Goal: Transaction & Acquisition: Purchase product/service

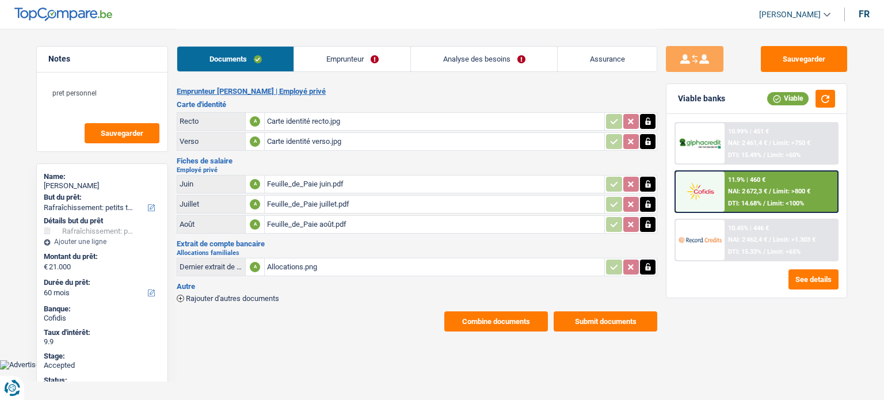
select select "houseOrGarden"
click at [768, 195] on div "11.9% | 460 € NAI: 2 672,3 € / Limit: >800 € DTI: 14.68% / Limit: <100%" at bounding box center [781, 192] width 113 height 40
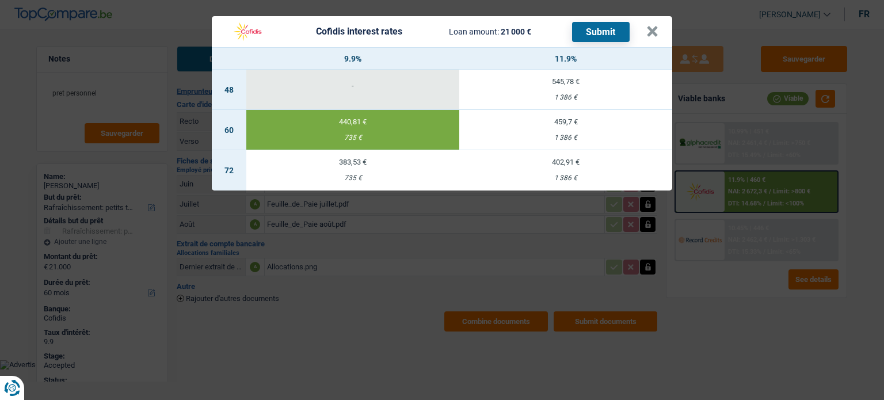
click at [749, 283] on div "Cofidis interest rates Loan amount: 21 000 € Submit × 9.9% 11.9% 48 - 545,78 € …" at bounding box center [442, 200] width 884 height 400
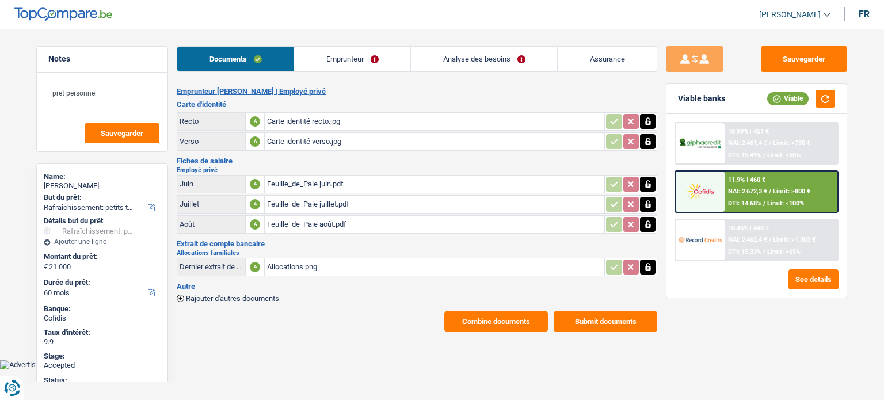
click at [748, 190] on span "NAI: 2 672,3 €" at bounding box center [747, 191] width 39 height 7
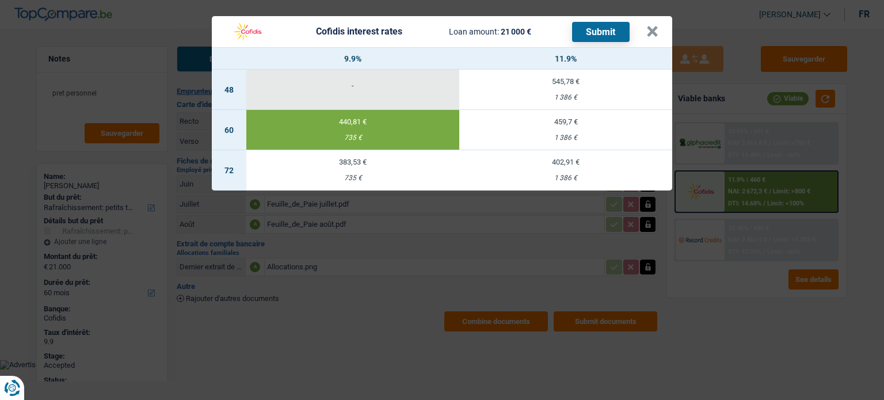
click at [727, 307] on div "Cofidis interest rates Loan amount: 21 000 € Submit × 9.9% 11.9% 48 - 545,78 € …" at bounding box center [442, 200] width 884 height 400
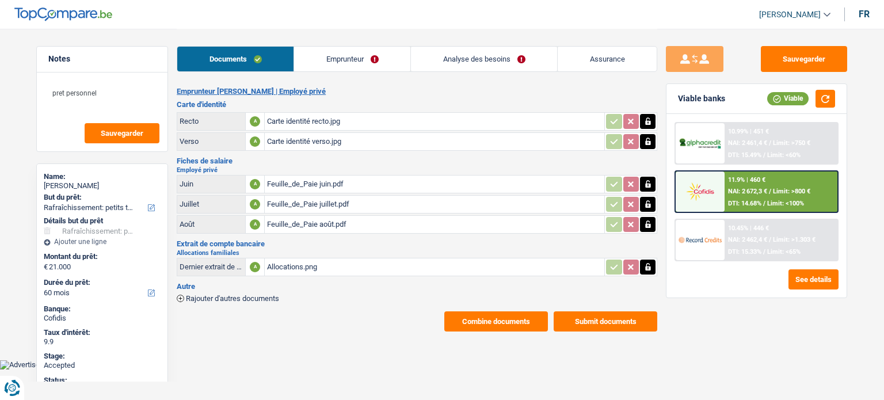
click at [748, 246] on div "10.45% | 446 € NAI: 2 462,4 € / Limit: >1.303 € DTI: 15.33% / Limit: <65%" at bounding box center [781, 240] width 113 height 40
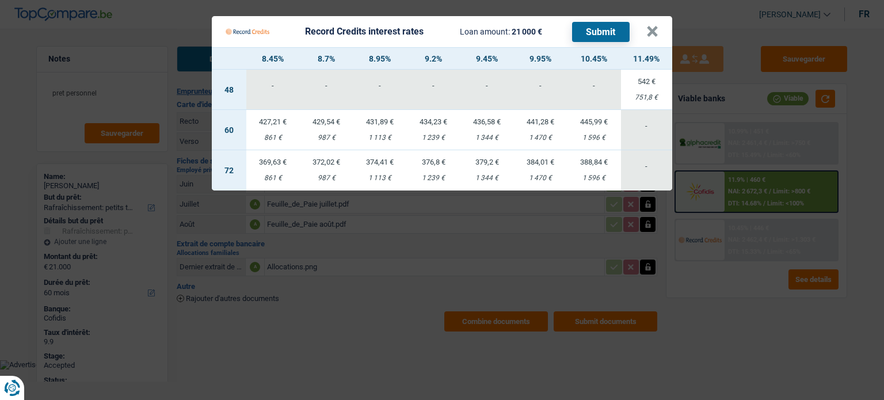
click at [405, 172] on td "374,41 € 1 113 €" at bounding box center [380, 170] width 54 height 40
select select "72"
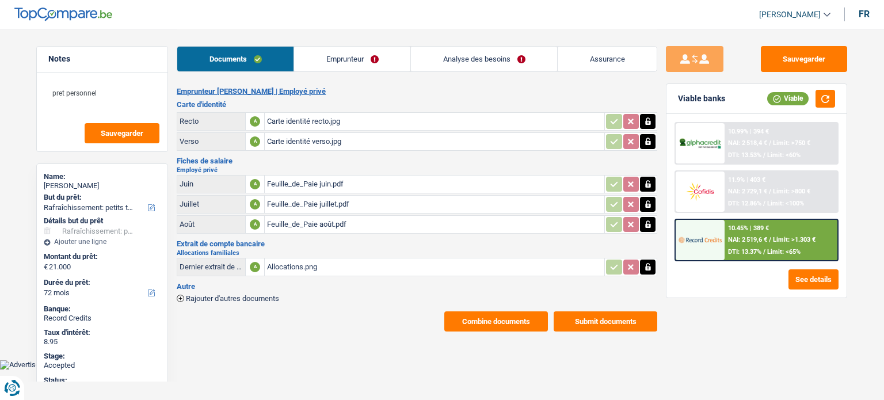
click at [493, 311] on button "Combine documents" at bounding box center [496, 321] width 104 height 20
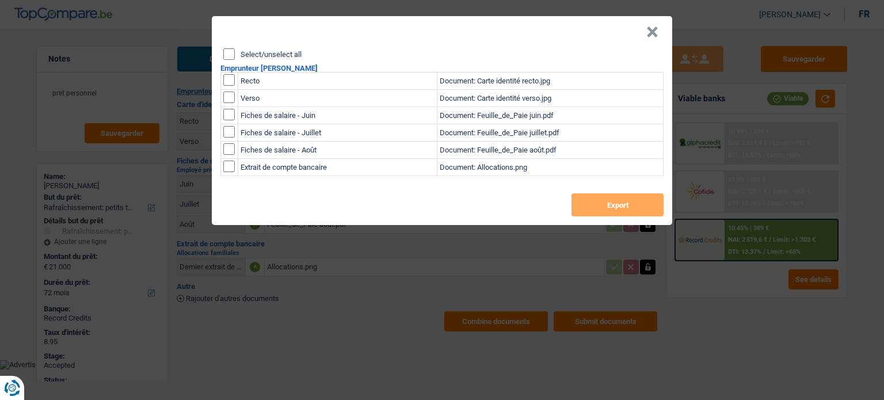
click at [231, 52] on input "Select/unselect all" at bounding box center [229, 54] width 12 height 12
checkbox input "true"
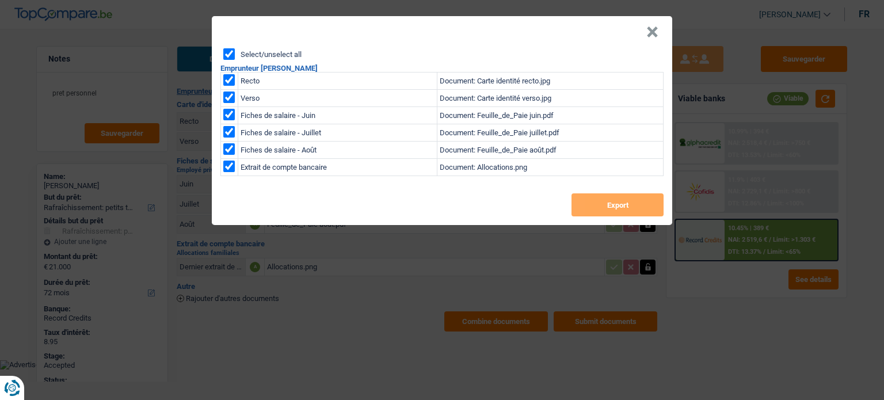
checkbox input "true"
click at [608, 211] on button "Export" at bounding box center [617, 204] width 92 height 23
click at [661, 32] on header "×" at bounding box center [442, 32] width 460 height 32
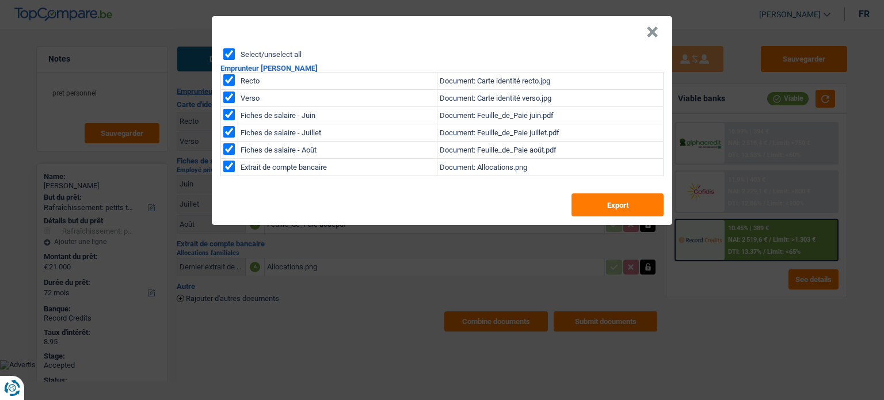
click at [656, 31] on button "×" at bounding box center [652, 32] width 12 height 12
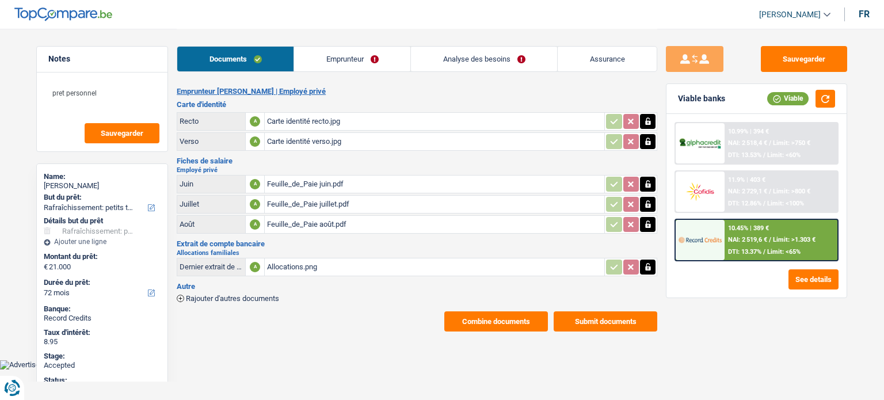
drag, startPoint x: 384, startPoint y: 57, endPoint x: 403, endPoint y: 59, distance: 18.6
click at [384, 57] on link "Emprunteur" at bounding box center [352, 59] width 116 height 25
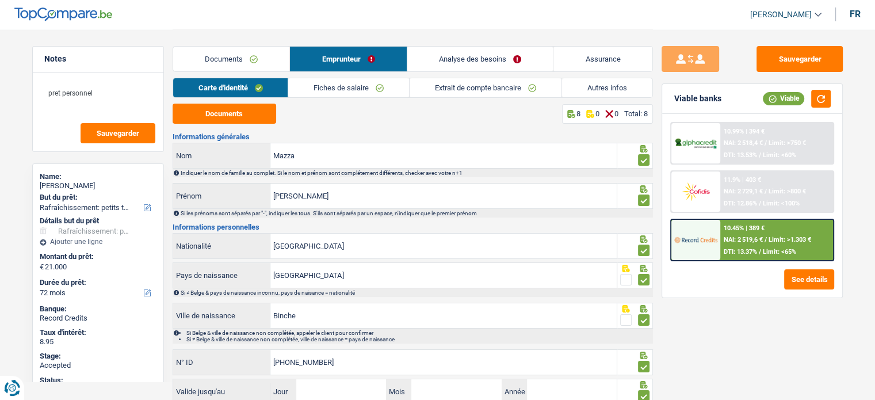
click at [523, 83] on link "Extrait de compte bancaire" at bounding box center [486, 87] width 152 height 19
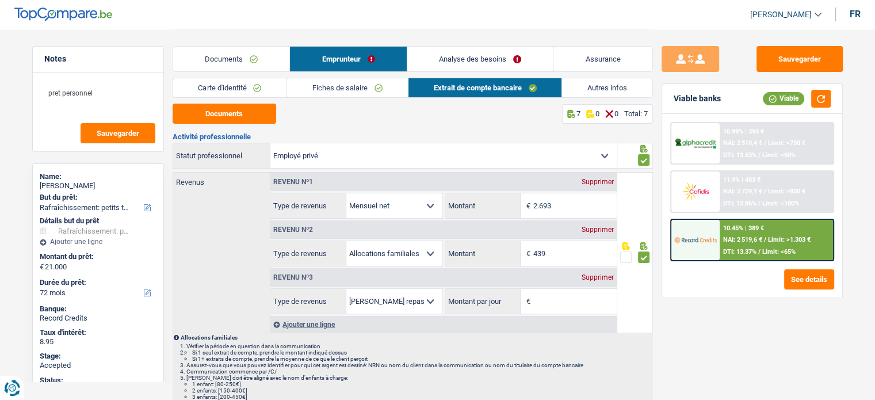
click at [603, 276] on div "Supprimer" at bounding box center [598, 277] width 38 height 7
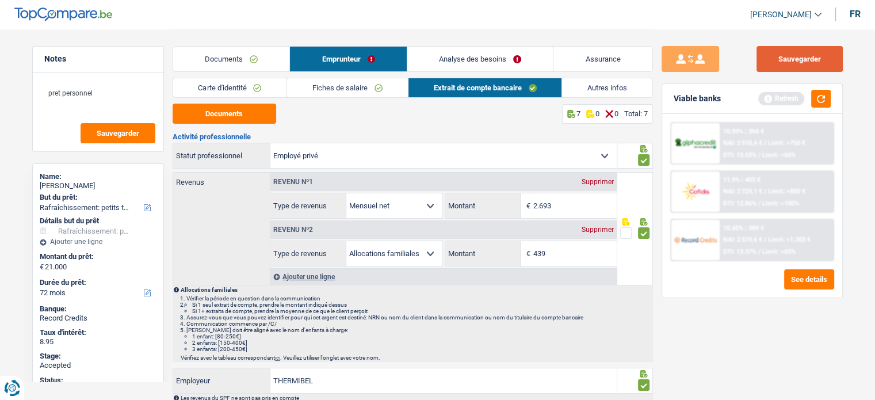
click at [778, 69] on button "Sauvegarder" at bounding box center [800, 59] width 86 height 26
click at [599, 92] on link "Autres infos" at bounding box center [607, 87] width 90 height 19
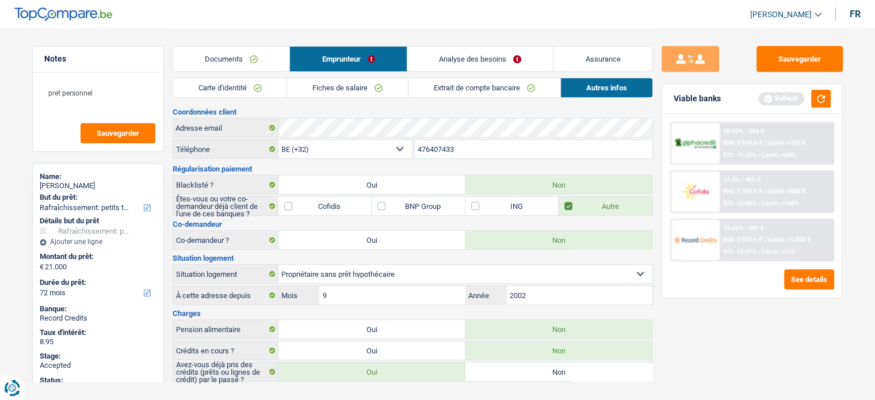
click at [233, 89] on link "Carte d'identité" at bounding box center [230, 87] width 114 height 19
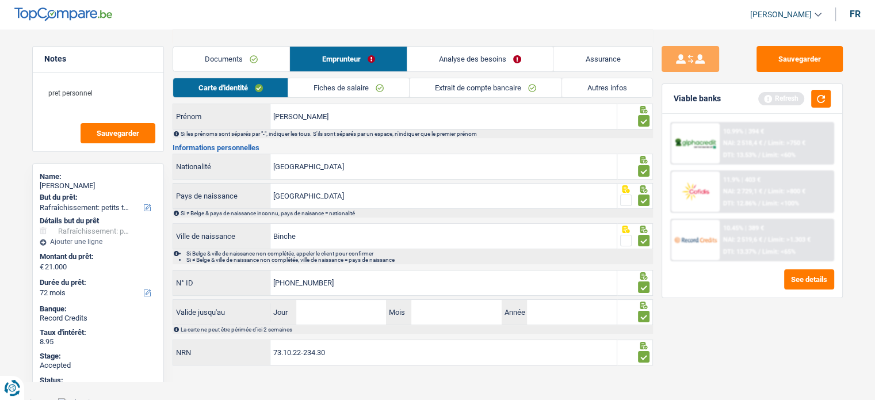
scroll to position [83, 0]
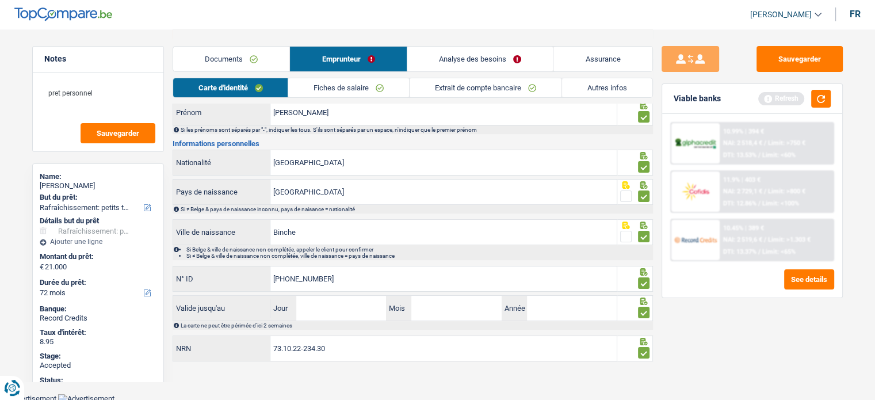
click at [352, 90] on link "Fiches de salaire" at bounding box center [348, 87] width 121 height 19
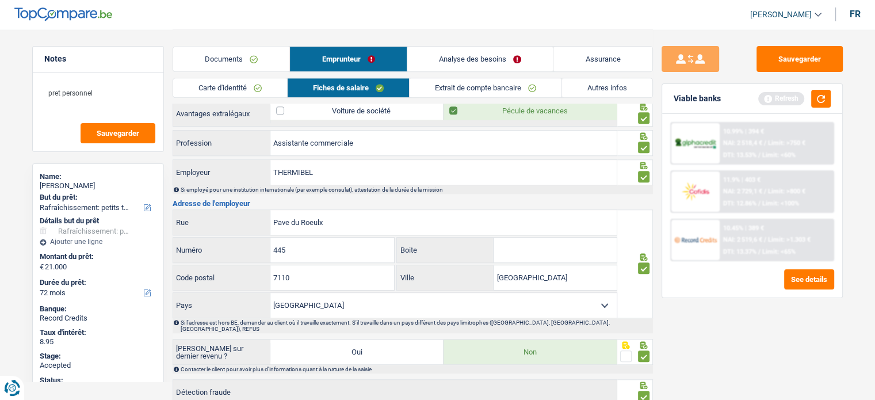
scroll to position [959, 0]
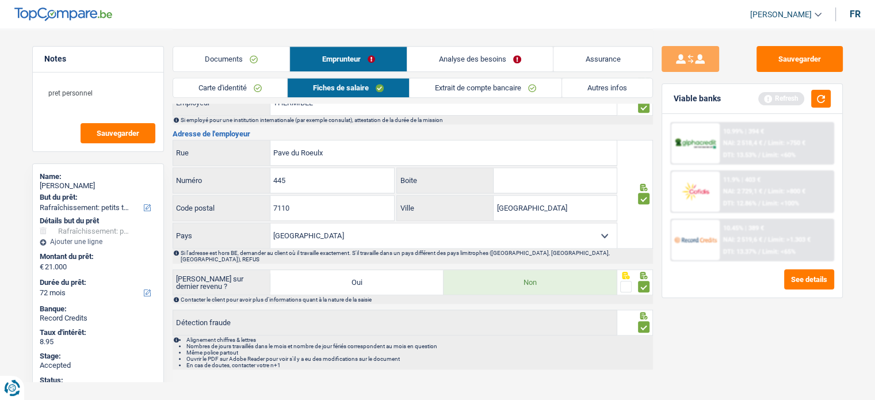
click at [514, 81] on link "Extrait de compte bancaire" at bounding box center [486, 87] width 152 height 19
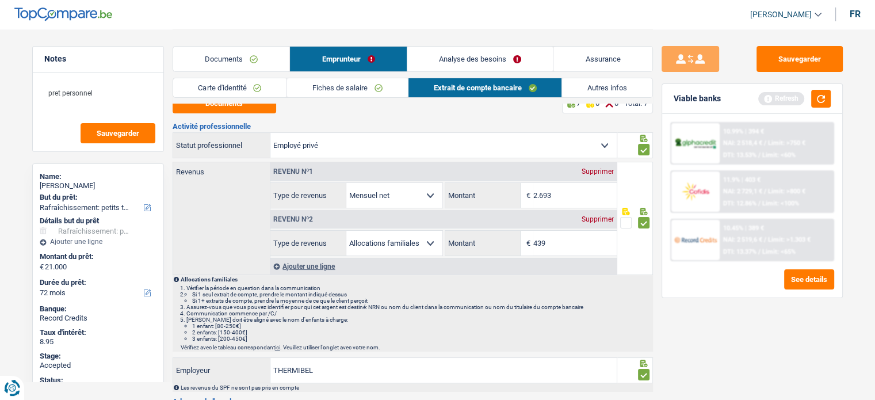
scroll to position [0, 0]
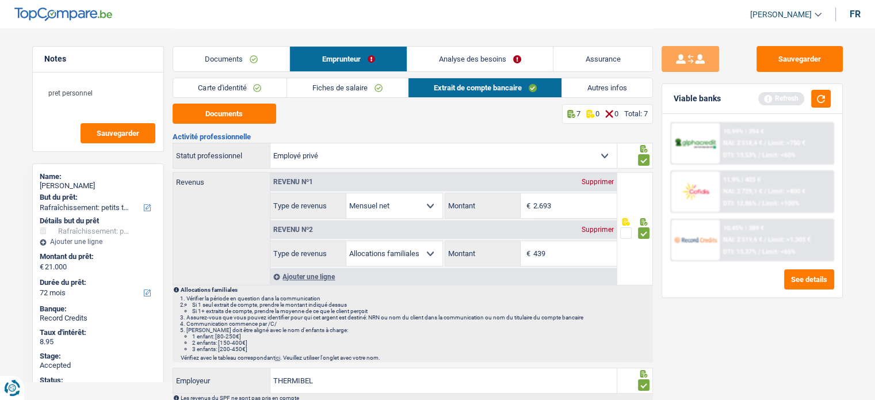
click at [616, 86] on link "Autres infos" at bounding box center [607, 87] width 90 height 19
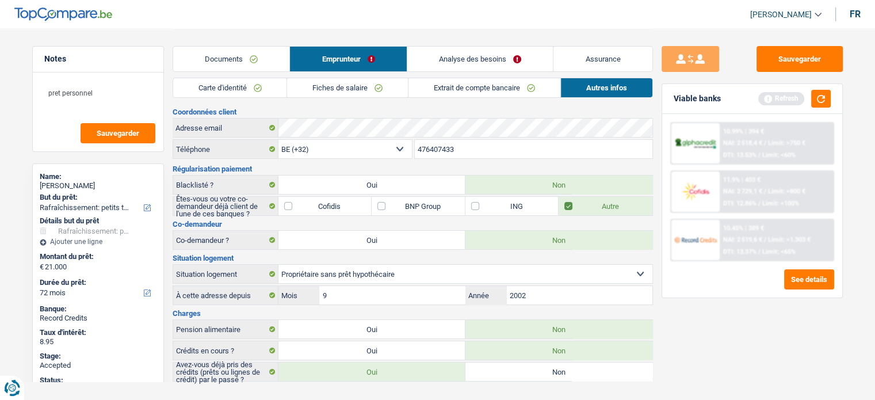
click at [459, 58] on link "Analyse des besoins" at bounding box center [480, 59] width 146 height 25
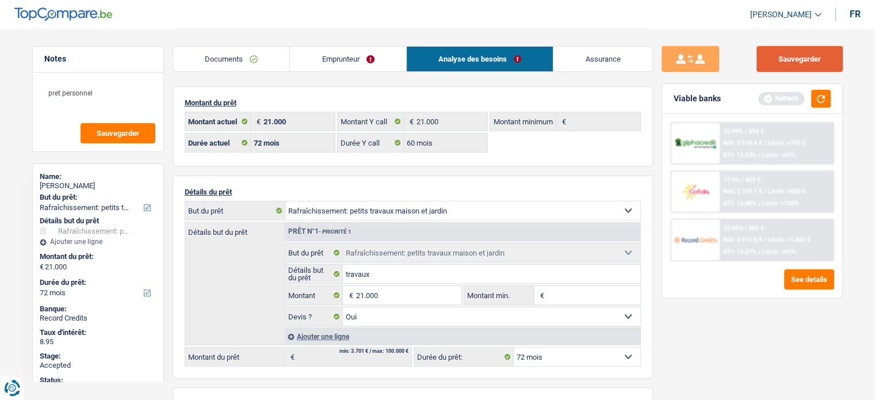
click at [760, 52] on button "Sauvegarder" at bounding box center [800, 59] width 86 height 26
click at [826, 105] on button "button" at bounding box center [821, 99] width 20 height 18
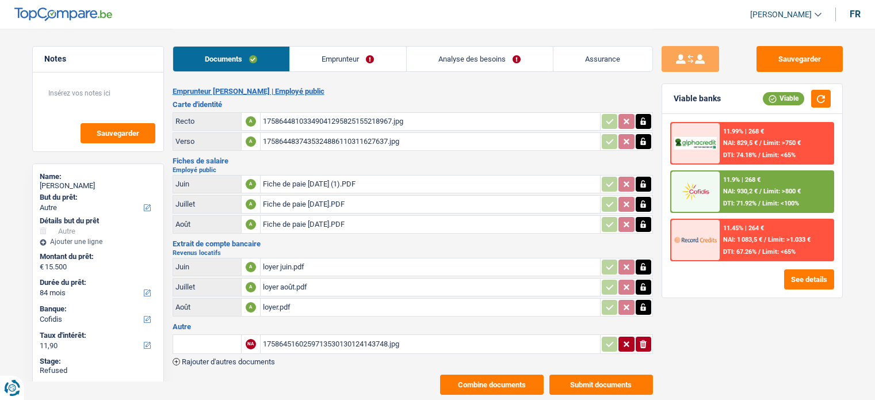
select select "other"
select select "84"
select select "cofidis"
select select "other"
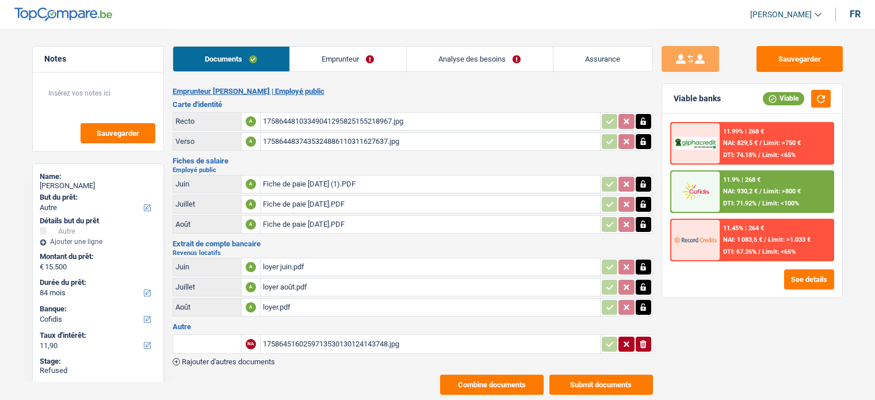
select select "other"
select select "84"
select select "cofidis"
select select "32"
select select "ownerWithMortgage"
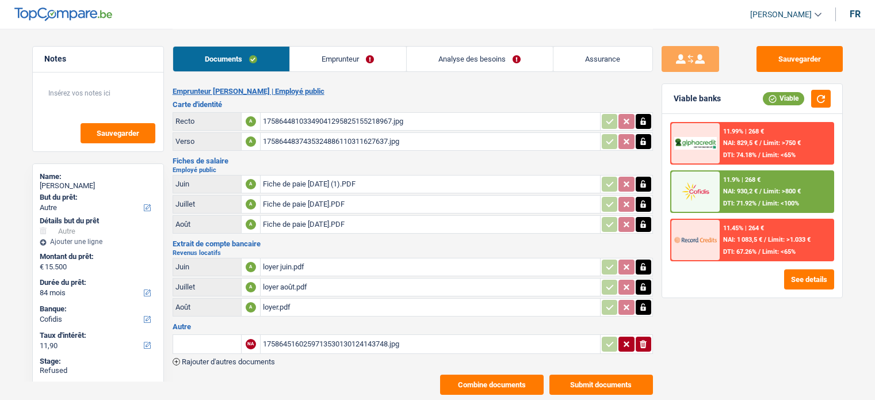
select select "mortgage"
select select "120"
select select "carLoan"
select select "84"
select select "renovationLoan"
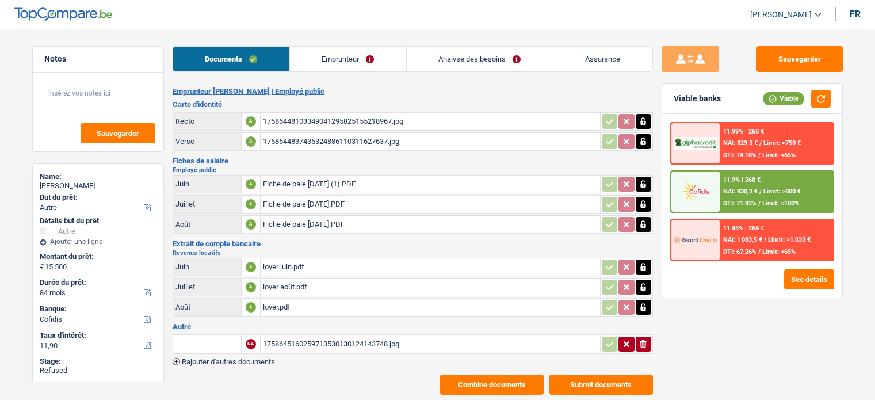
select select "96"
select select "renovationLoan"
select select "60"
click at [371, 72] on div "Documents Emprunteur Analyse des besoins Assurance" at bounding box center [413, 53] width 481 height 49
click at [366, 51] on link "Emprunteur" at bounding box center [348, 59] width 116 height 25
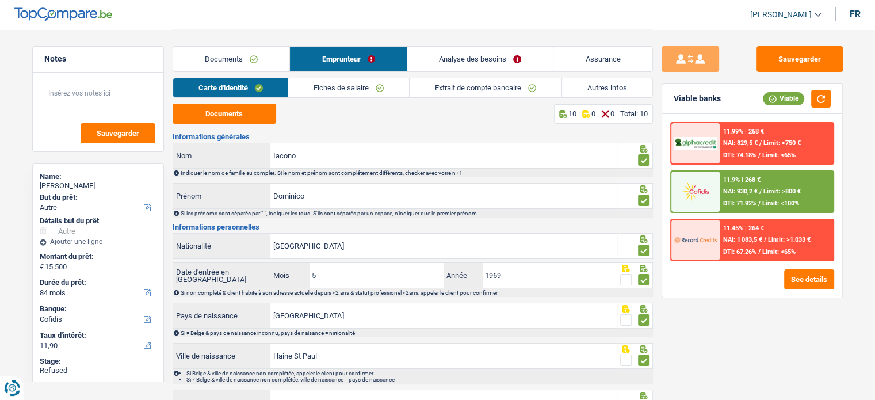
click at [556, 79] on link "Extrait de compte bancaire" at bounding box center [486, 87] width 152 height 19
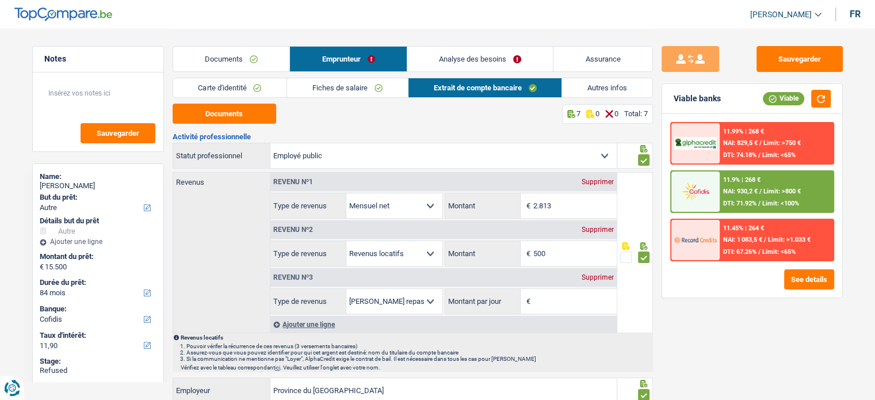
click at [577, 90] on link "Autres infos" at bounding box center [607, 87] width 90 height 19
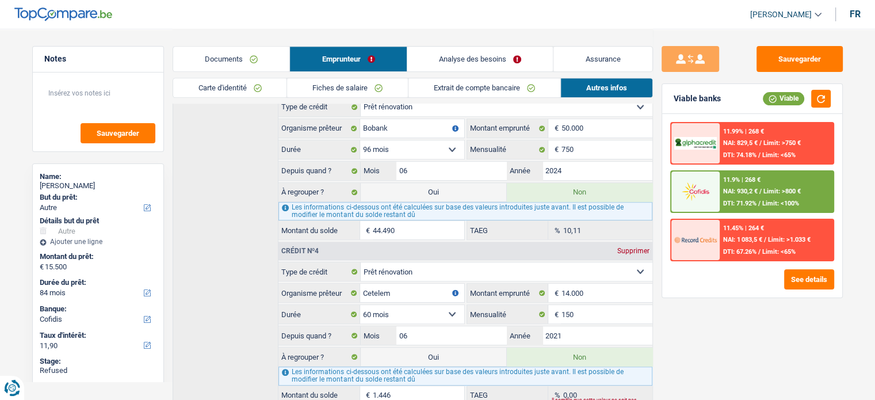
scroll to position [691, 0]
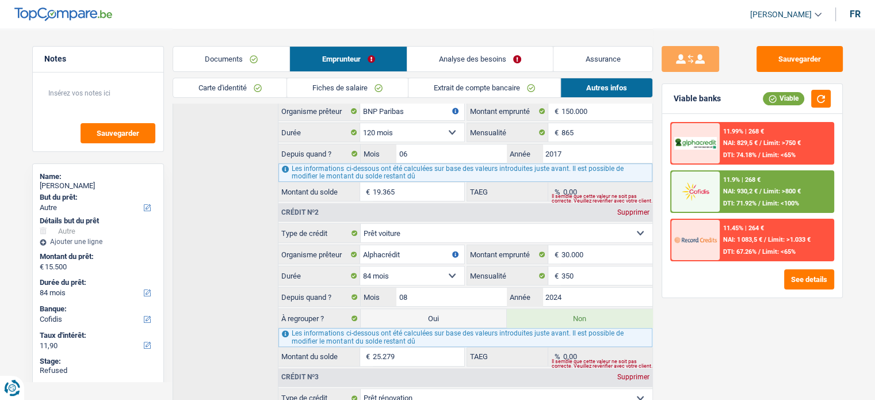
click at [248, 87] on link "Carte d'identité" at bounding box center [230, 87] width 114 height 19
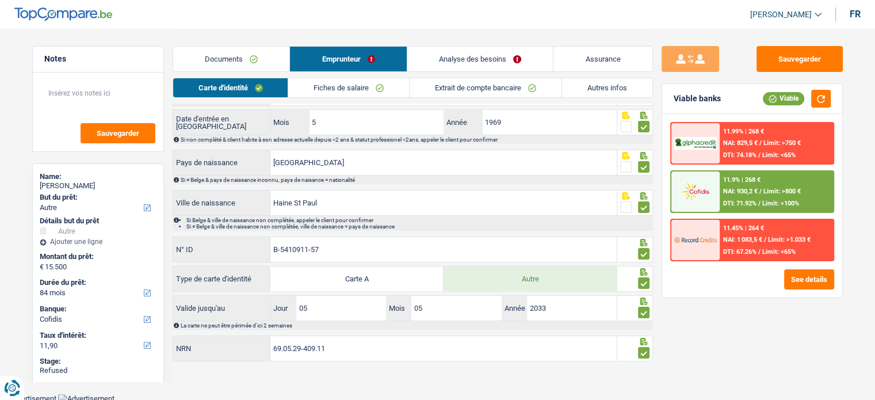
click at [377, 95] on link "Fiches de salaire" at bounding box center [348, 87] width 121 height 19
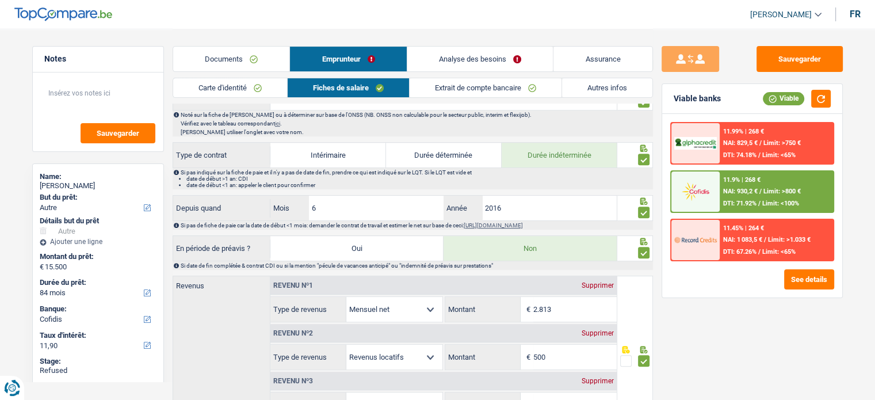
scroll to position [614, 0]
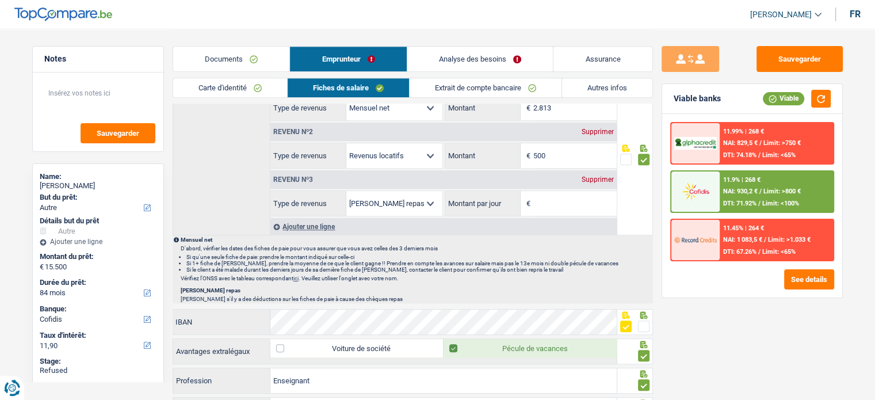
click at [466, 86] on link "Extrait de compte bancaire" at bounding box center [486, 87] width 152 height 19
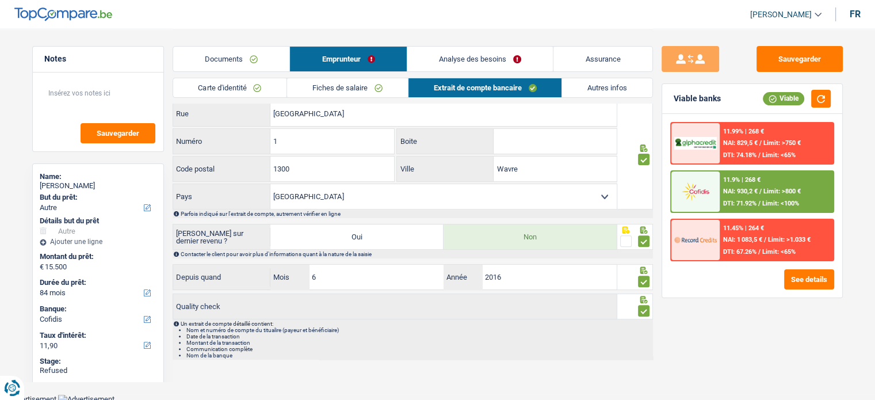
click at [588, 80] on link "Autres infos" at bounding box center [607, 87] width 90 height 19
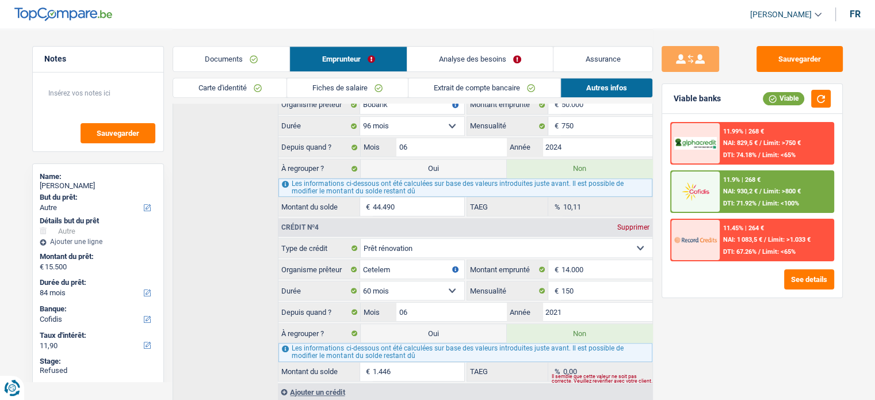
scroll to position [691, 0]
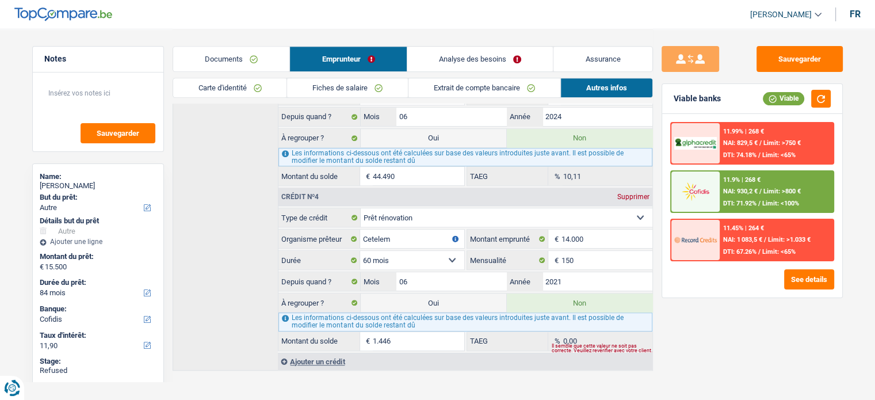
click at [473, 54] on link "Analyse des besoins" at bounding box center [480, 59] width 146 height 25
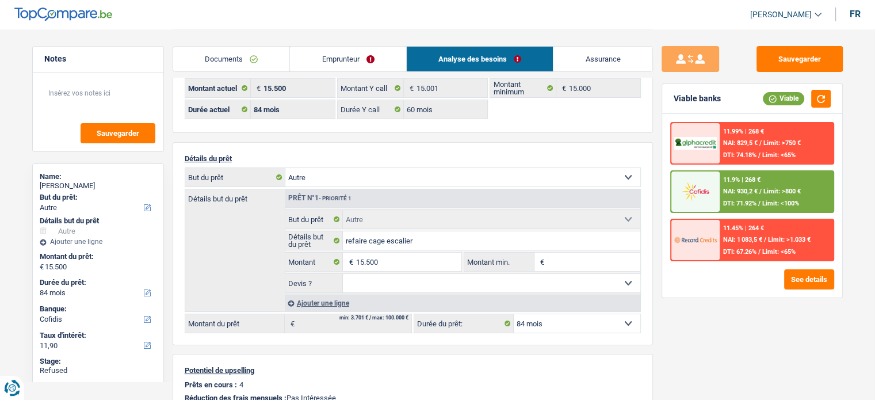
scroll to position [0, 0]
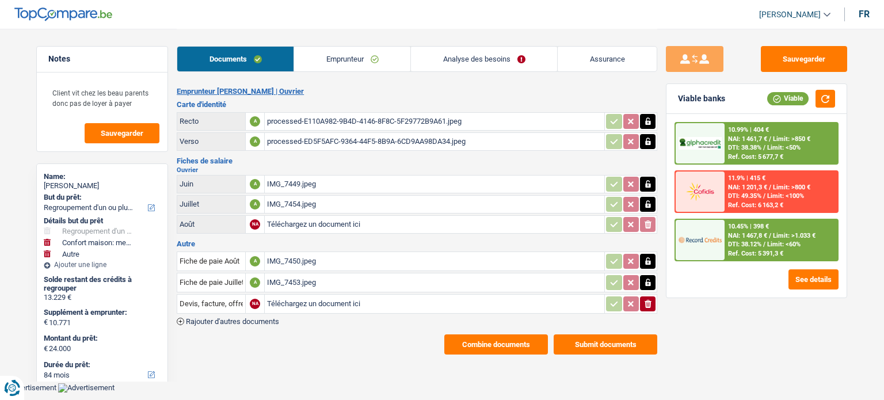
select select "refinancing"
select select "household"
select select "other"
select select "84"
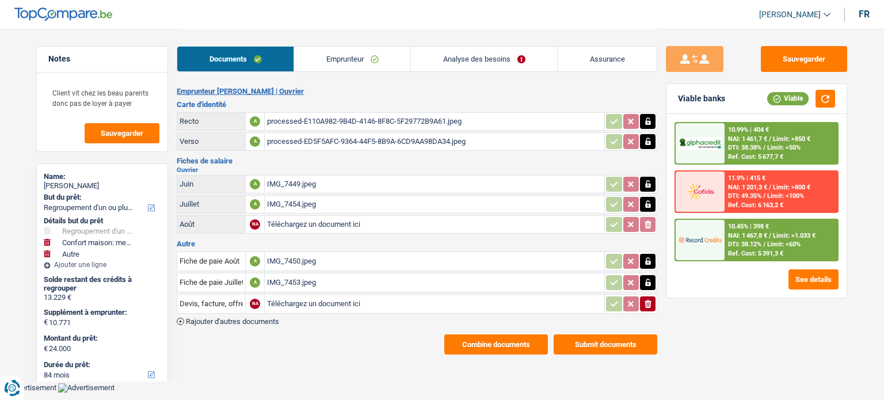
select select "alphacredit"
select select "84"
select select "refinancing"
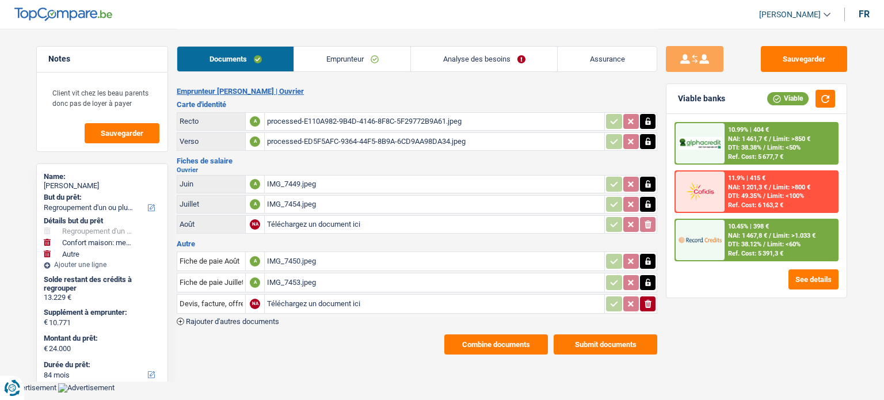
select select "yes"
select select "household"
select select "false"
select select "other"
select select "84"
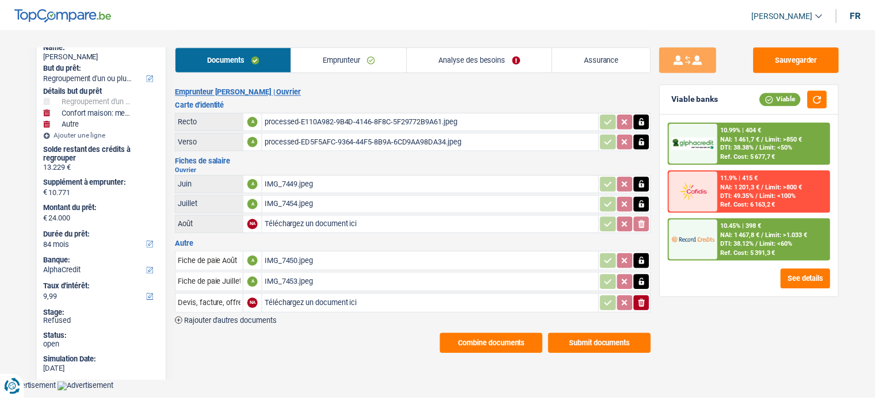
scroll to position [173, 0]
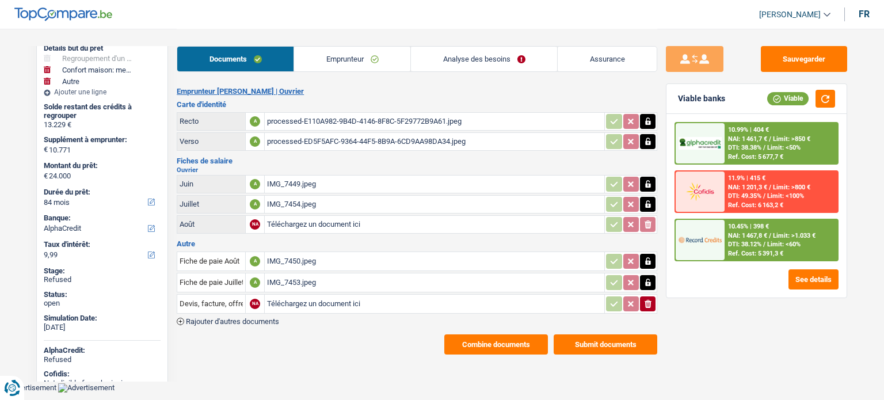
click at [509, 68] on link "Analyse des besoins" at bounding box center [484, 59] width 146 height 25
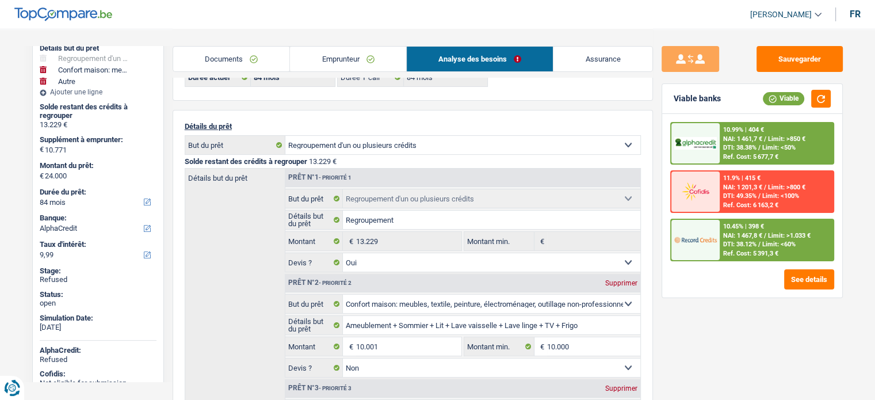
scroll to position [0, 0]
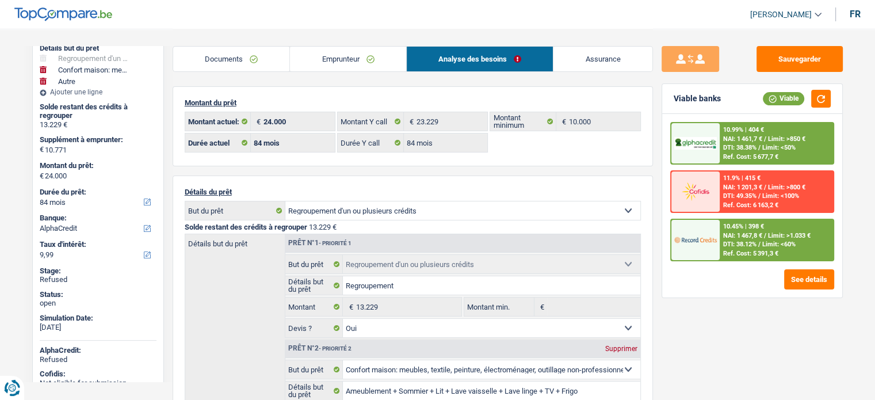
click at [350, 55] on link "Emprunteur" at bounding box center [348, 59] width 116 height 25
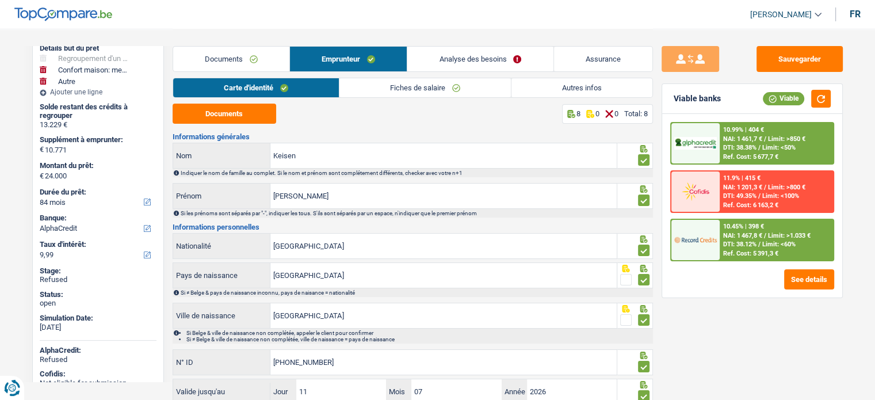
click at [608, 87] on link "Autres infos" at bounding box center [582, 87] width 141 height 19
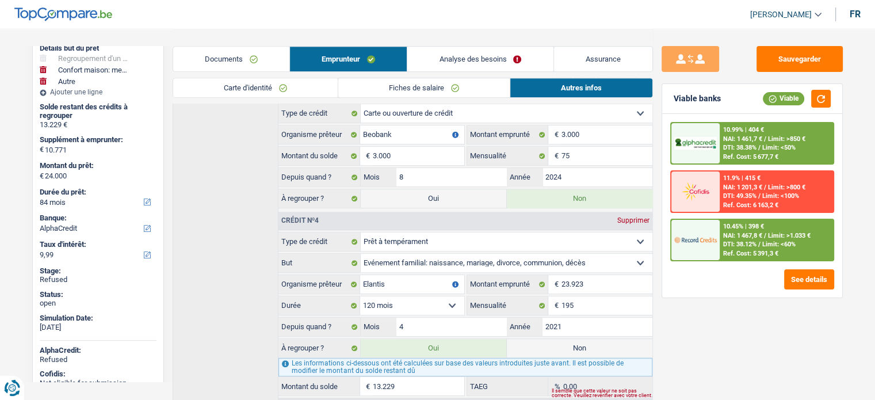
scroll to position [594, 0]
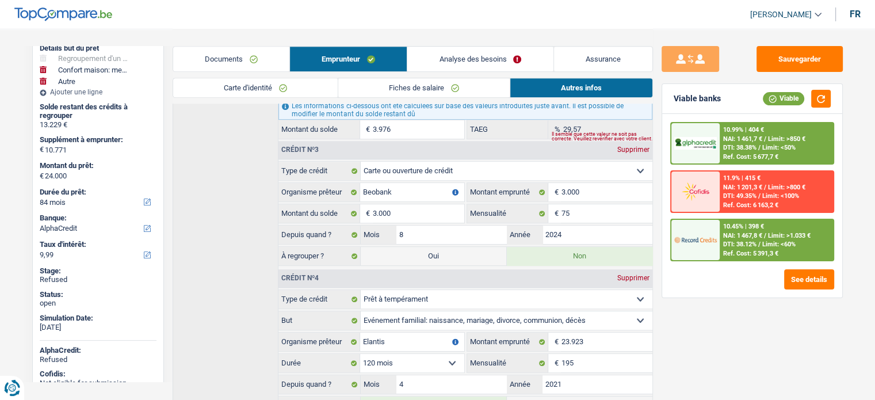
click at [433, 252] on label "Oui" at bounding box center [434, 256] width 146 height 18
click at [433, 252] on input "Oui" at bounding box center [434, 256] width 146 height 18
radio input "true"
type input "27.000"
select select "120"
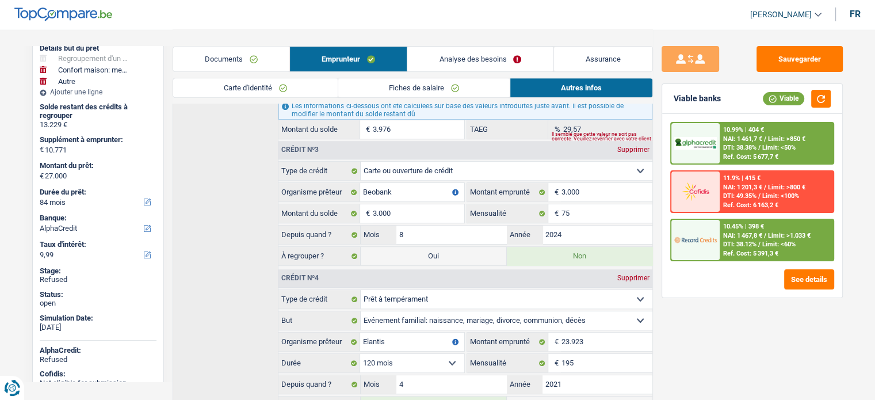
radio input "false"
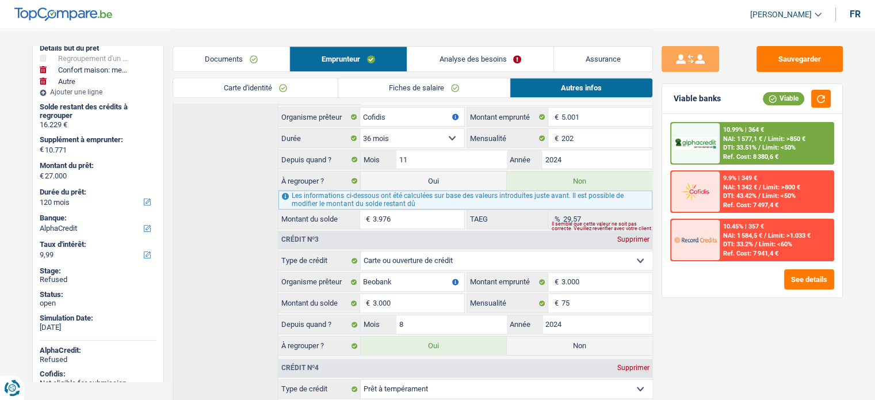
scroll to position [479, 0]
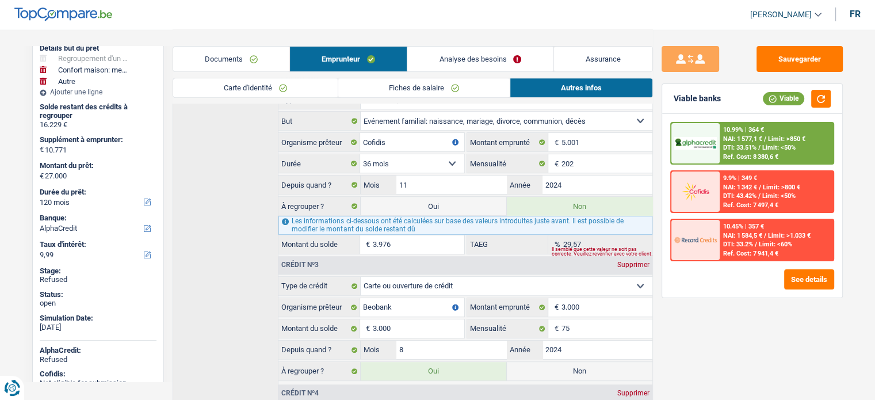
click at [773, 354] on div "Sauvegarder Viable banks Viable 10.99% | 364 € NAI: 1 577,1 € / Limit: >850 € D…" at bounding box center [752, 214] width 199 height 336
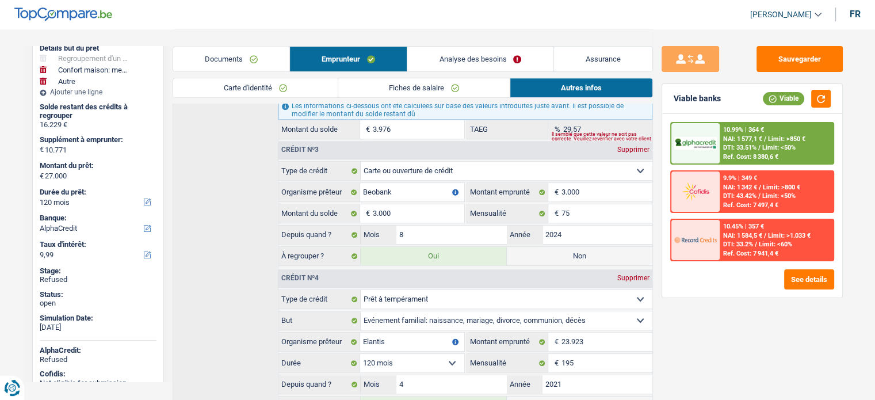
click at [733, 139] on span "NAI: 1 577,1 €" at bounding box center [742, 138] width 39 height 7
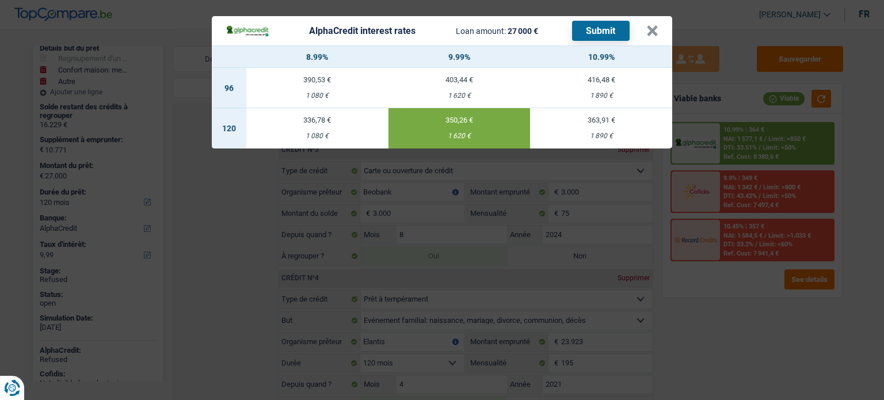
click at [592, 31] on button "Submit" at bounding box center [601, 31] width 58 height 20
click at [649, 29] on button "×" at bounding box center [652, 31] width 12 height 12
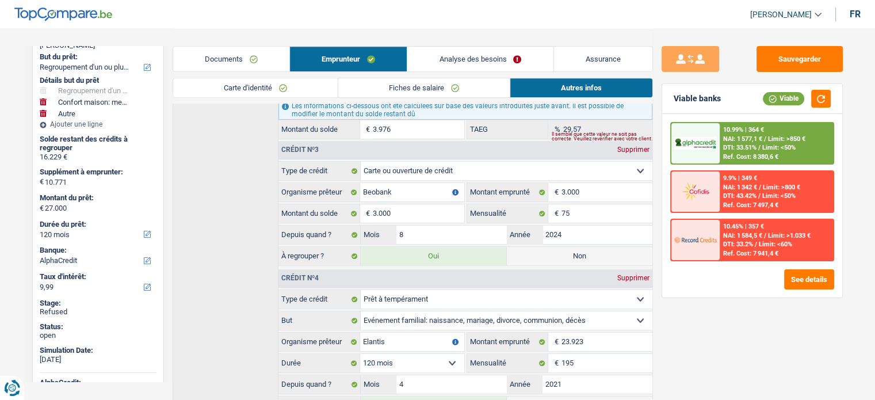
scroll to position [115, 0]
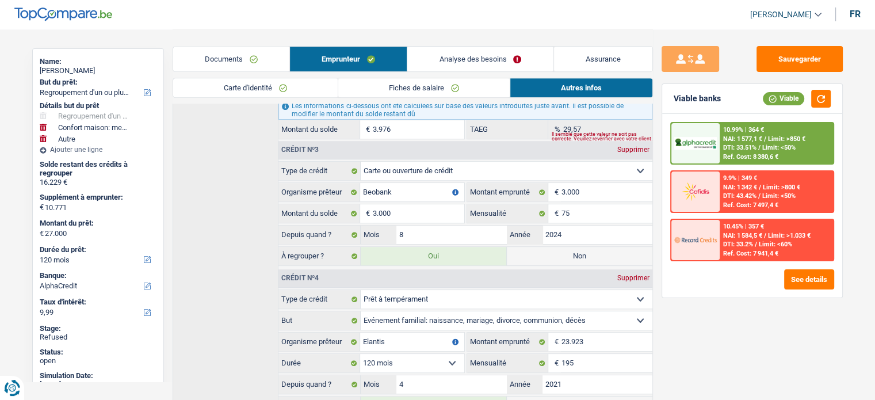
click at [81, 71] on div "Adrien Keisen" at bounding box center [98, 70] width 117 height 9
copy div "Keisen"
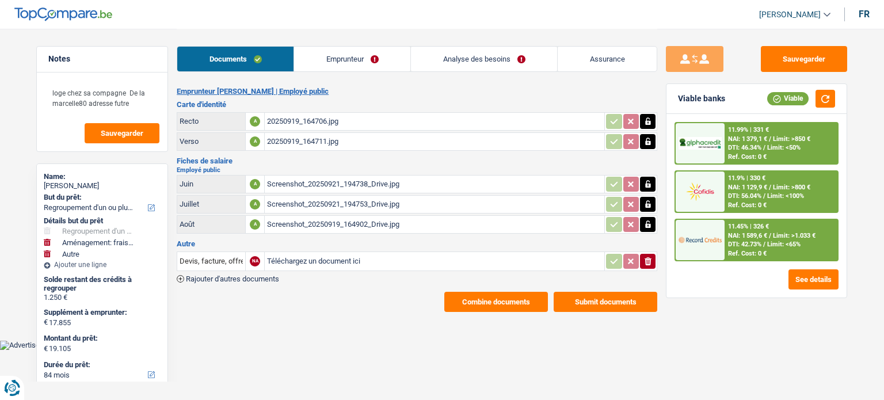
select select "refinancing"
select select "movingOrInstallation"
select select "other"
select select "84"
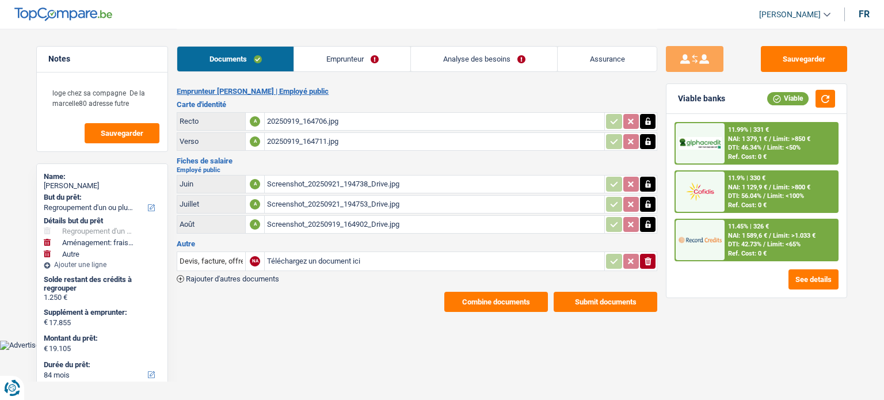
select select "record credits"
select select "84"
select select "120"
select select "refinancing"
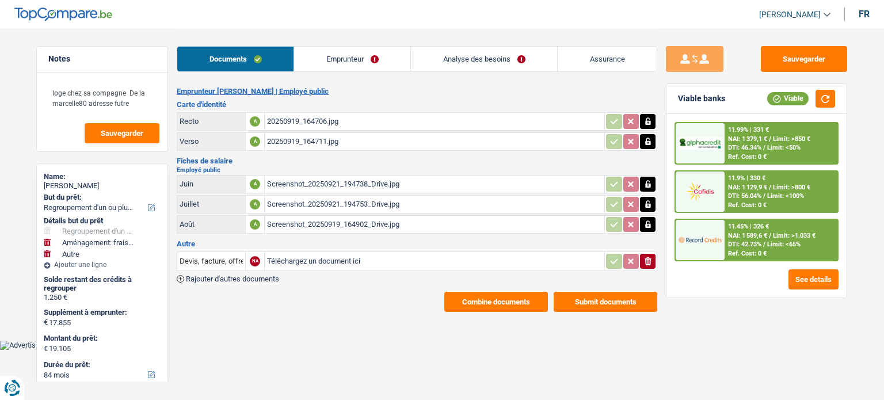
select select "movingOrInstallation"
select select "not_answered"
select select "other"
select select "yes"
select select "84"
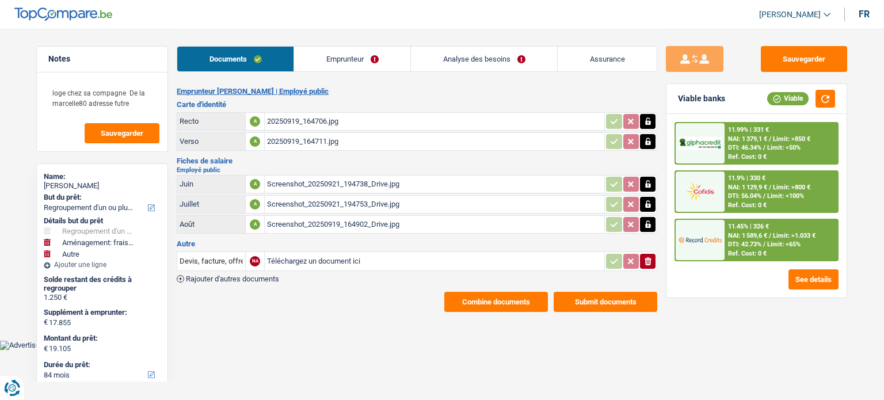
click at [455, 51] on link "Analyse des besoins" at bounding box center [484, 59] width 146 height 25
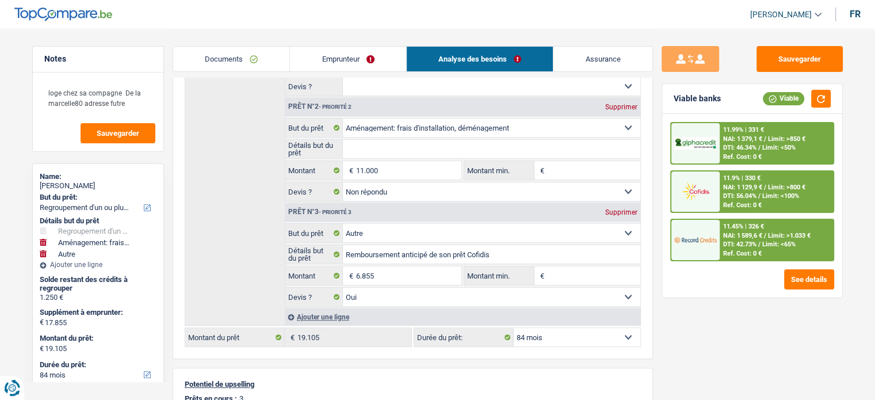
scroll to position [173, 0]
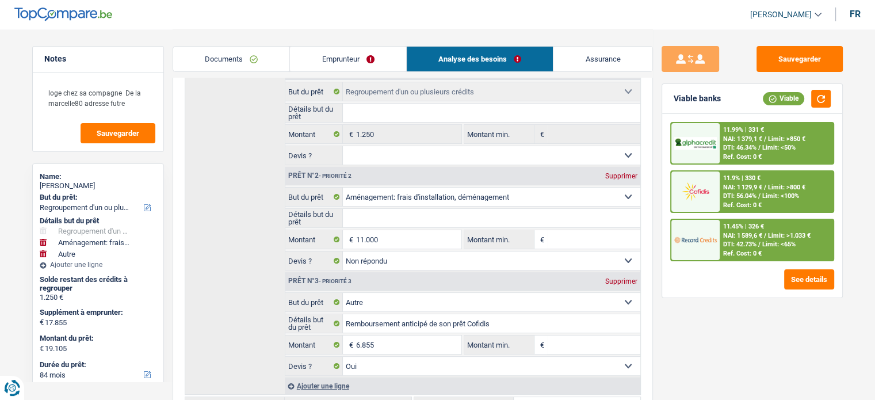
click at [390, 58] on link "Emprunteur" at bounding box center [348, 59] width 116 height 25
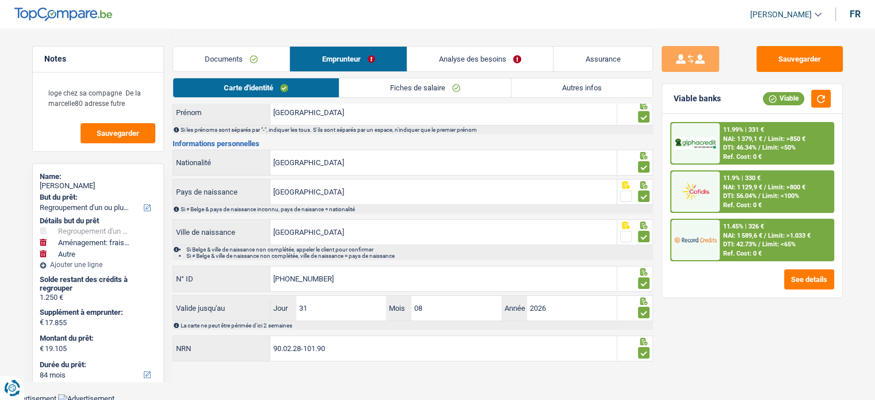
scroll to position [0, 0]
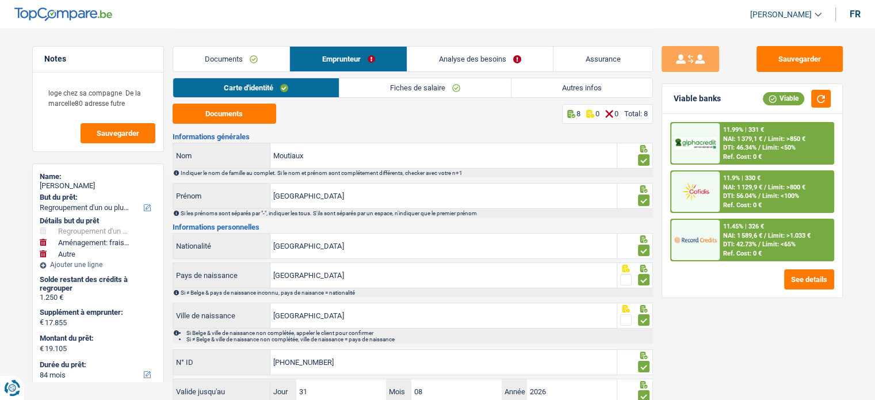
click at [582, 93] on link "Autres infos" at bounding box center [582, 87] width 141 height 19
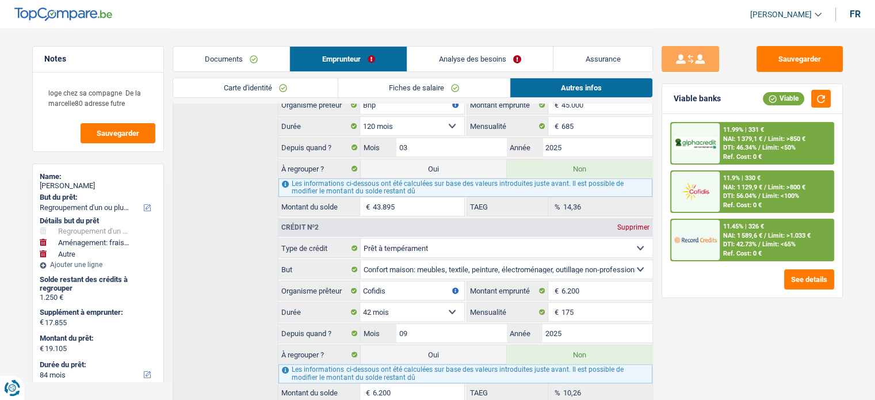
scroll to position [146, 0]
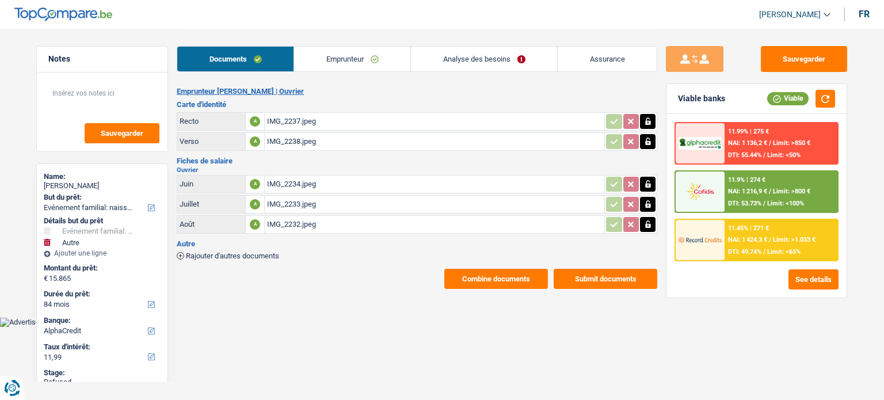
select select "familyEvent"
select select "other"
select select "84"
select select "alphacredit"
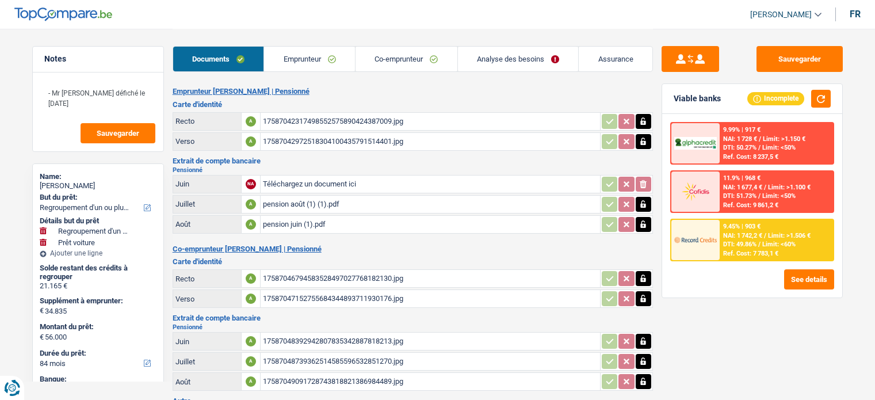
select select "refinancing"
select select "car"
select select "84"
select select "record credits"
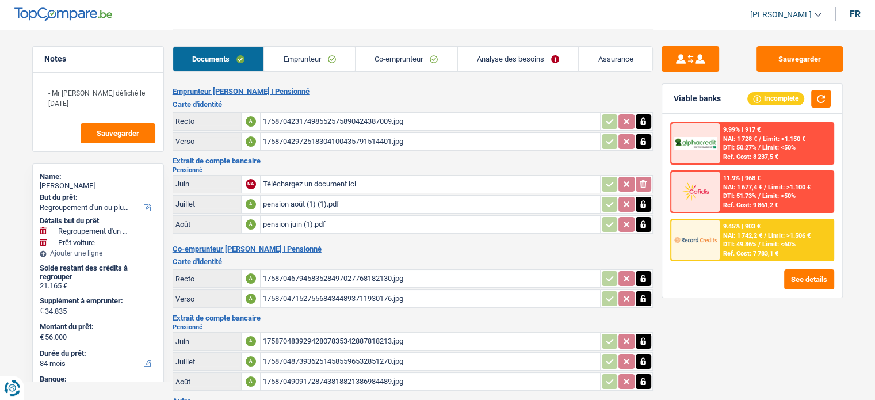
click at [762, 247] on div "9.45% | 903 € NAI: 1 742,2 € / Limit: >1.506 € DTI: 49.86% / Limit: <60% Ref. C…" at bounding box center [776, 240] width 113 height 40
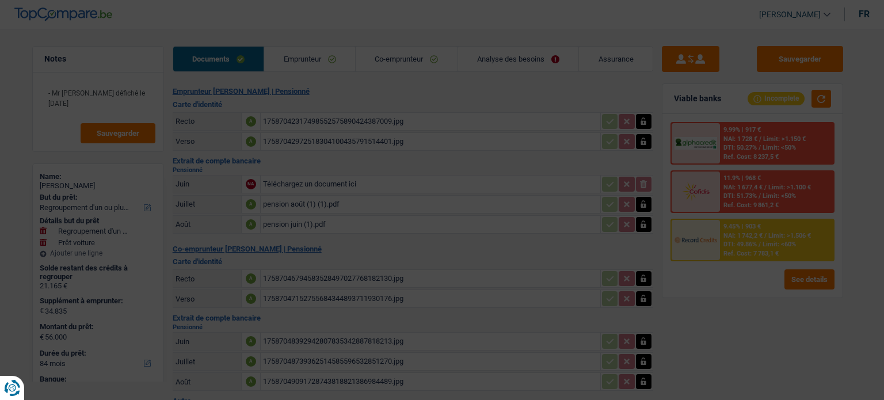
click at [761, 237] on Credits "Record Credits interest rates Loan amount: 56 000 € Submit × 7.95% 8.2% 8.45% 8…" at bounding box center [442, 200] width 884 height 400
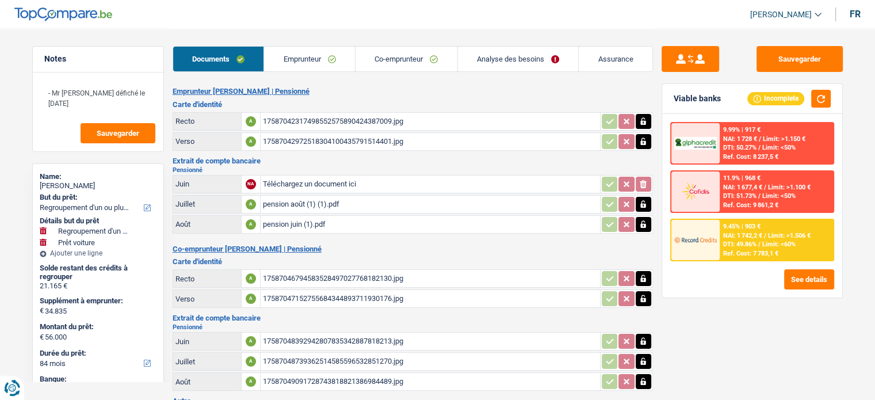
click at [747, 243] on span "DTI: 49.86%" at bounding box center [739, 244] width 33 height 7
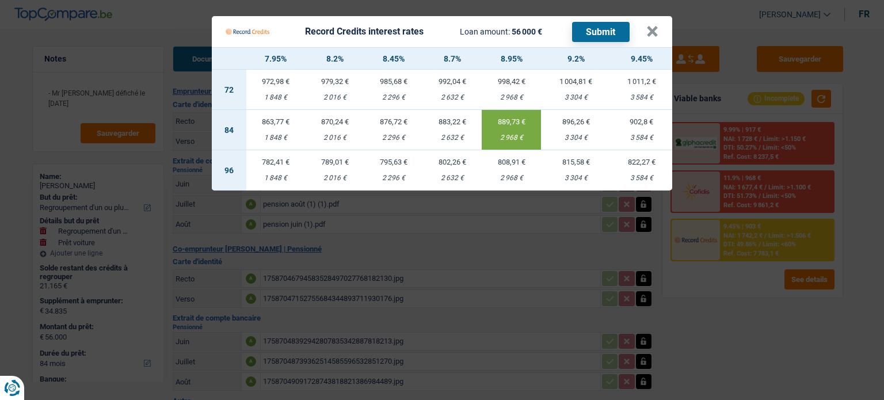
click at [715, 320] on Credits "Record Credits interest rates Loan amount: 56 000 € Submit × 7.95% 8.2% 8.45% 8…" at bounding box center [442, 200] width 884 height 400
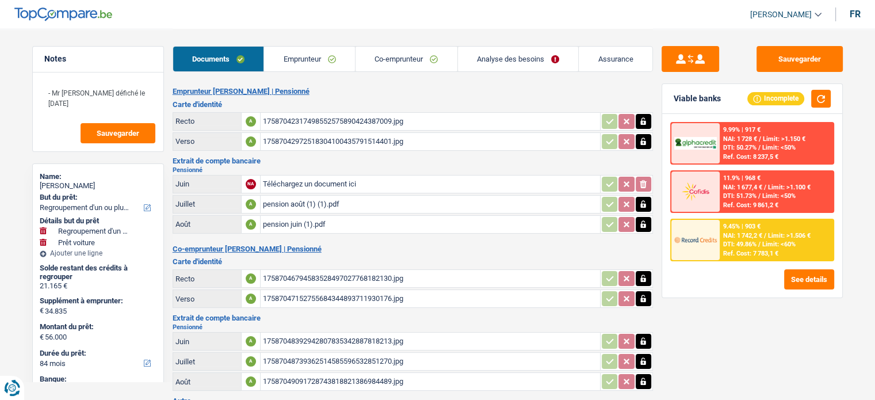
click at [326, 58] on link "Emprunteur" at bounding box center [309, 59] width 91 height 25
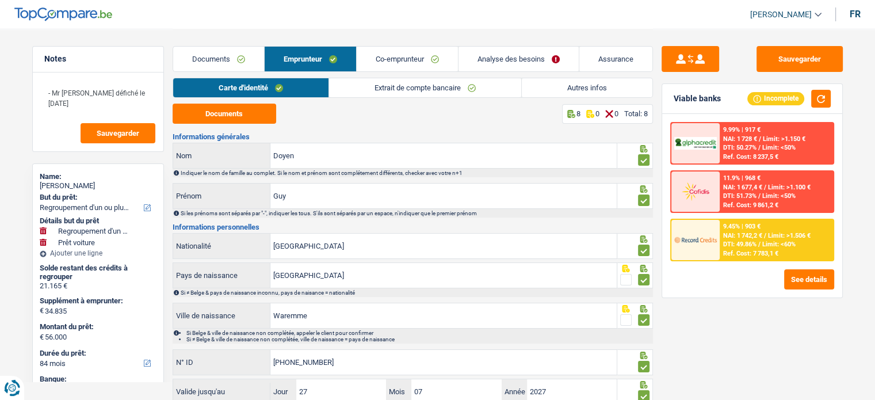
click at [486, 55] on link "Analyse des besoins" at bounding box center [519, 59] width 120 height 25
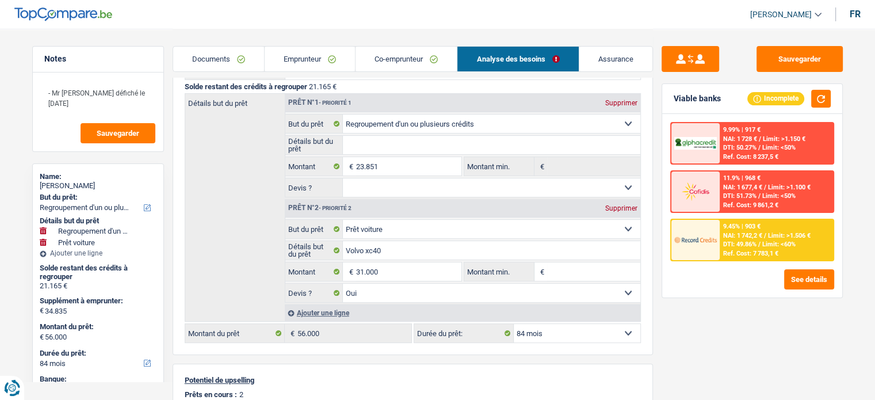
scroll to position [173, 0]
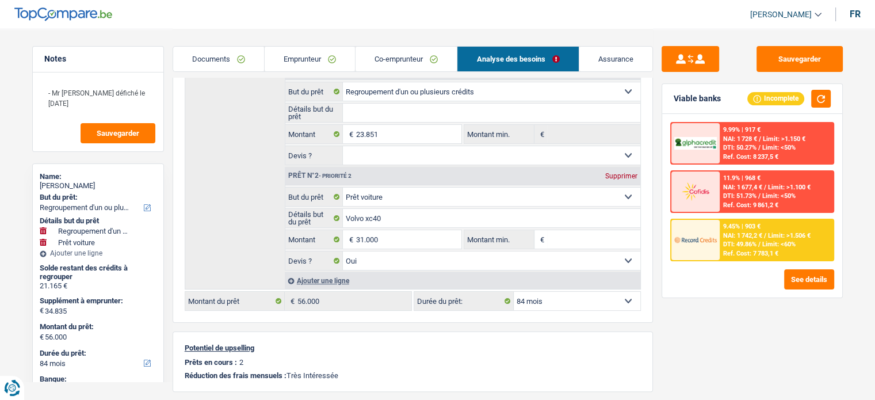
click at [764, 343] on div "Sauvegarder Viable banks Incomplete 9.99% | 917 € NAI: 1 728 € / Limit: >1.150 …" at bounding box center [752, 214] width 199 height 336
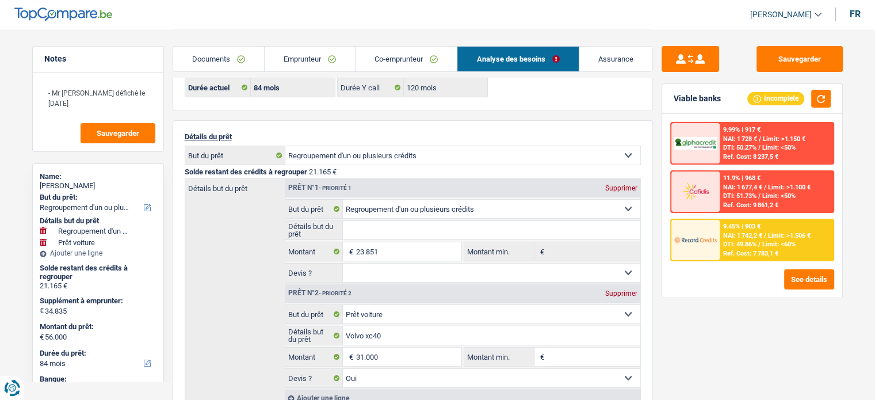
scroll to position [0, 0]
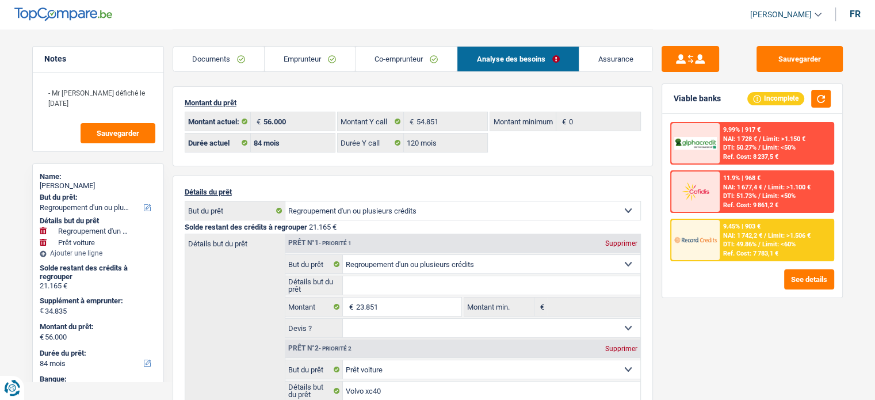
click at [228, 59] on link "Documents" at bounding box center [218, 59] width 91 height 25
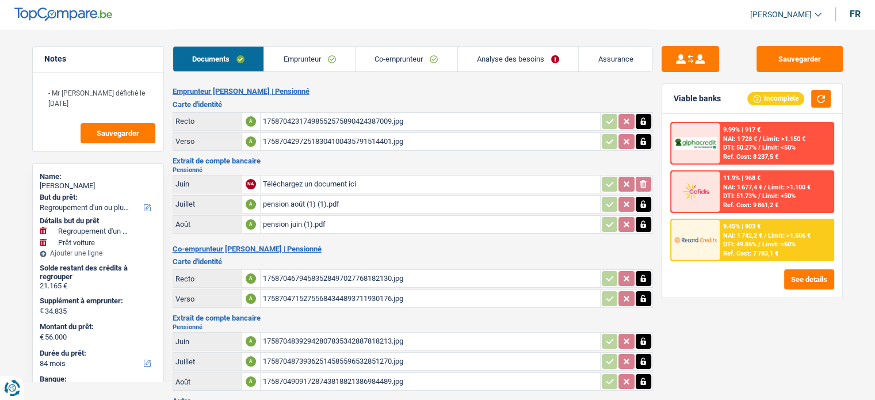
click at [325, 61] on link "Emprunteur" at bounding box center [309, 59] width 91 height 25
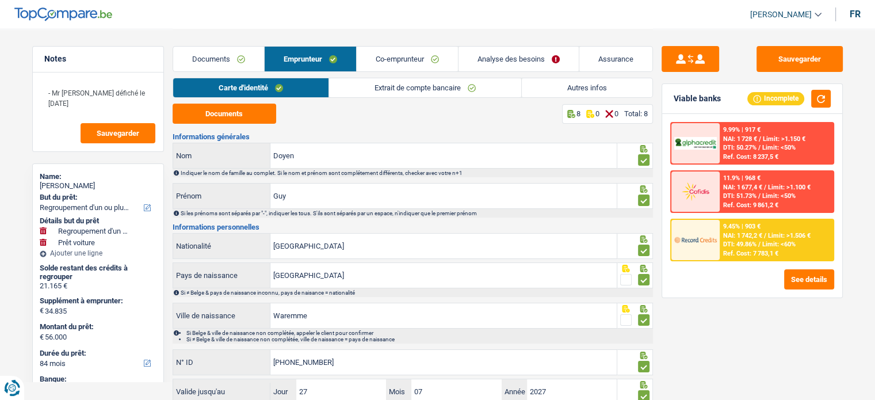
click at [608, 90] on link "Autres infos" at bounding box center [587, 87] width 131 height 19
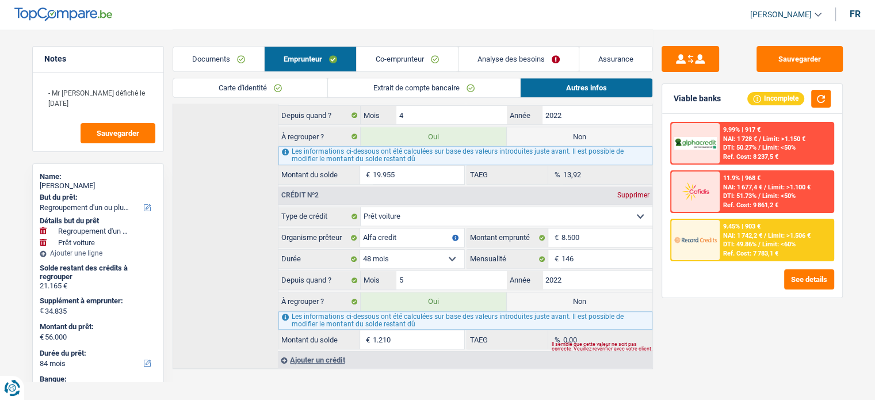
click at [413, 65] on link "Co-emprunteur" at bounding box center [407, 59] width 101 height 25
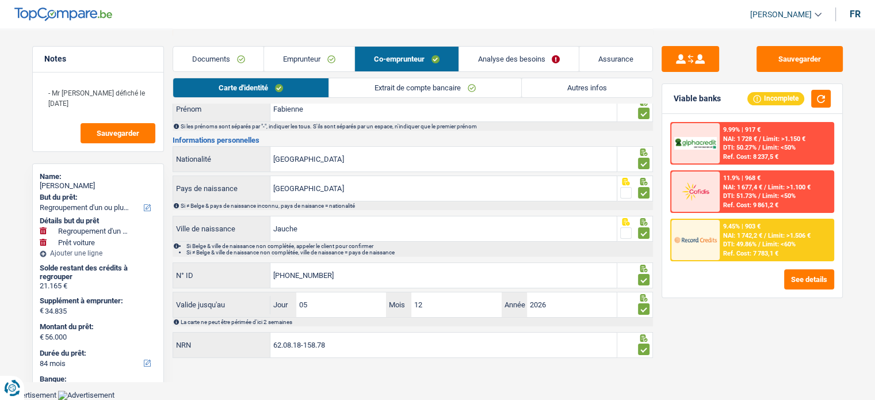
scroll to position [83, 0]
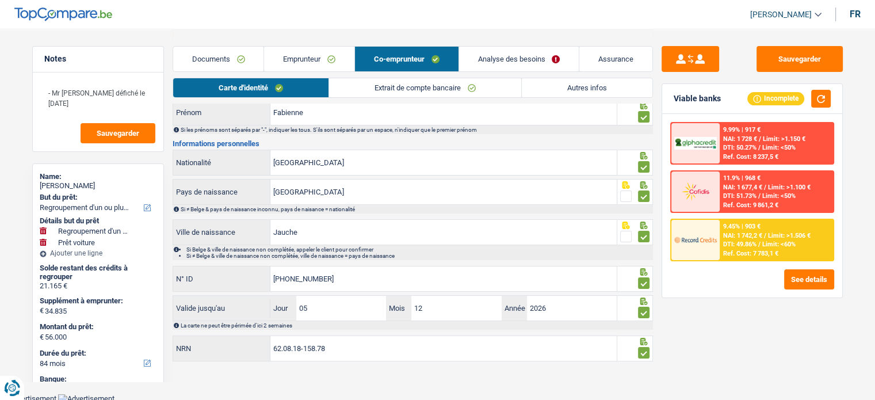
click at [419, 92] on link "Extrait de compte bancaire" at bounding box center [425, 87] width 192 height 19
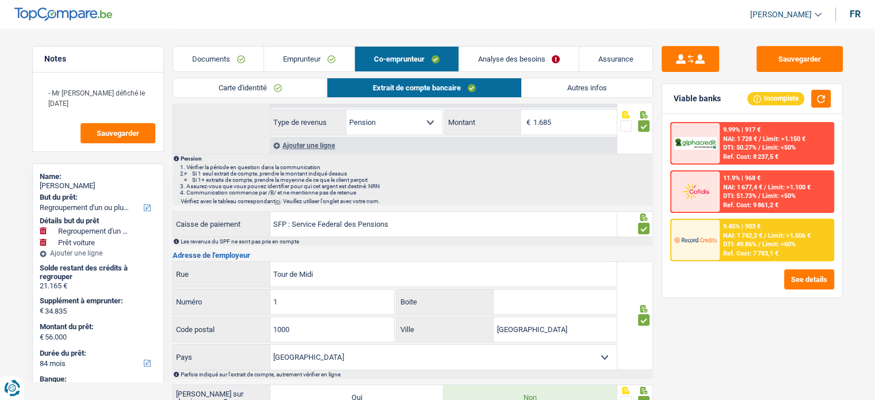
click at [594, 89] on link "Autres infos" at bounding box center [587, 87] width 131 height 19
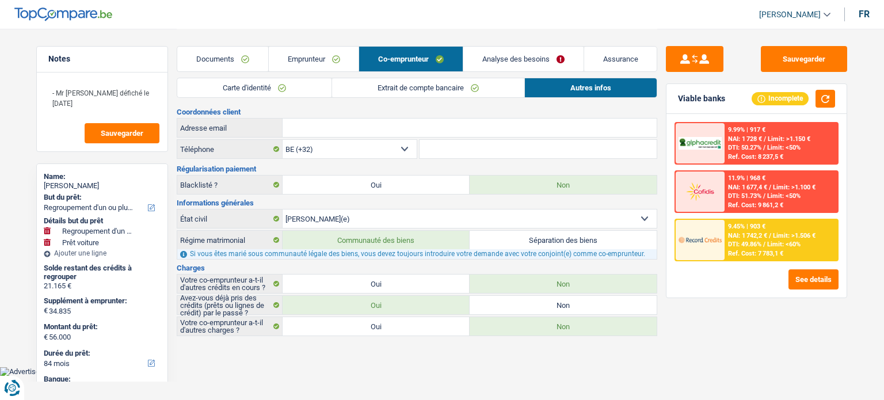
click at [516, 62] on link "Analyse des besoins" at bounding box center [523, 59] width 120 height 25
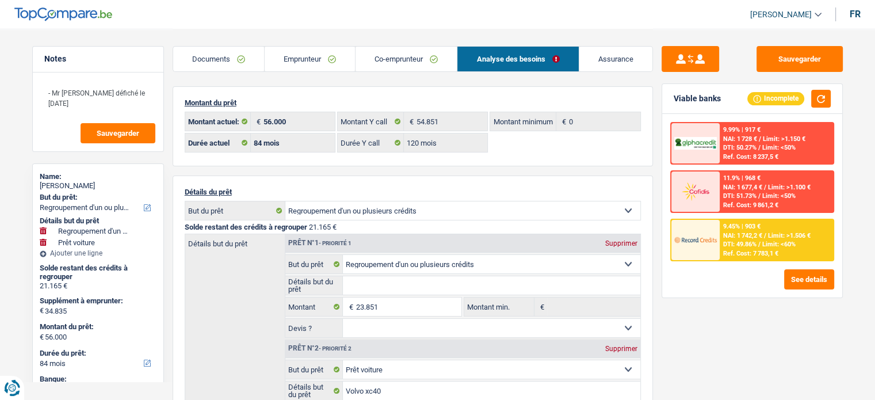
click at [405, 40] on div "Documents Emprunteur Co-emprunteur Analyse des besoins Assurance" at bounding box center [413, 53] width 481 height 49
click at [405, 52] on link "Co-emprunteur" at bounding box center [406, 59] width 101 height 25
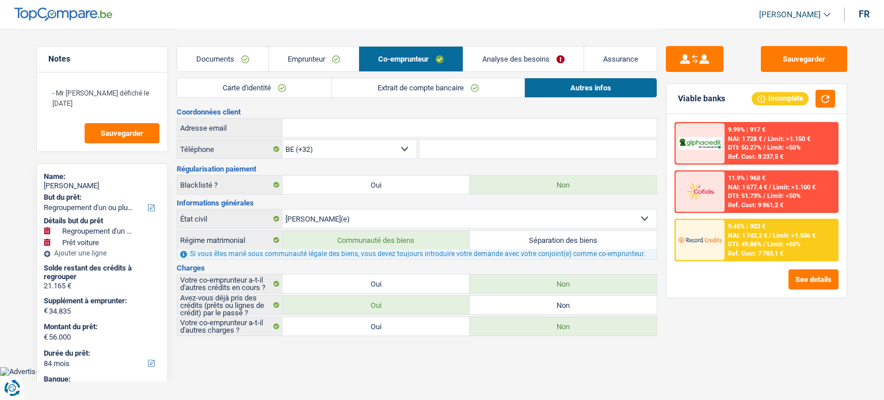
click at [250, 55] on link "Documents" at bounding box center [222, 59] width 91 height 25
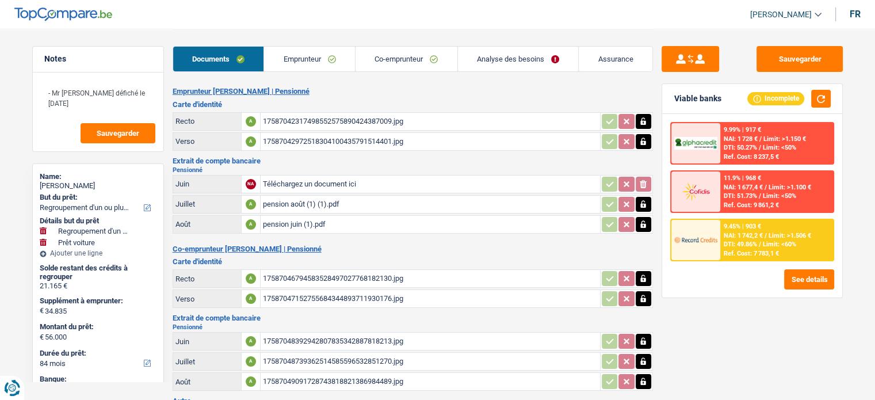
click at [298, 55] on link "Emprunteur" at bounding box center [309, 59] width 91 height 25
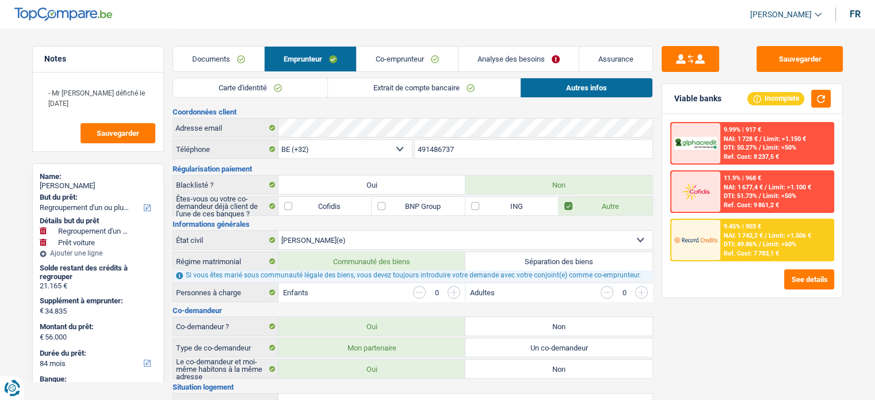
click at [270, 95] on link "Carte d'identité" at bounding box center [250, 87] width 154 height 19
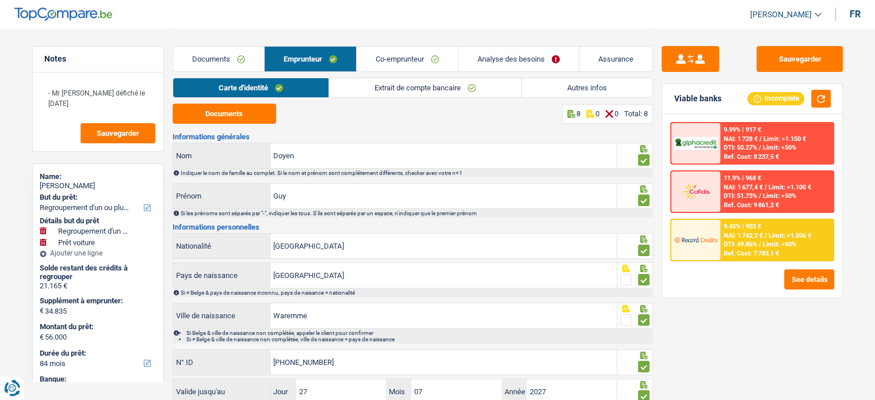
click at [483, 87] on link "Extrait de compte bancaire" at bounding box center [425, 87] width 192 height 19
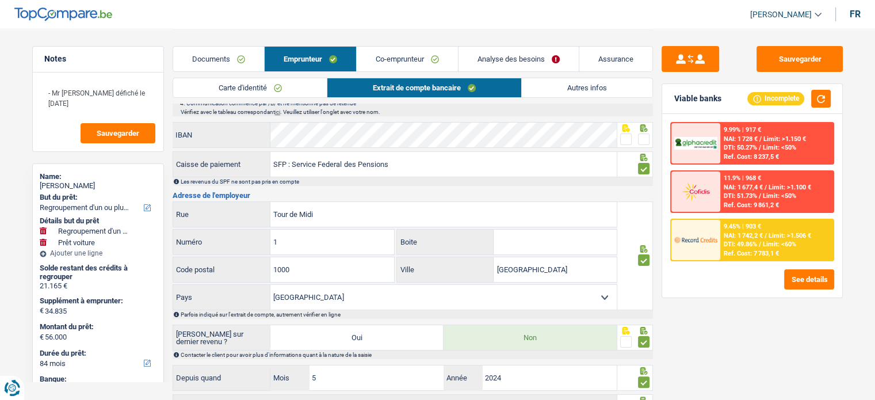
scroll to position [273, 0]
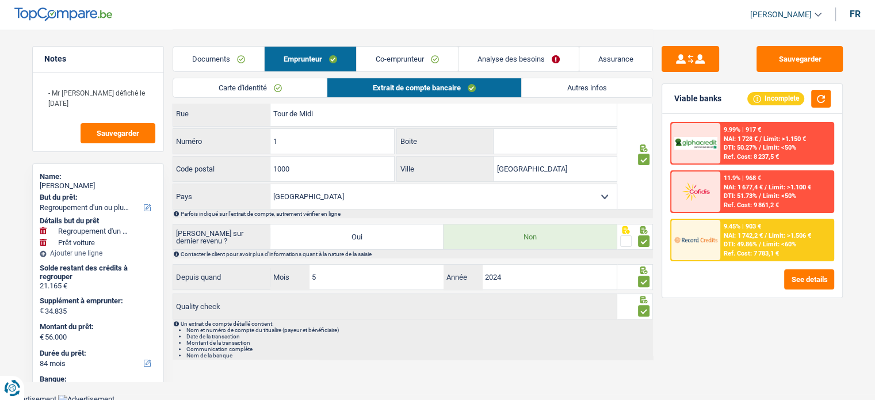
click at [555, 80] on link "Autres infos" at bounding box center [587, 87] width 131 height 19
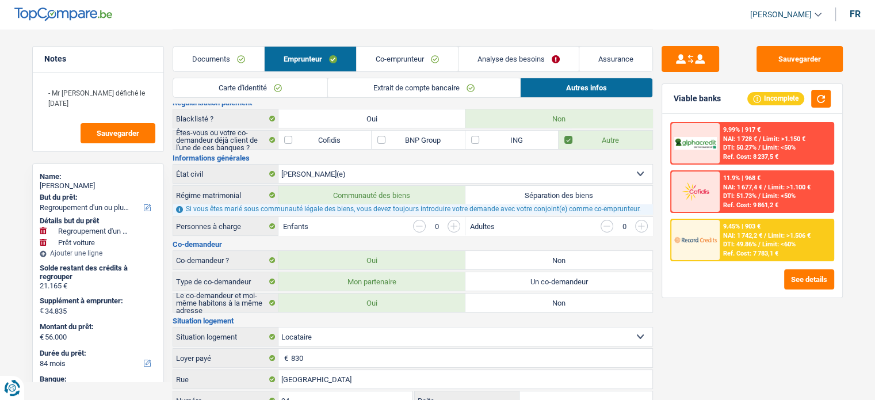
scroll to position [0, 0]
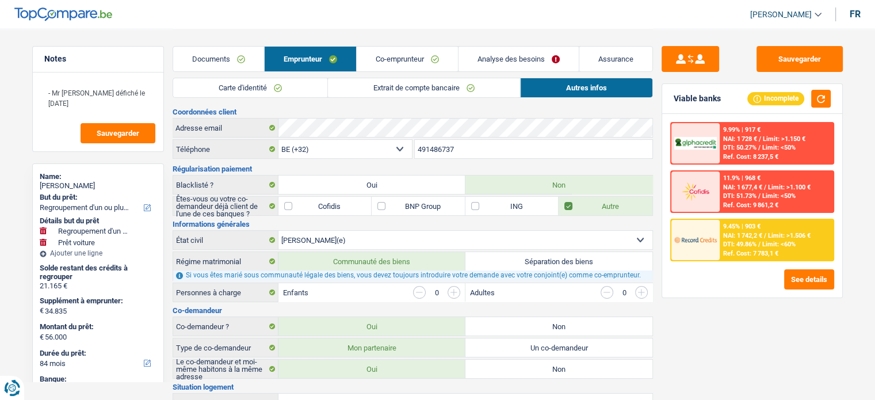
click at [481, 81] on link "Extrait de compte bancaire" at bounding box center [424, 87] width 192 height 19
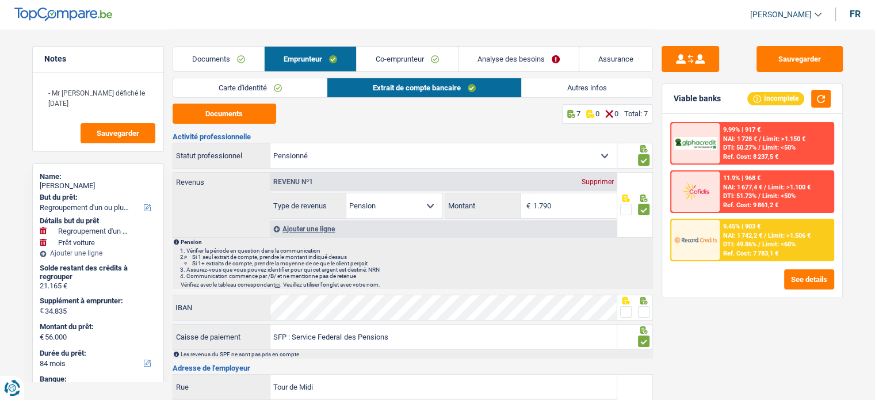
click at [478, 85] on link "Extrait de compte bancaire" at bounding box center [424, 87] width 194 height 19
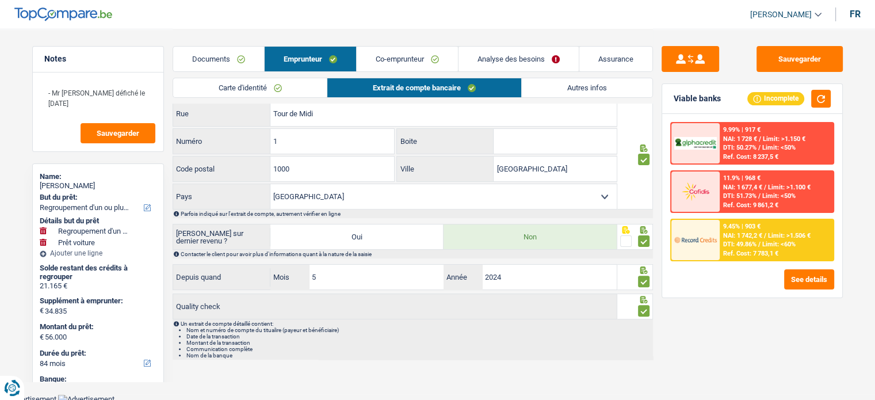
click at [278, 93] on link "Carte d'identité" at bounding box center [250, 87] width 154 height 19
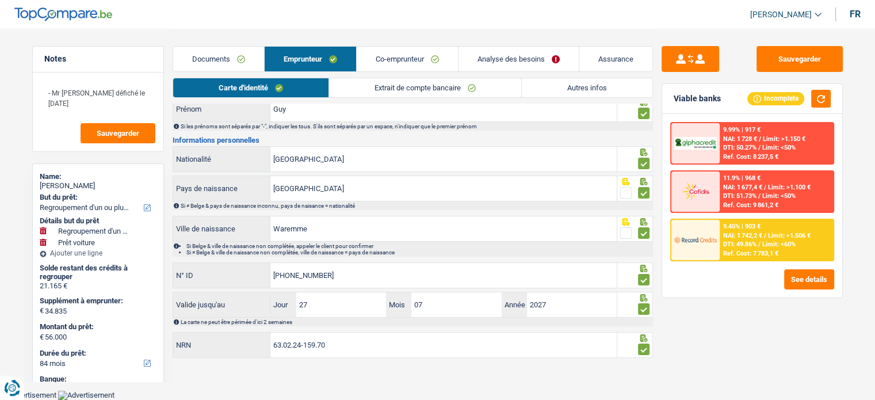
scroll to position [83, 0]
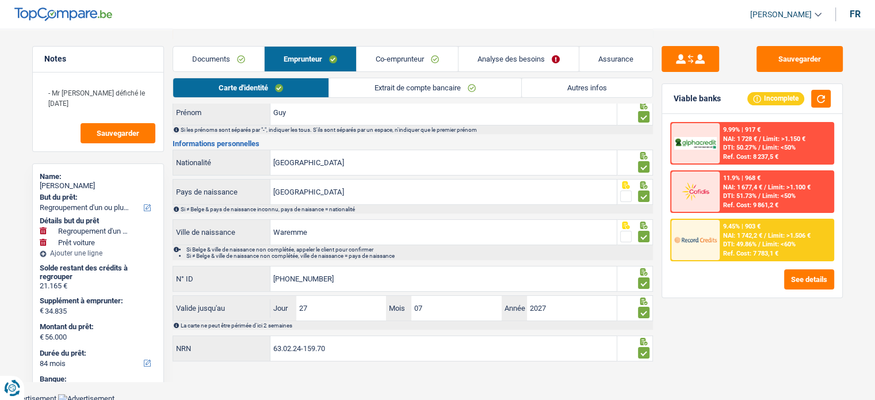
click at [247, 55] on link "Documents" at bounding box center [218, 59] width 91 height 25
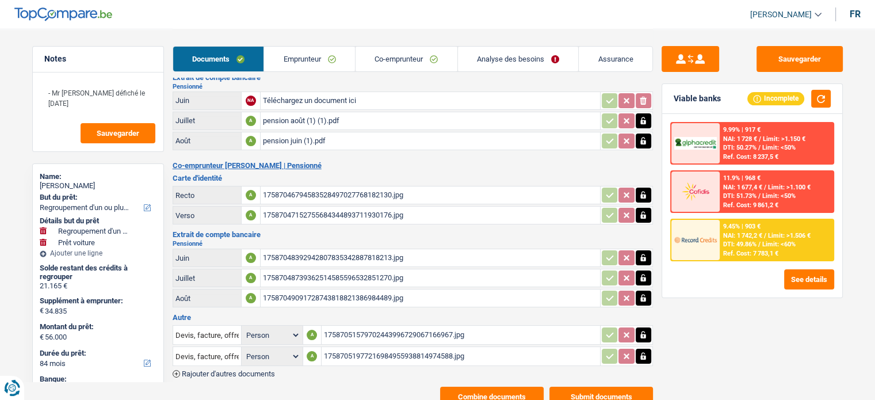
click at [441, 52] on link "Co-emprunteur" at bounding box center [407, 59] width 102 height 25
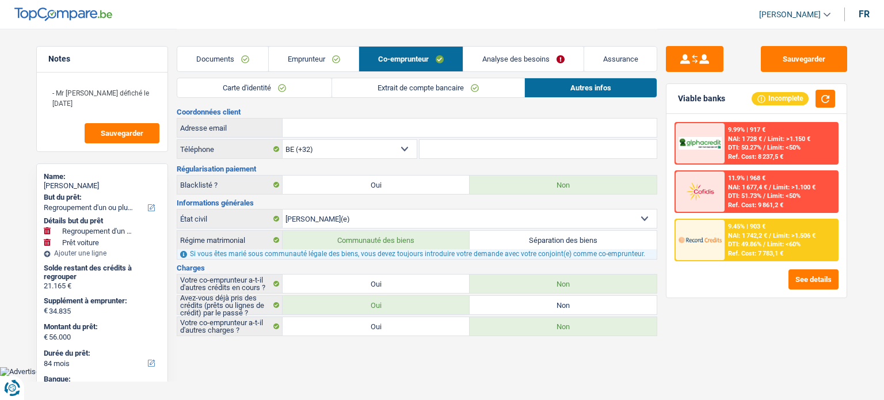
click at [410, 81] on link "Extrait de compte bancaire" at bounding box center [428, 87] width 192 height 19
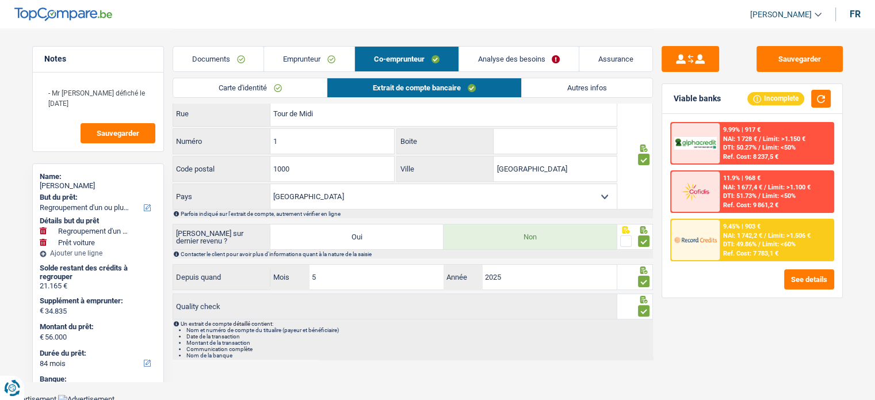
click at [312, 82] on link "Carte d'identité" at bounding box center [250, 87] width 154 height 19
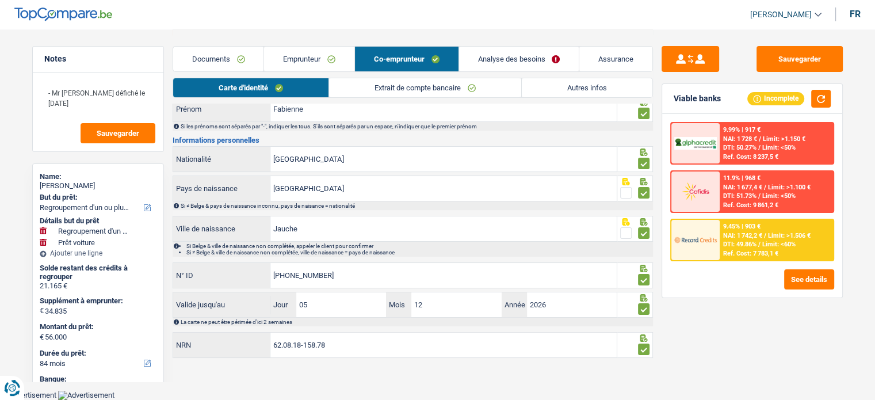
scroll to position [83, 0]
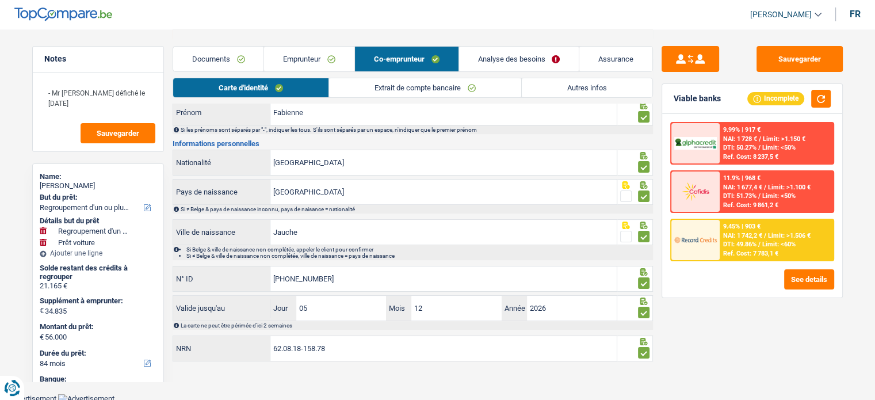
click at [509, 61] on link "Analyse des besoins" at bounding box center [519, 59] width 120 height 25
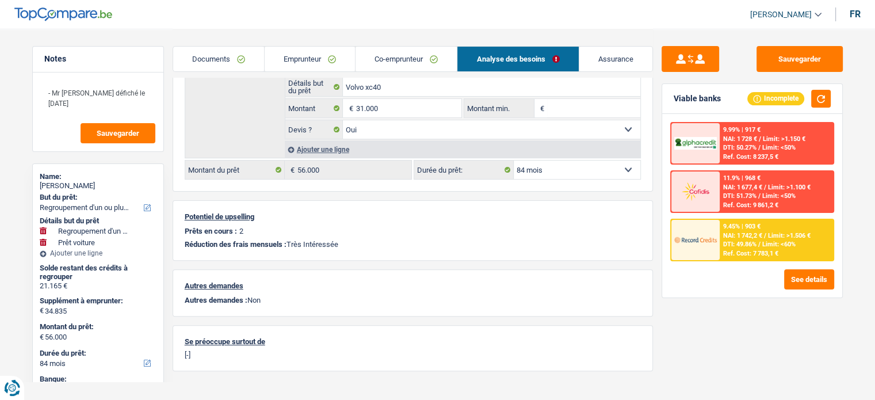
scroll to position [318, 0]
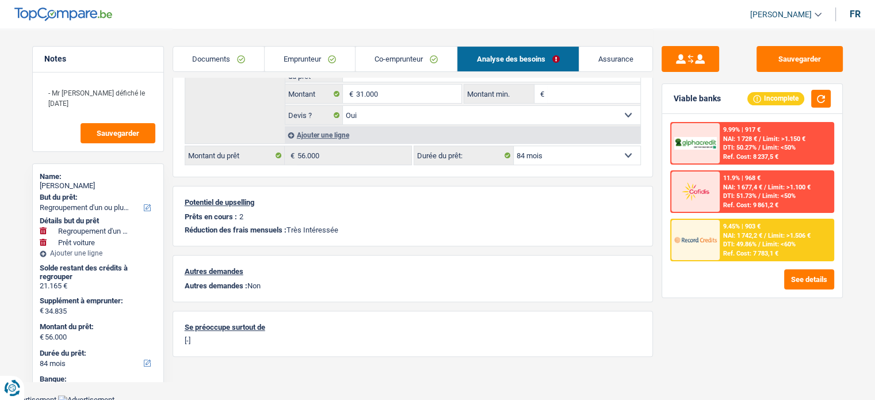
click at [231, 58] on link "Documents" at bounding box center [218, 59] width 91 height 25
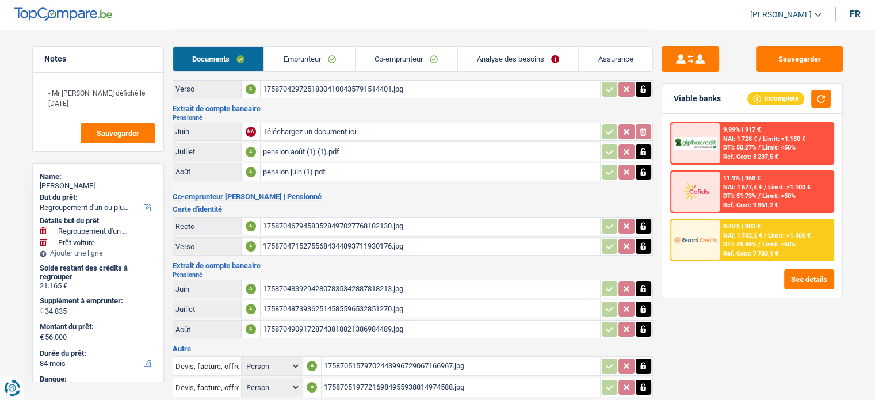
scroll to position [0, 0]
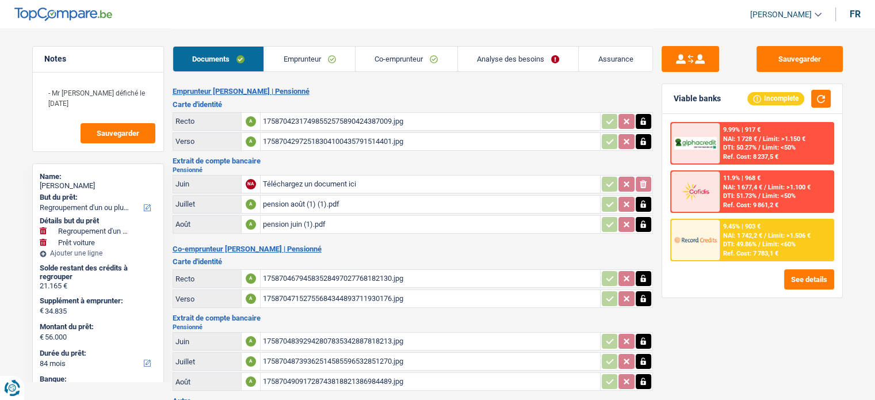
click at [338, 66] on link "Emprunteur" at bounding box center [309, 59] width 91 height 25
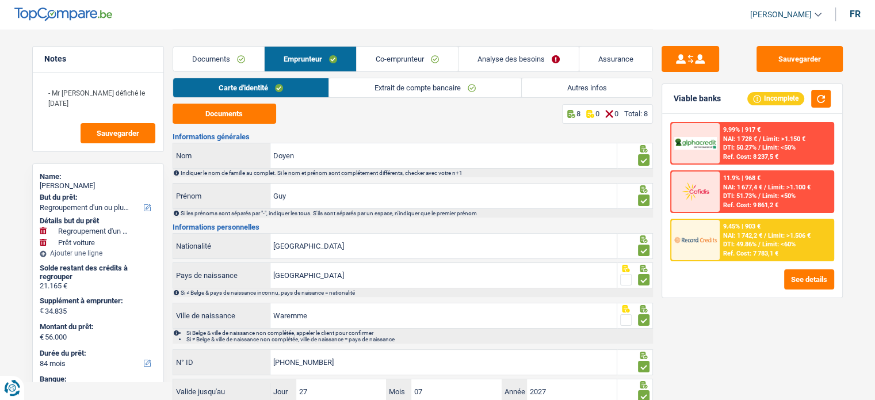
click at [433, 96] on link "Extrait de compte bancaire" at bounding box center [425, 87] width 192 height 19
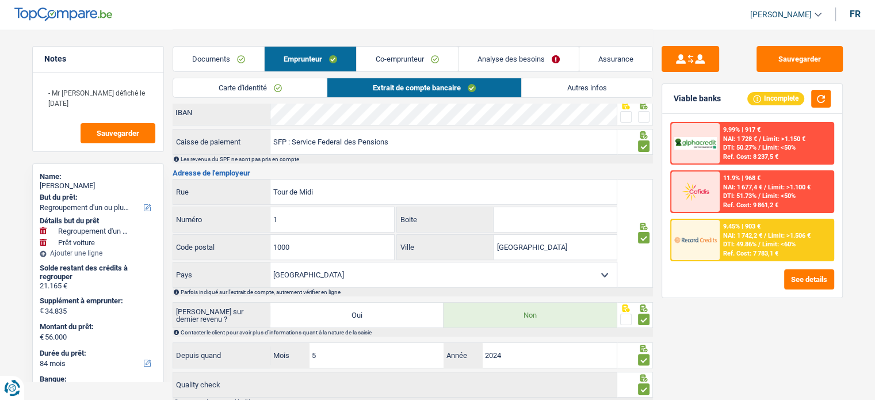
scroll to position [273, 0]
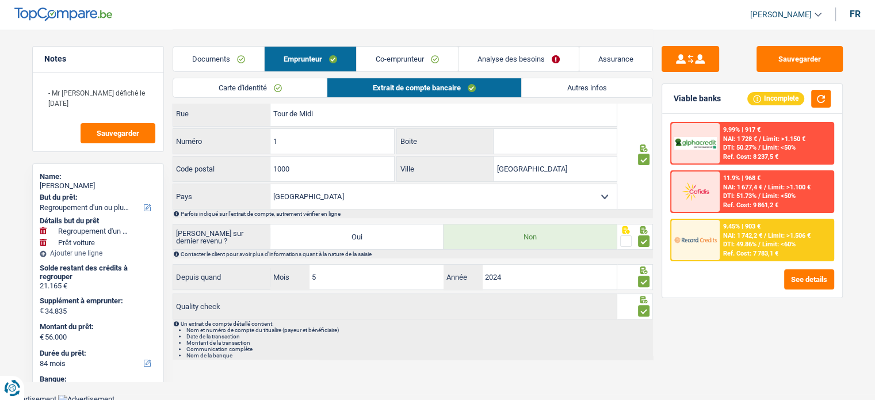
click at [552, 83] on link "Autres infos" at bounding box center [587, 87] width 131 height 19
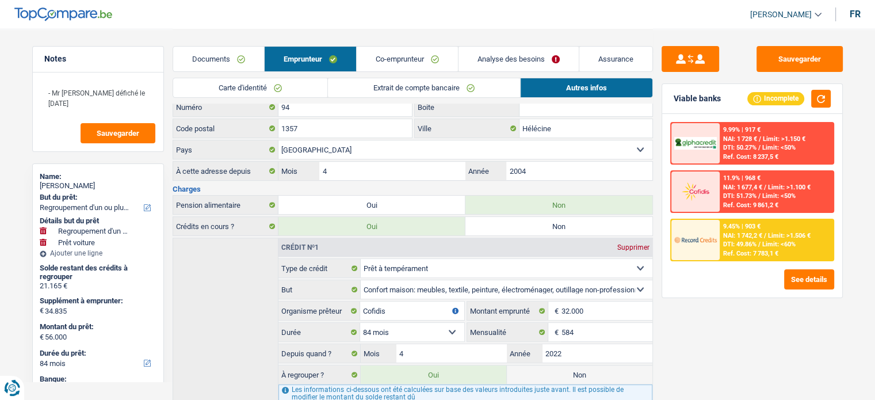
scroll to position [138, 0]
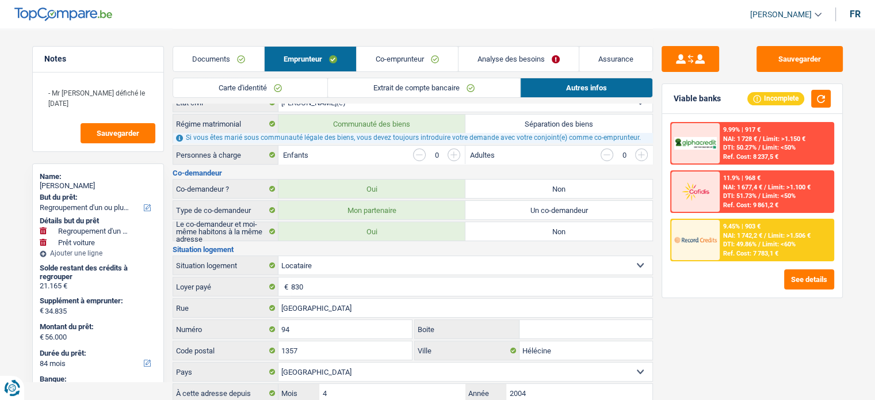
click at [239, 56] on link "Documents" at bounding box center [218, 59] width 91 height 25
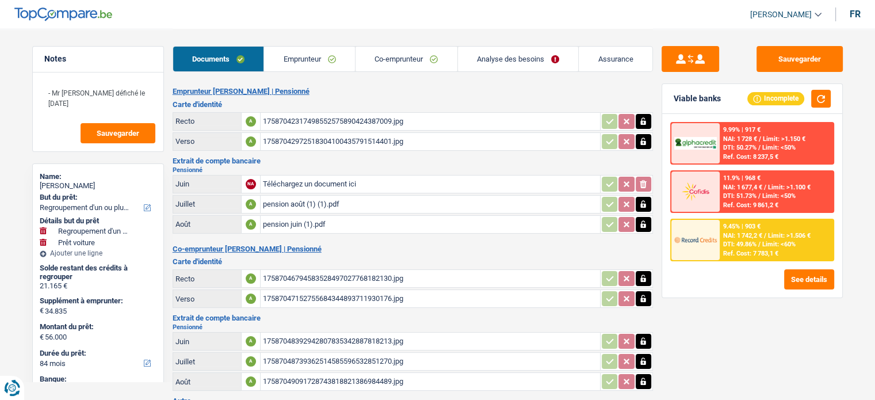
scroll to position [0, 0]
click at [299, 116] on div "17587042317498552575890424387009.jpg" at bounding box center [430, 121] width 335 height 17
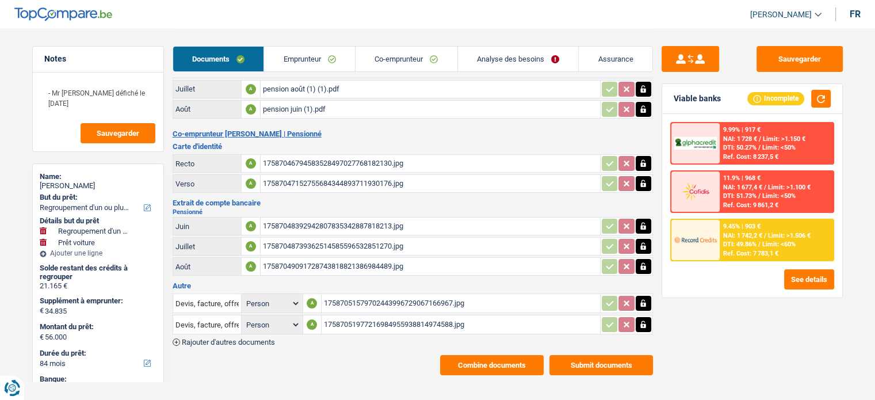
click at [334, 156] on div "17587046794583528497027768182130.jpg" at bounding box center [430, 163] width 335 height 17
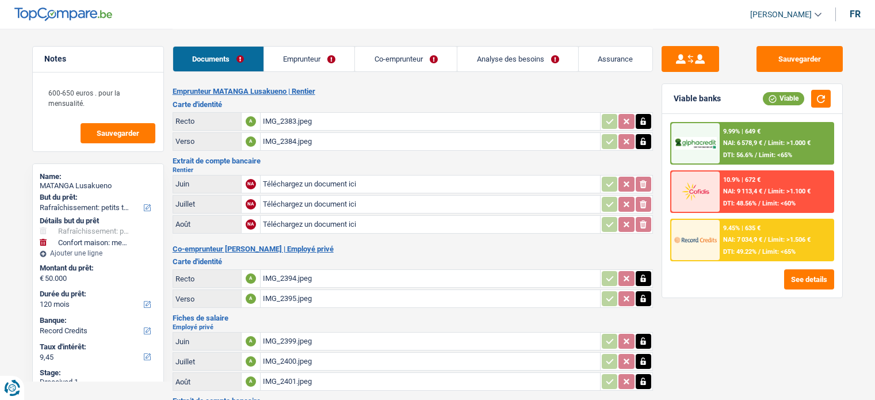
select select "houseOrGarden"
select select "household"
select select "120"
select select "record credits"
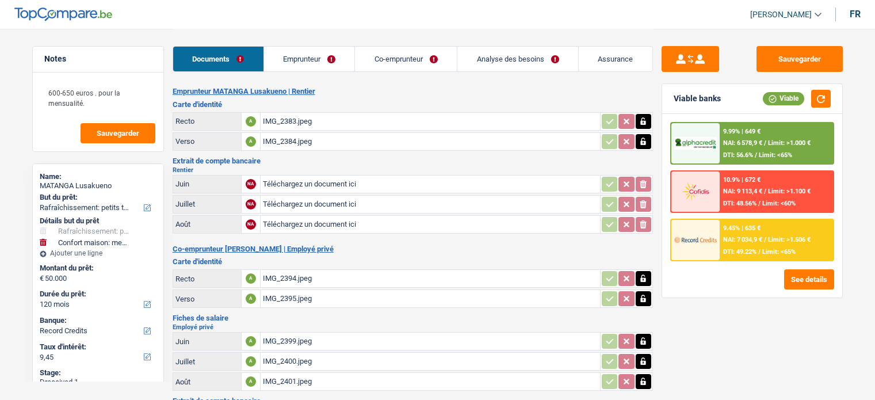
select select "houseOrGarden"
select select "household"
select select "120"
select select "record credits"
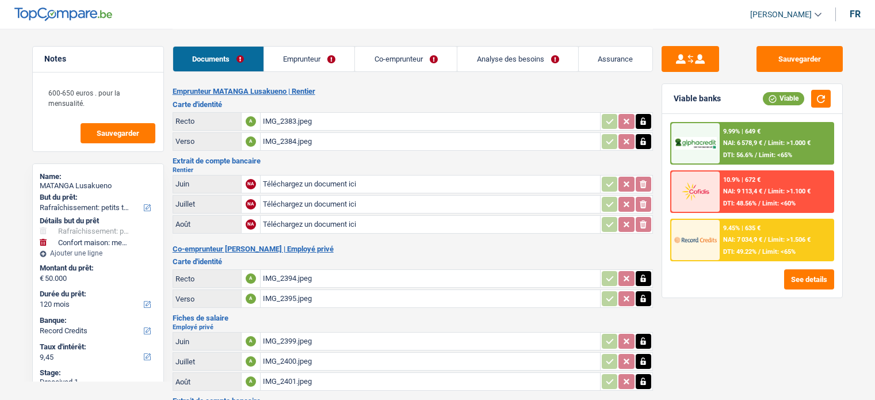
select select "rentBeneficiary"
select select "rentalIncome"
click at [290, 64] on link "Emprunteur" at bounding box center [309, 59] width 91 height 25
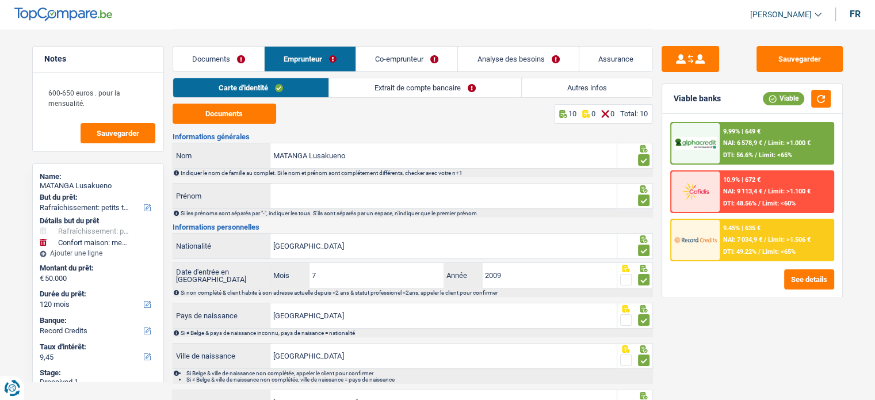
click at [377, 89] on link "Extrait de compte bancaire" at bounding box center [425, 87] width 192 height 19
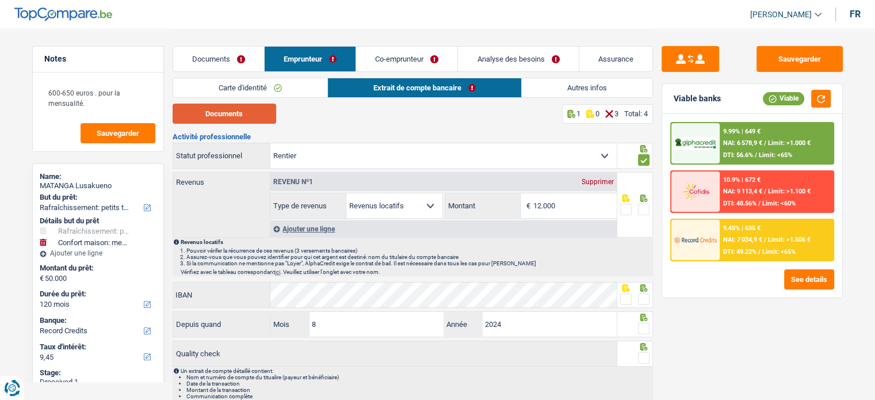
click at [247, 117] on button "Documents" at bounding box center [225, 114] width 104 height 20
click at [226, 55] on link "Documents" at bounding box center [218, 59] width 91 height 25
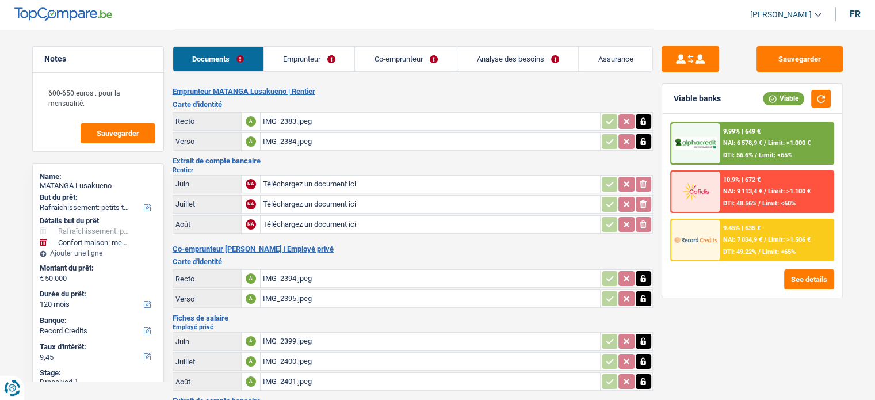
click at [383, 62] on link "Co-emprunteur" at bounding box center [406, 59] width 102 height 25
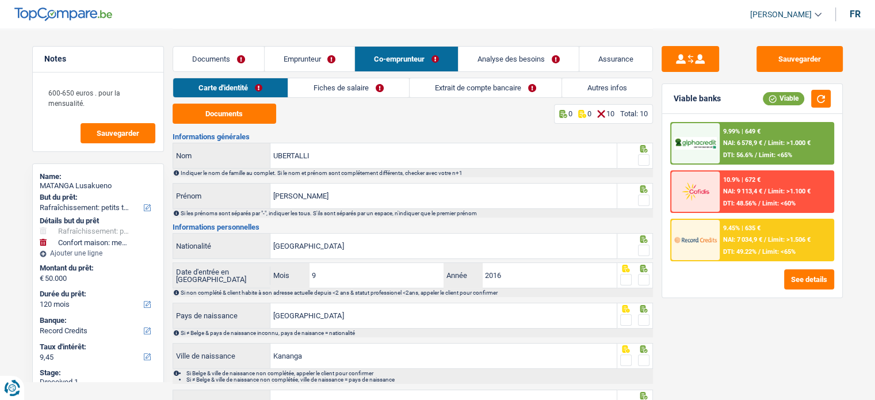
click at [755, 360] on div "Sauvegarder Viable banks Viable 9.99% | 649 € NAI: 6 578,9 € / Limit: >1.000 € …" at bounding box center [752, 214] width 199 height 336
click at [310, 57] on link "Emprunteur" at bounding box center [310, 59] width 90 height 25
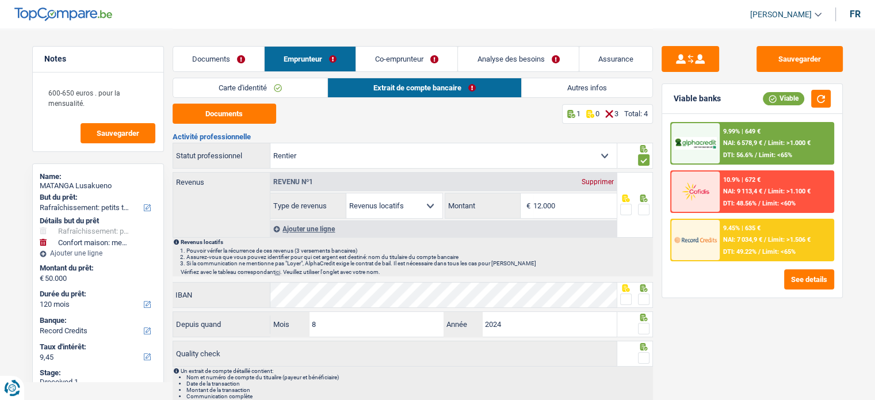
click at [274, 93] on link "Carte d'identité" at bounding box center [250, 87] width 154 height 19
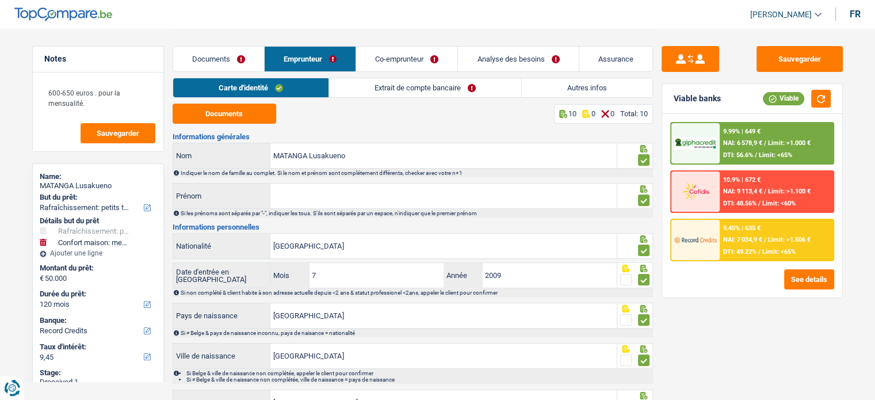
click at [368, 90] on link "Extrait de compte bancaire" at bounding box center [425, 87] width 192 height 19
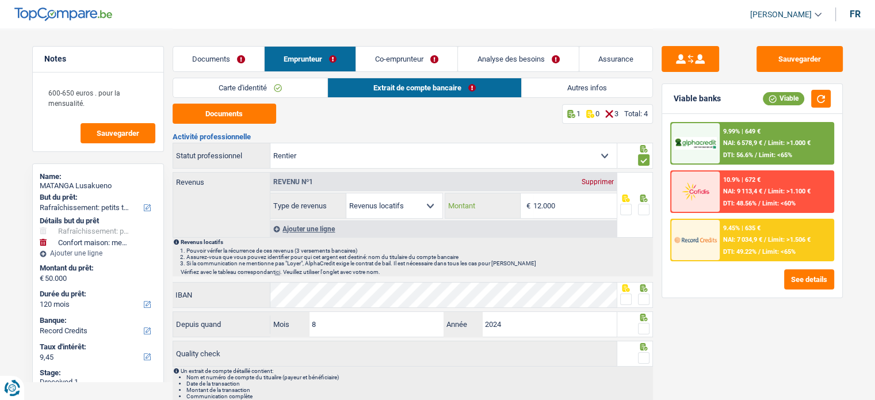
click at [565, 208] on input "12.000" at bounding box center [575, 205] width 83 height 25
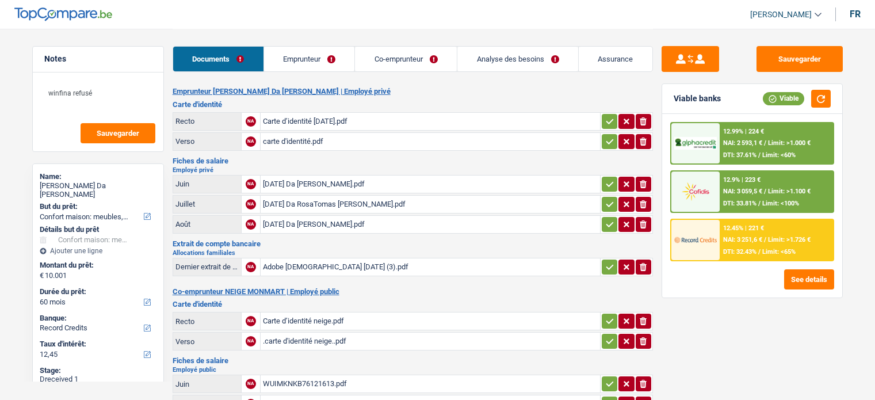
select select "household"
select select "60"
select select "record credits"
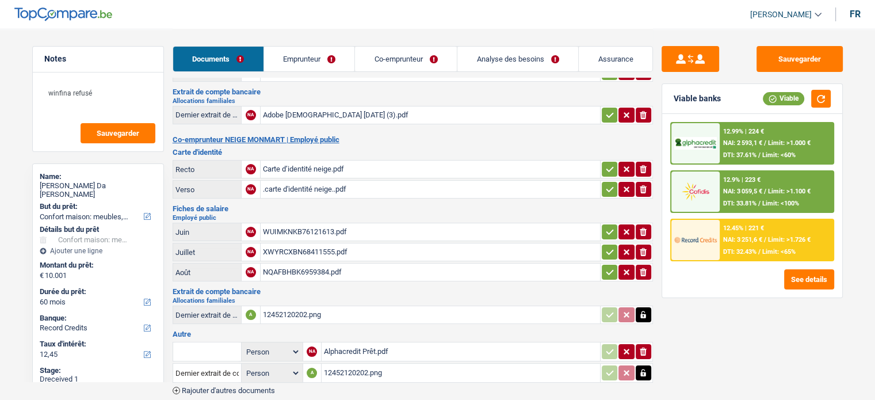
scroll to position [173, 0]
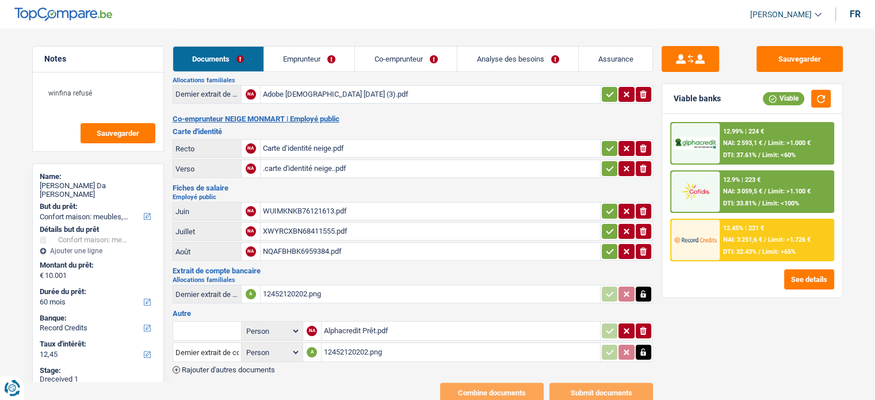
click at [314, 71] on link "Emprunteur" at bounding box center [309, 59] width 91 height 25
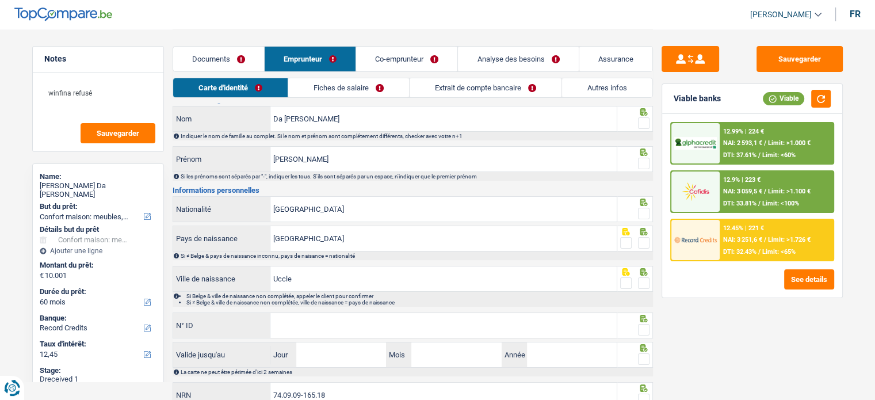
scroll to position [0, 0]
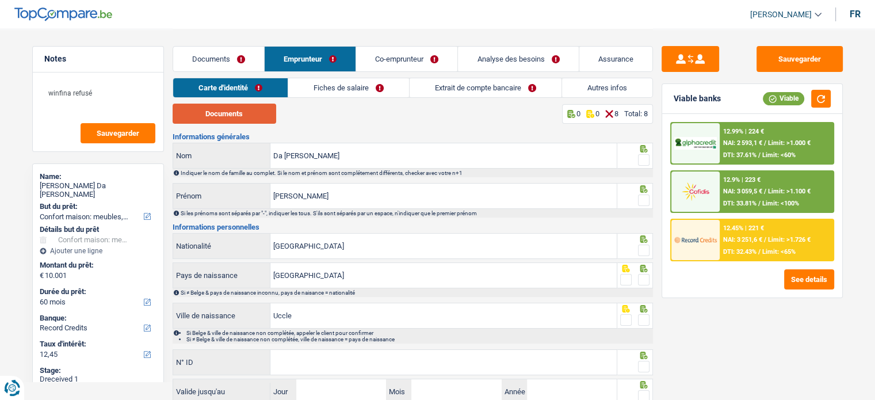
click at [238, 109] on button "Documents" at bounding box center [225, 114] width 104 height 20
click at [642, 159] on span at bounding box center [644, 160] width 12 height 12
click at [0, 0] on input "radio" at bounding box center [0, 0] width 0 height 0
drag, startPoint x: 649, startPoint y: 192, endPoint x: 643, endPoint y: 199, distance: 9.4
click at [647, 193] on div at bounding box center [636, 196] width 36 height 26
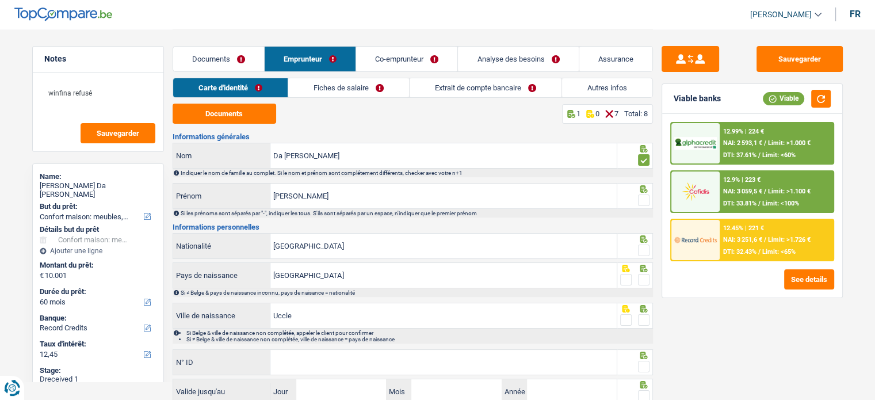
click at [643, 199] on span at bounding box center [644, 201] width 12 height 12
click at [0, 0] on input "radio" at bounding box center [0, 0] width 0 height 0
paste input "[PHONE_NUMBER]"
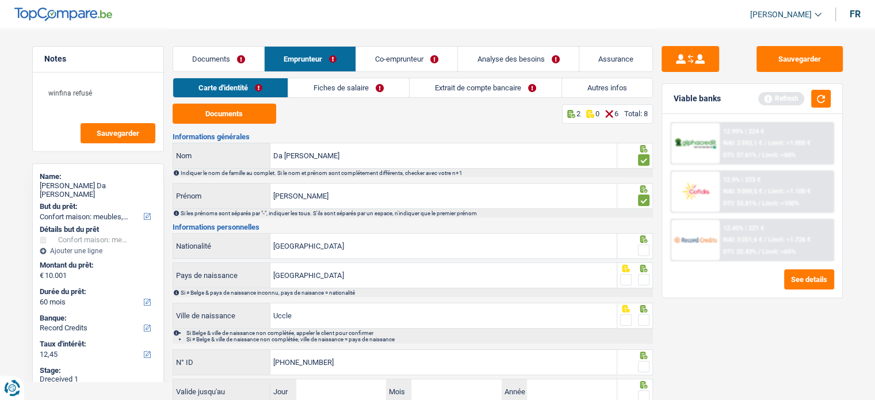
type input "[PHONE_NUMBER]"
click at [645, 369] on span at bounding box center [644, 367] width 12 height 12
click at [0, 0] on input "radio" at bounding box center [0, 0] width 0 height 0
click at [646, 319] on span at bounding box center [644, 320] width 12 height 12
click at [0, 0] on input "radio" at bounding box center [0, 0] width 0 height 0
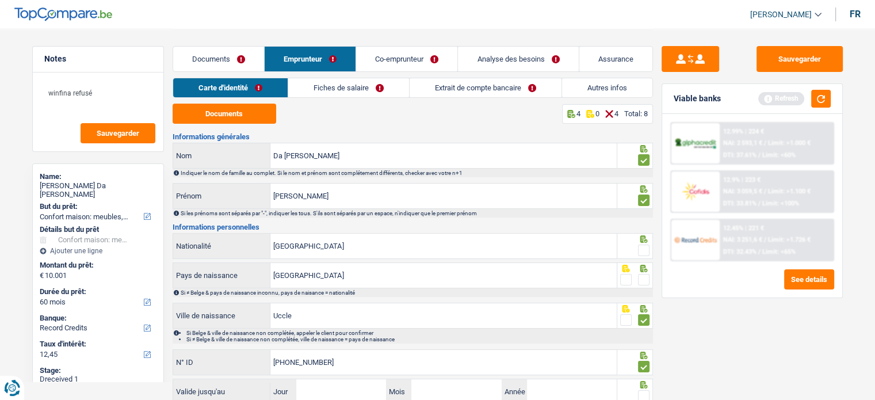
click at [646, 269] on icon at bounding box center [643, 268] width 7 height 7
click at [646, 245] on span at bounding box center [644, 251] width 12 height 12
click at [0, 0] on input "radio" at bounding box center [0, 0] width 0 height 0
click at [638, 274] on fieldset at bounding box center [634, 280] width 29 height 14
click at [638, 279] on fieldset at bounding box center [634, 280] width 29 height 14
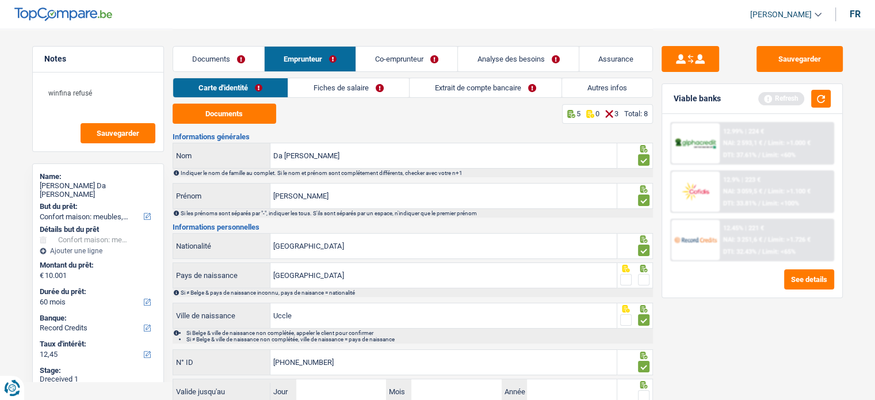
click at [640, 280] on span at bounding box center [644, 280] width 12 height 12
click at [0, 0] on input "radio" at bounding box center [0, 0] width 0 height 0
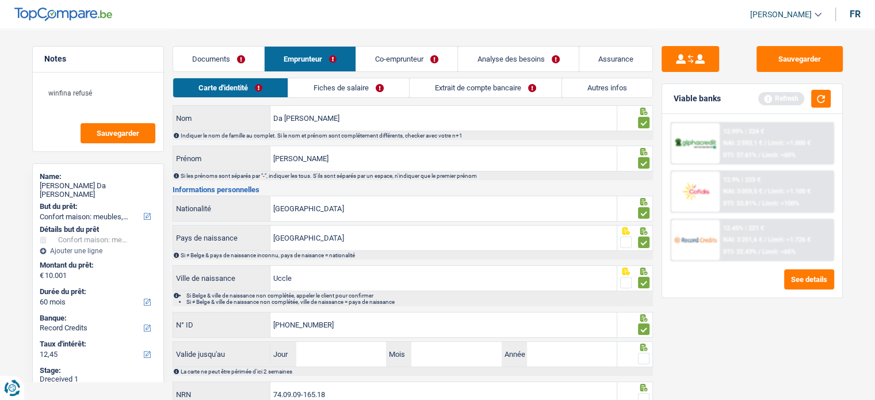
scroll to position [83, 0]
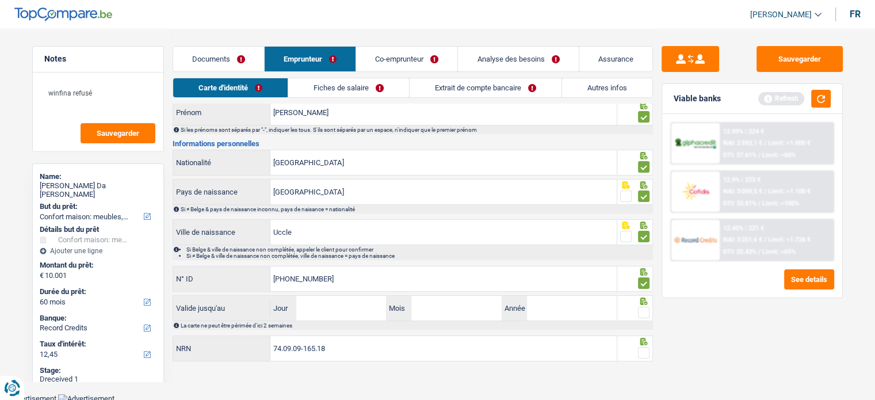
click at [642, 310] on span at bounding box center [644, 313] width 12 height 12
click at [0, 0] on input "radio" at bounding box center [0, 0] width 0 height 0
click at [329, 311] on input "Jour" at bounding box center [341, 308] width 90 height 25
type input "11"
click at [524, 308] on label "Année" at bounding box center [514, 308] width 25 height 25
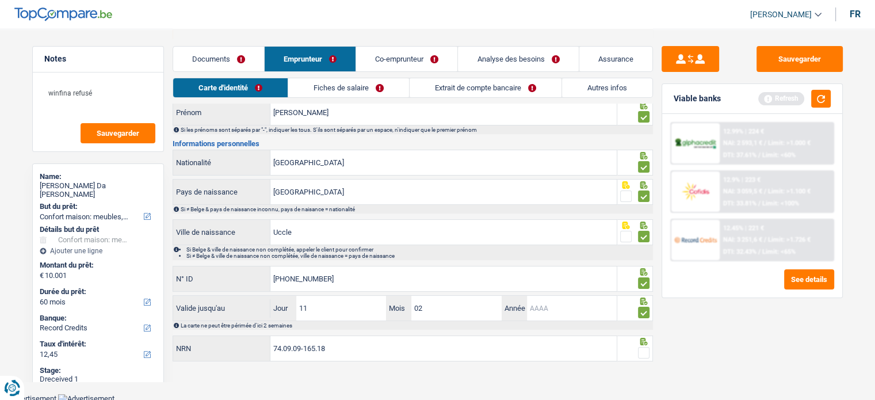
click at [527, 308] on input "Année" at bounding box center [572, 308] width 90 height 25
click at [483, 302] on input "02" at bounding box center [456, 308] width 90 height 25
type input "01"
type input "2028"
click at [819, 53] on button "Sauvegarder" at bounding box center [800, 59] width 86 height 26
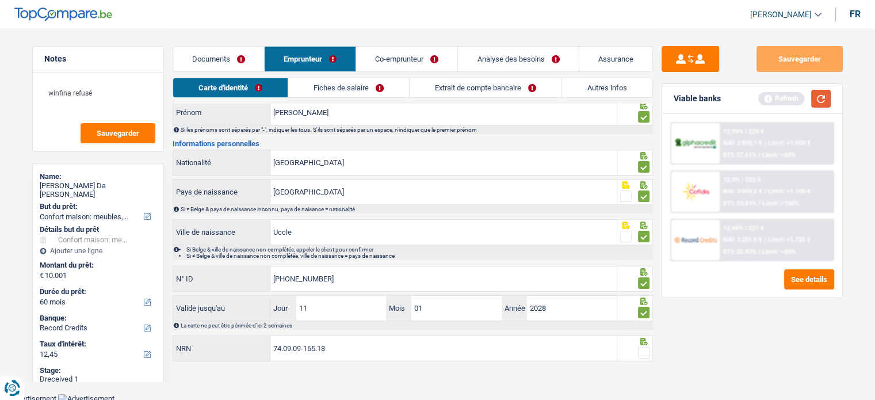
click at [820, 99] on button "button" at bounding box center [821, 99] width 20 height 18
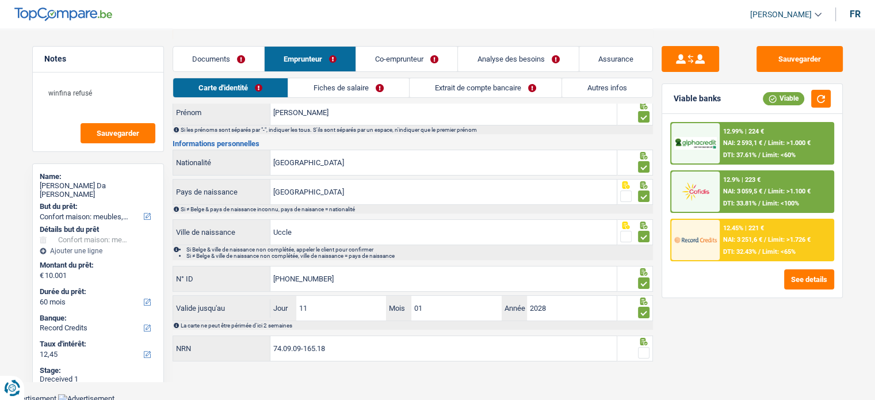
drag, startPoint x: 642, startPoint y: 354, endPoint x: 642, endPoint y: 338, distance: 16.1
click at [642, 354] on span at bounding box center [644, 353] width 12 height 12
click at [0, 0] on input "radio" at bounding box center [0, 0] width 0 height 0
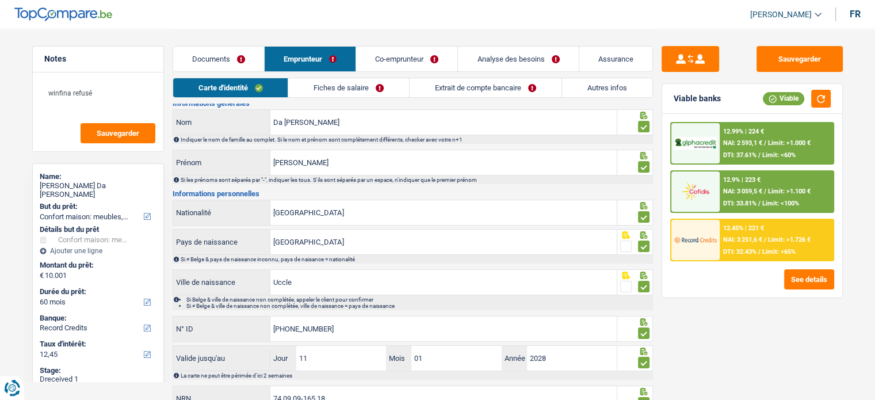
scroll to position [0, 0]
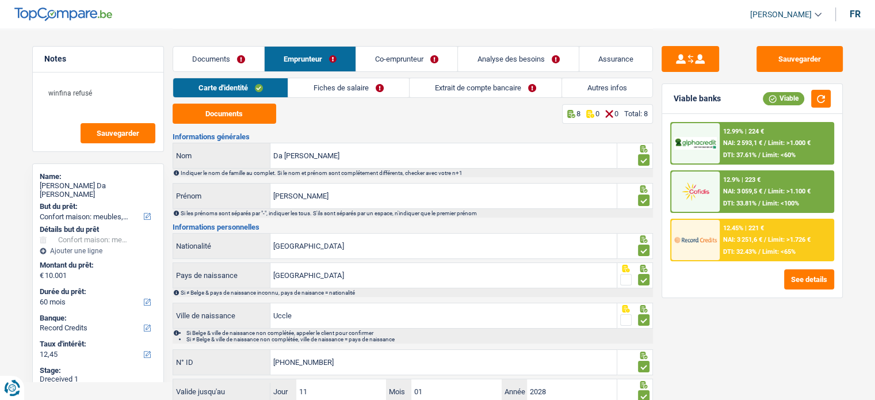
click at [331, 85] on link "Fiches de salaire" at bounding box center [348, 87] width 121 height 19
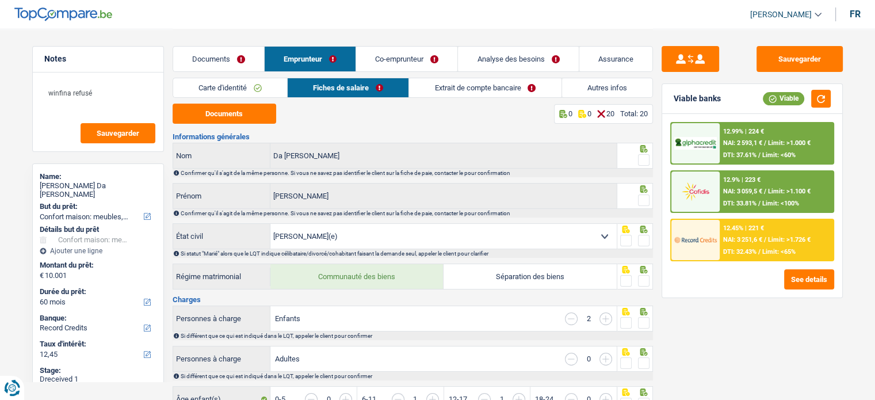
click at [639, 162] on span at bounding box center [644, 160] width 12 height 12
click at [0, 0] on input "radio" at bounding box center [0, 0] width 0 height 0
drag, startPoint x: 640, startPoint y: 197, endPoint x: 644, endPoint y: 209, distance: 12.2
click at [640, 197] on span at bounding box center [644, 201] width 12 height 12
click at [0, 0] on input "radio" at bounding box center [0, 0] width 0 height 0
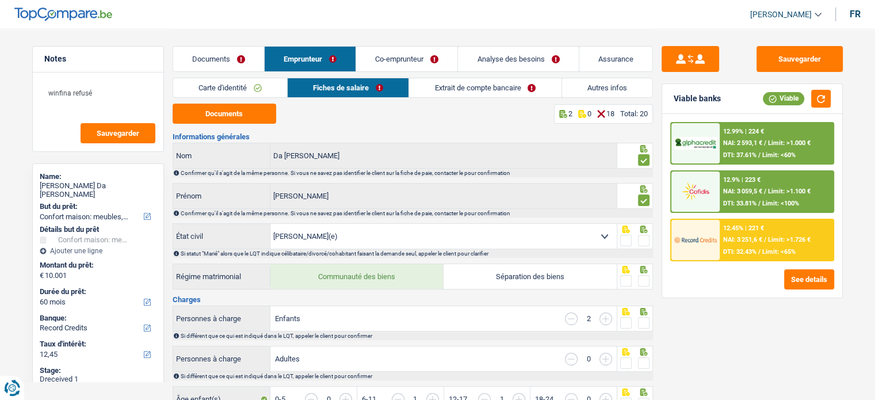
click at [640, 243] on span at bounding box center [644, 241] width 12 height 12
click at [0, 0] on input "radio" at bounding box center [0, 0] width 0 height 0
click at [649, 275] on span at bounding box center [644, 281] width 12 height 12
click at [0, 0] on input "radio" at bounding box center [0, 0] width 0 height 0
click at [212, 115] on button "Documents" at bounding box center [225, 114] width 104 height 20
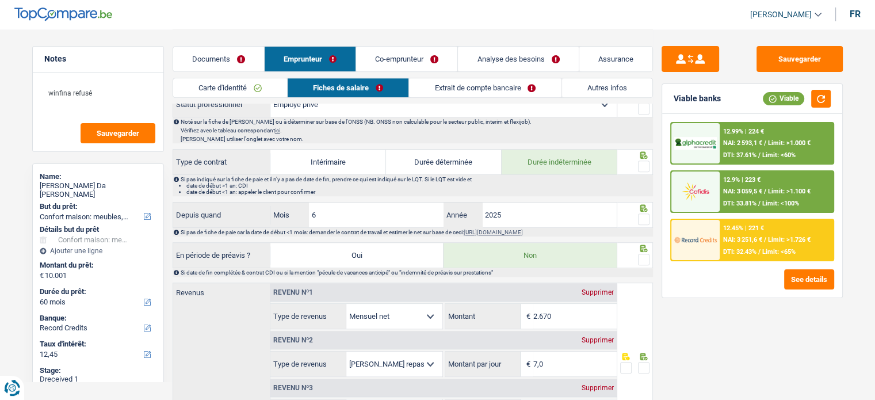
scroll to position [576, 0]
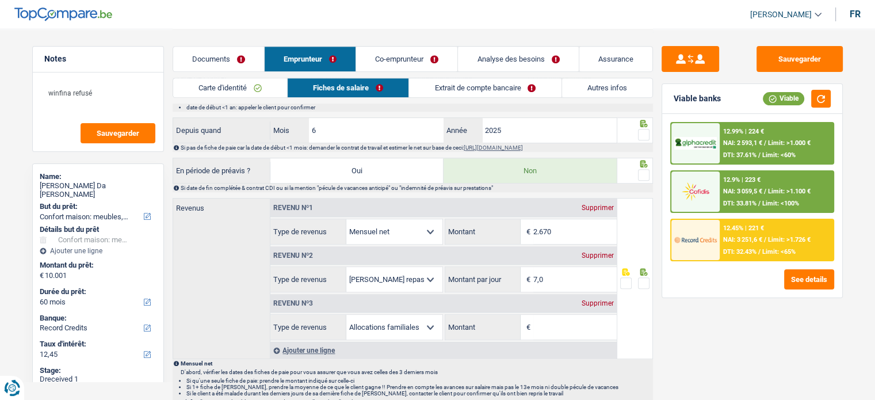
drag, startPoint x: 645, startPoint y: 129, endPoint x: 672, endPoint y: 33, distance: 99.8
click at [645, 129] on span at bounding box center [644, 135] width 12 height 12
click at [0, 0] on input "radio" at bounding box center [0, 0] width 0 height 0
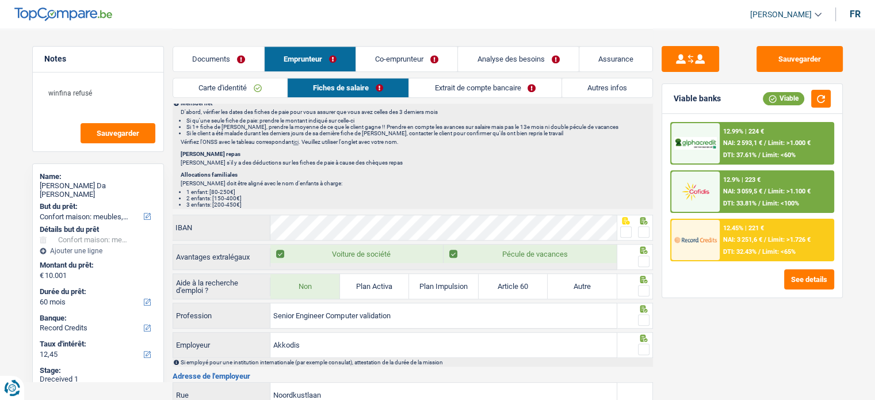
scroll to position [921, 0]
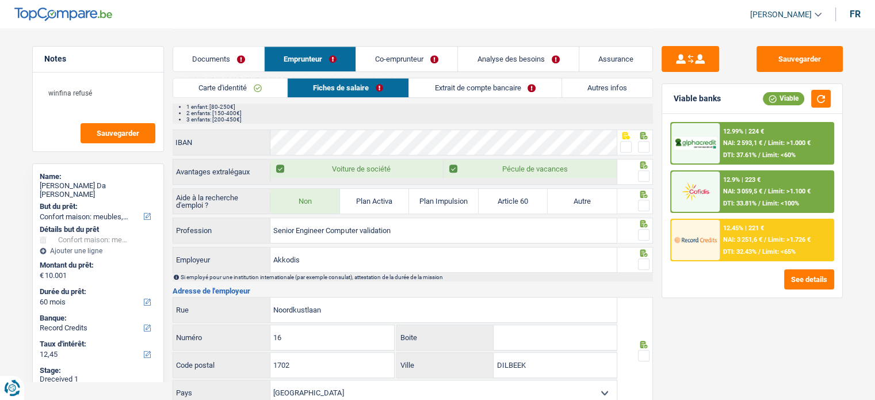
click at [639, 229] on span at bounding box center [644, 235] width 12 height 12
click at [0, 0] on input "radio" at bounding box center [0, 0] width 0 height 0
click at [647, 258] on span at bounding box center [644, 264] width 12 height 12
click at [0, 0] on input "radio" at bounding box center [0, 0] width 0 height 0
drag, startPoint x: 414, startPoint y: 222, endPoint x: 249, endPoint y: 224, distance: 165.8
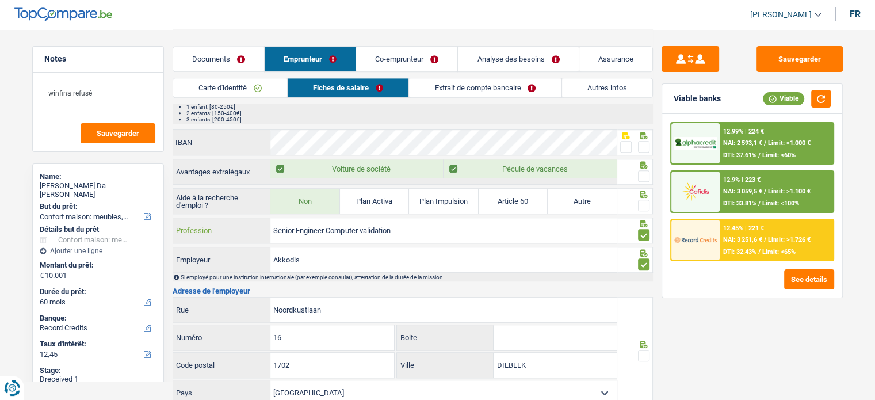
click at [249, 224] on div "Senior Engineer Computer validation Profession" at bounding box center [395, 230] width 444 height 25
paste input "TECHNICIAN SPECIALIST"
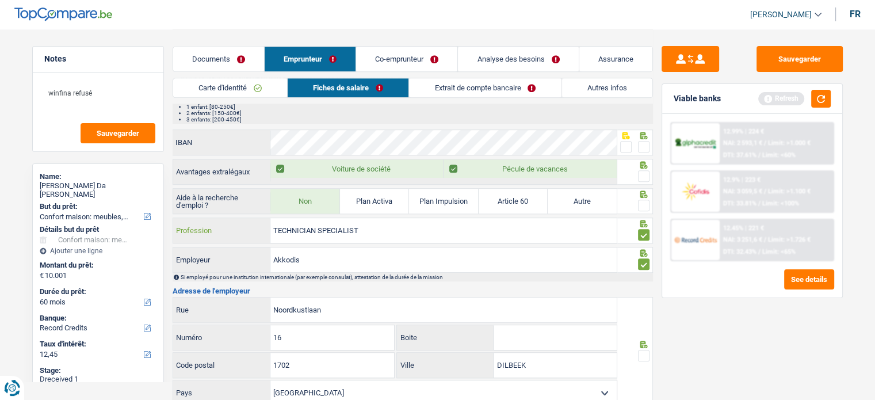
type input "TECHNICIAN SPECIALIST"
click at [646, 203] on span at bounding box center [644, 206] width 12 height 12
click at [0, 0] on input "radio" at bounding box center [0, 0] width 0 height 0
drag, startPoint x: 645, startPoint y: 178, endPoint x: 645, endPoint y: 167, distance: 10.4
click at [645, 177] on div at bounding box center [644, 176] width 12 height 14
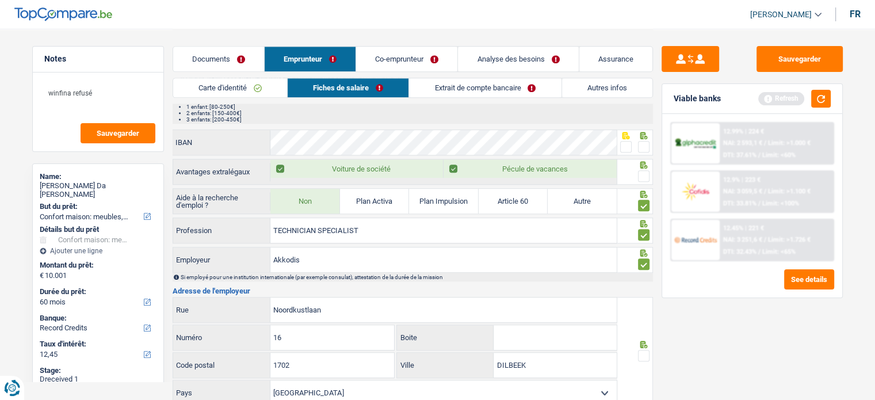
click at [645, 170] on span at bounding box center [644, 176] width 12 height 12
click at [0, 0] on input "radio" at bounding box center [0, 0] width 0 height 0
click at [646, 144] on span at bounding box center [644, 147] width 12 height 12
click at [0, 0] on input "radio" at bounding box center [0, 0] width 0 height 0
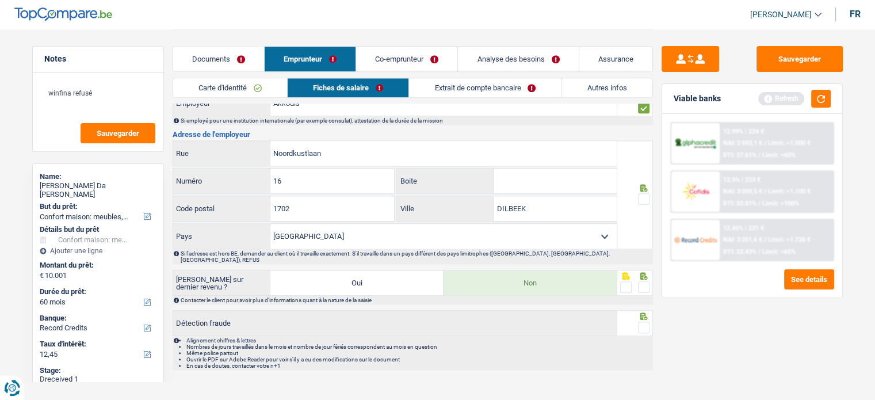
click at [511, 178] on input "Boite" at bounding box center [555, 181] width 123 height 25
type input "b"
drag, startPoint x: 640, startPoint y: 192, endPoint x: 656, endPoint y: 132, distance: 61.8
click at [640, 193] on span at bounding box center [644, 199] width 12 height 12
click at [0, 0] on input "radio" at bounding box center [0, 0] width 0 height 0
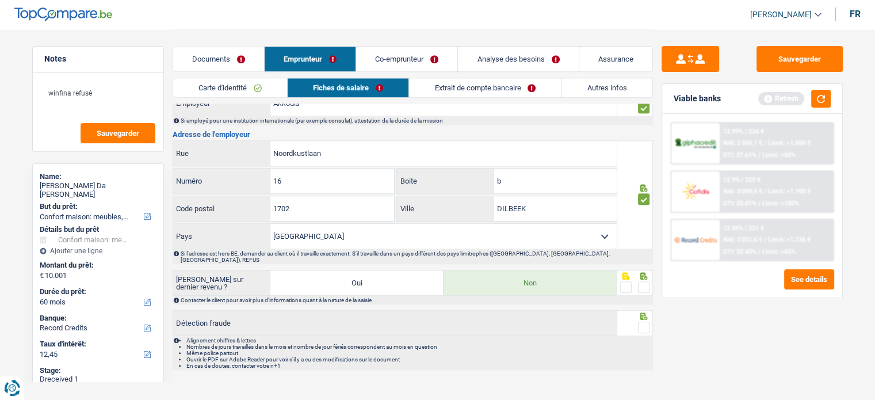
click at [643, 281] on span at bounding box center [644, 287] width 12 height 12
click at [0, 0] on input "radio" at bounding box center [0, 0] width 0 height 0
click at [641, 322] on span at bounding box center [644, 328] width 12 height 12
click at [0, 0] on input "radio" at bounding box center [0, 0] width 0 height 0
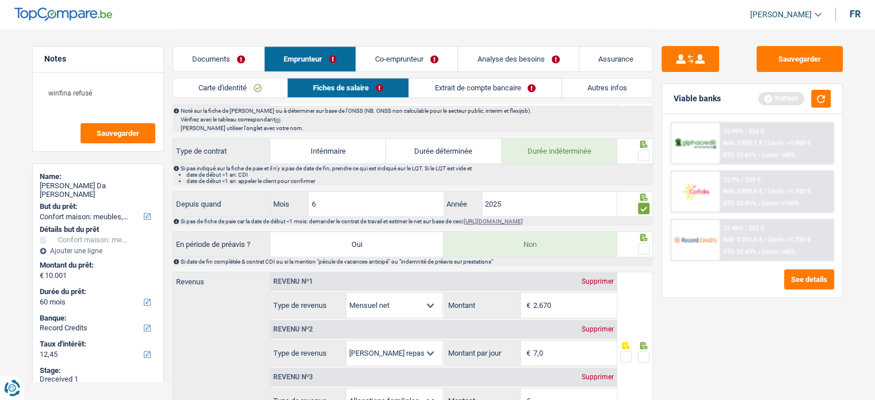
scroll to position [329, 0]
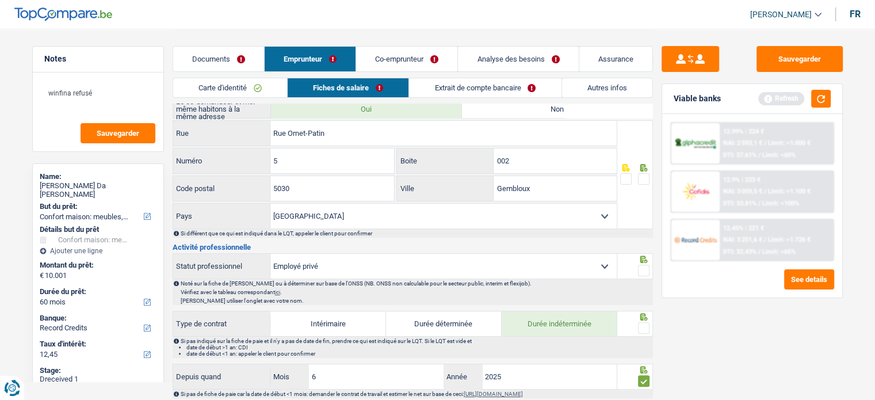
click at [647, 325] on span at bounding box center [644, 328] width 12 height 12
click at [0, 0] on input "radio" at bounding box center [0, 0] width 0 height 0
click at [645, 264] on div at bounding box center [644, 271] width 12 height 14
drag, startPoint x: 527, startPoint y: 164, endPoint x: 489, endPoint y: 121, distance: 57.1
click at [462, 153] on div "002 Boite" at bounding box center [507, 160] width 220 height 25
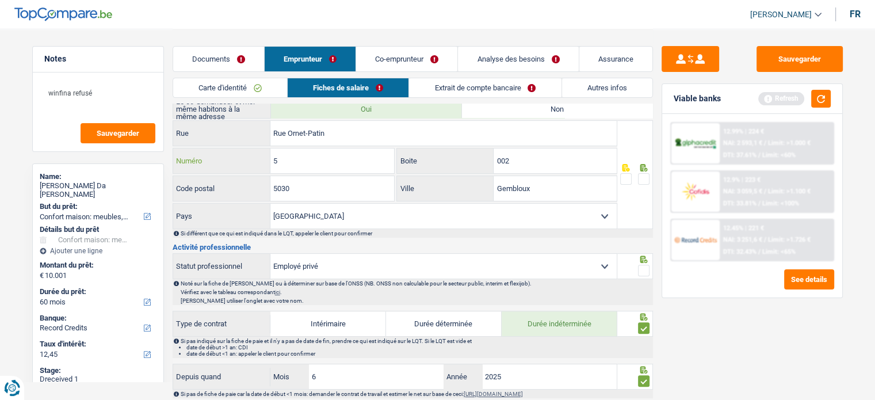
click at [348, 163] on input "5" at bounding box center [332, 160] width 124 height 25
type input "5A"
drag, startPoint x: 570, startPoint y: 162, endPoint x: 405, endPoint y: 163, distance: 164.6
click at [405, 163] on div "002 Boite" at bounding box center [507, 160] width 220 height 25
type input "2"
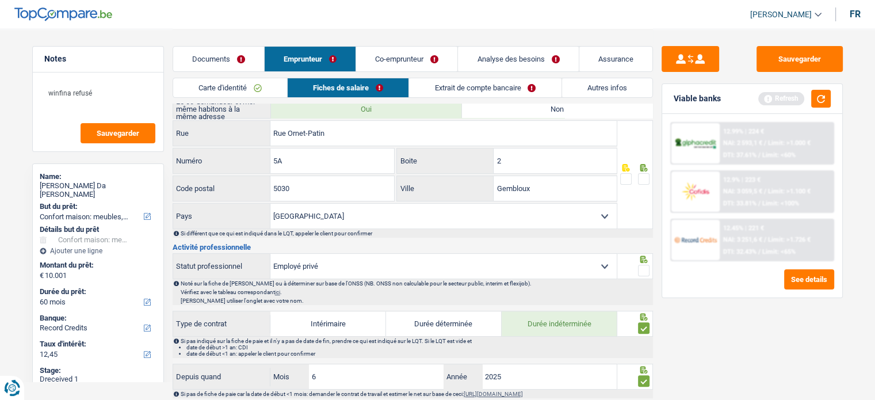
click at [645, 173] on span at bounding box center [644, 179] width 12 height 12
click at [0, 0] on input "radio" at bounding box center [0, 0] width 0 height 0
click at [512, 191] on input "Gembloux" at bounding box center [555, 188] width 123 height 25
paste input "Beuzet"
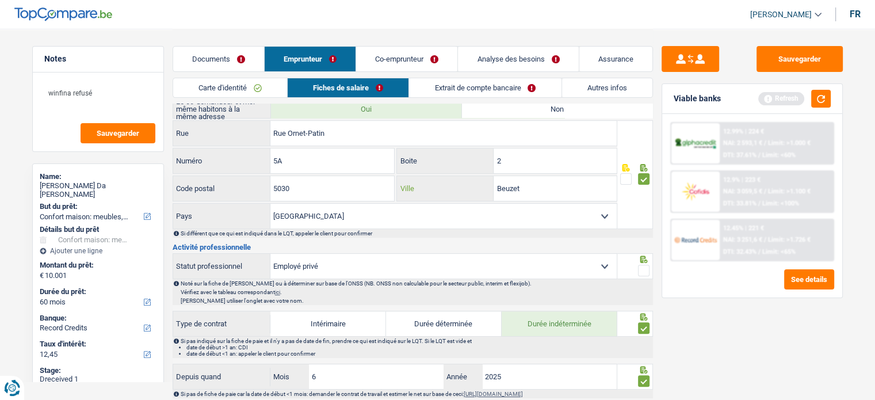
type input "Beuzet"
click at [642, 267] on span at bounding box center [644, 271] width 12 height 12
click at [0, 0] on input "radio" at bounding box center [0, 0] width 0 height 0
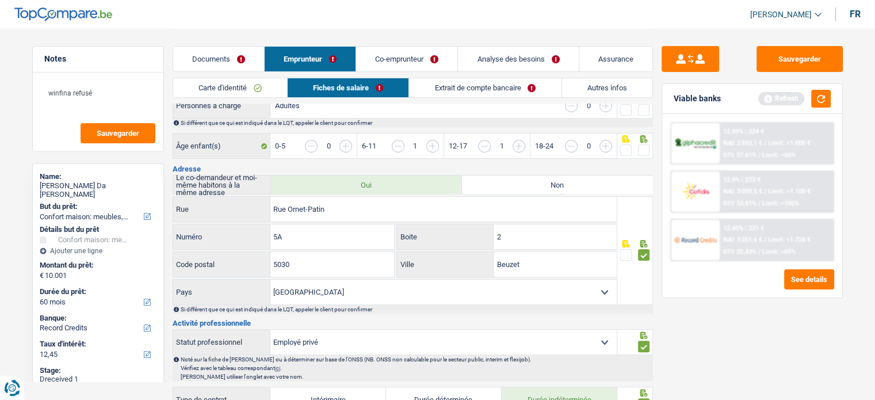
scroll to position [157, 0]
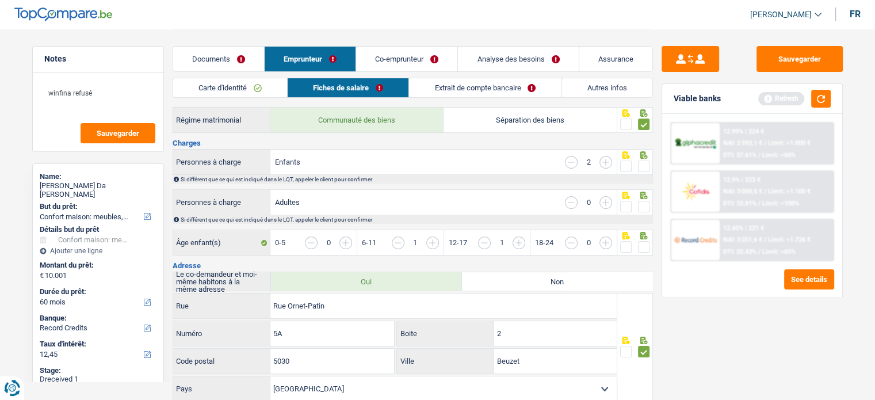
click at [638, 243] on span at bounding box center [644, 247] width 12 height 12
click at [0, 0] on input "radio" at bounding box center [0, 0] width 0 height 0
click at [646, 200] on div at bounding box center [644, 207] width 12 height 14
click at [643, 161] on span at bounding box center [644, 167] width 12 height 12
click at [0, 0] on input "radio" at bounding box center [0, 0] width 0 height 0
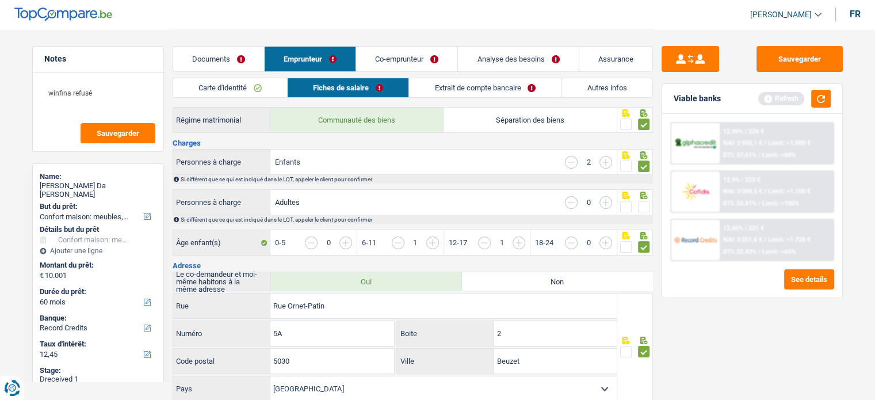
click at [643, 209] on span at bounding box center [644, 207] width 12 height 12
click at [0, 0] on input "radio" at bounding box center [0, 0] width 0 height 0
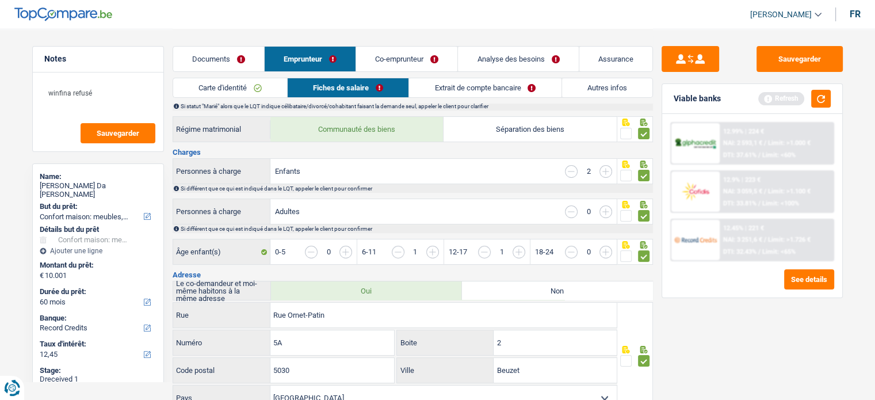
scroll to position [0, 0]
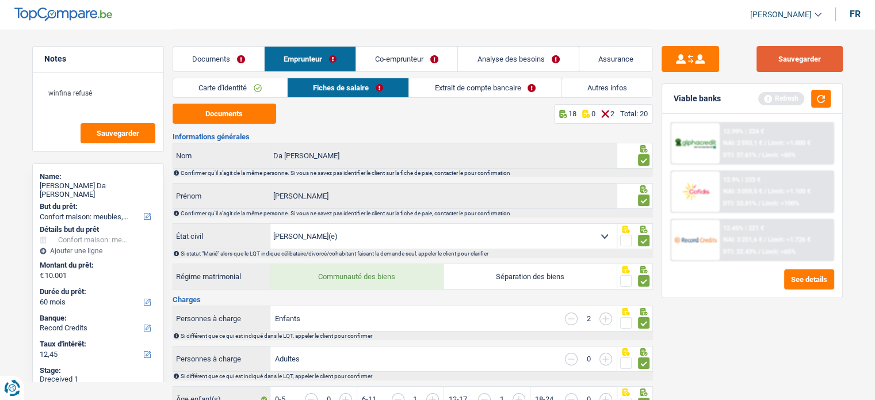
drag, startPoint x: 801, startPoint y: 52, endPoint x: 629, endPoint y: 182, distance: 214.9
click at [800, 53] on button "Sauvegarder" at bounding box center [800, 59] width 86 height 26
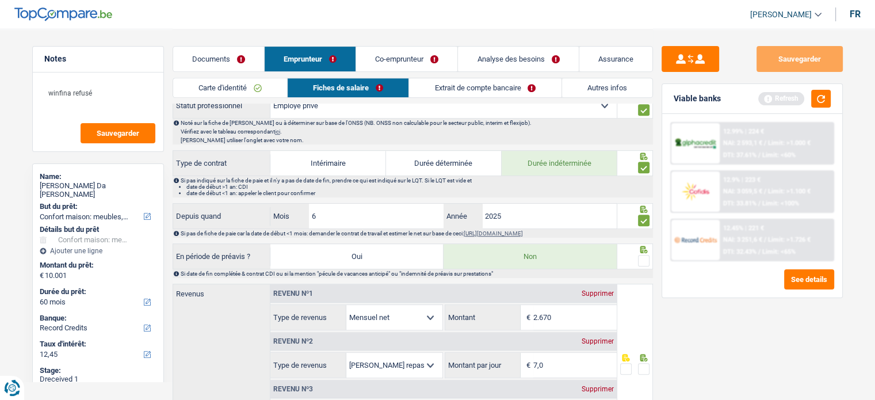
scroll to position [576, 0]
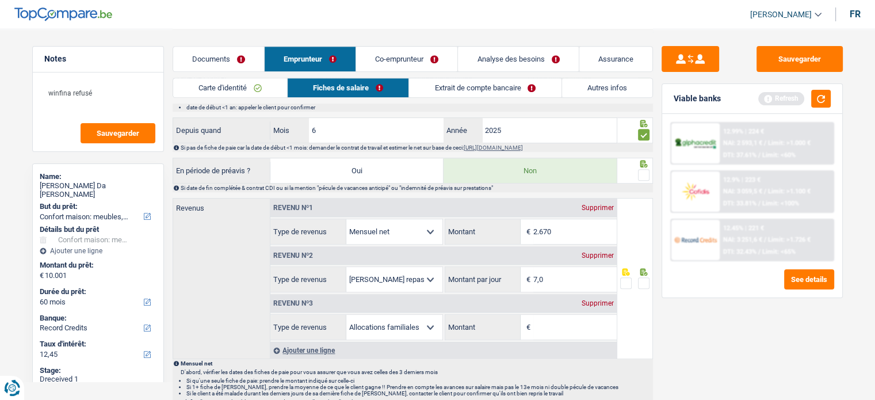
click at [640, 169] on span at bounding box center [644, 175] width 12 height 12
click at [0, 0] on input "radio" at bounding box center [0, 0] width 0 height 0
click at [753, 55] on div "Sauvegarder" at bounding box center [752, 59] width 181 height 26
drag, startPoint x: 774, startPoint y: 58, endPoint x: 745, endPoint y: 2, distance: 62.6
click at [775, 58] on button "Sauvegarder" at bounding box center [800, 59] width 86 height 26
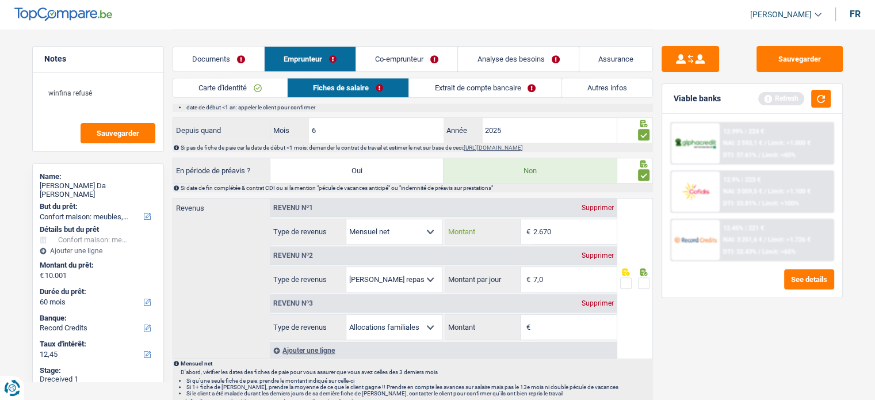
drag, startPoint x: 563, startPoint y: 225, endPoint x: 501, endPoint y: 218, distance: 63.1
click at [501, 219] on div "2.670 € Montant" at bounding box center [531, 231] width 172 height 25
type input "2.556"
drag, startPoint x: 539, startPoint y: 273, endPoint x: 477, endPoint y: 265, distance: 62.8
click at [477, 267] on div "7,0 € Montant par jour" at bounding box center [531, 279] width 172 height 25
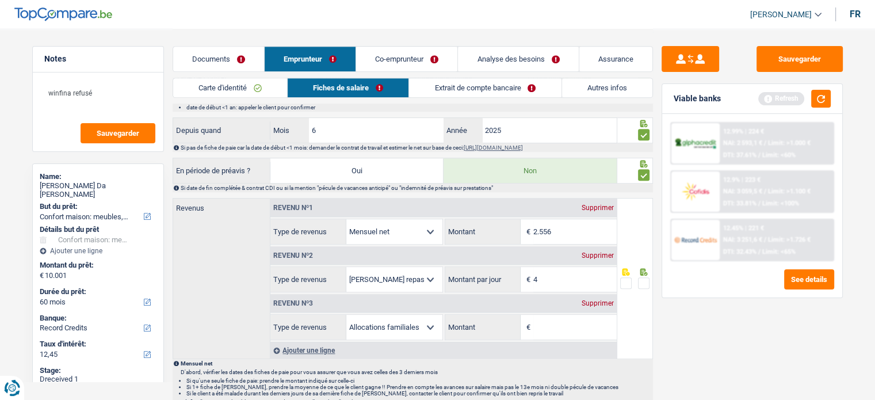
type input "4,0"
click at [604, 300] on div "Supprimer" at bounding box center [598, 303] width 38 height 7
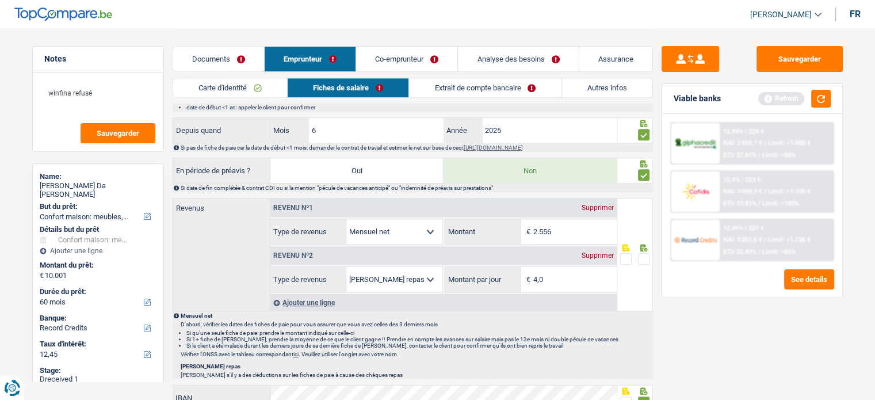
click at [640, 277] on div at bounding box center [636, 254] width 36 height 113
click at [641, 254] on span at bounding box center [644, 259] width 12 height 12
click at [0, 0] on input "radio" at bounding box center [0, 0] width 0 height 0
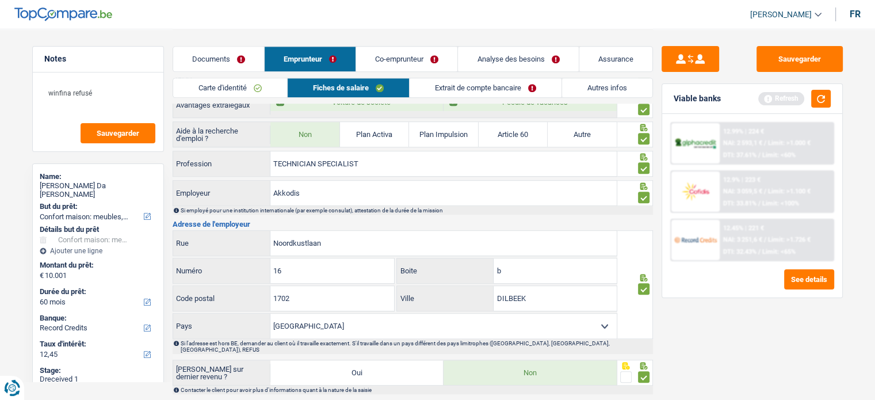
scroll to position [988, 0]
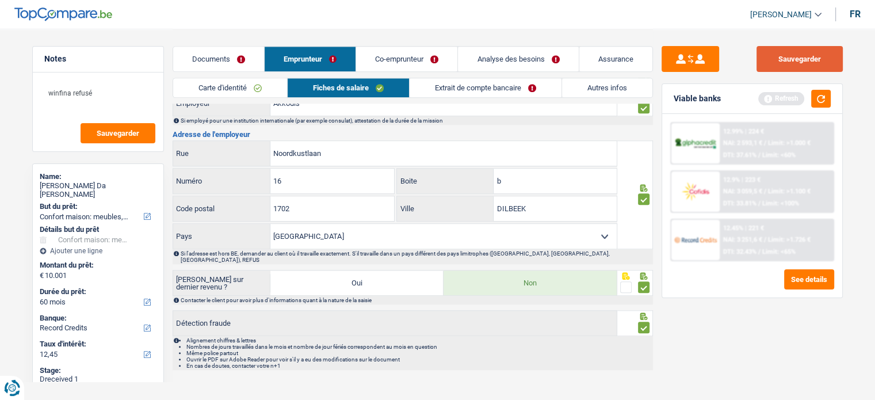
click at [799, 52] on button "Sauvegarder" at bounding box center [800, 59] width 86 height 26
click at [825, 93] on button "button" at bounding box center [821, 99] width 20 height 18
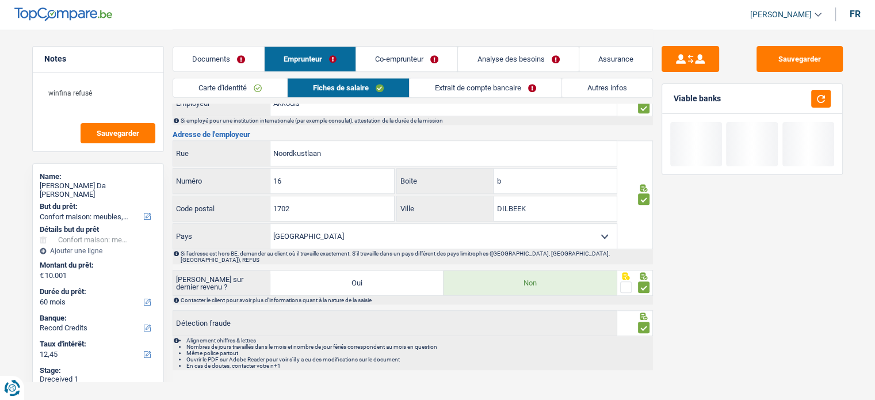
click at [477, 78] on link "Extrait de compte bancaire" at bounding box center [486, 87] width 152 height 19
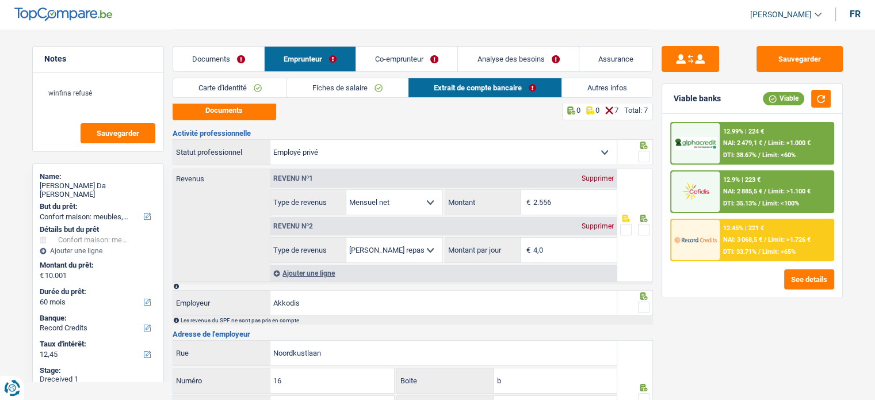
scroll to position [0, 0]
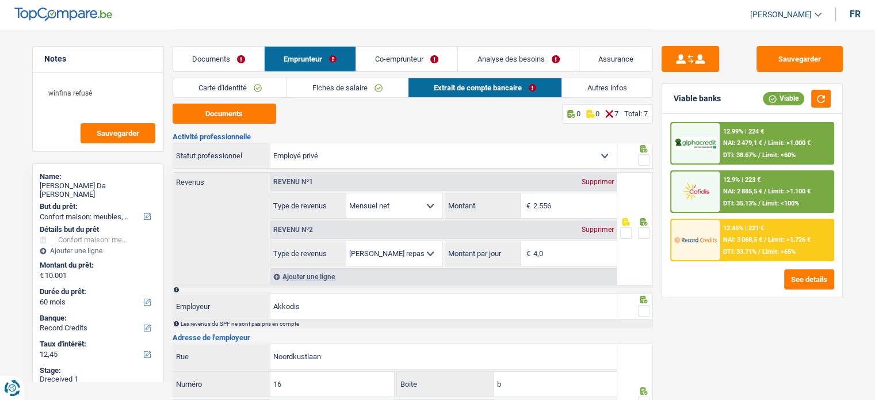
click at [645, 163] on span at bounding box center [644, 160] width 12 height 12
click at [0, 0] on input "radio" at bounding box center [0, 0] width 0 height 0
drag, startPoint x: 646, startPoint y: 227, endPoint x: 643, endPoint y: 237, distance: 9.5
click at [646, 227] on span at bounding box center [644, 233] width 12 height 12
click at [0, 0] on input "radio" at bounding box center [0, 0] width 0 height 0
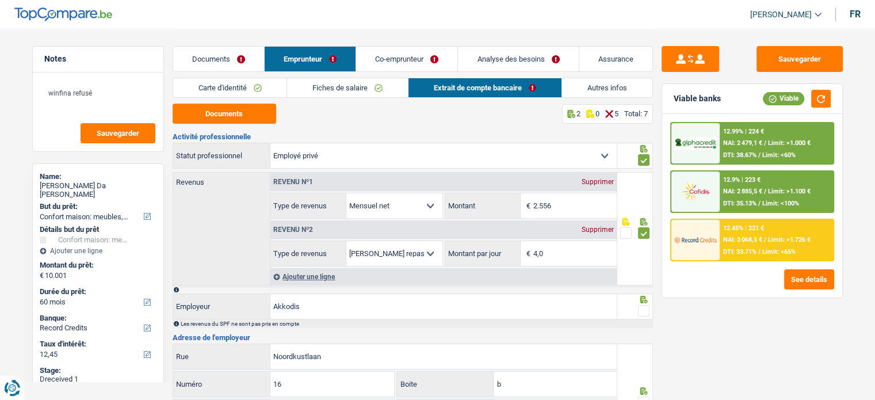
scroll to position [115, 0]
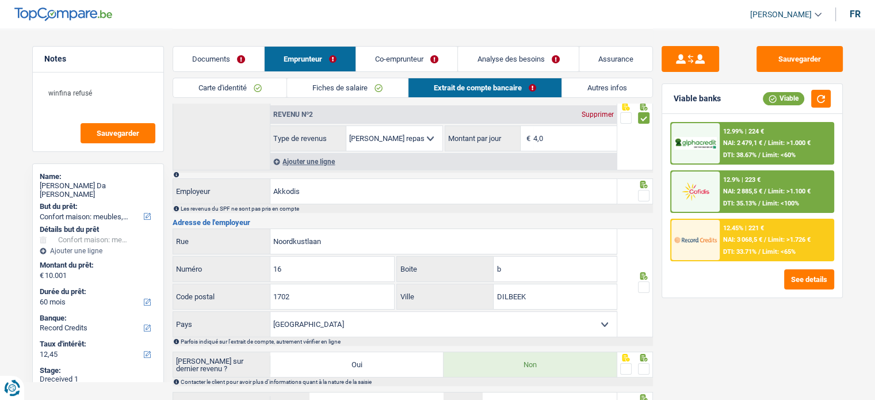
click at [645, 194] on span at bounding box center [644, 196] width 12 height 12
click at [0, 0] on input "radio" at bounding box center [0, 0] width 0 height 0
click at [647, 287] on span at bounding box center [644, 287] width 12 height 12
click at [0, 0] on input "radio" at bounding box center [0, 0] width 0 height 0
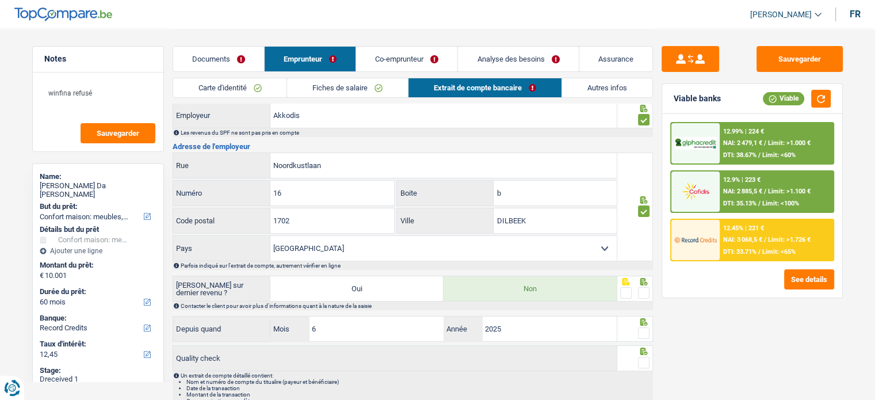
scroll to position [243, 0]
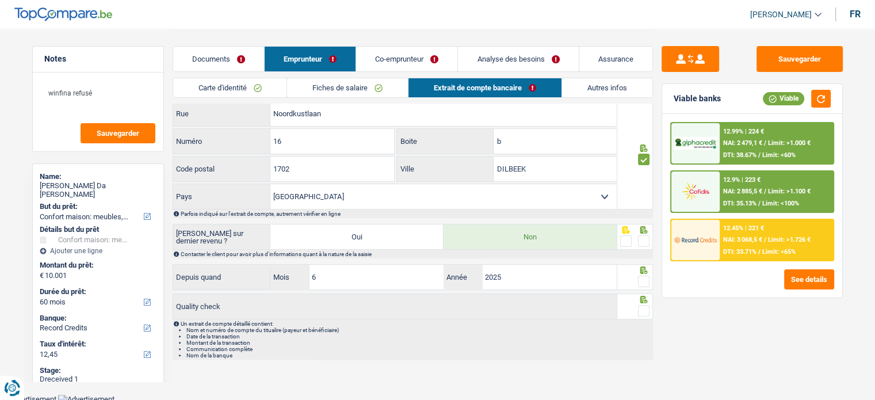
click at [645, 243] on span at bounding box center [644, 241] width 12 height 12
click at [0, 0] on input "radio" at bounding box center [0, 0] width 0 height 0
click at [645, 276] on span at bounding box center [644, 282] width 12 height 12
click at [0, 0] on input "radio" at bounding box center [0, 0] width 0 height 0
click at [645, 279] on span at bounding box center [644, 282] width 12 height 12
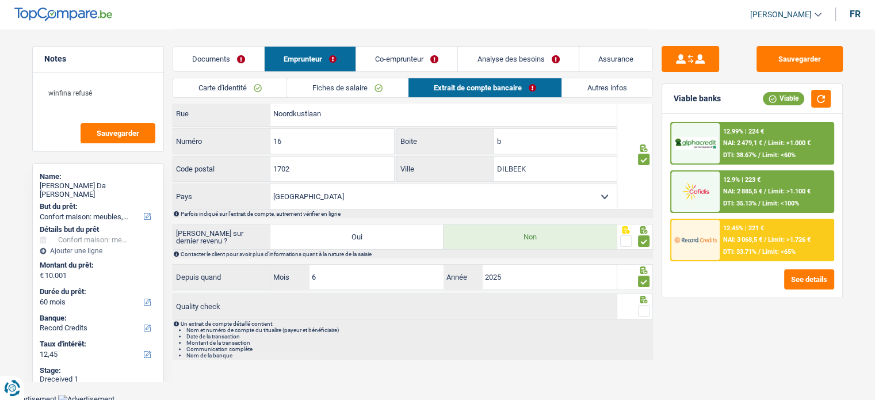
click at [0, 0] on input "radio" at bounding box center [0, 0] width 0 height 0
click at [645, 305] on span at bounding box center [644, 311] width 12 height 12
click at [0, 0] on input "radio" at bounding box center [0, 0] width 0 height 0
click at [642, 283] on span at bounding box center [644, 282] width 12 height 12
click at [0, 0] on input "radio" at bounding box center [0, 0] width 0 height 0
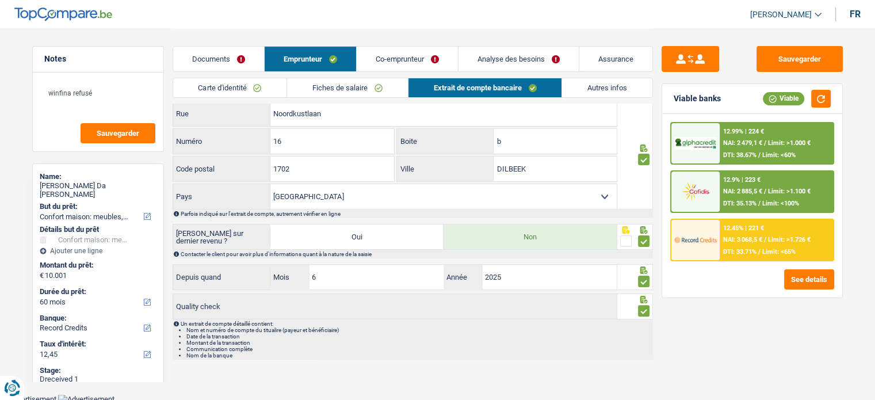
click at [608, 88] on link "Autres infos" at bounding box center [607, 87] width 90 height 19
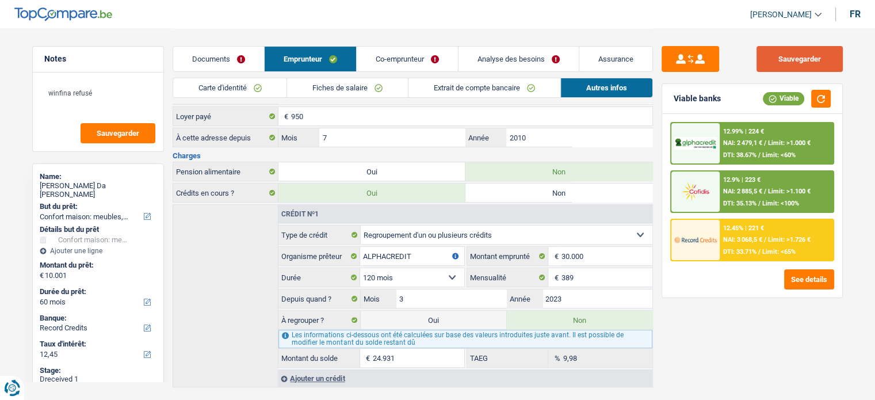
click at [789, 57] on button "Sauvegarder" at bounding box center [800, 59] width 86 height 26
click at [424, 50] on link "Co-emprunteur" at bounding box center [407, 59] width 101 height 25
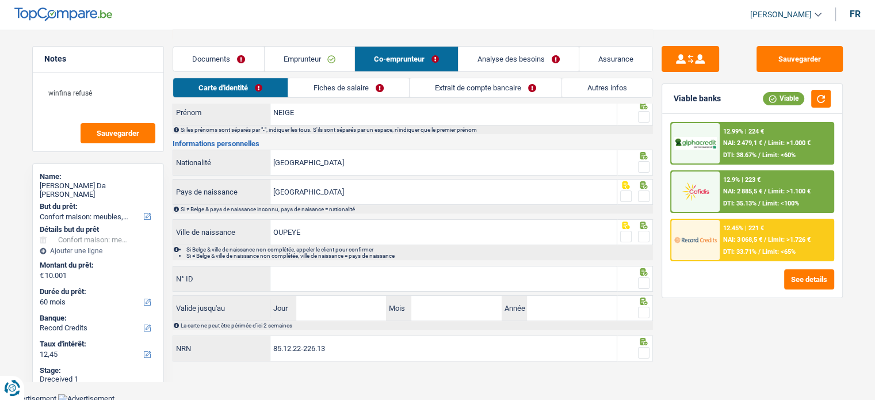
scroll to position [0, 0]
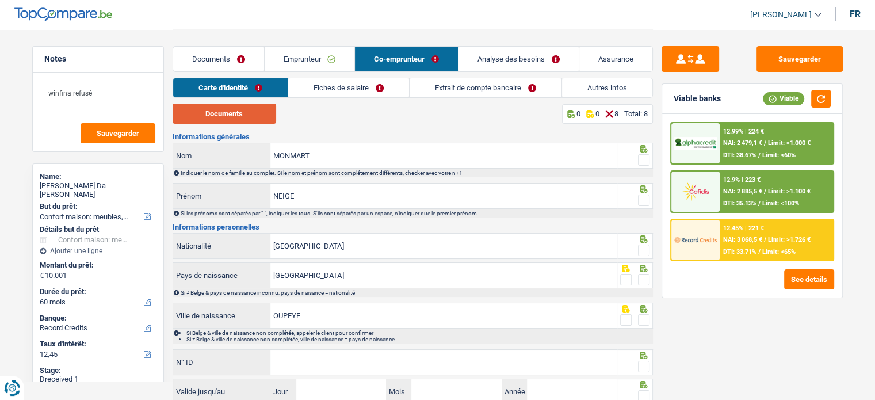
click at [245, 115] on button "Documents" at bounding box center [225, 114] width 104 height 20
click at [649, 163] on span at bounding box center [644, 160] width 12 height 12
click at [0, 0] on input "radio" at bounding box center [0, 0] width 0 height 0
click at [643, 200] on span at bounding box center [644, 201] width 12 height 12
click at [0, 0] on input "radio" at bounding box center [0, 0] width 0 height 0
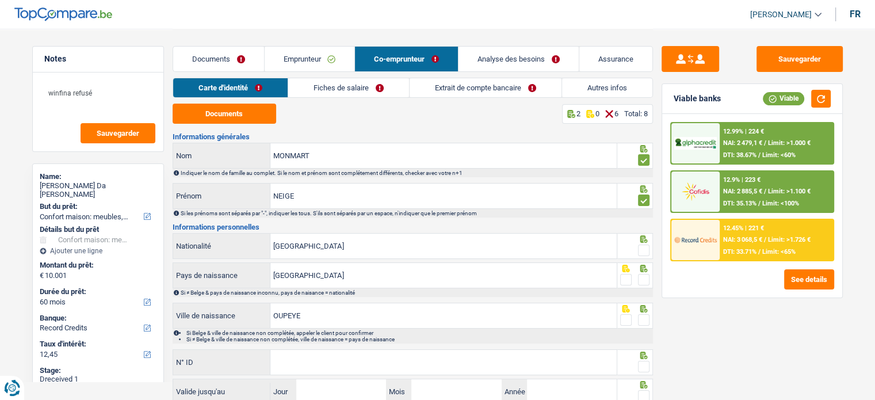
drag, startPoint x: 645, startPoint y: 247, endPoint x: 647, endPoint y: 278, distance: 30.6
click at [645, 250] on span at bounding box center [644, 251] width 12 height 12
click at [0, 0] on input "radio" at bounding box center [0, 0] width 0 height 0
click at [647, 280] on span at bounding box center [644, 280] width 12 height 12
click at [0, 0] on input "radio" at bounding box center [0, 0] width 0 height 0
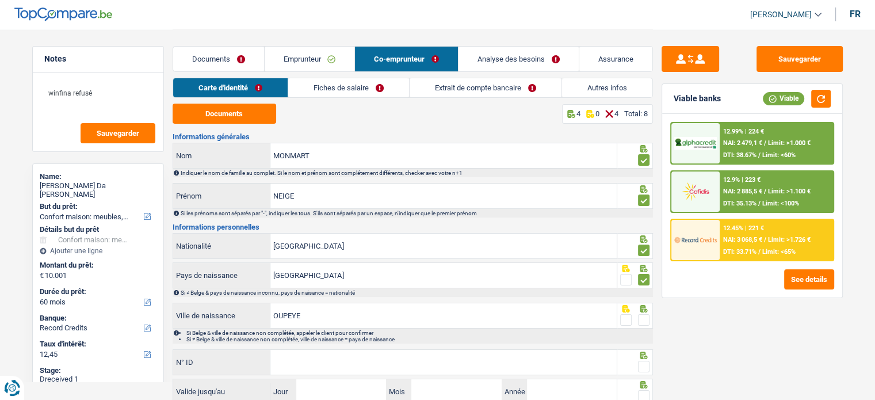
click at [643, 314] on span at bounding box center [644, 320] width 12 height 12
click at [0, 0] on input "radio" at bounding box center [0, 0] width 0 height 0
click at [642, 319] on span at bounding box center [644, 320] width 12 height 12
click at [0, 0] on input "radio" at bounding box center [0, 0] width 0 height 0
click at [642, 314] on span at bounding box center [644, 320] width 12 height 12
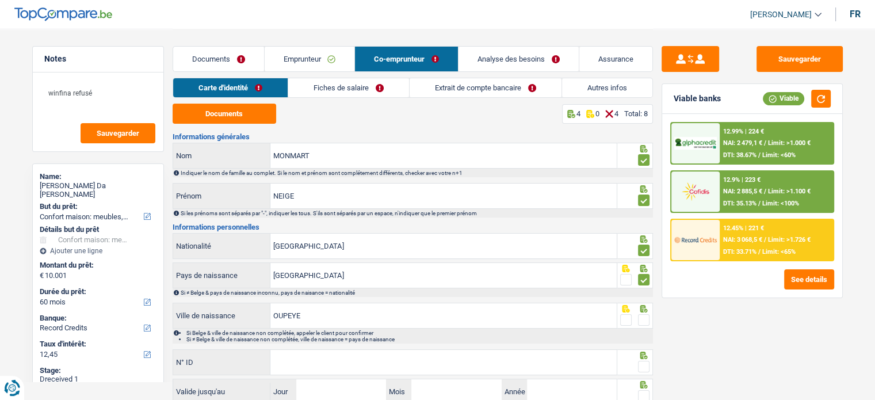
click at [0, 0] on input "radio" at bounding box center [0, 0] width 0 height 0
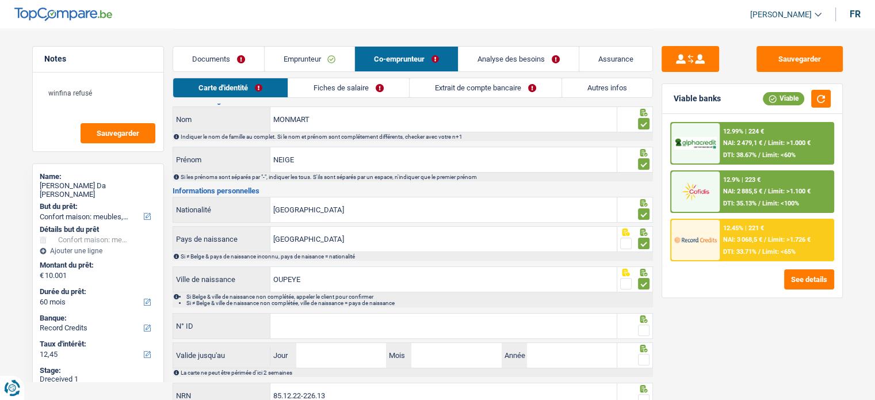
scroll to position [83, 0]
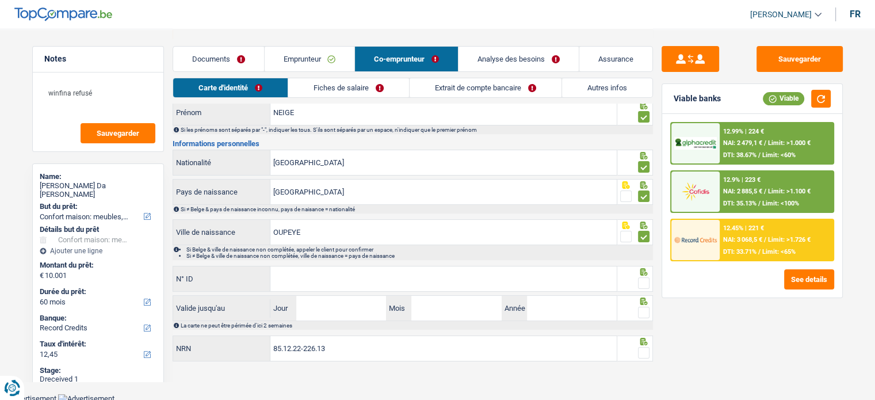
click at [644, 281] on span at bounding box center [644, 283] width 12 height 12
click at [0, 0] on input "radio" at bounding box center [0, 0] width 0 height 0
click at [319, 266] on input "N° ID" at bounding box center [443, 278] width 346 height 25
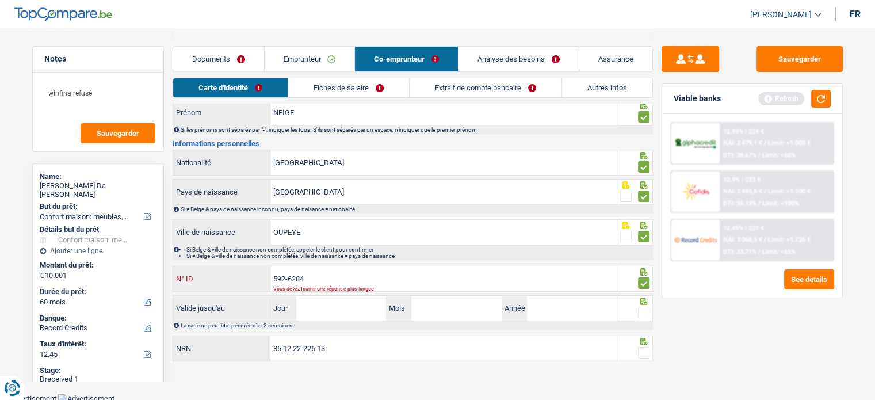
drag, startPoint x: 298, startPoint y: 278, endPoint x: 340, endPoint y: 274, distance: 42.2
click at [316, 278] on input "592-6284" at bounding box center [443, 278] width 346 height 25
type input "[PHONE_NUMBER]"
click at [340, 325] on div "La carte ne peut être périmée d'ici 2 semaines" at bounding box center [416, 325] width 471 height 6
click at [342, 308] on input "Jour" at bounding box center [341, 308] width 90 height 25
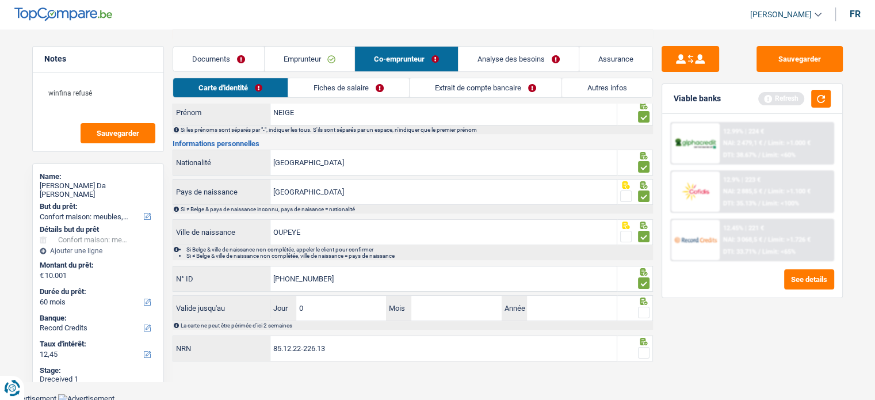
type input "08"
type input "07"
type input "2027"
click at [639, 314] on span at bounding box center [644, 313] width 12 height 12
click at [0, 0] on input "radio" at bounding box center [0, 0] width 0 height 0
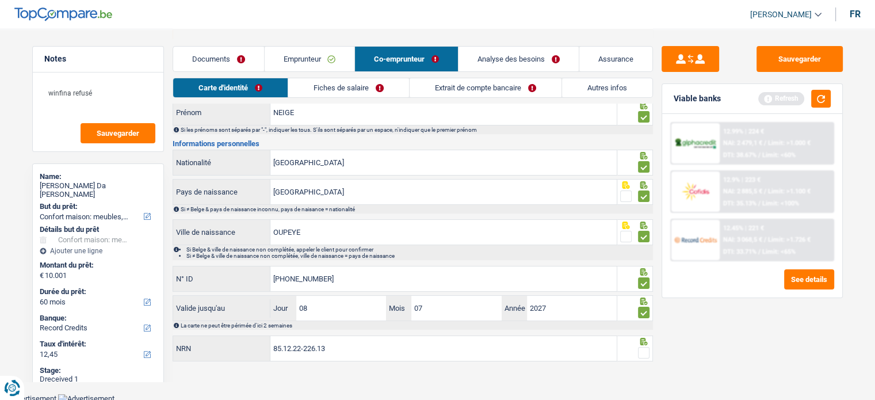
drag, startPoint x: 642, startPoint y: 351, endPoint x: 649, endPoint y: 88, distance: 263.1
click at [642, 352] on span at bounding box center [644, 353] width 12 height 12
click at [0, 0] on input "radio" at bounding box center [0, 0] width 0 height 0
click at [793, 54] on button "Sauvegarder" at bounding box center [800, 59] width 86 height 26
click at [820, 99] on button "button" at bounding box center [821, 99] width 20 height 18
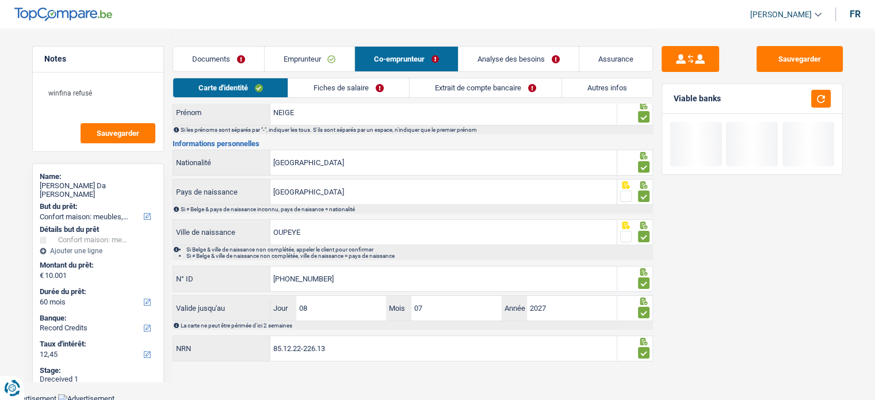
click at [318, 88] on link "Fiches de salaire" at bounding box center [348, 87] width 121 height 19
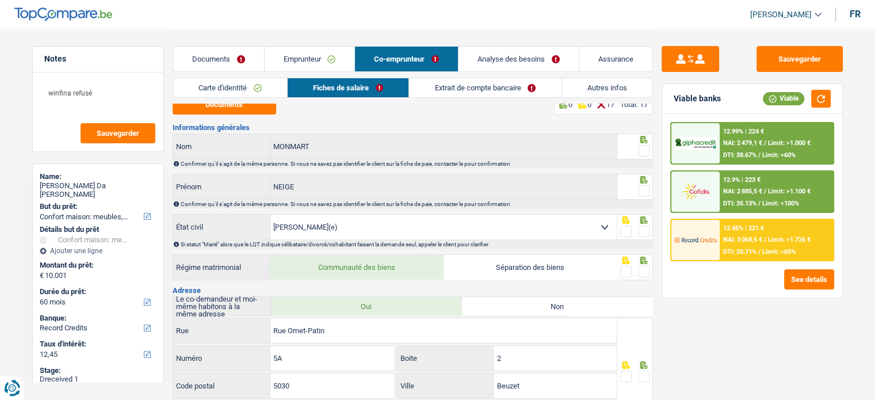
scroll to position [0, 0]
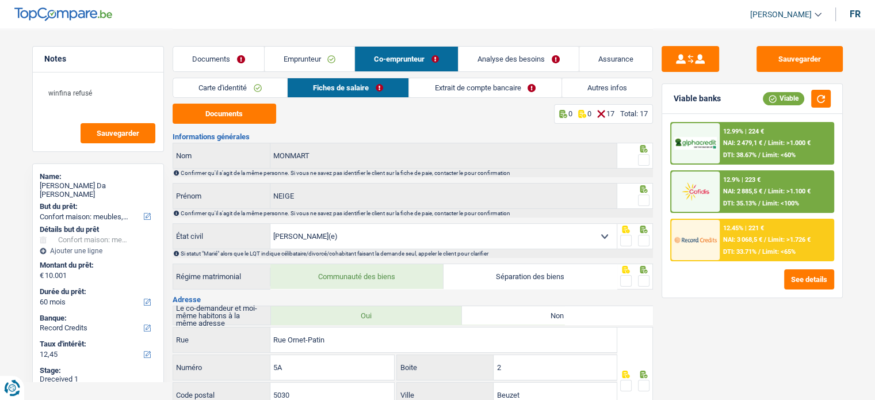
click at [639, 158] on fieldset at bounding box center [634, 160] width 29 height 14
click at [642, 164] on span at bounding box center [644, 160] width 12 height 12
click at [0, 0] on input "radio" at bounding box center [0, 0] width 0 height 0
drag, startPoint x: 646, startPoint y: 207, endPoint x: 644, endPoint y: 234, distance: 27.1
click at [646, 207] on div at bounding box center [644, 200] width 12 height 14
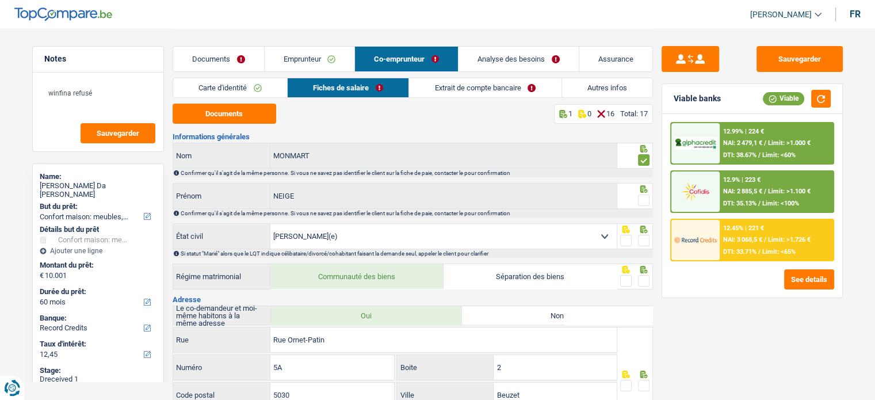
click at [642, 243] on span at bounding box center [644, 241] width 12 height 12
click at [0, 0] on input "radio" at bounding box center [0, 0] width 0 height 0
click at [647, 195] on span at bounding box center [644, 201] width 12 height 12
click at [0, 0] on input "radio" at bounding box center [0, 0] width 0 height 0
click at [642, 283] on span at bounding box center [644, 281] width 12 height 12
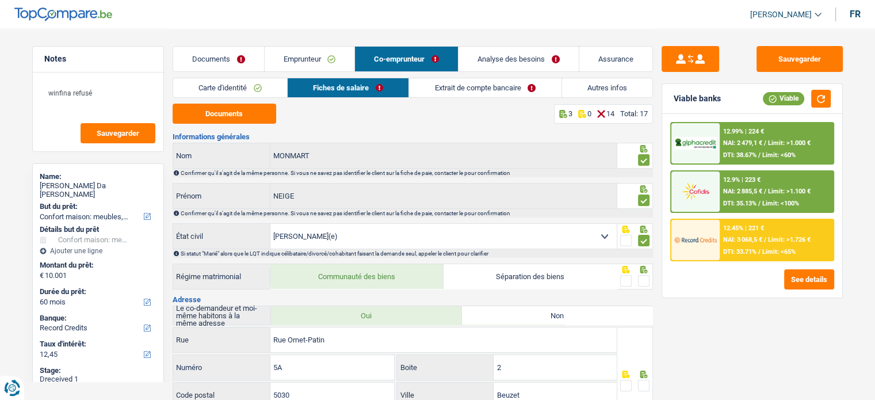
click at [0, 0] on input "radio" at bounding box center [0, 0] width 0 height 0
click at [209, 116] on button "Documents" at bounding box center [225, 114] width 104 height 20
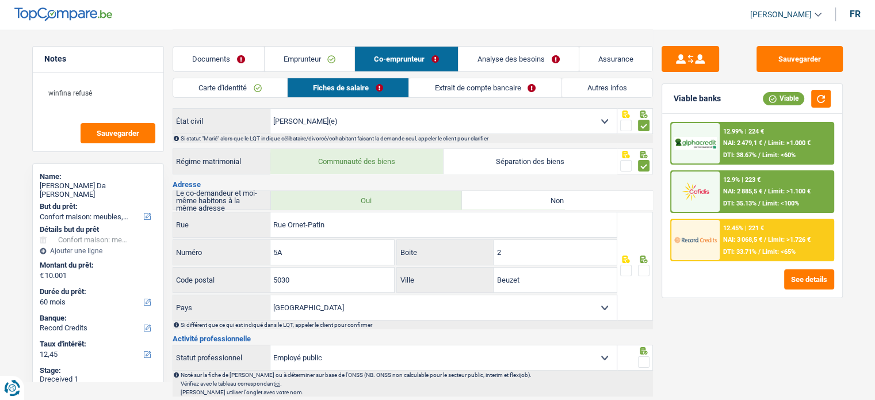
click at [642, 270] on span at bounding box center [644, 271] width 12 height 12
click at [0, 0] on input "radio" at bounding box center [0, 0] width 0 height 0
click at [515, 283] on input "Beuzet" at bounding box center [555, 280] width 123 height 25
click at [514, 283] on input "Beuzet" at bounding box center [555, 280] width 123 height 25
paste input "Gembloux"
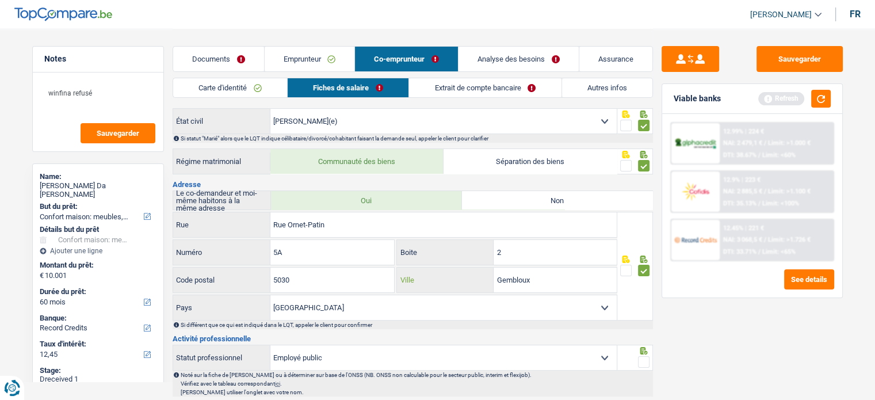
scroll to position [230, 0]
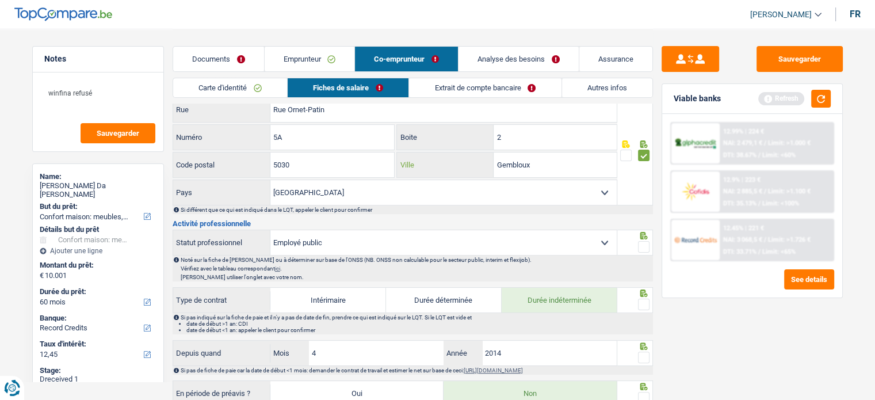
type input "Gembloux"
click at [647, 243] on span at bounding box center [644, 247] width 12 height 12
click at [0, 0] on input "radio" at bounding box center [0, 0] width 0 height 0
click at [643, 299] on span at bounding box center [644, 305] width 12 height 12
click at [0, 0] on input "radio" at bounding box center [0, 0] width 0 height 0
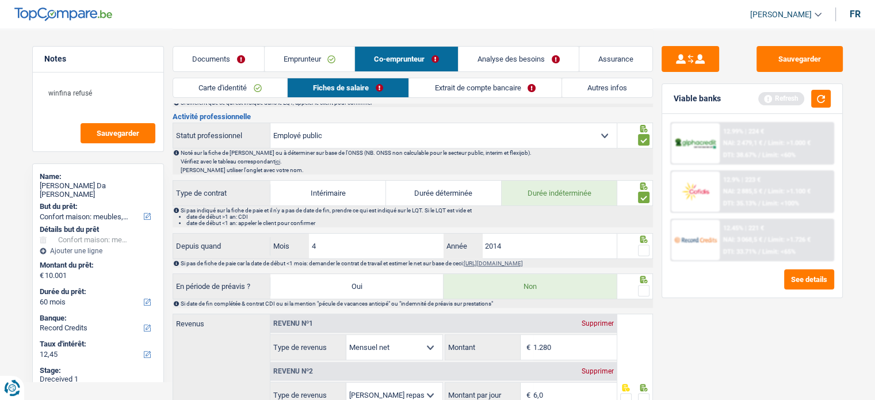
scroll to position [403, 0]
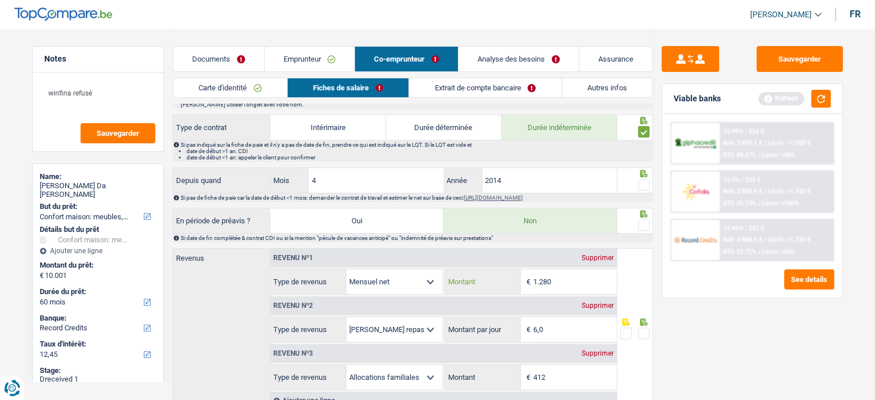
drag, startPoint x: 559, startPoint y: 278, endPoint x: 479, endPoint y: 277, distance: 80.6
click at [479, 277] on div "1.280 € Montant" at bounding box center [531, 281] width 172 height 25
type input "1.133"
drag, startPoint x: 557, startPoint y: 319, endPoint x: 473, endPoint y: 326, distance: 83.7
click at [473, 326] on div "6,0 € Montant par jour" at bounding box center [531, 329] width 172 height 25
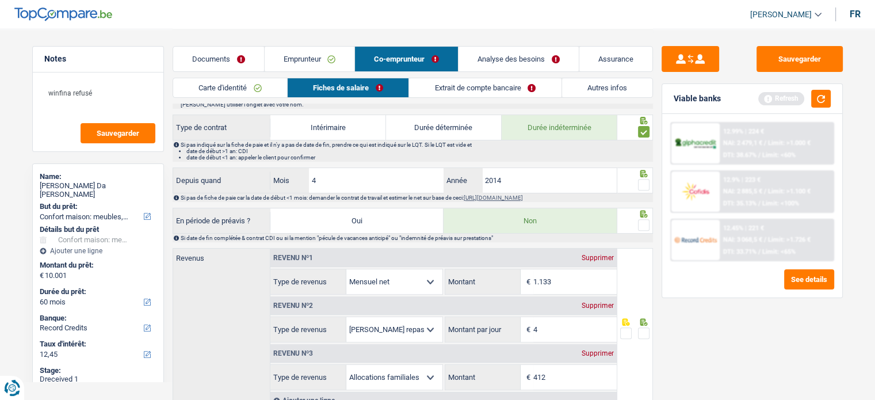
type input "4,0"
click at [647, 219] on span at bounding box center [644, 225] width 12 height 12
click at [0, 0] on input "radio" at bounding box center [0, 0] width 0 height 0
click at [645, 181] on span at bounding box center [644, 185] width 12 height 12
click at [0, 0] on input "radio" at bounding box center [0, 0] width 0 height 0
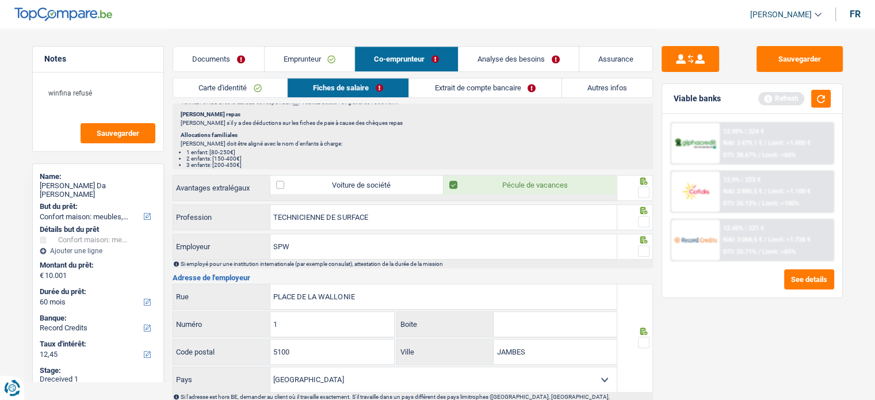
scroll to position [806, 0]
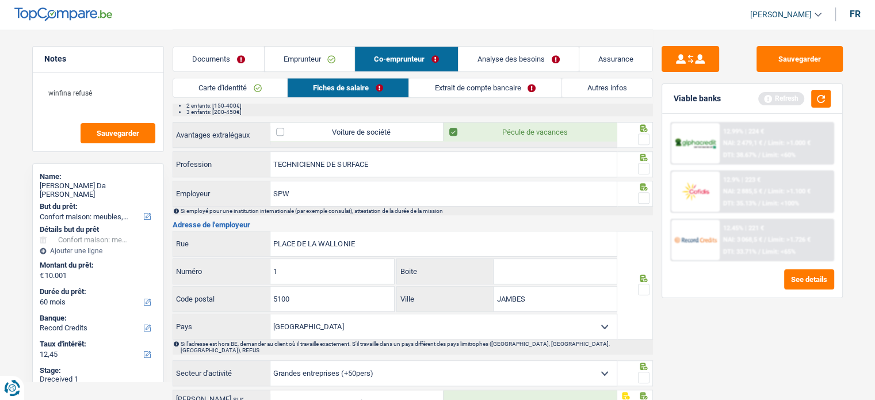
drag, startPoint x: 645, startPoint y: 134, endPoint x: 641, endPoint y: 165, distance: 31.3
click at [645, 134] on span at bounding box center [644, 140] width 12 height 12
click at [0, 0] on input "radio" at bounding box center [0, 0] width 0 height 0
click at [641, 163] on span at bounding box center [644, 169] width 12 height 12
click at [0, 0] on input "radio" at bounding box center [0, 0] width 0 height 0
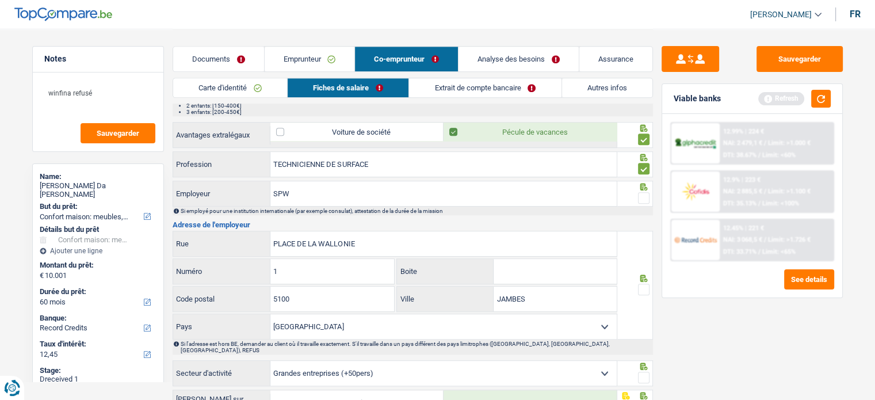
click at [645, 193] on span at bounding box center [644, 198] width 12 height 12
click at [0, 0] on input "radio" at bounding box center [0, 0] width 0 height 0
drag, startPoint x: 348, startPoint y: 192, endPoint x: 281, endPoint y: 189, distance: 66.8
click at [281, 189] on input "SPW" at bounding box center [443, 193] width 346 height 25
click at [428, 167] on input "TECHNICIENNE DE SURFACE" at bounding box center [443, 164] width 346 height 25
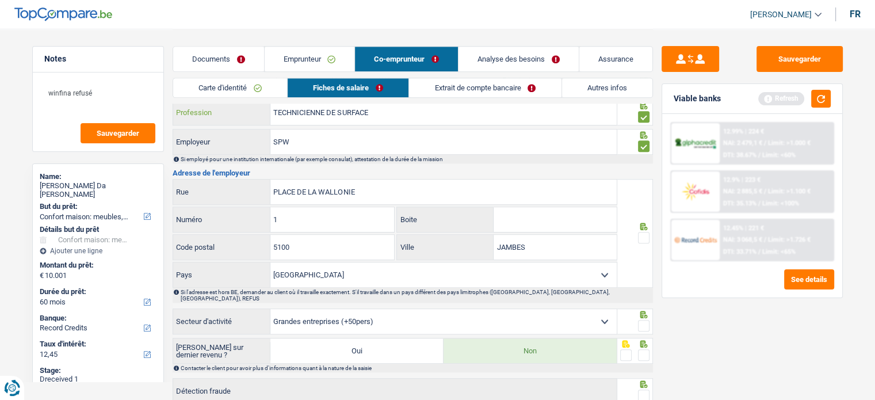
scroll to position [921, 0]
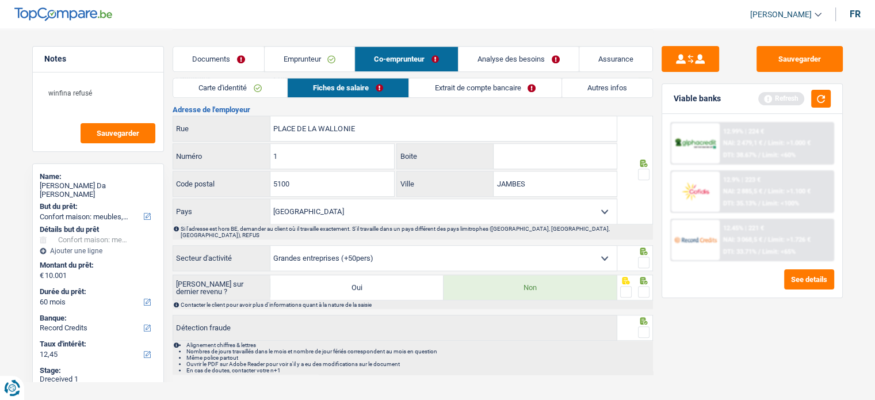
click at [646, 170] on span at bounding box center [644, 175] width 12 height 12
click at [0, 0] on input "radio" at bounding box center [0, 0] width 0 height 0
click at [645, 257] on span at bounding box center [644, 263] width 12 height 12
click at [0, 0] on input "radio" at bounding box center [0, 0] width 0 height 0
click at [645, 286] on span at bounding box center [644, 292] width 12 height 12
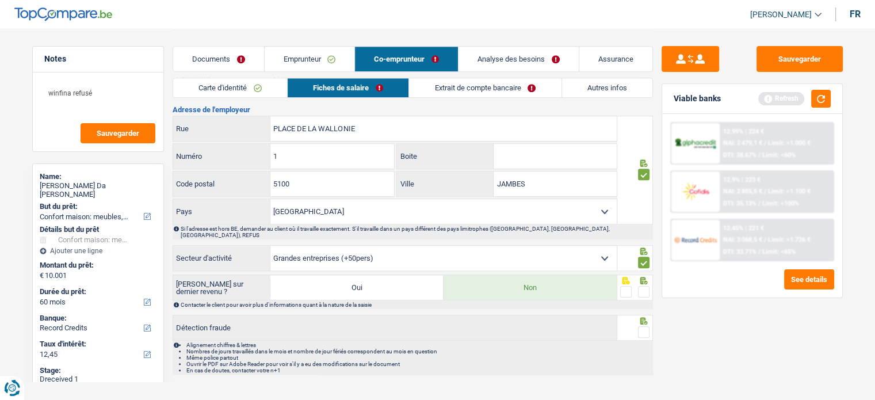
click at [0, 0] on input "radio" at bounding box center [0, 0] width 0 height 0
click at [651, 315] on div at bounding box center [636, 328] width 36 height 26
click at [646, 326] on span at bounding box center [644, 332] width 12 height 12
click at [0, 0] on input "radio" at bounding box center [0, 0] width 0 height 0
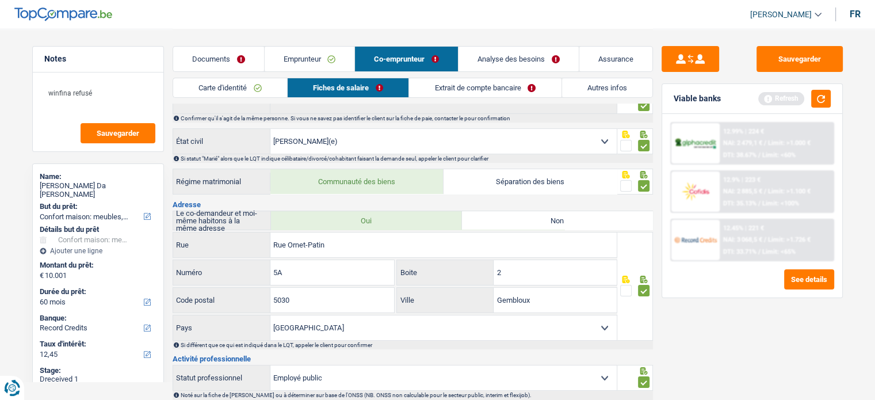
scroll to position [0, 0]
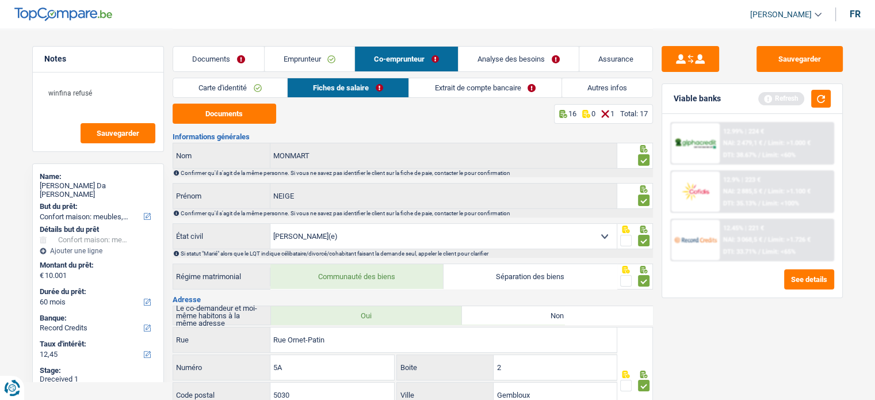
click at [509, 79] on link "Extrait de compte bancaire" at bounding box center [485, 87] width 152 height 19
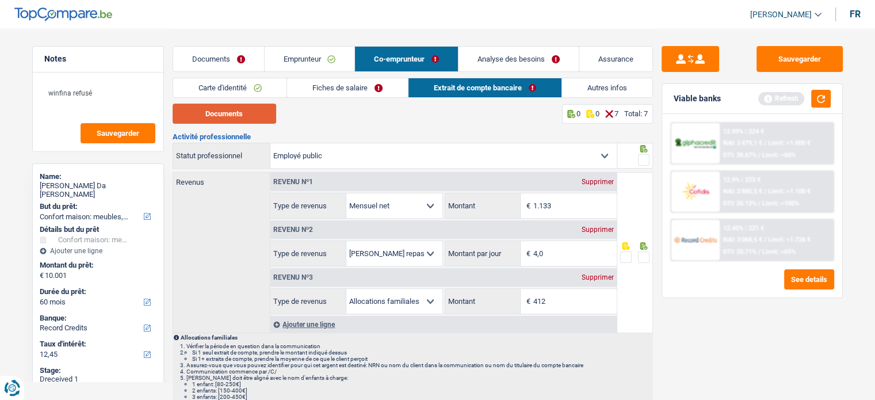
click at [258, 119] on button "Documents" at bounding box center [225, 114] width 104 height 20
drag, startPoint x: 639, startPoint y: 256, endPoint x: 652, endPoint y: 164, distance: 92.9
click at [640, 256] on span at bounding box center [644, 258] width 12 height 12
click at [0, 0] on input "radio" at bounding box center [0, 0] width 0 height 0
click at [647, 161] on span at bounding box center [644, 160] width 12 height 12
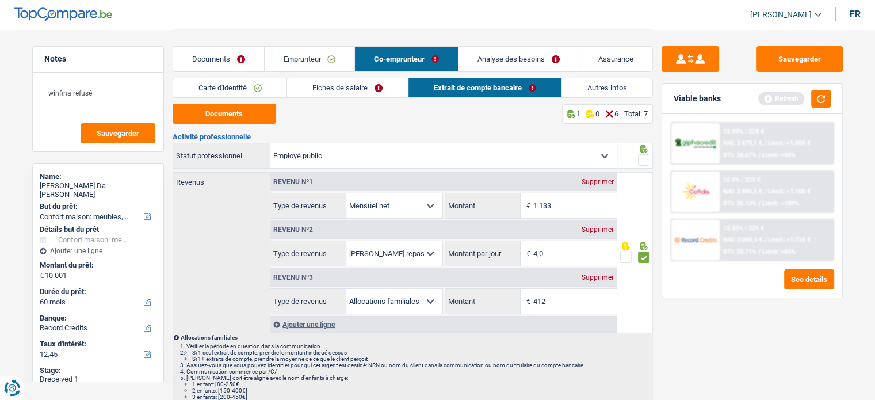
click at [0, 0] on input "radio" at bounding box center [0, 0] width 0 height 0
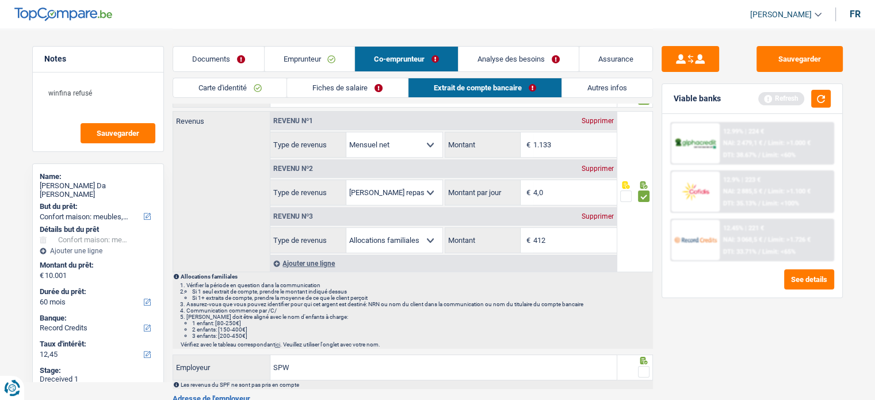
scroll to position [173, 0]
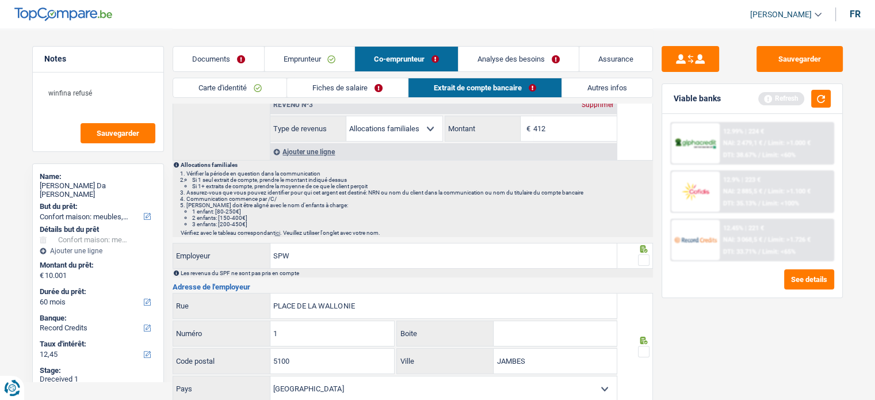
click at [650, 257] on div at bounding box center [636, 256] width 36 height 26
click at [647, 257] on span at bounding box center [644, 260] width 12 height 12
click at [0, 0] on input "radio" at bounding box center [0, 0] width 0 height 0
click at [645, 349] on span at bounding box center [644, 352] width 12 height 12
click at [0, 0] on input "radio" at bounding box center [0, 0] width 0 height 0
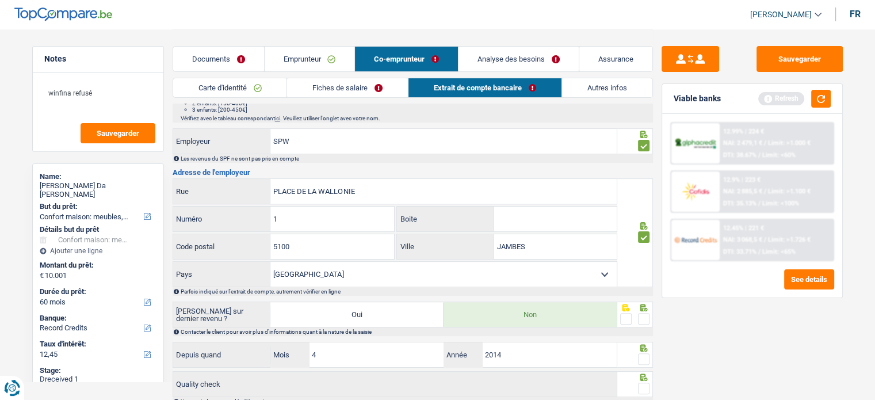
scroll to position [365, 0]
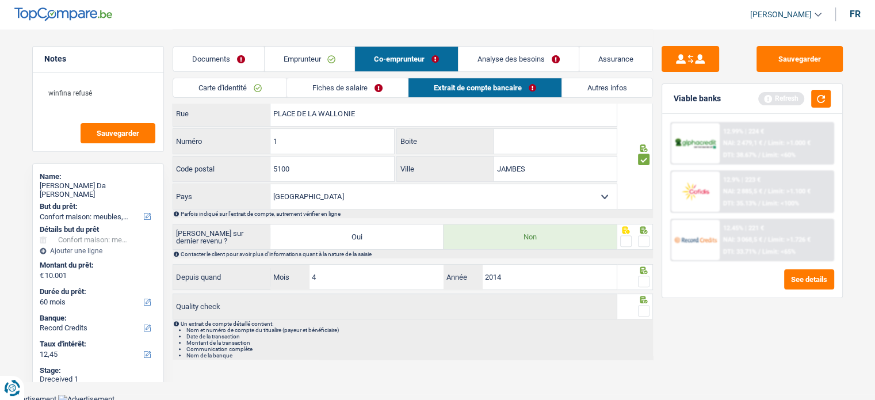
click at [640, 235] on span at bounding box center [644, 241] width 12 height 12
click at [0, 0] on input "radio" at bounding box center [0, 0] width 0 height 0
click at [645, 277] on span at bounding box center [644, 282] width 12 height 12
click at [0, 0] on input "radio" at bounding box center [0, 0] width 0 height 0
drag, startPoint x: 642, startPoint y: 307, endPoint x: 647, endPoint y: 275, distance: 32.6
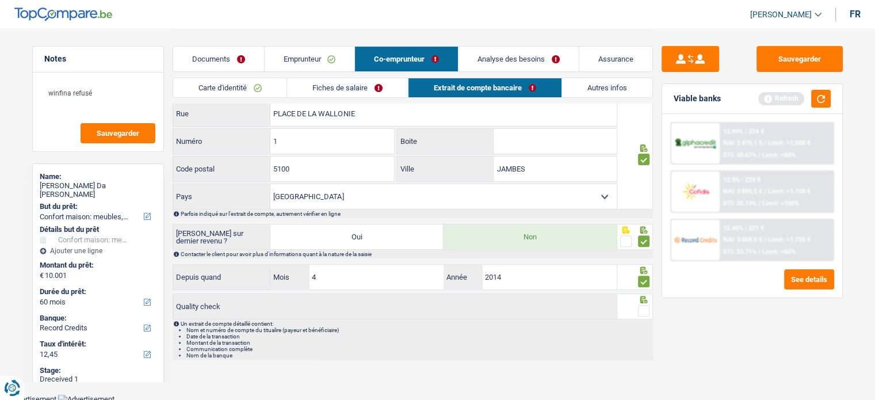
click at [642, 308] on span at bounding box center [644, 311] width 12 height 12
click at [0, 0] on input "radio" at bounding box center [0, 0] width 0 height 0
click at [615, 92] on link "Autres infos" at bounding box center [607, 87] width 90 height 19
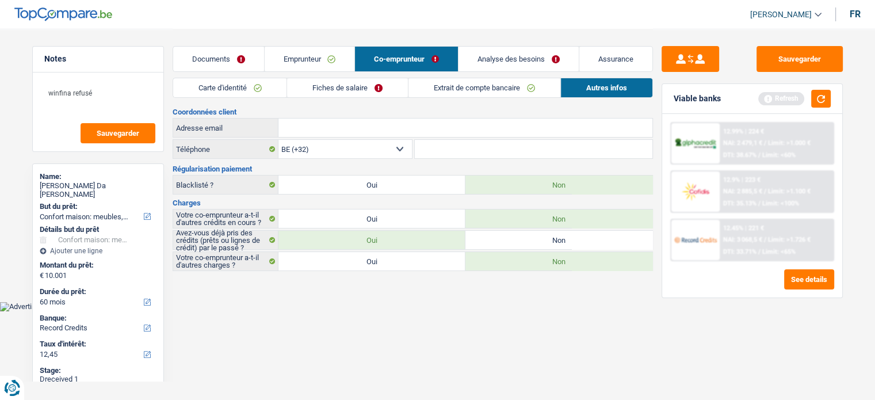
scroll to position [0, 0]
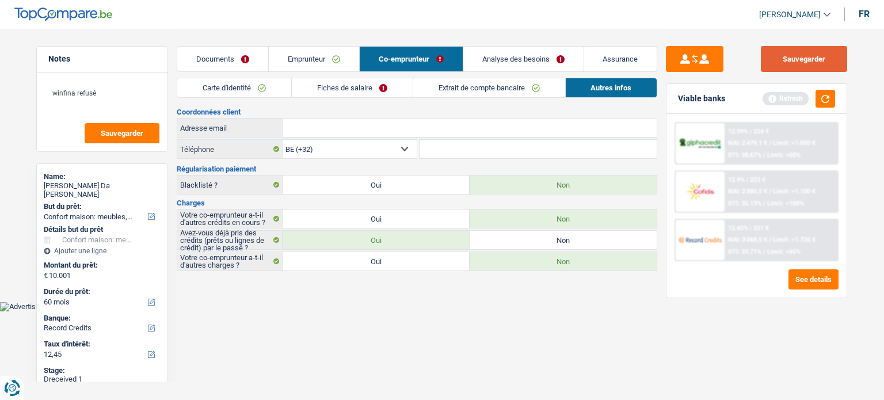
click at [817, 54] on button "Sauvegarder" at bounding box center [804, 59] width 86 height 26
click at [826, 103] on button "button" at bounding box center [826, 99] width 20 height 18
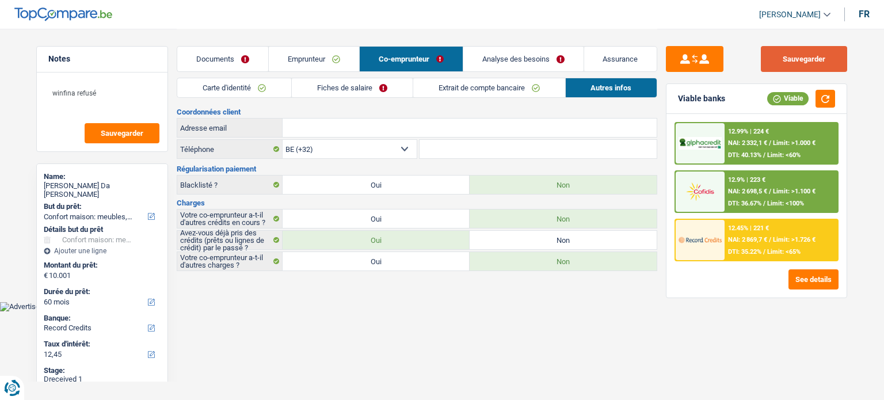
click at [817, 66] on button "Sauvegarder" at bounding box center [804, 59] width 86 height 26
click at [818, 94] on button "button" at bounding box center [826, 99] width 20 height 18
click at [532, 59] on link "Analyse des besoins" at bounding box center [523, 59] width 120 height 25
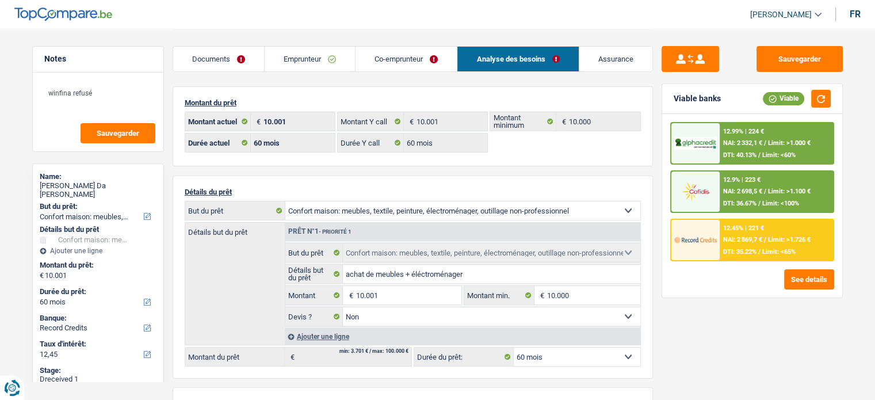
click at [760, 138] on div "12.99% | 224 € NAI: 2 332,1 € / Limit: >1.000 € DTI: 40.13% / Limit: <60%" at bounding box center [776, 143] width 113 height 40
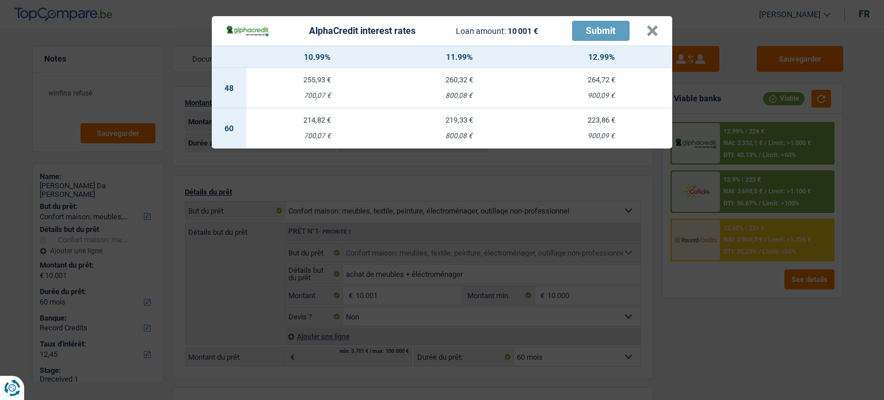
click at [566, 127] on td "223,86 € 900,09 €" at bounding box center [601, 128] width 142 height 40
select select "alphacredit"
type input "12,99"
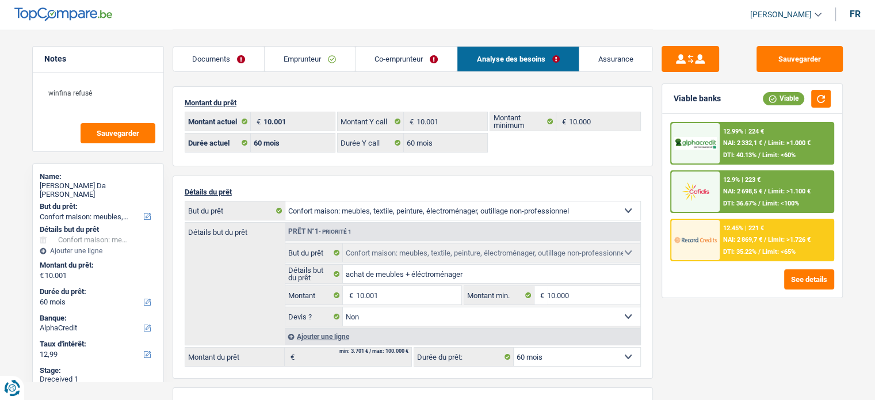
click at [728, 131] on div "12.99% | 224 €" at bounding box center [743, 131] width 41 height 7
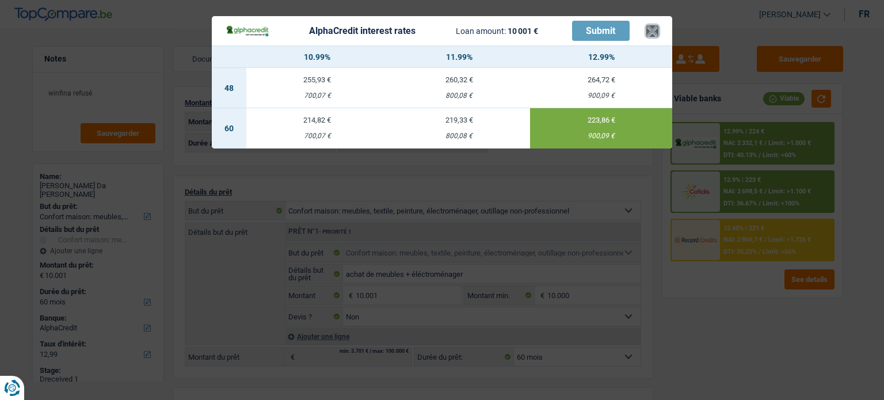
click at [651, 34] on button "×" at bounding box center [652, 31] width 12 height 12
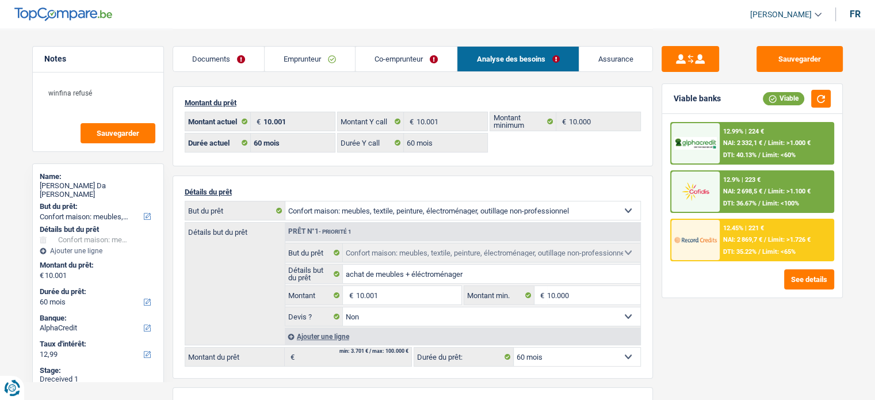
click at [288, 60] on link "Emprunteur" at bounding box center [310, 59] width 90 height 25
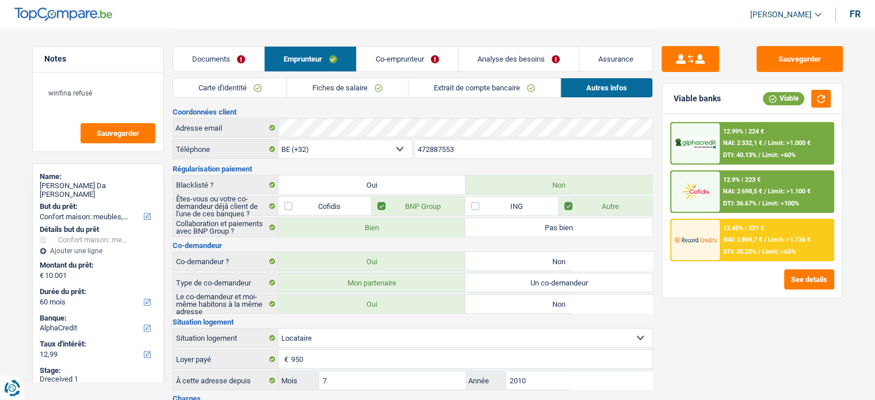
click at [244, 92] on link "Carte d'identité" at bounding box center [230, 87] width 114 height 19
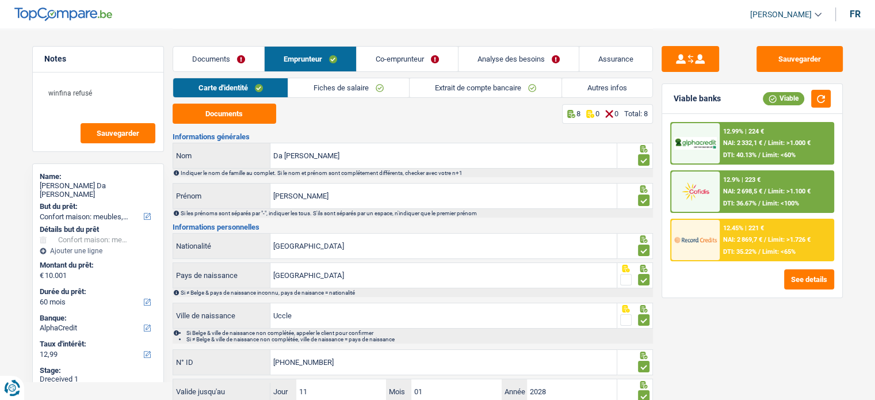
click at [350, 92] on link "Fiches de salaire" at bounding box center [348, 87] width 121 height 19
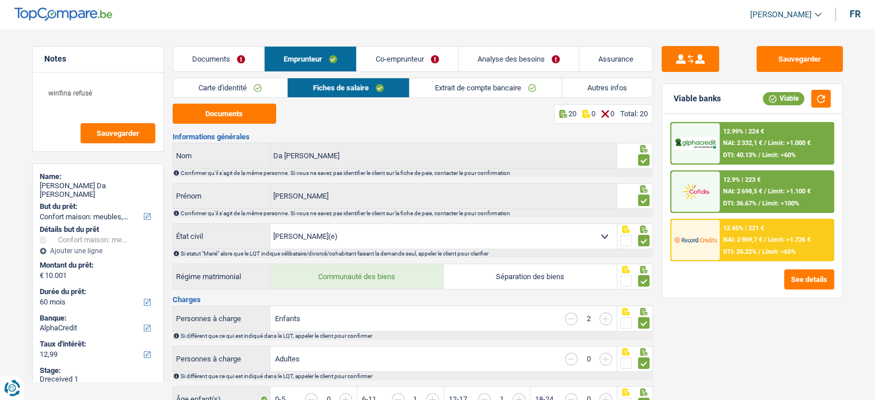
click at [487, 89] on link "Extrait de compte bancaire" at bounding box center [486, 87] width 152 height 19
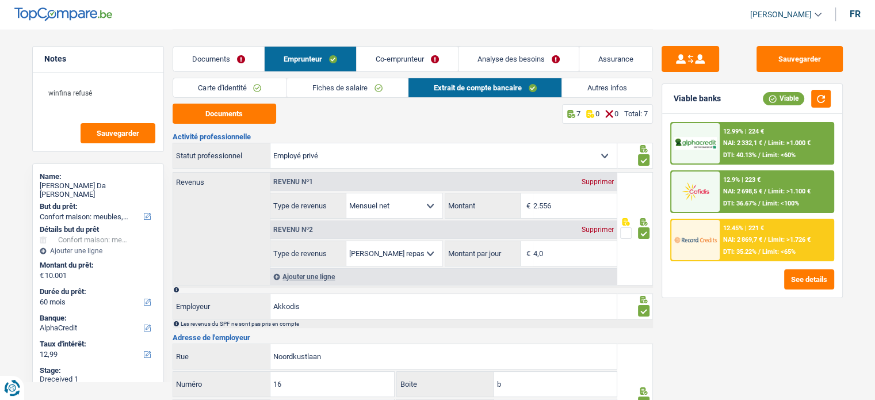
click at [620, 94] on link "Autres infos" at bounding box center [607, 87] width 90 height 19
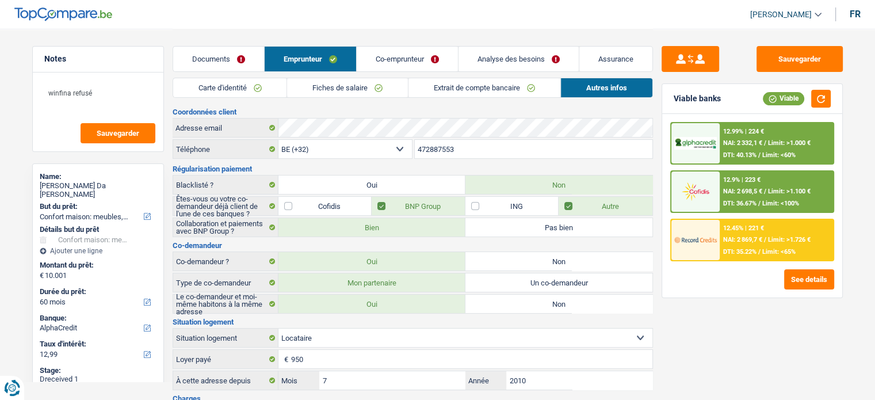
click at [417, 56] on link "Co-emprunteur" at bounding box center [407, 59] width 101 height 25
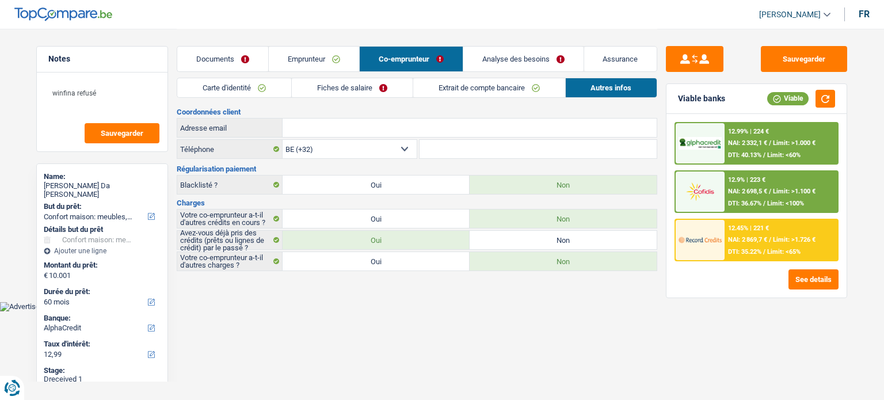
click at [272, 87] on link "Carte d'identité" at bounding box center [234, 87] width 114 height 19
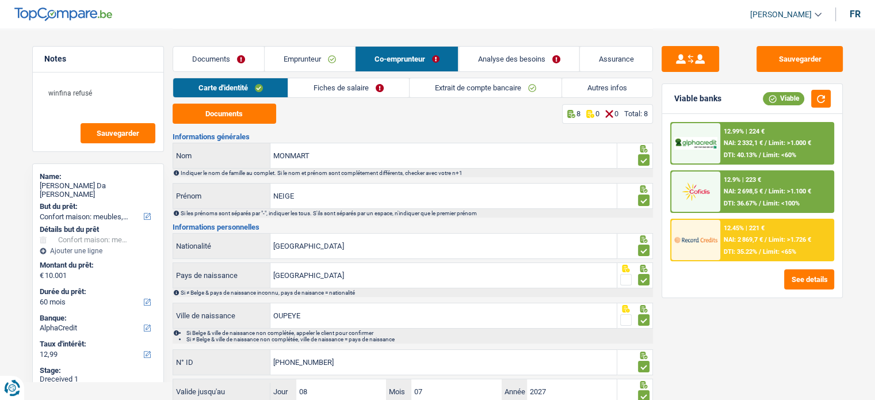
click at [359, 87] on link "Fiches de salaire" at bounding box center [348, 87] width 121 height 19
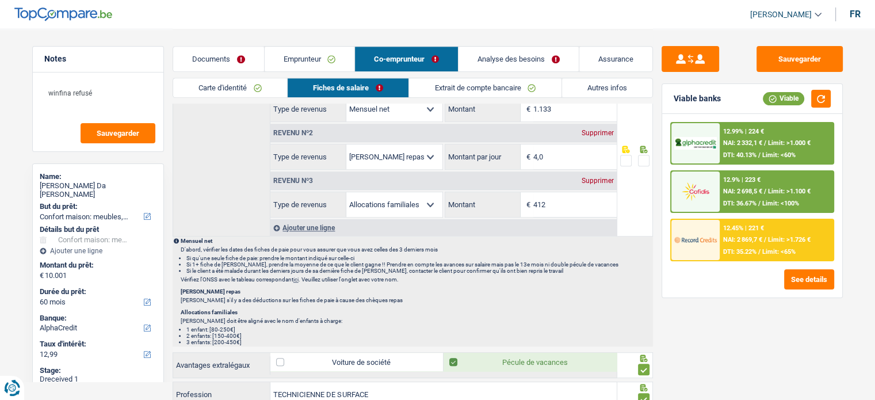
click at [642, 158] on span at bounding box center [644, 161] width 12 height 12
click at [0, 0] on input "radio" at bounding box center [0, 0] width 0 height 0
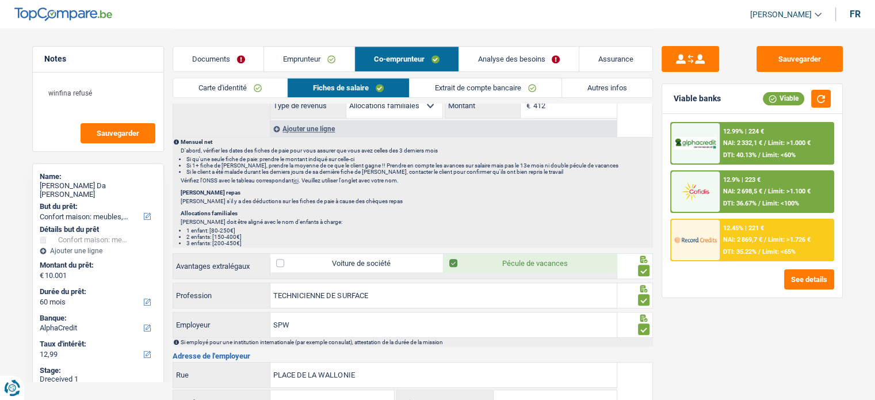
scroll to position [748, 0]
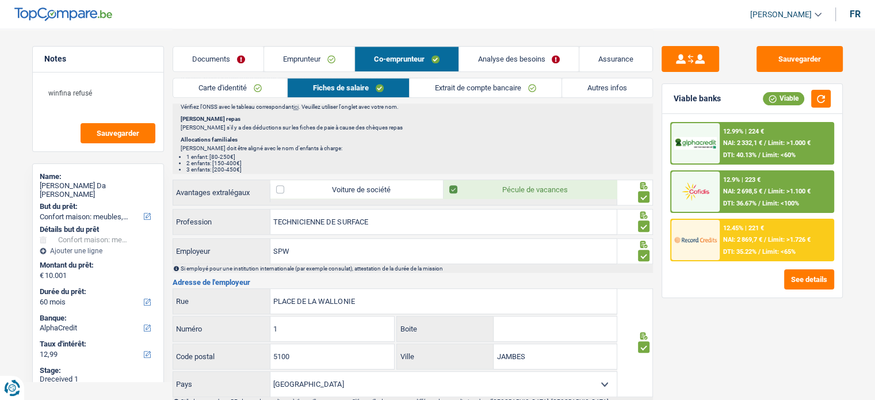
click at [783, 110] on div "Viable banks Viable" at bounding box center [752, 99] width 180 height 30
click at [782, 133] on div "12.99% | 224 € NAI: 2 332,1 € / Limit: >1.000 € DTI: 40.13% / Limit: <60%" at bounding box center [776, 143] width 113 height 40
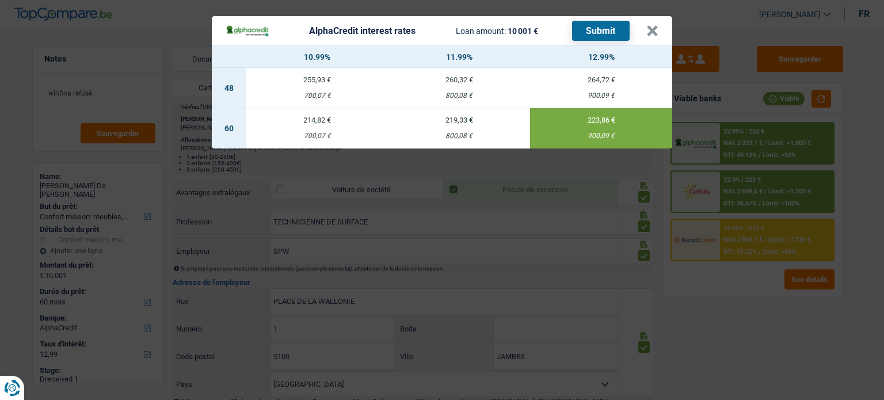
click at [606, 22] on button "Submit" at bounding box center [601, 31] width 58 height 20
click at [646, 35] on button "×" at bounding box center [652, 31] width 12 height 12
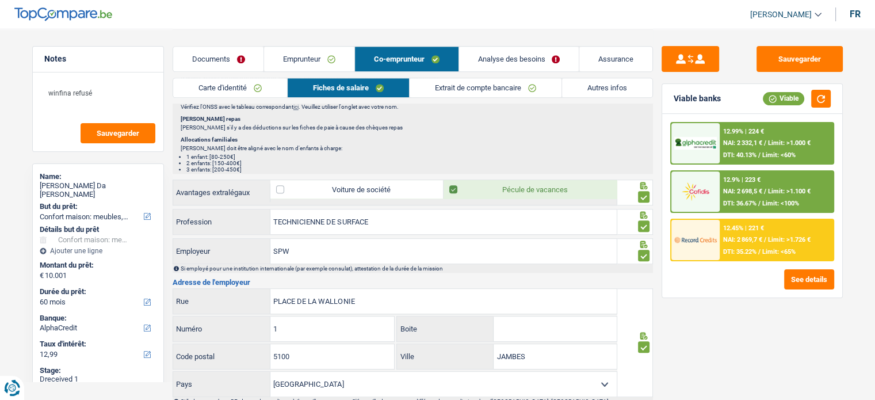
click at [778, 249] on span "Limit: <65%" at bounding box center [779, 251] width 33 height 7
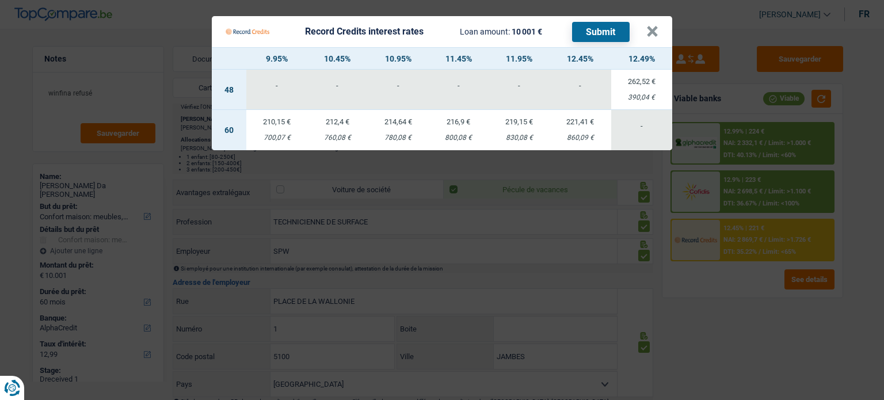
click at [562, 143] on td "221,41 € 860,09 €" at bounding box center [580, 130] width 61 height 40
select select "record credits"
type input "12,45"
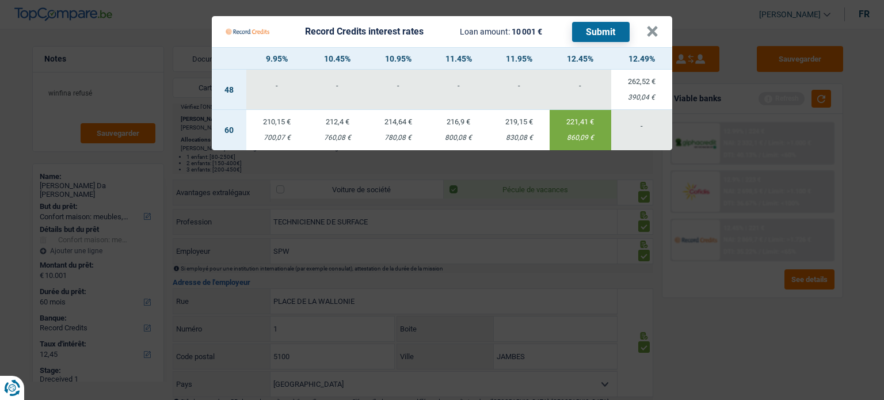
click at [599, 31] on button "Submit" at bounding box center [601, 32] width 58 height 20
click at [656, 30] on button "×" at bounding box center [652, 32] width 12 height 12
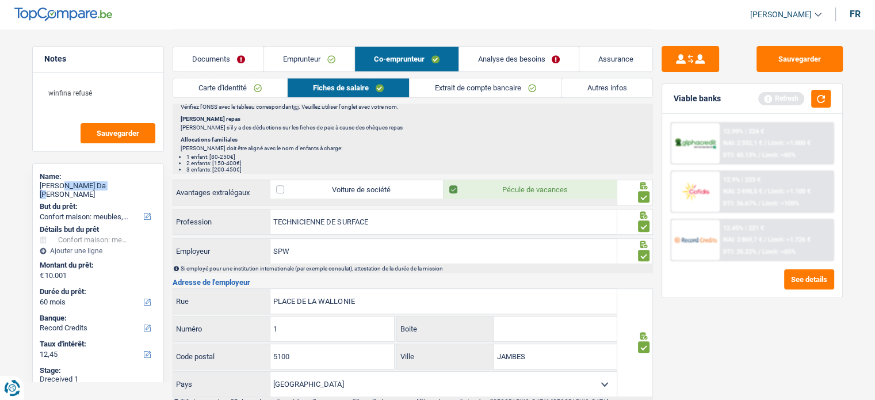
drag, startPoint x: 93, startPoint y: 186, endPoint x: 58, endPoint y: 186, distance: 35.7
click at [58, 186] on div "ricardo Da Rosa Tomas" at bounding box center [98, 190] width 117 height 18
click at [125, 184] on div "ricardo Da Rosa Tomas" at bounding box center [98, 190] width 117 height 18
drag, startPoint x: 135, startPoint y: 182, endPoint x: 63, endPoint y: 181, distance: 71.4
click at [63, 181] on div "ricardo Da Rosa Tomas" at bounding box center [98, 190] width 117 height 18
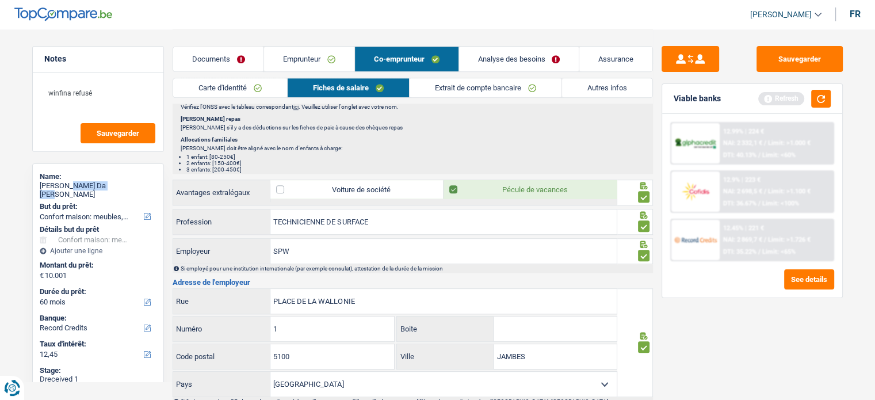
copy div "Da Rosa Tomas"
click at [753, 190] on span "NAI: 2 698,5 €" at bounding box center [742, 191] width 39 height 7
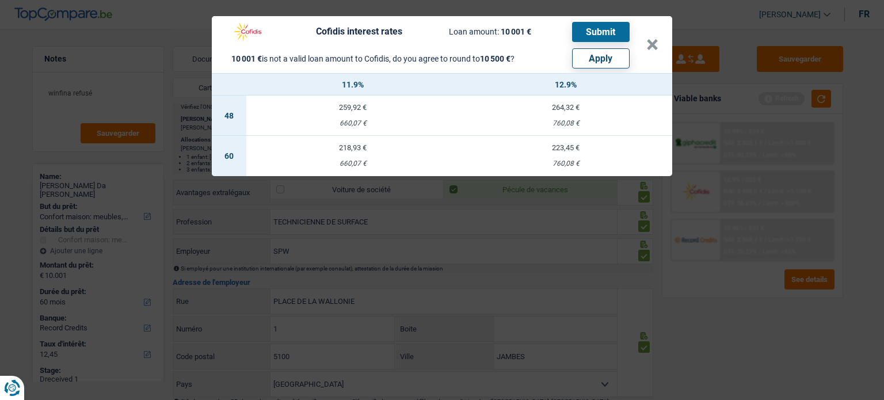
click at [575, 60] on button "Apply" at bounding box center [601, 58] width 58 height 20
type input "10.500"
select select "other"
click at [367, 144] on td "218,93 € 660,07 €" at bounding box center [352, 156] width 213 height 40
select select "cofidis"
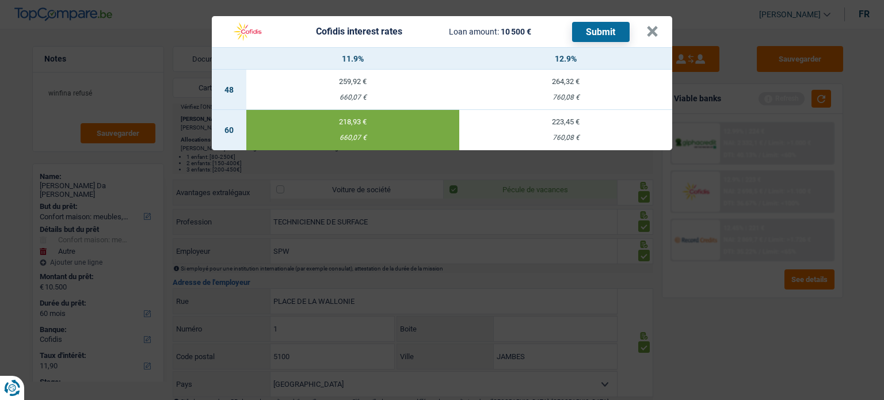
click at [799, 161] on div "Cofidis interest rates Loan amount: 10 500 € Submit × 11.9% 12.9% 48 259,92 € 6…" at bounding box center [442, 200] width 884 height 400
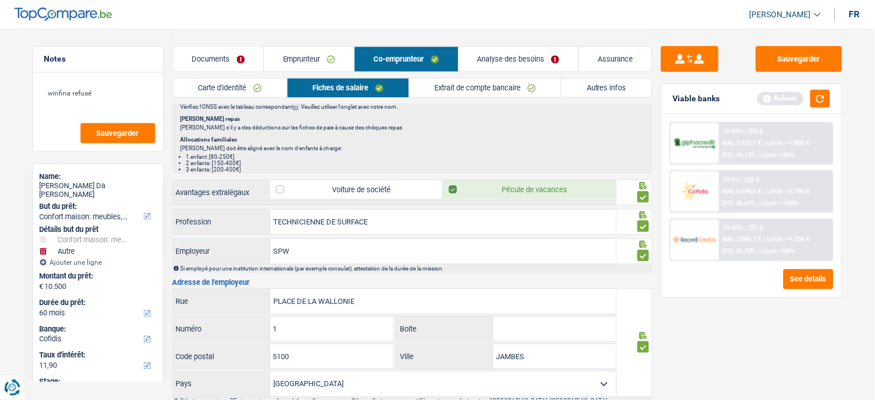
click at [784, 147] on div "12.99% | 224 € NAI: 2 332,1 € / Limit: >1.000 € DTI: 40.13% / Limit: <60%" at bounding box center [776, 143] width 113 height 40
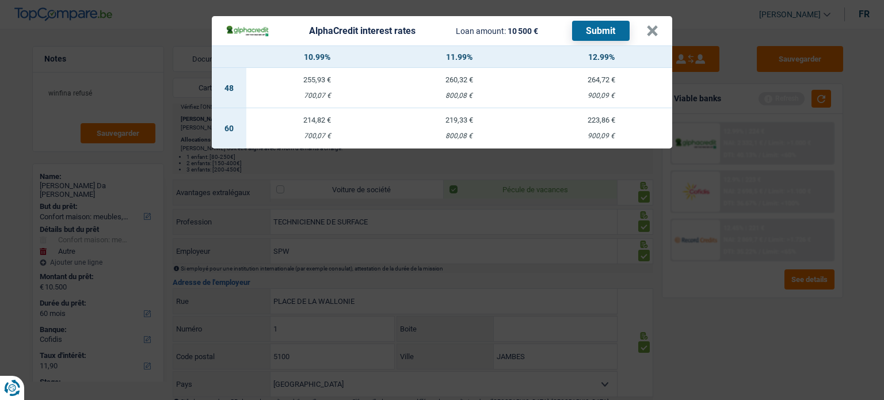
click at [733, 289] on div "AlphaCredit interest rates Loan amount: 10 500 € Submit × 10.99% 11.99% 12.99% …" at bounding box center [442, 200] width 884 height 400
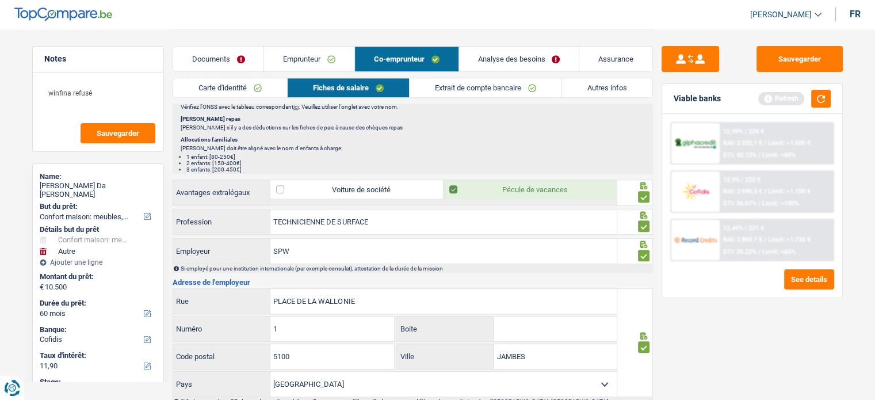
click at [748, 245] on div "12.45% | 221 € NAI: 2 869,7 € / Limit: >1.726 € DTI: 35.22% / Limit: <65%" at bounding box center [776, 240] width 113 height 40
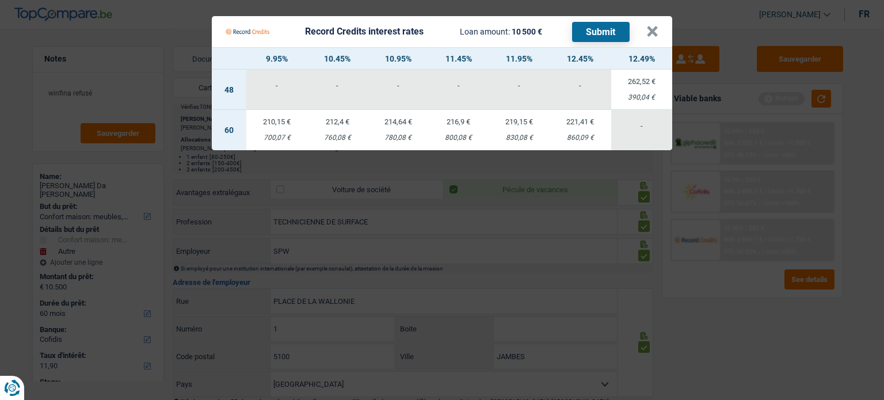
click at [748, 297] on Credits "Record Credits interest rates Loan amount: 10 500 € Submit × 9.95% 10.45% 10.95…" at bounding box center [442, 200] width 884 height 400
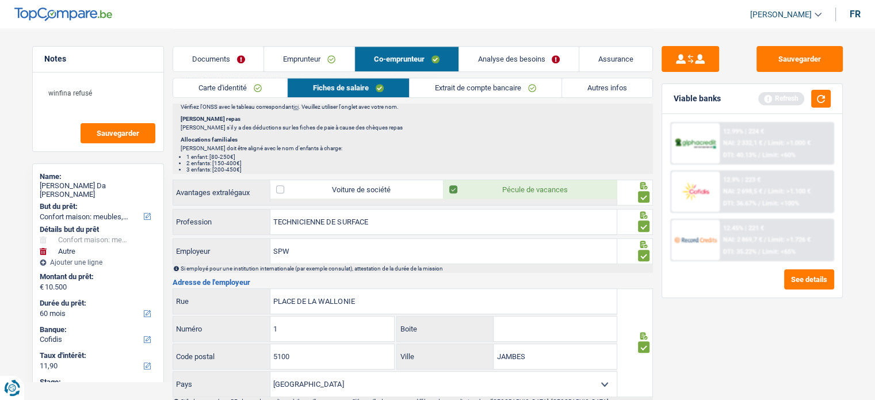
click at [759, 200] on span "/" at bounding box center [760, 203] width 2 height 7
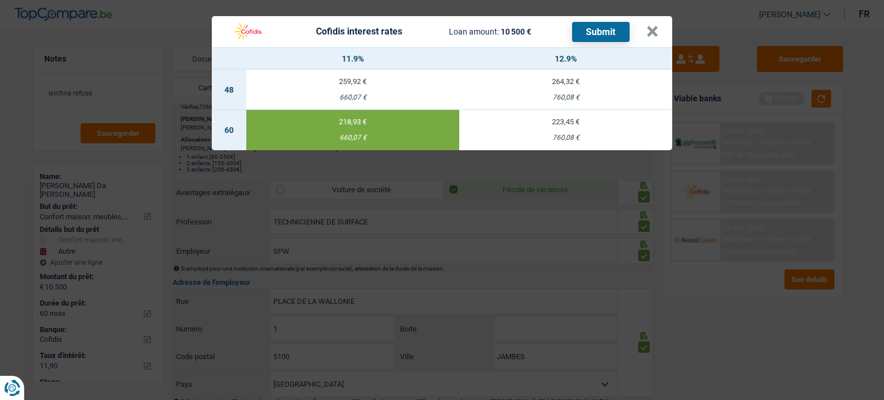
click at [525, 123] on div "223,45 €" at bounding box center [565, 121] width 213 height 7
type input "12,90"
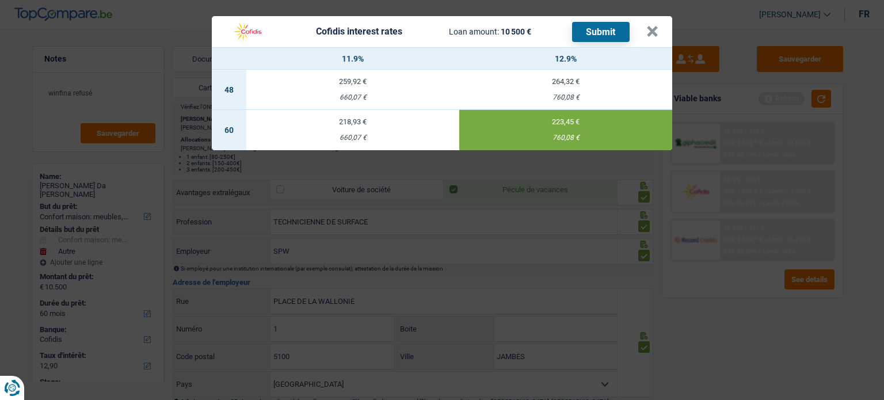
click at [593, 20] on header "Cofidis interest rates Loan amount: 10 500 € Submit ×" at bounding box center [442, 31] width 460 height 31
click at [592, 30] on button "Submit" at bounding box center [601, 32] width 58 height 20
click at [647, 29] on button "×" at bounding box center [652, 32] width 12 height 12
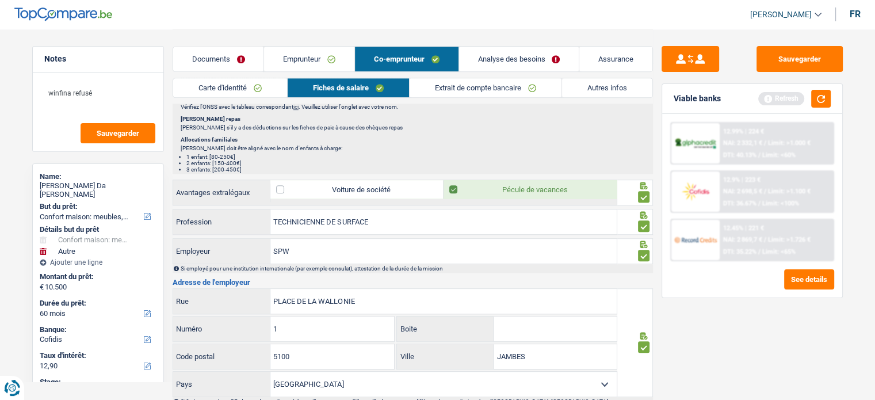
click at [223, 55] on link "Documents" at bounding box center [218, 59] width 91 height 25
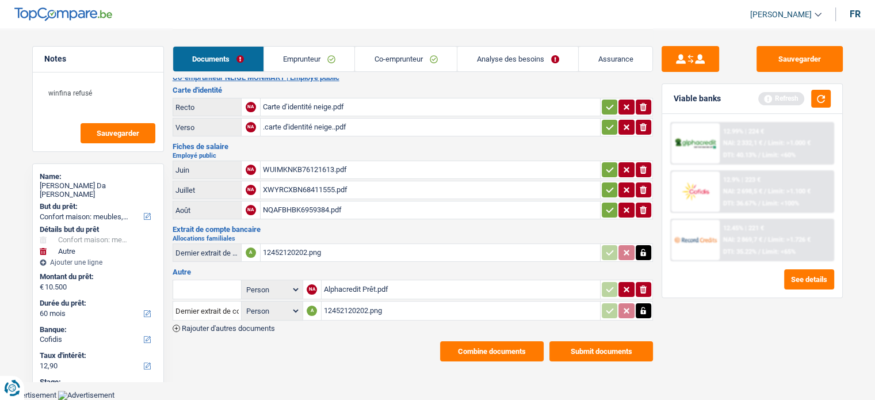
scroll to position [161, 0]
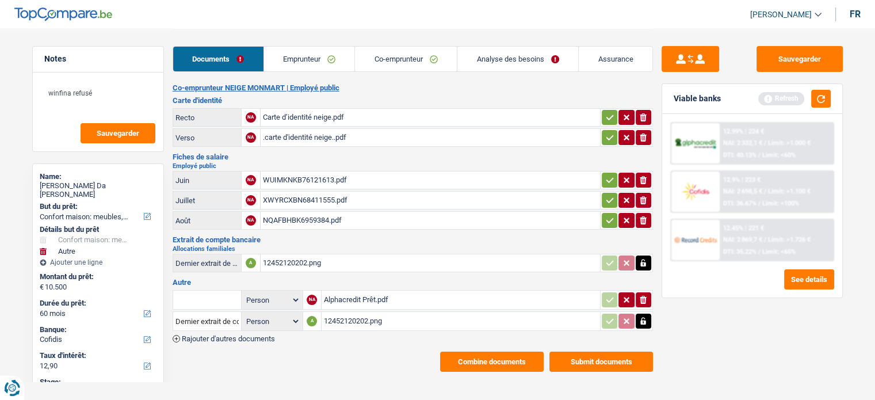
click at [292, 116] on div "Carte d’identité neige.pdf" at bounding box center [430, 117] width 335 height 17
click at [608, 112] on icon "button" at bounding box center [609, 118] width 9 height 12
click at [605, 132] on icon "button" at bounding box center [609, 138] width 9 height 12
click at [611, 191] on td "ionicons-v5-e" at bounding box center [626, 200] width 53 height 18
click at [608, 211] on td "ionicons-v5-e" at bounding box center [626, 220] width 53 height 18
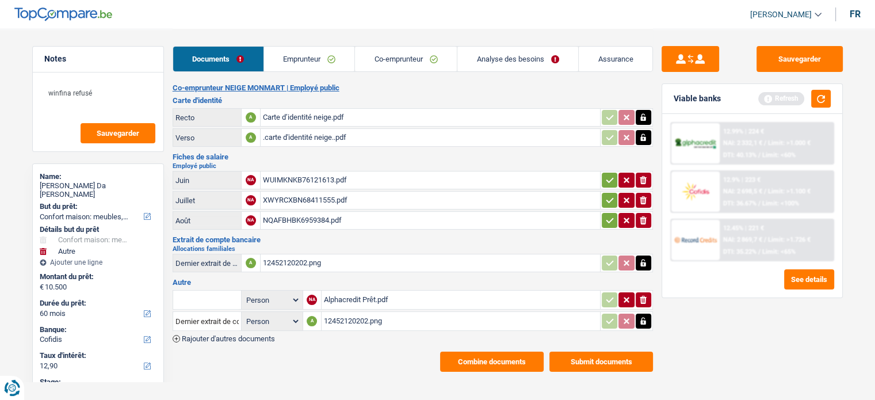
click at [607, 174] on icon "button" at bounding box center [609, 180] width 9 height 12
drag, startPoint x: 607, startPoint y: 190, endPoint x: 608, endPoint y: 204, distance: 13.3
click at [607, 195] on icon "button" at bounding box center [609, 201] width 9 height 12
click at [608, 210] on table "Juin A WUIMKNKB76121613.pdf Juillet A XWYRCXBN68411555.pdf Août NA NQAFBHBK6959…" at bounding box center [413, 200] width 481 height 62
click at [608, 215] on icon "button" at bounding box center [609, 221] width 9 height 12
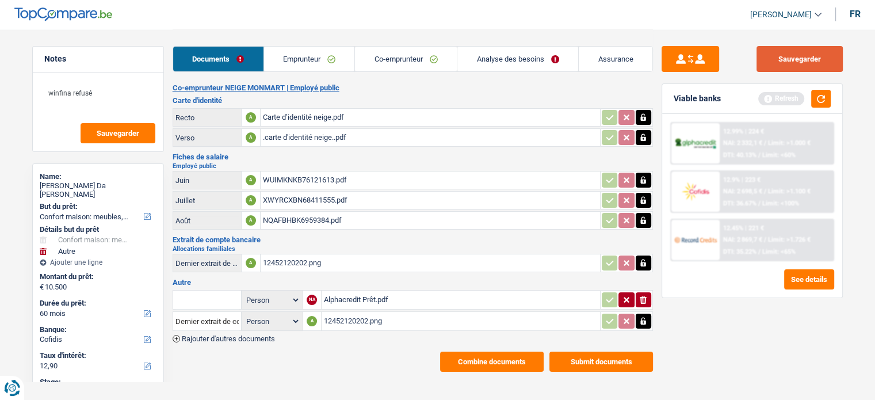
click at [792, 52] on button "Sauvegarder" at bounding box center [800, 59] width 86 height 26
click at [547, 41] on div "Documents Emprunteur Co-emprunteur Analyse des besoins Assurance" at bounding box center [413, 53] width 481 height 49
click at [823, 100] on button "button" at bounding box center [821, 99] width 20 height 18
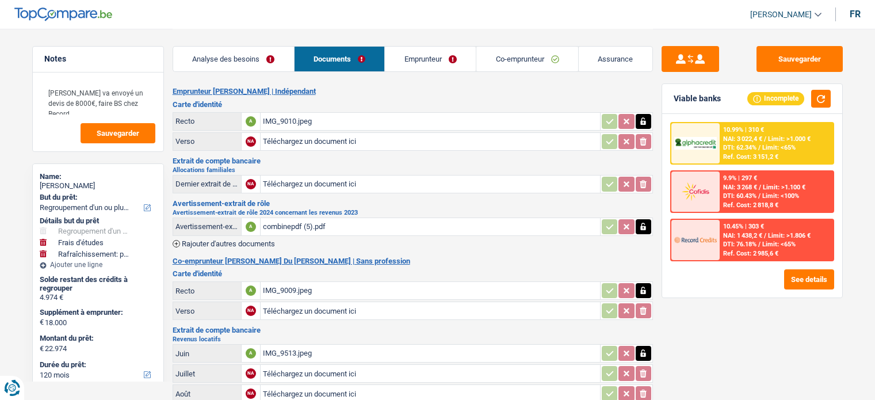
select select "refinancing"
select select "study"
select select "houseOrGarden"
select select "120"
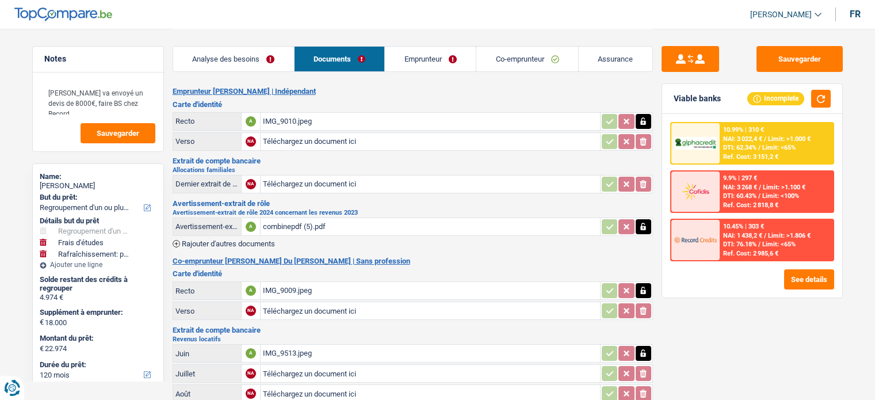
select select "independent"
select select "netSalary"
select select "familyAllowances"
select select "BE"
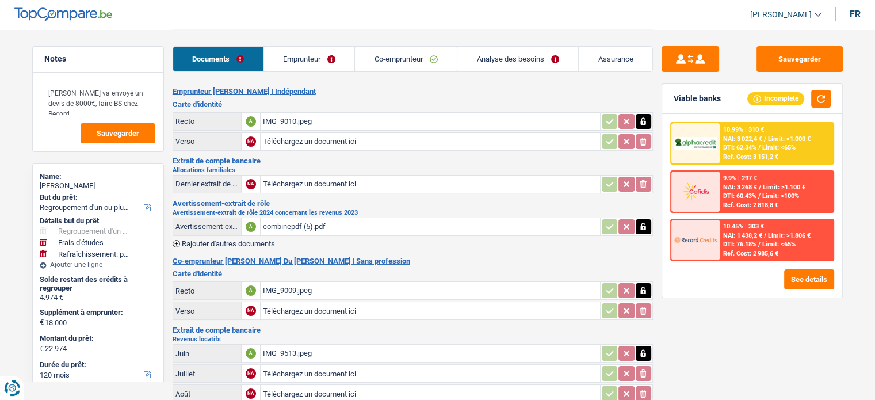
click at [290, 41] on div "Documents Emprunteur Co-emprunteur Analyse des besoins Assurance" at bounding box center [413, 53] width 481 height 49
click at [289, 51] on link "Emprunteur" at bounding box center [309, 59] width 91 height 25
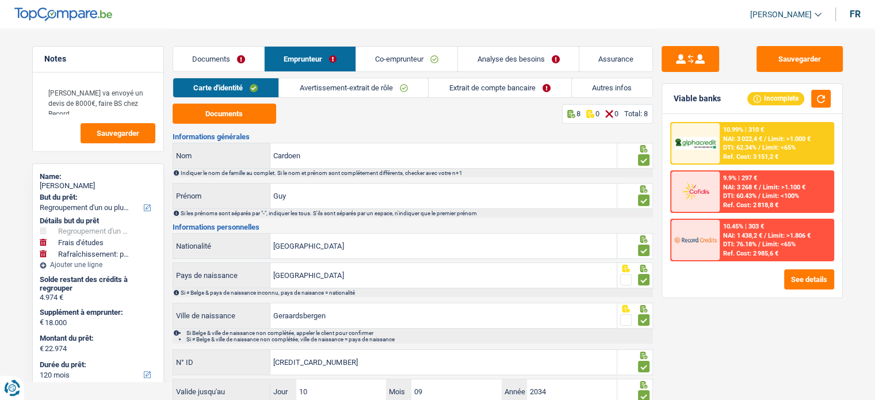
click at [334, 93] on link "Avertissement-extrait de rôle" at bounding box center [353, 87] width 149 height 19
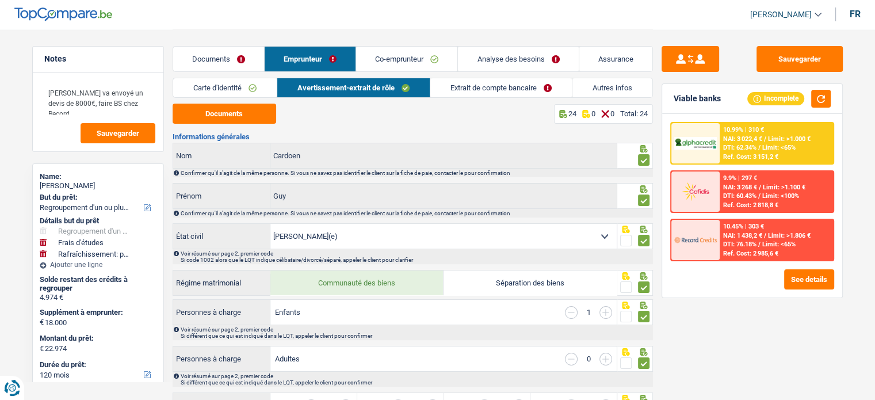
click at [513, 97] on link "Extrait de compte bancaire" at bounding box center [501, 87] width 142 height 19
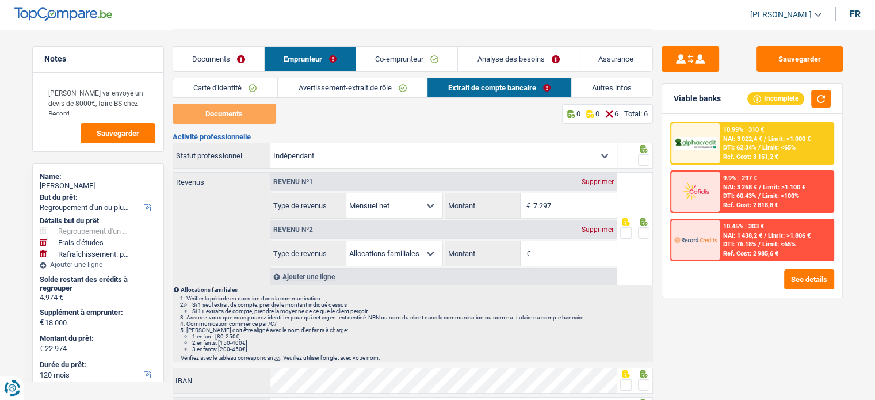
click at [383, 85] on link "Avertissement-extrait de rôle" at bounding box center [352, 87] width 149 height 19
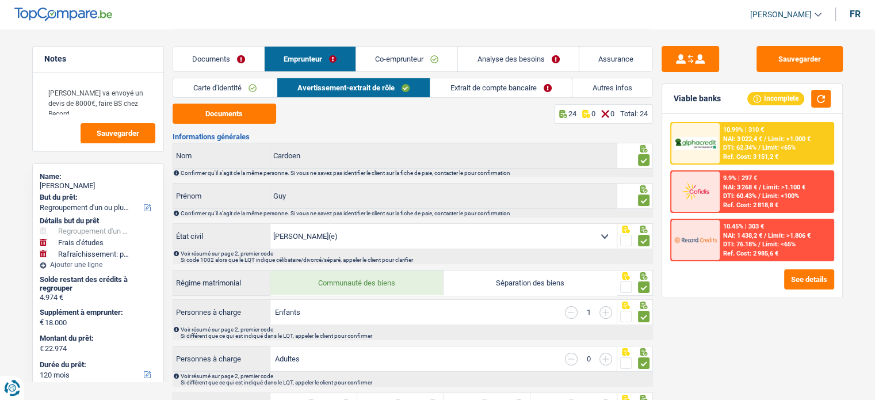
click at [464, 83] on link "Extrait de compte bancaire" at bounding box center [501, 87] width 142 height 19
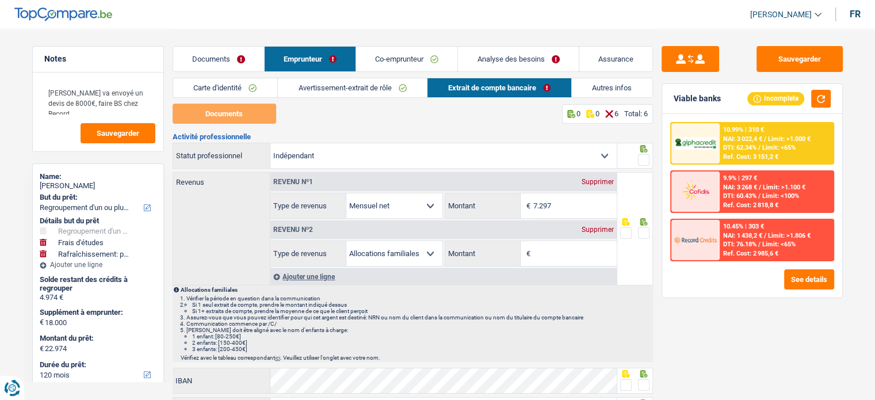
click at [601, 227] on div "Supprimer" at bounding box center [598, 229] width 38 height 7
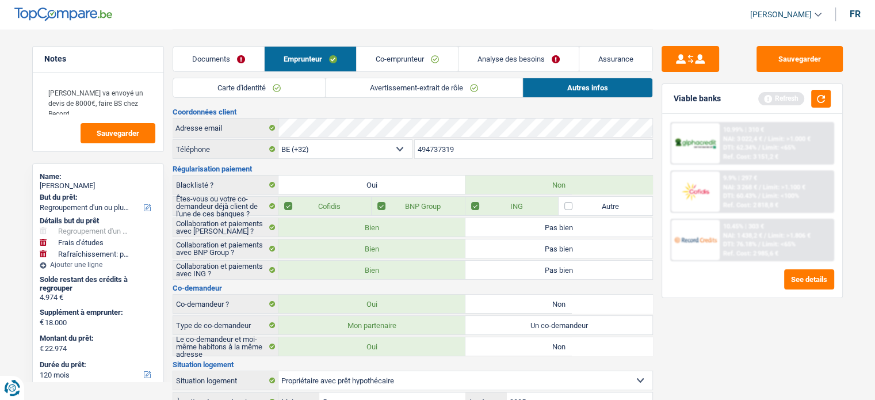
click at [412, 90] on link "Avertissement-extrait de rôle" at bounding box center [424, 87] width 197 height 19
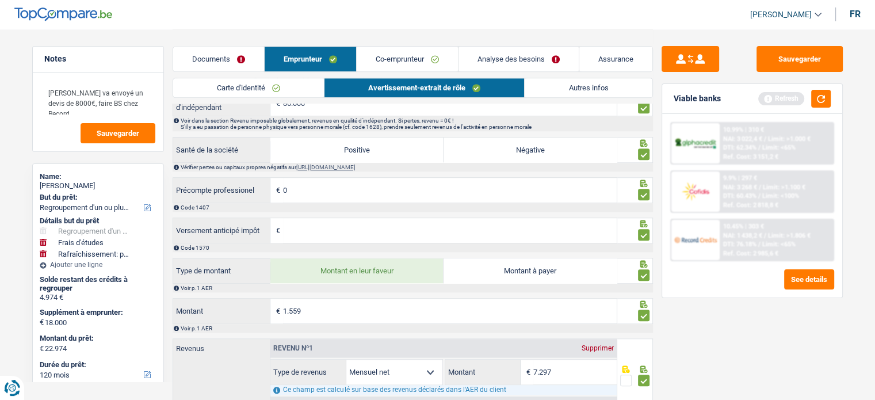
scroll to position [1009, 0]
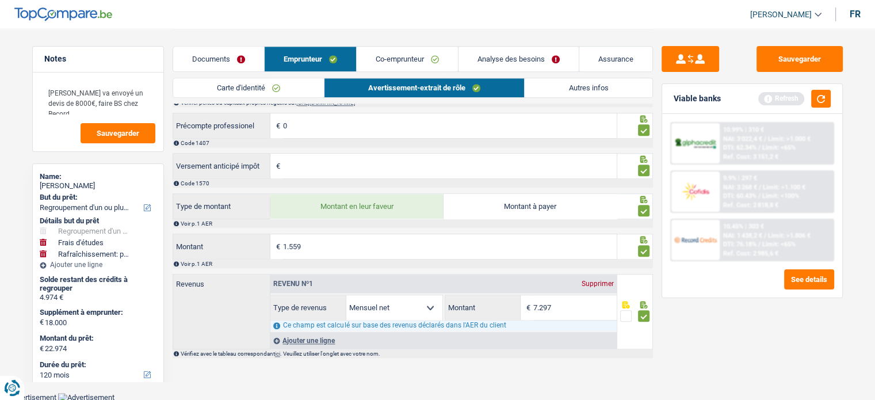
click at [573, 85] on link "Autres infos" at bounding box center [588, 87] width 127 height 19
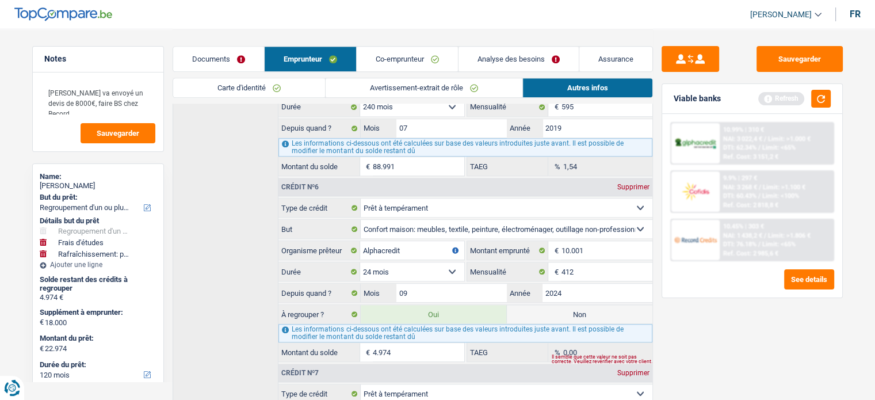
click at [418, 51] on link "Co-emprunteur" at bounding box center [407, 59] width 101 height 25
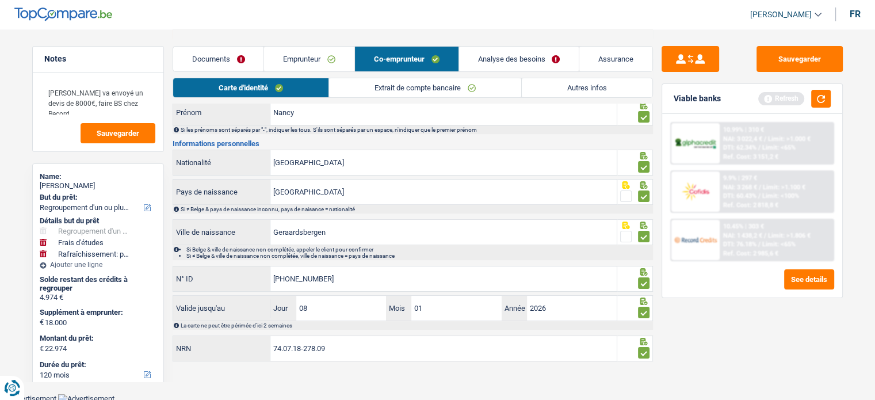
scroll to position [0, 0]
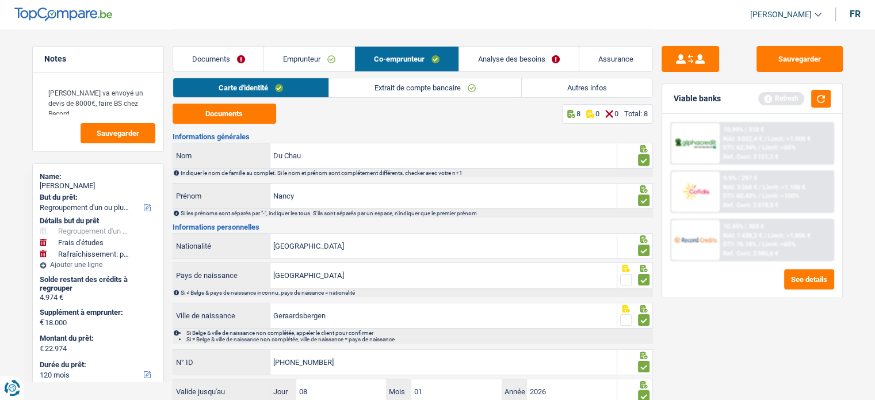
click at [398, 90] on link "Extrait de compte bancaire" at bounding box center [425, 87] width 192 height 19
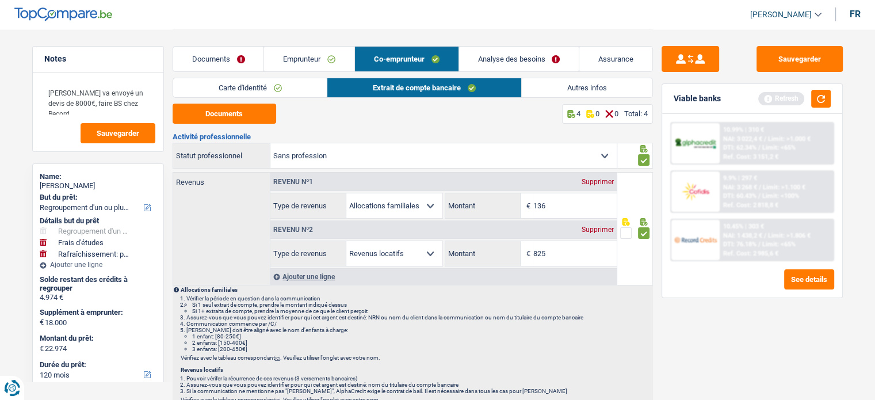
click at [317, 60] on link "Emprunteur" at bounding box center [309, 59] width 90 height 25
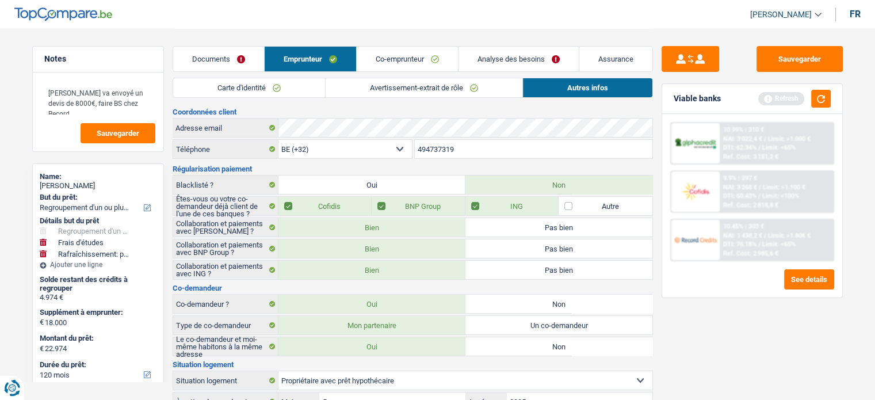
click at [421, 54] on link "Co-emprunteur" at bounding box center [407, 59] width 101 height 25
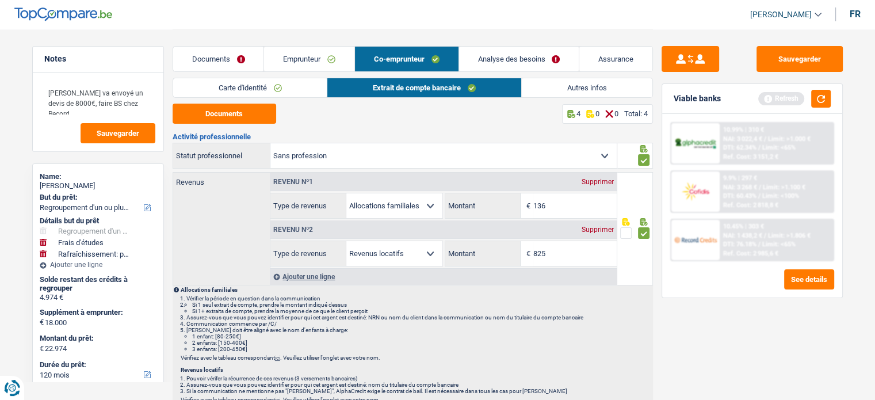
click at [334, 57] on link "Emprunteur" at bounding box center [309, 59] width 90 height 25
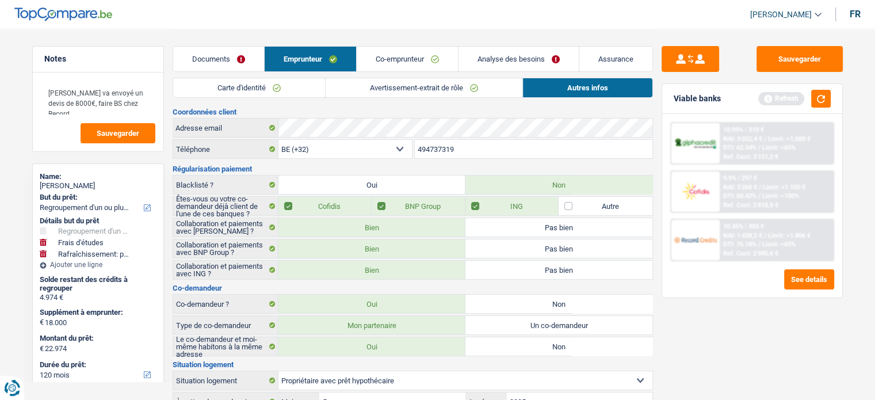
click at [300, 90] on link "Carte d'identité" at bounding box center [249, 87] width 152 height 19
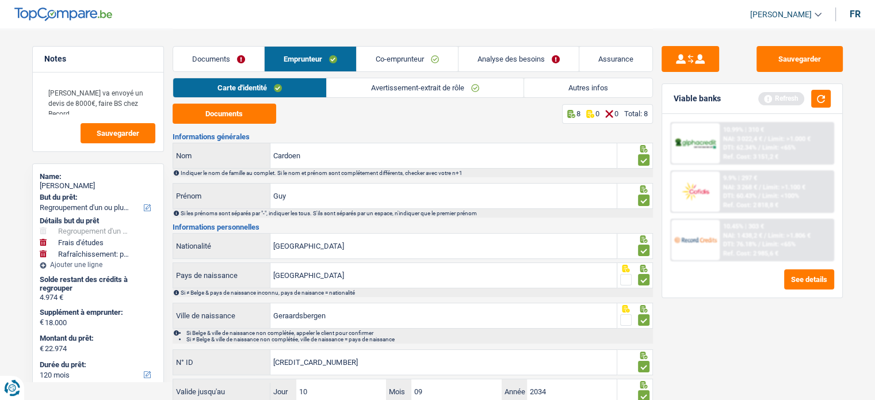
click at [433, 87] on link "Avertissement-extrait de rôle" at bounding box center [425, 87] width 197 height 19
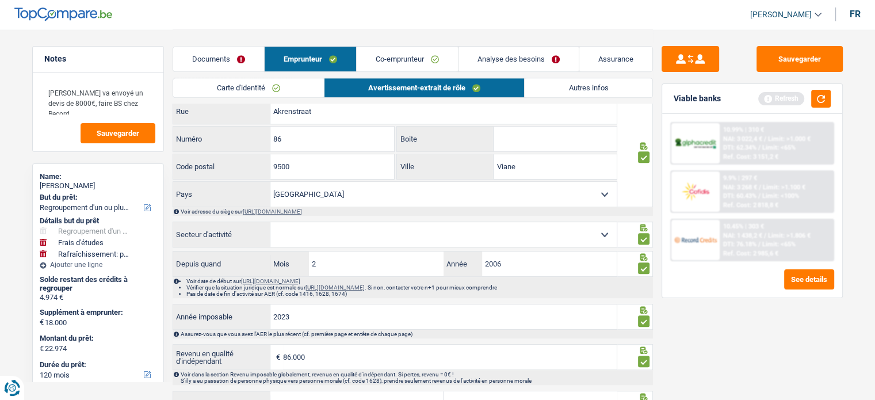
scroll to position [921, 0]
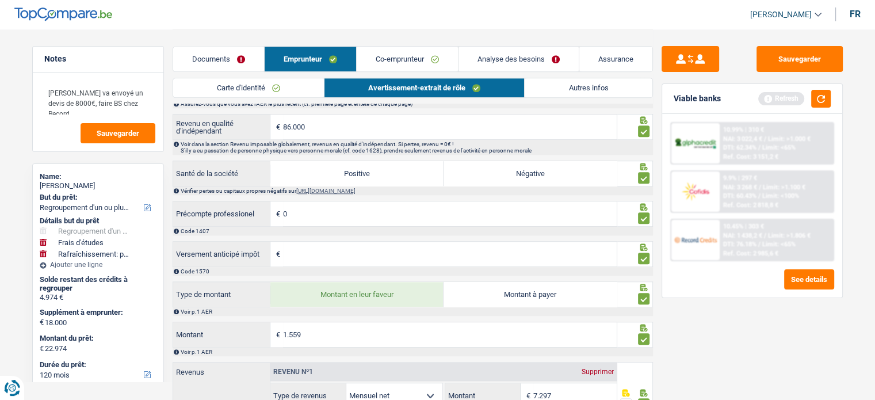
click at [588, 92] on link "Autres infos" at bounding box center [588, 87] width 127 height 19
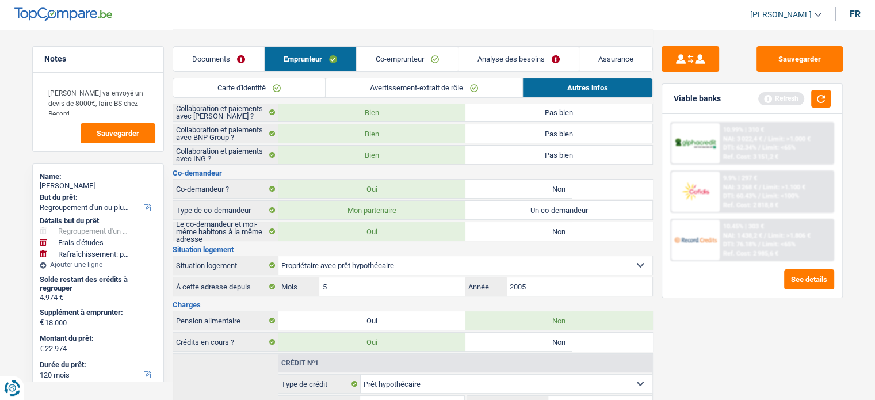
scroll to position [0, 0]
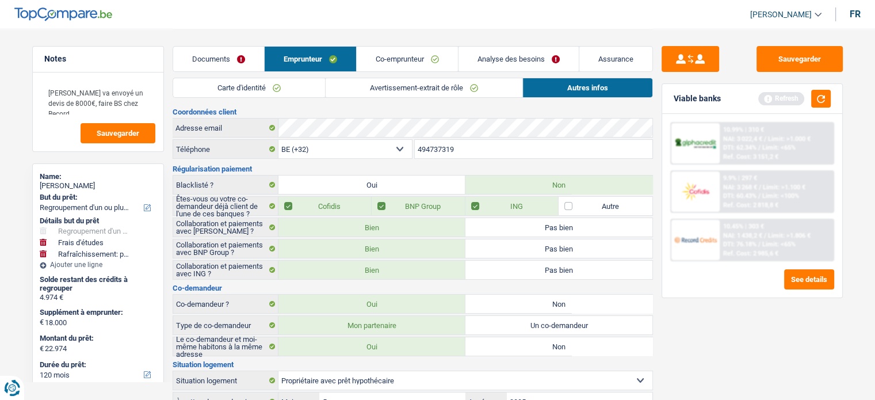
click at [266, 86] on link "Carte d'identité" at bounding box center [249, 87] width 152 height 19
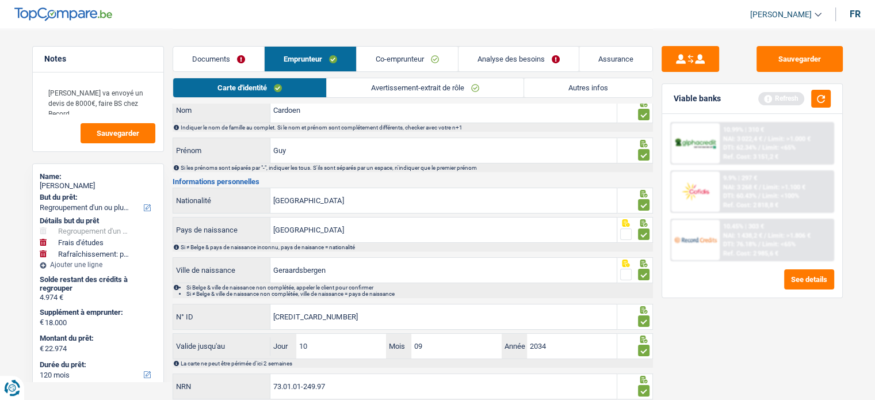
scroll to position [83, 0]
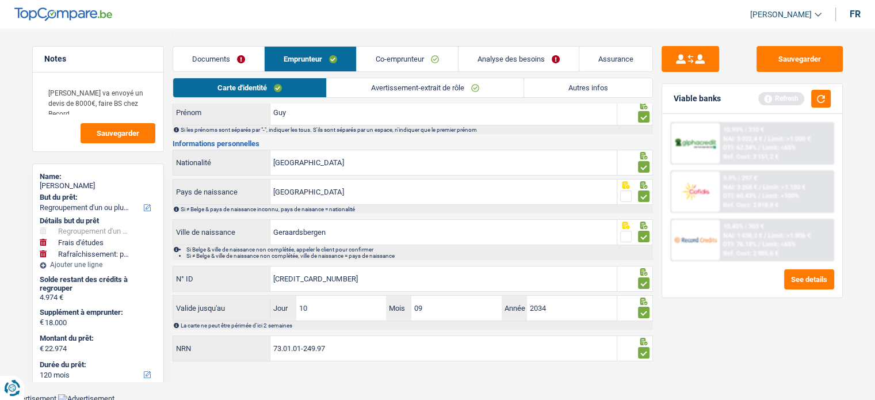
click at [412, 89] on link "Avertissement-extrait de rôle" at bounding box center [425, 87] width 197 height 19
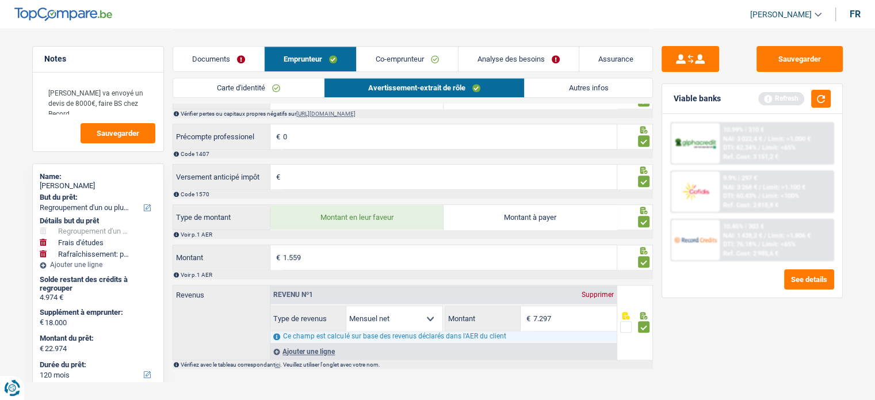
scroll to position [1009, 0]
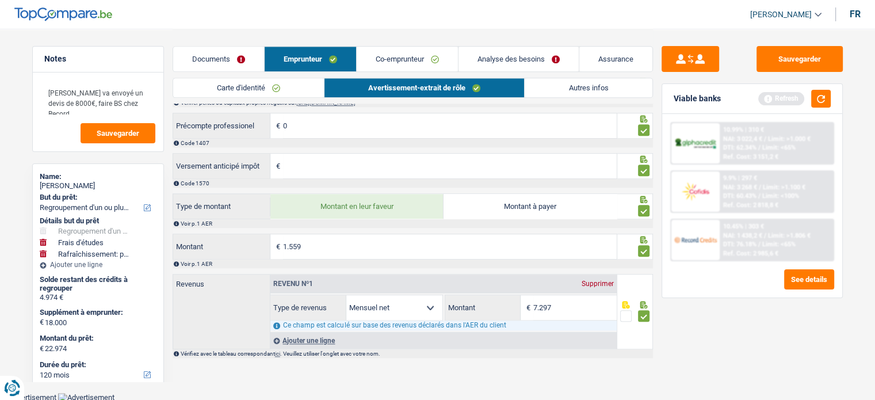
click at [577, 89] on link "Autres infos" at bounding box center [588, 87] width 127 height 19
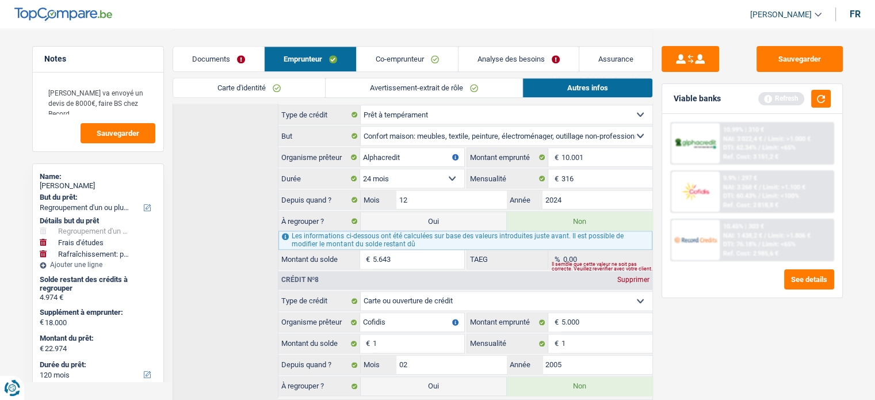
scroll to position [1329, 0]
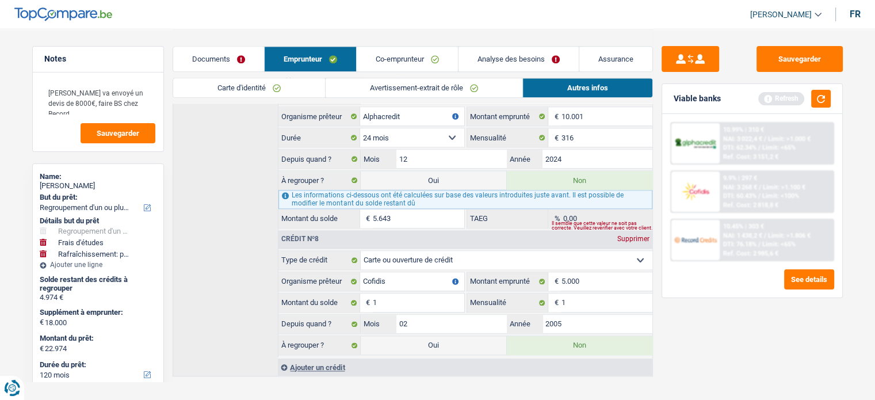
click at [398, 52] on link "Co-emprunteur" at bounding box center [407, 59] width 101 height 25
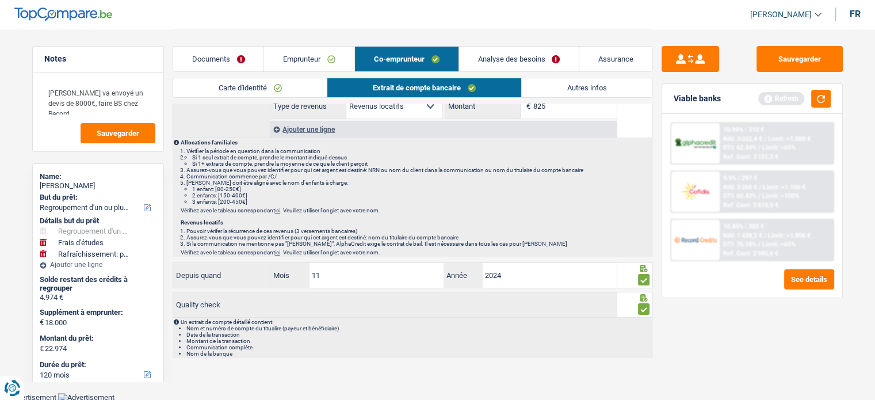
click at [261, 86] on link "Carte d'identité" at bounding box center [250, 87] width 154 height 19
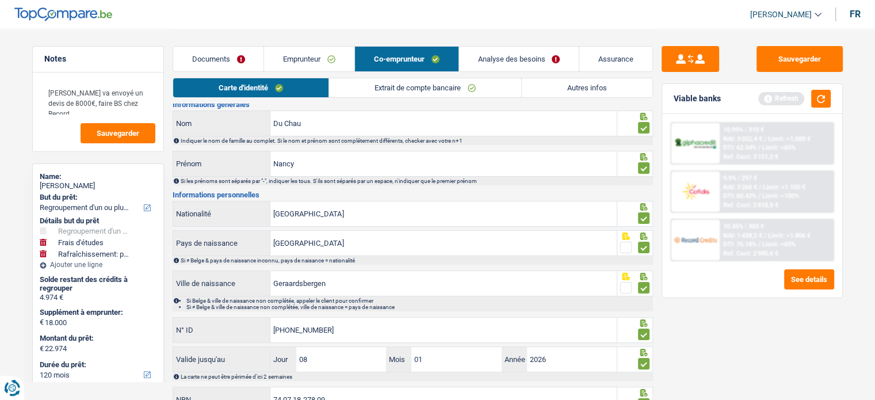
scroll to position [0, 0]
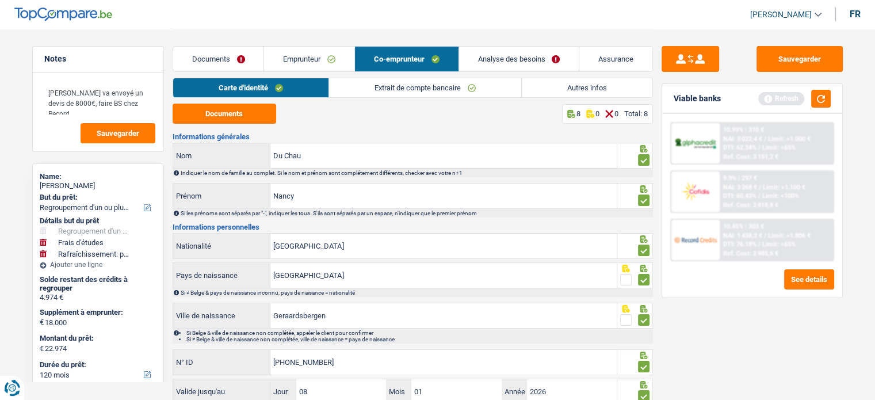
click at [441, 93] on link "Extrait de compte bancaire" at bounding box center [425, 87] width 192 height 19
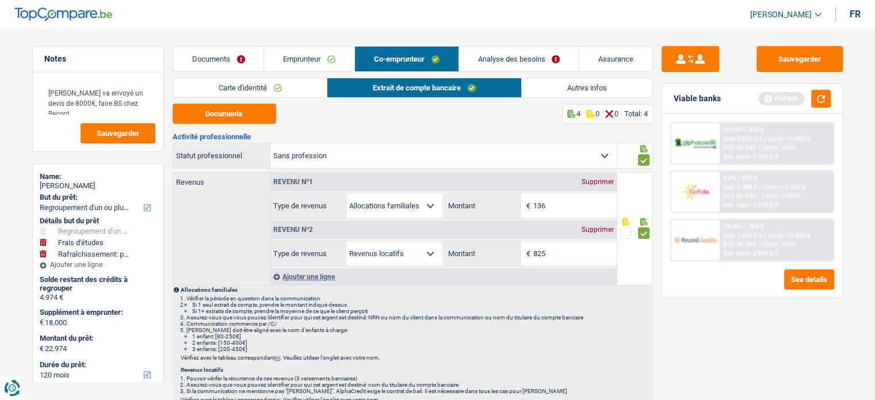
click at [594, 85] on link "Autres infos" at bounding box center [587, 87] width 131 height 19
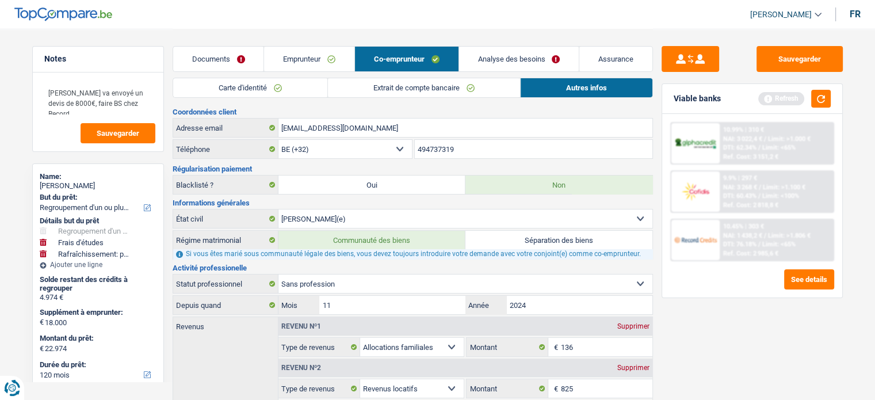
click at [408, 89] on link "Extrait de compte bancaire" at bounding box center [424, 87] width 192 height 19
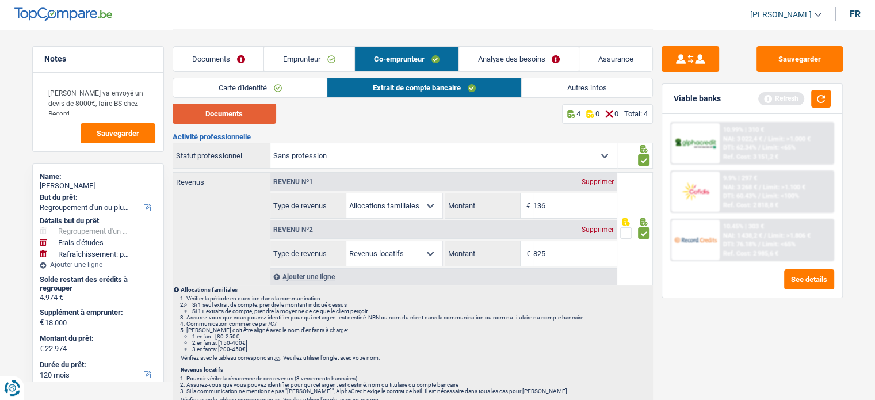
click at [239, 116] on button "Documents" at bounding box center [225, 114] width 104 height 20
click at [215, 55] on link "Documents" at bounding box center [218, 59] width 91 height 25
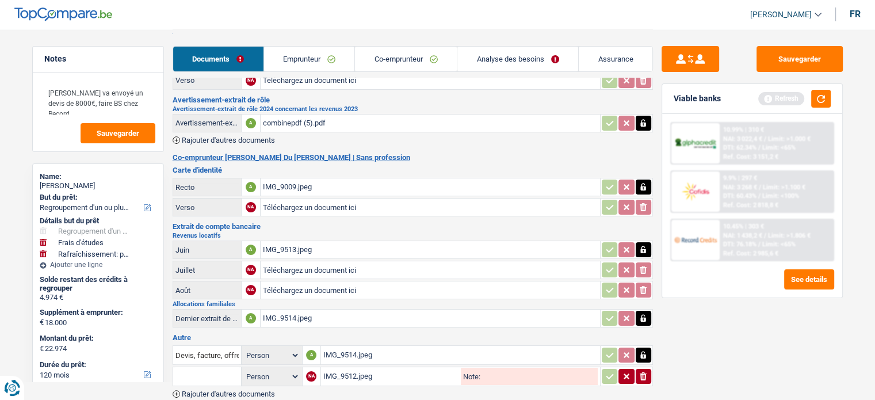
scroll to position [117, 0]
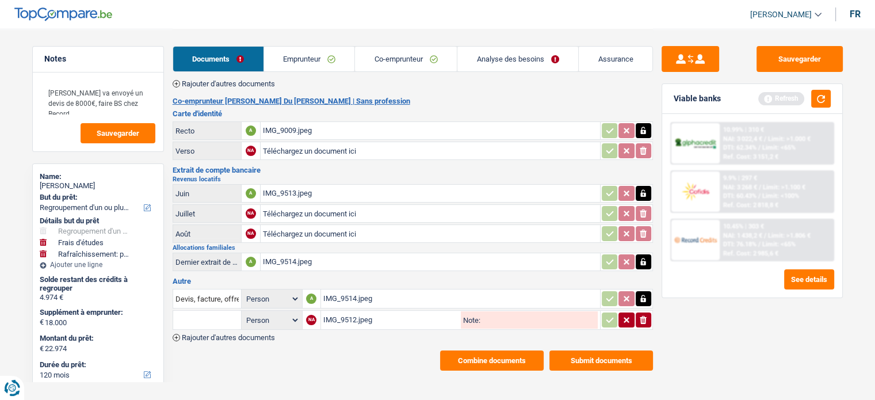
click at [329, 255] on div "IMG_9514.jpeg" at bounding box center [430, 261] width 335 height 17
click at [355, 290] on div "IMG_9514.jpeg" at bounding box center [460, 298] width 275 height 17
click at [647, 259] on icon "button" at bounding box center [643, 262] width 9 height 12
click at [647, 259] on icon "ionicons-v5-e" at bounding box center [643, 262] width 9 height 12
click at [388, 315] on div "IMG_9512.jpeg" at bounding box center [391, 319] width 136 height 17
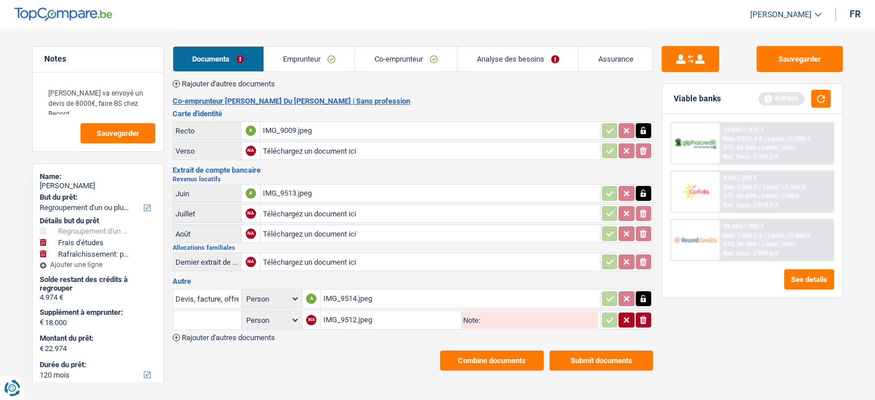
click at [388, 311] on div "IMG_9512.jpeg" at bounding box center [391, 319] width 136 height 17
click at [287, 255] on input "Téléchargez un document ici" at bounding box center [430, 261] width 335 height 17
type input "C:\fakepath\2f5d2efd-1758125027764_img_9512.jpeg"
click at [641, 316] on icon "button" at bounding box center [643, 320] width 7 height 8
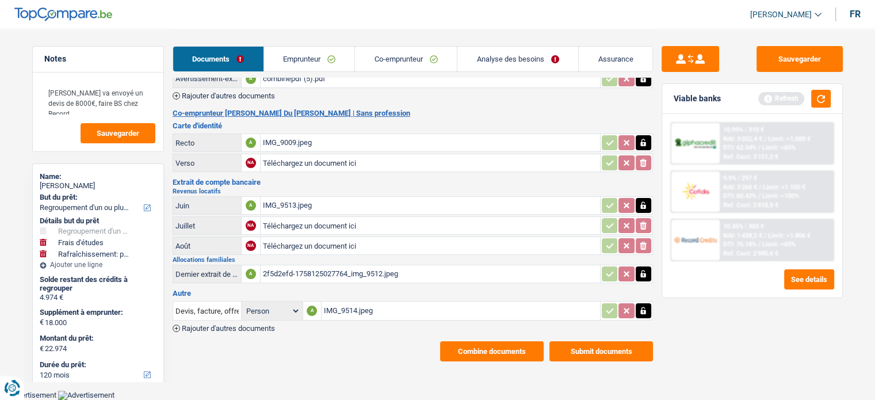
scroll to position [97, 0]
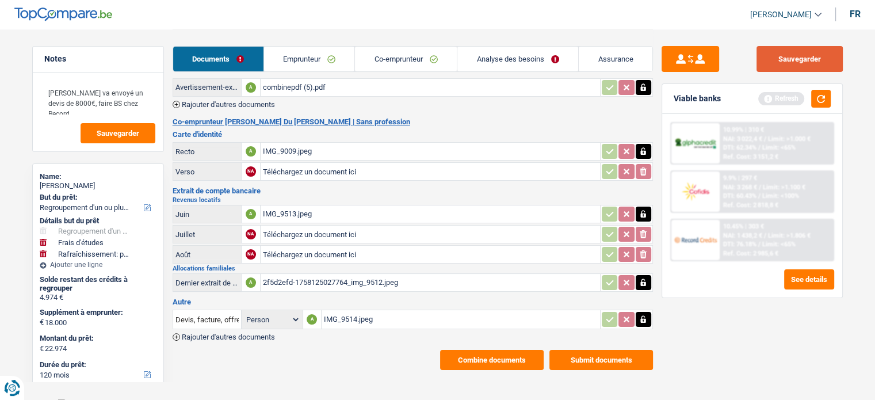
drag, startPoint x: 824, startPoint y: 59, endPoint x: 822, endPoint y: 103, distance: 43.8
click at [824, 62] on button "Sauvegarder" at bounding box center [800, 59] width 86 height 26
click at [822, 103] on button "button" at bounding box center [821, 99] width 20 height 18
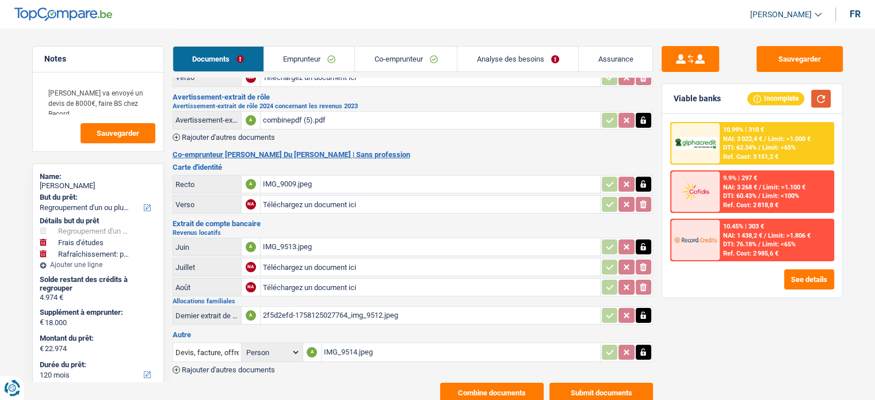
scroll to position [0, 0]
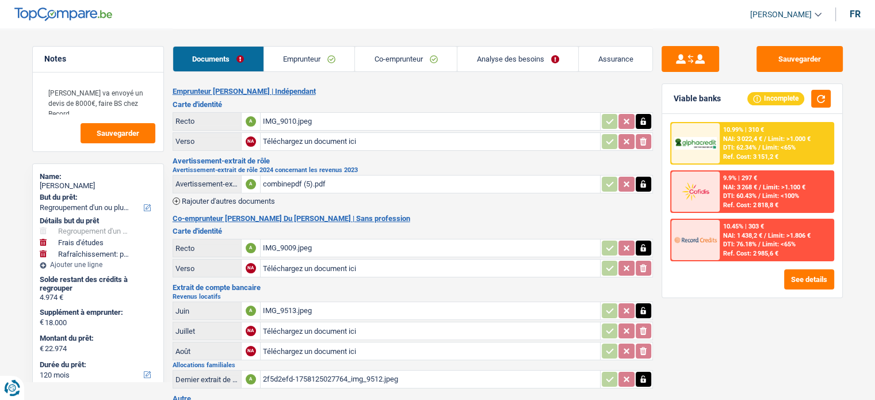
click at [231, 54] on link "Documents" at bounding box center [218, 59] width 90 height 25
click at [299, 61] on link "Emprunteur" at bounding box center [309, 59] width 91 height 25
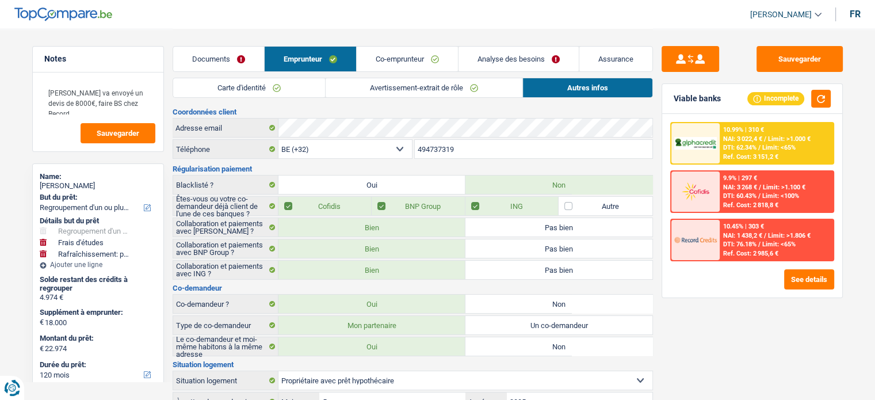
click at [281, 85] on link "Carte d'identité" at bounding box center [249, 87] width 152 height 19
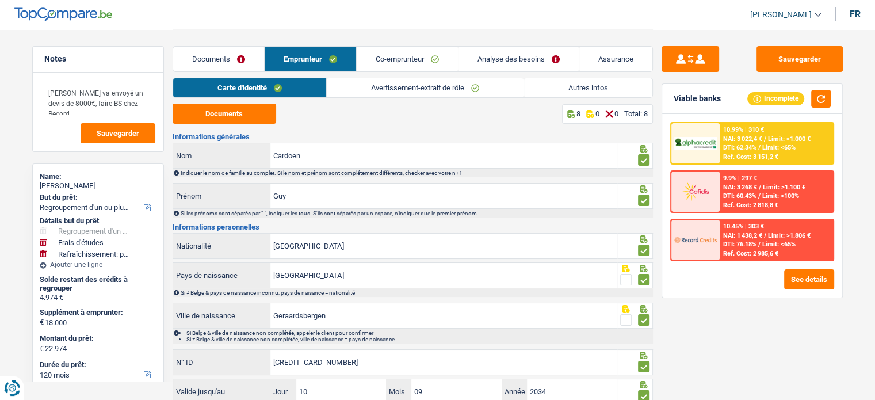
click at [401, 81] on link "Avertissement-extrait de rôle" at bounding box center [425, 87] width 197 height 19
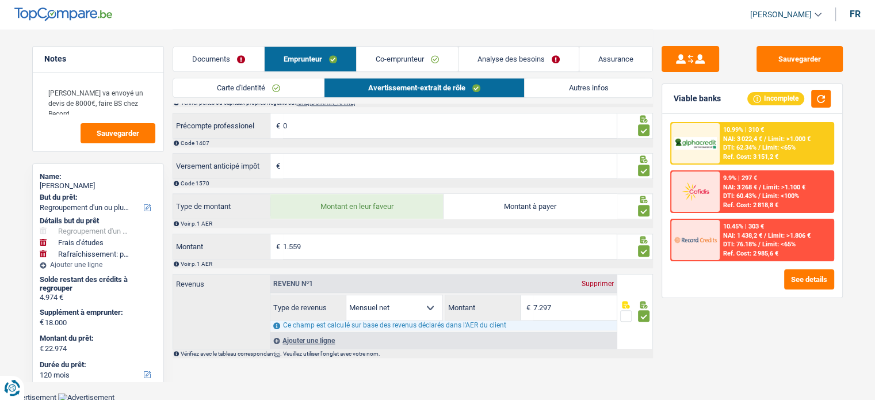
click at [404, 45] on div "Documents Emprunteur Co-emprunteur Analyse des besoins Assurance" at bounding box center [413, 53] width 481 height 49
click at [403, 52] on link "Co-emprunteur" at bounding box center [407, 59] width 101 height 25
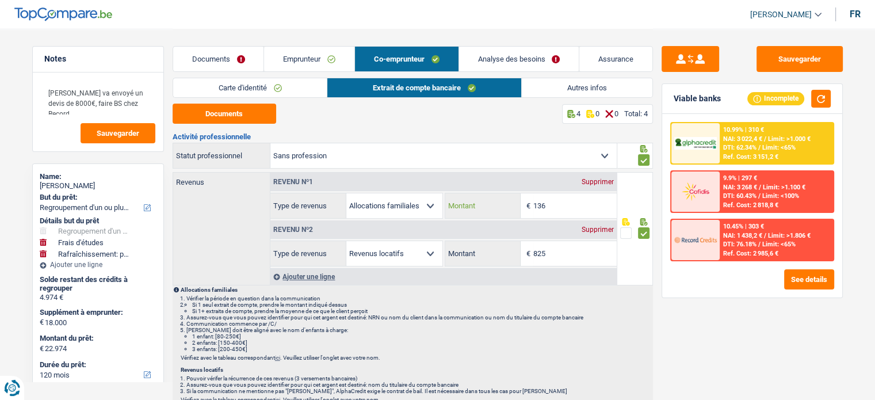
drag, startPoint x: 568, startPoint y: 197, endPoint x: 481, endPoint y: 199, distance: 87.5
click at [481, 199] on div "136 € Montant" at bounding box center [531, 205] width 172 height 25
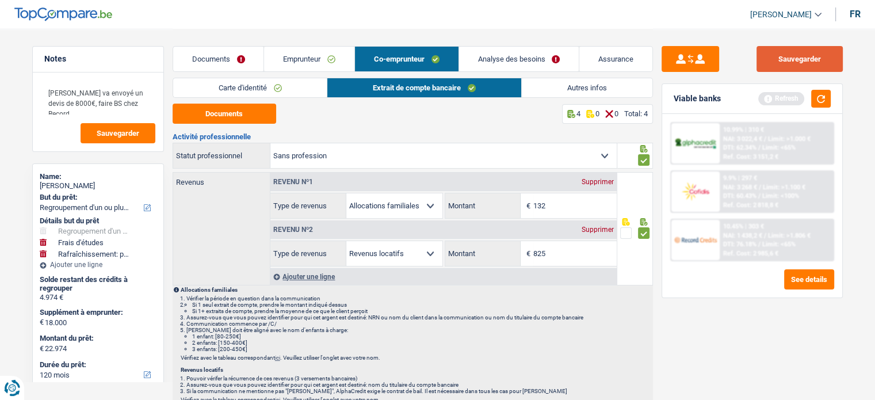
type input "132"
click at [801, 60] on button "Sauvegarder" at bounding box center [800, 59] width 86 height 26
click at [824, 97] on button "button" at bounding box center [821, 99] width 20 height 18
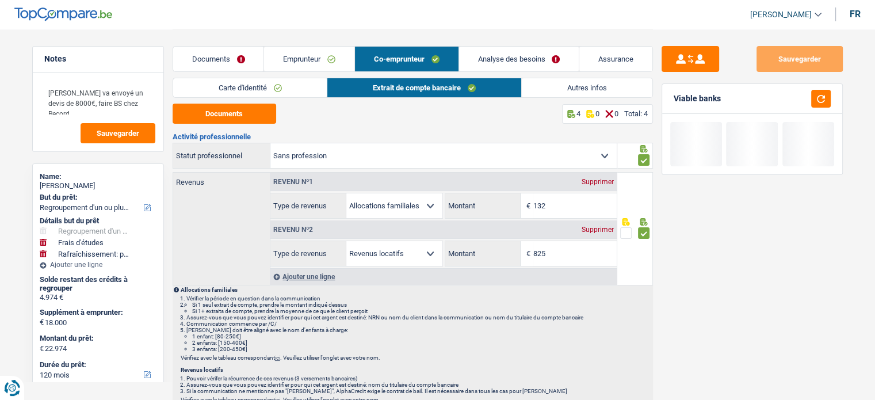
click at [552, 75] on div "Documents Emprunteur Co-emprunteur Analyse des besoins Assurance" at bounding box center [413, 53] width 481 height 49
click at [557, 88] on link "Autres infos" at bounding box center [587, 87] width 131 height 19
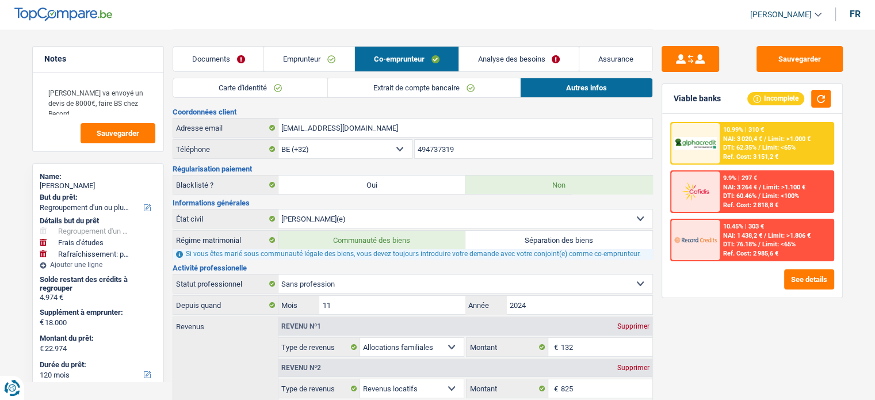
click at [753, 142] on div "10.99% | 310 € NAI: 3 020,4 € / Limit: >1.000 € DTI: 62.35% / Limit: <65% Ref. …" at bounding box center [776, 143] width 113 height 40
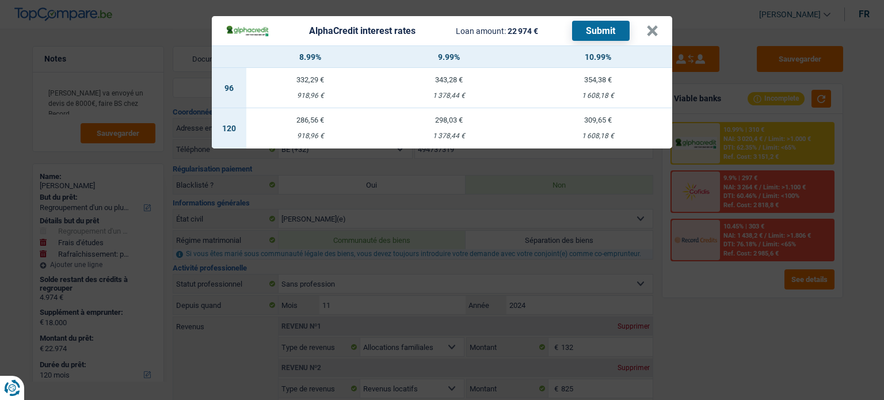
click at [753, 142] on div "AlphaCredit interest rates Loan amount: 22 974 € Submit × 8.99% 9.99% 10.99% 96…" at bounding box center [442, 200] width 884 height 400
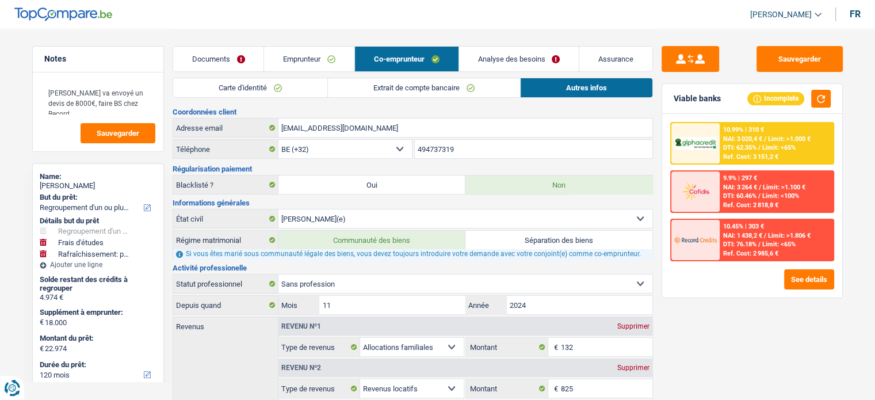
click at [753, 142] on div "10.99% | 310 € NAI: 3 020,4 € / Limit: >1.000 € DTI: 62.35% / Limit: <65% Ref. …" at bounding box center [776, 143] width 113 height 40
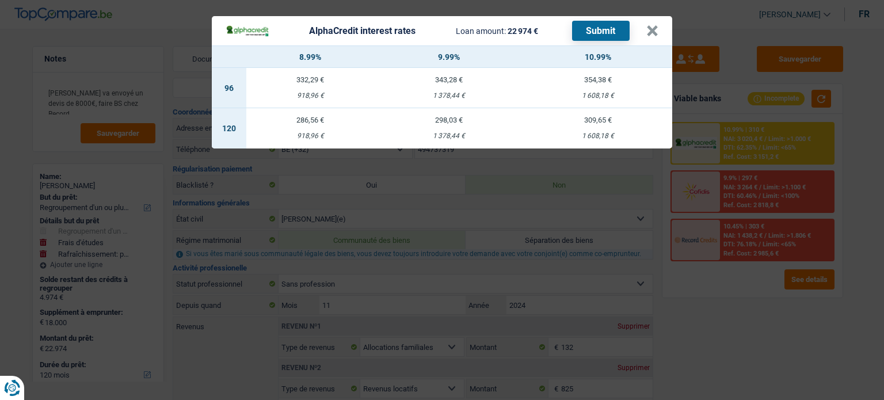
click at [612, 273] on div "AlphaCredit interest rates Loan amount: 22 974 € Submit × 8.99% 9.99% 10.99% 96…" at bounding box center [442, 200] width 884 height 400
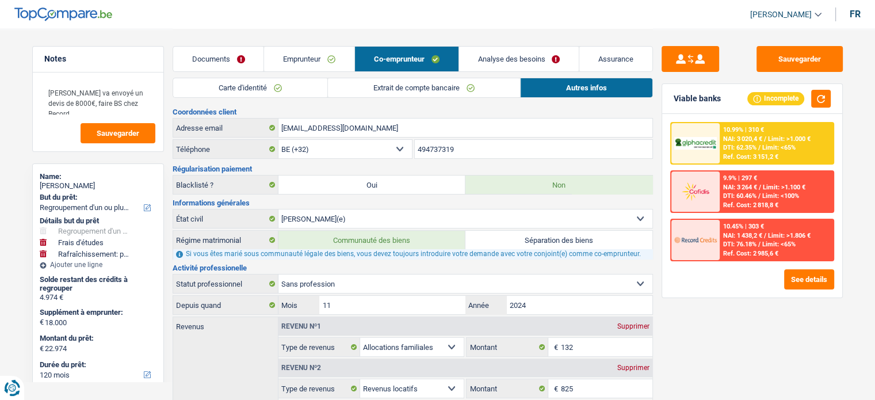
click at [500, 55] on link "Analyse des besoins" at bounding box center [519, 59] width 120 height 25
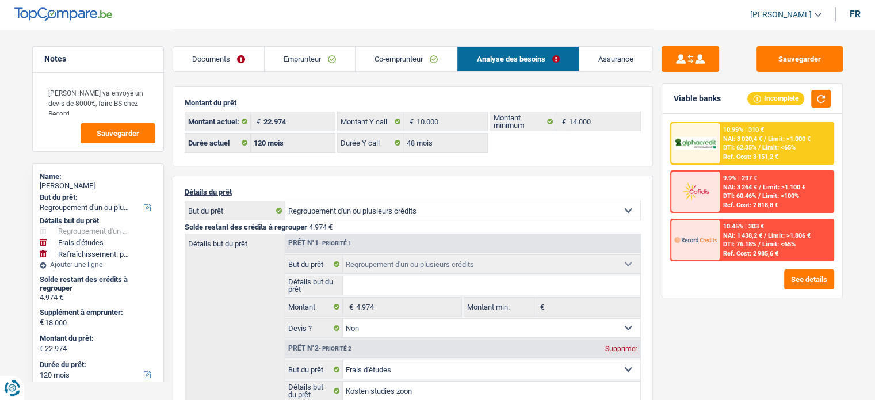
click at [733, 141] on span "NAI: 3 020,4 €" at bounding box center [742, 138] width 39 height 7
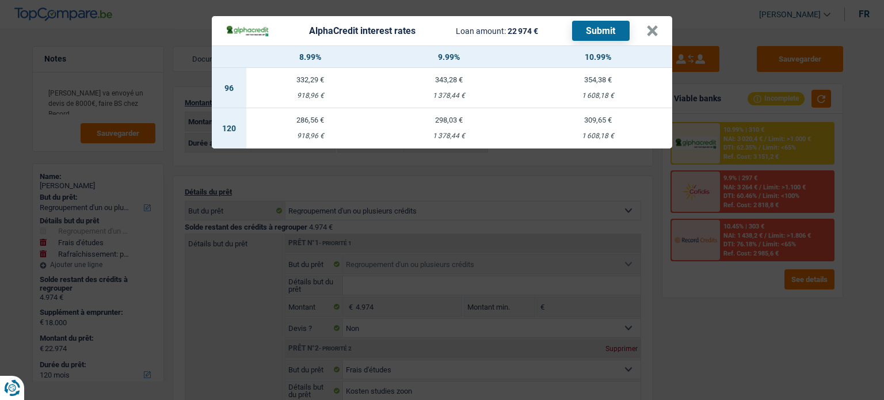
click at [687, 337] on div "AlphaCredit interest rates Loan amount: 22 974 € Submit × 8.99% 9.99% 10.99% 96…" at bounding box center [442, 200] width 884 height 400
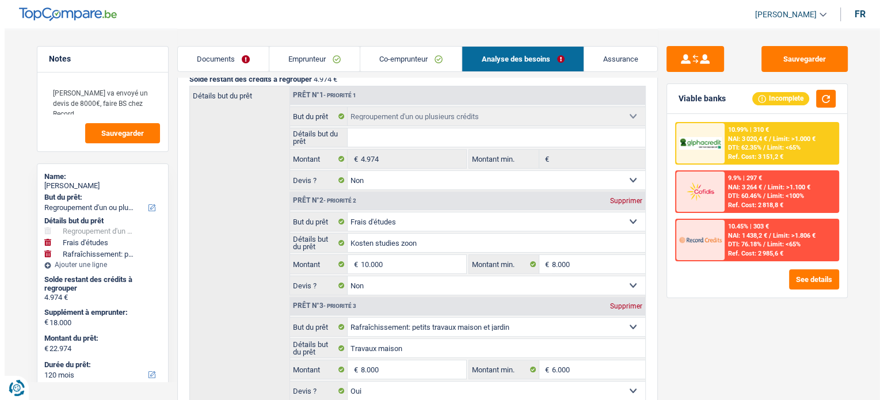
scroll to position [230, 0]
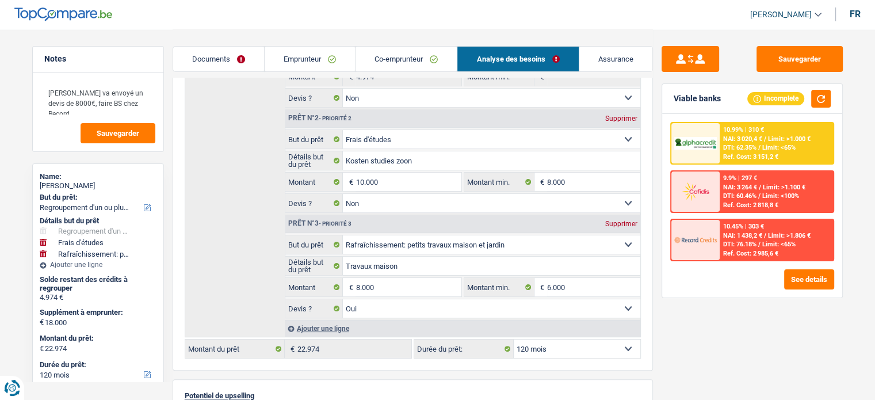
click at [801, 193] on div "9.9% | 297 € NAI: 3 264 € / Limit: >1.100 € DTI: 60.46% / Limit: <100% Ref. Cos…" at bounding box center [776, 192] width 113 height 40
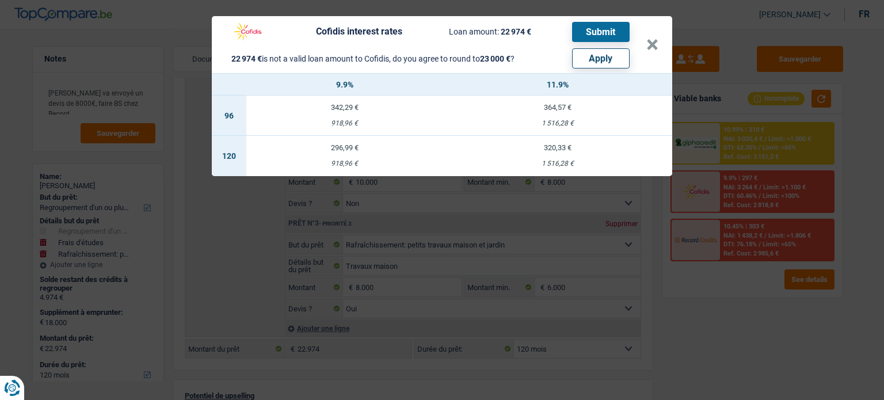
click at [599, 63] on button "Apply" at bounding box center [601, 58] width 58 height 20
type input "18.026"
type input "23.000"
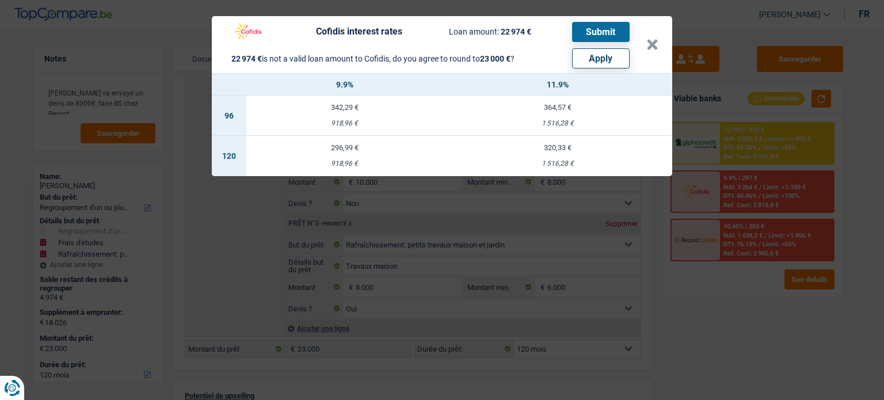
select select "other"
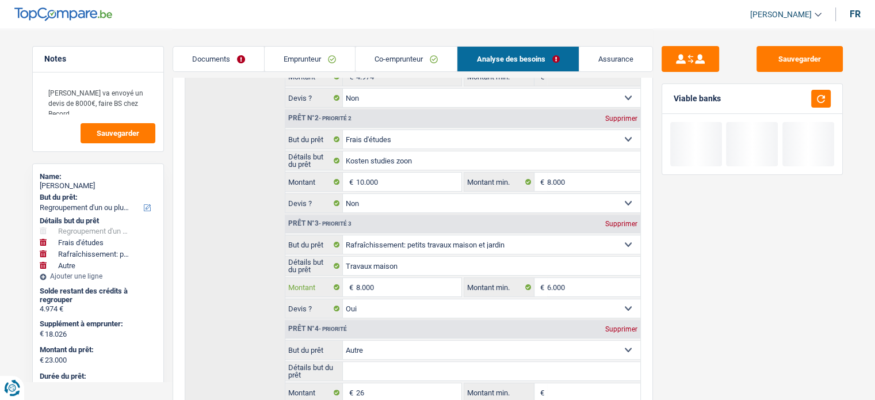
select select
click at [380, 284] on input "8.000" at bounding box center [408, 287] width 105 height 18
type input "800"
select select
type input "80"
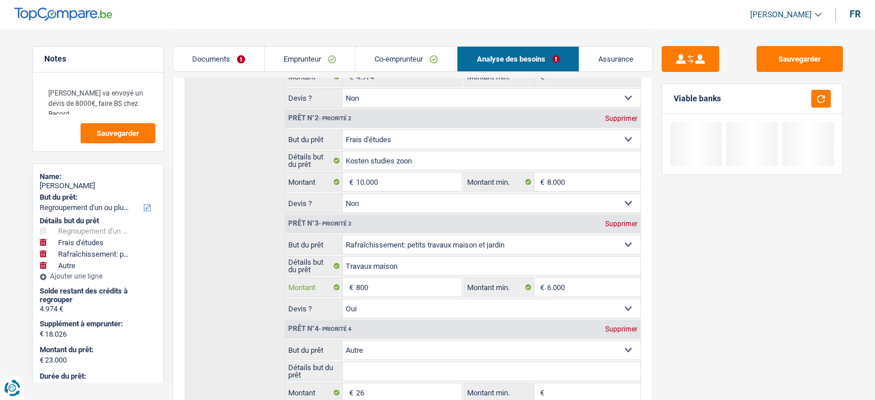
select select
type input "802"
select select
type input "8.026"
select select
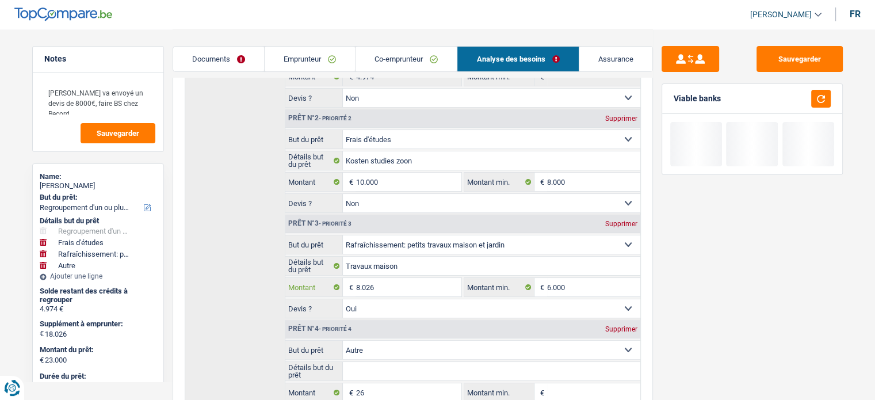
type input "8.026"
type input "18.052"
type input "23.026"
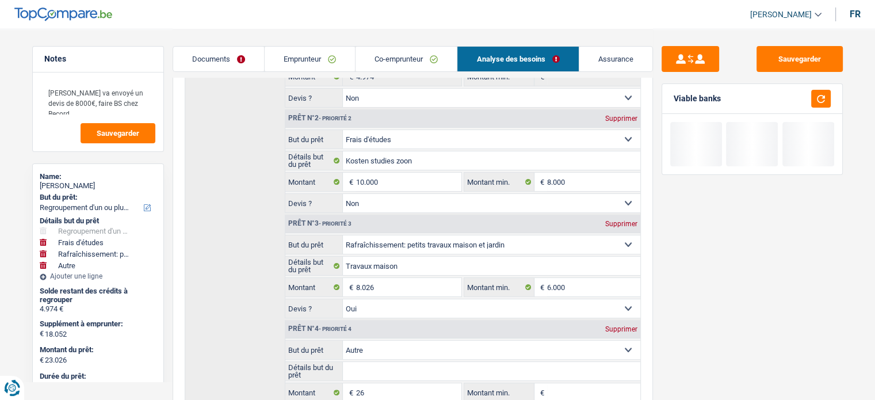
click at [615, 326] on div "Supprimer" at bounding box center [622, 329] width 38 height 7
type input "18.026"
type input "23.000"
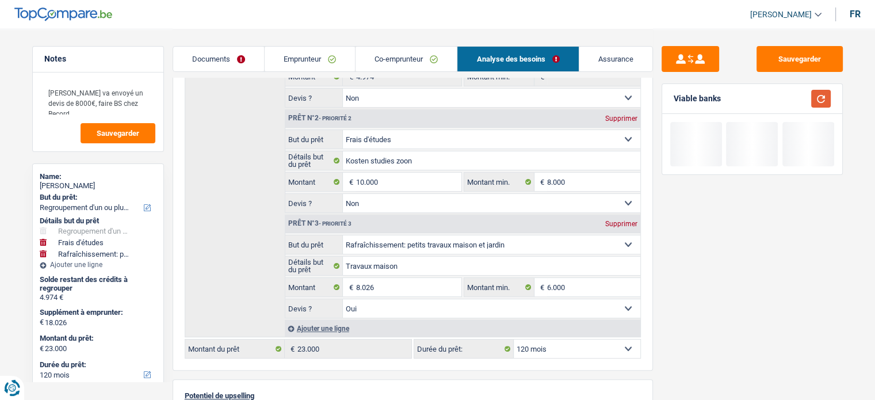
click at [830, 95] on button "button" at bounding box center [821, 99] width 20 height 18
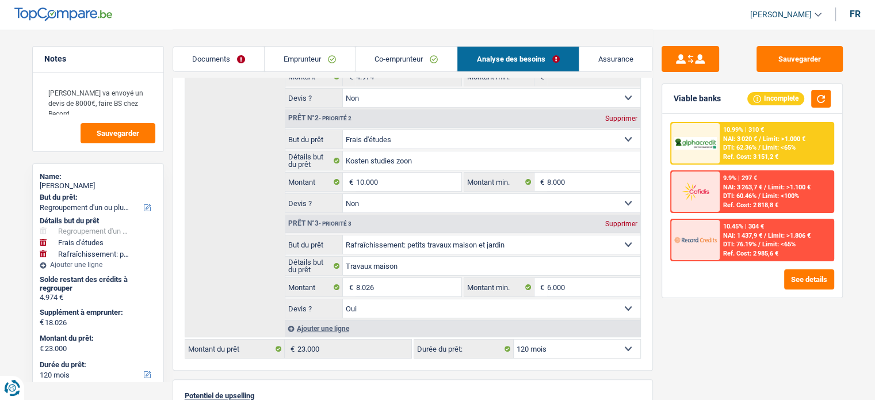
click at [762, 142] on div "10.99% | 310 € NAI: 3 020 € / Limit: >1.000 € DTI: 62.36% / Limit: <65% Ref. Co…" at bounding box center [776, 143] width 113 height 40
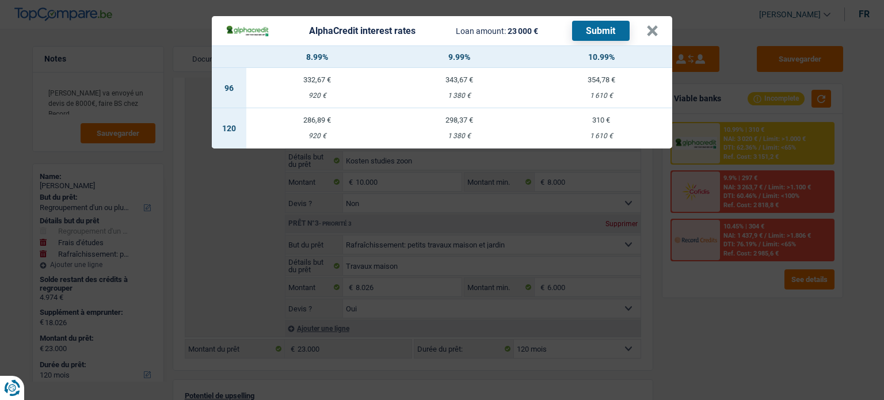
click at [692, 266] on div "AlphaCredit interest rates Loan amount: 23 000 € Submit × 8.99% 9.99% 10.99% 96…" at bounding box center [442, 200] width 884 height 400
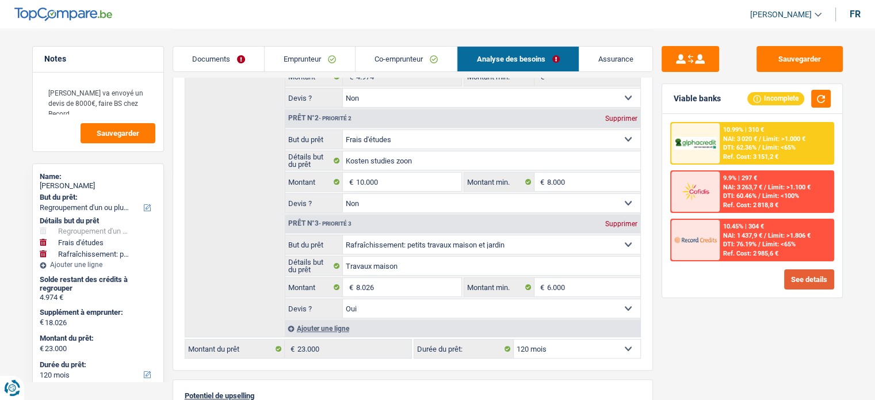
click at [786, 277] on button "See details" at bounding box center [809, 279] width 50 height 20
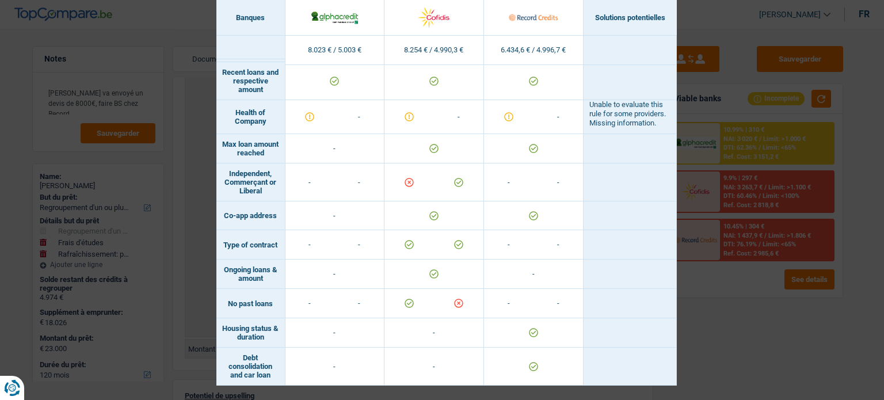
scroll to position [819, 0]
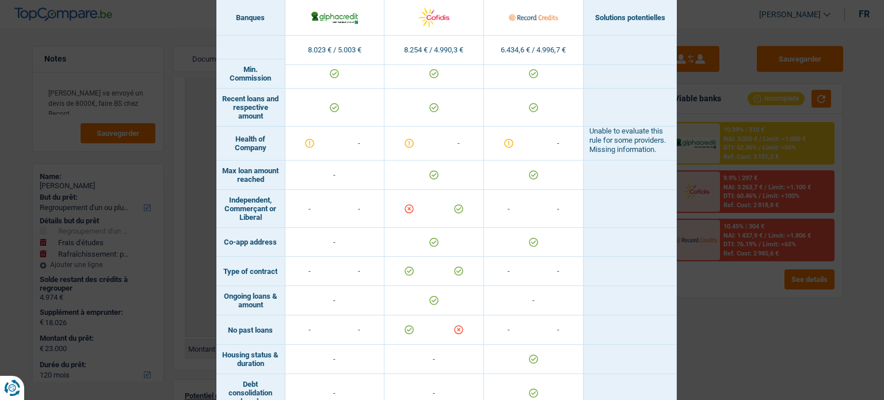
drag, startPoint x: 757, startPoint y: 323, endPoint x: 755, endPoint y: 311, distance: 11.9
click at [756, 323] on div "Banks conditions × Banques Solutions potentielles Revenus / Charges 8.023 € / 5…" at bounding box center [442, 200] width 884 height 400
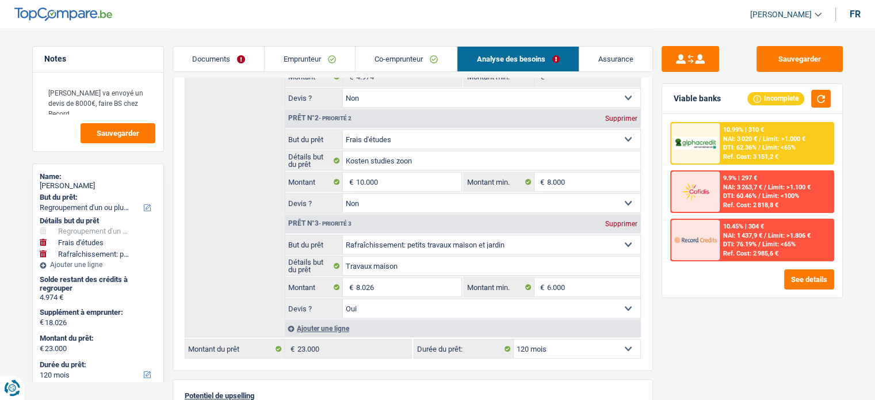
click at [757, 246] on span "DTI: 76.19%" at bounding box center [739, 244] width 33 height 7
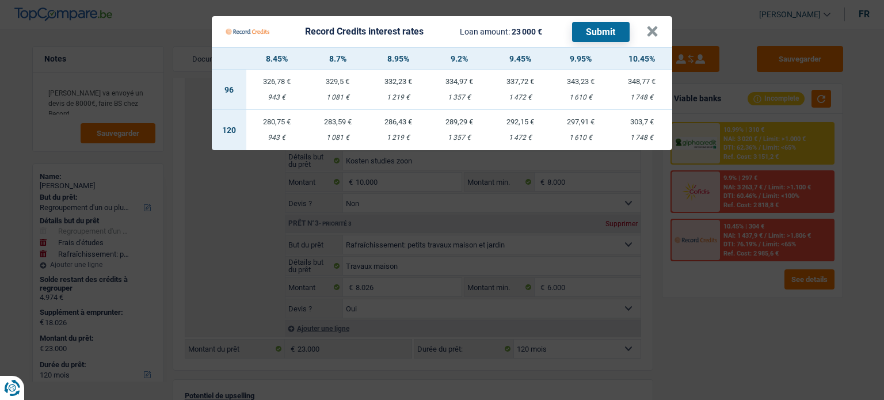
click at [804, 292] on Credits "Record Credits interest rates Loan amount: 23 000 € Submit × 8.45% 8.7% 8.95% 9…" at bounding box center [442, 200] width 884 height 400
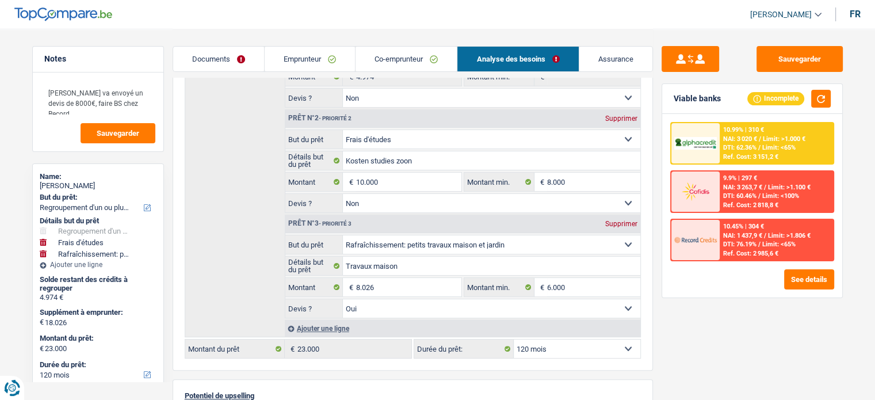
click at [755, 132] on div "10.99% | 310 €" at bounding box center [743, 129] width 41 height 7
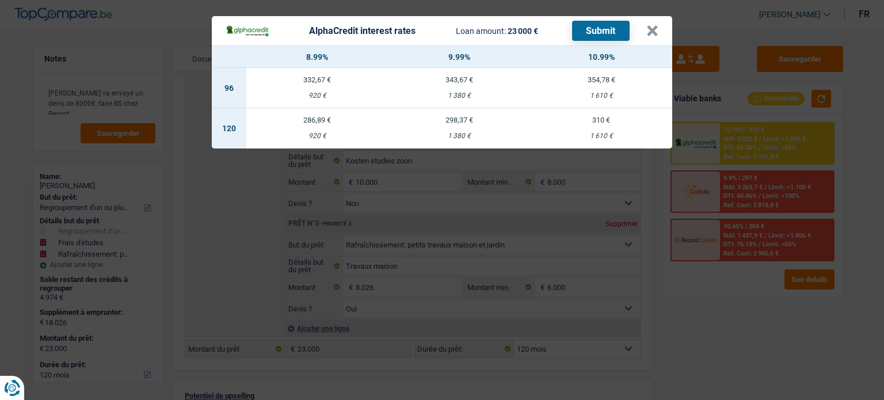
click at [712, 350] on div "AlphaCredit interest rates Loan amount: 23 000 € Submit × 8.99% 9.99% 10.99% 96…" at bounding box center [442, 200] width 884 height 400
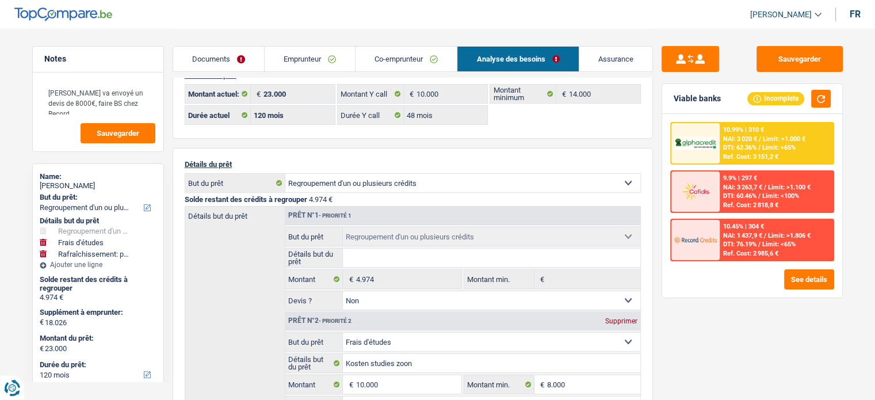
scroll to position [0, 0]
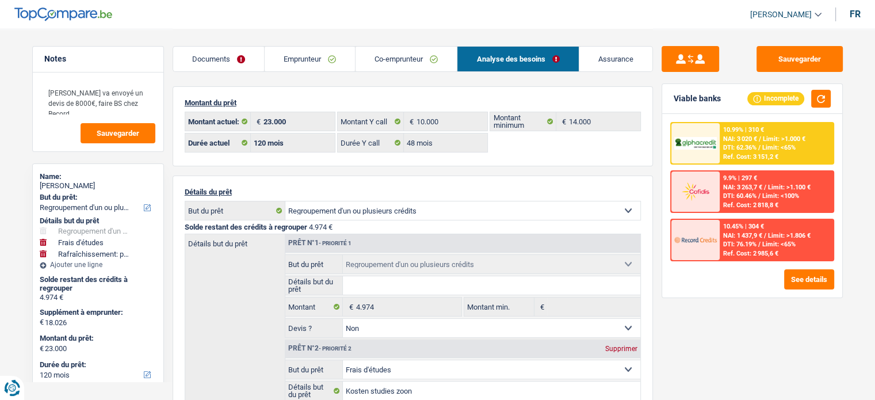
drag, startPoint x: 327, startPoint y: 67, endPoint x: 354, endPoint y: 67, distance: 27.0
click at [327, 67] on link "Emprunteur" at bounding box center [310, 59] width 90 height 25
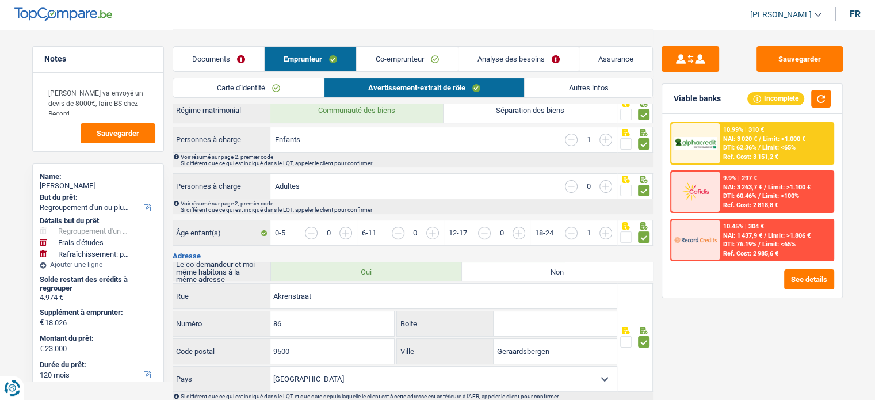
scroll to position [345, 0]
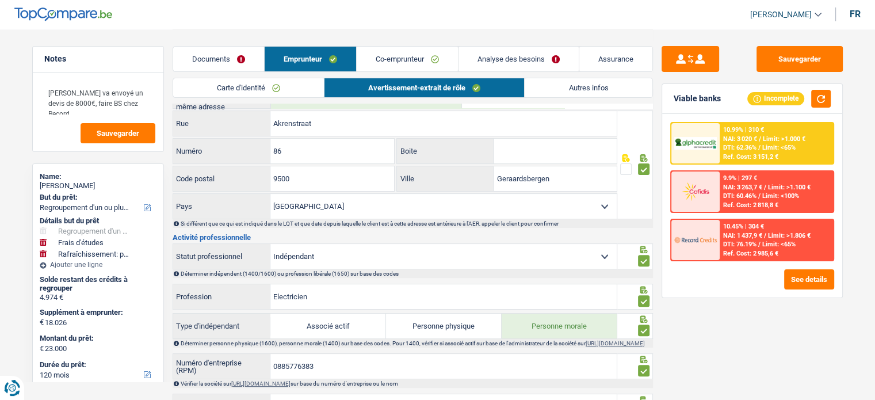
click at [589, 76] on div "Documents Emprunteur Co-emprunteur Analyse des besoins Assurance" at bounding box center [413, 53] width 481 height 49
click at [584, 92] on link "Autres infos" at bounding box center [588, 87] width 127 height 19
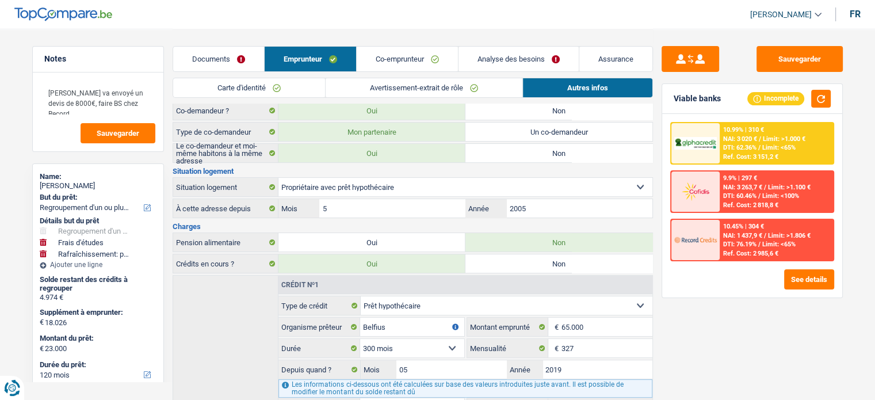
scroll to position [115, 0]
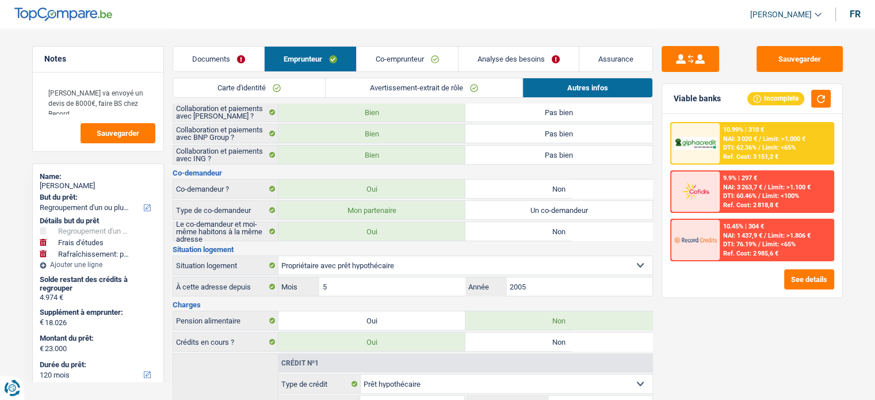
click at [440, 91] on link "Avertissement-extrait de rôle" at bounding box center [424, 87] width 197 height 19
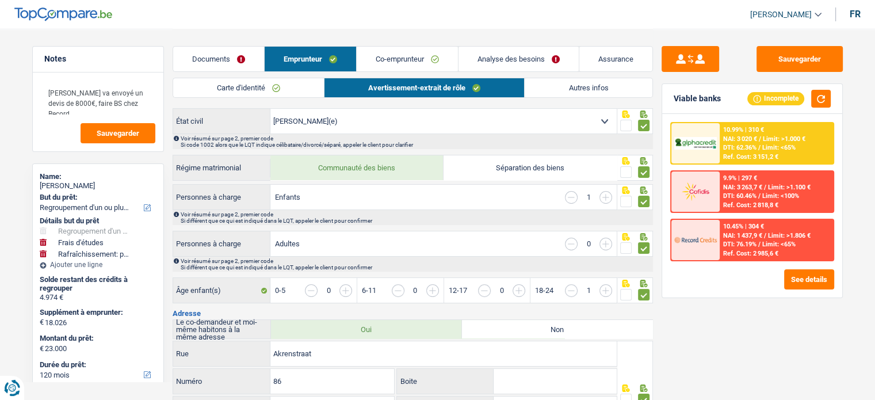
click at [287, 92] on link "Carte d'identité" at bounding box center [248, 87] width 151 height 19
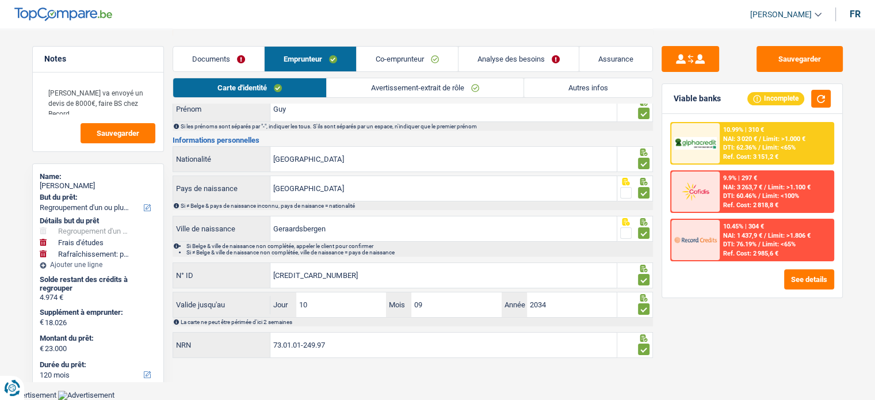
scroll to position [83, 0]
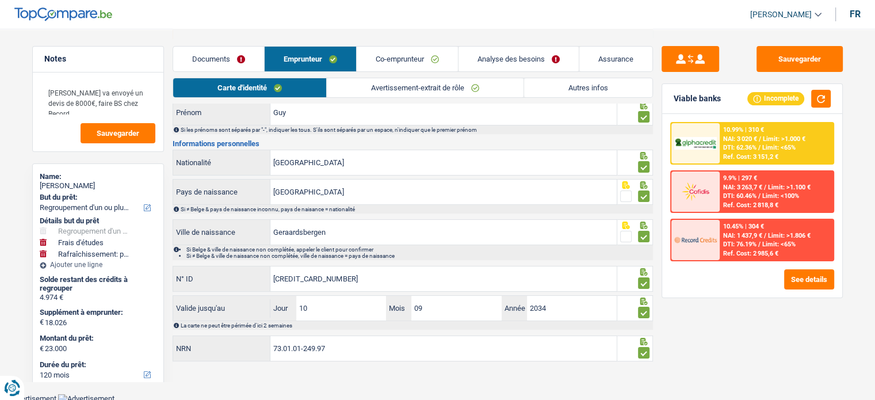
click at [772, 144] on span "Limit: <65%" at bounding box center [779, 147] width 33 height 7
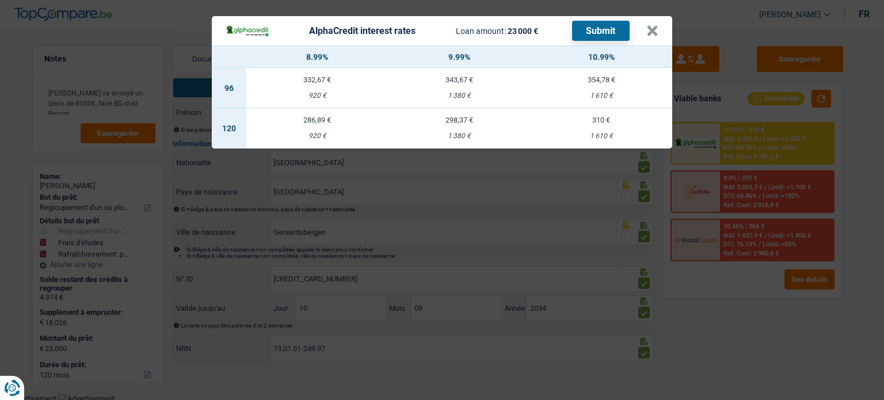
click at [340, 125] on td "286,89 € 920 €" at bounding box center [317, 128] width 142 height 40
select select "alphacredit"
type input "8,99"
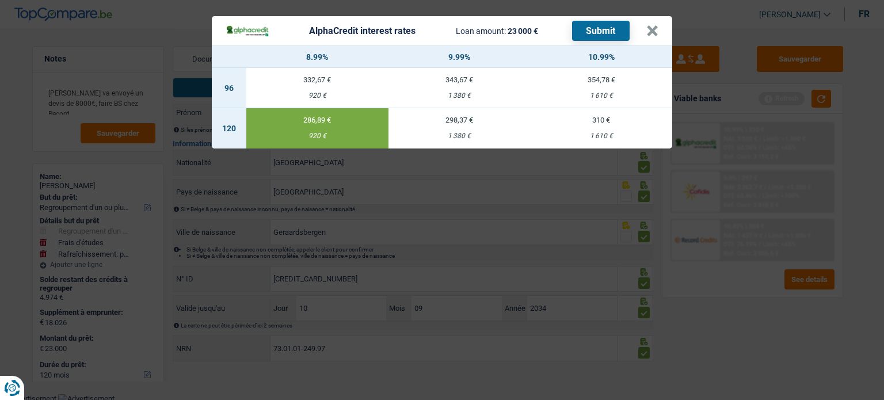
click at [603, 35] on button "Submit" at bounding box center [601, 31] width 58 height 20
click at [653, 36] on button "×" at bounding box center [652, 31] width 12 height 12
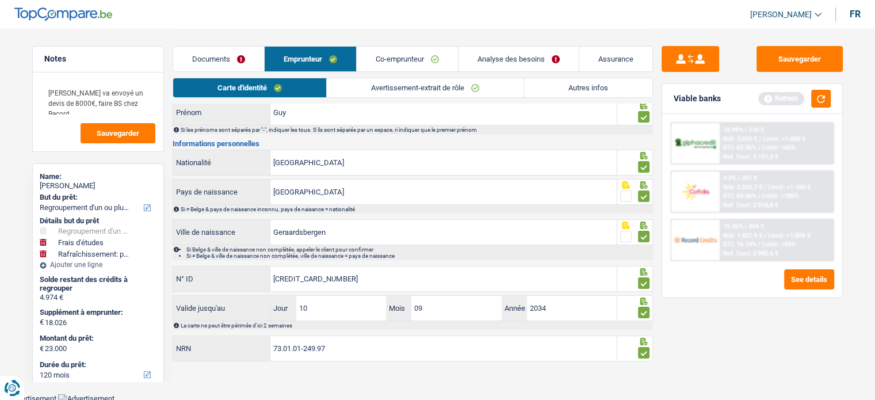
click at [748, 314] on div "Sauvegarder Viable banks Refresh 10.99% | 310 € NAI: 3 020 € / Limit: >1.000 € …" at bounding box center [752, 214] width 199 height 336
click at [753, 242] on span "DTI: 76.19%" at bounding box center [739, 244] width 33 height 7
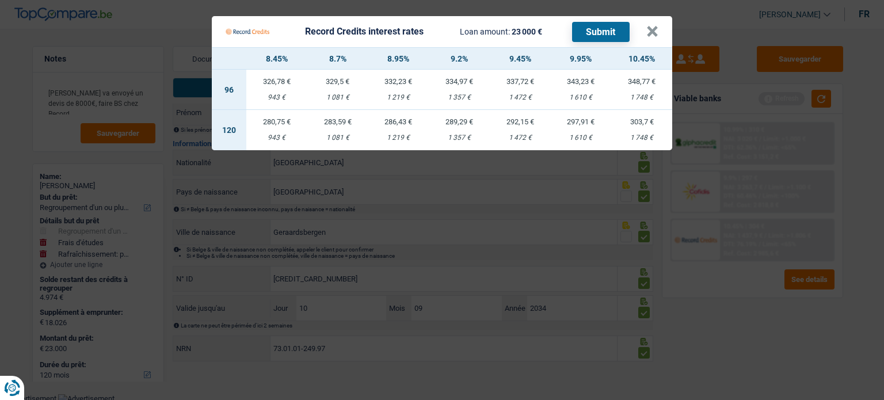
click at [394, 135] on div "1 219 €" at bounding box center [398, 137] width 61 height 7
select select "record credits"
type input "8,95"
click at [601, 41] on div "Record Credits interest rates Loan amount: 23 000 € Submit" at bounding box center [428, 32] width 404 height 22
click at [601, 36] on button "Submit" at bounding box center [601, 32] width 58 height 20
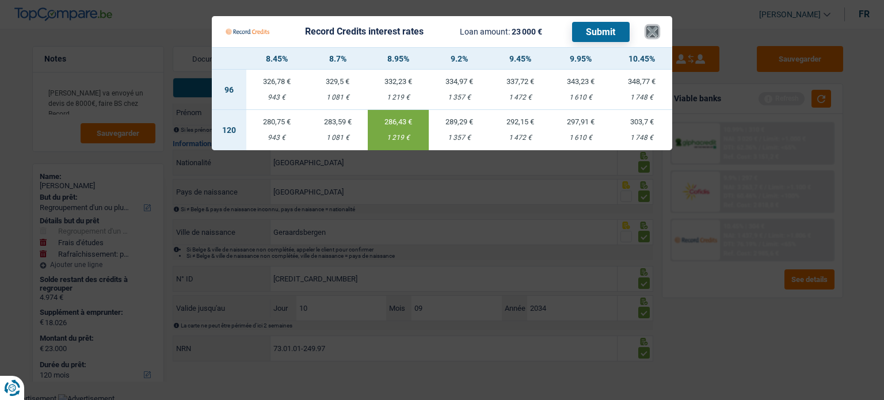
click at [657, 35] on button "×" at bounding box center [652, 32] width 12 height 12
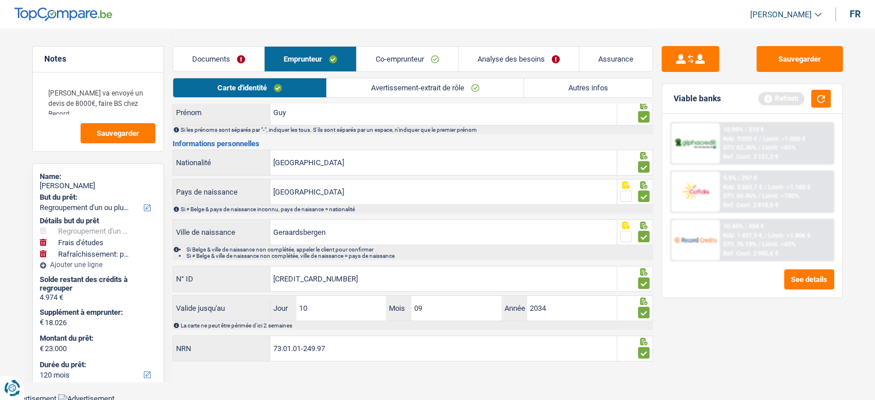
click at [488, 45] on div "Documents Emprunteur Co-emprunteur Analyse des besoins Assurance" at bounding box center [413, 53] width 481 height 49
click at [488, 48] on link "Analyse des besoins" at bounding box center [519, 59] width 120 height 25
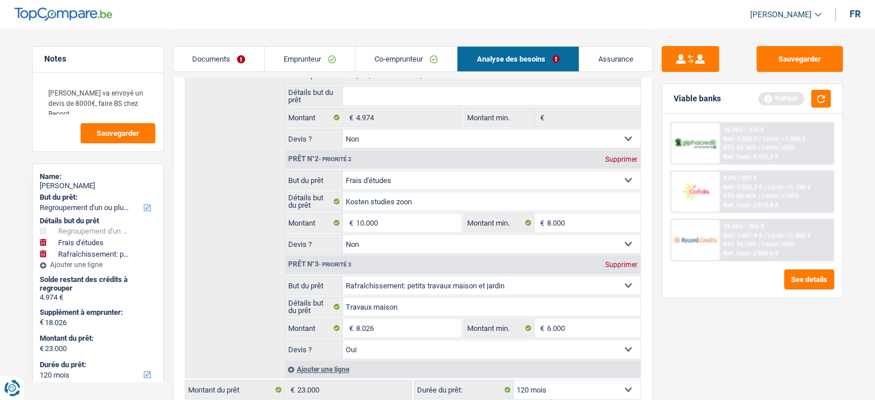
scroll to position [256, 0]
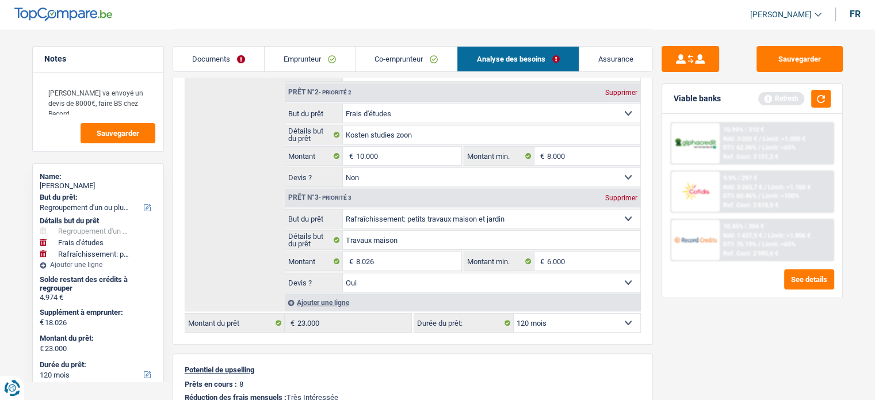
click at [235, 58] on link "Documents" at bounding box center [218, 59] width 91 height 25
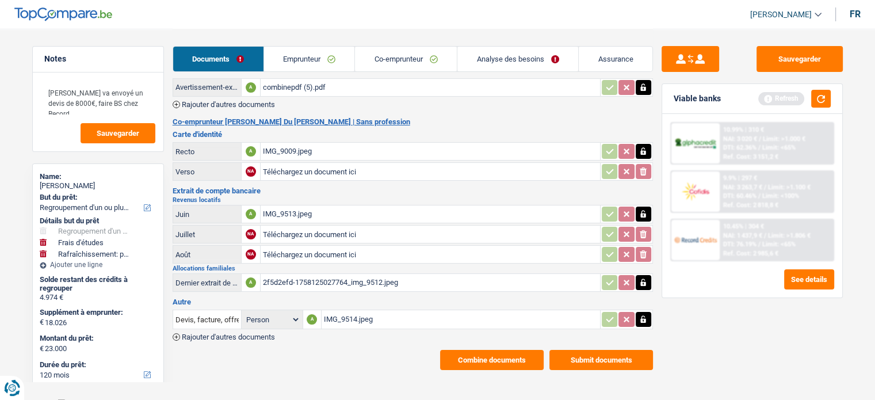
click at [283, 140] on table "Recto A IMG_9009.jpeg Verso NA Téléchargez un document ici ionicons-v5-e" at bounding box center [413, 161] width 481 height 42
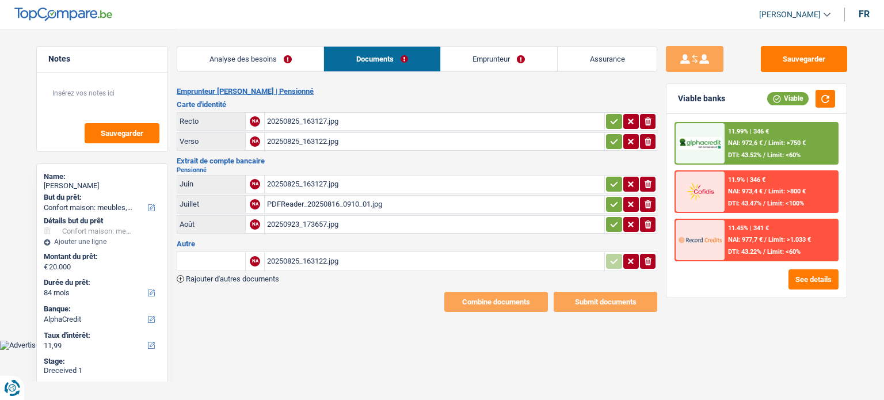
select select "household"
select select "84"
select select "alphacredit"
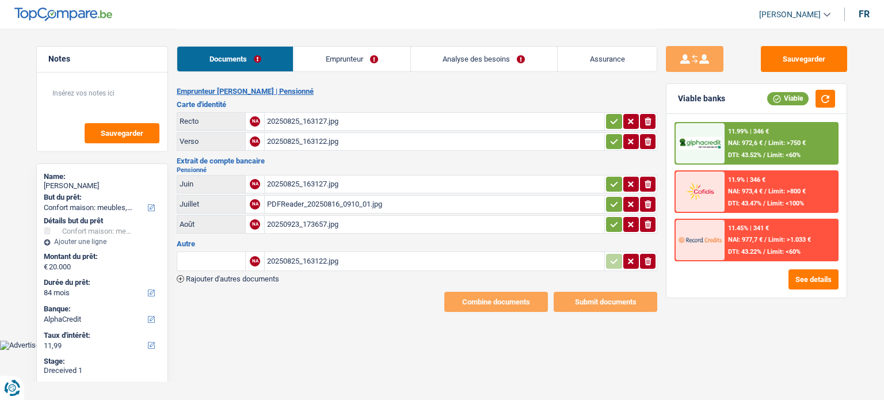
click at [336, 114] on div "20250825_163127.jpg" at bounding box center [434, 121] width 335 height 17
click at [612, 118] on icon "button" at bounding box center [613, 122] width 9 height 12
click at [612, 138] on icon "button" at bounding box center [613, 142] width 9 height 12
click at [523, 185] on div "20250825_163127.jpg" at bounding box center [434, 184] width 335 height 17
click at [366, 182] on div "20250825_163127.jpg" at bounding box center [434, 184] width 335 height 17
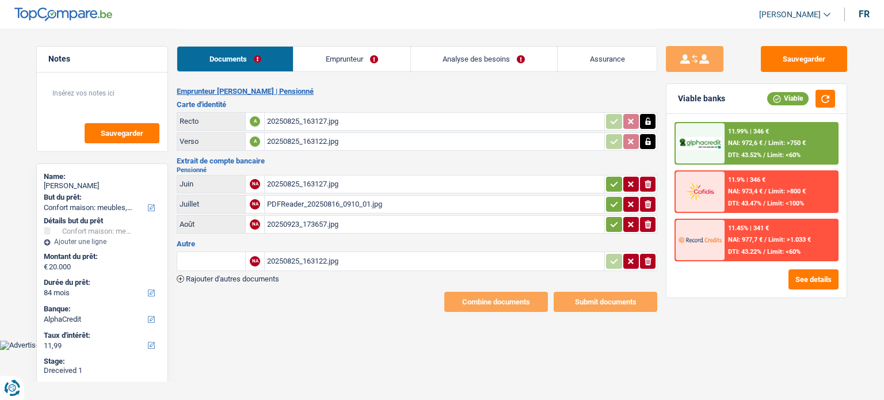
click at [649, 184] on icon "button" at bounding box center [648, 184] width 7 height 8
click at [322, 203] on div "PDFReader_20250816_0910_01.jpg" at bounding box center [434, 204] width 335 height 17
click at [379, 220] on div "20250923_173657.jpg" at bounding box center [434, 224] width 335 height 17
click at [529, 265] on div "20250825_163122.jpg" at bounding box center [434, 261] width 335 height 17
click at [368, 148] on div "20250825_163122.jpg" at bounding box center [434, 141] width 335 height 17
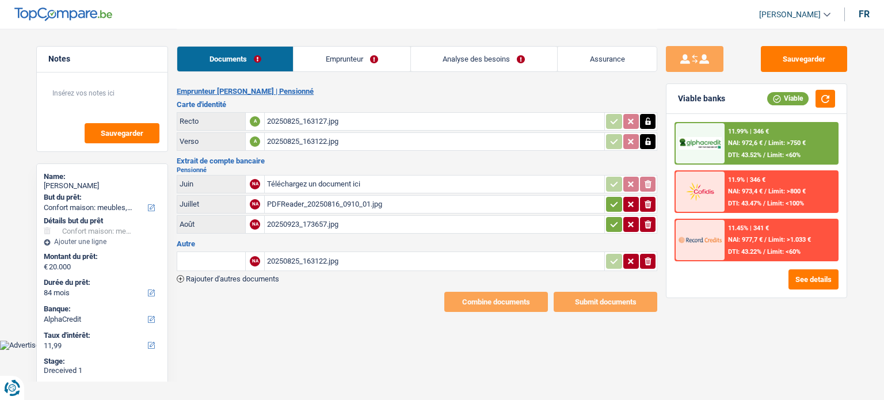
click at [651, 257] on icon "ionicons-v5-e" at bounding box center [647, 262] width 9 height 12
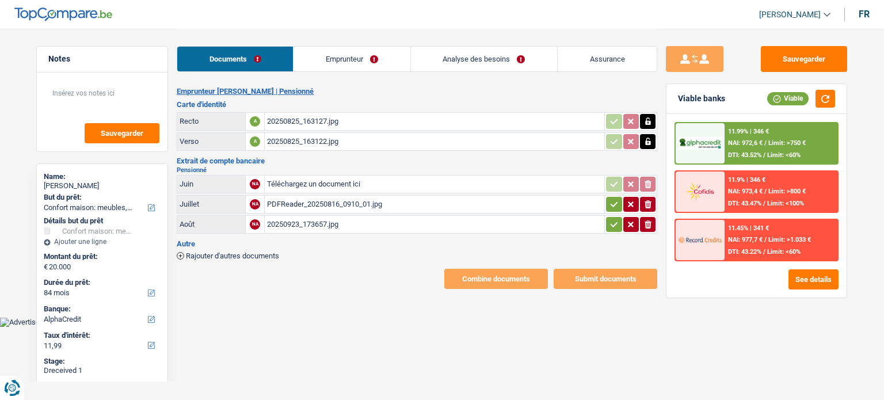
click at [654, 201] on button "ionicons-v5-e" at bounding box center [648, 204] width 16 height 15
click at [520, 208] on input "Téléchargez un document ici" at bounding box center [434, 204] width 335 height 17
type input "C:\fakepath\90b32978-1758641704951_pdfreader_20250816_0910_01.jpg"
click at [336, 217] on div "20250923_173657.jpg" at bounding box center [434, 224] width 335 height 17
click at [291, 199] on div "90b32978-1758641704951_pdfreader_20250816_0910_01.jpg" at bounding box center [434, 204] width 335 height 17
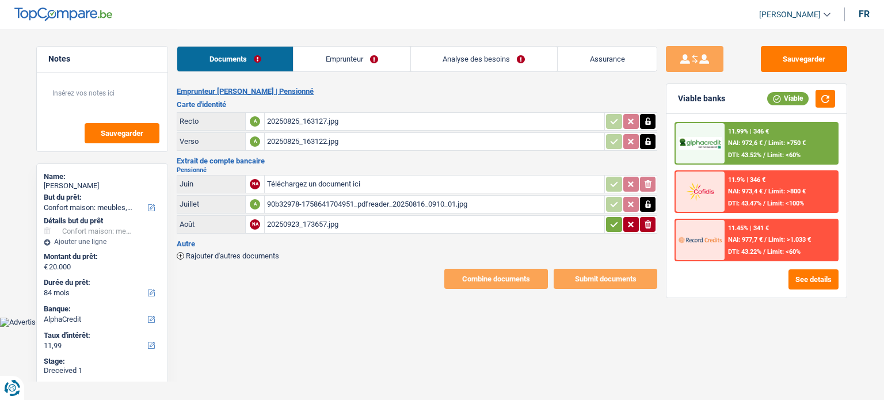
click at [340, 216] on div "20250923_173657.jpg" at bounding box center [434, 224] width 335 height 17
drag, startPoint x: 341, startPoint y: 63, endPoint x: 349, endPoint y: 64, distance: 8.7
click at [341, 63] on link "Emprunteur" at bounding box center [352, 59] width 116 height 25
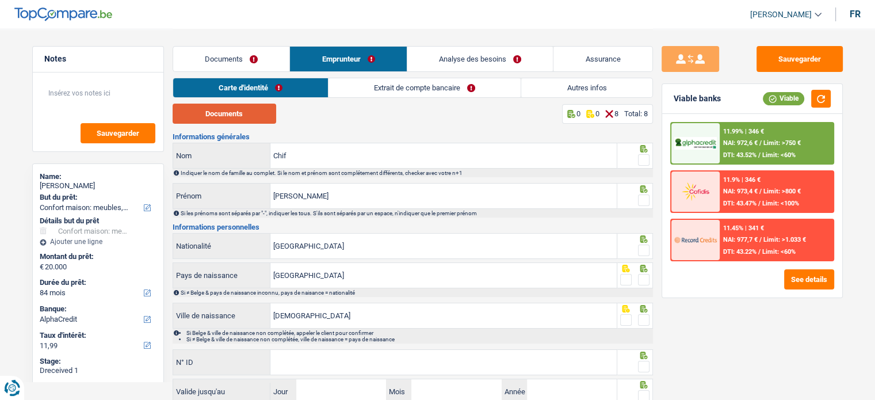
click at [243, 112] on button "Documents" at bounding box center [225, 114] width 104 height 20
drag, startPoint x: 645, startPoint y: 160, endPoint x: 640, endPoint y: 200, distance: 40.5
click at [643, 162] on span at bounding box center [644, 160] width 12 height 12
click at [0, 0] on input "radio" at bounding box center [0, 0] width 0 height 0
click at [640, 201] on span at bounding box center [644, 201] width 12 height 12
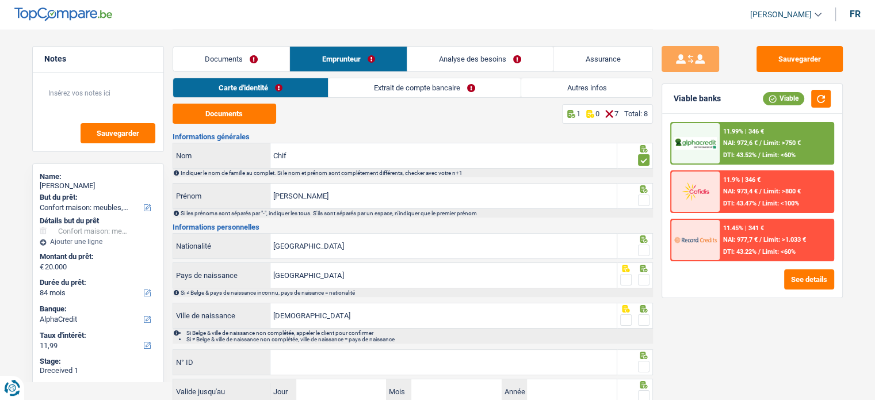
click at [0, 0] on input "radio" at bounding box center [0, 0] width 0 height 0
drag, startPoint x: 650, startPoint y: 246, endPoint x: 647, endPoint y: 253, distance: 7.5
click at [649, 246] on div at bounding box center [636, 246] width 36 height 26
click at [648, 280] on span at bounding box center [644, 280] width 12 height 12
click at [0, 0] on input "radio" at bounding box center [0, 0] width 0 height 0
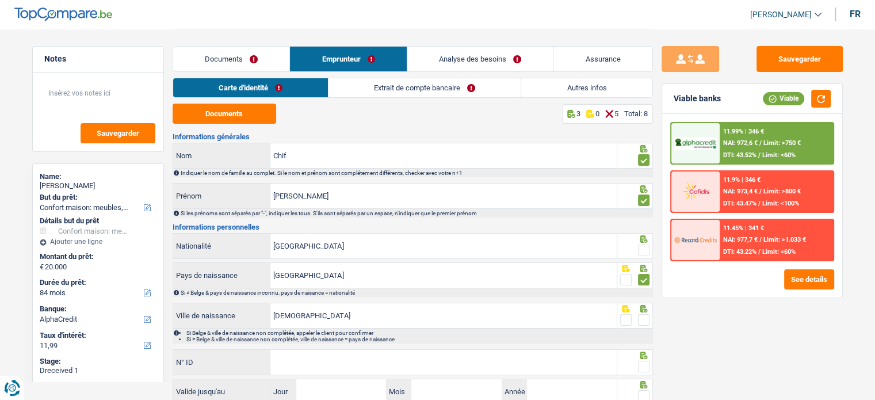
click at [647, 253] on span at bounding box center [644, 251] width 12 height 12
click at [0, 0] on input "radio" at bounding box center [0, 0] width 0 height 0
click at [645, 321] on span at bounding box center [644, 320] width 12 height 12
click at [0, 0] on input "radio" at bounding box center [0, 0] width 0 height 0
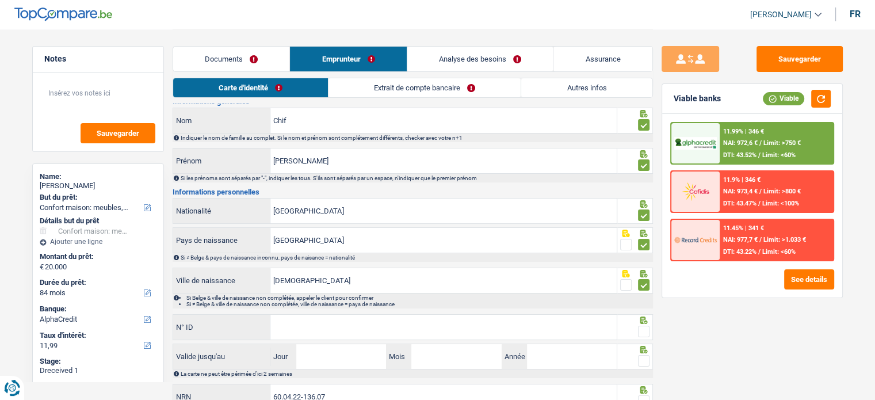
scroll to position [83, 0]
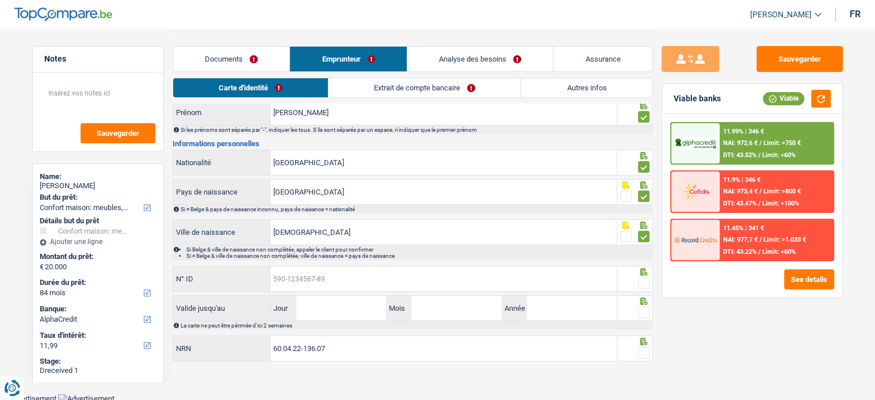
paste input "592-7329291-52"
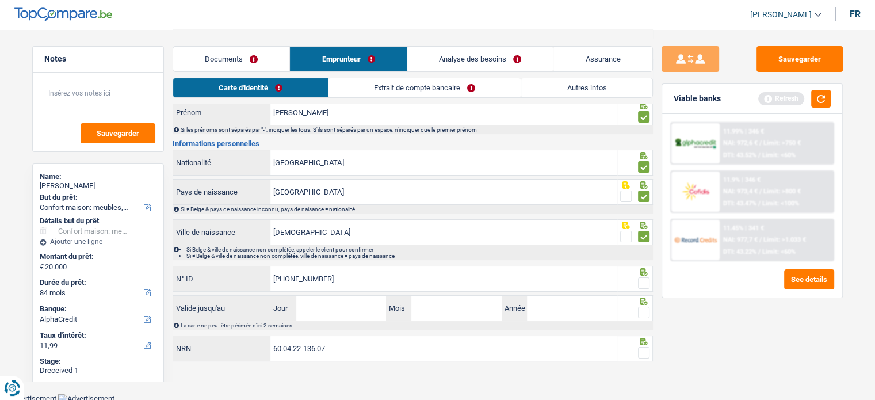
type input "592-7329291-52"
click at [642, 278] on span at bounding box center [644, 283] width 12 height 12
click at [0, 0] on input "radio" at bounding box center [0, 0] width 0 height 0
click at [642, 309] on span at bounding box center [644, 313] width 12 height 12
click at [0, 0] on input "radio" at bounding box center [0, 0] width 0 height 0
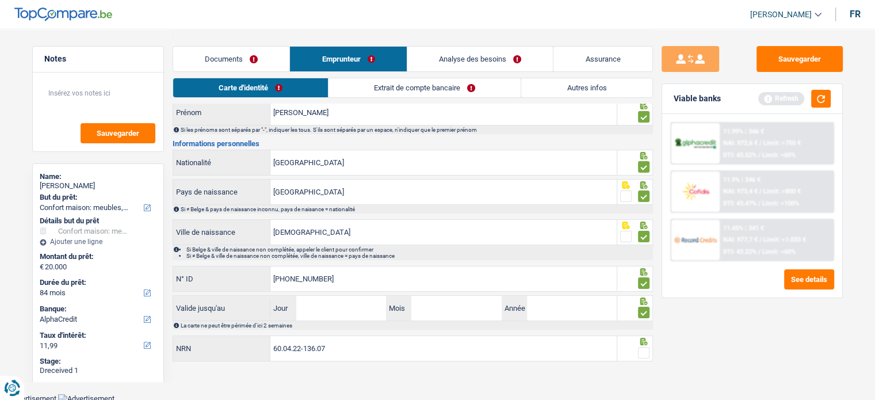
click at [644, 347] on span at bounding box center [644, 353] width 12 height 12
click at [0, 0] on input "radio" at bounding box center [0, 0] width 0 height 0
click at [307, 300] on input "Jour" at bounding box center [341, 308] width 90 height 25
type input "16"
type input "01"
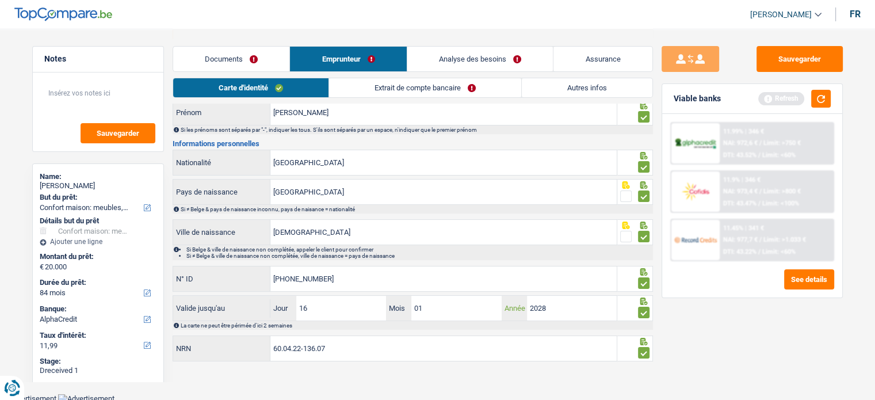
type input "2028"
click at [365, 81] on link "Extrait de compte bancaire" at bounding box center [425, 87] width 192 height 19
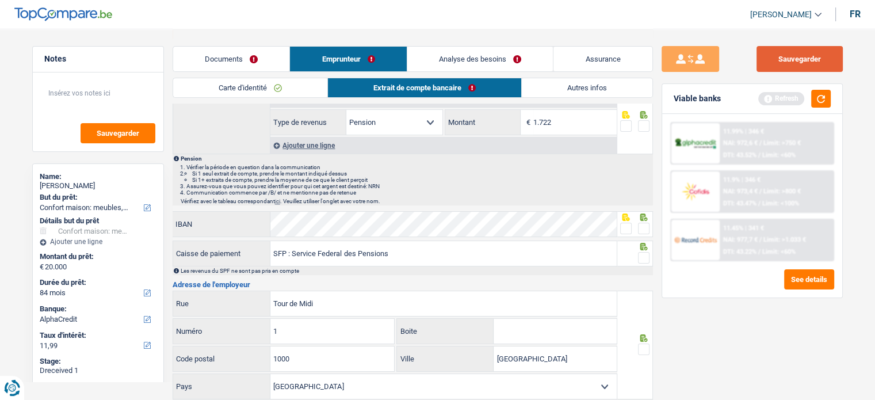
drag, startPoint x: 811, startPoint y: 55, endPoint x: 825, endPoint y: 102, distance: 49.2
click at [811, 56] on button "Sauvegarder" at bounding box center [800, 59] width 86 height 26
click at [824, 102] on button "button" at bounding box center [821, 99] width 20 height 18
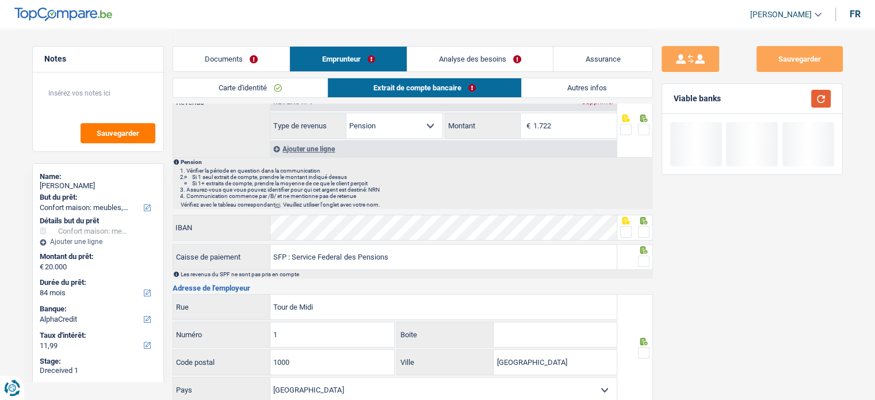
scroll to position [0, 0]
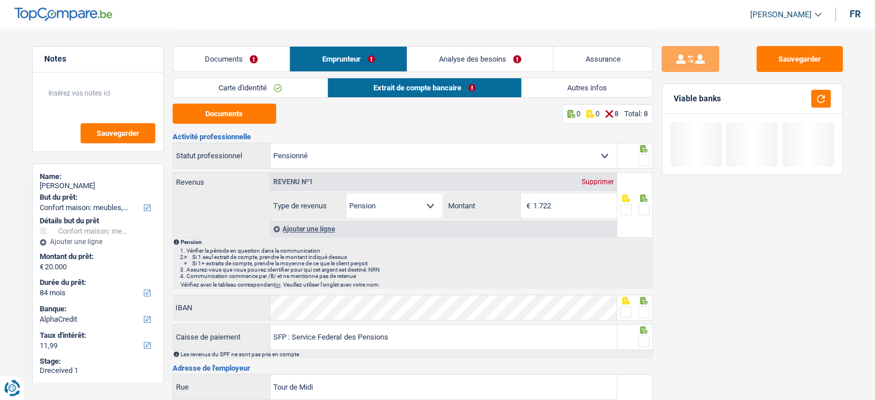
click at [641, 161] on span at bounding box center [644, 160] width 12 height 12
click at [0, 0] on input "radio" at bounding box center [0, 0] width 0 height 0
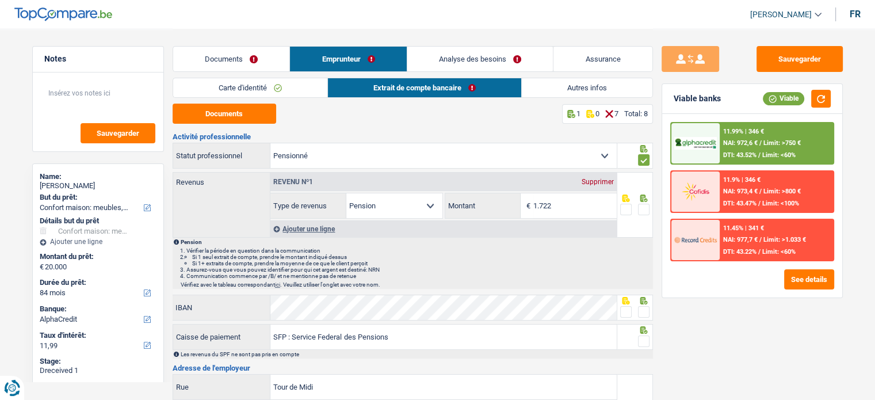
click at [647, 219] on div at bounding box center [636, 205] width 36 height 66
click at [642, 207] on span at bounding box center [644, 210] width 12 height 12
click at [0, 0] on input "radio" at bounding box center [0, 0] width 0 height 0
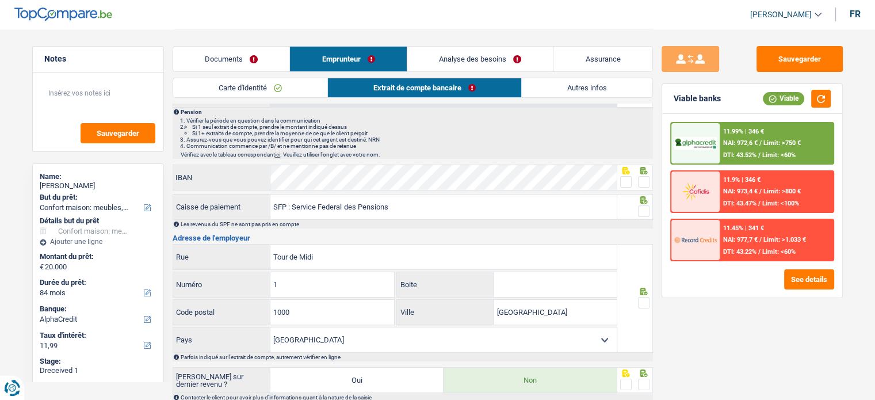
scroll to position [173, 0]
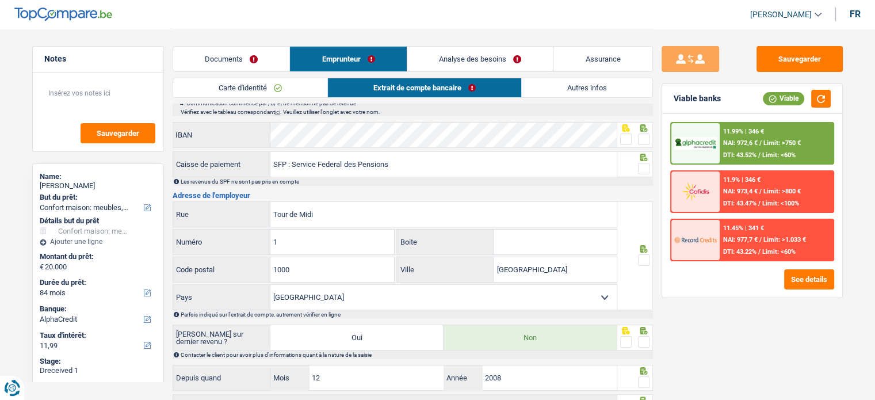
click at [627, 135] on span at bounding box center [626, 140] width 12 height 12
click at [0, 0] on input "radio" at bounding box center [0, 0] width 0 height 0
click at [641, 166] on span at bounding box center [644, 169] width 12 height 12
click at [0, 0] on input "radio" at bounding box center [0, 0] width 0 height 0
click at [647, 255] on span at bounding box center [644, 260] width 12 height 12
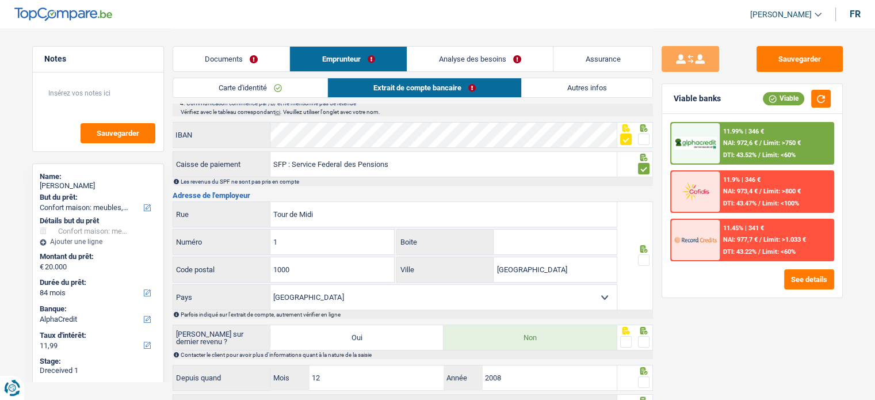
click at [0, 0] on input "radio" at bounding box center [0, 0] width 0 height 0
click at [643, 345] on div at bounding box center [644, 342] width 12 height 14
click at [646, 345] on span at bounding box center [644, 342] width 12 height 12
click at [0, 0] on input "radio" at bounding box center [0, 0] width 0 height 0
click at [646, 377] on span at bounding box center [644, 382] width 12 height 12
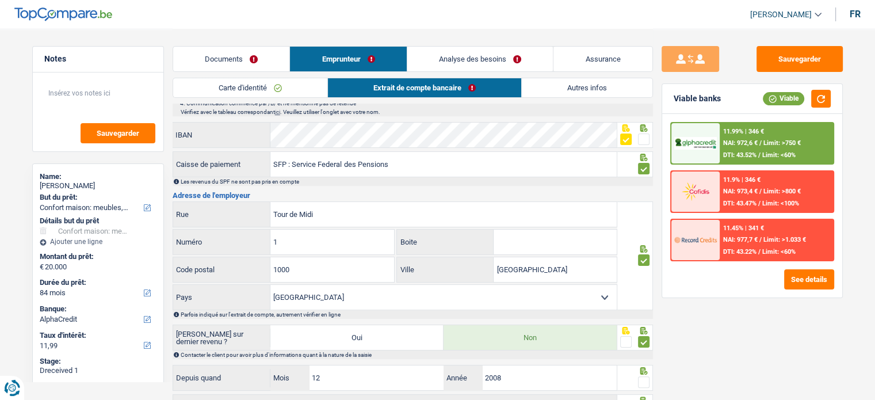
click at [0, 0] on input "radio" at bounding box center [0, 0] width 0 height 0
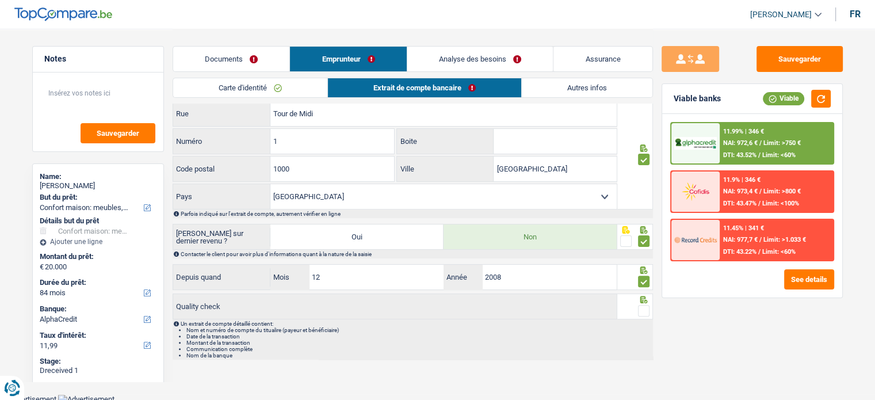
click at [645, 300] on icon at bounding box center [643, 299] width 7 height 7
click at [644, 307] on span at bounding box center [644, 311] width 12 height 12
click at [0, 0] on input "radio" at bounding box center [0, 0] width 0 height 0
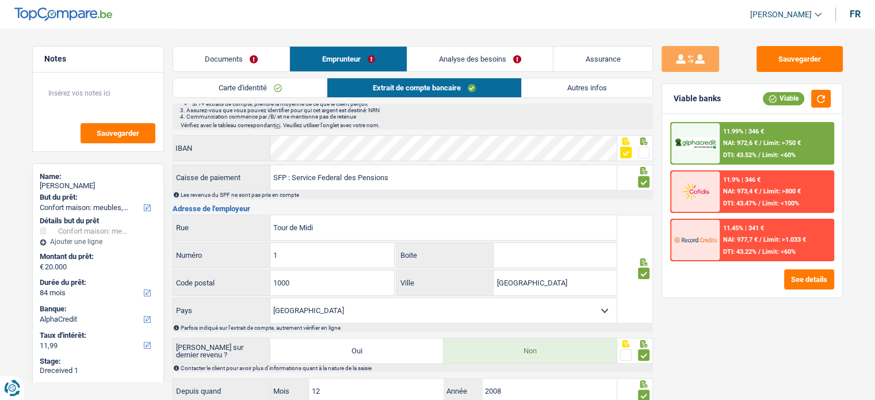
scroll to position [0, 0]
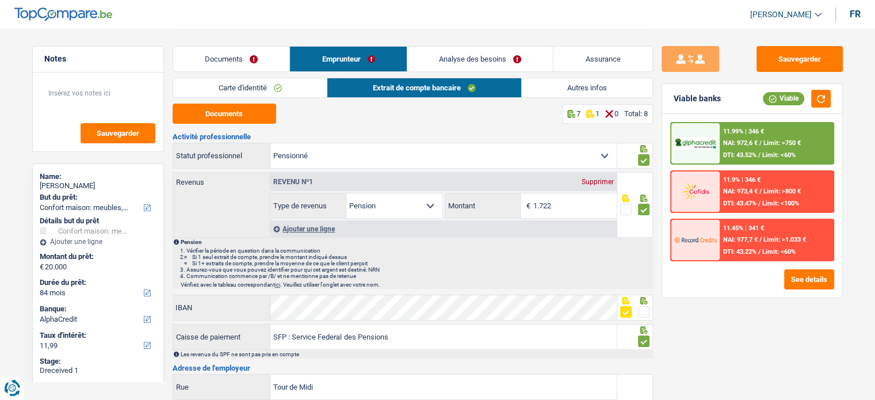
click at [581, 89] on link "Autres infos" at bounding box center [587, 87] width 131 height 19
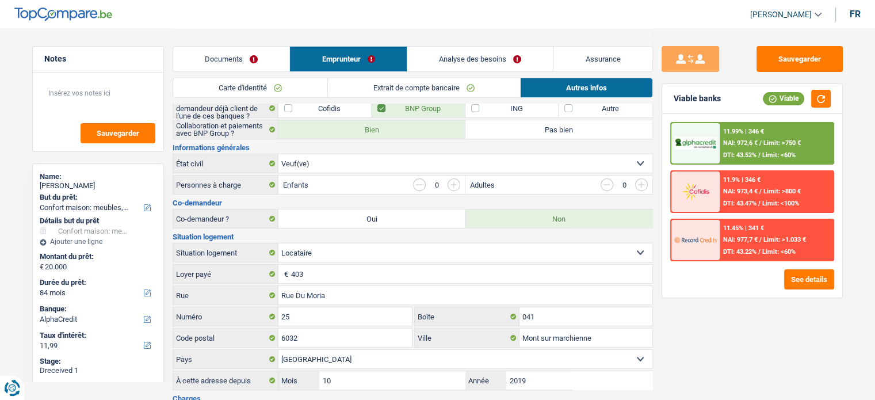
scroll to position [173, 0]
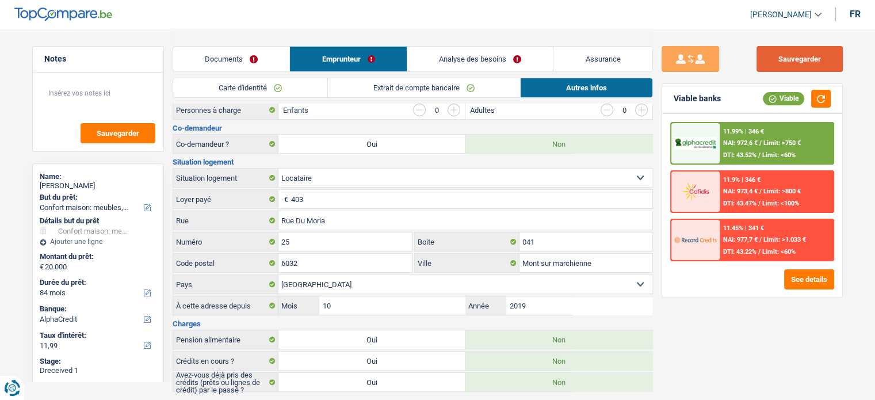
drag, startPoint x: 791, startPoint y: 58, endPoint x: 787, endPoint y: 76, distance: 18.9
click at [790, 58] on button "Sauvegarder" at bounding box center [800, 59] width 86 height 26
click at [815, 94] on button "button" at bounding box center [821, 99] width 20 height 18
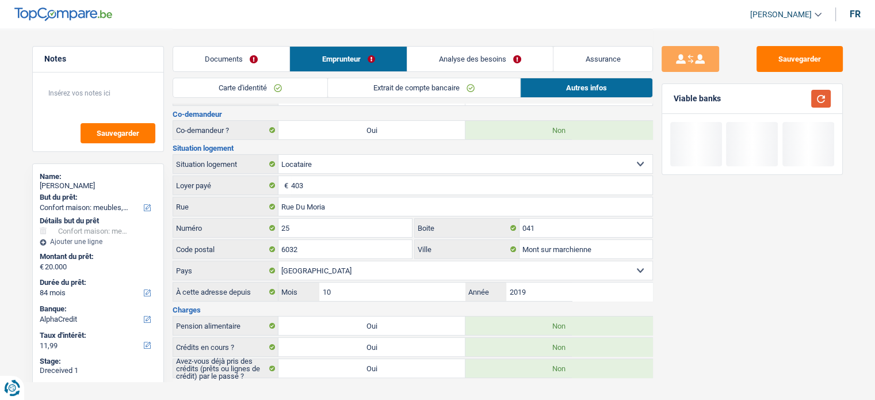
scroll to position [200, 0]
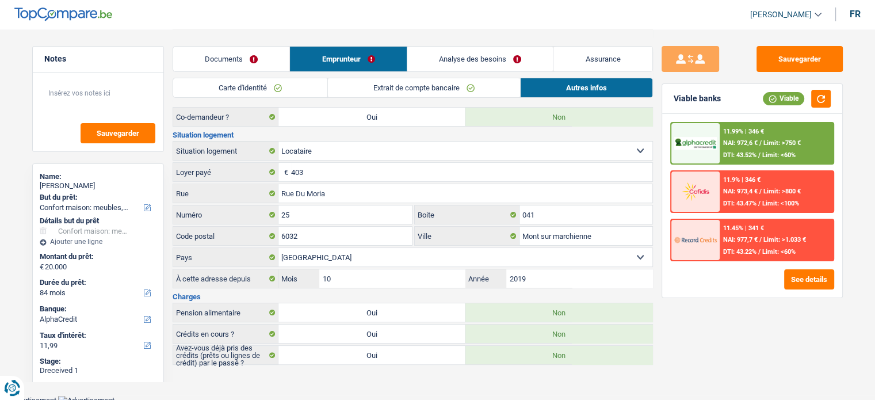
click at [727, 137] on div "11.99% | 346 € NAI: 972,6 € / Limit: >750 € DTI: 43.52% / Limit: <60%" at bounding box center [776, 143] width 113 height 40
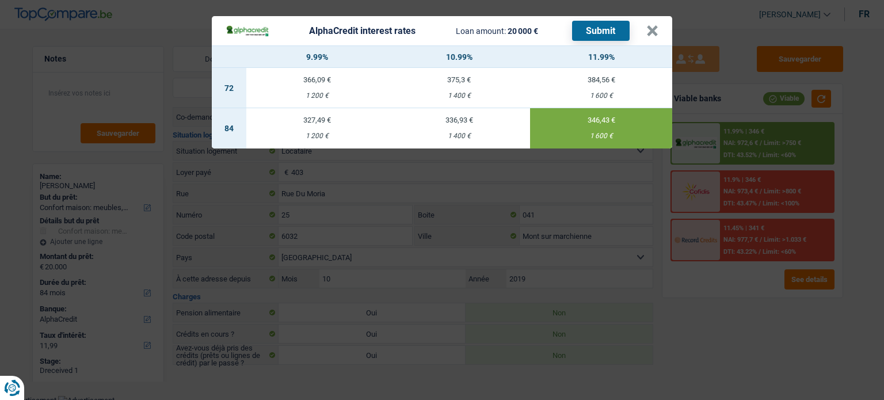
click at [608, 31] on button "Submit" at bounding box center [601, 31] width 58 height 20
click at [657, 29] on button "×" at bounding box center [652, 31] width 12 height 12
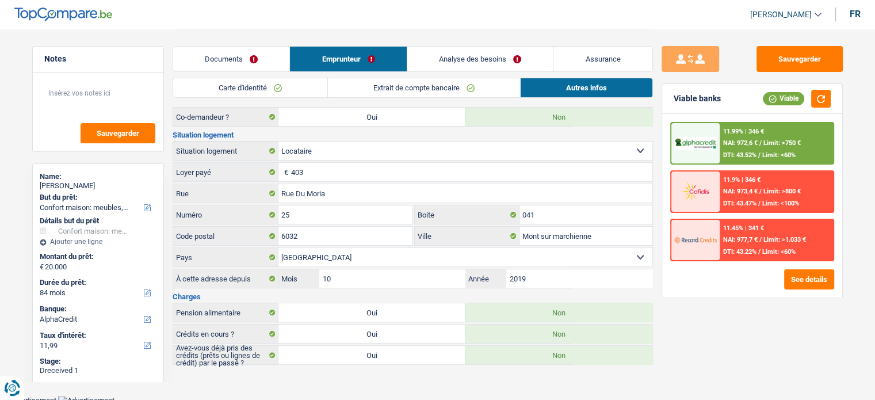
click at [79, 188] on div "Chantal Chif" at bounding box center [98, 185] width 117 height 9
click at [78, 185] on div "Chantal Chif" at bounding box center [98, 185] width 117 height 9
click at [77, 184] on div "Chantal Chif" at bounding box center [98, 185] width 117 height 9
copy div "Chif"
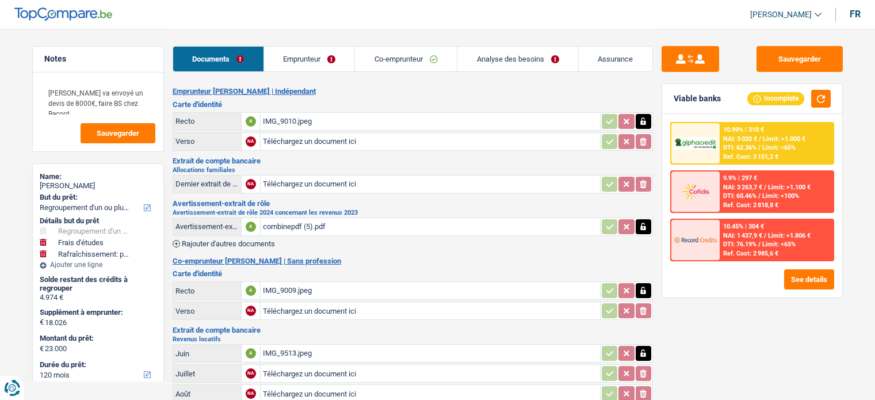
select select "refinancing"
select select "study"
select select "houseOrGarden"
select select "120"
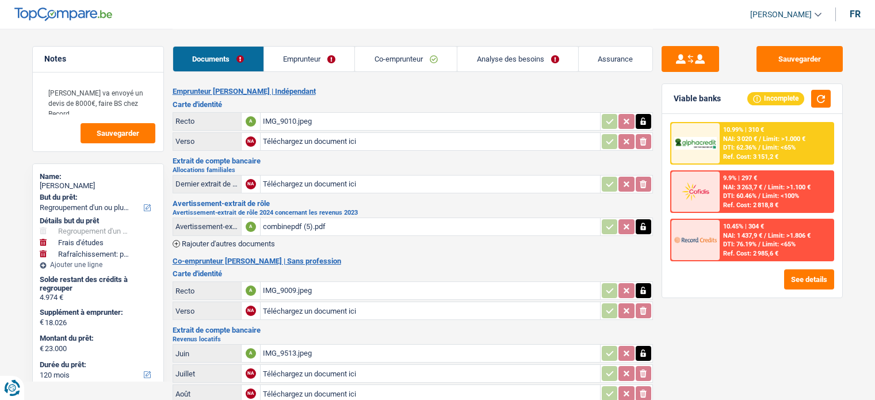
select select "record credits"
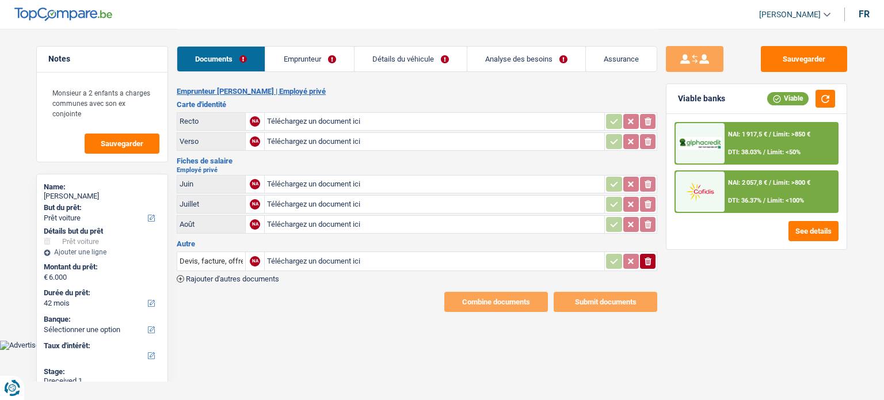
select select "car"
select select "42"
click at [353, 139] on input "Téléchargez un document ici" at bounding box center [434, 141] width 335 height 17
type input "C:\fakepath\e8696620-1758722727892_ci-alv-ii.pdf"
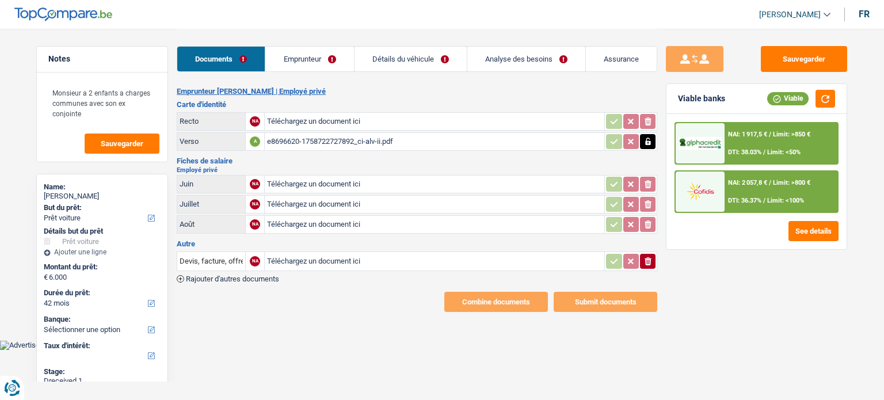
click at [369, 115] on input "Téléchargez un document ici" at bounding box center [434, 121] width 335 height 17
type input "C:\fakepath\e8696620-1758722699309_ci-alv-sec.pdf"
click at [430, 180] on input "Téléchargez un document ici" at bounding box center [434, 184] width 335 height 17
type input "C:\fakepath\e8696620-1758722742536_fs-june.pdf"
click at [352, 207] on input "Téléchargez un document ici" at bounding box center [434, 204] width 335 height 17
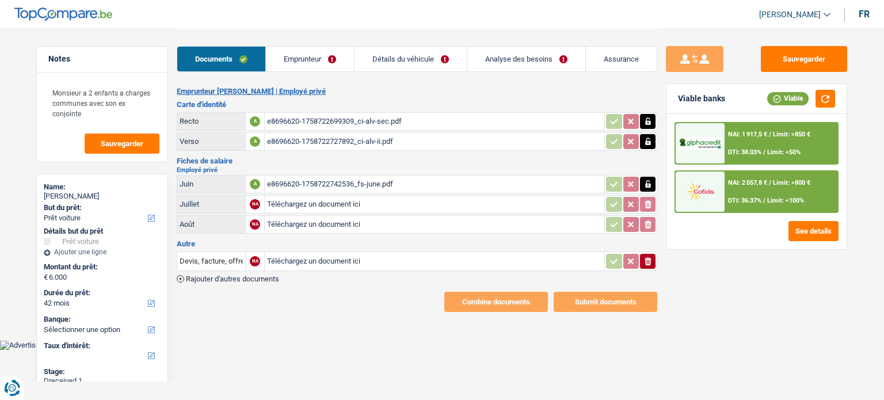
type input "C:\fakepath\e8696620-1758722753625_fs-july.pdf"
click at [331, 222] on input "Téléchargez un document ici" at bounding box center [434, 224] width 335 height 17
type input "C:\fakepath\e8696620-1758722766515_fs-aout.pdf"
click at [368, 253] on input "Téléchargez un document ici" at bounding box center [434, 261] width 335 height 17
type input "C:\fakepath\e8696620-1758722948438_toyota-de-6-000.pdf"
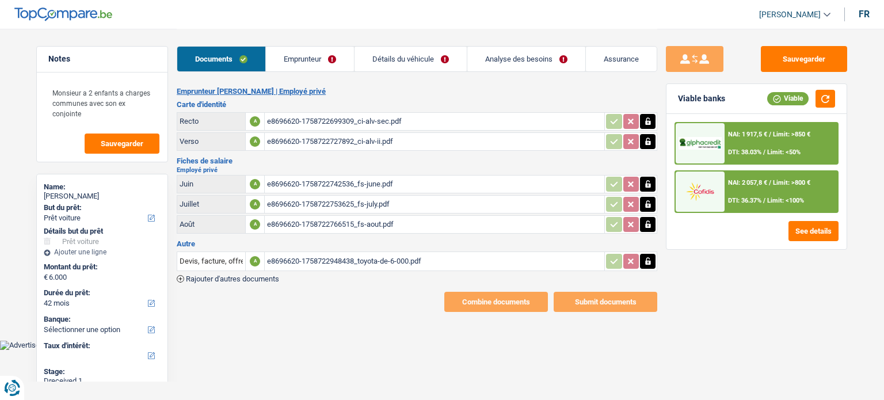
click at [327, 258] on div "e8696620-1758722948438_toyota-de-6-000.pdf" at bounding box center [434, 261] width 335 height 17
click at [264, 64] on link "Documents" at bounding box center [221, 59] width 88 height 25
click at [282, 64] on link "Emprunteur" at bounding box center [310, 59] width 88 height 25
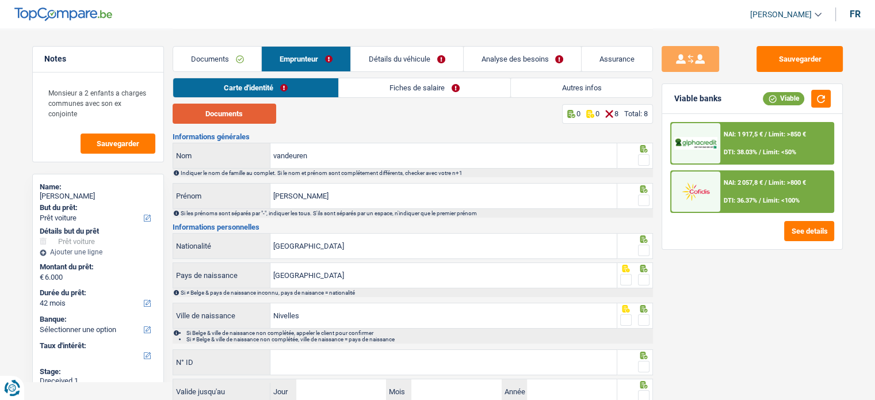
click at [259, 112] on button "Documents" at bounding box center [225, 114] width 104 height 20
click at [640, 160] on span at bounding box center [644, 160] width 12 height 12
click at [0, 0] on input "radio" at bounding box center [0, 0] width 0 height 0
drag, startPoint x: 635, startPoint y: 197, endPoint x: 650, endPoint y: 208, distance: 18.2
click at [635, 199] on fieldset at bounding box center [634, 200] width 29 height 14
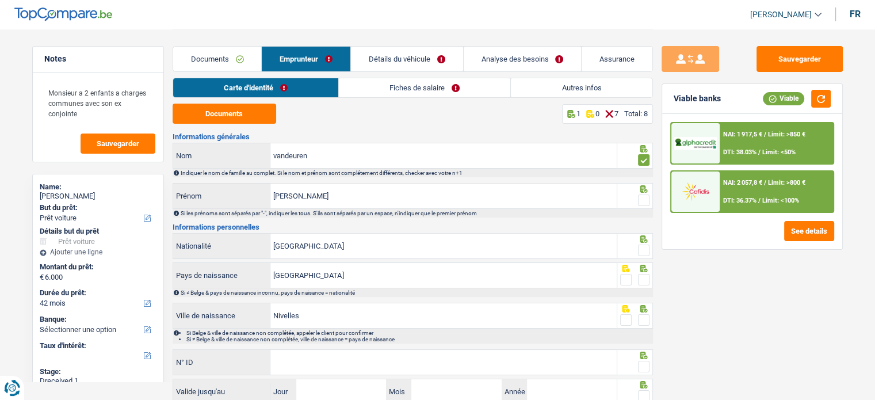
click at [646, 203] on span at bounding box center [644, 201] width 12 height 12
click at [0, 0] on input "radio" at bounding box center [0, 0] width 0 height 0
click at [645, 257] on div at bounding box center [636, 246] width 36 height 26
click at [645, 255] on span at bounding box center [644, 251] width 12 height 12
click at [0, 0] on input "radio" at bounding box center [0, 0] width 0 height 0
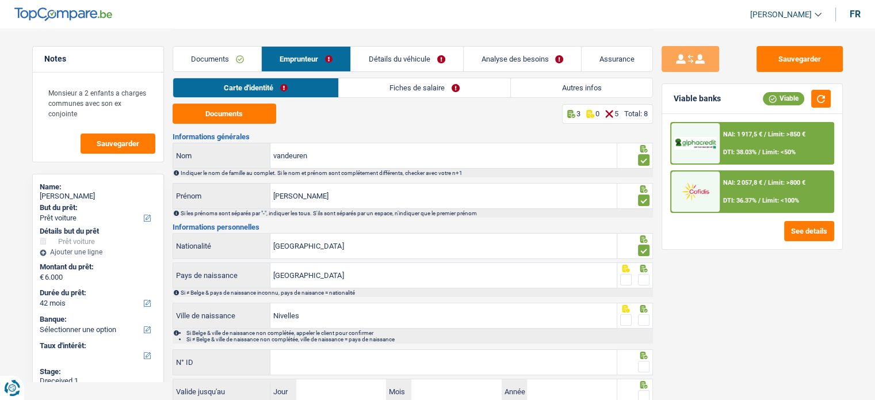
click at [643, 284] on span at bounding box center [644, 280] width 12 height 12
click at [0, 0] on input "radio" at bounding box center [0, 0] width 0 height 0
drag, startPoint x: 642, startPoint y: 309, endPoint x: 642, endPoint y: 317, distance: 8.1
click at [642, 310] on icon at bounding box center [643, 308] width 7 height 7
click at [642, 317] on span at bounding box center [644, 320] width 12 height 12
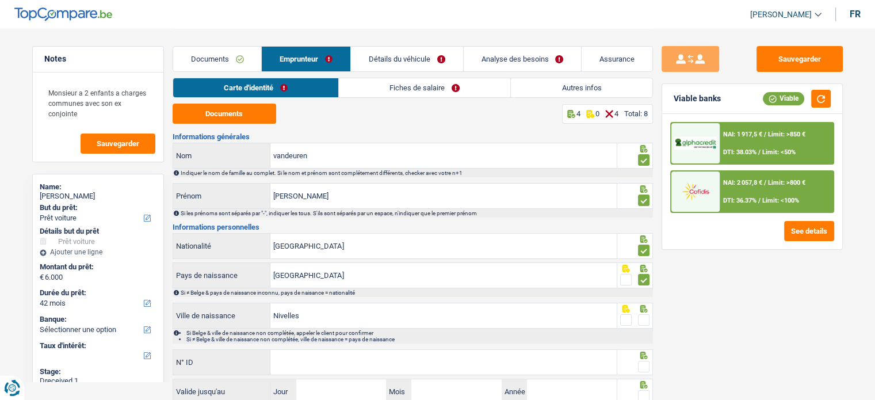
click at [0, 0] on input "radio" at bounding box center [0, 0] width 0 height 0
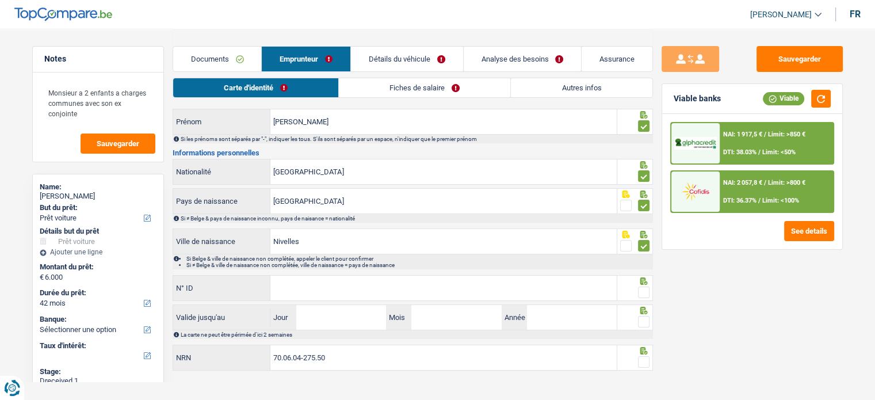
scroll to position [83, 0]
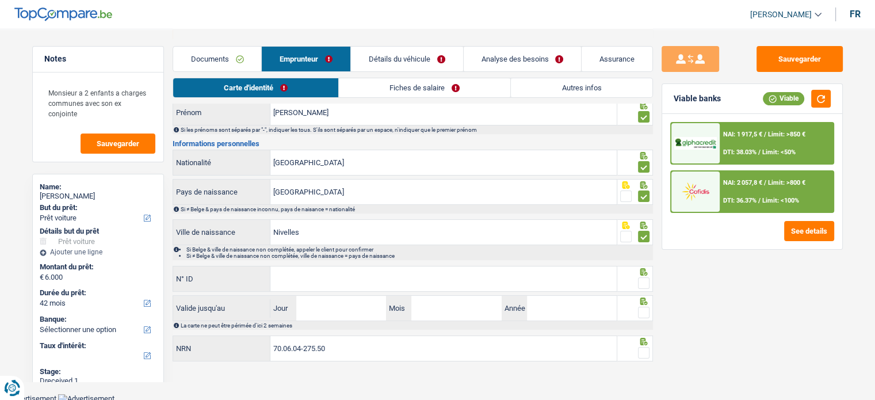
click at [649, 280] on span at bounding box center [644, 283] width 12 height 12
click at [0, 0] on input "radio" at bounding box center [0, 0] width 0 height 0
paste input "592-796939"
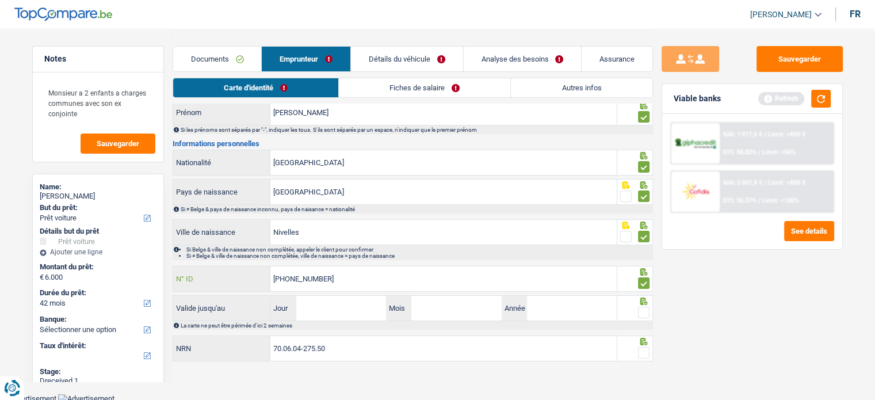
type input "592-7969391-49"
click at [349, 314] on input "Jour" at bounding box center [341, 308] width 90 height 25
type input "02"
type input "05"
type input "2028"
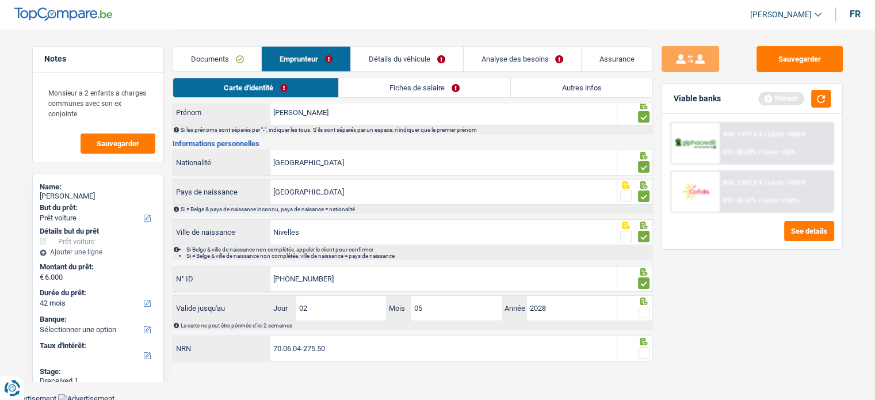
click at [355, 88] on link "Fiches de salaire" at bounding box center [425, 87] width 172 height 19
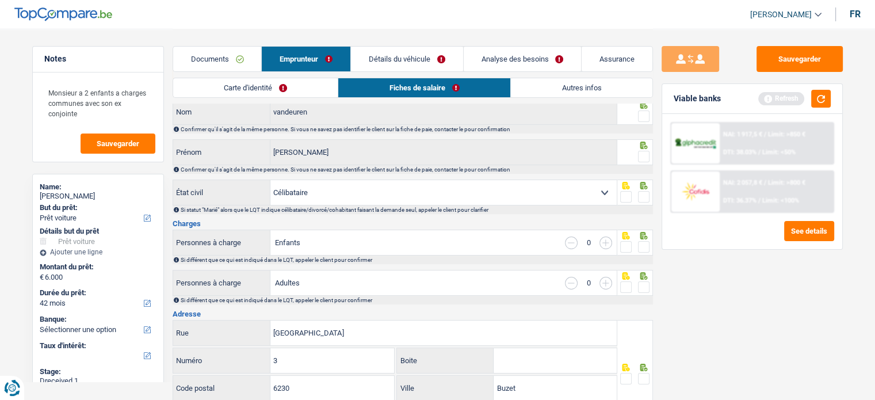
scroll to position [0, 0]
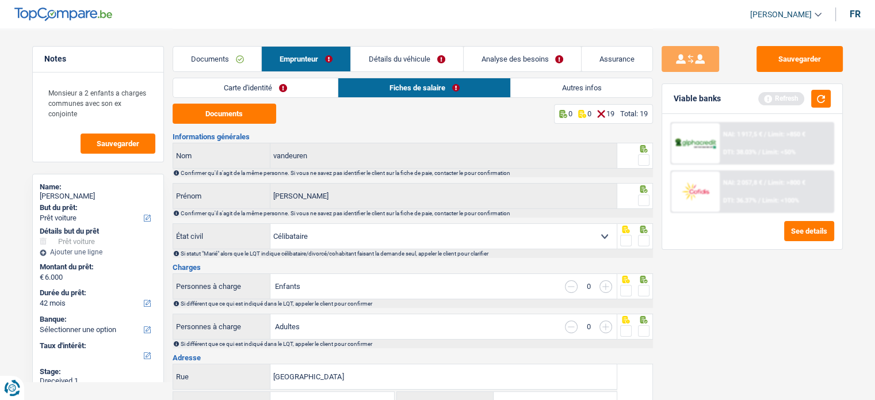
click at [641, 161] on span at bounding box center [644, 160] width 12 height 12
click at [0, 0] on input "radio" at bounding box center [0, 0] width 0 height 0
drag, startPoint x: 638, startPoint y: 200, endPoint x: 483, endPoint y: 186, distance: 154.8
click at [638, 200] on span at bounding box center [644, 201] width 12 height 12
click at [0, 0] on input "radio" at bounding box center [0, 0] width 0 height 0
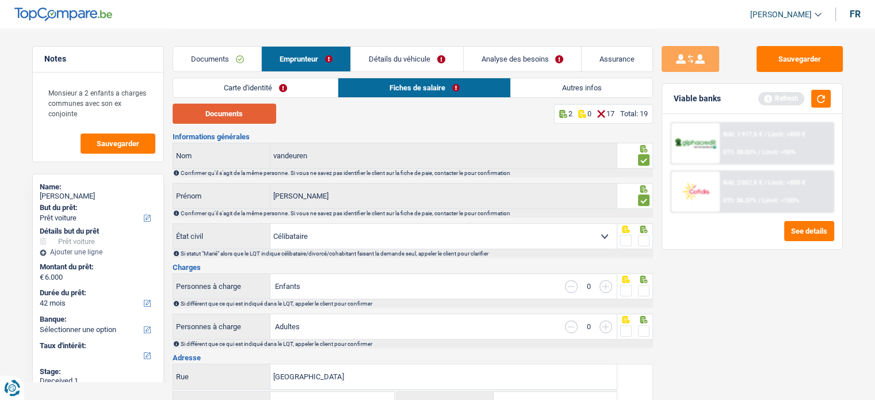
click at [246, 105] on button "Documents" at bounding box center [225, 114] width 104 height 20
click at [639, 242] on fieldset at bounding box center [634, 241] width 29 height 14
click at [642, 244] on span at bounding box center [644, 241] width 12 height 12
click at [0, 0] on input "radio" at bounding box center [0, 0] width 0 height 0
click at [644, 287] on span at bounding box center [644, 291] width 12 height 12
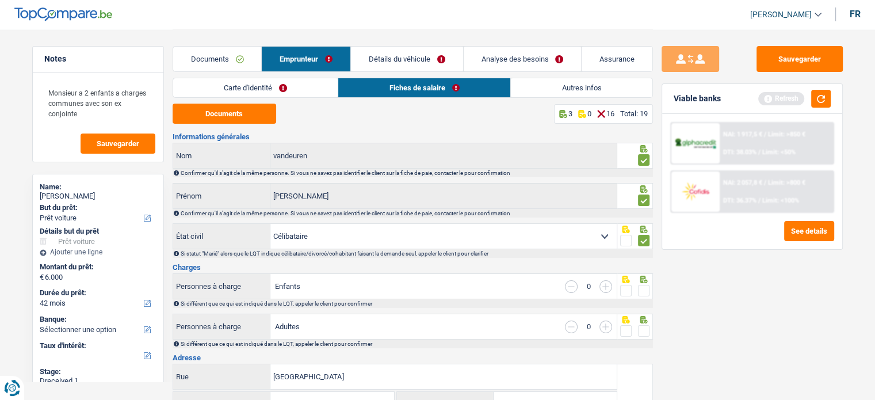
click at [0, 0] on input "radio" at bounding box center [0, 0] width 0 height 0
drag, startPoint x: 640, startPoint y: 320, endPoint x: 628, endPoint y: 320, distance: 12.1
click at [641, 321] on icon at bounding box center [643, 319] width 7 height 7
click at [608, 284] on input "button" at bounding box center [606, 286] width 13 height 13
drag, startPoint x: 608, startPoint y: 284, endPoint x: 653, endPoint y: 332, distance: 65.9
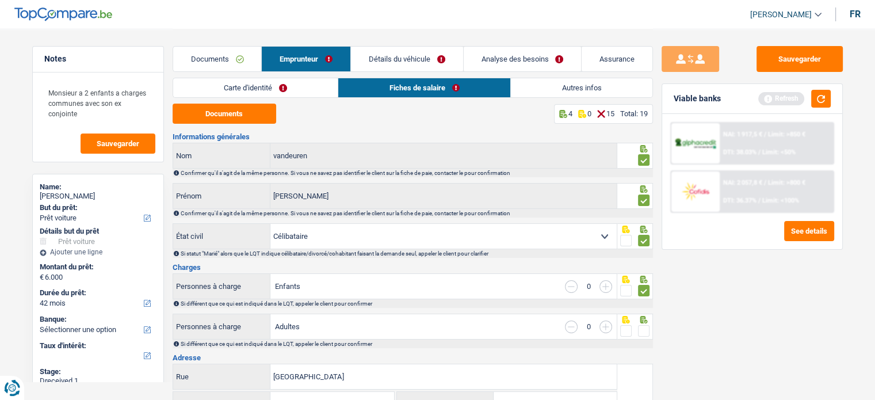
click at [610, 285] on input "button" at bounding box center [606, 286] width 13 height 13
click at [653, 330] on div "Sauvegarder Viable banks Refresh NAI: 1 917,5 € / Limit: >850 € DTI: 38.03% / L…" at bounding box center [752, 214] width 199 height 336
select select "familyAllowances"
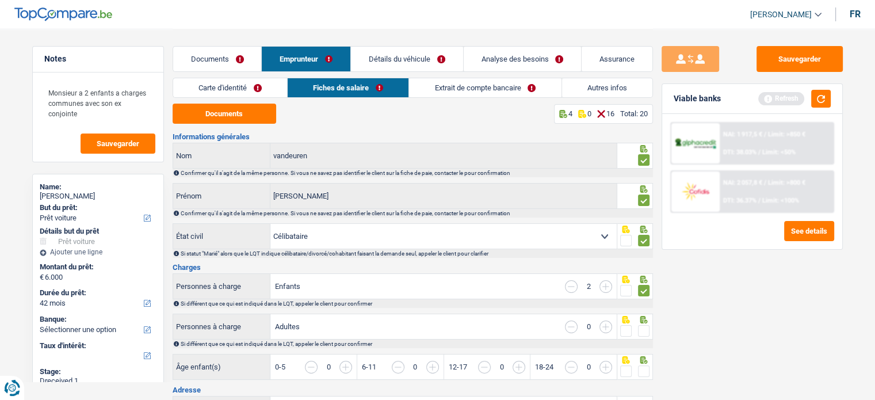
click at [646, 333] on span at bounding box center [644, 331] width 12 height 12
click at [0, 0] on input "radio" at bounding box center [0, 0] width 0 height 0
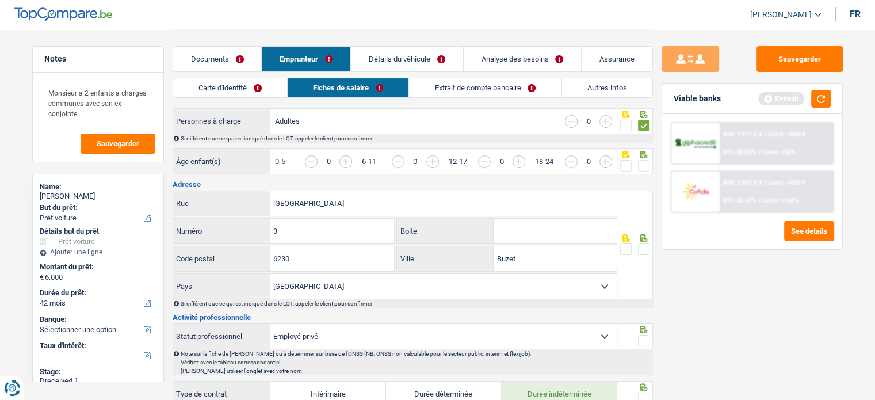
scroll to position [115, 0]
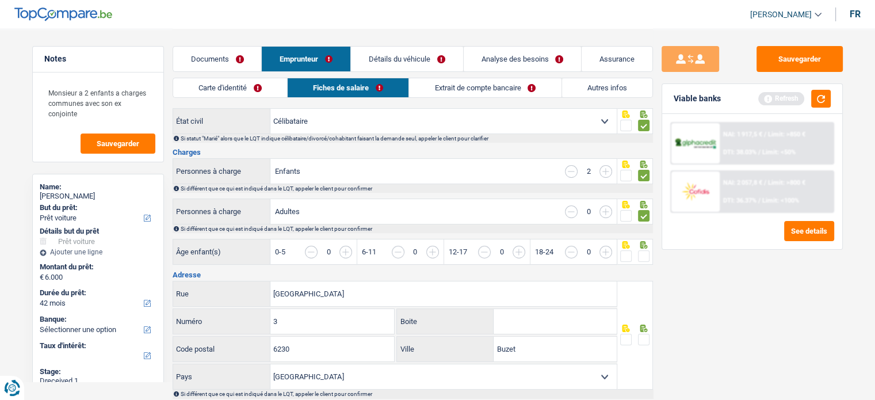
click at [627, 246] on input "button" at bounding box center [822, 258] width 444 height 25
click at [434, 252] on input "button" at bounding box center [648, 258] width 444 height 25
click at [353, 252] on input "button" at bounding box center [562, 258] width 444 height 25
click at [340, 252] on input "button" at bounding box center [562, 258] width 444 height 25
click at [342, 250] on input "button" at bounding box center [562, 258] width 444 height 25
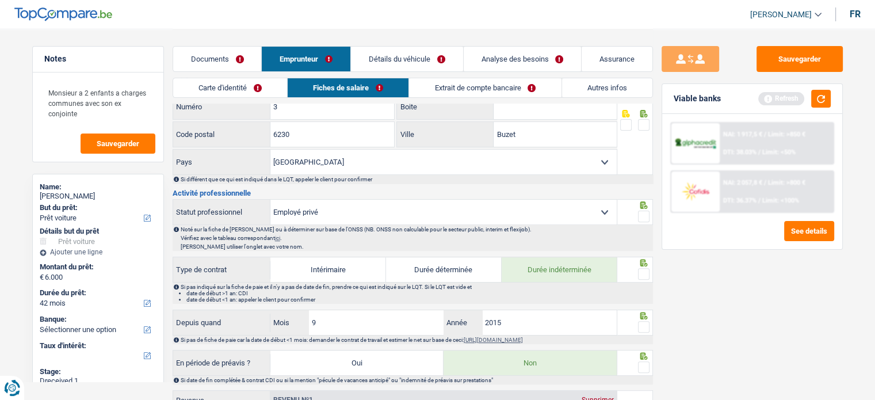
scroll to position [345, 0]
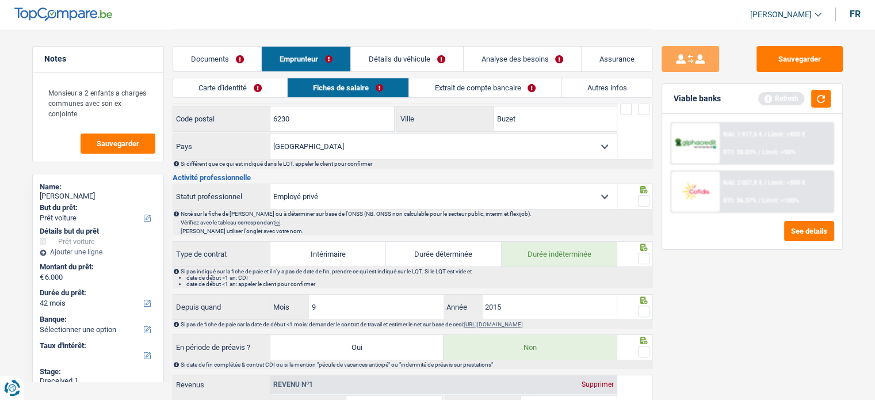
click at [641, 306] on span at bounding box center [644, 312] width 12 height 12
click at [0, 0] on input "radio" at bounding box center [0, 0] width 0 height 0
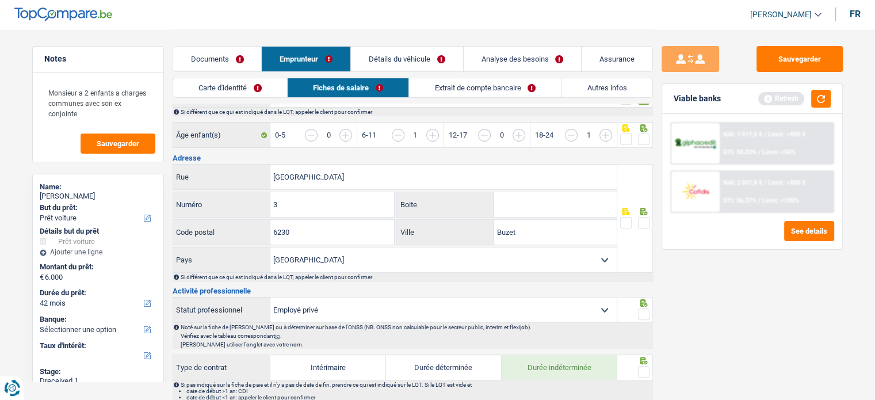
scroll to position [173, 0]
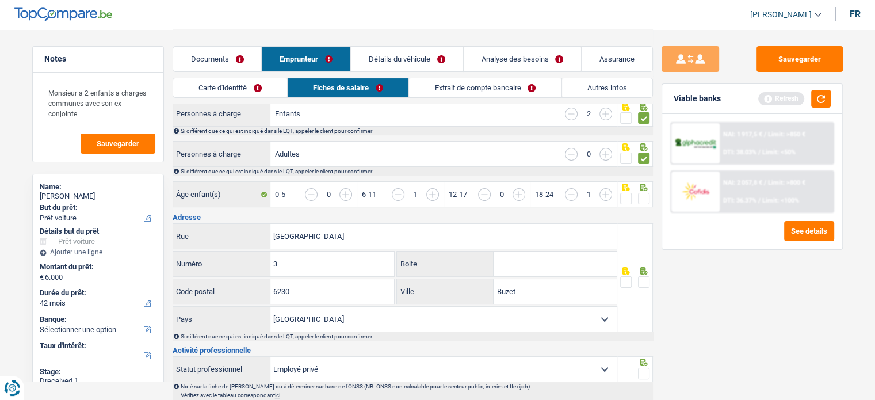
click at [574, 193] on input "button" at bounding box center [571, 194] width 13 height 13
click at [348, 193] on input "button" at bounding box center [562, 200] width 444 height 25
click at [638, 281] on span at bounding box center [644, 282] width 12 height 12
click at [0, 0] on input "radio" at bounding box center [0, 0] width 0 height 0
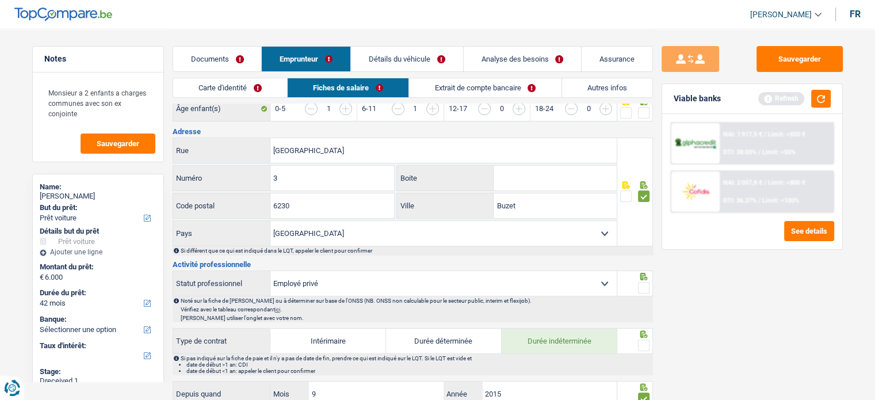
scroll to position [345, 0]
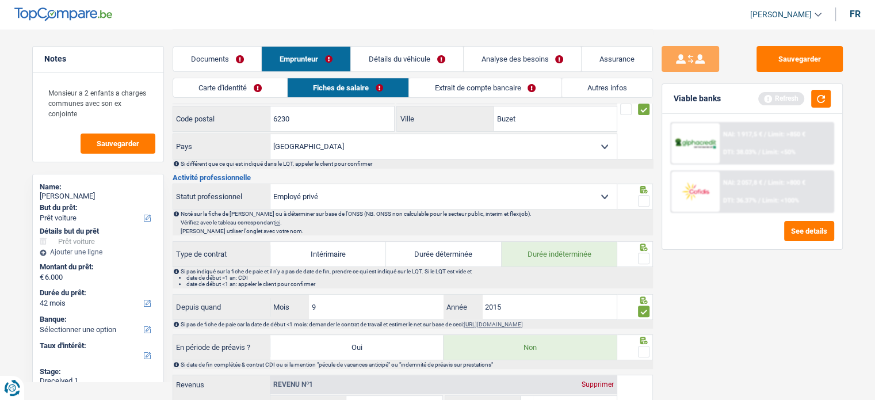
click at [649, 195] on span at bounding box center [644, 201] width 12 height 12
click at [0, 0] on input "radio" at bounding box center [0, 0] width 0 height 0
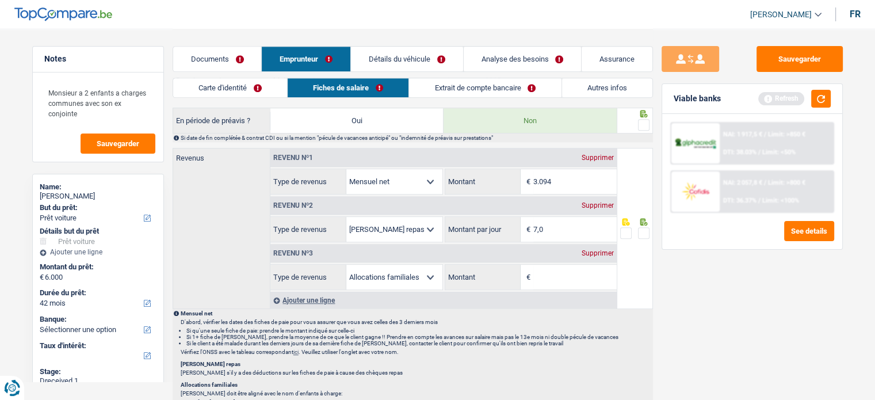
scroll to position [576, 0]
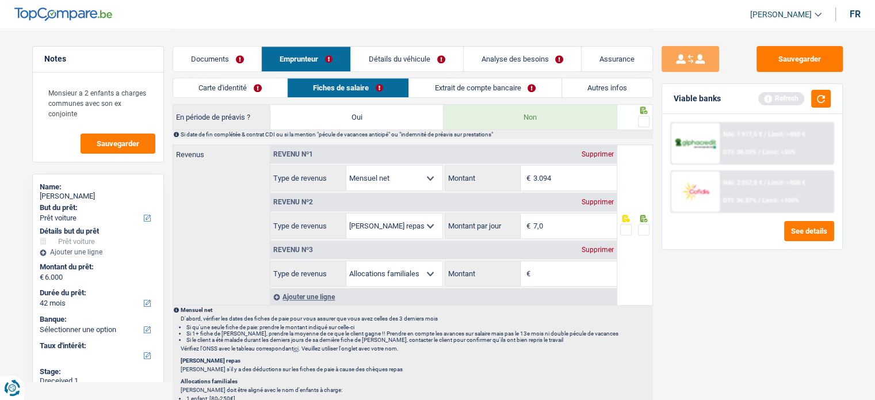
click at [641, 110] on div at bounding box center [634, 109] width 29 height 9
click at [641, 116] on span at bounding box center [644, 122] width 12 height 12
click at [0, 0] on input "radio" at bounding box center [0, 0] width 0 height 0
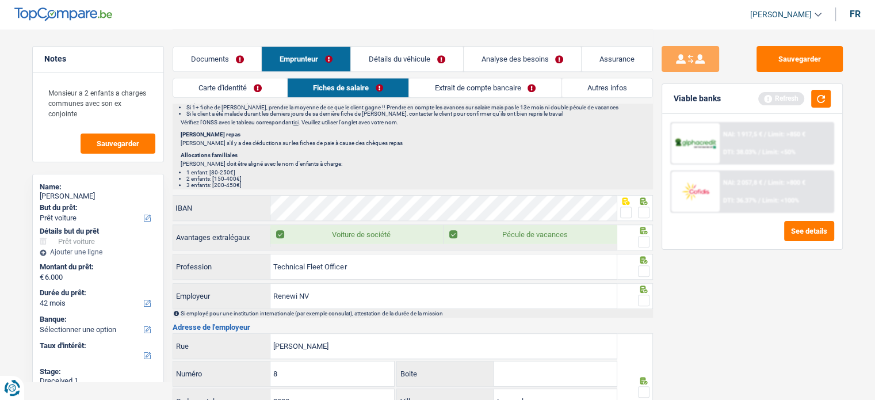
scroll to position [806, 0]
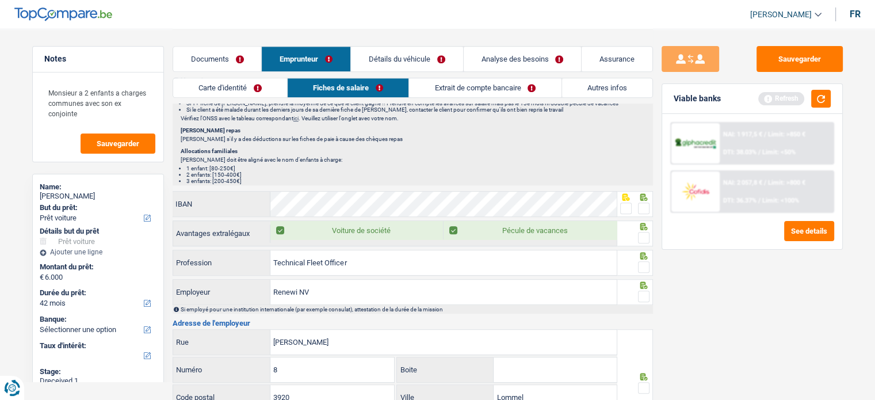
drag, startPoint x: 642, startPoint y: 193, endPoint x: 640, endPoint y: 202, distance: 9.4
click at [642, 195] on icon at bounding box center [643, 196] width 7 height 7
click at [644, 203] on span at bounding box center [644, 209] width 12 height 12
click at [0, 0] on input "radio" at bounding box center [0, 0] width 0 height 0
click at [640, 234] on span at bounding box center [644, 238] width 12 height 12
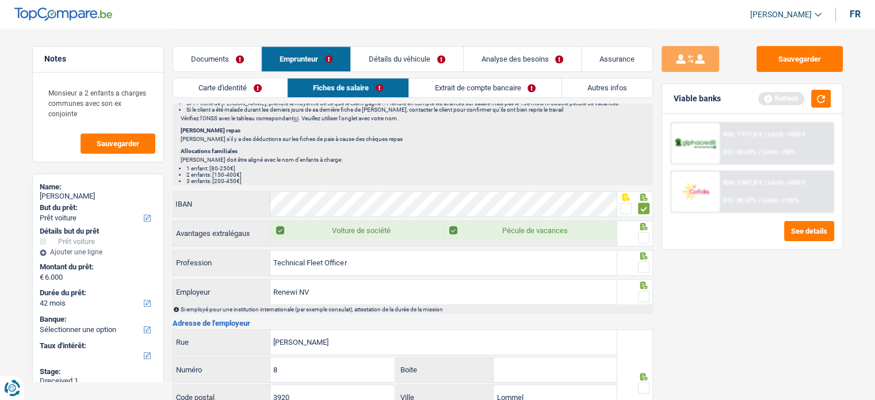
click at [0, 0] on input "radio" at bounding box center [0, 0] width 0 height 0
click at [640, 267] on span at bounding box center [644, 267] width 12 height 12
click at [0, 0] on input "radio" at bounding box center [0, 0] width 0 height 0
click at [642, 291] on span at bounding box center [644, 297] width 12 height 12
click at [0, 0] on input "radio" at bounding box center [0, 0] width 0 height 0
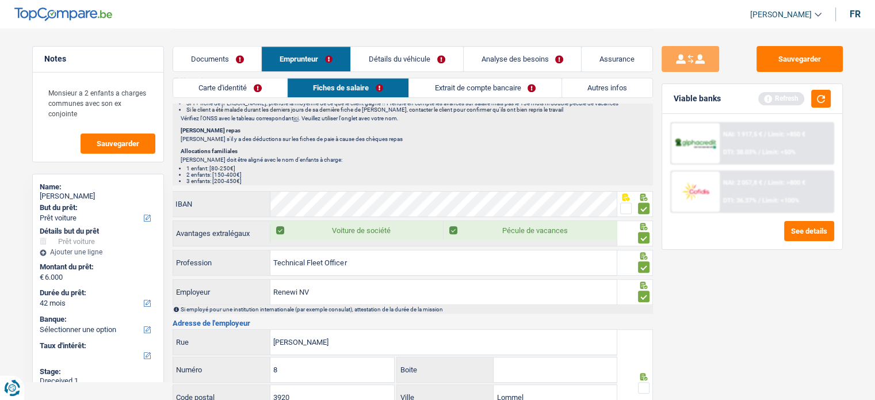
scroll to position [921, 0]
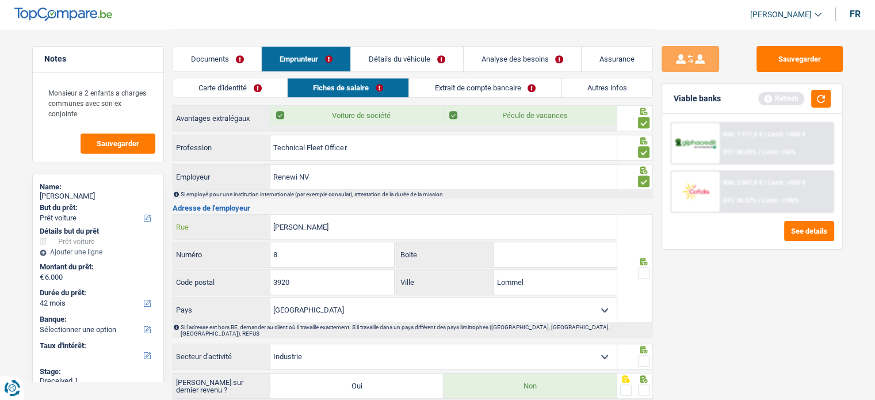
drag, startPoint x: 361, startPoint y: 225, endPoint x: 260, endPoint y: 226, distance: 101.3
click at [260, 226] on div "Gerard Mercatorstraat Rue" at bounding box center [395, 227] width 444 height 25
paste input "BERKEBOSSENLAAN"
type input "BERKEBOSSENLAAN"
drag, startPoint x: 334, startPoint y: 247, endPoint x: 180, endPoint y: 236, distance: 154.6
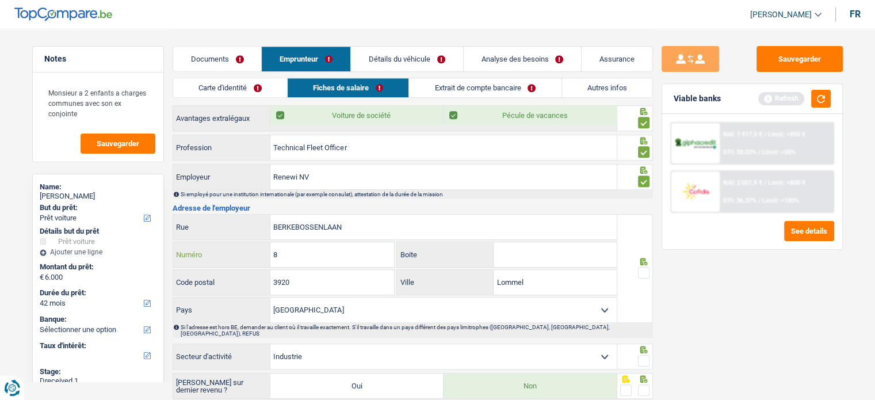
click at [214, 246] on div "8 Numéro" at bounding box center [284, 254] width 222 height 25
type input "7"
drag, startPoint x: 313, startPoint y: 265, endPoint x: 226, endPoint y: 271, distance: 87.7
click at [257, 274] on div "3920 Code postal" at bounding box center [284, 282] width 222 height 25
type input "2400"
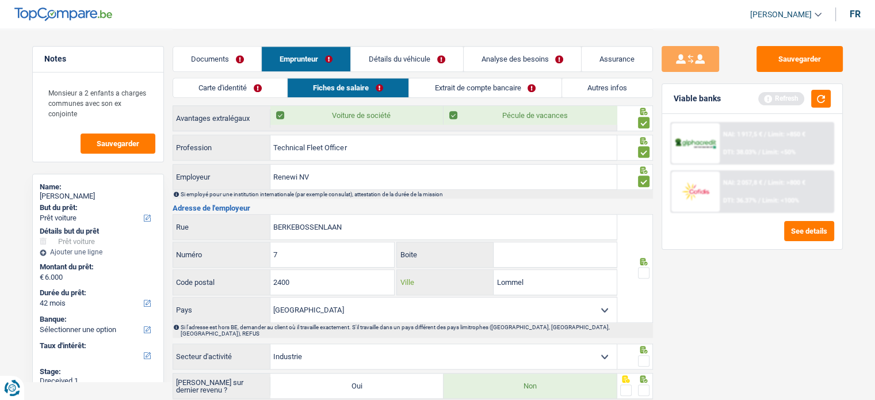
click at [509, 280] on input "Lommel" at bounding box center [555, 282] width 123 height 25
type input "Mol"
click at [648, 270] on span at bounding box center [644, 273] width 12 height 12
click at [0, 0] on input "radio" at bounding box center [0, 0] width 0 height 0
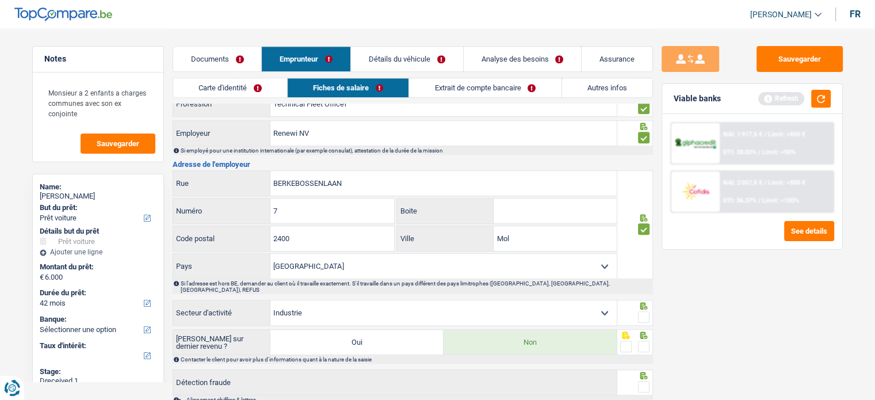
scroll to position [1024, 0]
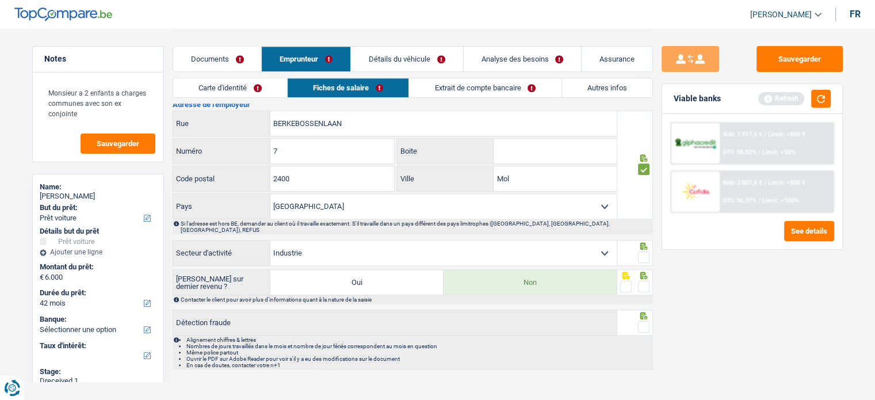
click at [642, 252] on span at bounding box center [644, 258] width 12 height 12
click at [0, 0] on input "radio" at bounding box center [0, 0] width 0 height 0
click at [645, 272] on icon at bounding box center [643, 275] width 7 height 7
click at [645, 281] on span at bounding box center [644, 287] width 12 height 12
click at [0, 0] on input "radio" at bounding box center [0, 0] width 0 height 0
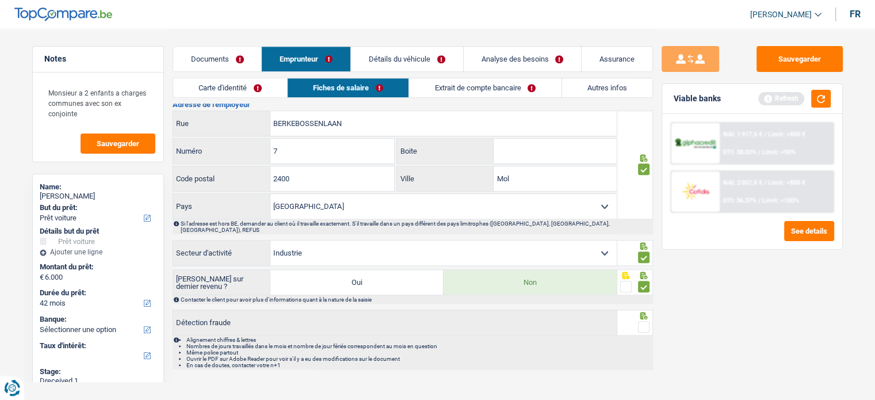
click at [649, 321] on span at bounding box center [644, 327] width 12 height 12
click at [0, 0] on input "radio" at bounding box center [0, 0] width 0 height 0
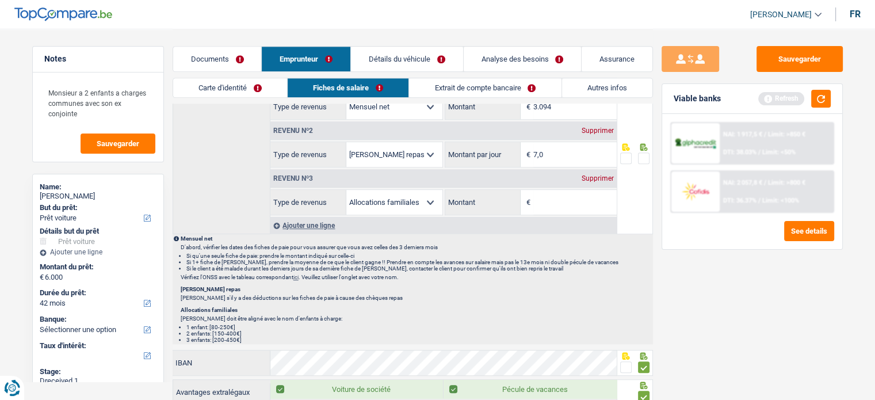
scroll to position [622, 0]
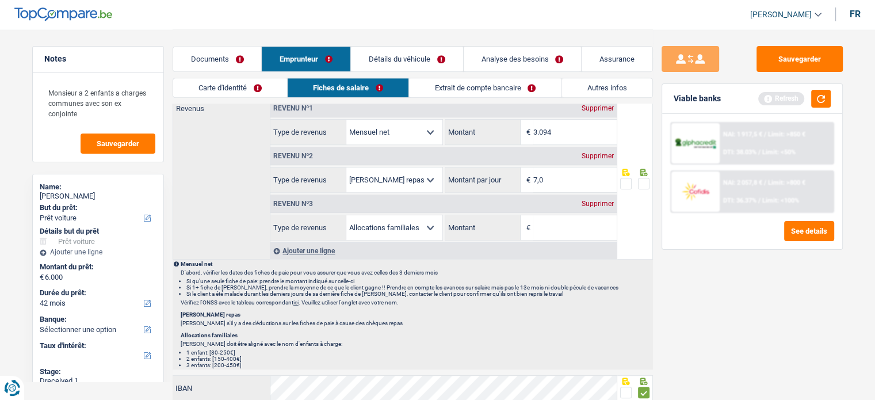
drag, startPoint x: 588, startPoint y: 201, endPoint x: 566, endPoint y: 224, distance: 31.4
click at [569, 218] on div "Revenu nº3 Supprimer Allocation d'handicap Allocations chômage Allocations fami…" at bounding box center [443, 217] width 346 height 48
click at [566, 225] on input "Montant" at bounding box center [575, 227] width 83 height 25
type input "1"
click at [559, 181] on input "7,0" at bounding box center [575, 179] width 83 height 25
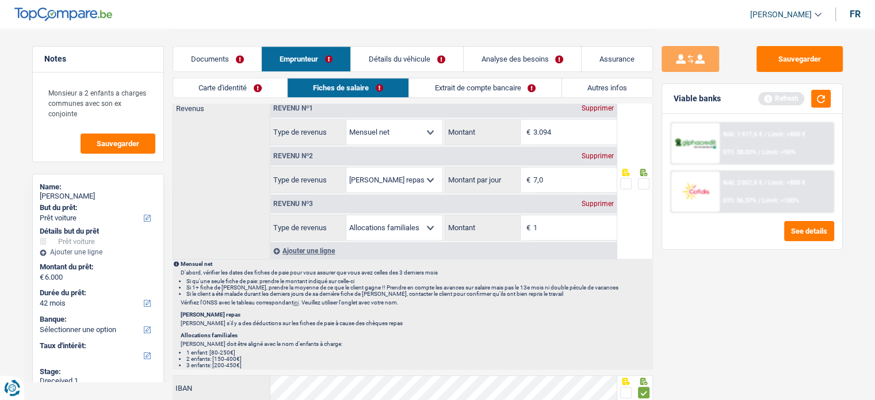
click at [643, 185] on span at bounding box center [644, 184] width 12 height 12
click at [0, 0] on input "radio" at bounding box center [0, 0] width 0 height 0
click at [832, 101] on div "Viable banks Refresh" at bounding box center [752, 99] width 180 height 30
click at [810, 58] on button "Sauvegarder" at bounding box center [800, 59] width 86 height 26
click at [818, 102] on button "button" at bounding box center [821, 99] width 20 height 18
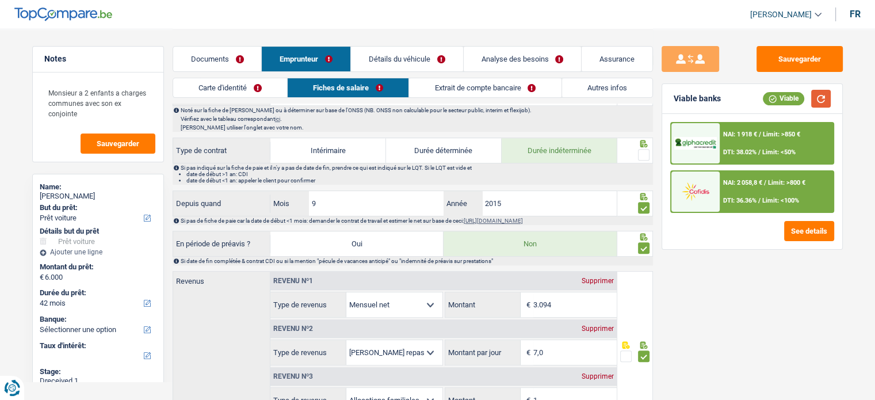
scroll to position [564, 0]
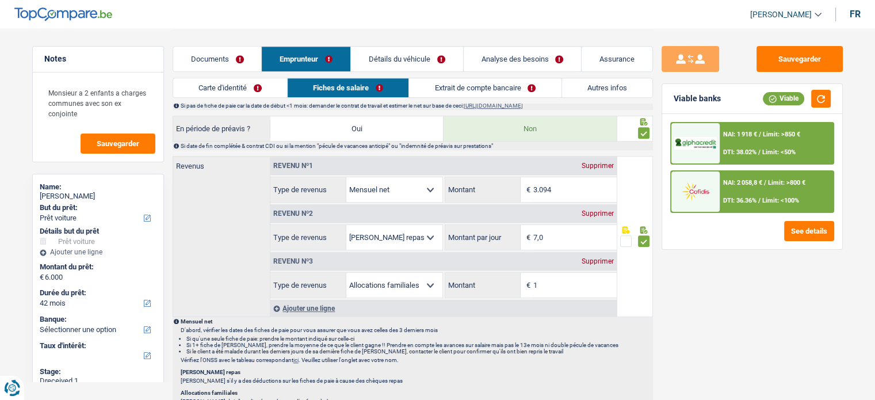
drag, startPoint x: 546, startPoint y: 184, endPoint x: 582, endPoint y: 192, distance: 37.1
click at [582, 192] on input "3.094" at bounding box center [575, 189] width 83 height 25
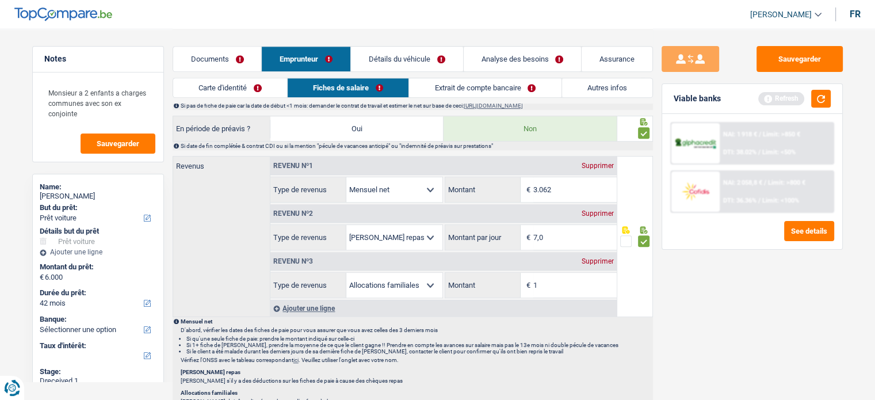
type input "3.062"
drag, startPoint x: 730, startPoint y: 299, endPoint x: 711, endPoint y: 297, distance: 19.1
click at [730, 299] on div "Sauvegarder Viable banks Refresh NAI: 1 918 € / Limit: >850 € DTI: 38.02% / Lim…" at bounding box center [752, 214] width 199 height 336
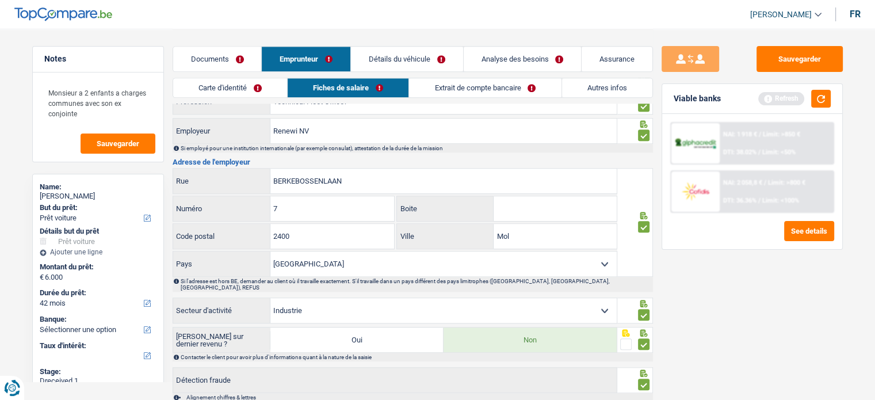
scroll to position [1024, 0]
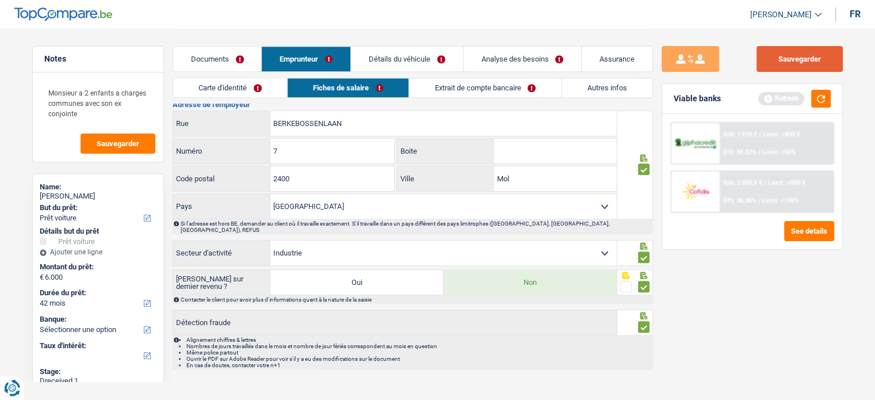
click at [808, 67] on button "Sauvegarder" at bounding box center [800, 59] width 86 height 26
click at [491, 92] on link "Extrait de compte bancaire" at bounding box center [485, 87] width 152 height 19
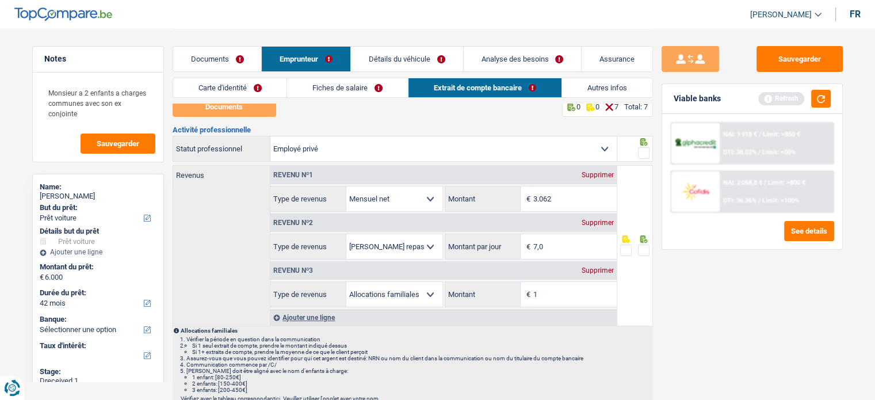
scroll to position [0, 0]
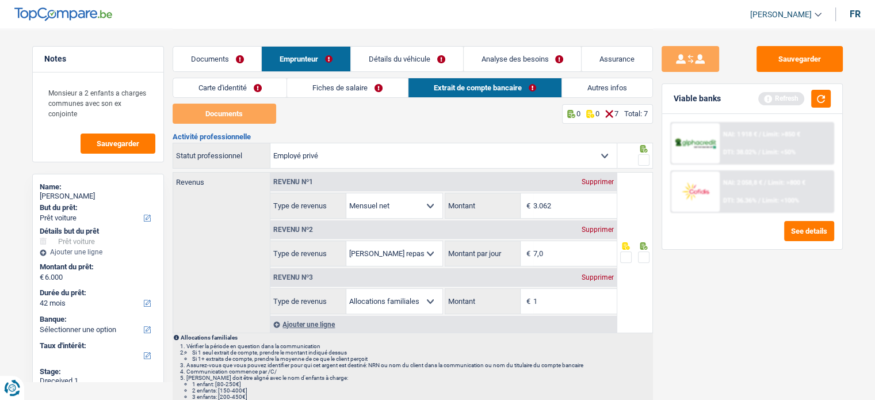
click at [645, 156] on span at bounding box center [644, 160] width 12 height 12
click at [0, 0] on input "radio" at bounding box center [0, 0] width 0 height 0
click at [645, 255] on span at bounding box center [644, 258] width 12 height 12
click at [0, 0] on input "radio" at bounding box center [0, 0] width 0 height 0
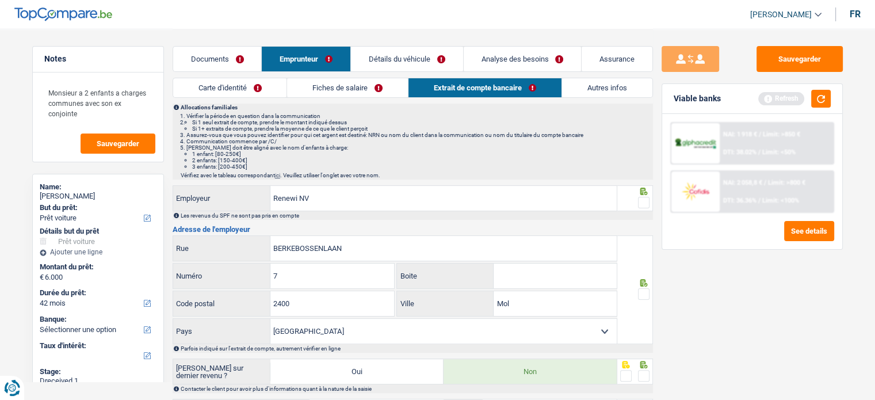
click at [642, 200] on span at bounding box center [644, 203] width 12 height 12
click at [0, 0] on input "radio" at bounding box center [0, 0] width 0 height 0
click at [649, 290] on span at bounding box center [644, 294] width 12 height 12
click at [0, 0] on input "radio" at bounding box center [0, 0] width 0 height 0
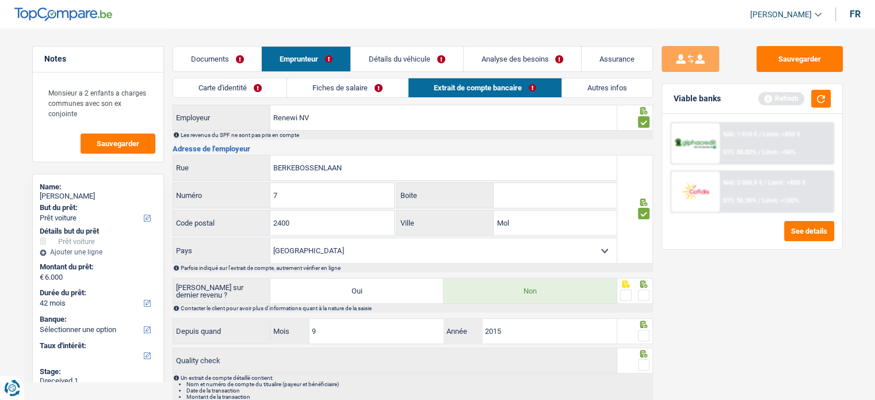
scroll to position [365, 0]
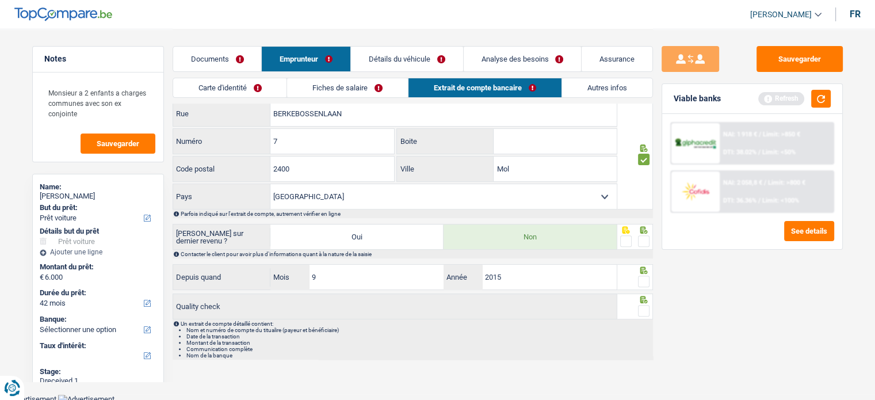
click at [638, 235] on span at bounding box center [644, 241] width 12 height 12
click at [0, 0] on input "radio" at bounding box center [0, 0] width 0 height 0
click at [642, 280] on span at bounding box center [644, 282] width 12 height 12
click at [0, 0] on input "radio" at bounding box center [0, 0] width 0 height 0
drag, startPoint x: 648, startPoint y: 318, endPoint x: 647, endPoint y: 312, distance: 6.4
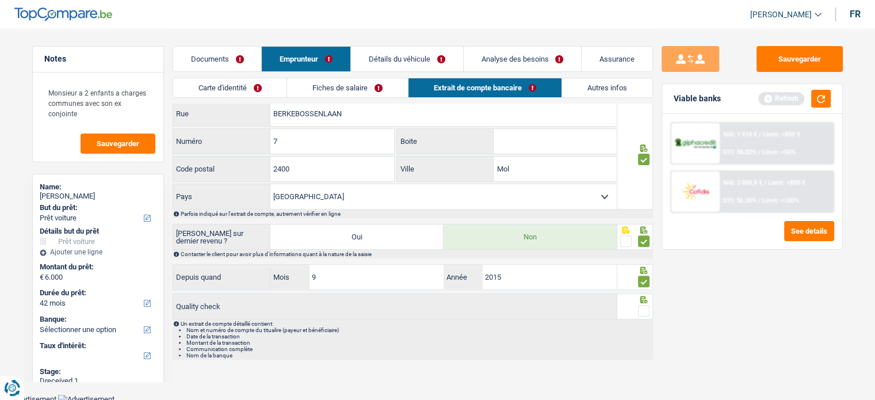
click at [647, 313] on div "Quality check Un extrait de compte détaillé contient: Nom et numéro de compte d…" at bounding box center [413, 327] width 481 height 66
click at [647, 311] on span at bounding box center [644, 311] width 12 height 12
click at [0, 0] on input "radio" at bounding box center [0, 0] width 0 height 0
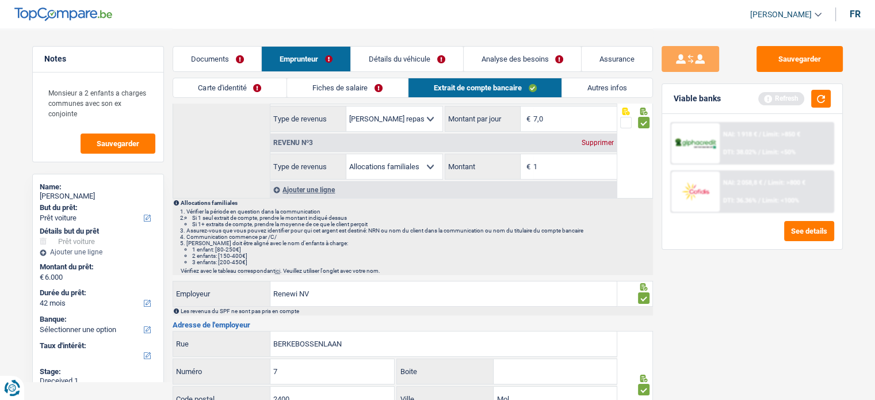
scroll to position [0, 0]
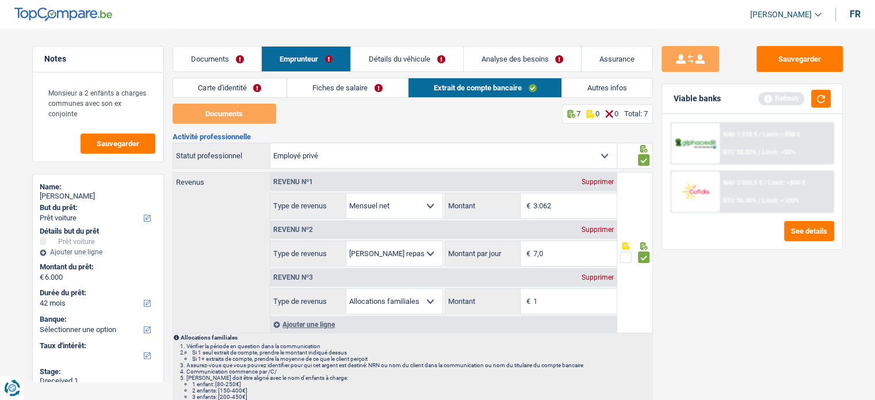
click at [596, 89] on link "Autres infos" at bounding box center [607, 87] width 90 height 19
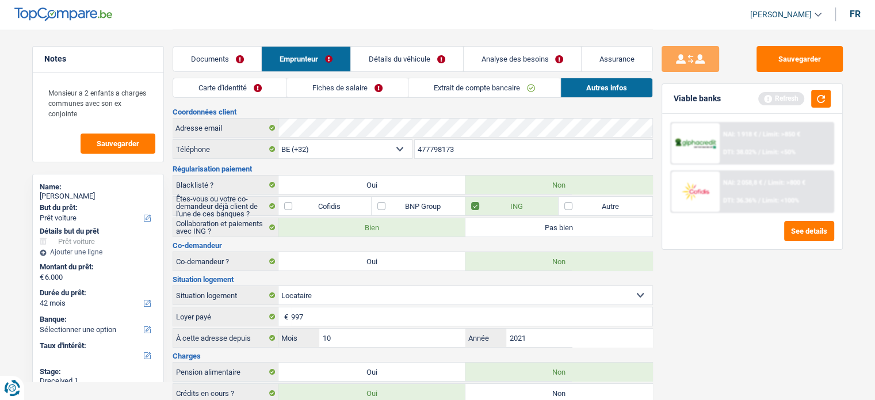
click at [383, 59] on link "Détails du véhicule" at bounding box center [407, 59] width 112 height 25
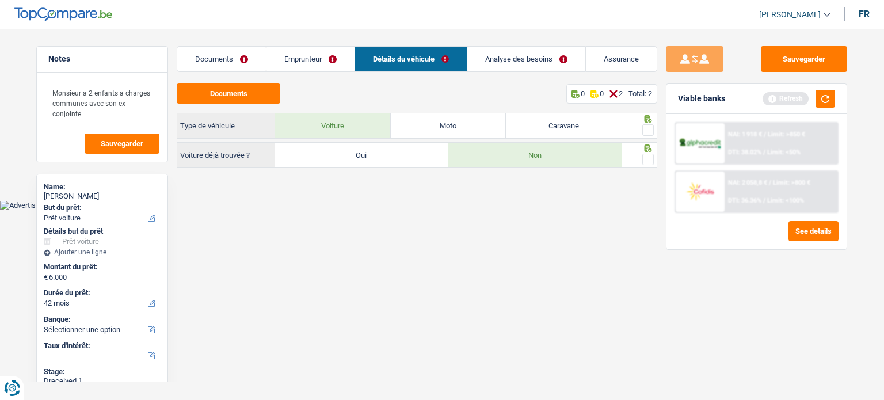
drag, startPoint x: 652, startPoint y: 132, endPoint x: 643, endPoint y: 154, distance: 24.3
click at [651, 132] on span at bounding box center [648, 130] width 12 height 12
click at [0, 0] on input "radio" at bounding box center [0, 0] width 0 height 0
click at [647, 162] on span at bounding box center [648, 160] width 12 height 12
click at [0, 0] on input "radio" at bounding box center [0, 0] width 0 height 0
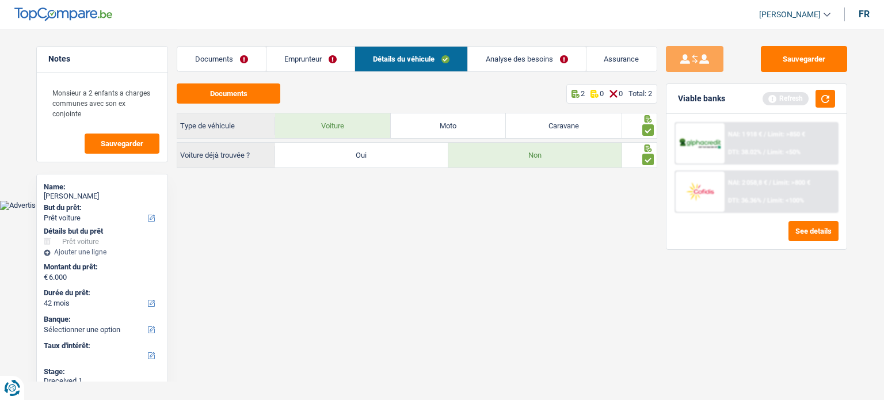
click at [496, 66] on link "Analyse des besoins" at bounding box center [527, 59] width 118 height 25
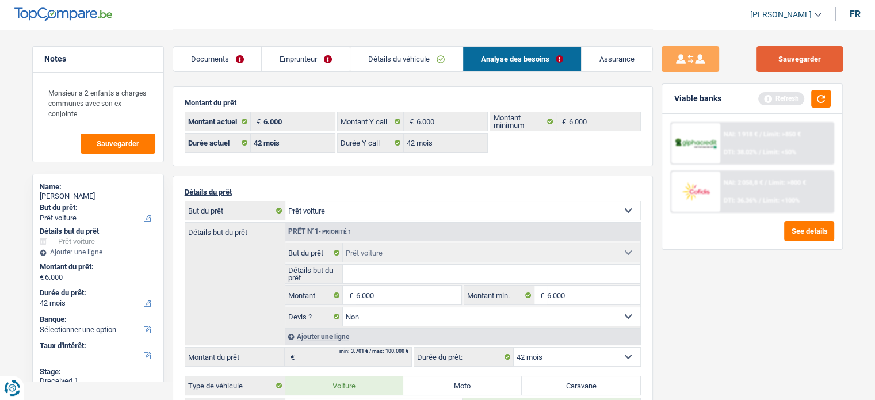
click at [807, 64] on button "Sauvegarder" at bounding box center [800, 59] width 86 height 26
click at [829, 106] on button "button" at bounding box center [821, 99] width 20 height 18
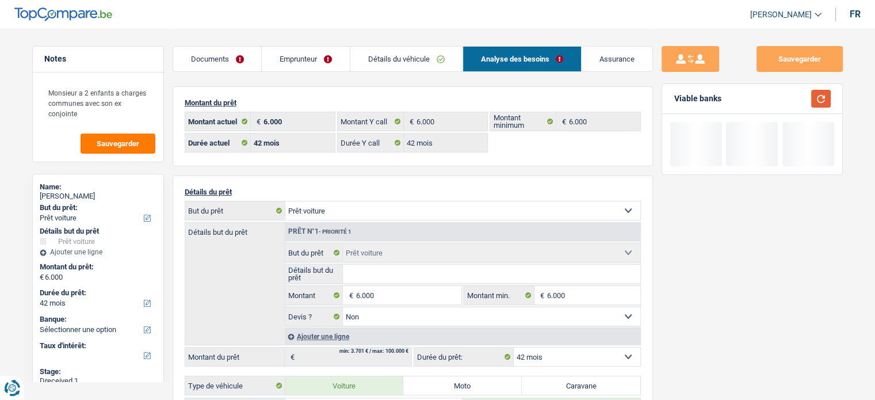
click at [826, 103] on button "button" at bounding box center [821, 99] width 20 height 18
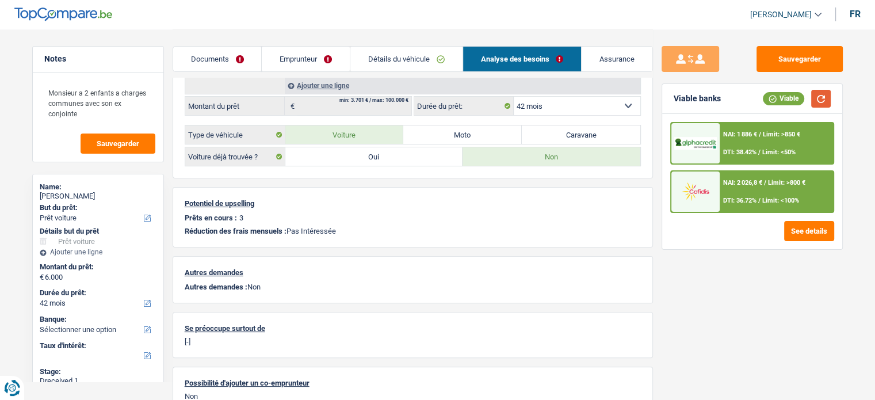
scroll to position [307, 0]
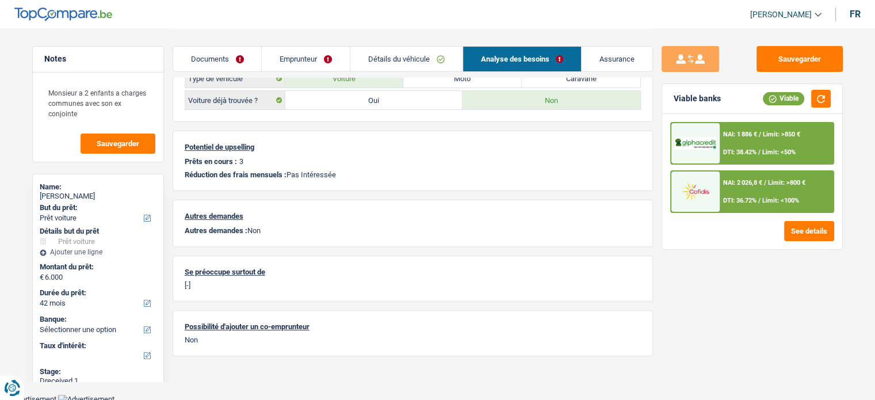
click at [776, 144] on div "NAI: 1 886 € / Limit: >850 € DTI: 38.42% / Limit: <50%" at bounding box center [776, 143] width 113 height 40
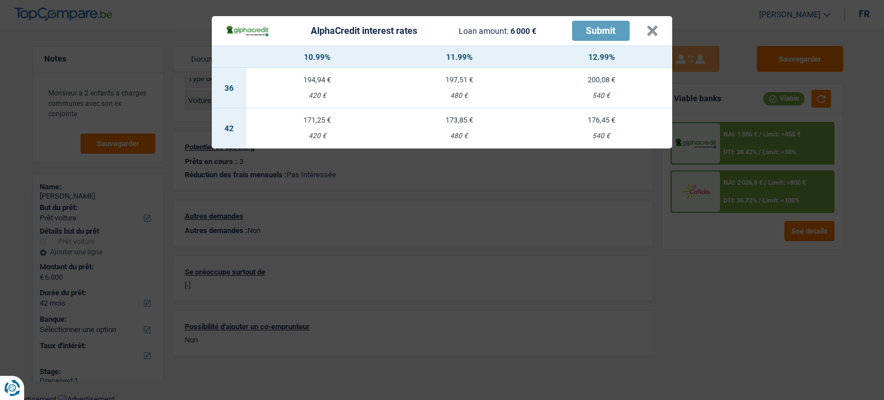
click at [662, 35] on header "AlphaCredit interest rates Loan amount: 6 000 € Submit ×" at bounding box center [442, 30] width 460 height 29
drag, startPoint x: 653, startPoint y: 32, endPoint x: 519, endPoint y: 98, distance: 149.8
click at [652, 32] on button "×" at bounding box center [652, 31] width 12 height 12
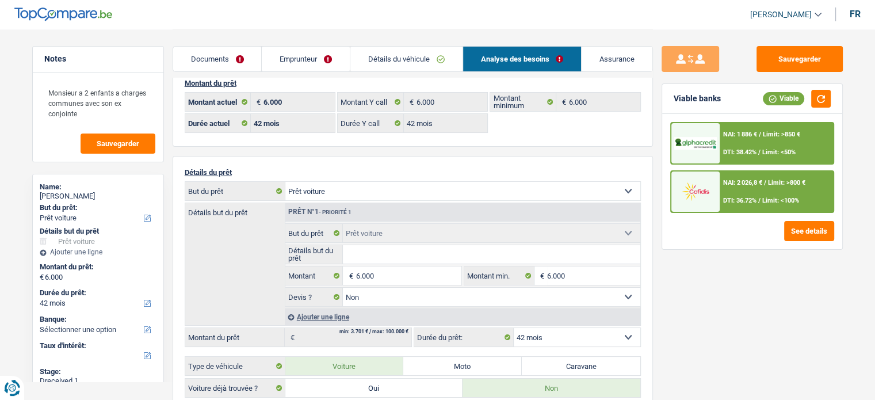
click at [335, 62] on link "Emprunteur" at bounding box center [306, 59] width 88 height 25
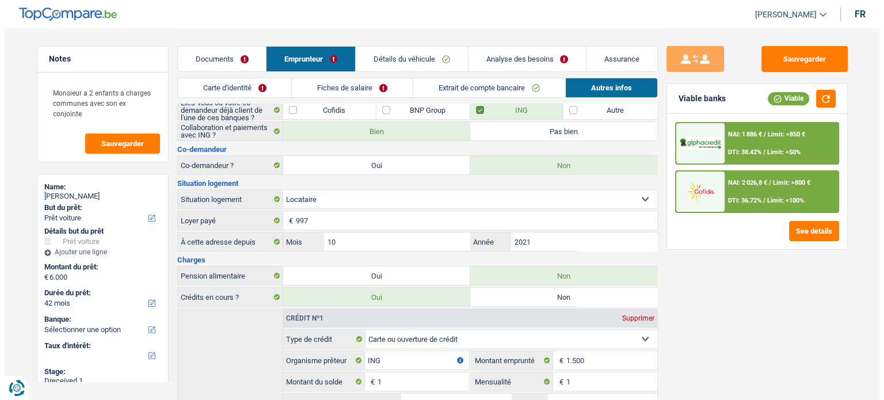
scroll to position [135, 0]
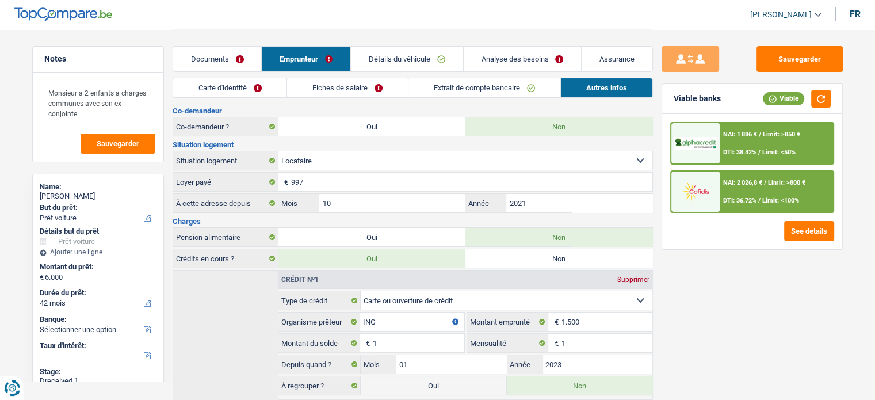
click at [792, 135] on span "Limit: >850 €" at bounding box center [781, 134] width 37 height 7
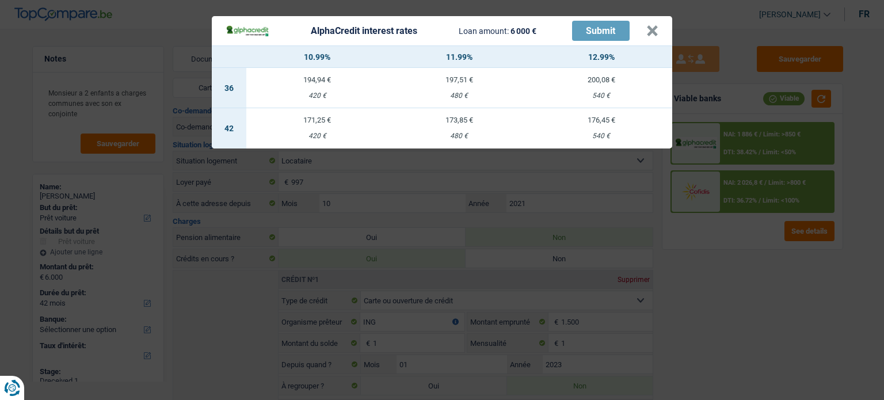
click at [492, 125] on td "173,85 € 480 €" at bounding box center [459, 128] width 142 height 40
select select "alphacredit"
type input "11,99"
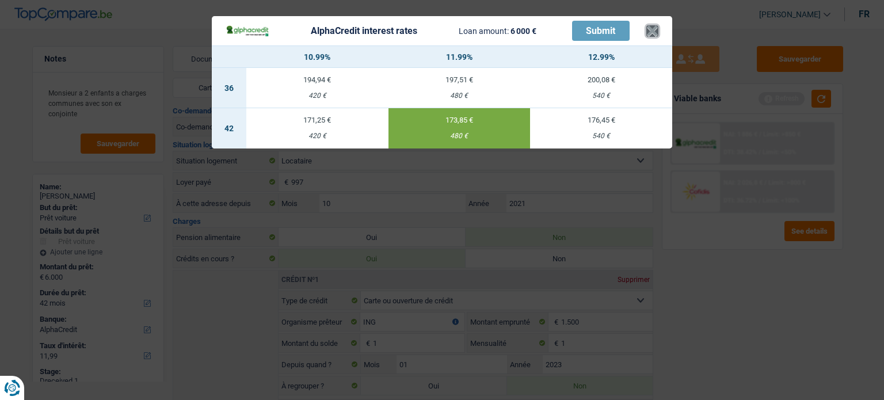
click at [654, 36] on button "×" at bounding box center [652, 31] width 12 height 12
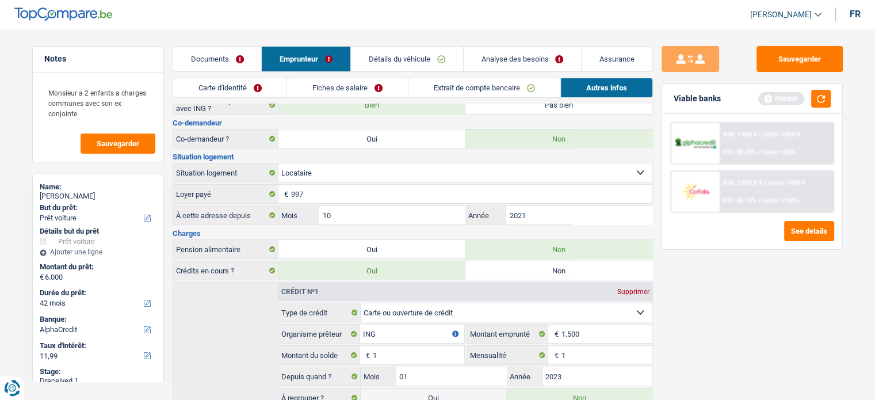
scroll to position [0, 0]
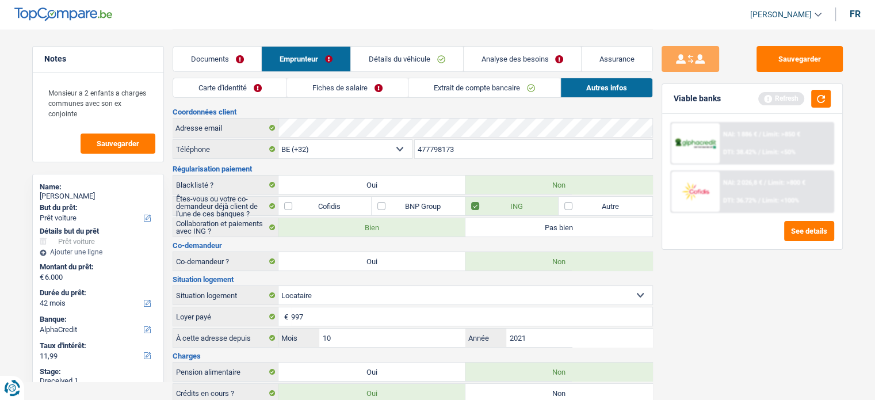
click at [262, 81] on link "Carte d'identité" at bounding box center [230, 87] width 114 height 19
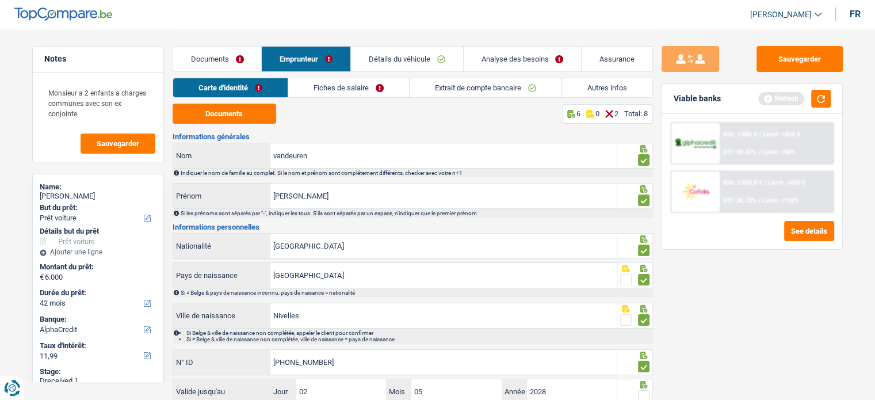
click at [405, 94] on link "Fiches de salaire" at bounding box center [348, 87] width 121 height 19
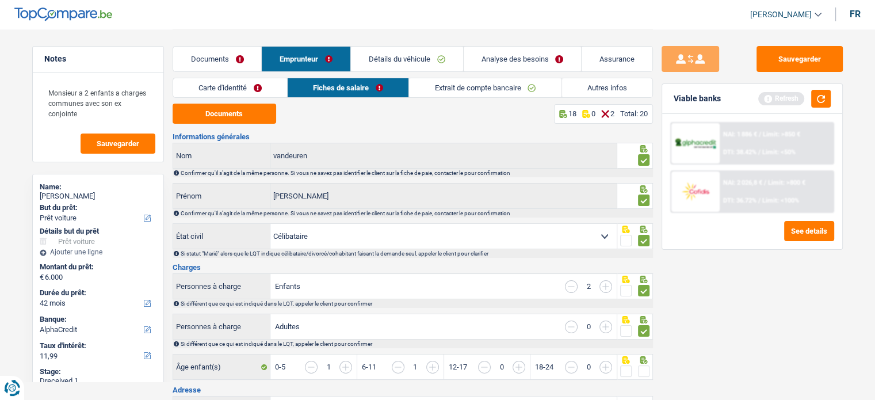
click at [323, 97] on link "Fiches de salaire" at bounding box center [348, 87] width 121 height 19
click at [277, 90] on link "Carte d'identité" at bounding box center [230, 87] width 114 height 19
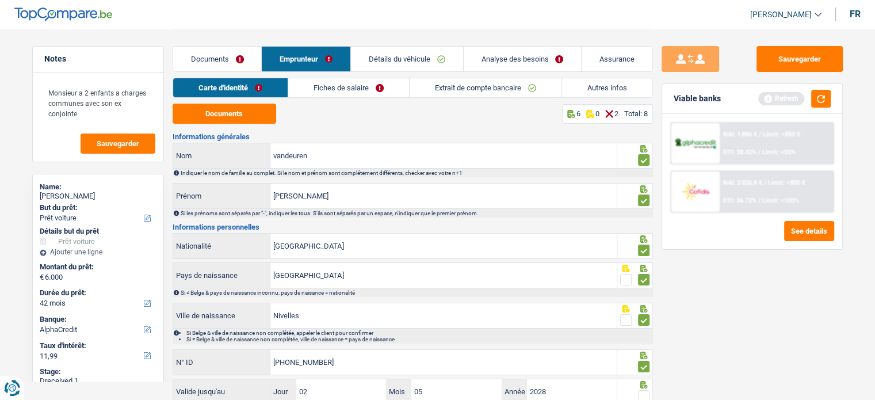
click at [249, 90] on link "Carte d'identité" at bounding box center [230, 87] width 115 height 19
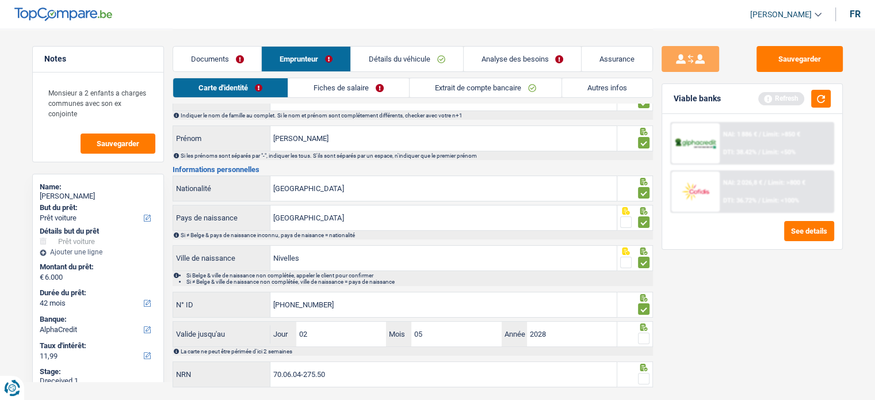
scroll to position [83, 0]
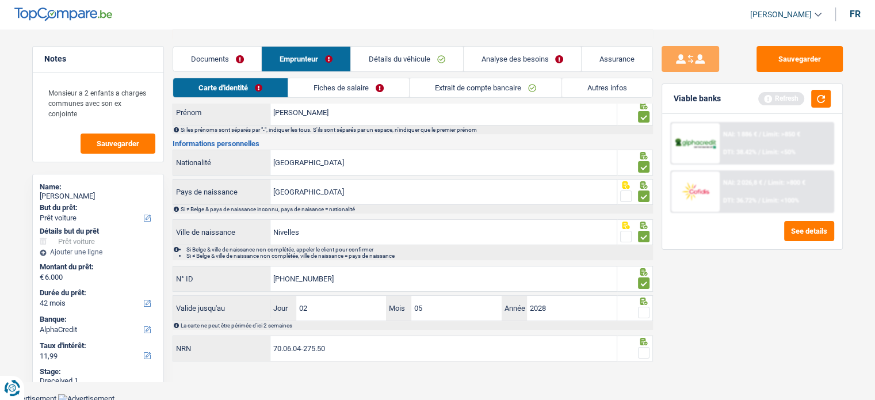
click at [642, 309] on span at bounding box center [644, 313] width 12 height 12
click at [0, 0] on input "radio" at bounding box center [0, 0] width 0 height 0
click at [649, 348] on span at bounding box center [644, 353] width 12 height 12
click at [0, 0] on input "radio" at bounding box center [0, 0] width 0 height 0
click at [335, 89] on link "Fiches de salaire" at bounding box center [348, 87] width 121 height 19
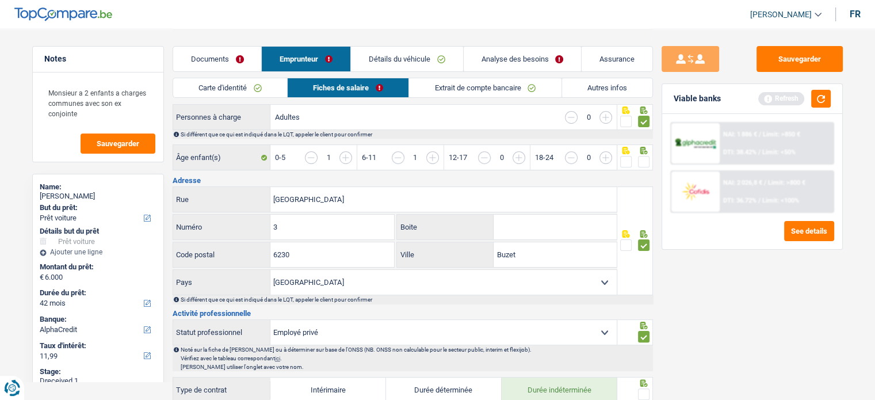
scroll to position [230, 0]
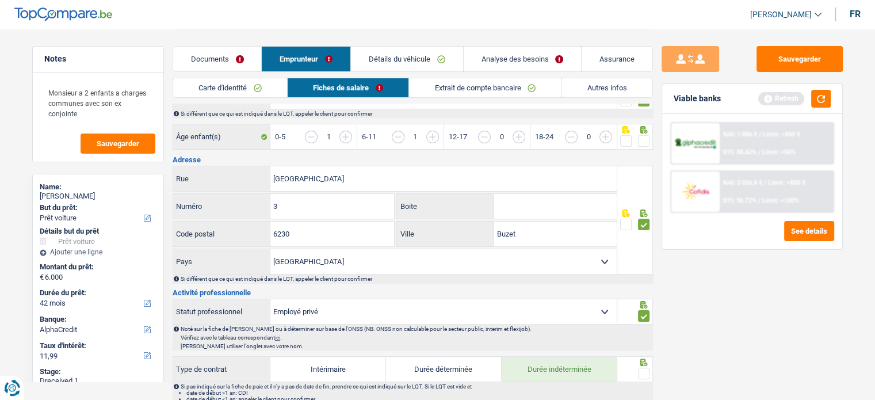
click at [643, 140] on span at bounding box center [644, 141] width 12 height 12
click at [0, 0] on input "radio" at bounding box center [0, 0] width 0 height 0
click at [630, 138] on span at bounding box center [626, 141] width 12 height 12
click at [0, 0] on input "radio" at bounding box center [0, 0] width 0 height 0
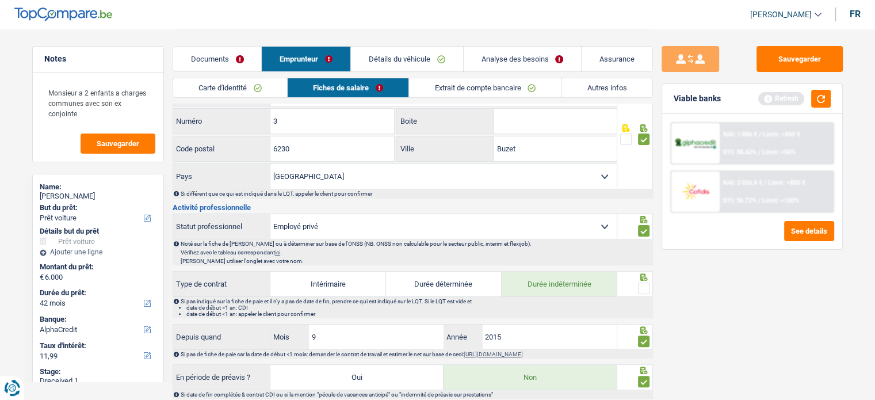
scroll to position [403, 0]
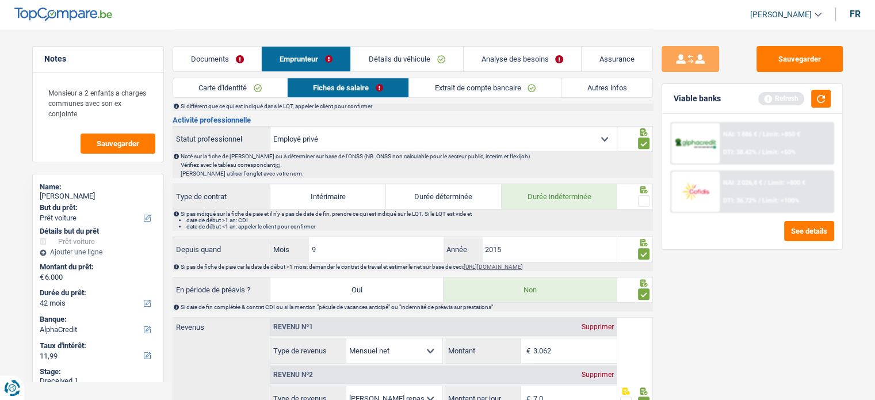
click at [647, 200] on span at bounding box center [644, 201] width 12 height 12
click at [0, 0] on input "radio" at bounding box center [0, 0] width 0 height 0
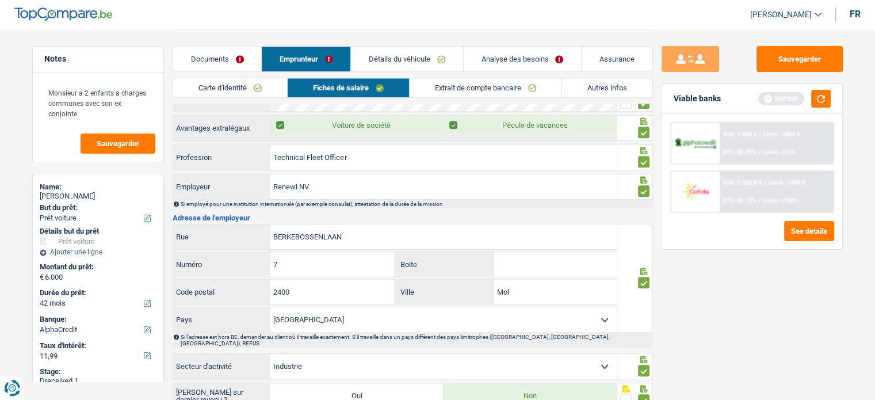
scroll to position [978, 0]
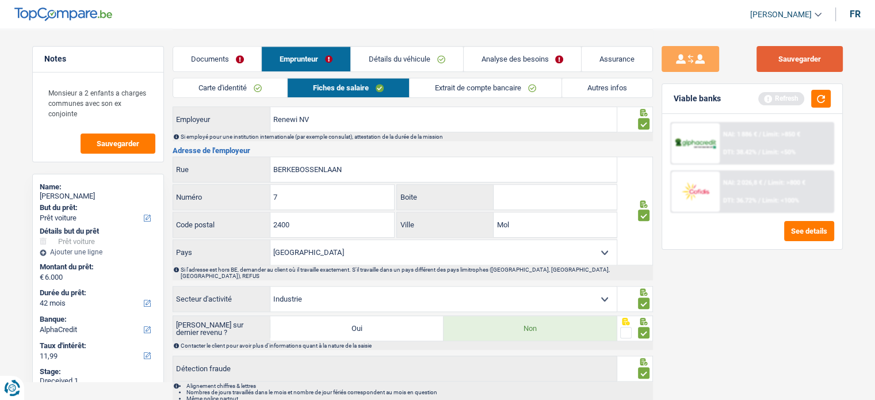
click at [801, 60] on button "Sauvegarder" at bounding box center [800, 59] width 86 height 26
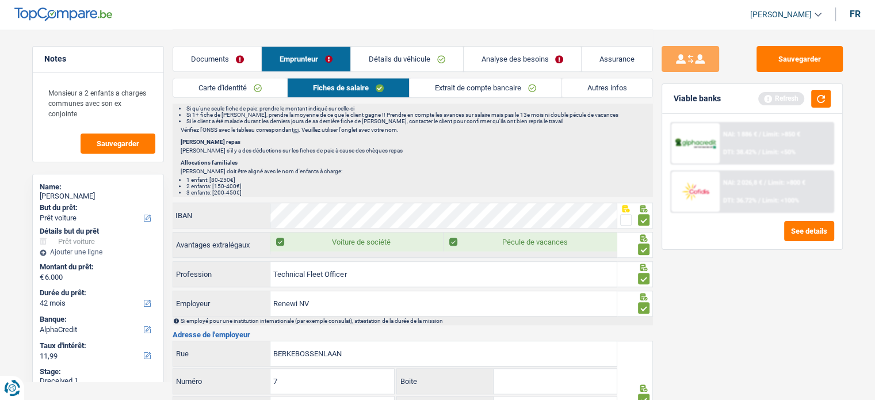
scroll to position [506, 0]
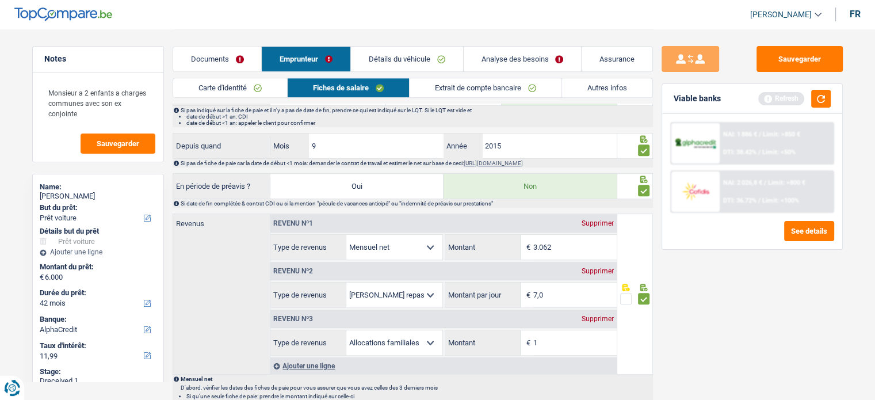
click at [782, 134] on span "Limit: >850 €" at bounding box center [781, 134] width 37 height 7
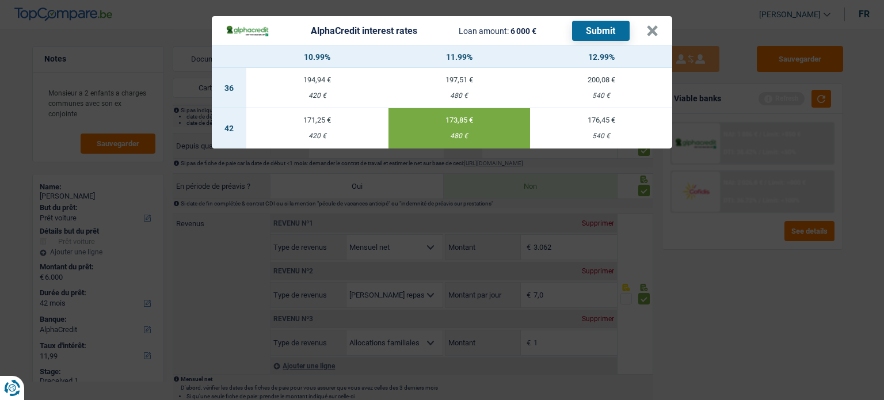
click at [603, 35] on button "Submit" at bounding box center [601, 31] width 58 height 20
click at [651, 29] on button "×" at bounding box center [652, 31] width 12 height 12
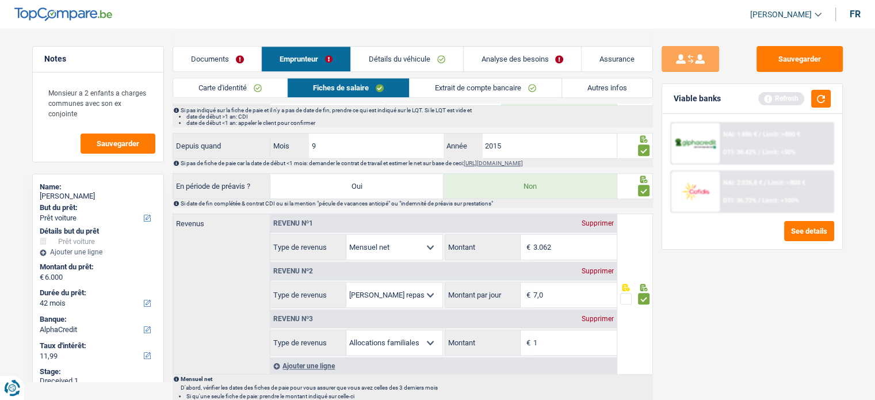
click at [787, 179] on span "Limit: >800 €" at bounding box center [786, 182] width 37 height 7
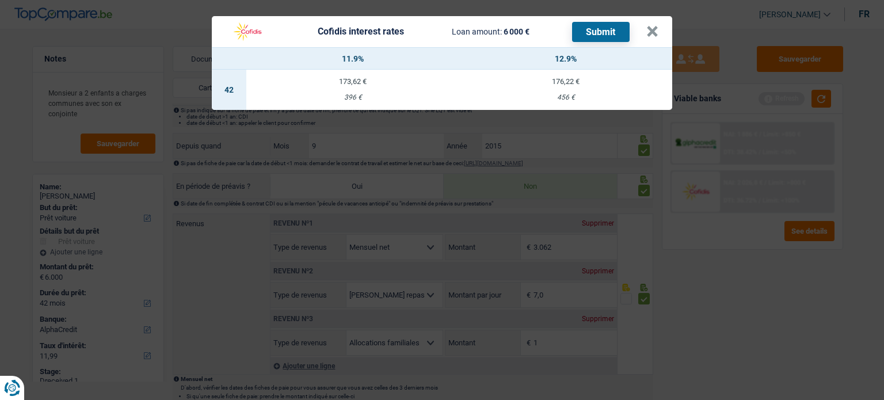
click at [556, 92] on td "176,22 € 456 €" at bounding box center [565, 90] width 213 height 40
select select "cofidis"
type input "12,90"
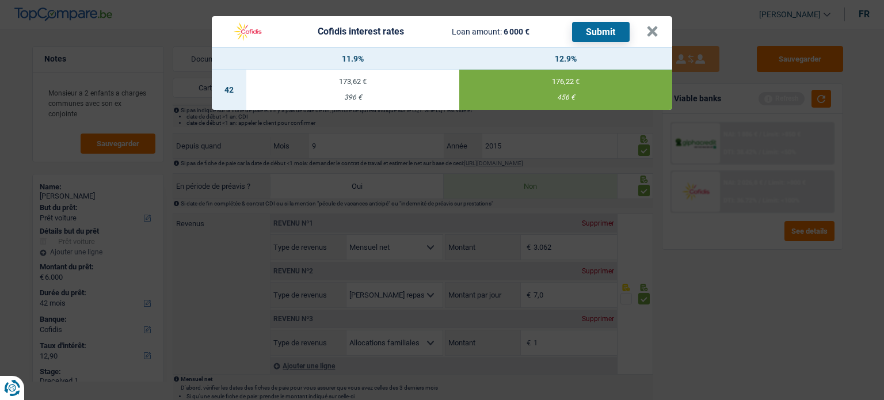
click at [611, 33] on button "Submit" at bounding box center [601, 32] width 58 height 20
click at [645, 32] on div "Cofidis interest rates Loan amount: 6 000 € Submit" at bounding box center [436, 32] width 421 height 22
click at [649, 34] on button "×" at bounding box center [652, 32] width 12 height 12
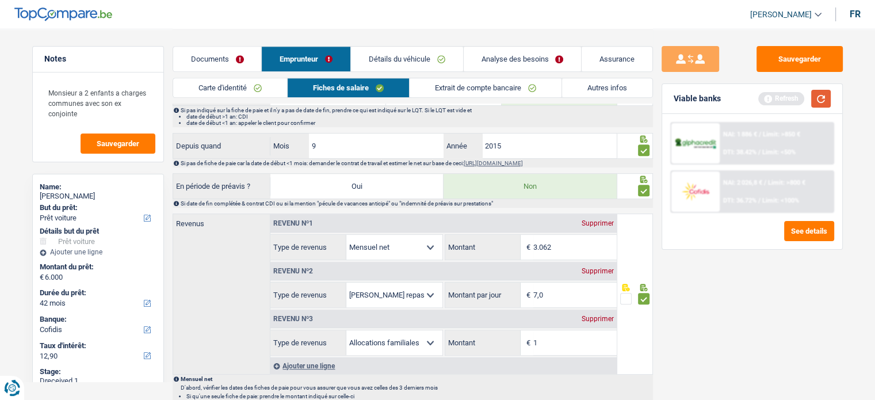
click at [816, 92] on button "button" at bounding box center [821, 99] width 20 height 18
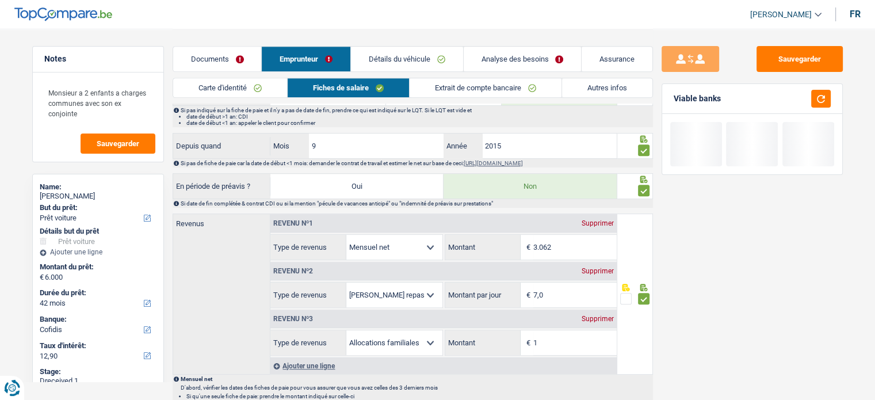
click at [216, 68] on link "Documents" at bounding box center [217, 59] width 89 height 25
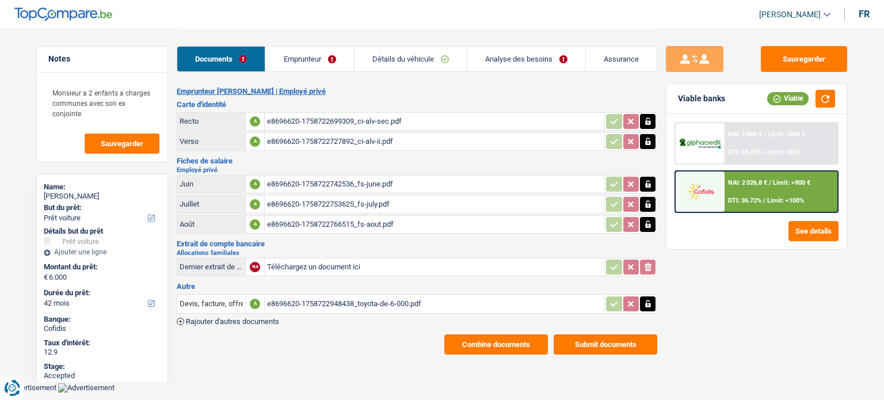
click at [335, 64] on link "Emprunteur" at bounding box center [309, 59] width 88 height 25
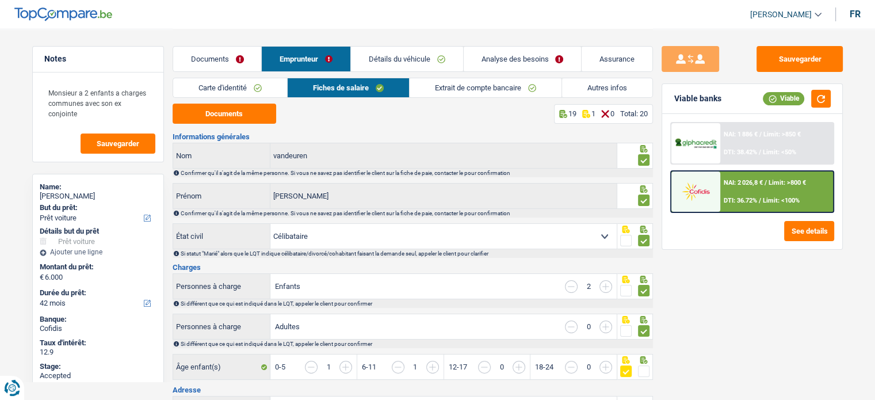
click at [226, 80] on link "Carte d'identité" at bounding box center [230, 87] width 114 height 19
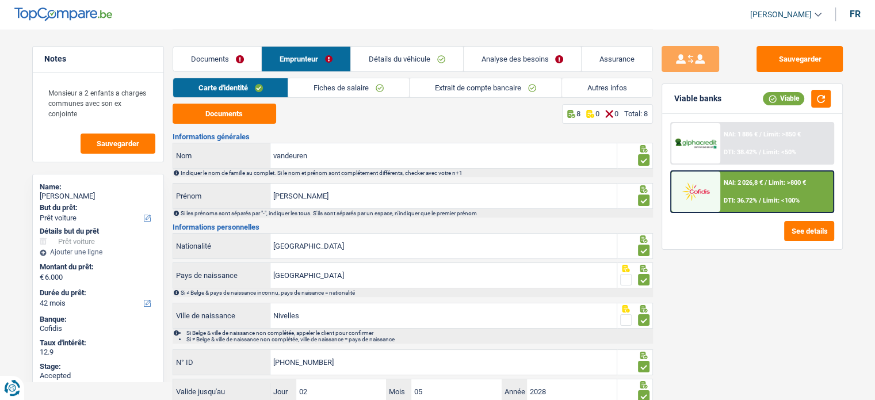
click at [578, 90] on link "Autres infos" at bounding box center [607, 87] width 90 height 19
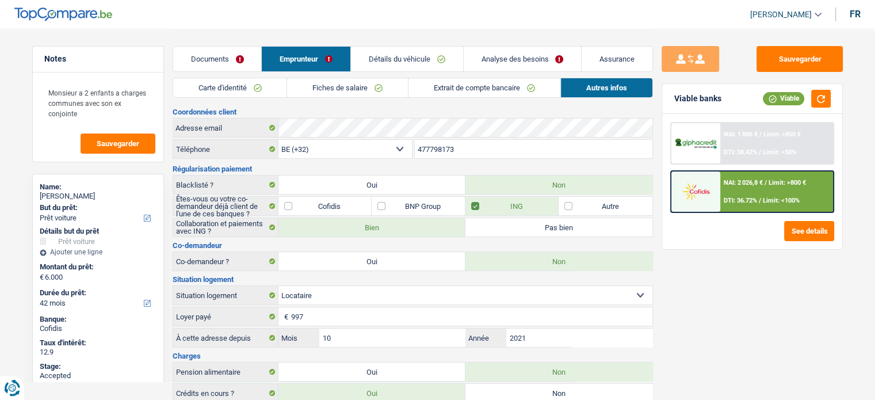
click at [483, 94] on link "Extrait de compte bancaire" at bounding box center [485, 87] width 152 height 19
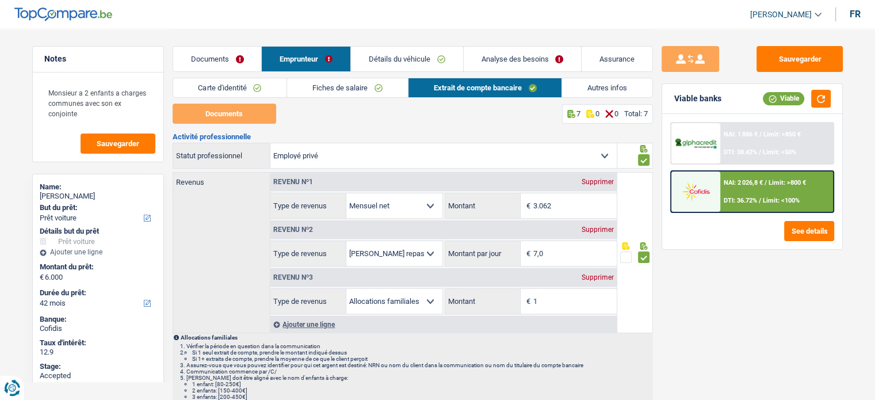
click at [366, 89] on link "Fiches de salaire" at bounding box center [347, 87] width 121 height 19
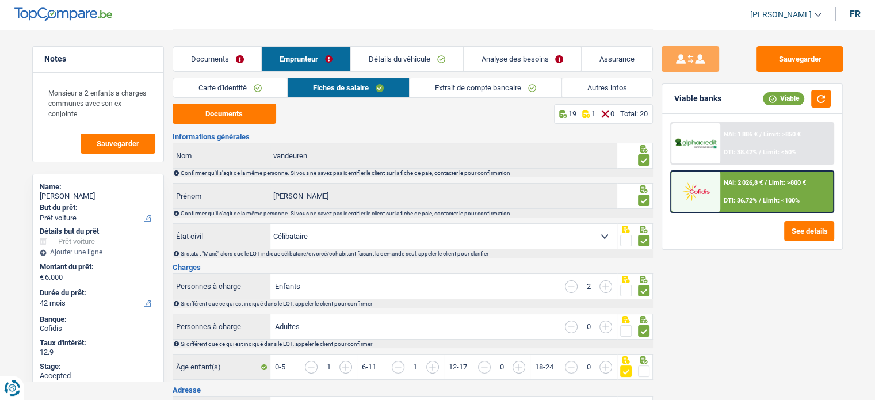
click at [439, 67] on link "Détails du véhicule" at bounding box center [407, 59] width 112 height 25
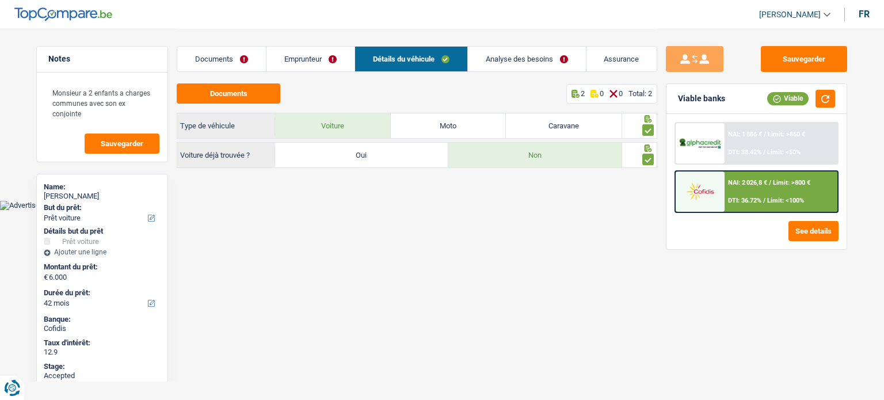
click at [513, 59] on link "Analyse des besoins" at bounding box center [527, 59] width 118 height 25
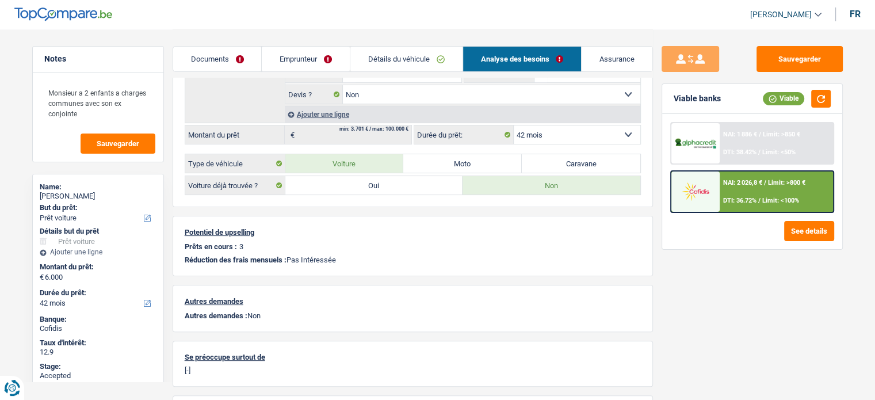
scroll to position [173, 0]
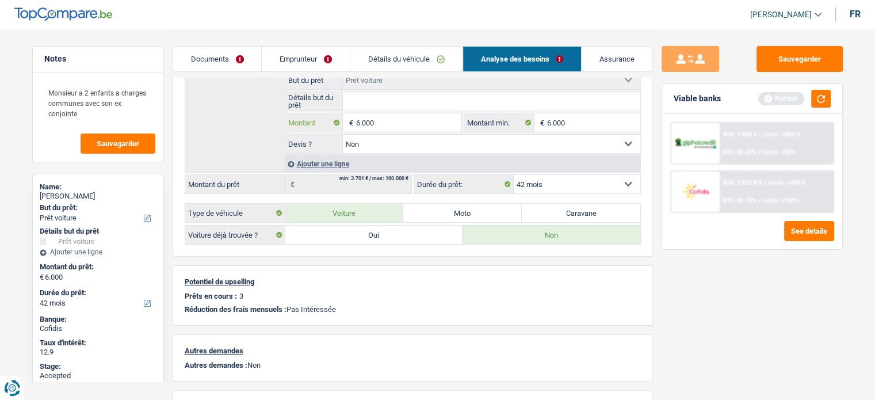
click at [356, 119] on input "6.000" at bounding box center [408, 122] width 105 height 18
type input "7.501"
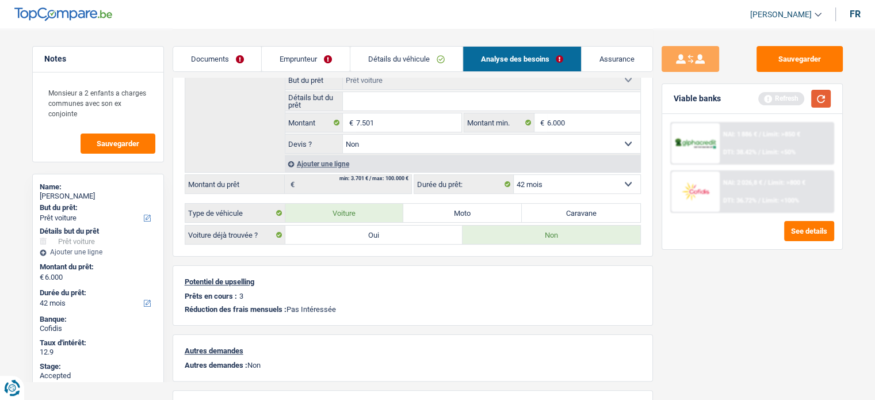
select select "48"
type input "7.501"
select select "48"
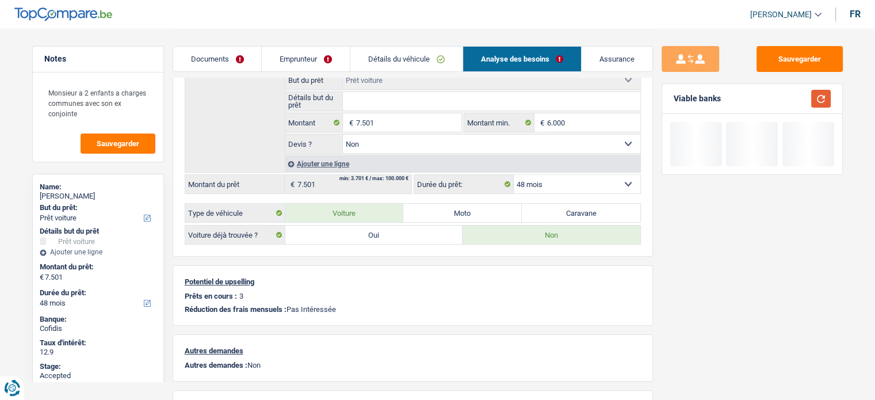
click at [822, 106] on button "button" at bounding box center [821, 99] width 20 height 18
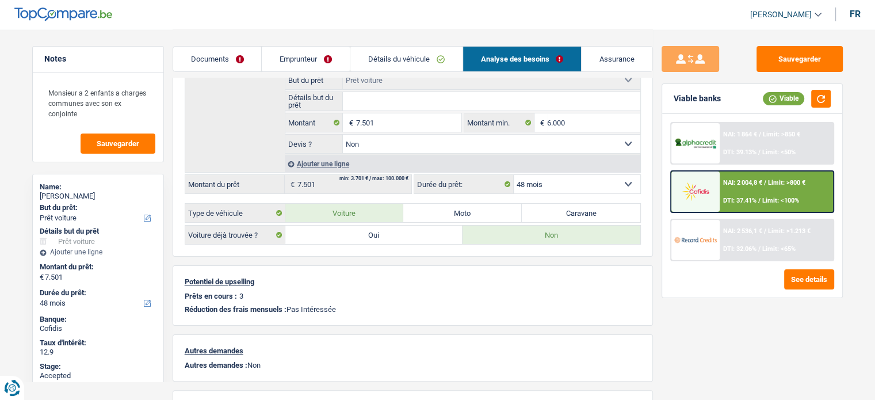
click at [762, 238] on div "NAI: 2 536,1 € / Limit: >1.213 € DTI: 32.06% / Limit: <65%" at bounding box center [776, 240] width 113 height 40
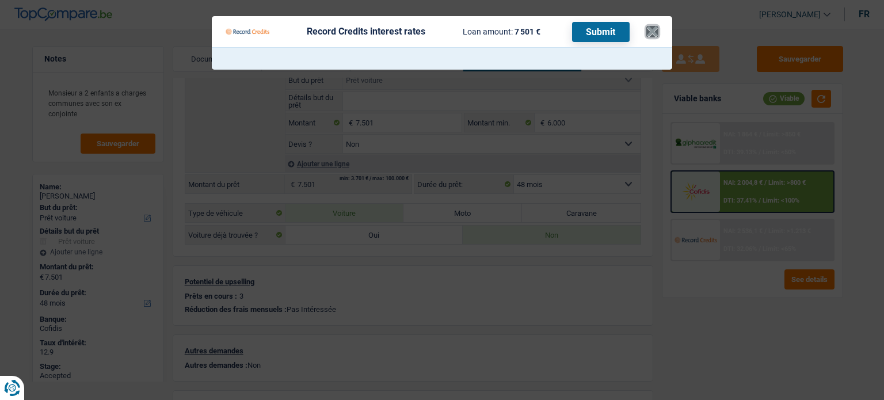
click at [654, 34] on button "×" at bounding box center [652, 32] width 12 height 12
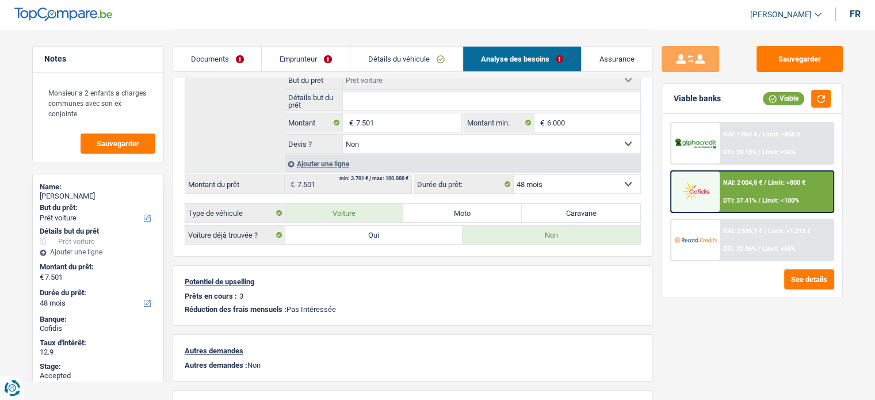
click at [763, 227] on span "NAI: 2 536,1 €" at bounding box center [742, 230] width 39 height 7
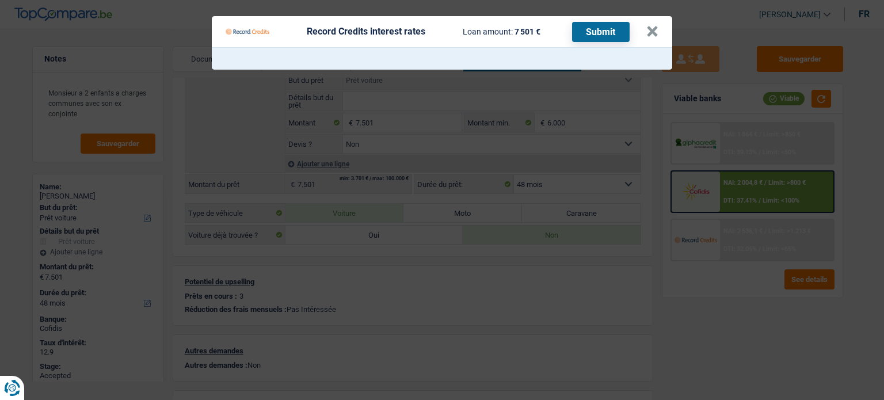
click at [732, 311] on Credits "Record Credits interest rates Loan amount: 7 501 € Submit ×" at bounding box center [442, 200] width 884 height 400
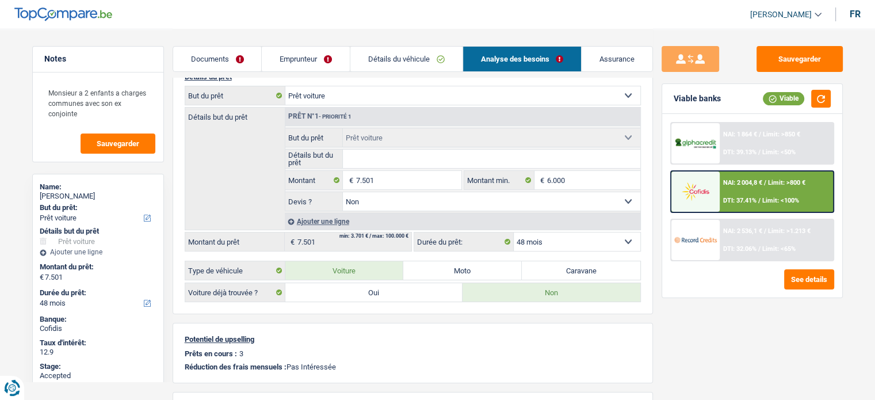
scroll to position [0, 0]
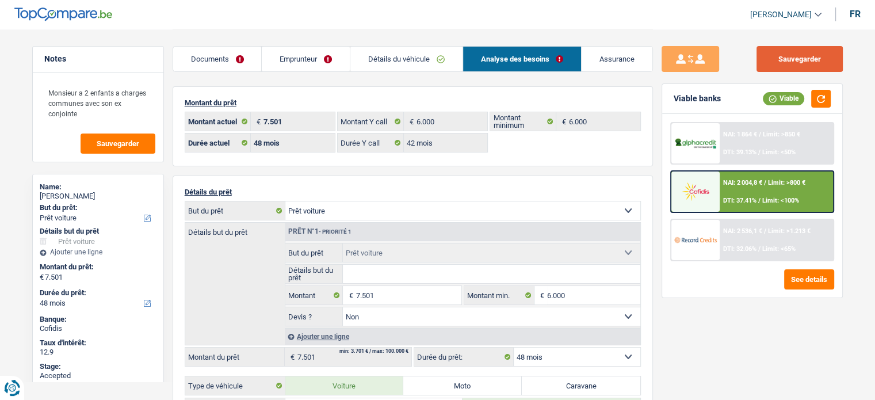
click at [795, 71] on button "Sauvegarder" at bounding box center [800, 59] width 86 height 26
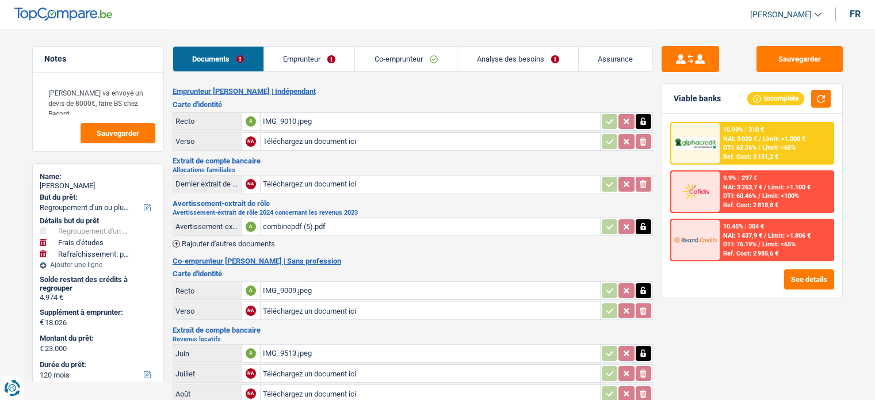
select select "refinancing"
select select "study"
select select "houseOrGarden"
select select "120"
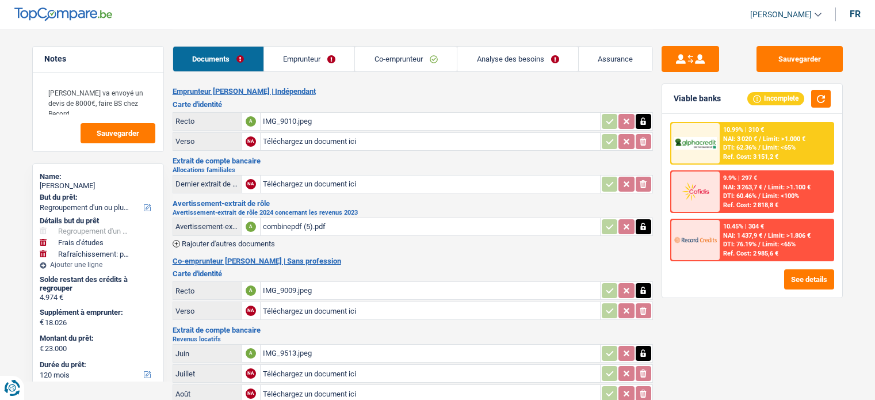
select select "record credits"
select select "independent"
select select "netSalary"
select select "familyAllowances"
select select "BE"
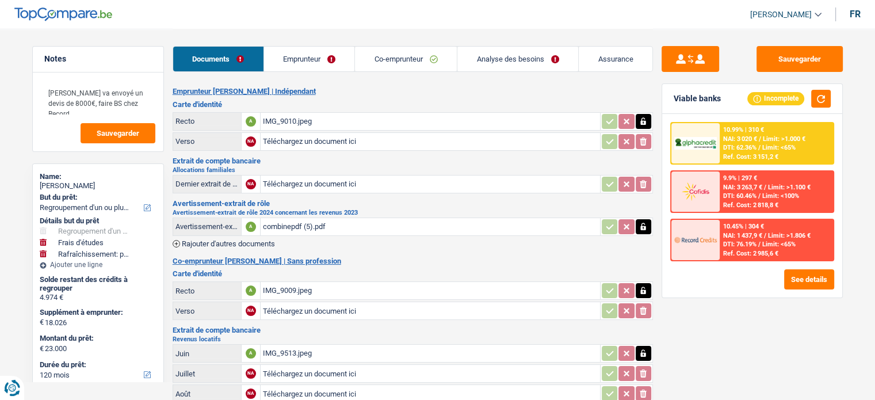
click at [315, 71] on link "Emprunteur" at bounding box center [309, 59] width 91 height 25
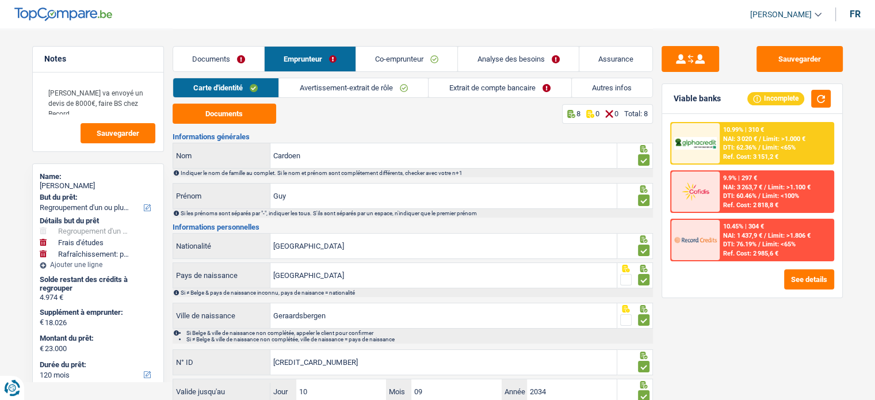
click at [399, 87] on link "Avertissement-extrait de rôle" at bounding box center [353, 87] width 149 height 19
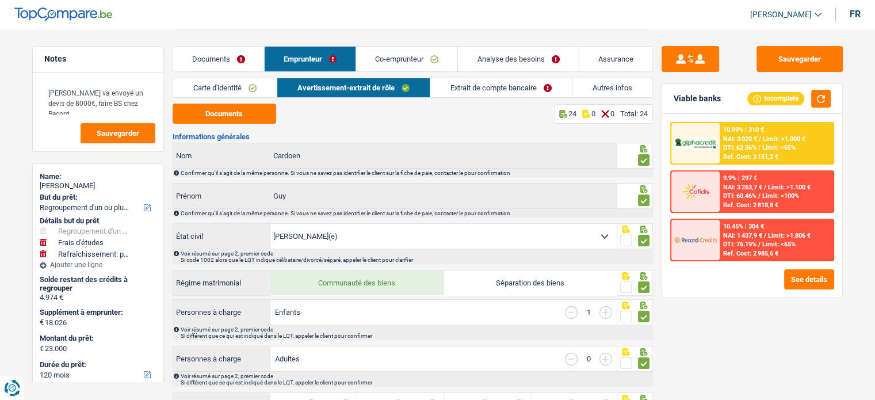
click at [472, 88] on link "Extrait de compte bancaire" at bounding box center [501, 87] width 142 height 19
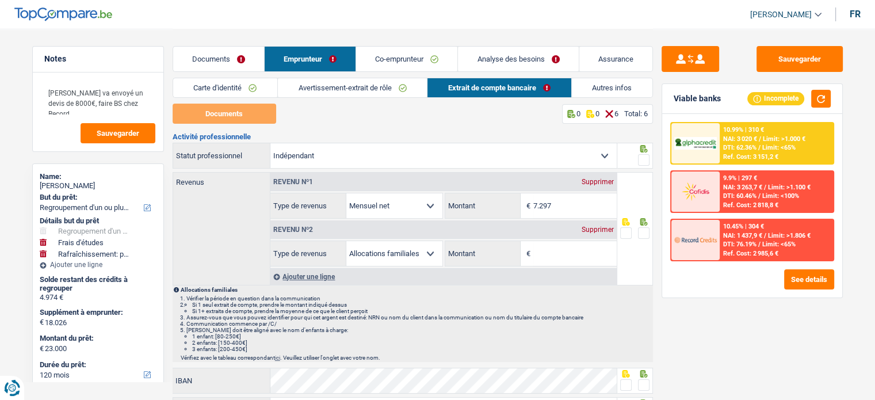
click at [596, 234] on div "Revenu nº2 Supprimer" at bounding box center [443, 229] width 346 height 18
click at [595, 233] on div "Revenu nº2 Supprimer" at bounding box center [443, 229] width 346 height 18
click at [594, 230] on div "Supprimer" at bounding box center [598, 229] width 38 height 7
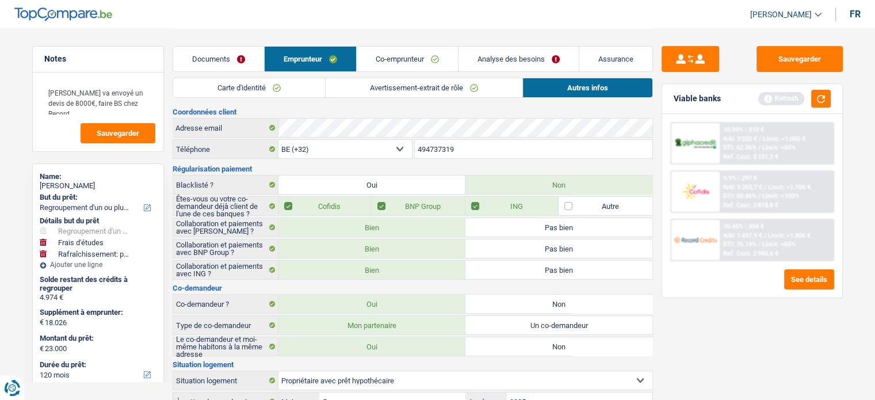
click at [249, 55] on link "Documents" at bounding box center [218, 59] width 91 height 25
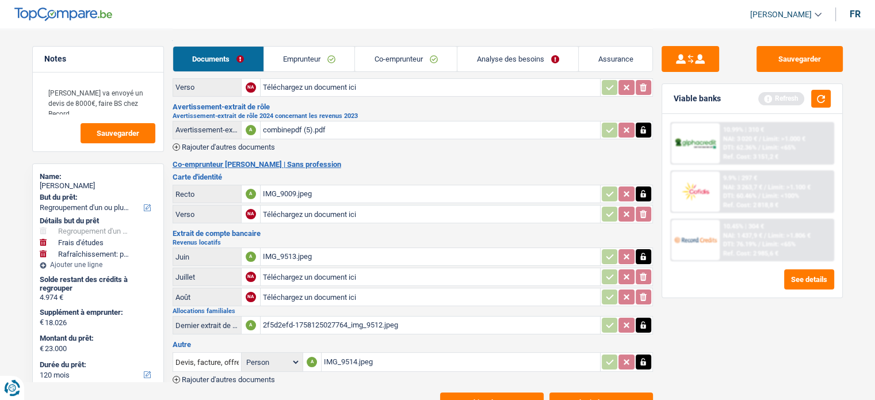
scroll to position [97, 0]
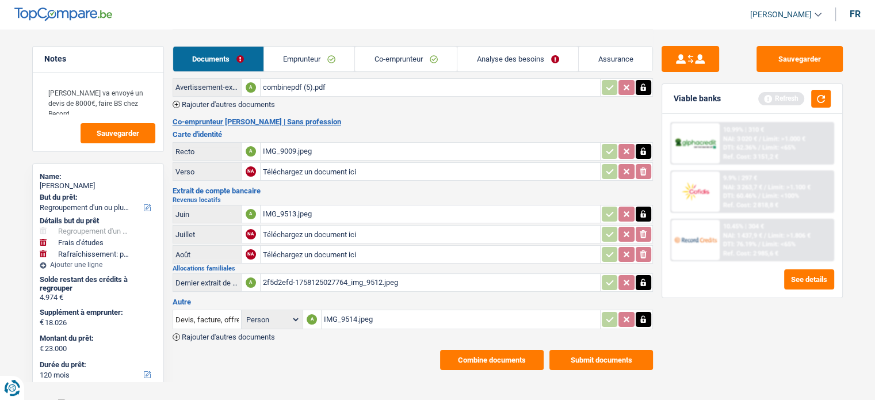
click at [482, 355] on button "Combine documents" at bounding box center [492, 360] width 104 height 20
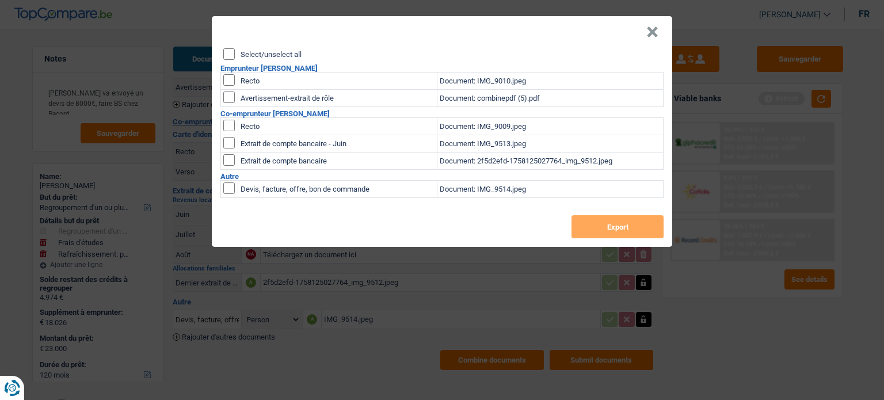
click at [227, 54] on input "Select/unselect all" at bounding box center [229, 54] width 12 height 12
checkbox input "true"
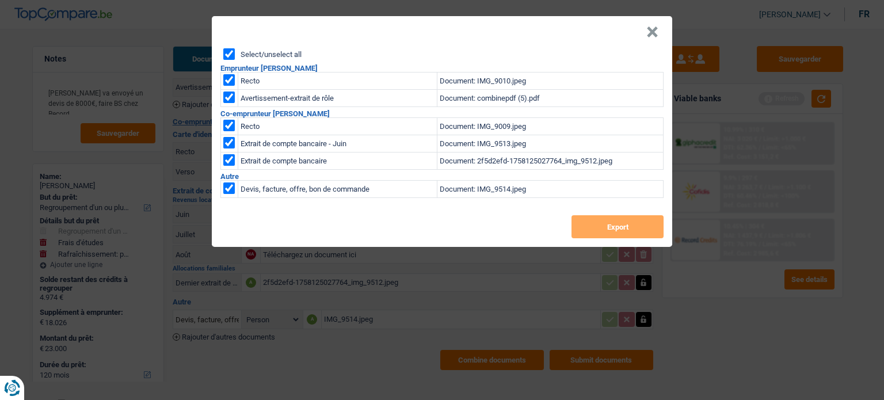
checkbox input "true"
click at [591, 230] on button "Export" at bounding box center [617, 226] width 92 height 23
click at [656, 33] on header "×" at bounding box center [442, 32] width 460 height 32
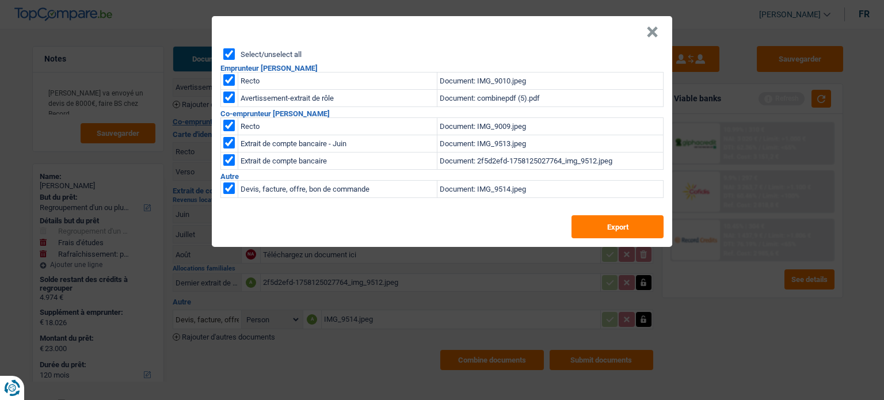
click at [654, 34] on button "×" at bounding box center [652, 32] width 12 height 12
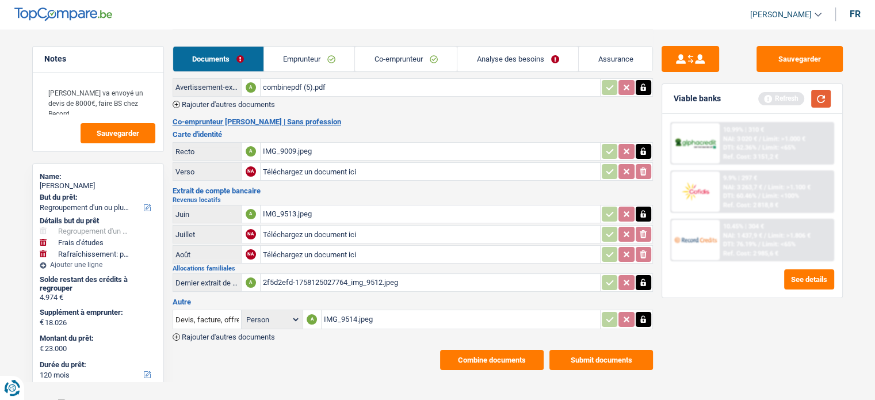
click at [827, 98] on button "button" at bounding box center [821, 99] width 20 height 18
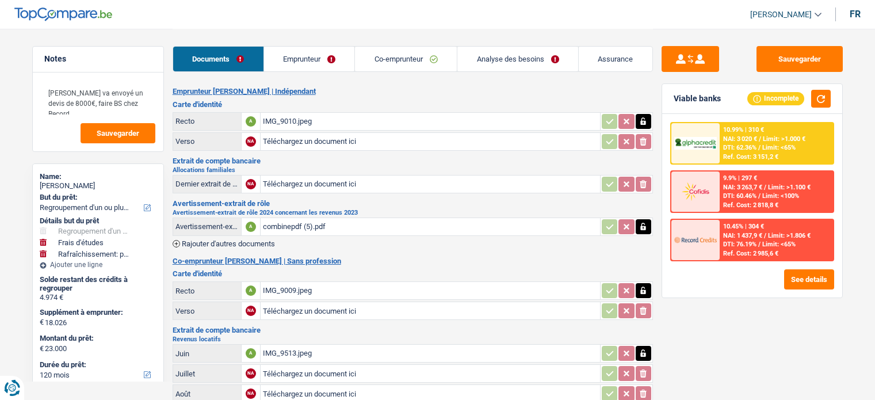
select select "refinancing"
select select "study"
select select "houseOrGarden"
select select "120"
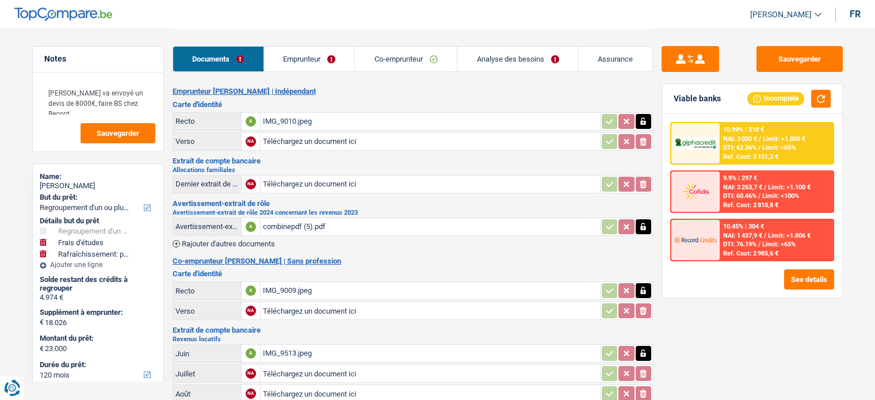
select select "record credits"
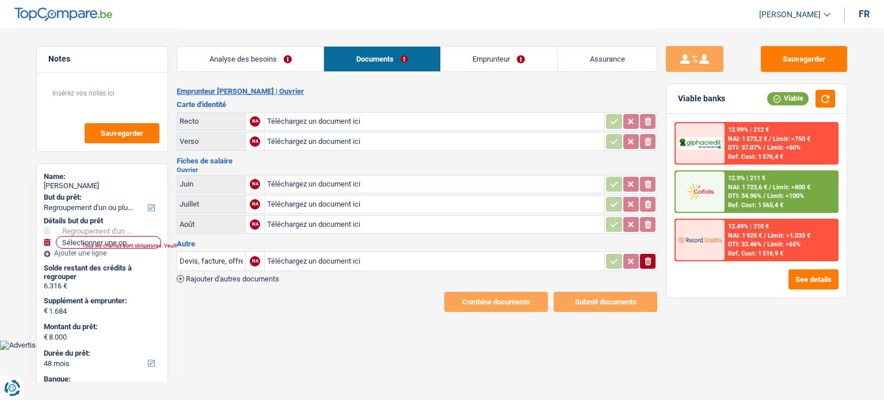
select select "refinancing"
select select "48"
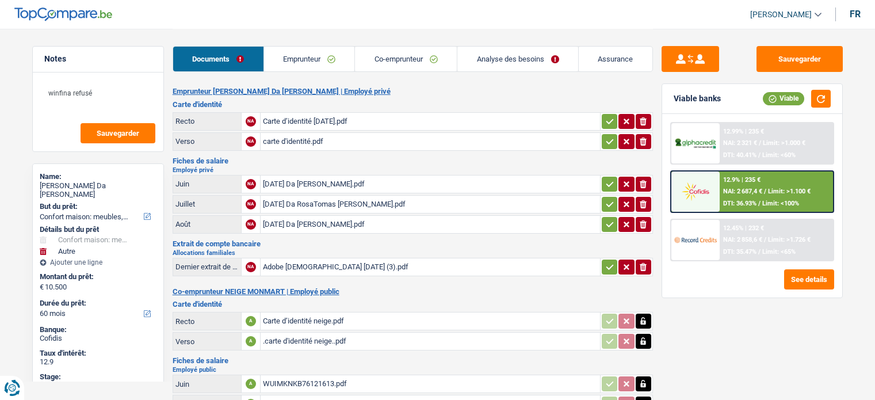
select select "household"
select select "other"
select select "60"
click at [607, 260] on button "button" at bounding box center [610, 267] width 16 height 15
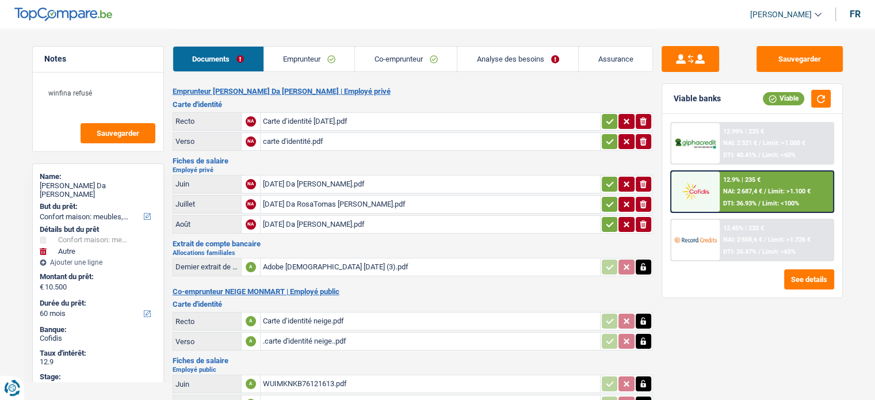
click at [612, 219] on icon "button" at bounding box center [609, 225] width 9 height 12
click at [611, 197] on button "button" at bounding box center [610, 204] width 16 height 15
click at [610, 177] on button "button" at bounding box center [610, 184] width 16 height 15
click at [610, 139] on icon "button" at bounding box center [609, 142] width 9 height 12
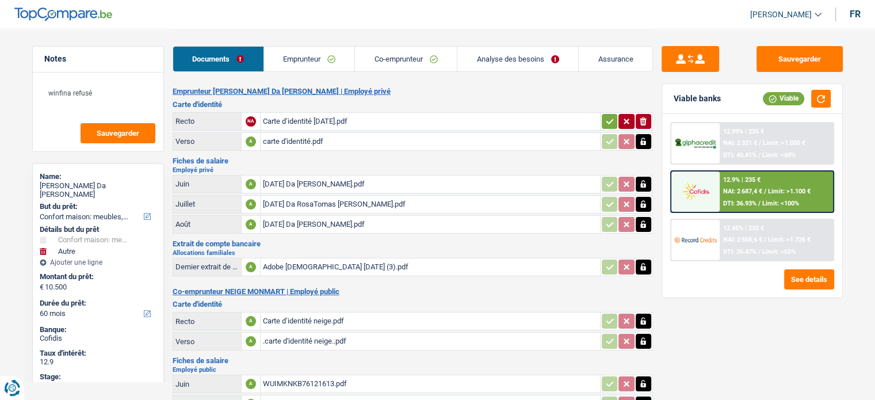
click at [609, 124] on icon "button" at bounding box center [609, 122] width 9 height 12
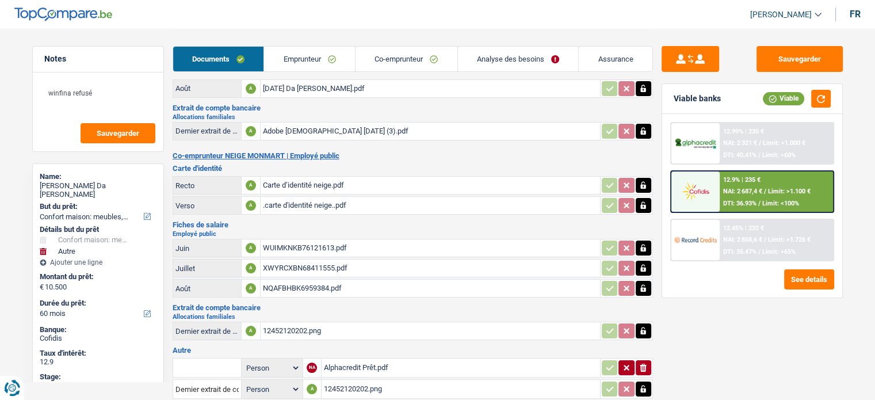
scroll to position [203, 0]
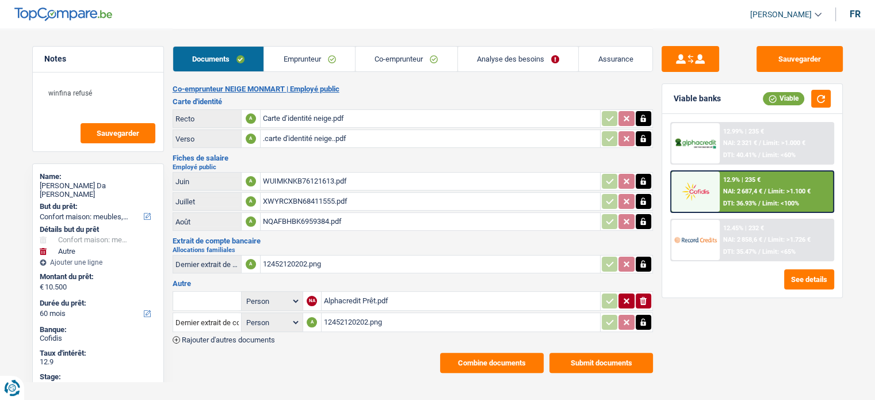
click at [440, 357] on div "Combine documents Submit documents" at bounding box center [413, 363] width 481 height 20
click at [457, 357] on button "Combine documents" at bounding box center [492, 363] width 104 height 20
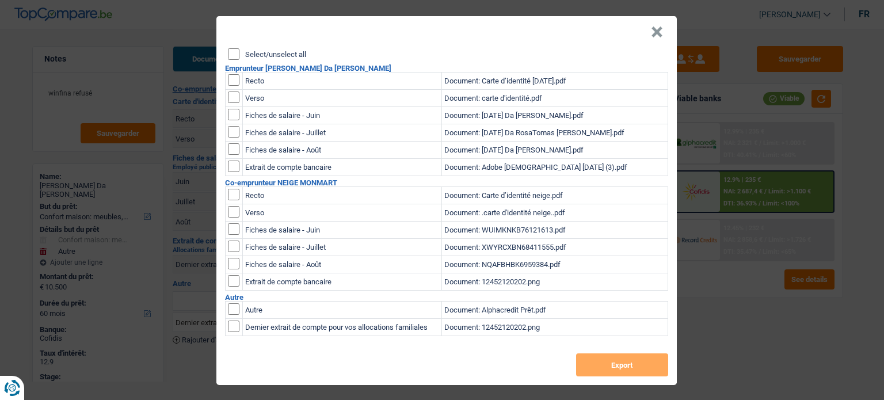
click at [228, 54] on input "Select/unselect all" at bounding box center [234, 54] width 12 height 12
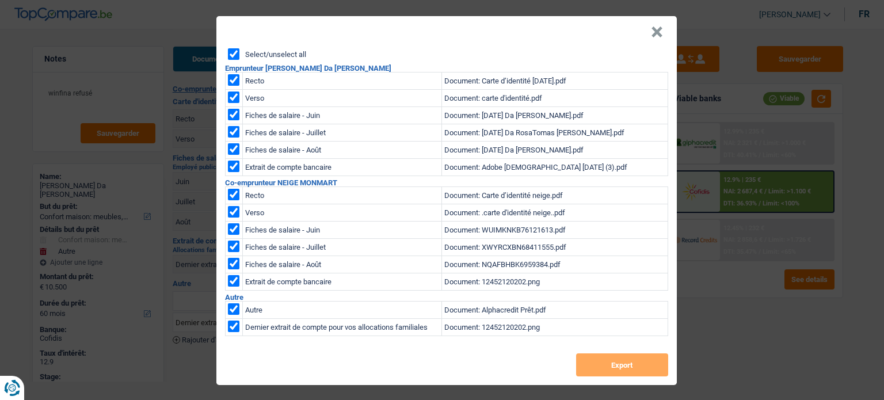
checkbox input "true"
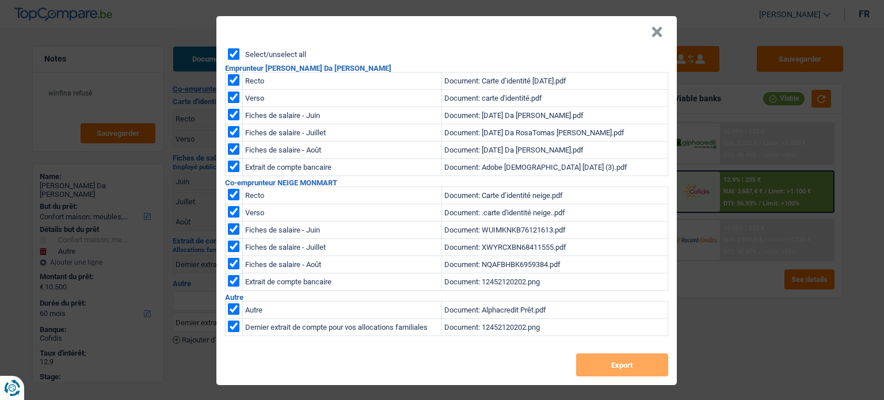
checkbox input "true"
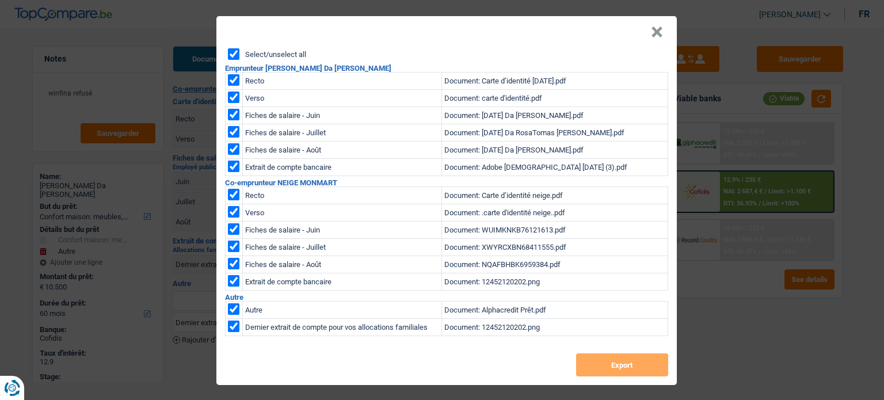
checkbox input "true"
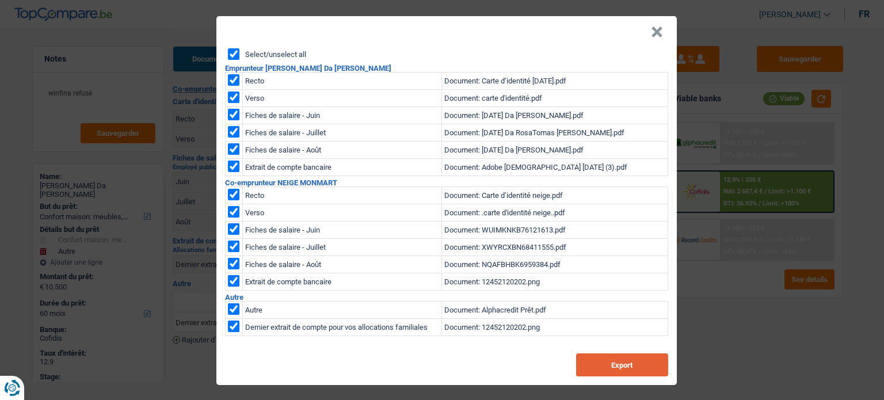
click at [618, 359] on button "Export" at bounding box center [622, 364] width 92 height 23
click at [659, 32] on header "×" at bounding box center [446, 32] width 460 height 32
click at [654, 29] on button "×" at bounding box center [657, 32] width 12 height 12
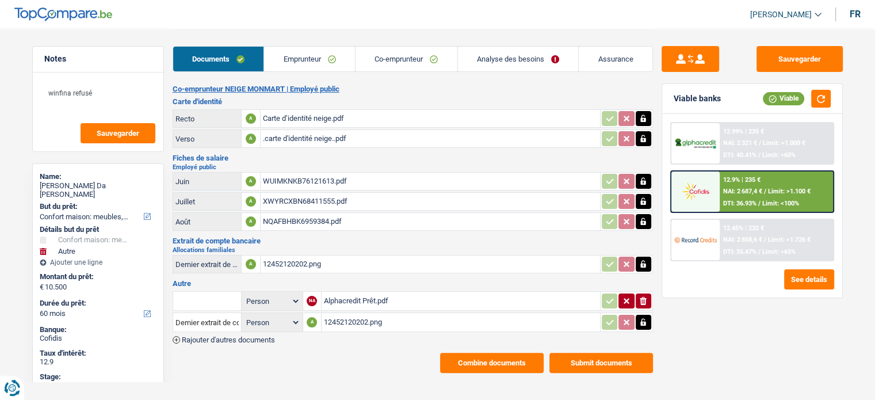
click at [744, 236] on span "NAI: 2 858,6 €" at bounding box center [742, 239] width 39 height 7
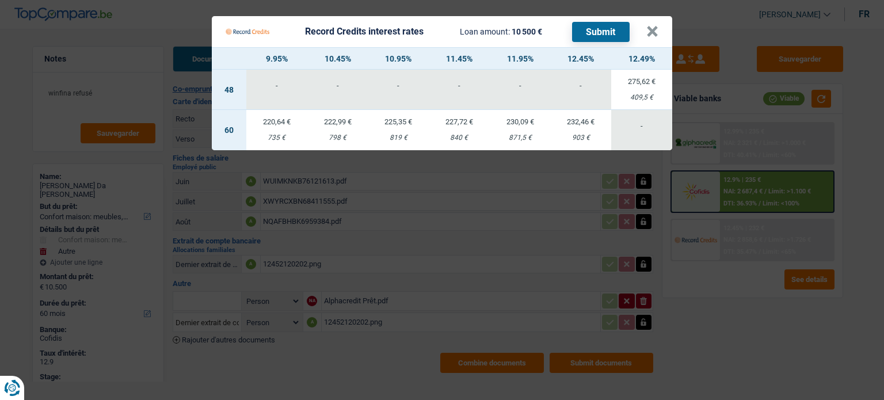
click at [642, 96] on div "409,5 €" at bounding box center [641, 97] width 61 height 7
select select "48"
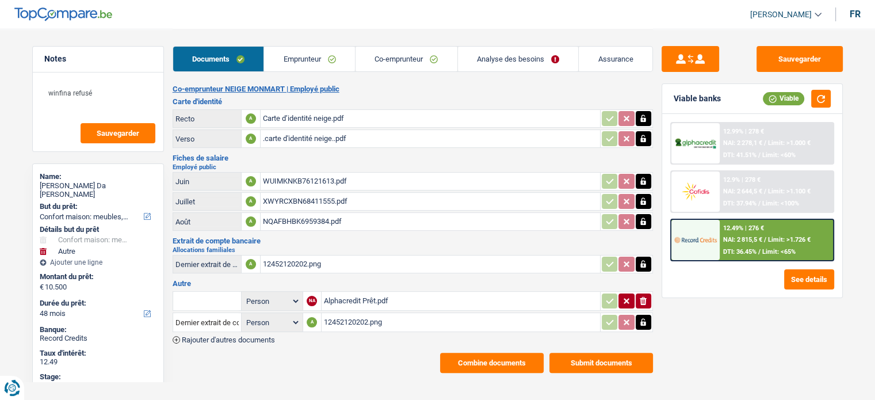
click at [767, 237] on div "NAI: 2 815,5 € / Limit: >1.726 €" at bounding box center [766, 239] width 87 height 7
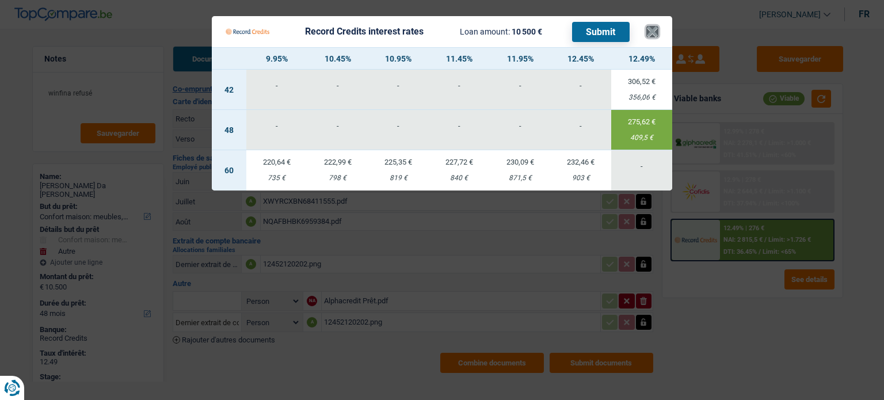
click at [653, 35] on button "×" at bounding box center [652, 32] width 12 height 12
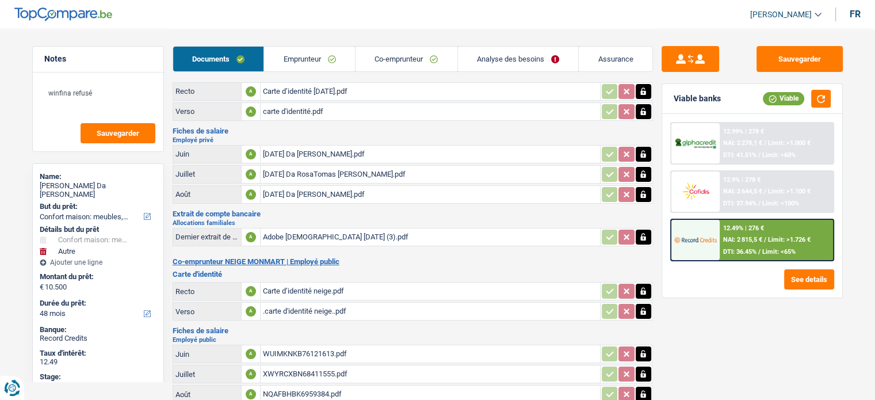
click at [531, 63] on link "Analyse des besoins" at bounding box center [518, 59] width 121 height 25
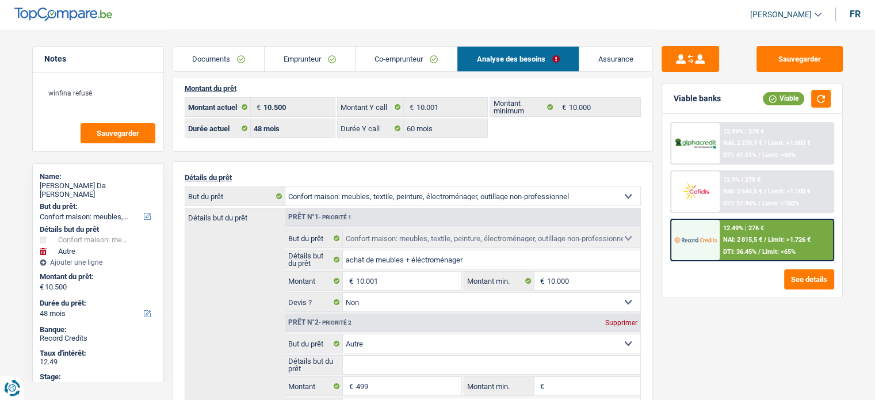
scroll to position [0, 0]
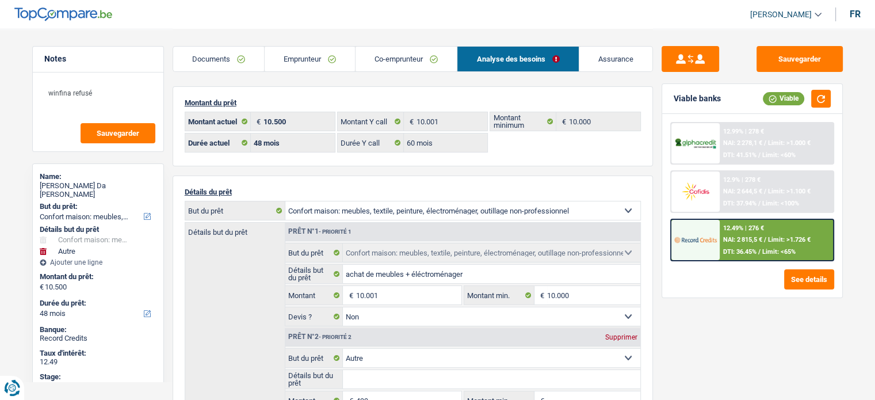
click at [778, 262] on div "12.99% | 278 € NAI: 2 278,1 € / Limit: >1.000 € DTI: 41.51% / Limit: <60% 12.9%…" at bounding box center [752, 206] width 180 height 184
click at [762, 237] on span "NAI: 2 815,5 €" at bounding box center [742, 239] width 39 height 7
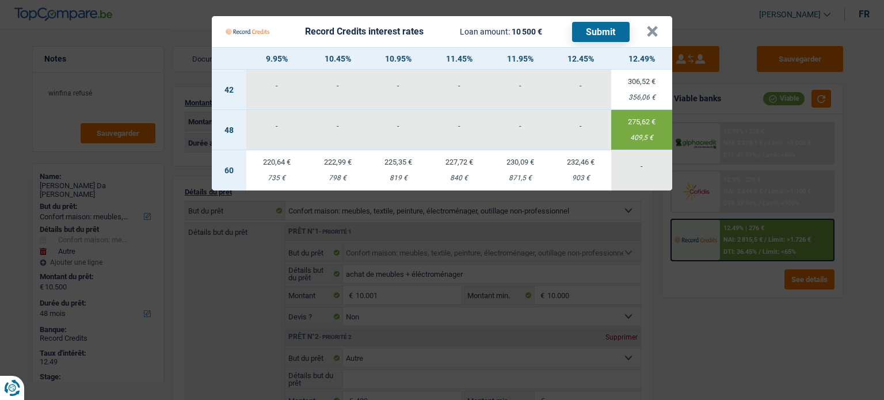
click at [685, 359] on Credits "Record Credits interest rates Loan amount: 10 500 € Submit × 9.95% 10.45% 10.95…" at bounding box center [442, 200] width 884 height 400
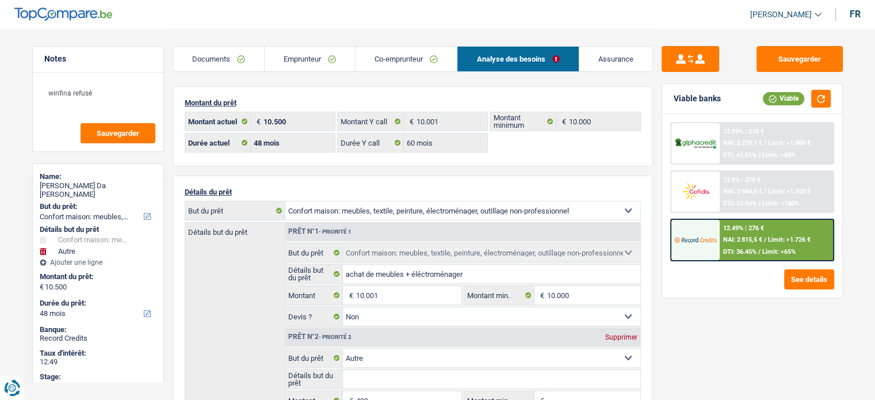
drag, startPoint x: 206, startPoint y: 59, endPoint x: 306, endPoint y: 93, distance: 105.7
click at [206, 59] on link "Documents" at bounding box center [218, 59] width 91 height 25
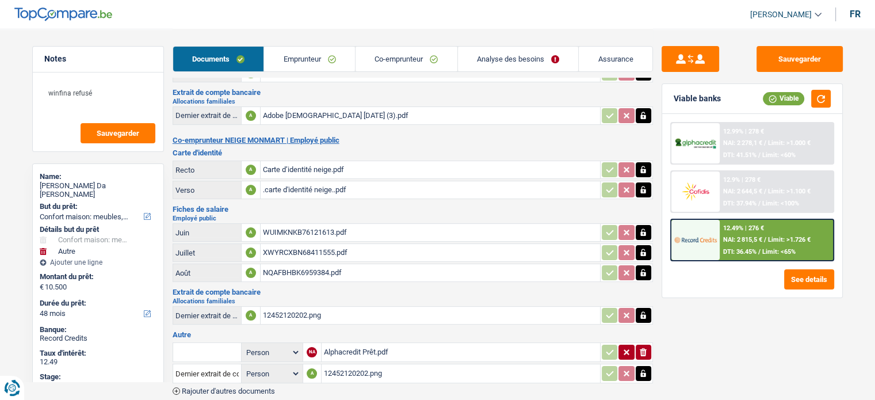
scroll to position [203, 0]
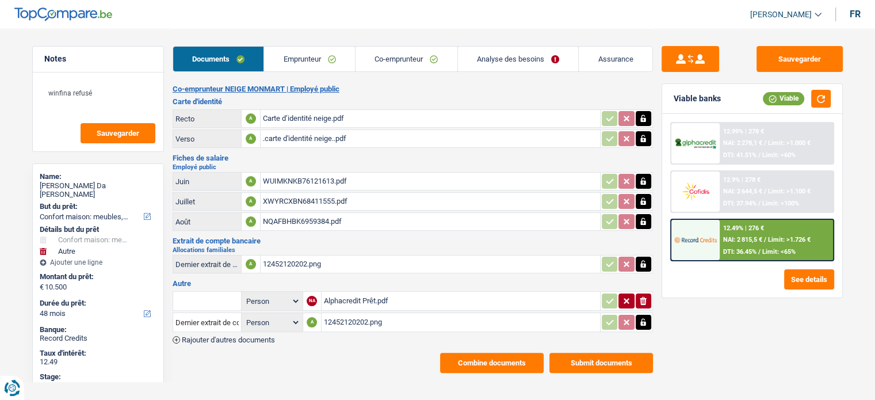
click at [516, 353] on button "Combine documents" at bounding box center [492, 363] width 104 height 20
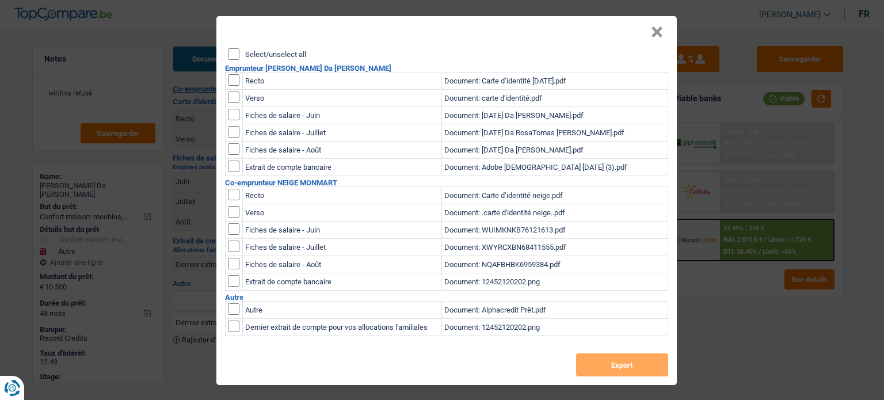
click at [231, 58] on input "Select/unselect all" at bounding box center [234, 54] width 12 height 12
checkbox input "true"
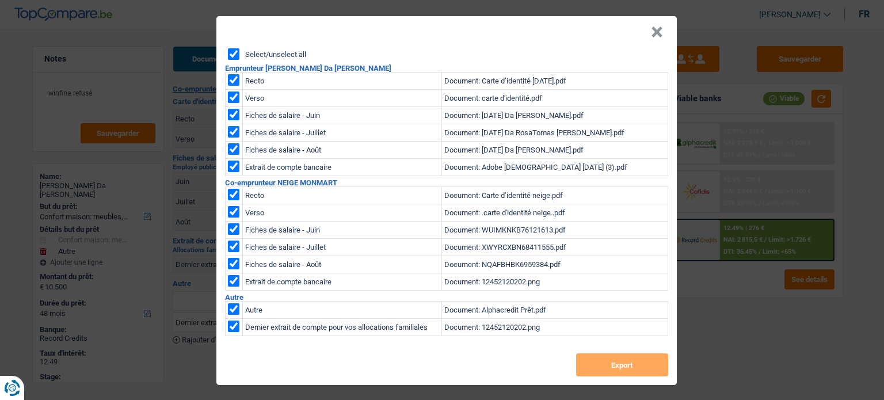
checkbox input "true"
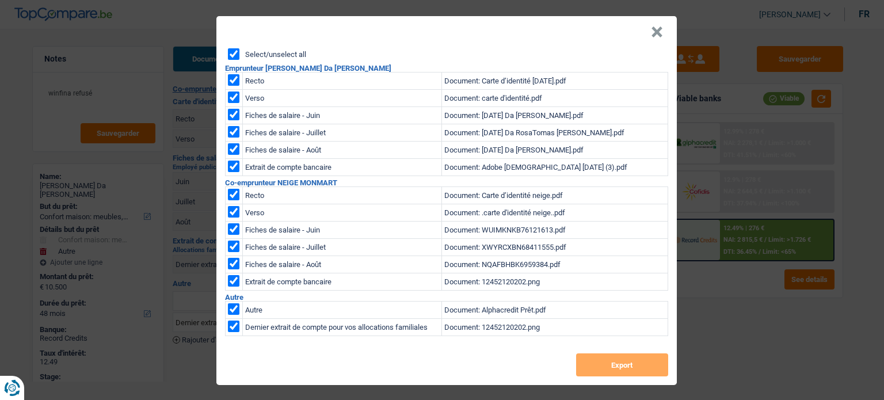
checkbox input "true"
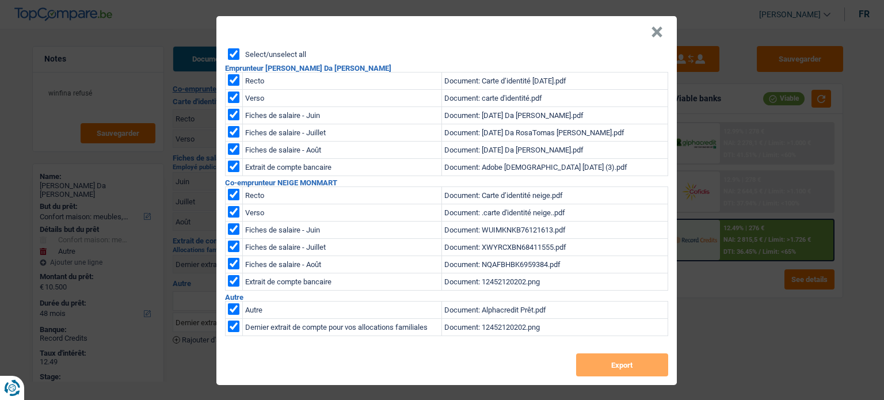
checkbox input "true"
click at [625, 363] on button "Export" at bounding box center [622, 364] width 92 height 23
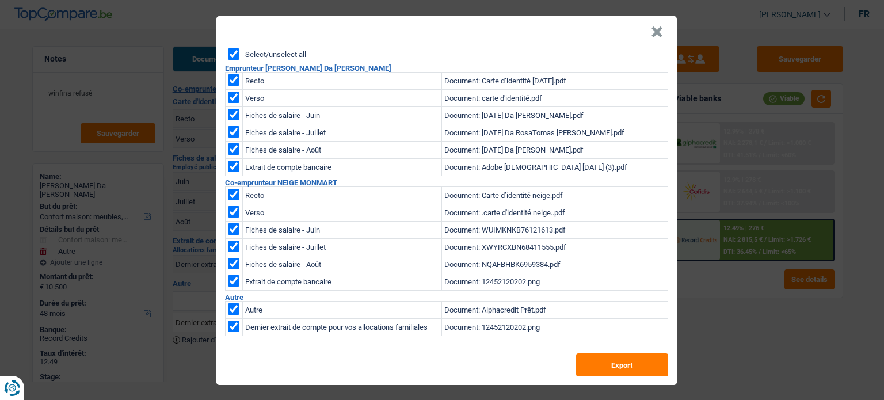
click at [653, 38] on button "×" at bounding box center [657, 32] width 12 height 12
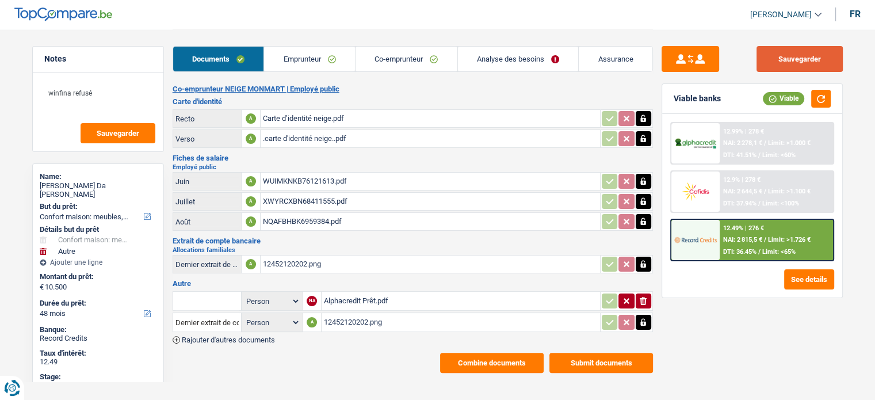
click at [768, 59] on button "Sauvegarder" at bounding box center [800, 59] width 86 height 26
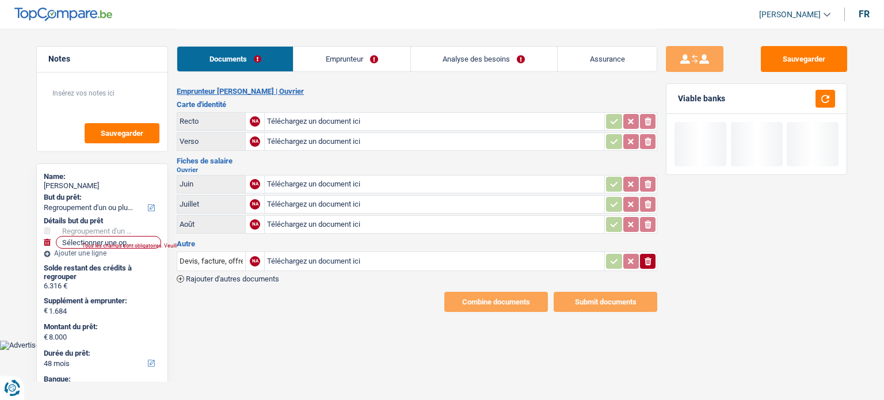
select select "refinancing"
select select "48"
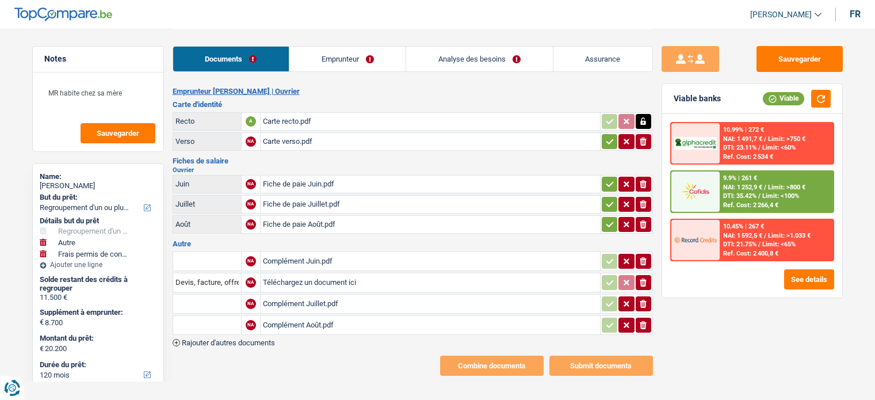
select select "refinancing"
select select "other"
select select "drivingLicense"
select select "120"
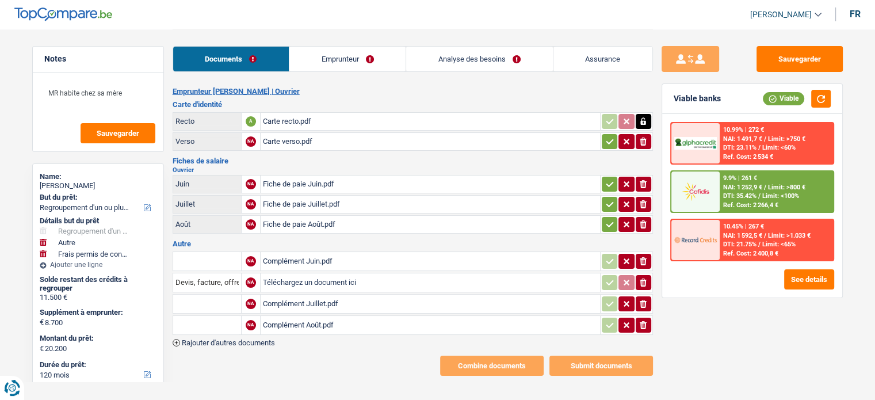
click at [608, 138] on icon "button" at bounding box center [609, 142] width 9 height 12
click at [602, 186] on button "button" at bounding box center [610, 184] width 16 height 15
click at [601, 207] on div "ionicons-v5-e" at bounding box center [626, 204] width 51 height 15
click at [601, 227] on div "ionicons-v5-e" at bounding box center [626, 224] width 51 height 15
click at [608, 209] on td "ionicons-v5-e" at bounding box center [626, 204] width 53 height 18
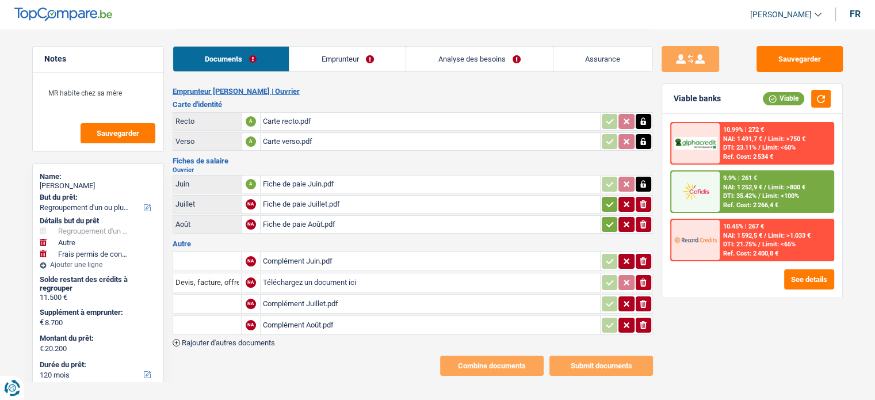
click at [607, 200] on icon "button" at bounding box center [609, 205] width 9 height 12
click at [280, 121] on div "Carte recto.pdf" at bounding box center [430, 121] width 335 height 17
drag, startPoint x: 611, startPoint y: 221, endPoint x: 458, endPoint y: 197, distance: 154.3
click at [611, 221] on icon "button" at bounding box center [609, 225] width 9 height 12
click at [326, 180] on div "Fiche de paie Juin.pdf" at bounding box center [430, 184] width 335 height 17
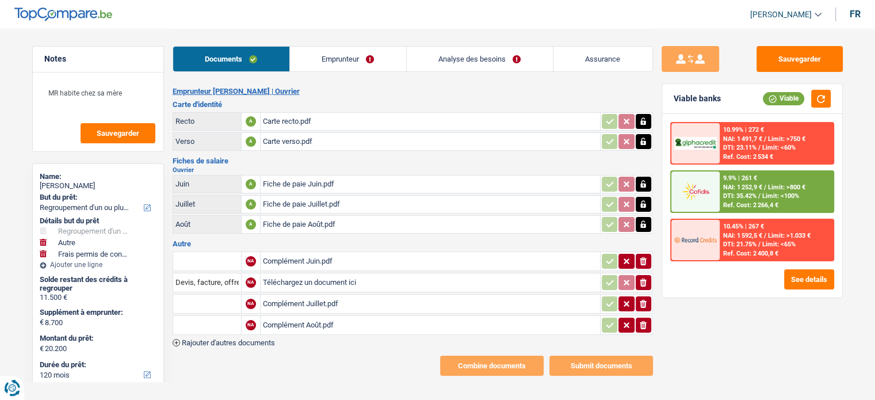
click at [308, 199] on div "Fiche de paie Juillet.pdf" at bounding box center [430, 204] width 335 height 17
click at [288, 216] on div "Fiche de paie Août.pdf" at bounding box center [430, 224] width 335 height 17
click at [298, 253] on div "Complément Juin.pdf" at bounding box center [430, 261] width 335 height 17
click at [310, 295] on div "Complément Juillet.pdf" at bounding box center [430, 303] width 335 height 17
click at [328, 77] on div "Documents Emprunteur Analyse des besoins Assurance" at bounding box center [413, 53] width 481 height 49
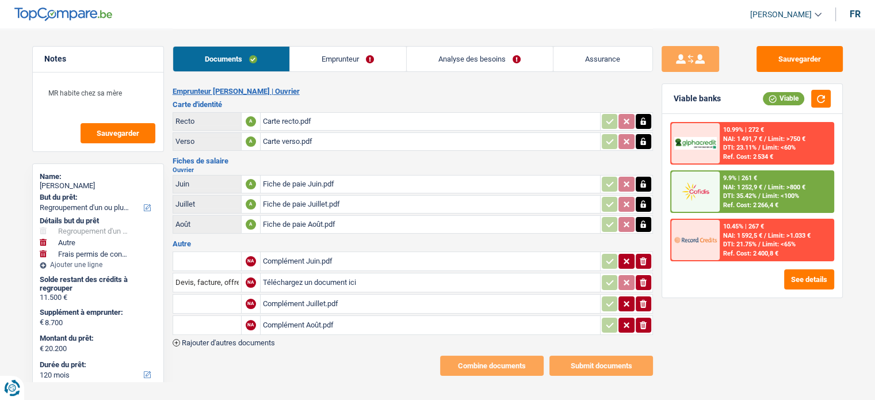
click at [330, 62] on link "Emprunteur" at bounding box center [348, 59] width 116 height 25
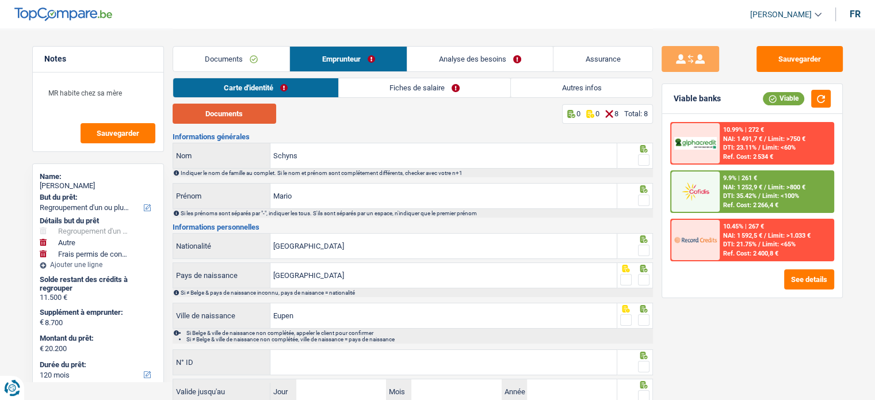
click at [234, 119] on button "Documents" at bounding box center [225, 114] width 104 height 20
click at [646, 157] on span at bounding box center [644, 160] width 12 height 12
click at [0, 0] on input "radio" at bounding box center [0, 0] width 0 height 0
click at [646, 204] on span at bounding box center [644, 201] width 12 height 12
click at [0, 0] on input "radio" at bounding box center [0, 0] width 0 height 0
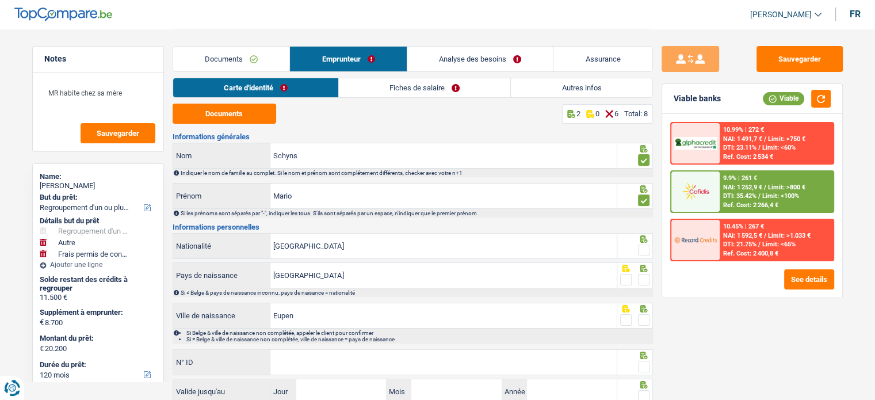
drag, startPoint x: 638, startPoint y: 246, endPoint x: 643, endPoint y: 250, distance: 6.1
click at [639, 246] on span at bounding box center [644, 251] width 12 height 12
click at [0, 0] on input "radio" at bounding box center [0, 0] width 0 height 0
click at [646, 261] on div "Informations générales Schyns Nom Indiquer le nom de famille au complet. Si le …" at bounding box center [413, 290] width 481 height 314
click at [645, 279] on span at bounding box center [644, 280] width 12 height 12
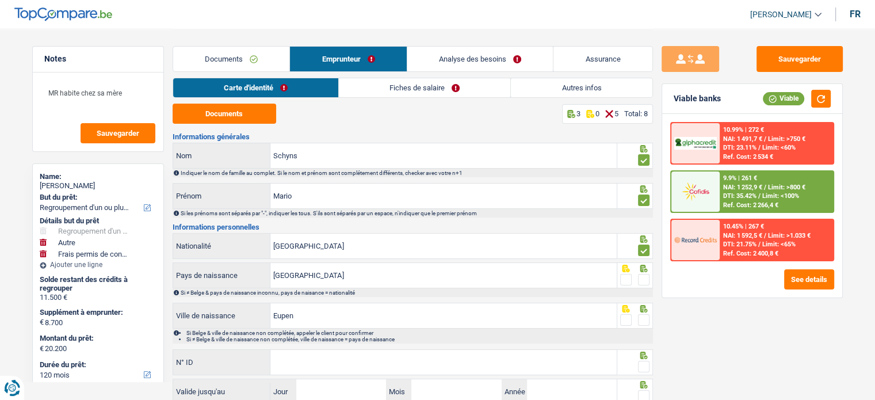
click at [0, 0] on input "radio" at bounding box center [0, 0] width 0 height 0
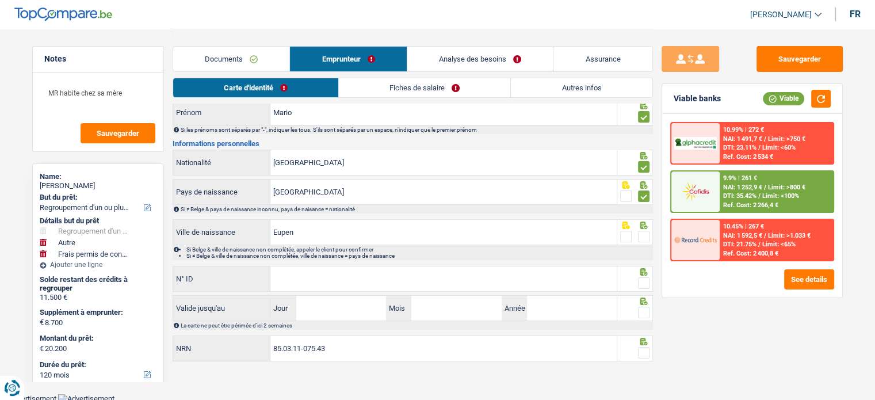
click at [647, 245] on div "Si Belge & ville de naissance non complétée, appeler le client pour confirmer S…" at bounding box center [413, 252] width 481 height 15
click at [643, 235] on span at bounding box center [644, 237] width 12 height 12
click at [0, 0] on input "radio" at bounding box center [0, 0] width 0 height 0
paste input "[PHONE_NUMBER]"
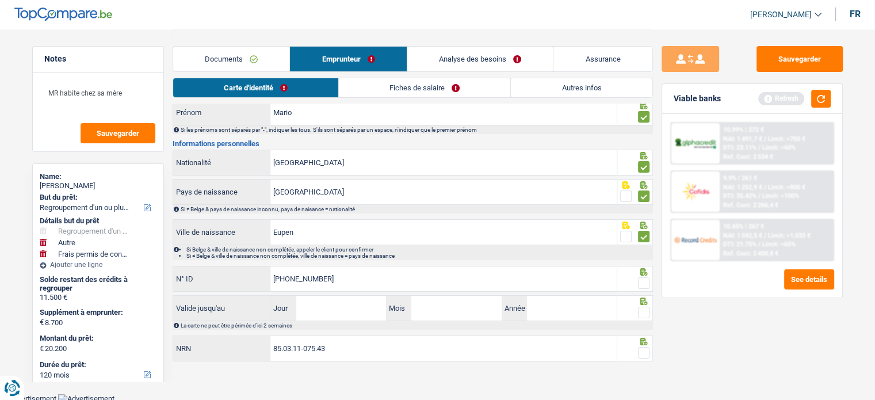
type input "[PHONE_NUMBER]"
click at [300, 322] on div "La carte ne peut être périmée d'ici 2 semaines" at bounding box center [416, 325] width 471 height 6
drag, startPoint x: 304, startPoint y: 309, endPoint x: 325, endPoint y: 283, distance: 33.2
click at [304, 309] on input "Jour" at bounding box center [341, 308] width 90 height 25
type input "19"
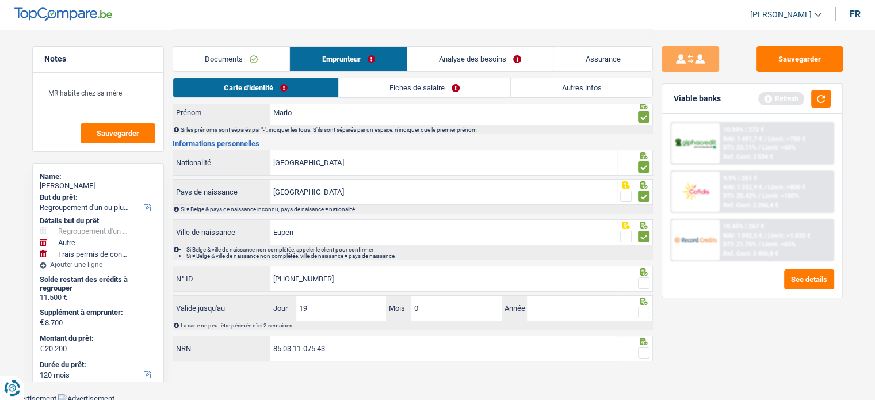
type input "06"
type input "2034"
click at [638, 279] on fieldset at bounding box center [634, 283] width 29 height 14
click at [645, 285] on span at bounding box center [644, 283] width 12 height 12
click at [0, 0] on input "radio" at bounding box center [0, 0] width 0 height 0
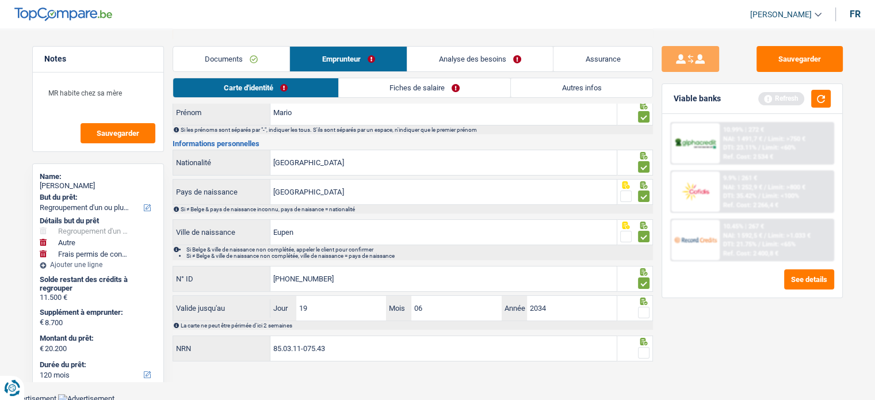
click at [647, 314] on span at bounding box center [644, 313] width 12 height 12
click at [0, 0] on input "radio" at bounding box center [0, 0] width 0 height 0
click at [647, 345] on div at bounding box center [636, 349] width 36 height 26
click at [647, 353] on span at bounding box center [644, 353] width 12 height 12
click at [0, 0] on input "radio" at bounding box center [0, 0] width 0 height 0
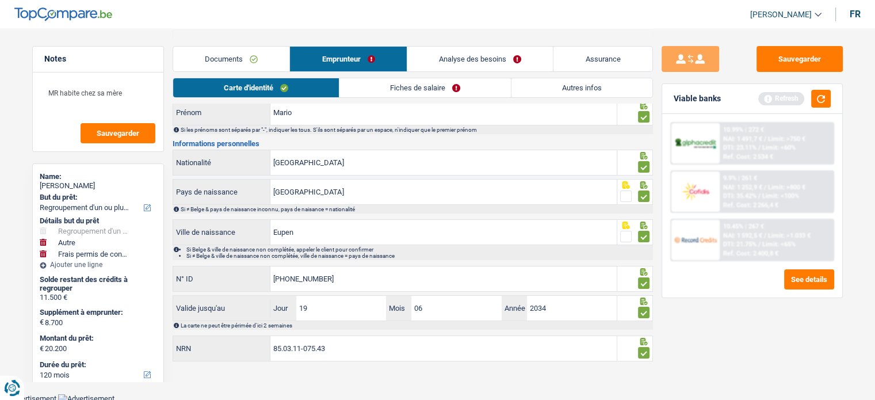
click at [380, 97] on link "Fiches de salaire" at bounding box center [426, 87] width 172 height 19
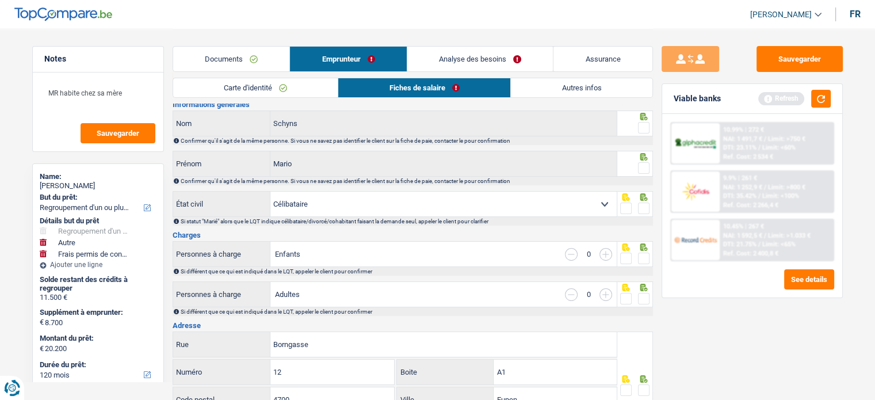
scroll to position [0, 0]
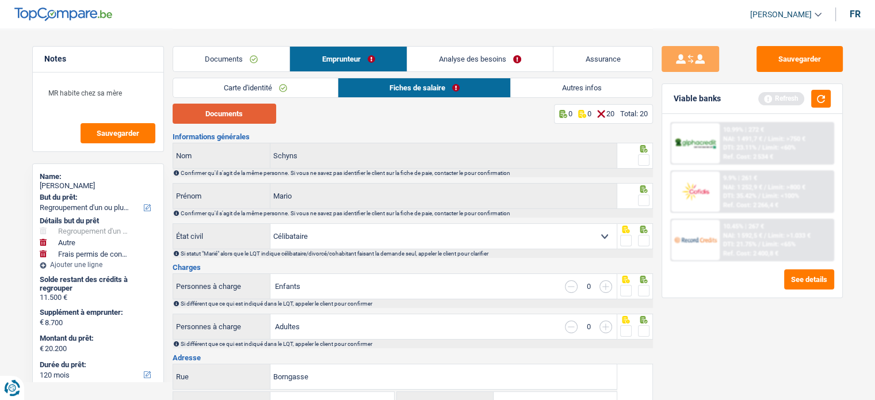
click at [246, 119] on button "Documents" at bounding box center [225, 114] width 104 height 20
click at [641, 154] on span at bounding box center [644, 160] width 12 height 12
click at [0, 0] on input "radio" at bounding box center [0, 0] width 0 height 0
click at [643, 199] on span at bounding box center [644, 201] width 12 height 12
click at [0, 0] on input "radio" at bounding box center [0, 0] width 0 height 0
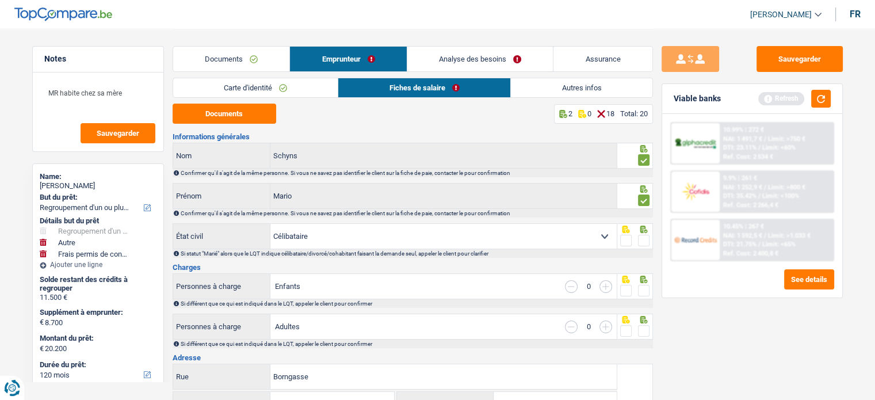
click at [643, 244] on span at bounding box center [644, 241] width 12 height 12
click at [0, 0] on input "radio" at bounding box center [0, 0] width 0 height 0
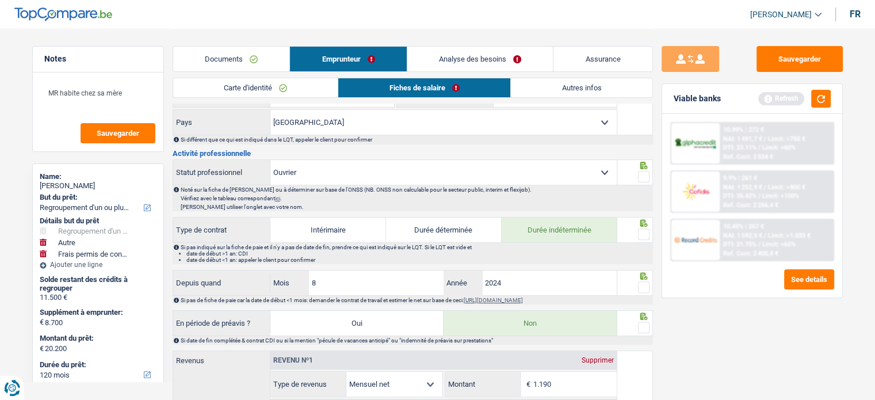
scroll to position [288, 0]
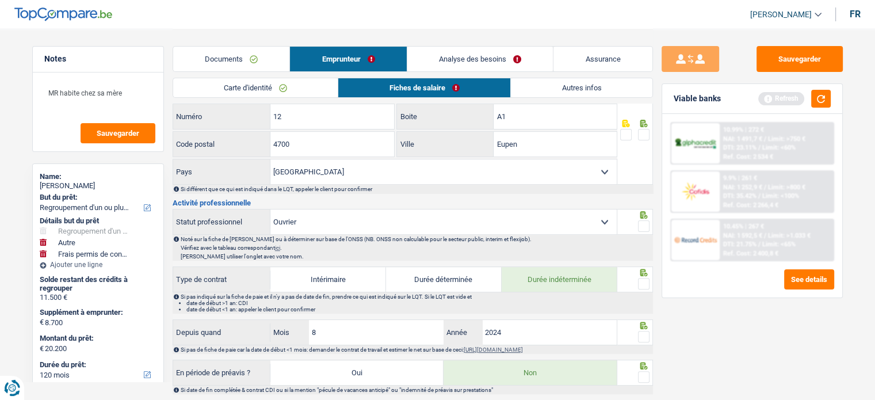
click at [644, 221] on span at bounding box center [644, 226] width 12 height 12
click at [0, 0] on input "radio" at bounding box center [0, 0] width 0 height 0
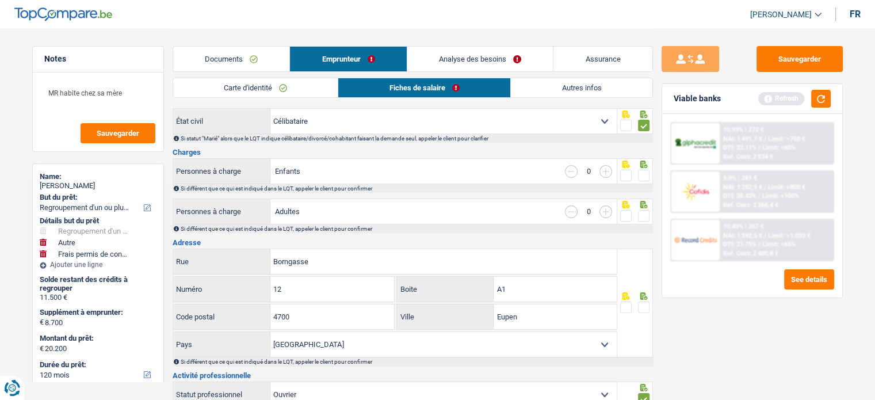
scroll to position [0, 0]
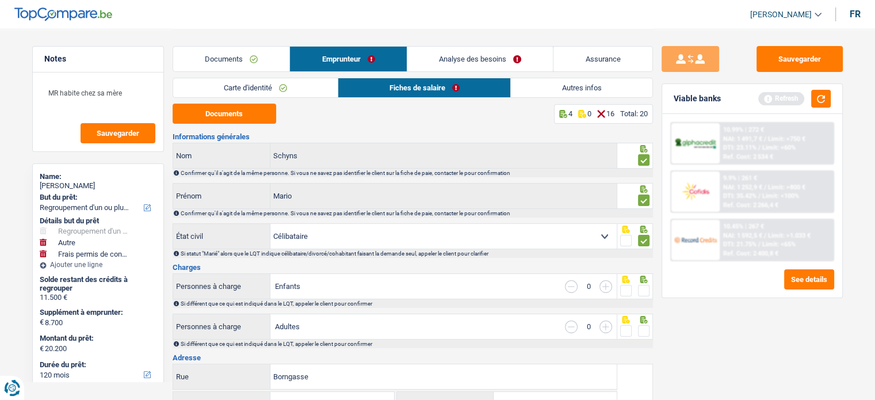
click at [645, 292] on span at bounding box center [644, 291] width 12 height 12
click at [0, 0] on input "radio" at bounding box center [0, 0] width 0 height 0
click at [651, 330] on div at bounding box center [636, 327] width 36 height 26
click at [647, 326] on span at bounding box center [644, 331] width 12 height 12
click at [0, 0] on input "radio" at bounding box center [0, 0] width 0 height 0
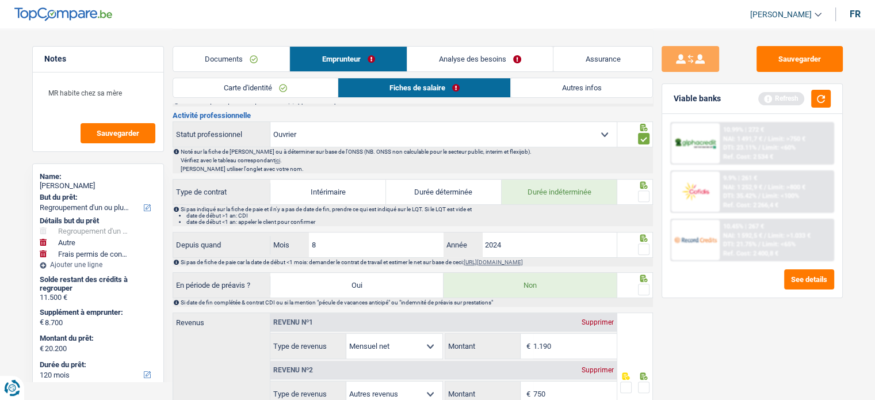
scroll to position [230, 0]
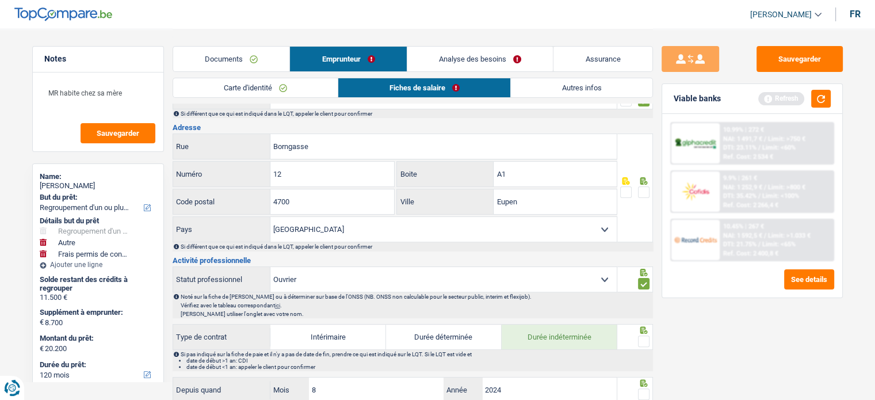
click at [640, 193] on fieldset at bounding box center [634, 192] width 29 height 14
click at [642, 193] on span at bounding box center [644, 192] width 12 height 12
click at [0, 0] on input "radio" at bounding box center [0, 0] width 0 height 0
drag, startPoint x: 542, startPoint y: 180, endPoint x: 454, endPoint y: 163, distance: 90.1
click at [454, 163] on div "A1 Boite" at bounding box center [507, 174] width 220 height 25
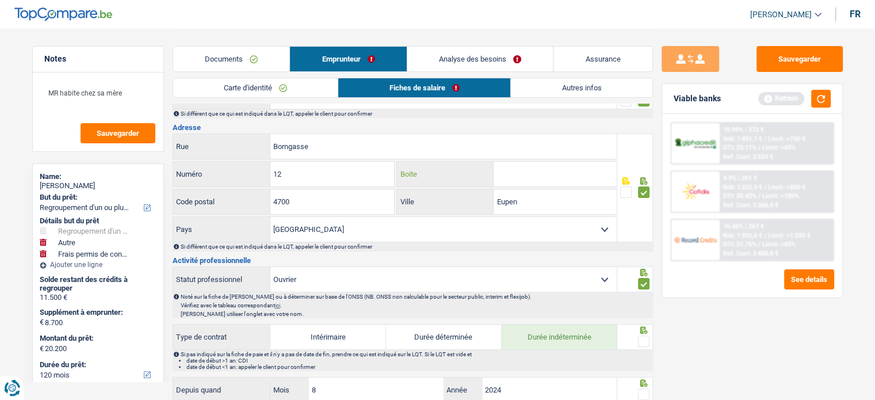
scroll to position [403, 0]
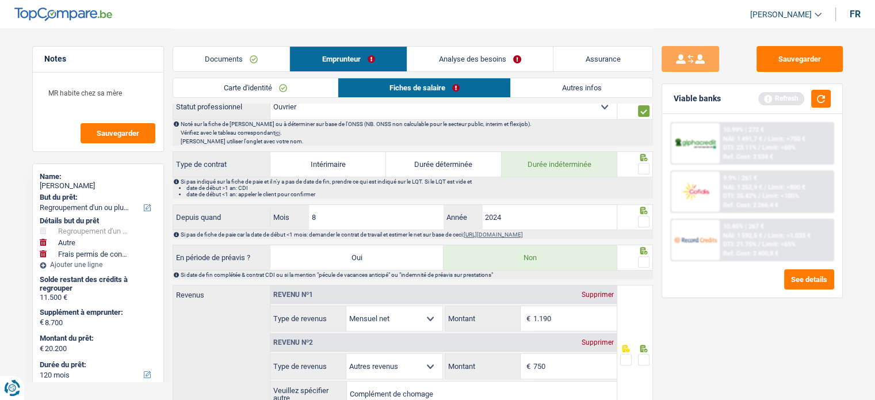
click at [645, 166] on span at bounding box center [644, 169] width 12 height 12
click at [0, 0] on input "radio" at bounding box center [0, 0] width 0 height 0
click at [645, 223] on span at bounding box center [644, 222] width 12 height 12
click at [0, 0] on input "radio" at bounding box center [0, 0] width 0 height 0
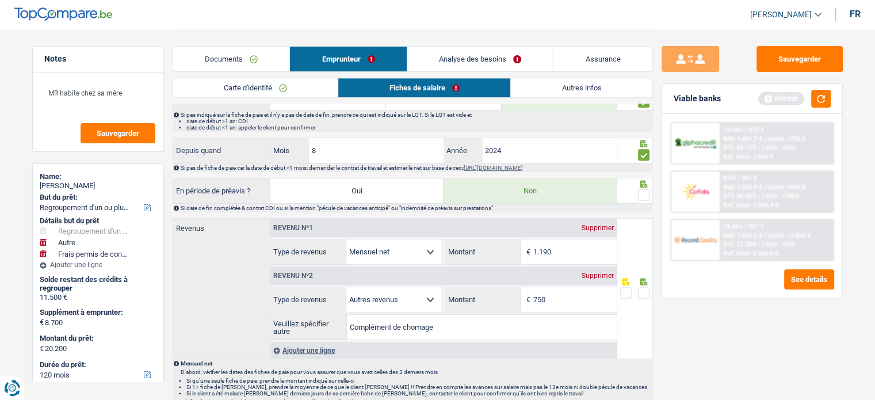
scroll to position [518, 0]
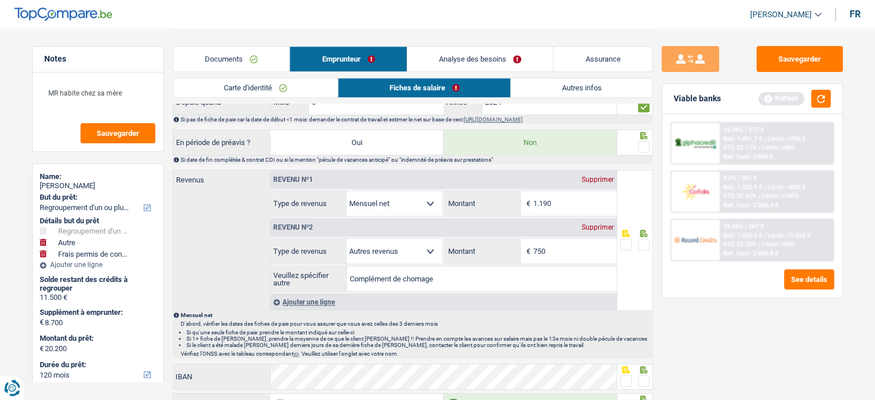
click at [649, 141] on span at bounding box center [644, 147] width 12 height 12
click at [0, 0] on input "radio" at bounding box center [0, 0] width 0 height 0
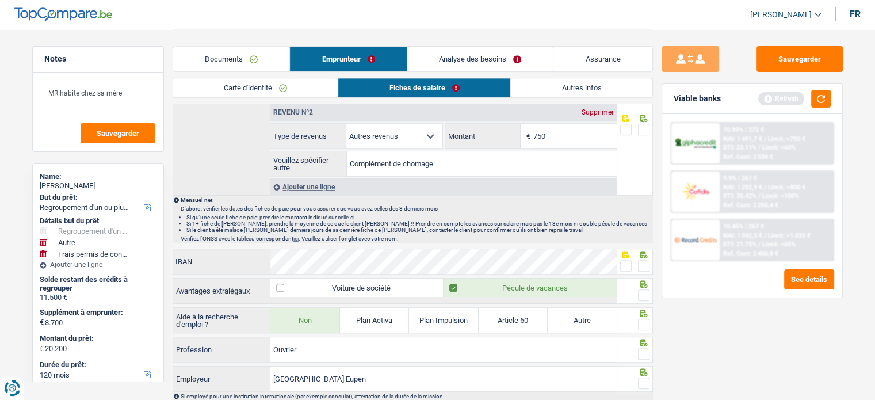
scroll to position [633, 0]
click at [623, 261] on span at bounding box center [626, 266] width 12 height 12
click at [0, 0] on input "radio" at bounding box center [0, 0] width 0 height 0
click at [645, 289] on span at bounding box center [644, 295] width 12 height 12
click at [0, 0] on input "radio" at bounding box center [0, 0] width 0 height 0
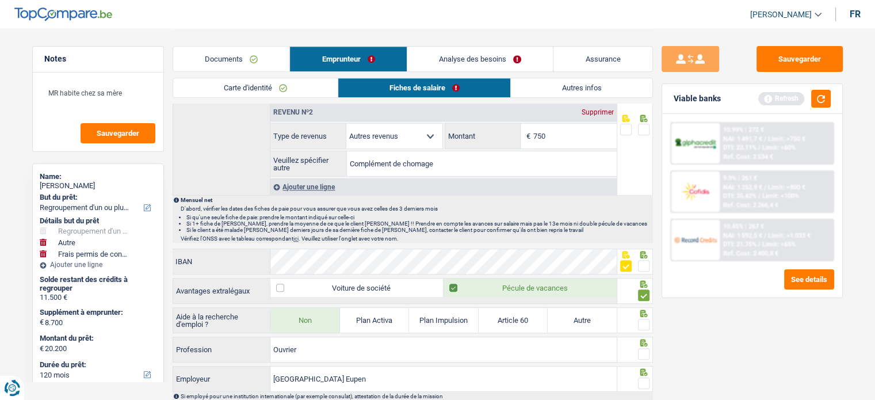
click at [645, 319] on span at bounding box center [644, 325] width 12 height 12
click at [0, 0] on input "radio" at bounding box center [0, 0] width 0 height 0
click at [640, 355] on div at bounding box center [644, 354] width 12 height 14
click at [643, 348] on span at bounding box center [644, 354] width 12 height 12
click at [0, 0] on input "radio" at bounding box center [0, 0] width 0 height 0
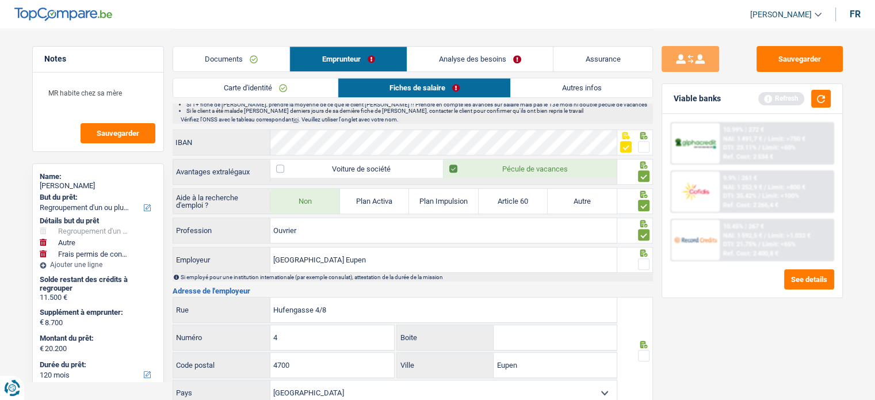
scroll to position [806, 0]
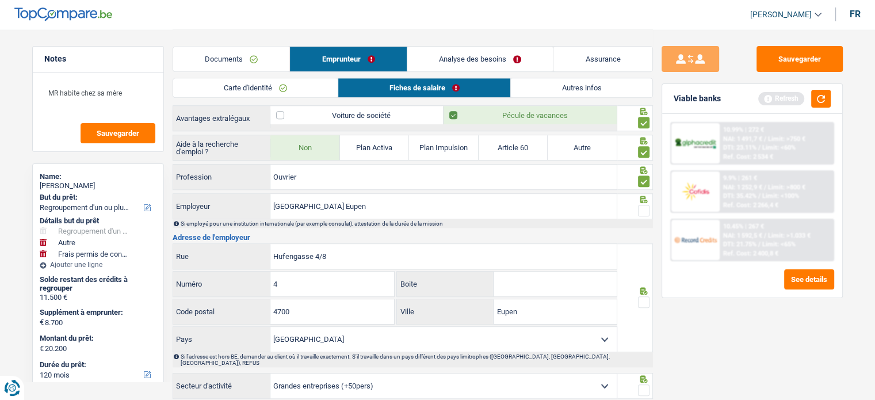
click at [644, 205] on span at bounding box center [644, 211] width 12 height 12
click at [0, 0] on input "radio" at bounding box center [0, 0] width 0 height 0
drag, startPoint x: 388, startPoint y: 253, endPoint x: 314, endPoint y: 253, distance: 73.7
click at [314, 253] on input "Hufengasse 4/8" at bounding box center [443, 256] width 346 height 25
type input "Hufengasse"
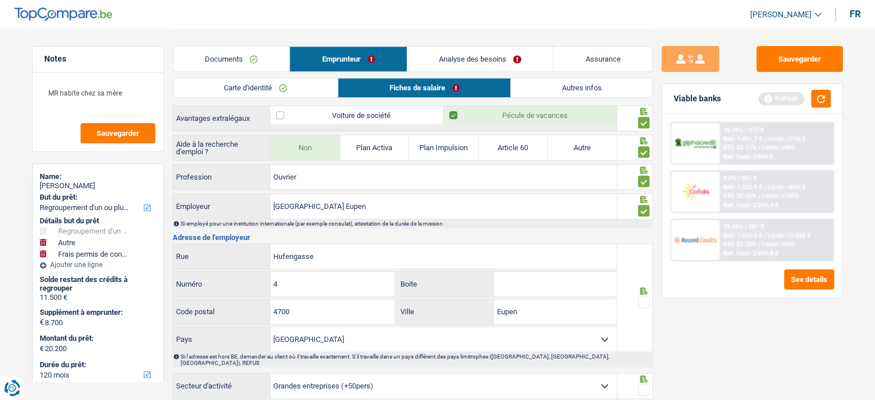
click at [513, 278] on input "Boite" at bounding box center [555, 284] width 123 height 25
type input "8"
click at [646, 296] on span at bounding box center [644, 302] width 12 height 12
click at [0, 0] on input "radio" at bounding box center [0, 0] width 0 height 0
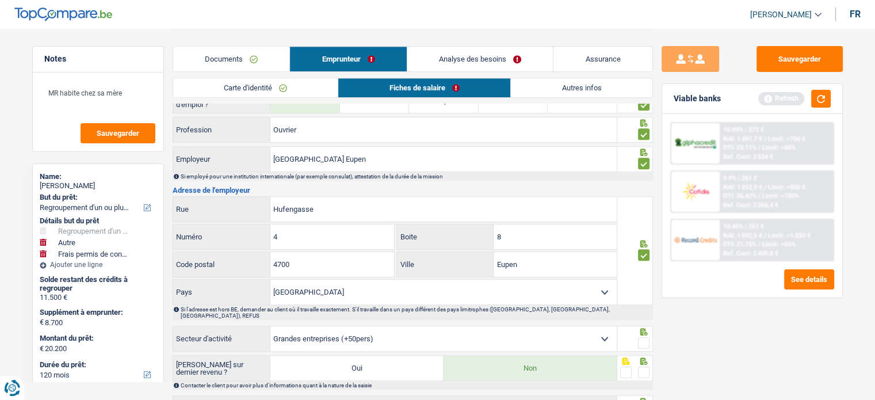
scroll to position [921, 0]
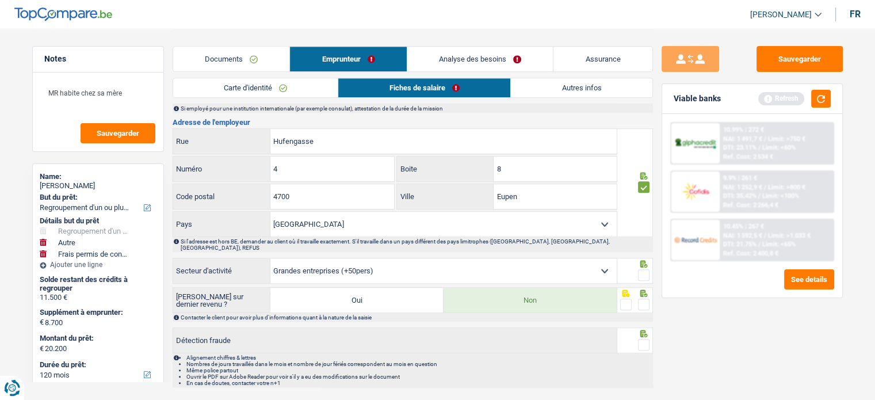
click at [643, 269] on span at bounding box center [644, 275] width 12 height 12
click at [0, 0] on input "radio" at bounding box center [0, 0] width 0 height 0
click at [643, 298] on div at bounding box center [644, 305] width 12 height 14
click at [647, 299] on span at bounding box center [644, 305] width 12 height 12
click at [0, 0] on input "radio" at bounding box center [0, 0] width 0 height 0
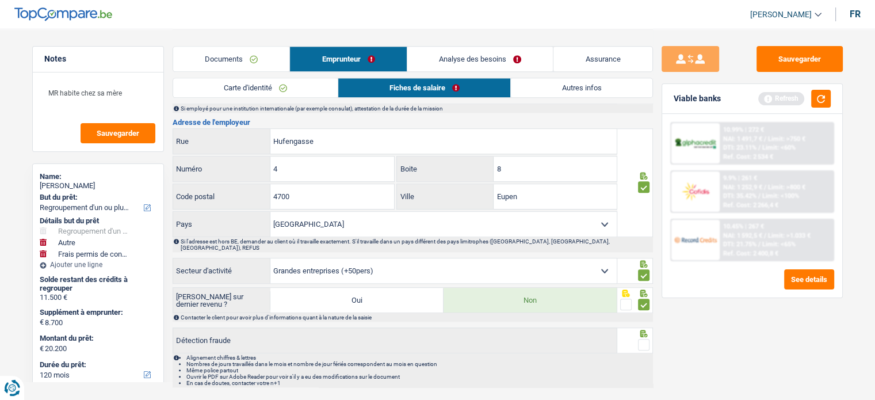
click at [638, 339] on span at bounding box center [644, 345] width 12 height 12
click at [0, 0] on input "radio" at bounding box center [0, 0] width 0 height 0
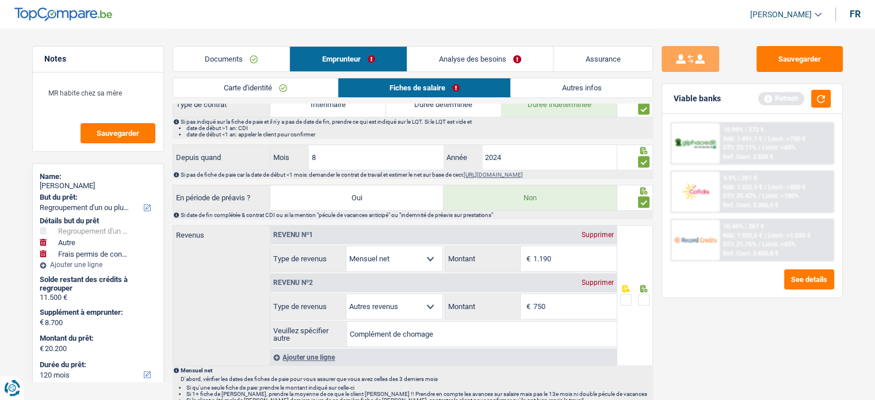
scroll to position [420, 0]
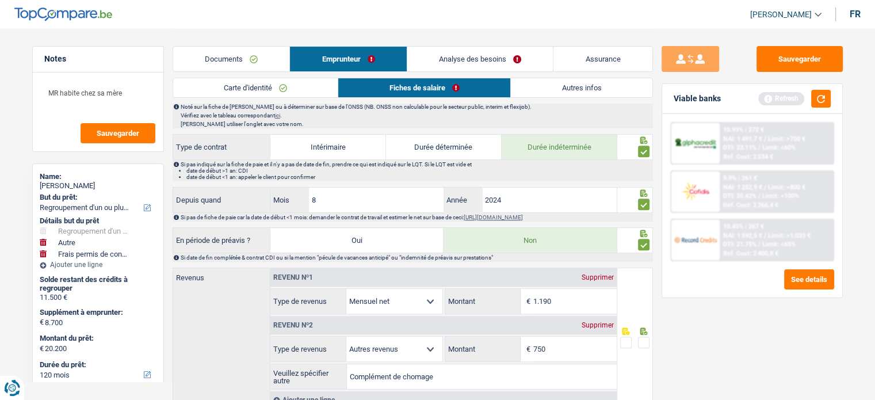
click at [805, 44] on div "Sauvegarder Viable banks Refresh 10.99% | 272 € NAI: 1 491,7 € / Limit: >750 € …" at bounding box center [752, 251] width 199 height 1285
click at [812, 68] on button "Sauvegarder" at bounding box center [800, 59] width 86 height 26
click at [817, 99] on button "button" at bounding box center [821, 99] width 20 height 18
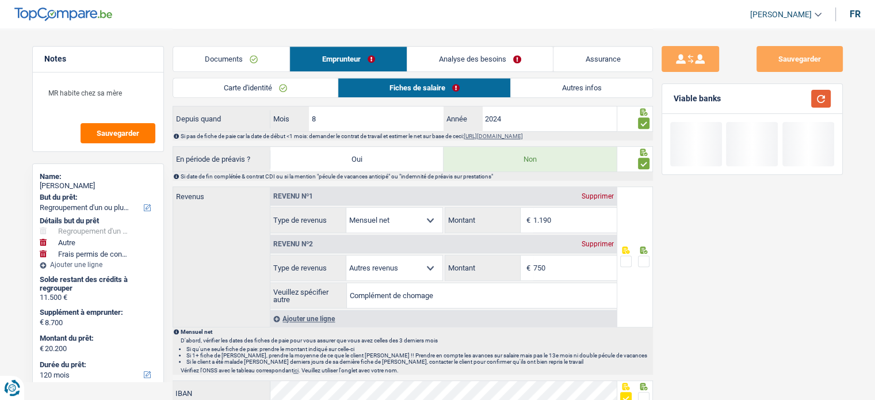
scroll to position [535, 0]
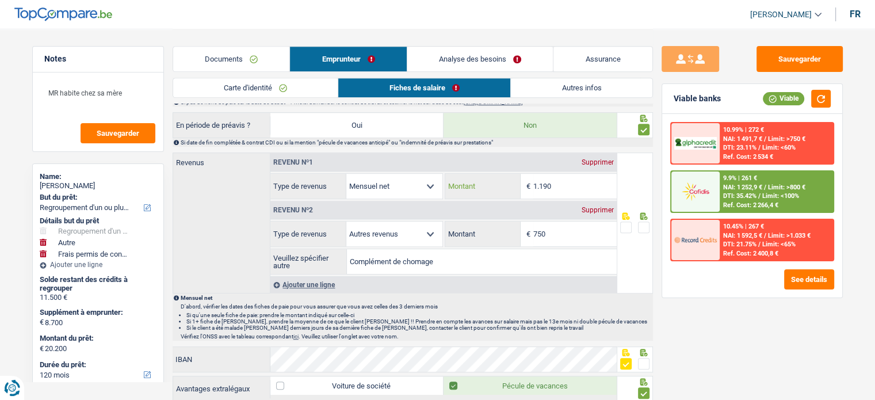
drag, startPoint x: 568, startPoint y: 176, endPoint x: 426, endPoint y: 175, distance: 141.6
click at [426, 175] on div "Allocation d'handicap Allocations chômage Allocations familiales Chèques repas …" at bounding box center [443, 186] width 346 height 26
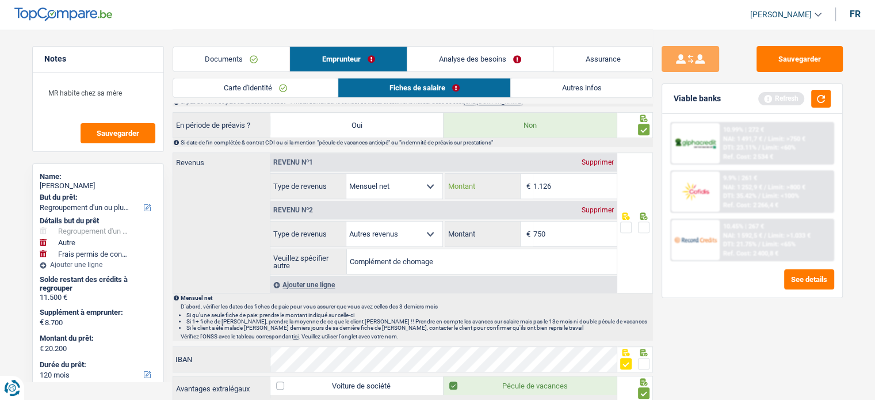
type input "1.126"
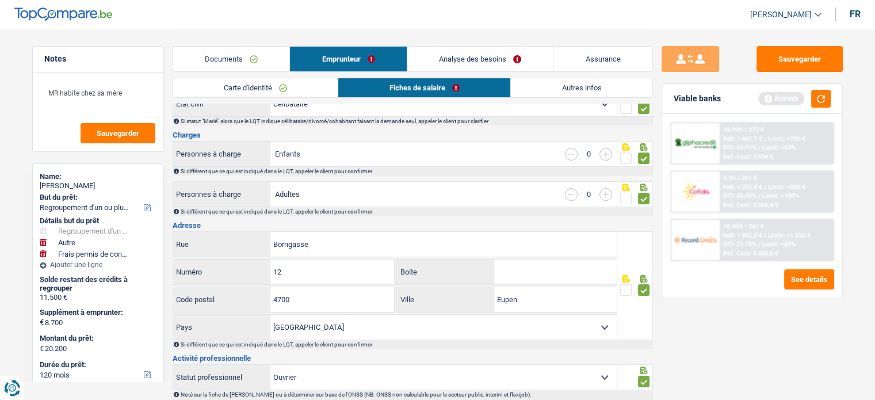
scroll to position [0, 0]
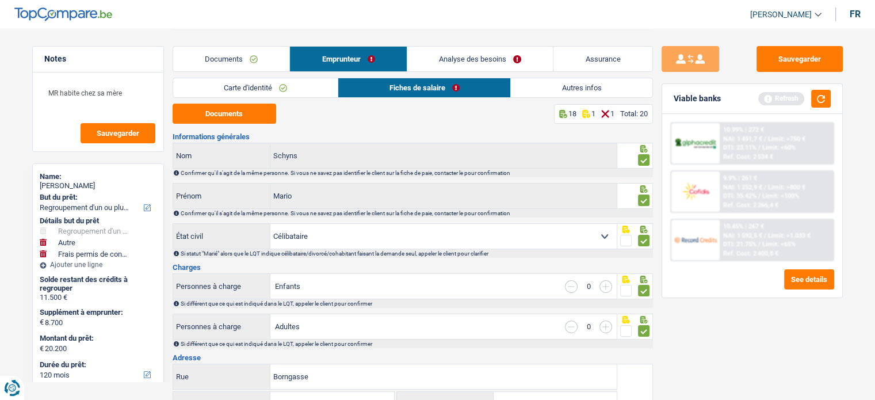
click at [578, 85] on link "Autres infos" at bounding box center [582, 87] width 142 height 19
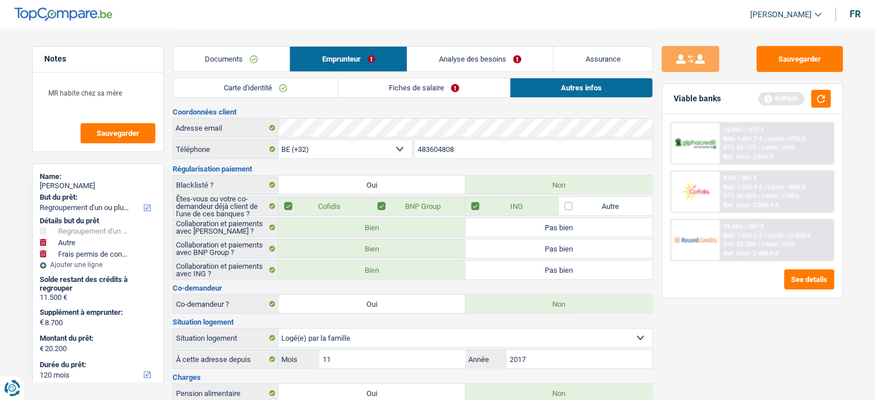
click at [429, 97] on li "Fiches de salaire" at bounding box center [424, 88] width 172 height 20
click at [442, 87] on link "Fiches de salaire" at bounding box center [424, 87] width 172 height 19
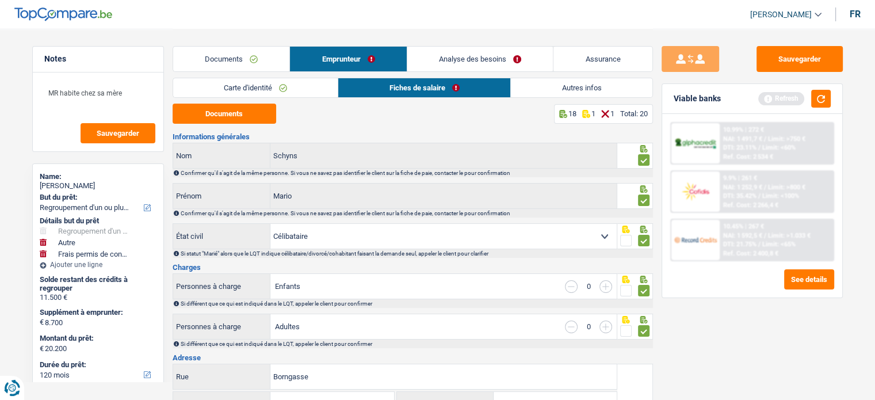
click at [249, 63] on link "Documents" at bounding box center [231, 59] width 117 height 25
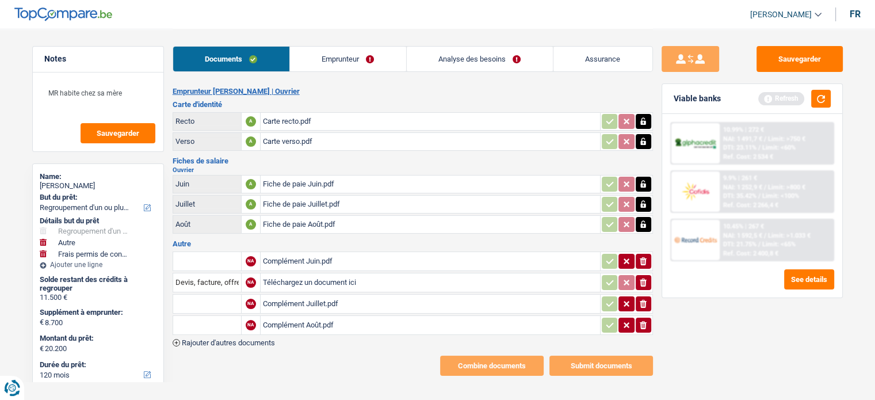
click at [312, 258] on div "Complément Juin.pdf" at bounding box center [430, 261] width 335 height 17
click at [302, 302] on div "Complément Juillet.pdf" at bounding box center [430, 303] width 335 height 17
click at [287, 317] on div "Complément Août.pdf" at bounding box center [430, 325] width 335 height 17
click at [365, 49] on link "Emprunteur" at bounding box center [348, 59] width 116 height 25
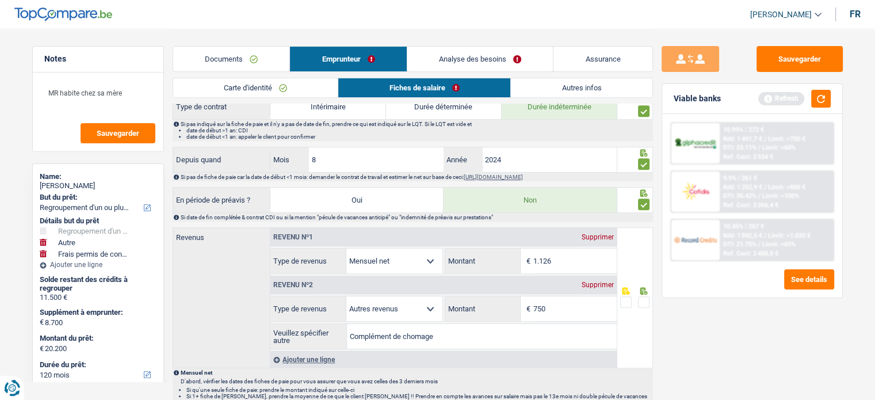
scroll to position [633, 0]
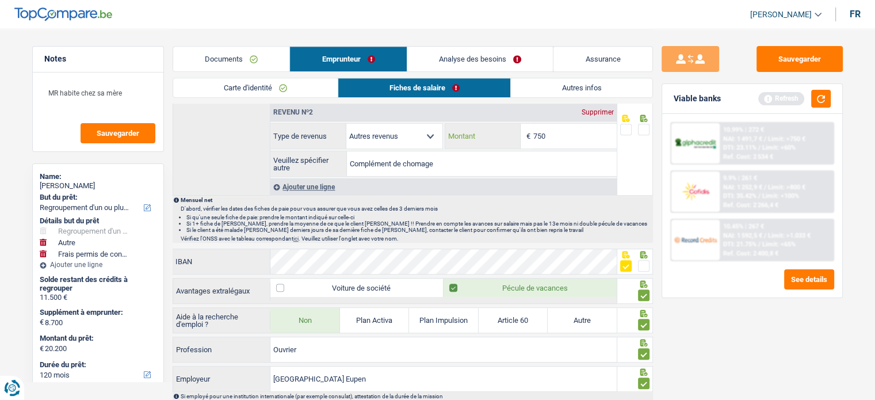
drag, startPoint x: 557, startPoint y: 140, endPoint x: 490, endPoint y: 139, distance: 66.2
click at [490, 139] on div "750 € Montant" at bounding box center [531, 136] width 172 height 25
type input "702"
click at [642, 132] on div at bounding box center [644, 130] width 12 height 14
click at [641, 131] on span at bounding box center [644, 130] width 12 height 12
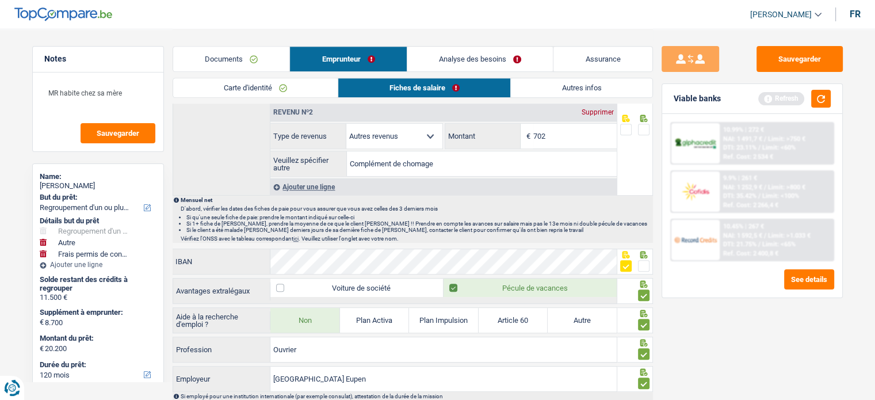
click at [0, 0] on input "radio" at bounding box center [0, 0] width 0 height 0
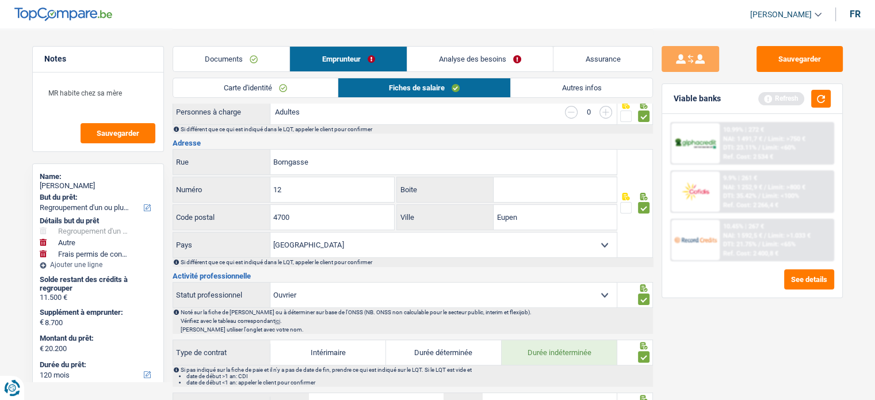
scroll to position [115, 0]
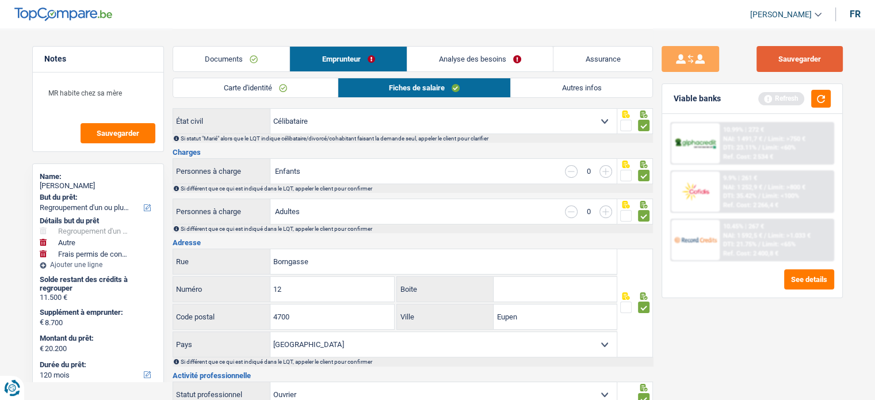
click at [824, 64] on button "Sauvegarder" at bounding box center [800, 59] width 86 height 26
click at [822, 108] on div "Viable banks Refresh" at bounding box center [752, 99] width 180 height 30
click at [821, 94] on button "button" at bounding box center [821, 99] width 20 height 18
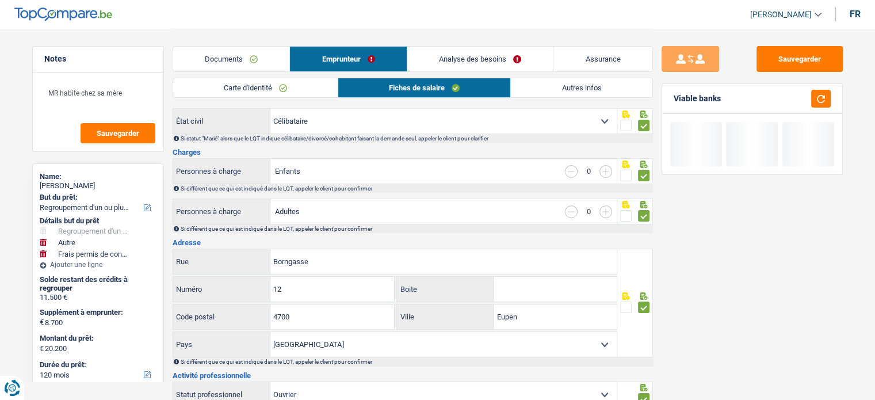
click at [575, 91] on link "Autres infos" at bounding box center [581, 87] width 141 height 19
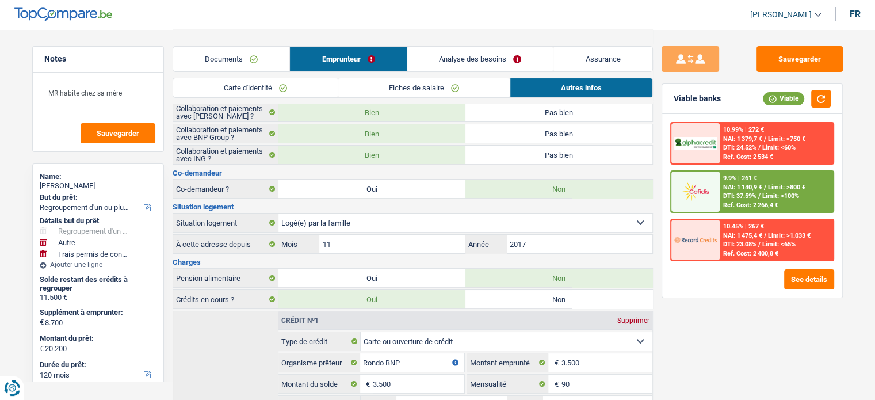
click at [741, 199] on span "DTI: 37.59%" at bounding box center [739, 195] width 33 height 7
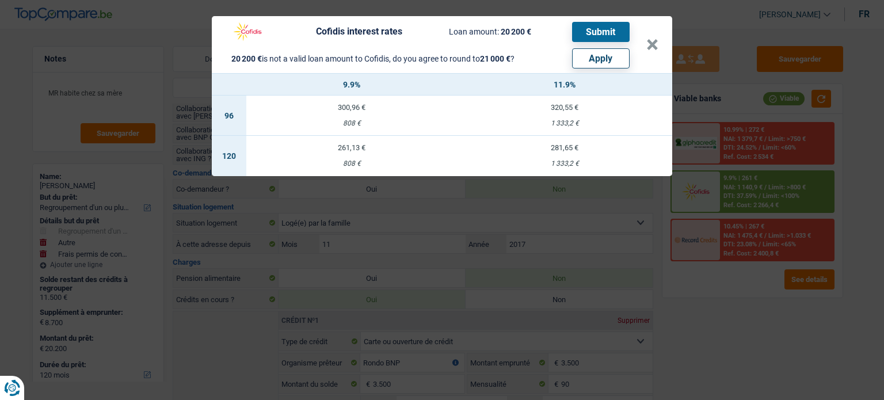
click at [609, 57] on button "Apply" at bounding box center [601, 58] width 58 height 20
type input "9.500"
type input "21.000"
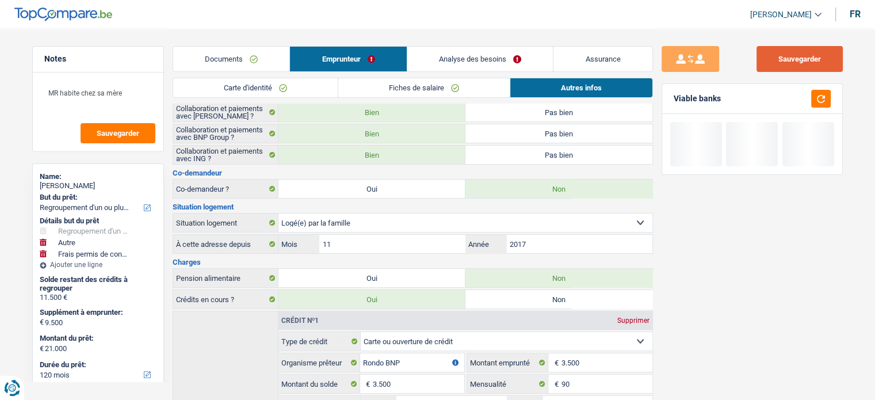
click at [821, 61] on button "Sauvegarder" at bounding box center [800, 59] width 86 height 26
click at [824, 97] on button "button" at bounding box center [821, 99] width 20 height 18
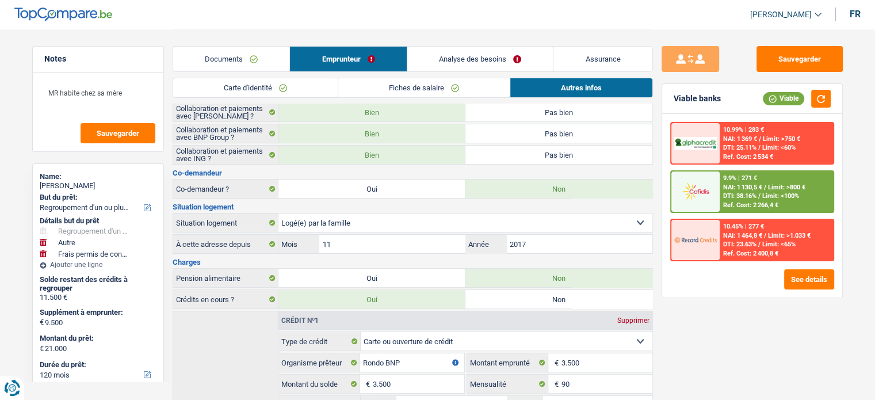
click at [773, 185] on span "Limit: >800 €" at bounding box center [786, 187] width 37 height 7
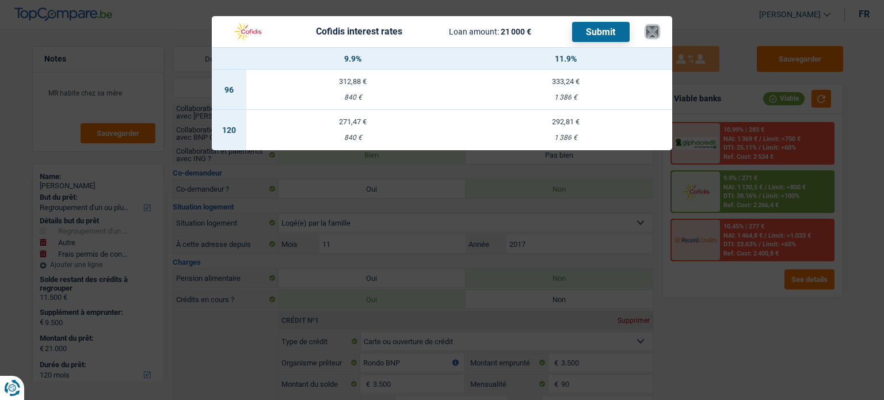
click at [654, 37] on button "×" at bounding box center [652, 32] width 12 height 12
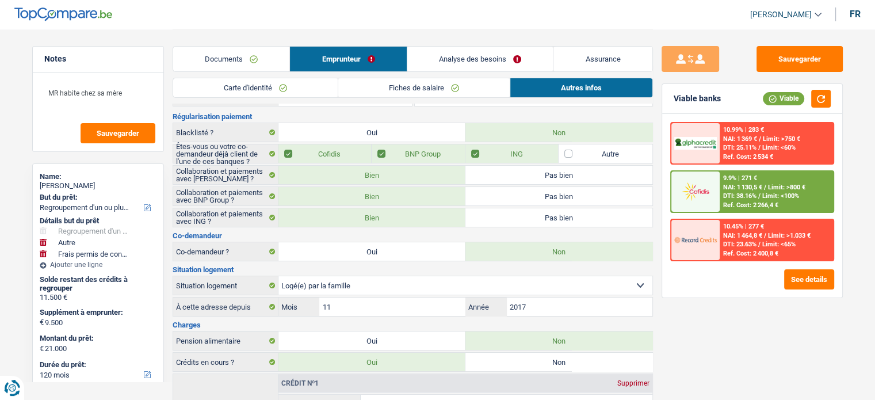
scroll to position [0, 0]
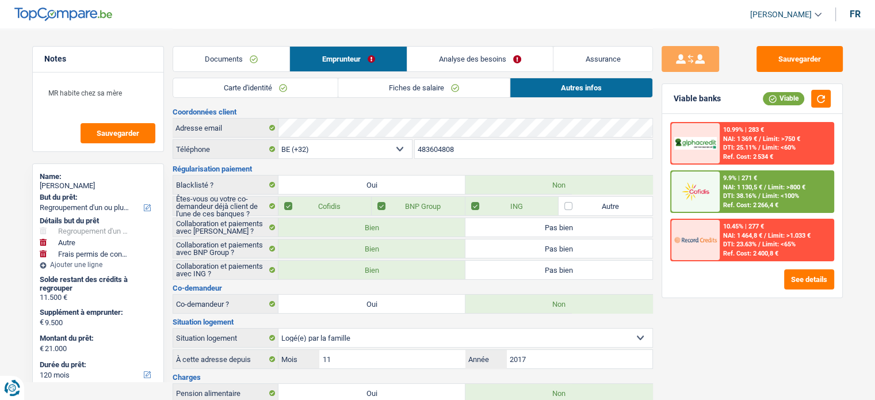
click at [494, 50] on link "Analyse des besoins" at bounding box center [480, 59] width 146 height 25
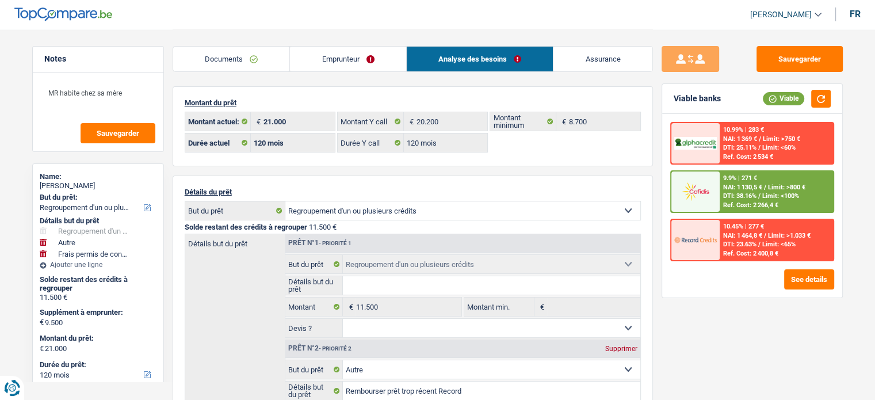
click at [782, 189] on span "Limit: >800 €" at bounding box center [786, 187] width 37 height 7
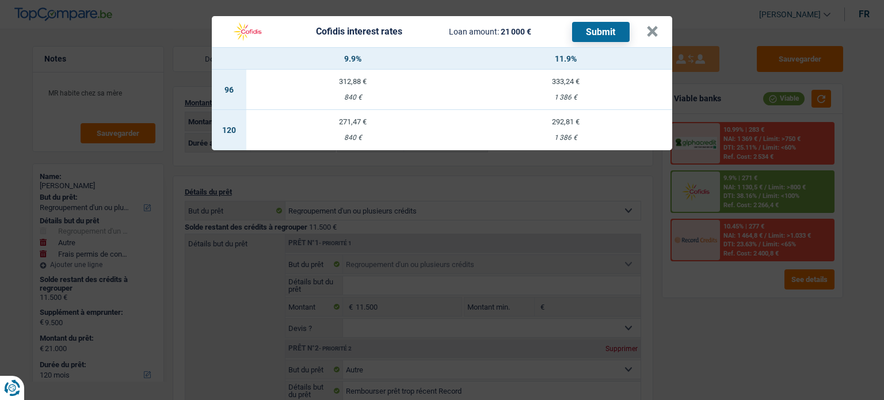
click at [375, 132] on td "271,47 € 840 €" at bounding box center [352, 130] width 213 height 40
select select "cofidis"
type input "9,90"
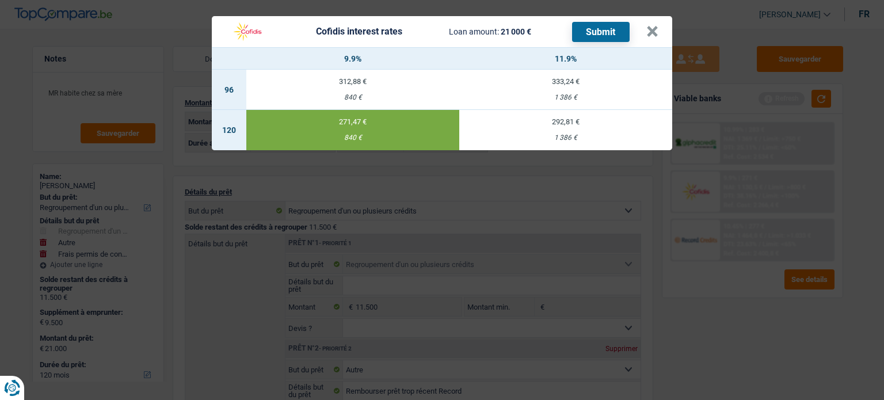
click at [588, 38] on button "Submit" at bounding box center [601, 32] width 58 height 20
click at [650, 37] on button "×" at bounding box center [652, 32] width 12 height 12
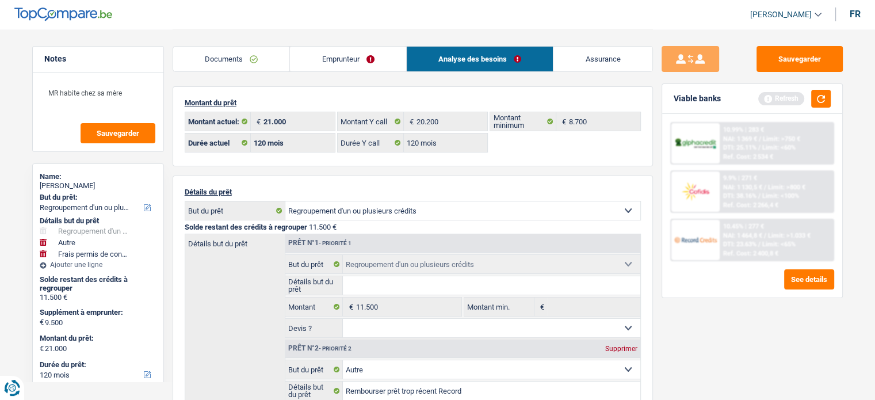
click at [232, 52] on link "Documents" at bounding box center [231, 59] width 117 height 25
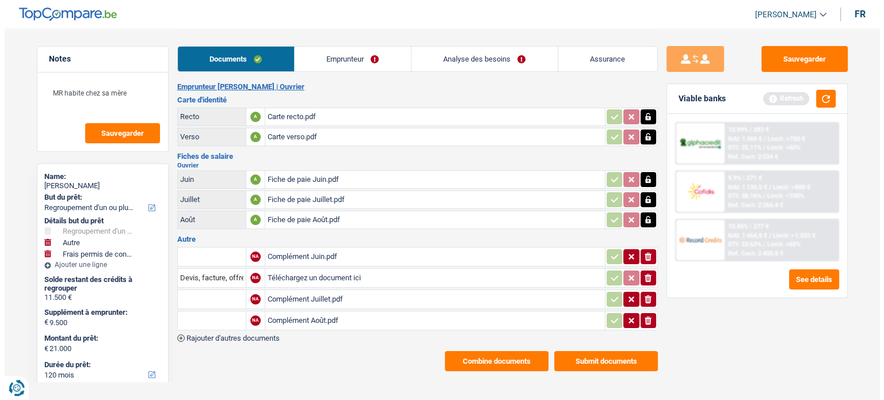
scroll to position [7, 0]
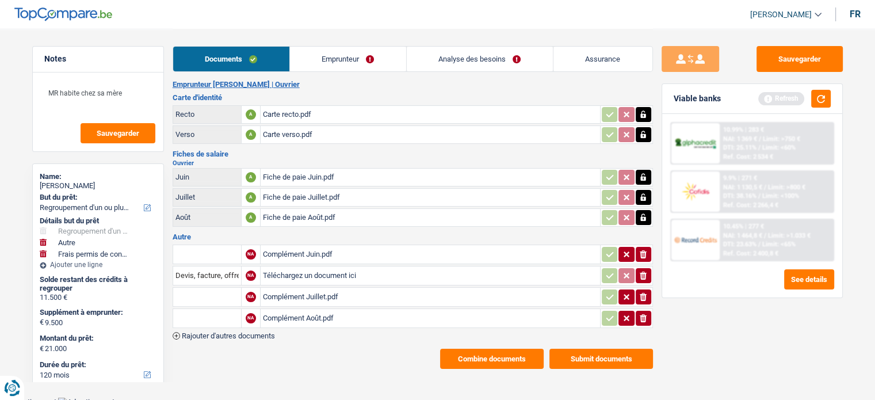
click at [585, 361] on button "Submit documents" at bounding box center [602, 359] width 104 height 20
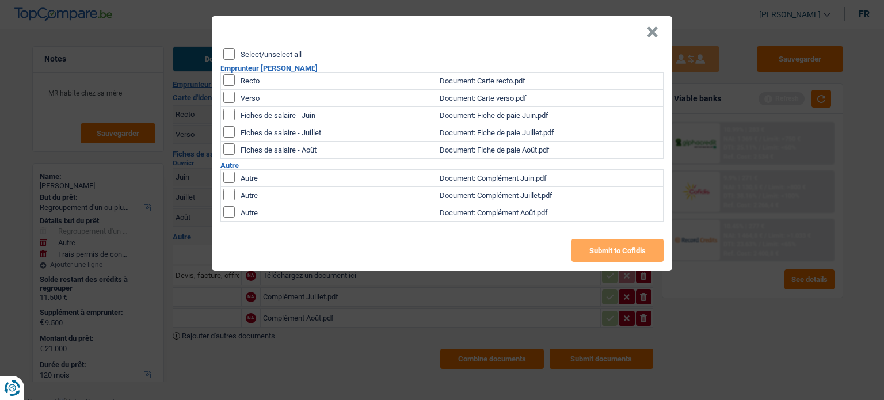
click at [233, 51] on input "Select/unselect all" at bounding box center [229, 54] width 12 height 12
checkbox input "true"
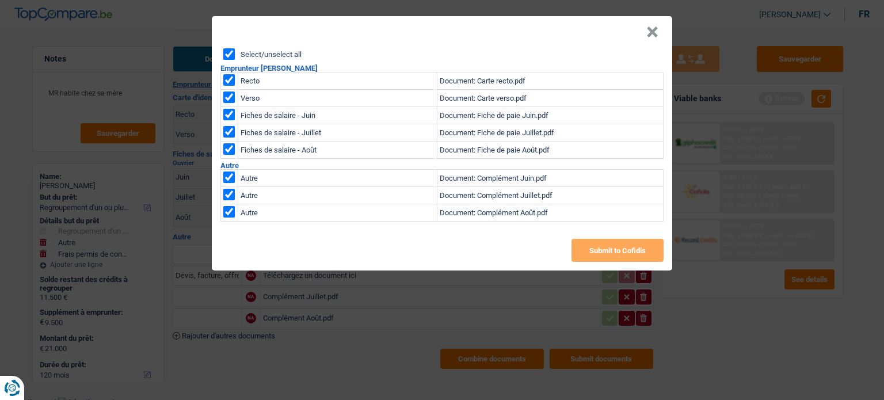
checkbox input "true"
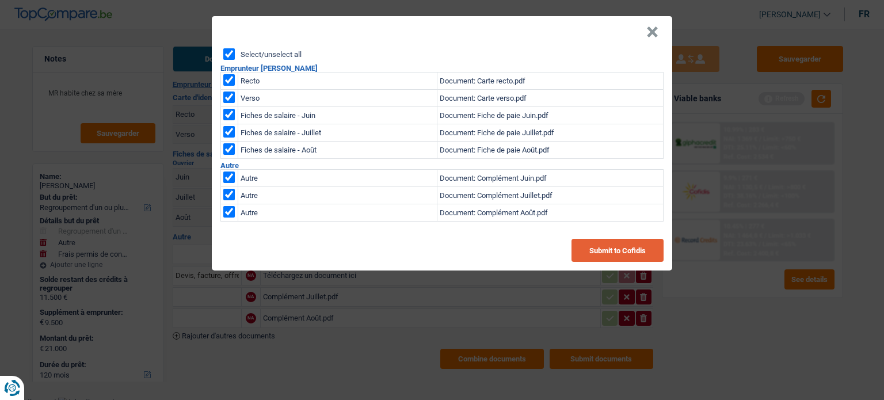
click at [592, 242] on button "Submit to Cofidis" at bounding box center [617, 250] width 92 height 23
click at [656, 32] on button "×" at bounding box center [652, 32] width 12 height 12
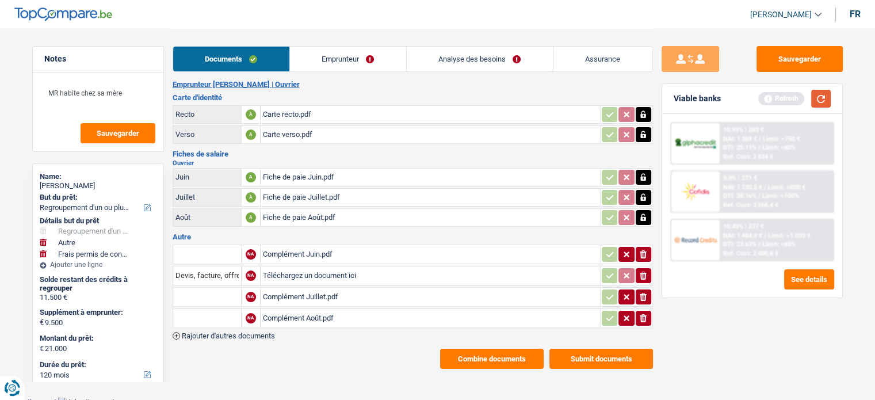
click at [824, 103] on button "button" at bounding box center [821, 99] width 20 height 18
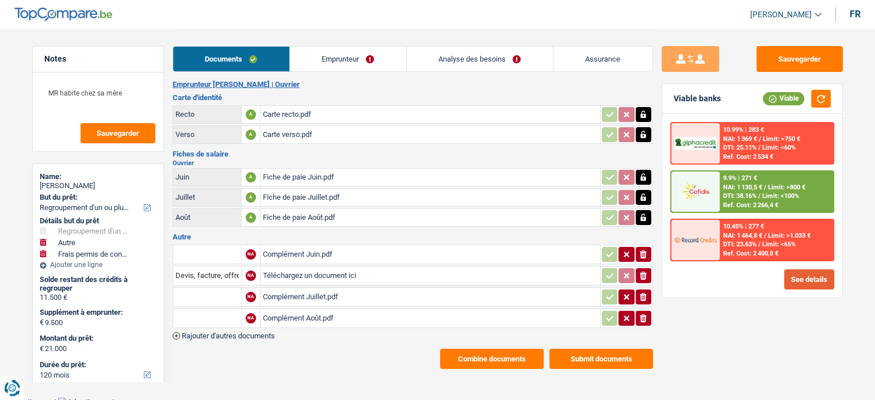
click at [790, 278] on button "See details" at bounding box center [809, 279] width 50 height 20
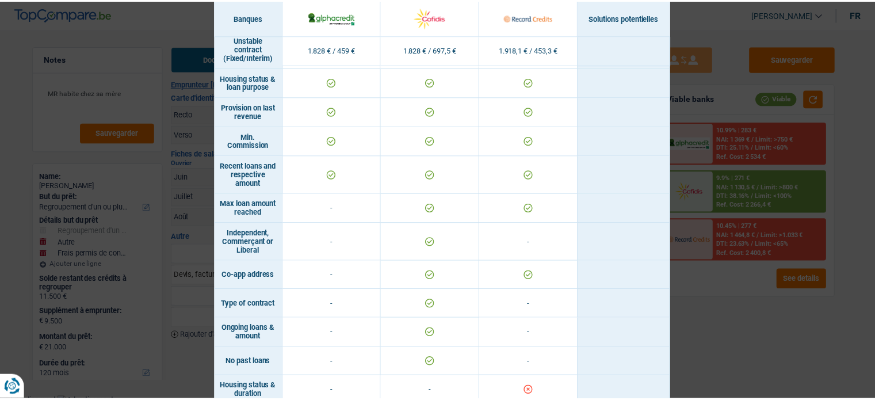
scroll to position [723, 0]
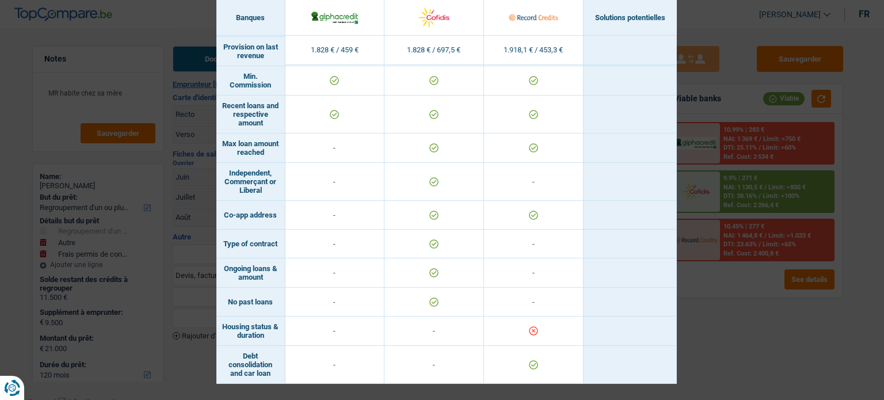
click at [748, 345] on div "Banks conditions × Banques Solutions potentielles Revenus / Charges 1.828 € / 4…" at bounding box center [442, 200] width 884 height 400
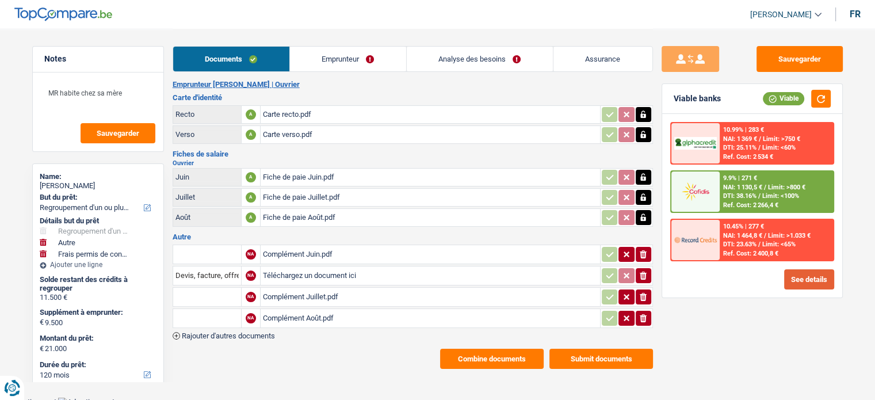
scroll to position [58, 0]
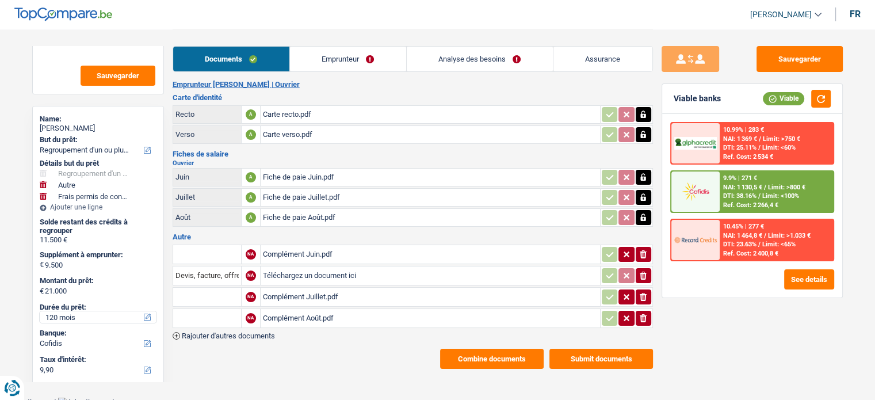
click at [75, 314] on select "12 mois 18 mois 24 mois 30 mois 36 mois 42 mois 48 mois 60 mois 72 mois 84 mois…" at bounding box center [98, 317] width 117 height 12
select select "84"
click at [40, 311] on select "12 mois 18 mois 24 mois 30 mois 36 mois 42 mois 48 mois 60 mois 72 mois 84 mois…" at bounding box center [98, 317] width 117 height 12
drag, startPoint x: 357, startPoint y: 62, endPoint x: 390, endPoint y: 62, distance: 32.8
click at [357, 62] on link "Emprunteur" at bounding box center [348, 59] width 116 height 25
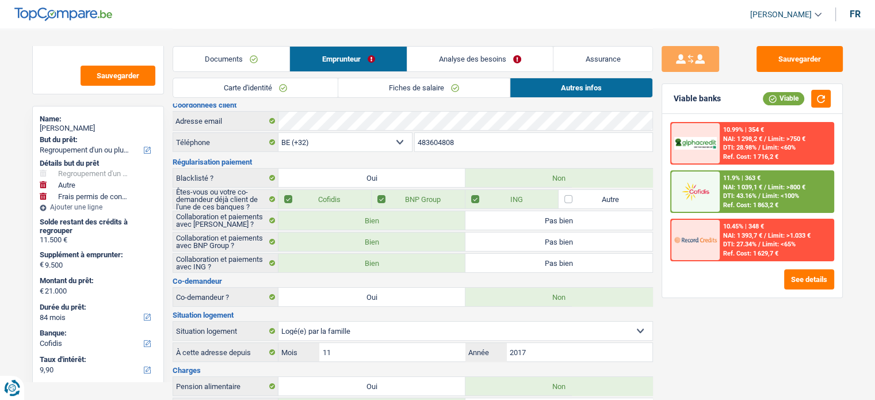
click at [510, 62] on link "Analyse des besoins" at bounding box center [480, 59] width 146 height 25
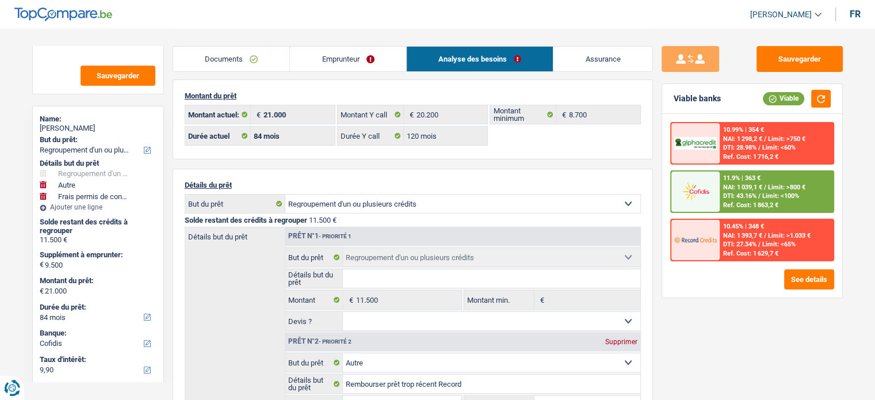
click at [392, 49] on link "Emprunteur" at bounding box center [348, 59] width 116 height 25
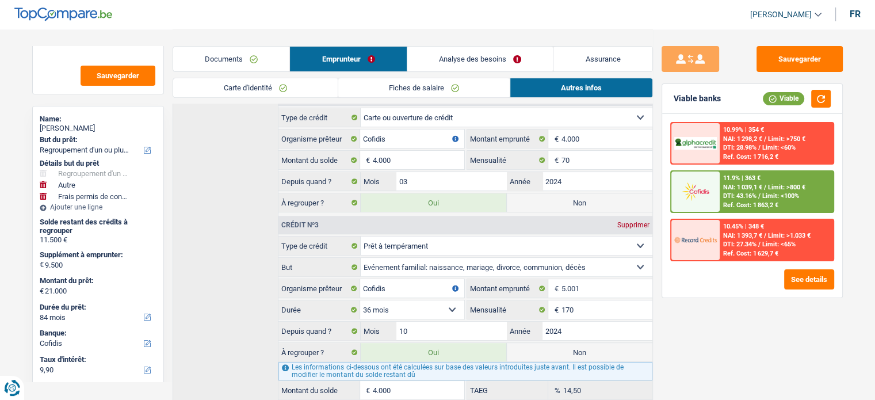
scroll to position [525, 0]
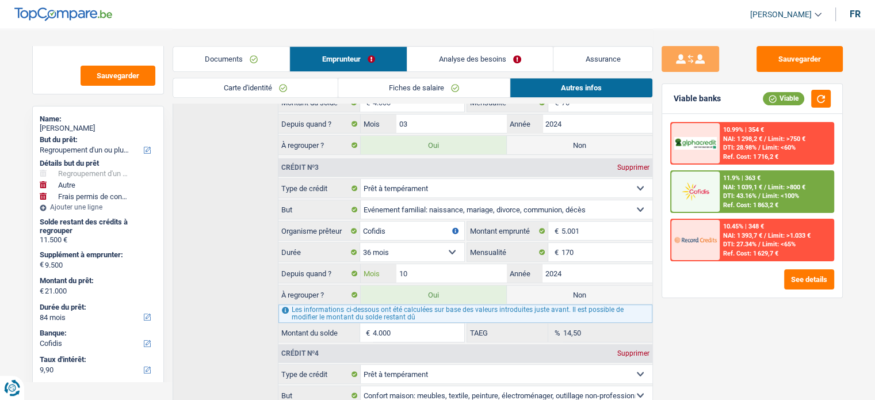
drag, startPoint x: 414, startPoint y: 264, endPoint x: 362, endPoint y: 264, distance: 52.4
click at [362, 264] on div "10 Mois" at bounding box center [434, 273] width 146 height 18
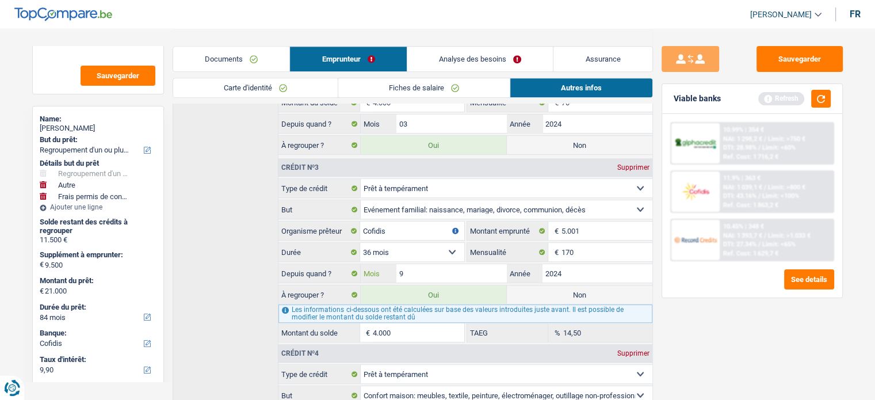
type input "9"
type input "20.555"
select select "120"
type input "3.555"
click at [695, 338] on div "Sauvegarder Viable banks Refresh 10.99% | 354 € NAI: 1 298,2 € / Limit: >750 € …" at bounding box center [752, 214] width 199 height 336
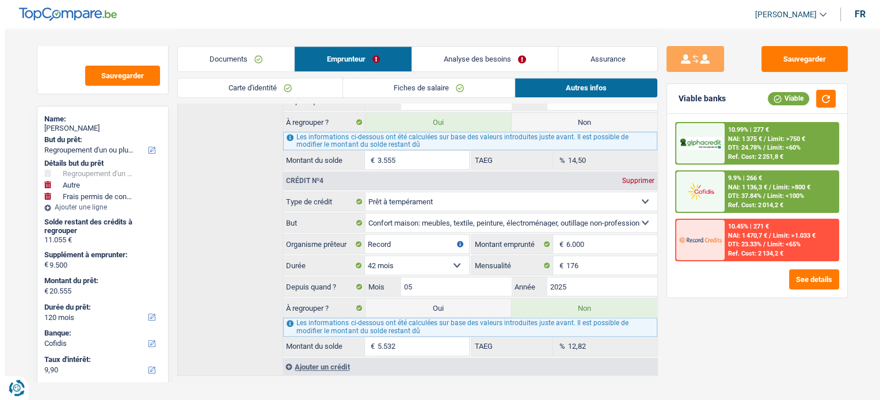
scroll to position [582, 0]
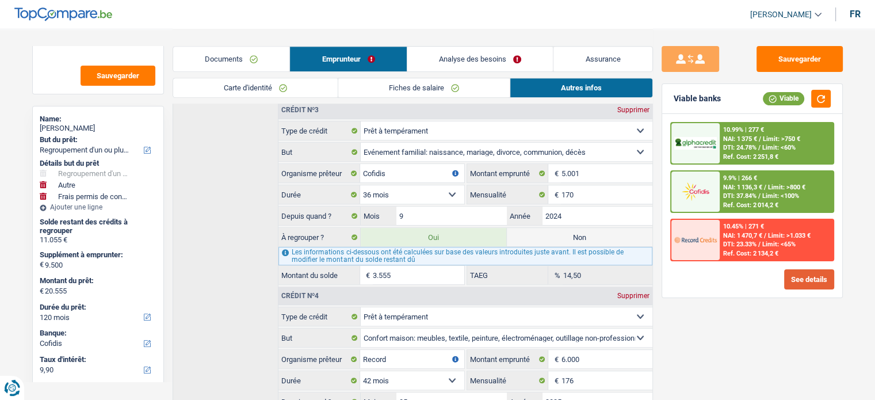
drag, startPoint x: 782, startPoint y: 266, endPoint x: 786, endPoint y: 279, distance: 12.7
click at [786, 277] on div "10.99% | 277 € NAI: 1 375 € / Limit: >750 € DTI: 24.78% / Limit: <60% Ref. Cost…" at bounding box center [752, 206] width 180 height 184
click at [786, 279] on button "See details" at bounding box center [809, 279] width 50 height 20
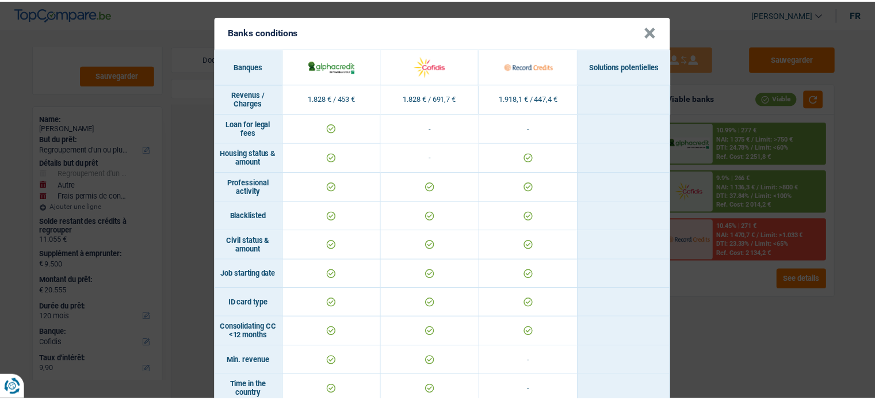
scroll to position [0, 0]
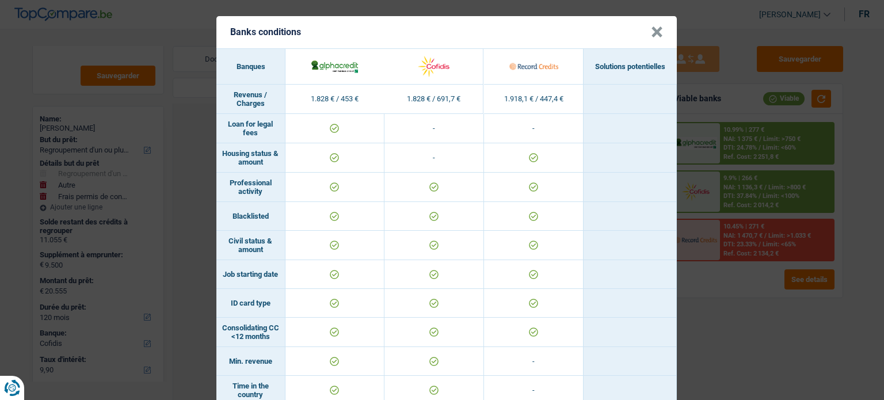
click at [190, 280] on div "Banks conditions × Banques Solutions potentielles Revenus / Charges 1.828 € / 4…" at bounding box center [442, 200] width 884 height 400
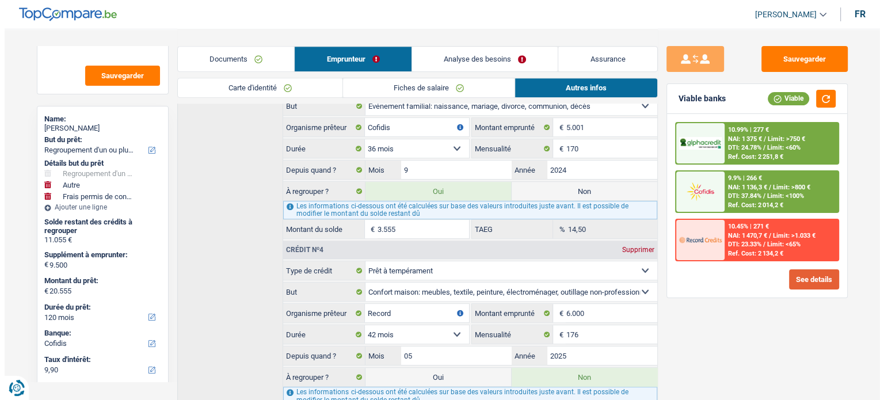
scroll to position [531, 0]
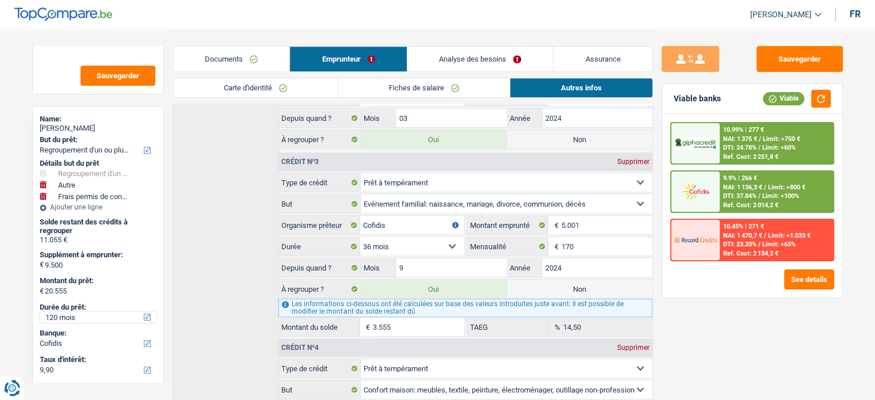
click at [76, 319] on select "12 mois 18 mois 24 mois 30 mois 36 mois 42 mois 48 mois 60 mois 72 mois 84 mois…" at bounding box center [98, 317] width 117 height 12
select select "84"
click at [40, 311] on select "12 mois 18 mois 24 mois 30 mois 36 mois 42 mois 48 mois 60 mois 72 mois 84 mois…" at bounding box center [98, 317] width 117 height 12
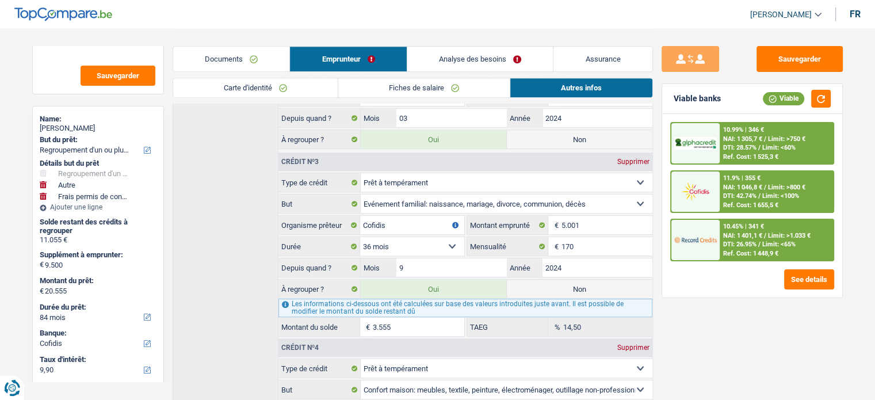
click at [759, 247] on div "10.45% | 341 € NAI: 1 401,1 € / Limit: >1.033 € DTI: 26.95% / Limit: <65% Ref. …" at bounding box center [776, 240] width 113 height 40
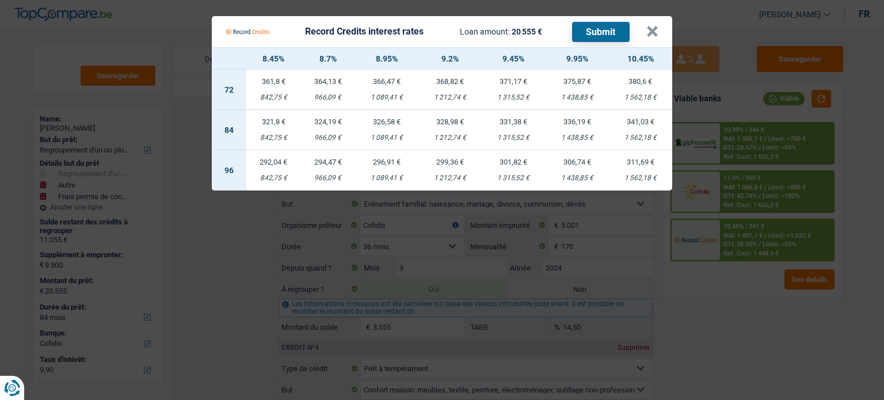
click at [798, 313] on Credits "Record Credits interest rates Loan amount: 20 555 € Submit × 8.45% 8.7% 8.95% 9…" at bounding box center [442, 200] width 884 height 400
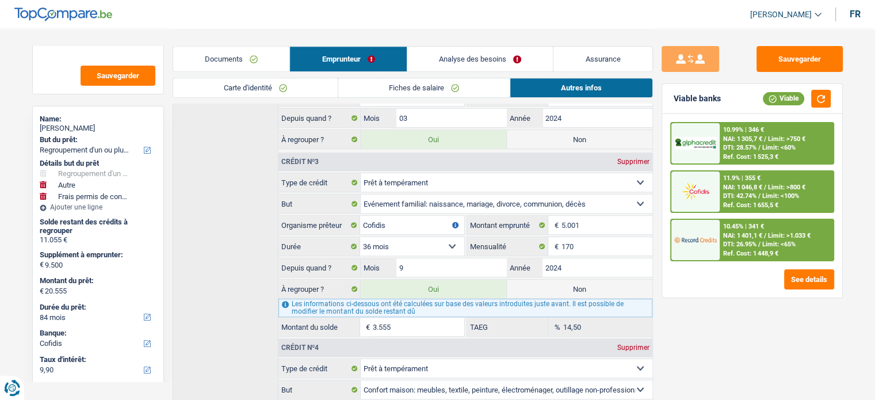
click at [756, 143] on div "10.99% | 346 € NAI: 1 305,7 € / Limit: >750 € DTI: 28.57% / Limit: <60% Ref. Co…" at bounding box center [776, 143] width 113 height 40
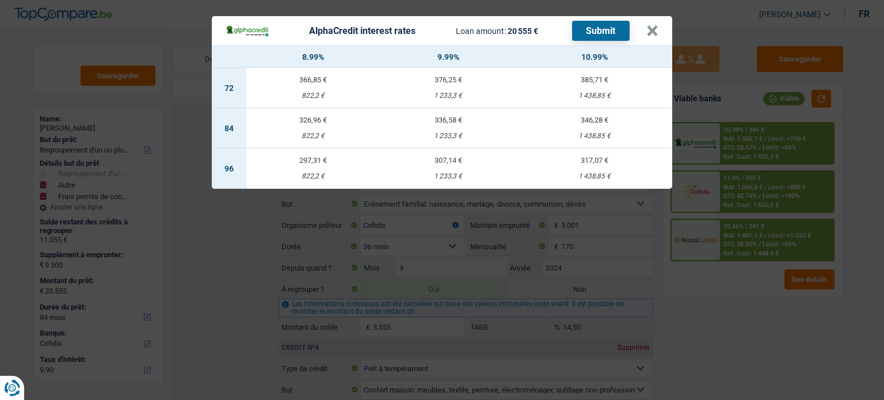
click at [747, 155] on div "AlphaCredit interest rates Loan amount: 20 555 € Submit × 8.99% 9.99% 10.99% 72…" at bounding box center [442, 200] width 884 height 400
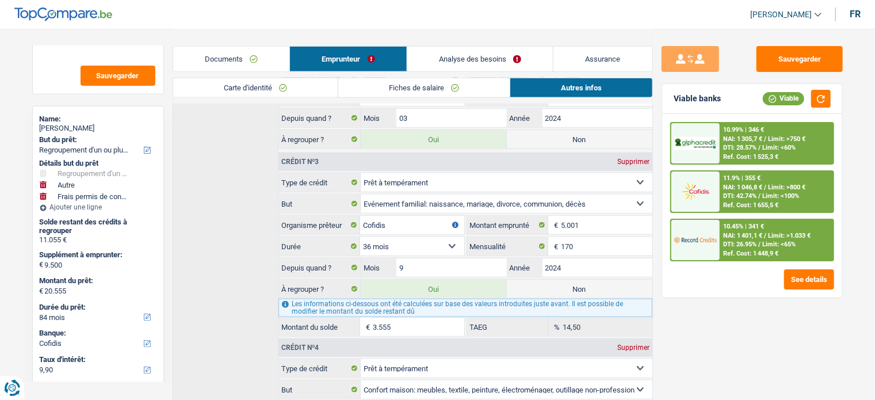
click at [747, 150] on span "DTI: 28.57%" at bounding box center [739, 147] width 33 height 7
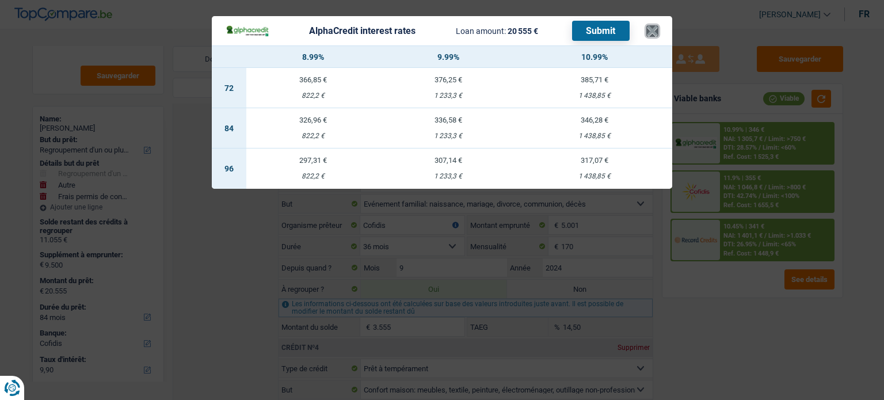
click at [654, 37] on button "×" at bounding box center [652, 31] width 12 height 12
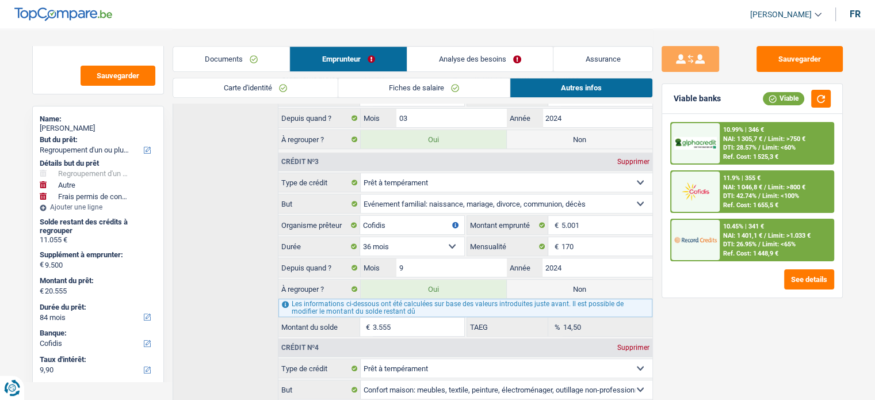
click at [775, 192] on span "Limit: <100%" at bounding box center [781, 195] width 37 height 7
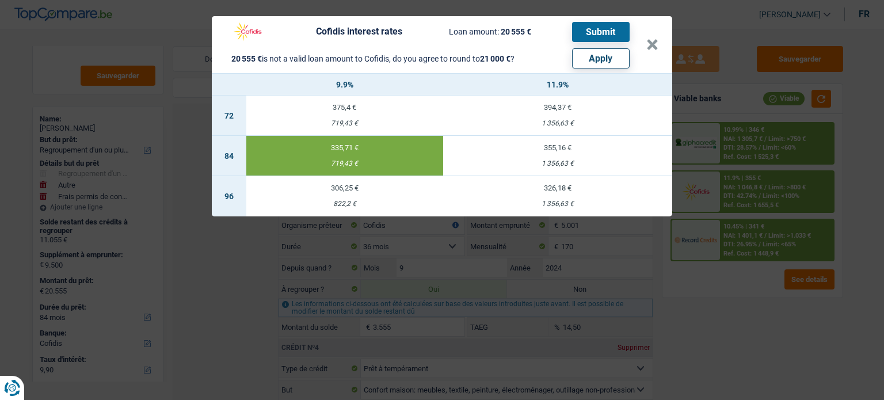
click at [739, 327] on div "Cofidis interest rates Loan amount: 20 555 € Submit 20 555 € is not a valid loa…" at bounding box center [442, 200] width 884 height 400
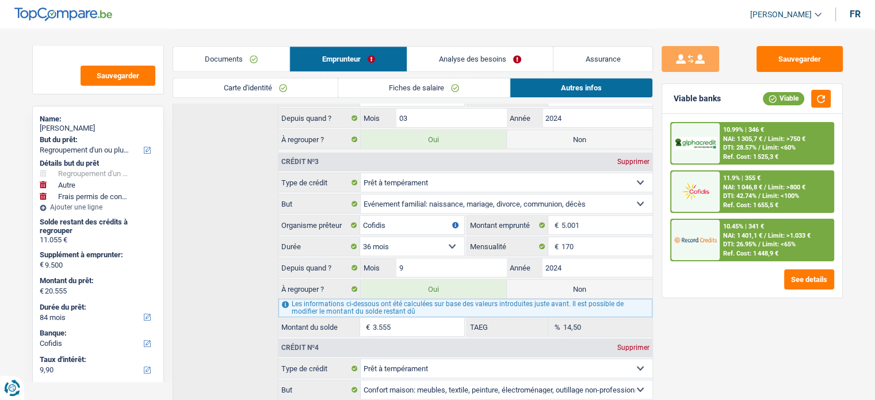
click at [762, 135] on span "NAI: 1 305,7 €" at bounding box center [742, 138] width 39 height 7
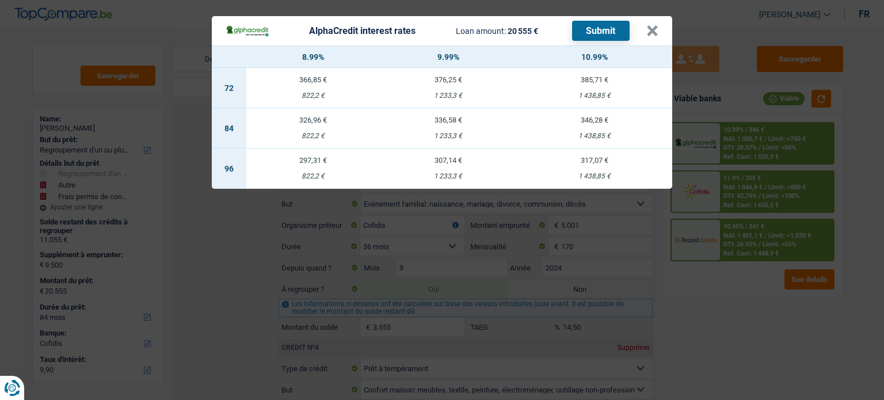
click at [478, 135] on div "1 233,3 €" at bounding box center [448, 135] width 136 height 7
select select "alphacredit"
type input "9,99"
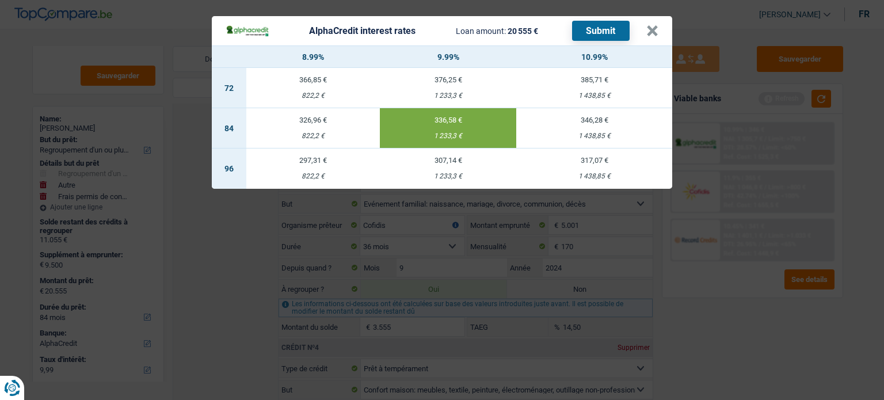
click at [733, 301] on div "AlphaCredit interest rates Loan amount: 20 555 € Submit × 8.99% 9.99% 10.99% 72…" at bounding box center [442, 200] width 884 height 400
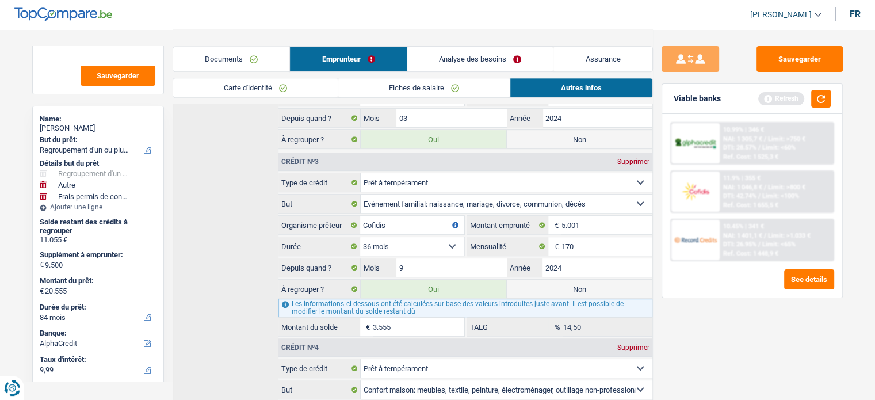
click at [746, 237] on span "NAI: 1 401,1 €" at bounding box center [742, 235] width 39 height 7
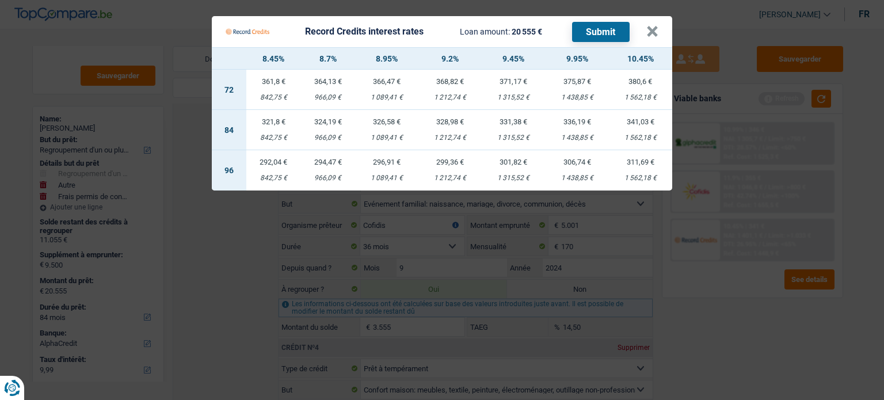
click at [576, 121] on div "336,19 €" at bounding box center [577, 121] width 63 height 7
select select "record credits"
type input "9,95"
click at [600, 34] on button "Submit" at bounding box center [601, 32] width 58 height 20
click at [645, 31] on div "Record Credits interest rates Loan amount: 20 555 € Submit" at bounding box center [436, 32] width 421 height 22
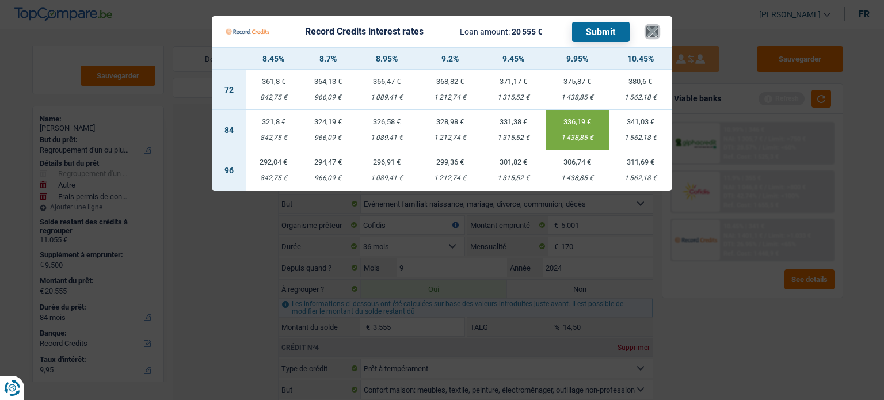
drag, startPoint x: 648, startPoint y: 35, endPoint x: 134, endPoint y: 204, distance: 541.8
click at [649, 34] on button "×" at bounding box center [652, 32] width 12 height 12
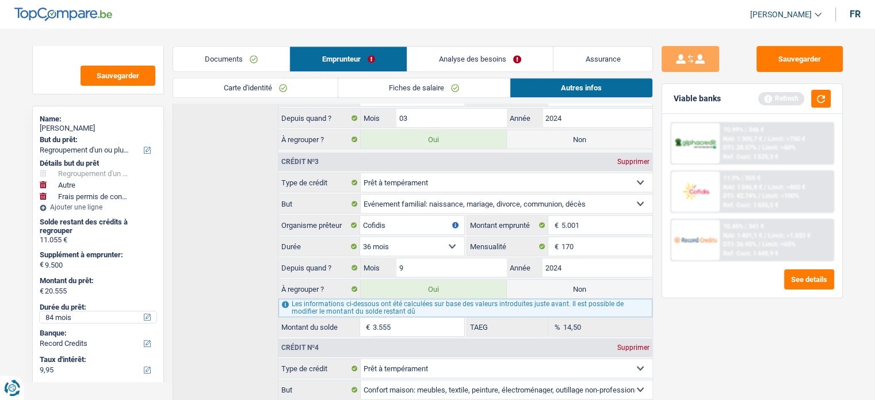
click at [83, 315] on select "12 mois 18 mois 24 mois 30 mois 36 mois 42 mois 48 mois 60 mois 72 mois 84 mois…" at bounding box center [98, 317] width 117 height 12
select select "120"
click at [40, 311] on select "12 mois 18 mois 24 mois 30 mois 36 mois 42 mois 48 mois 60 mois 72 mois 84 mois…" at bounding box center [98, 317] width 117 height 12
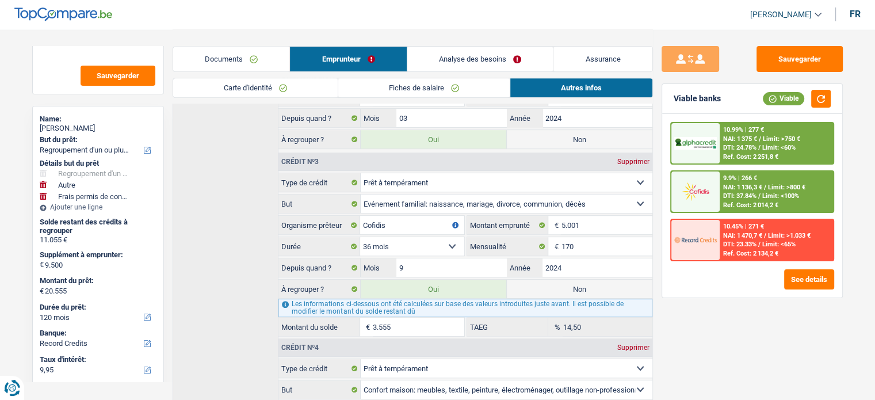
click at [780, 149] on span "Limit: <60%" at bounding box center [779, 147] width 33 height 7
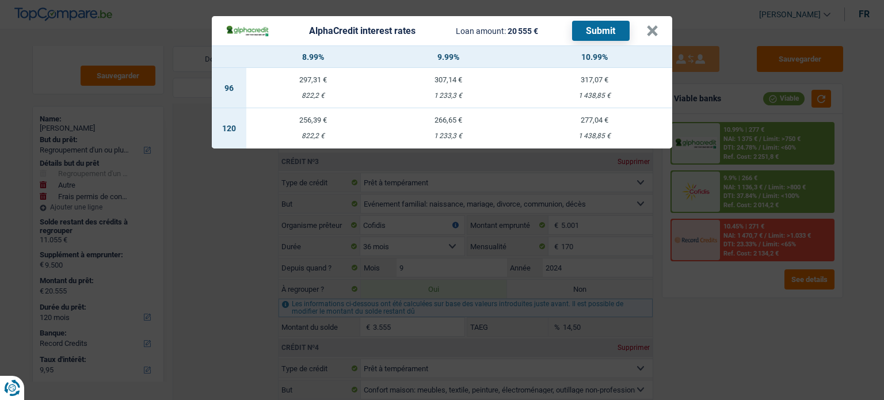
click at [707, 276] on div "AlphaCredit interest rates Loan amount: 20 555 € Submit × 8.99% 9.99% 10.99% 96…" at bounding box center [442, 200] width 884 height 400
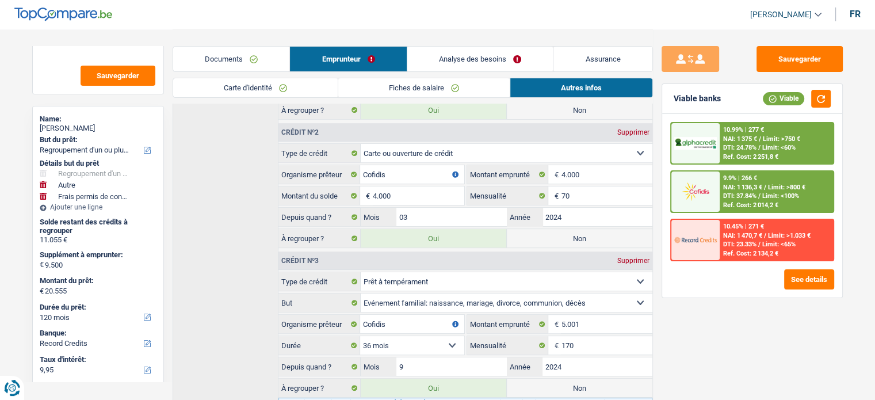
scroll to position [358, 0]
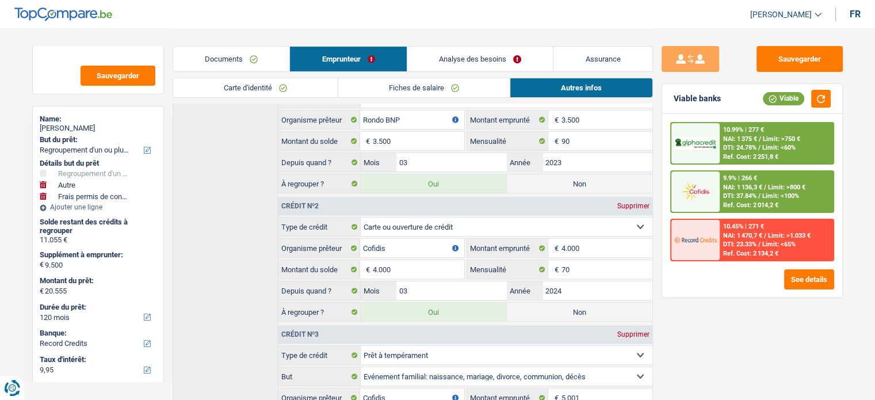
drag, startPoint x: 474, startPoint y: 33, endPoint x: 474, endPoint y: 48, distance: 15.0
click at [474, 33] on div "Documents Emprunteur Analyse des besoins Assurance" at bounding box center [413, 53] width 481 height 49
click at [474, 51] on link "Analyse des besoins" at bounding box center [480, 59] width 146 height 25
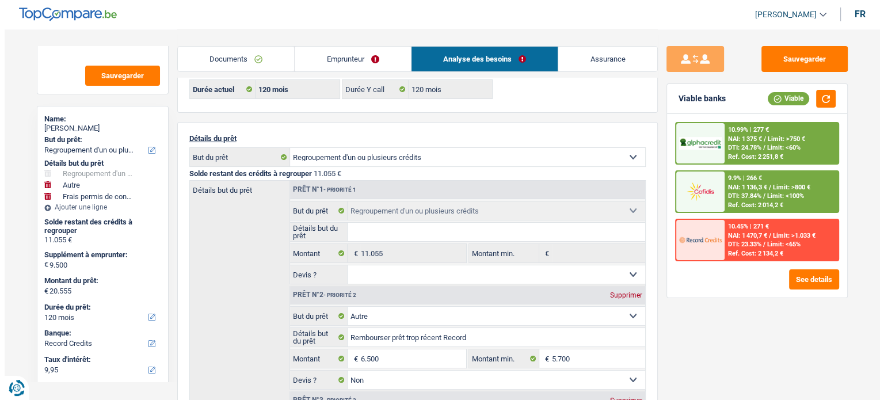
scroll to position [0, 0]
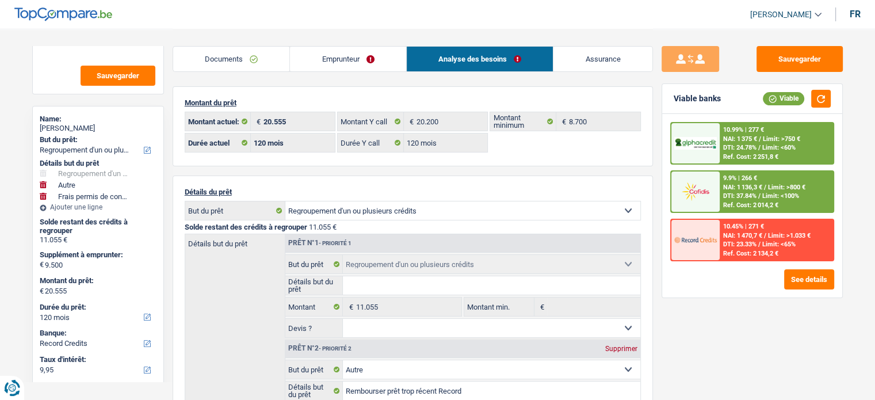
click at [790, 140] on span "Limit: >750 €" at bounding box center [781, 138] width 37 height 7
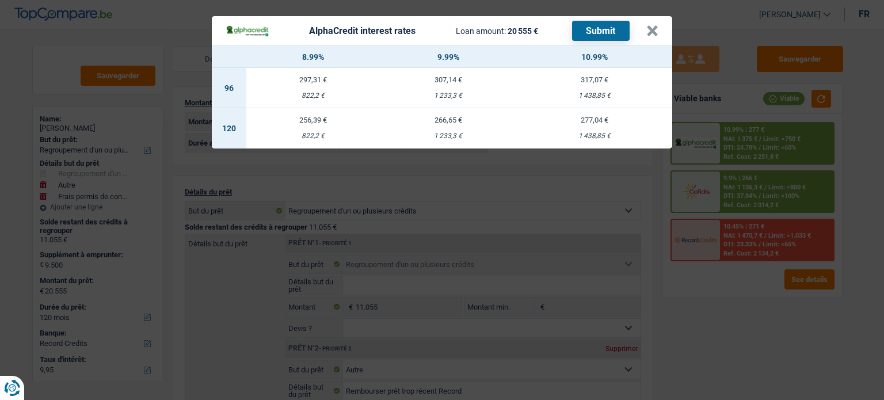
click at [463, 140] on td "266,65 € 1 233,3 €" at bounding box center [448, 128] width 136 height 40
select select "alphacredit"
type input "9,99"
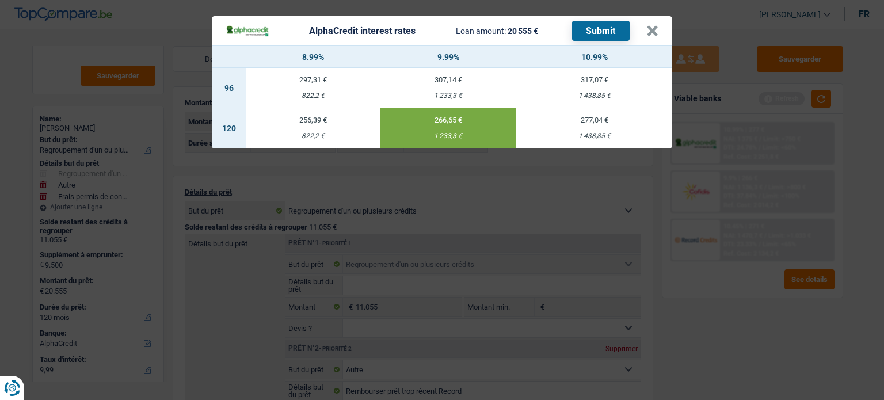
click at [608, 39] on button "Submit" at bounding box center [601, 31] width 58 height 20
click at [649, 32] on button "×" at bounding box center [652, 31] width 12 height 12
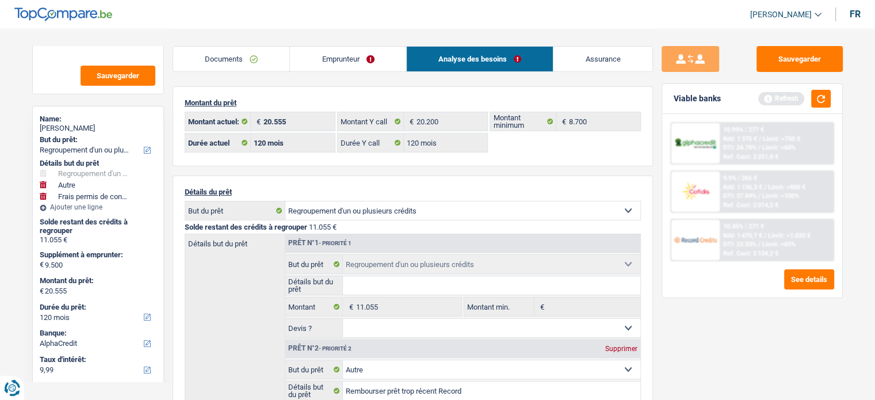
click at [73, 125] on div "Mario Schyns" at bounding box center [98, 128] width 117 height 9
copy div "Schyns"
click at [313, 16] on header "Cindy Laguerre Se déconnecter fr" at bounding box center [437, 14] width 875 height 29
click at [223, 60] on link "Documents" at bounding box center [231, 59] width 117 height 25
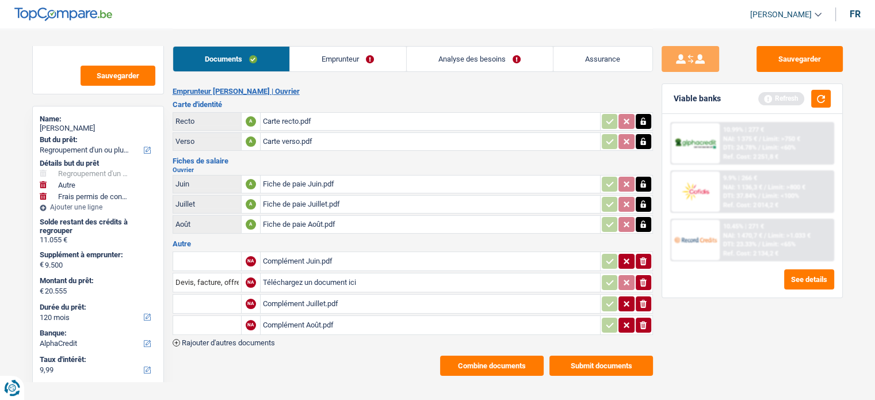
click at [510, 363] on button "Combine documents" at bounding box center [492, 366] width 104 height 20
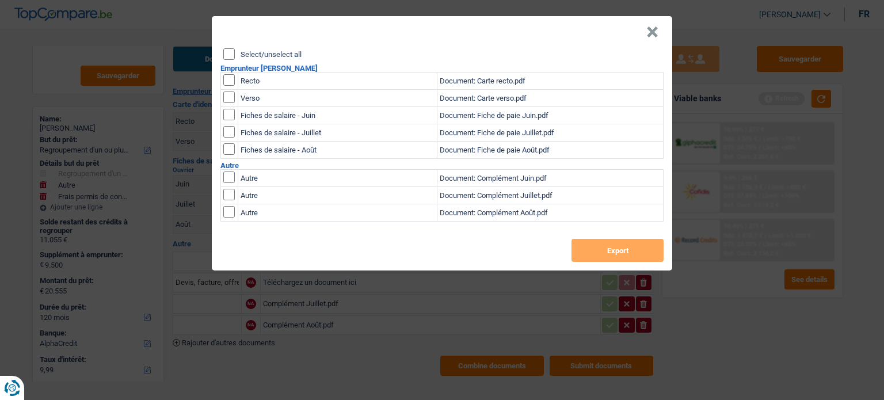
click at [227, 55] on input "Select/unselect all" at bounding box center [229, 54] width 12 height 12
checkbox input "true"
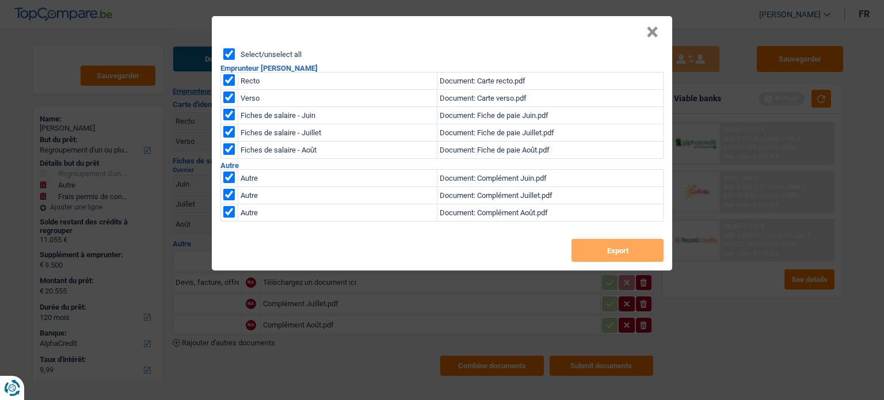
checkbox input "true"
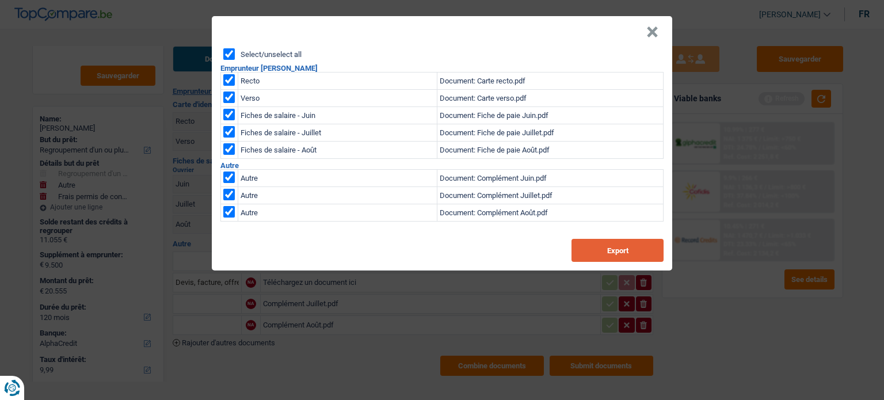
click at [609, 249] on button "Export" at bounding box center [617, 250] width 92 height 23
click at [653, 38] on button "×" at bounding box center [652, 32] width 12 height 12
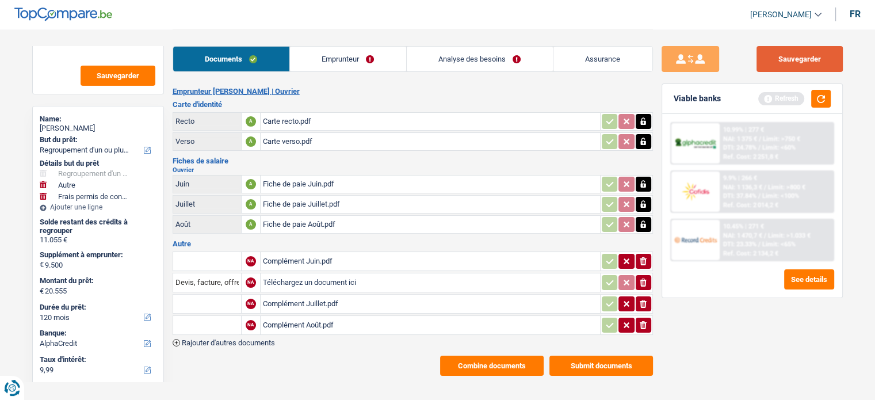
click at [808, 71] on button "Sauvegarder" at bounding box center [800, 59] width 86 height 26
click at [824, 102] on button "button" at bounding box center [821, 99] width 20 height 18
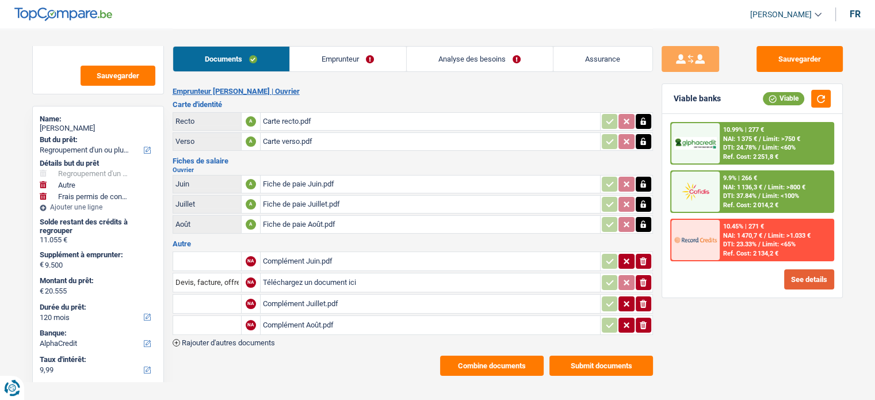
click at [820, 276] on button "See details" at bounding box center [809, 279] width 50 height 20
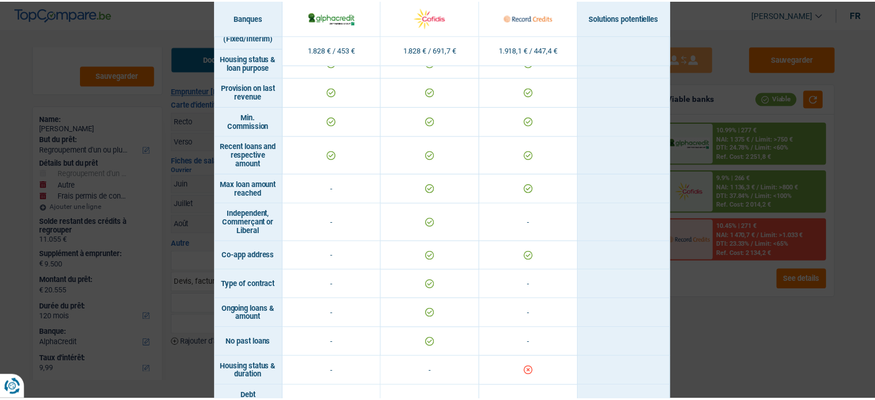
scroll to position [700, 0]
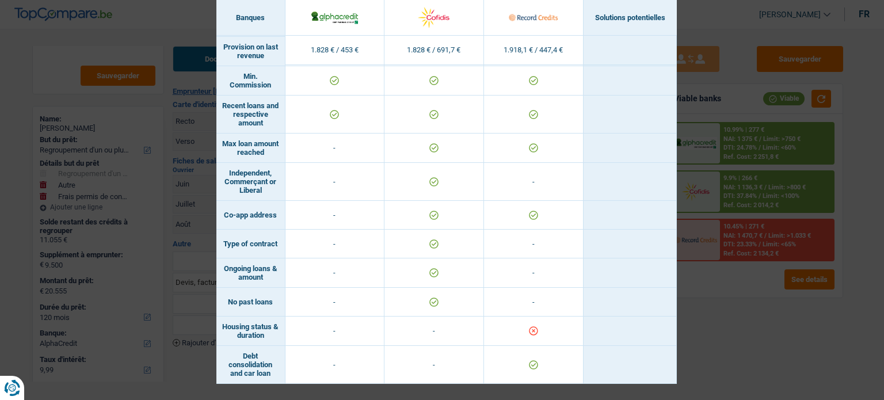
click at [791, 340] on div "Banks conditions × Banques Solutions potentielles Revenus / Charges 1.828 € / 4…" at bounding box center [442, 200] width 884 height 400
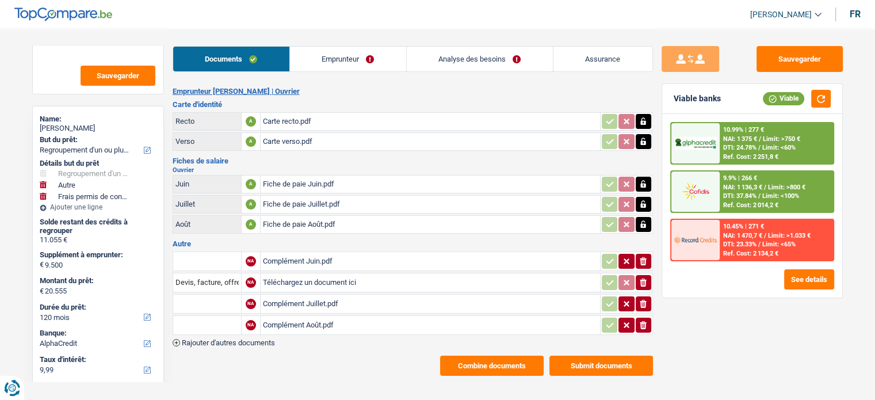
click at [532, 55] on link "Analyse des besoins" at bounding box center [480, 59] width 146 height 25
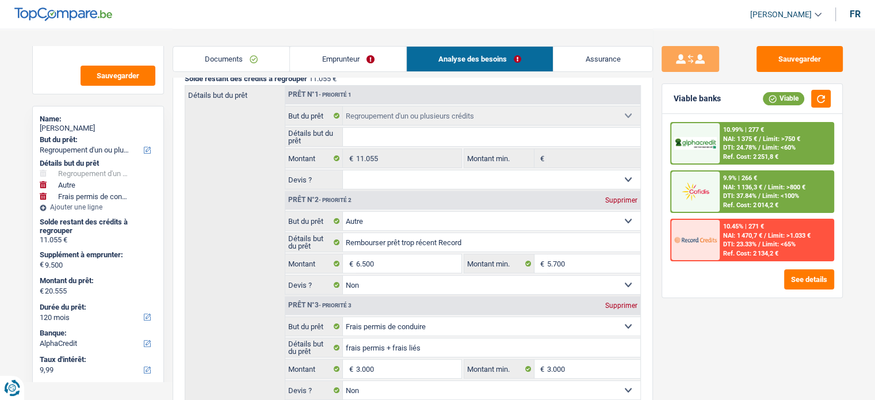
scroll to position [58, 0]
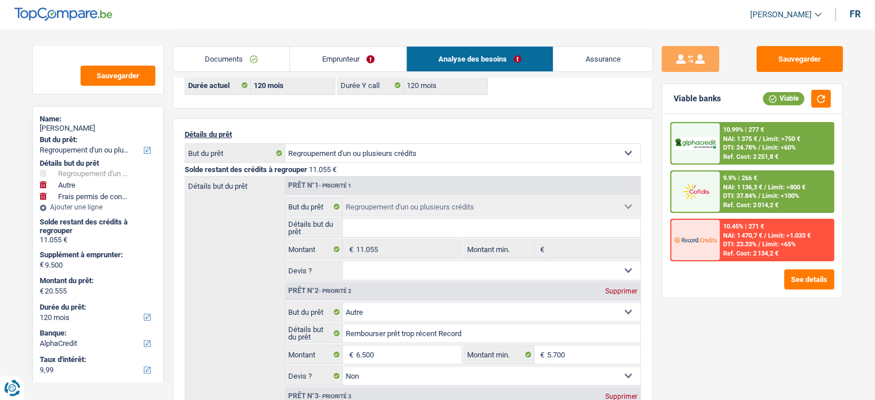
click at [214, 51] on link "Documents" at bounding box center [231, 59] width 117 height 25
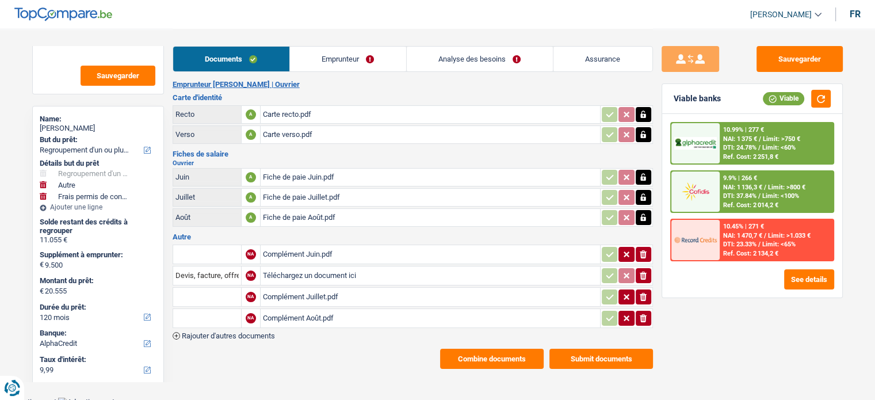
click at [319, 115] on div "Carte recto.pdf" at bounding box center [430, 114] width 335 height 17
click at [777, 67] on button "Sauvegarder" at bounding box center [800, 59] width 86 height 26
click at [835, 102] on div "Viable banks Viable" at bounding box center [752, 99] width 180 height 30
click at [816, 101] on button "button" at bounding box center [821, 99] width 20 height 18
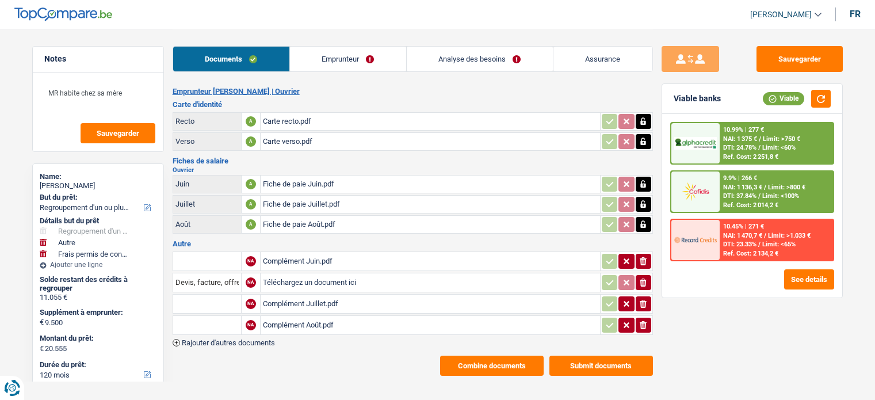
select select "refinancing"
select select "other"
select select "drivingLicense"
select select "120"
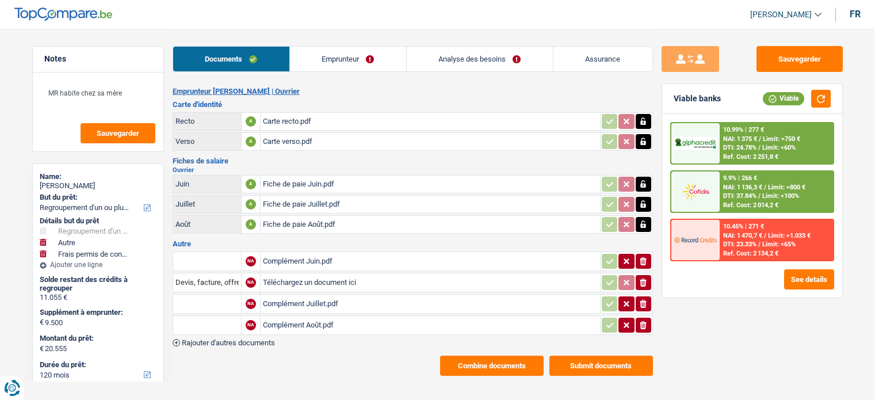
select select "alphacredit"
click at [761, 244] on span "/" at bounding box center [760, 244] width 2 height 7
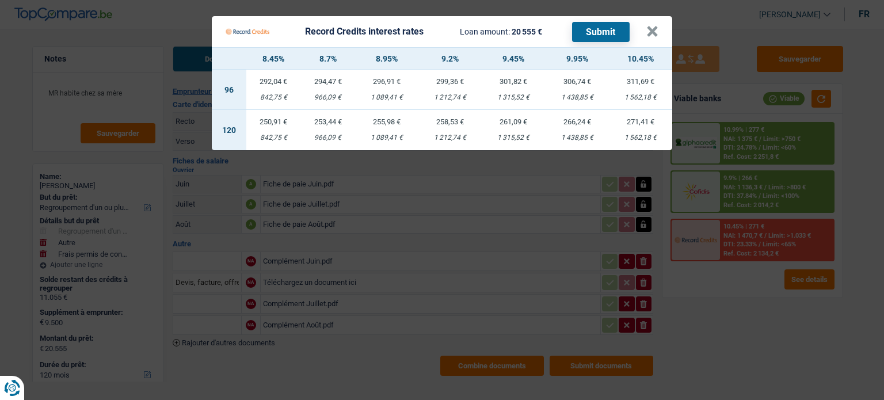
click at [736, 367] on Credits "Record Credits interest rates Loan amount: 20 555 € Submit × 8.45% 8.7% 8.95% 9…" at bounding box center [442, 200] width 884 height 400
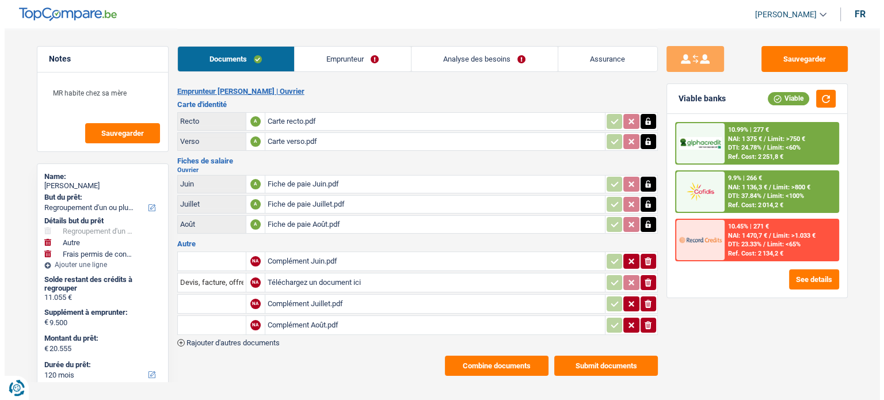
scroll to position [173, 0]
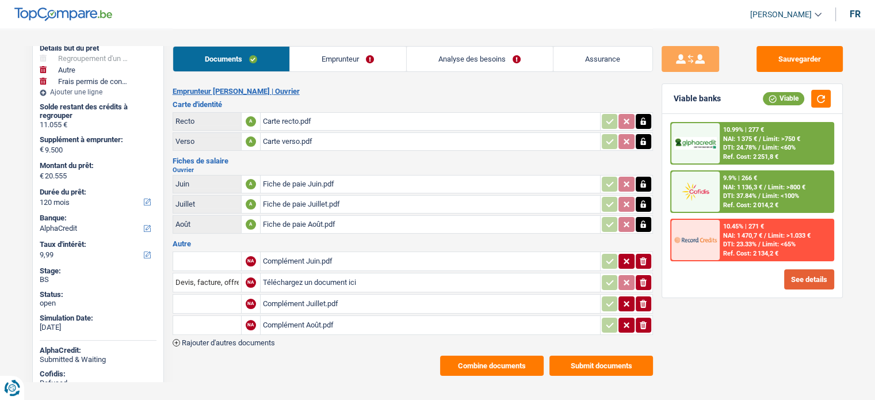
click at [801, 283] on button "See details" at bounding box center [809, 279] width 50 height 20
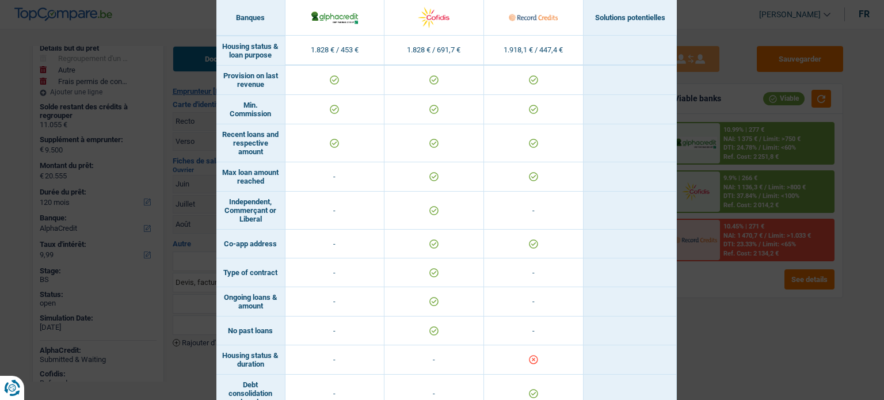
scroll to position [700, 0]
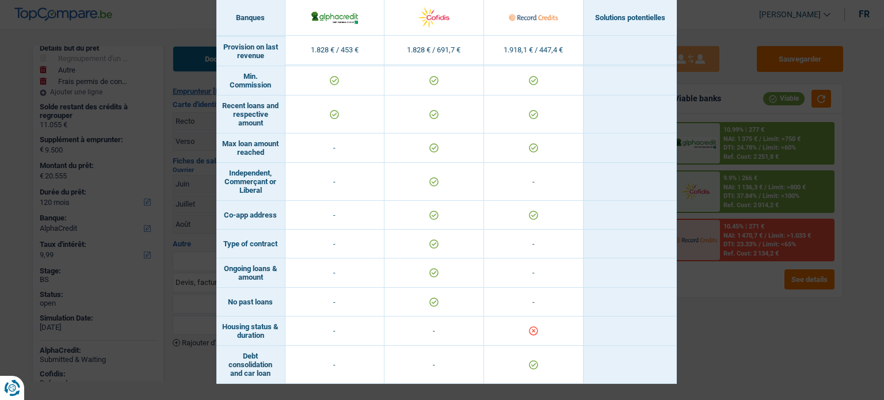
click at [73, 200] on div "Banks conditions × Banques Solutions potentielles Revenus / Charges 1.828 € / 4…" at bounding box center [442, 200] width 884 height 400
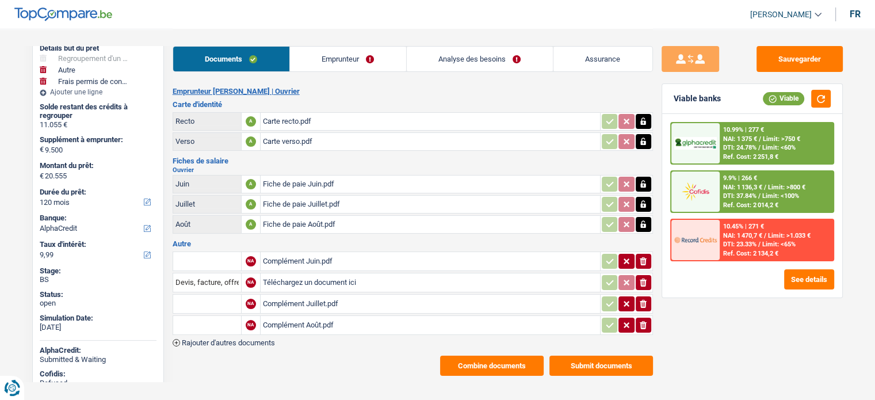
click at [757, 241] on span "DTI: 23.33%" at bounding box center [739, 244] width 33 height 7
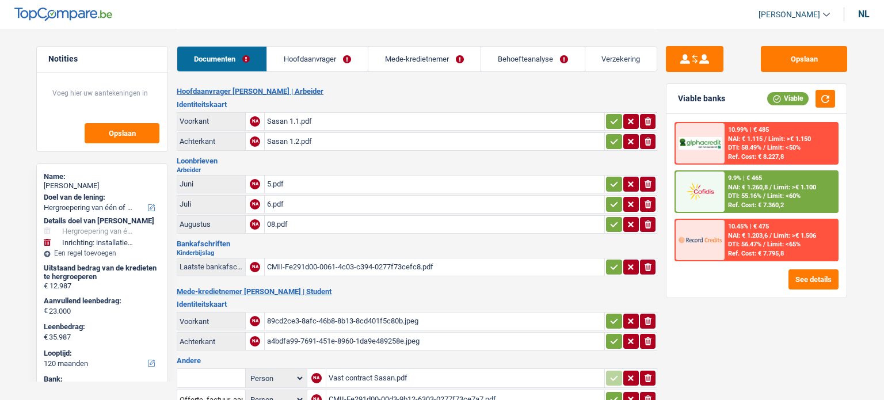
select select "refinancing"
select select "movingOrInstallation"
select select "120"
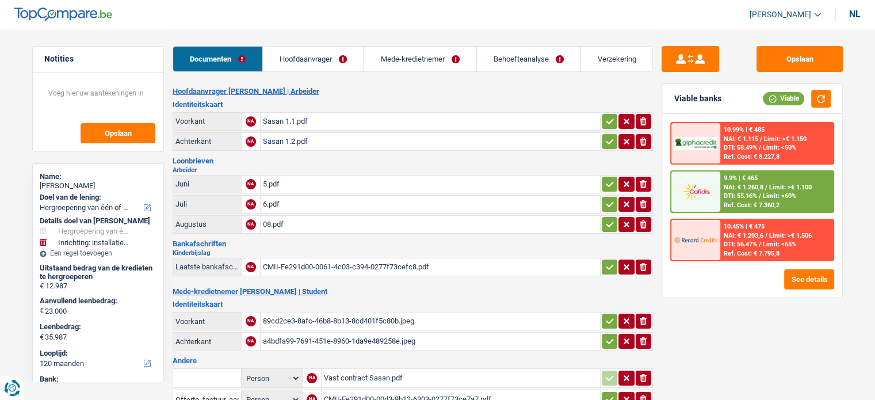
click at [275, 117] on div "Sasan 1.1.pdf" at bounding box center [430, 121] width 335 height 17
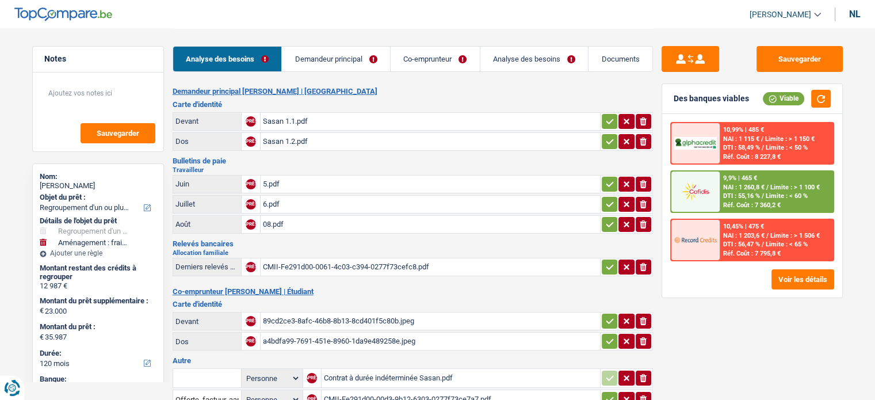
click at [612, 116] on icon "button" at bounding box center [609, 122] width 9 height 12
click at [607, 143] on icon "button" at bounding box center [609, 142] width 9 height 12
click at [368, 144] on div "Sasan 1.2.pdf" at bounding box center [430, 141] width 335 height 17
click at [261, 180] on td "5.pdf" at bounding box center [430, 184] width 340 height 18
click at [294, 179] on div "5.pdf" at bounding box center [430, 184] width 335 height 17
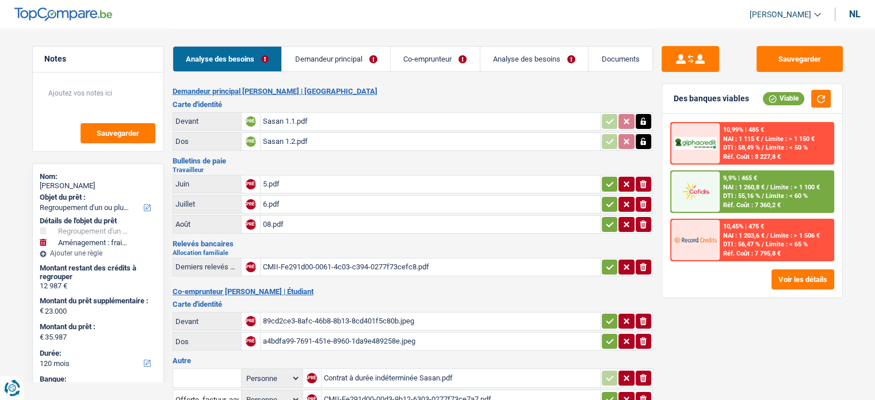
click at [289, 207] on div "6.pdf" at bounding box center [430, 204] width 335 height 17
click at [284, 220] on font "08.pdf" at bounding box center [273, 224] width 21 height 9
click at [605, 184] on icon "button" at bounding box center [609, 184] width 9 height 12
click at [609, 207] on icon "button" at bounding box center [609, 205] width 9 height 12
click at [609, 223] on icon "button" at bounding box center [609, 225] width 9 height 12
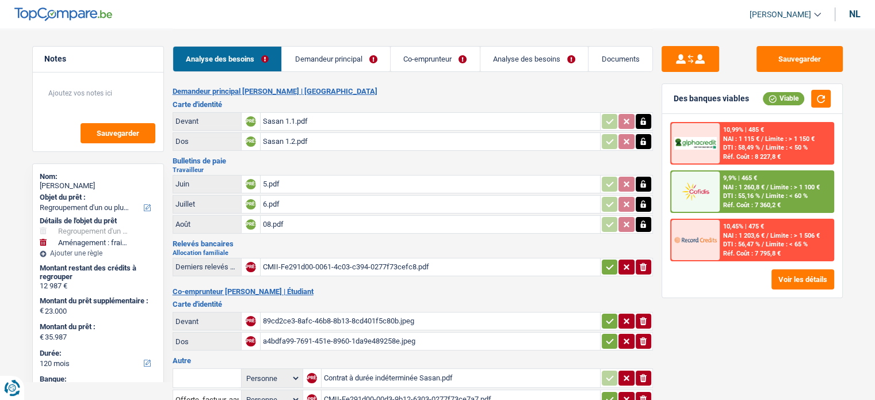
click at [371, 264] on font "CMII-Fe291d00-0061-4c03-c394-0277f73cefc8.pdf" at bounding box center [346, 266] width 166 height 9
click at [612, 264] on icon "button" at bounding box center [609, 267] width 9 height 12
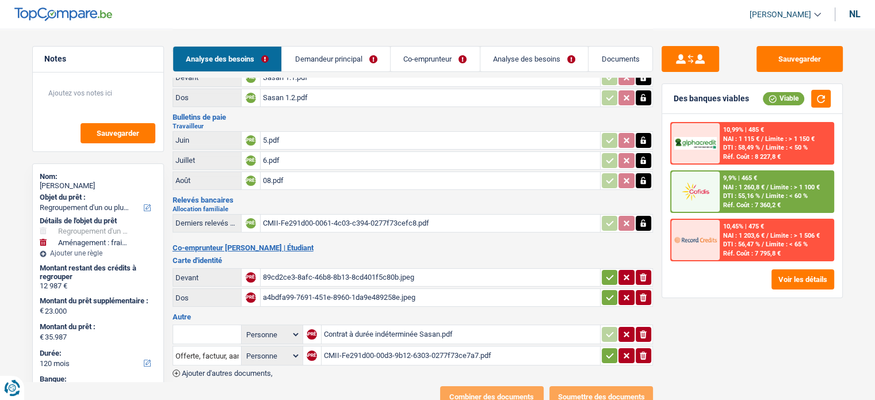
scroll to position [80, 0]
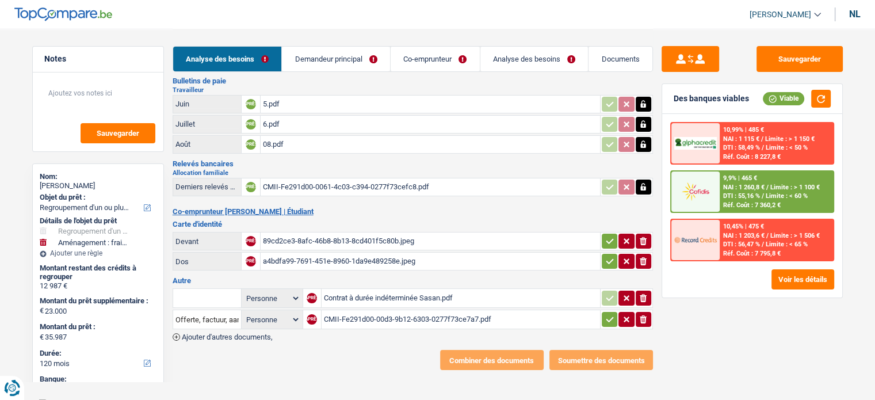
click at [305, 241] on div "89cd2ce3-8afc-46b8-8b13-8cd401f5c80b.jpeg" at bounding box center [430, 241] width 335 height 17
click at [614, 234] on div "ionicons-v5-e" at bounding box center [626, 241] width 51 height 15
click at [609, 256] on icon "button" at bounding box center [609, 262] width 9 height 12
click at [607, 235] on icon "button" at bounding box center [609, 241] width 9 height 12
click at [611, 314] on icon "button" at bounding box center [609, 320] width 9 height 12
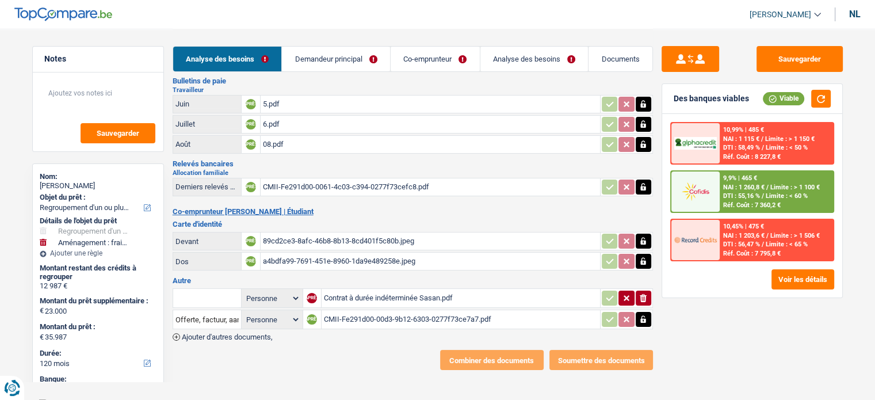
click at [349, 315] on font "CMII-Fe291d00-00d3-9b12-6303-0277f73ce7a7.pdf" at bounding box center [407, 319] width 167 height 9
click at [199, 294] on input "text" at bounding box center [207, 298] width 63 height 18
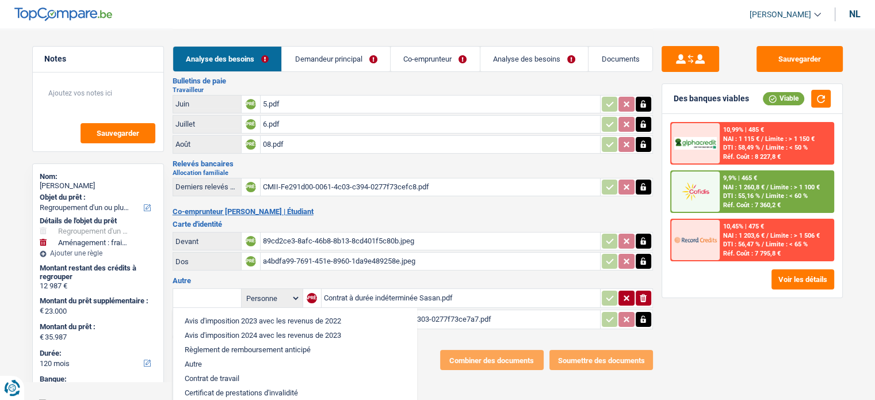
click at [295, 71] on link "Demandeur principal" at bounding box center [336, 59] width 108 height 25
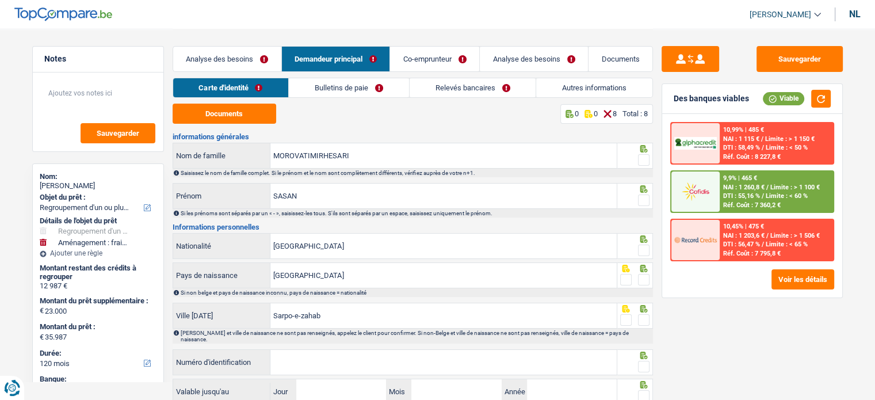
scroll to position [0, 0]
click at [246, 116] on button "Documents" at bounding box center [225, 114] width 104 height 20
drag, startPoint x: 643, startPoint y: 154, endPoint x: 644, endPoint y: 189, distance: 35.7
click at [643, 159] on span at bounding box center [644, 160] width 12 height 12
click at [0, 0] on input "radio" at bounding box center [0, 0] width 0 height 0
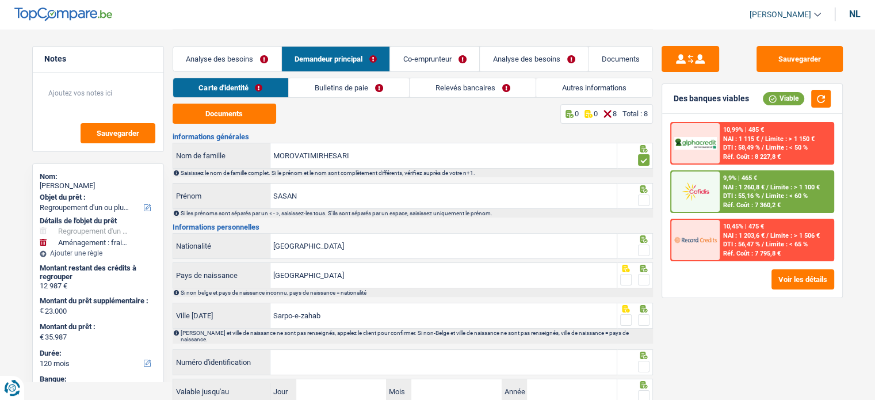
click at [643, 200] on span at bounding box center [644, 201] width 12 height 12
click at [0, 0] on input "radio" at bounding box center [0, 0] width 0 height 0
drag, startPoint x: 638, startPoint y: 249, endPoint x: 643, endPoint y: 254, distance: 7.3
click at [640, 249] on span at bounding box center [644, 251] width 12 height 12
click at [0, 0] on input "radio" at bounding box center [0, 0] width 0 height 0
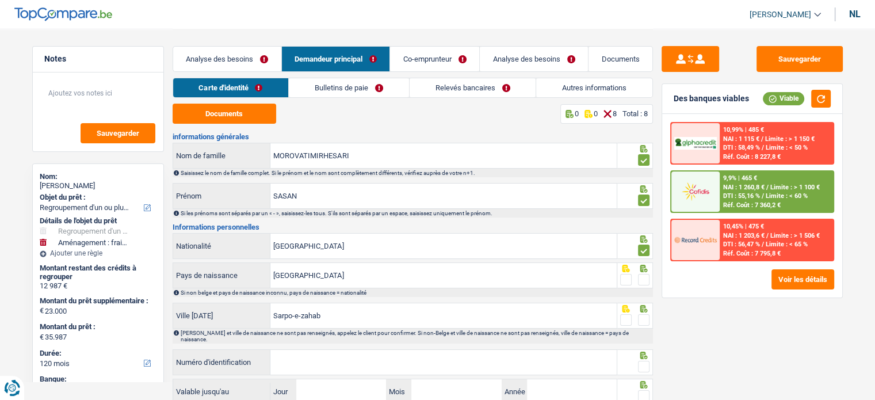
click at [640, 285] on div at bounding box center [644, 280] width 12 height 14
click at [642, 280] on span at bounding box center [644, 280] width 12 height 12
click at [0, 0] on input "radio" at bounding box center [0, 0] width 0 height 0
click at [641, 319] on span at bounding box center [644, 320] width 12 height 12
click at [0, 0] on input "radio" at bounding box center [0, 0] width 0 height 0
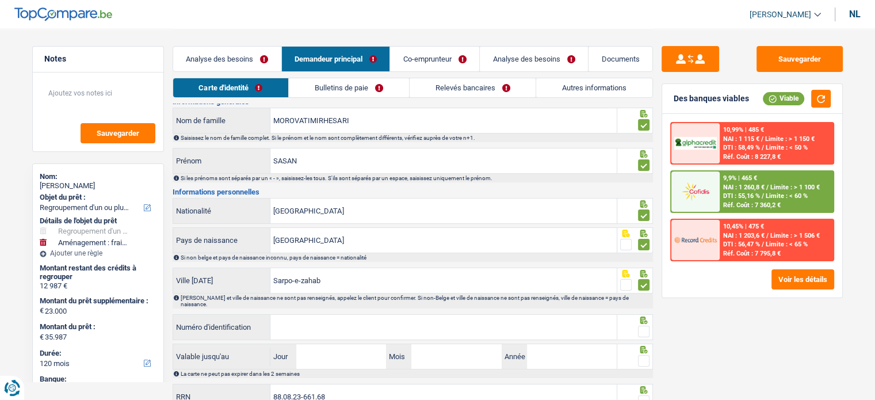
scroll to position [78, 0]
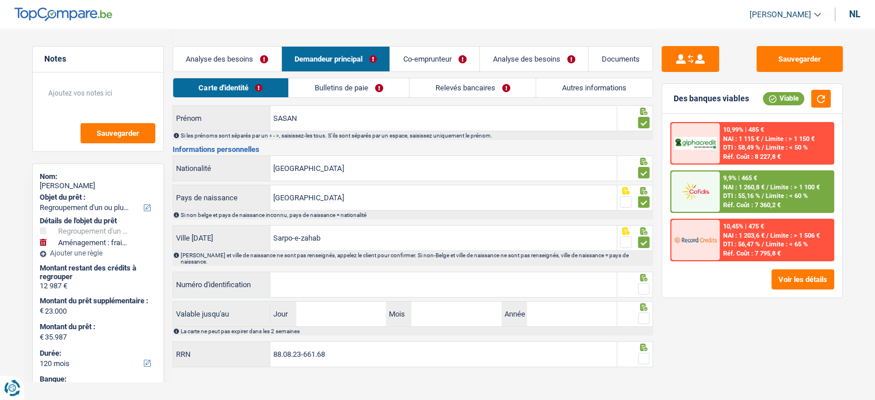
drag, startPoint x: 652, startPoint y: 286, endPoint x: 643, endPoint y: 284, distance: 9.5
click at [647, 285] on div at bounding box center [636, 285] width 36 height 26
click at [643, 284] on span at bounding box center [644, 289] width 12 height 12
click at [0, 0] on input "radio" at bounding box center [0, 0] width 0 height 0
paste input "[PHONE_NUMBER]"
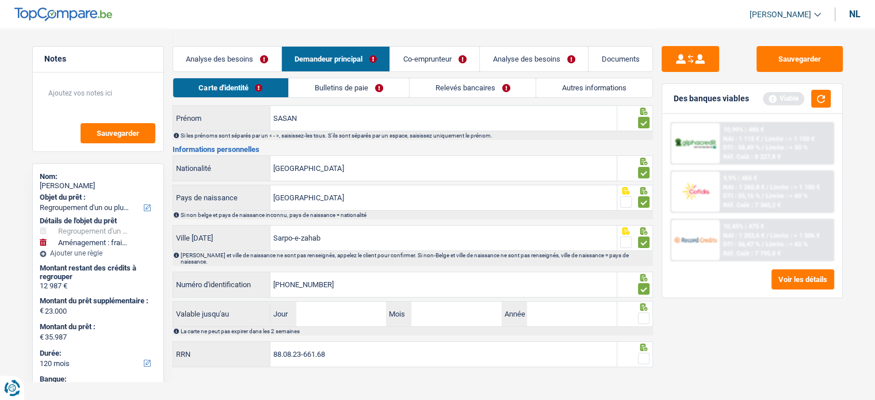
type input "[PHONE_NUMBER]"
drag, startPoint x: 364, startPoint y: 312, endPoint x: 535, endPoint y: 83, distance: 285.7
click at [364, 312] on input "Jour" at bounding box center [341, 314] width 90 height 25
type input "01"
type input "04"
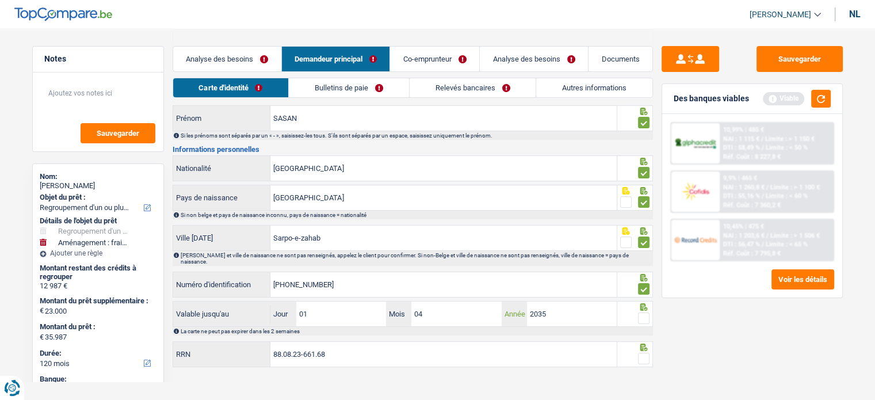
type input "2035"
drag, startPoint x: 634, startPoint y: 313, endPoint x: 641, endPoint y: 314, distance: 7.1
click at [636, 313] on fieldset at bounding box center [634, 318] width 29 height 14
click at [642, 314] on span at bounding box center [644, 319] width 12 height 12
click at [0, 0] on input "radio" at bounding box center [0, 0] width 0 height 0
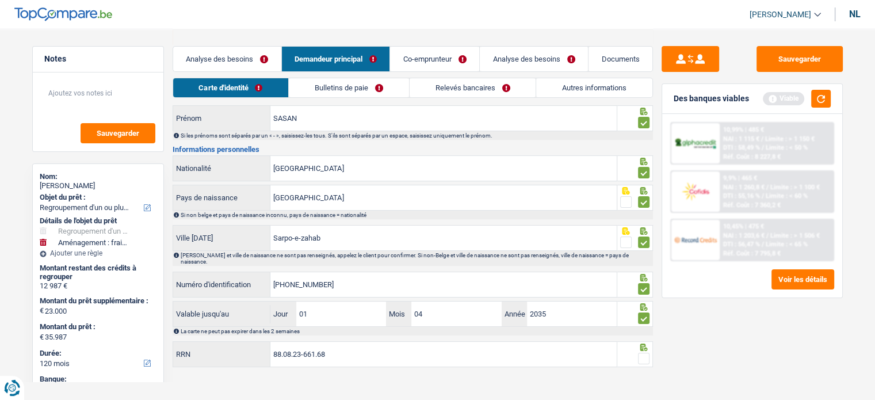
click at [645, 342] on div at bounding box center [634, 346] width 29 height 9
click at [645, 355] on span at bounding box center [644, 359] width 12 height 12
click at [0, 0] on input "radio" at bounding box center [0, 0] width 0 height 0
click at [322, 86] on font "Bulletins de paie" at bounding box center [342, 87] width 54 height 9
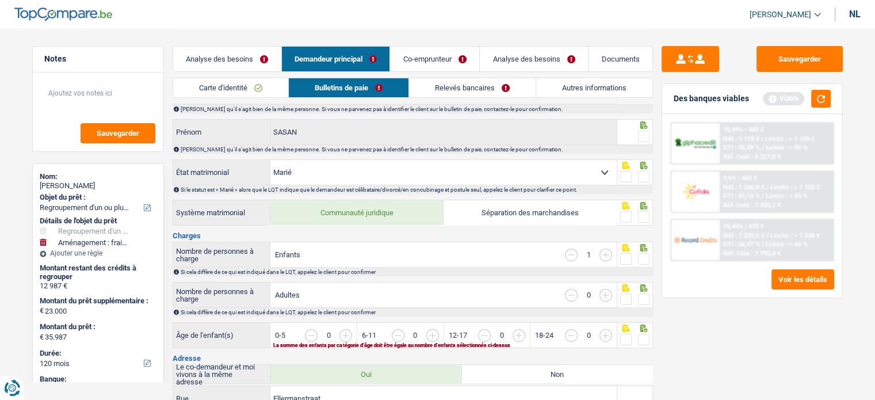
scroll to position [0, 0]
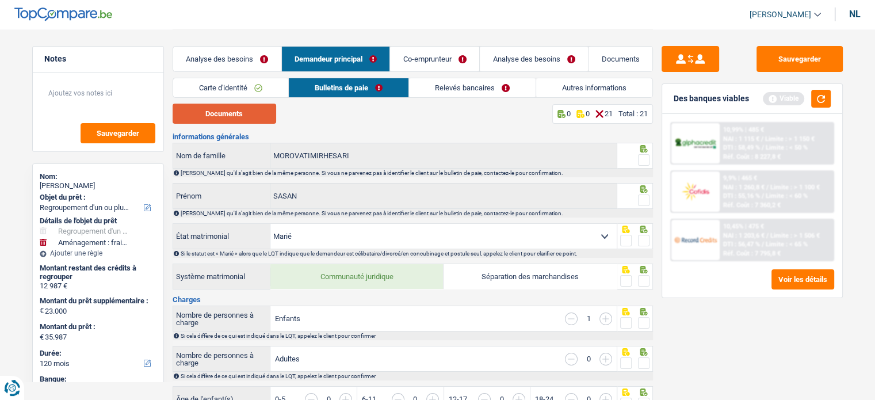
click at [256, 120] on button "Documents" at bounding box center [225, 114] width 104 height 20
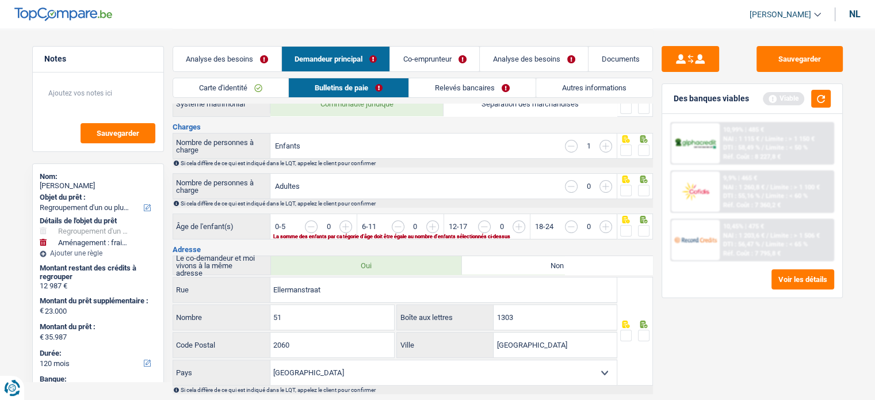
scroll to position [288, 0]
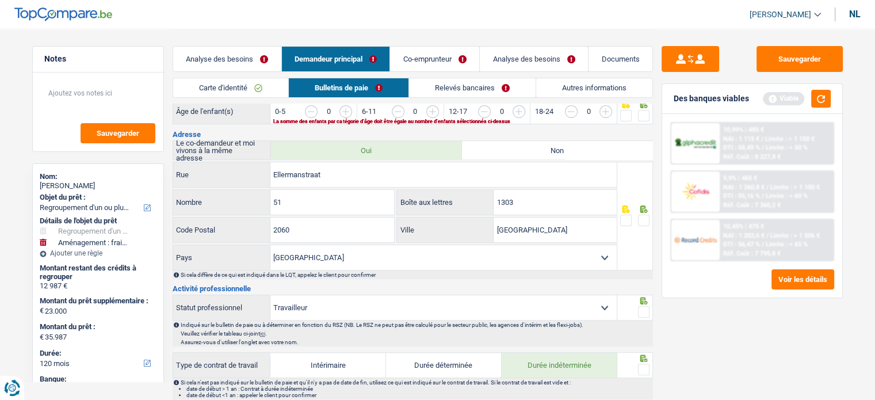
click at [646, 215] on span at bounding box center [644, 221] width 12 height 12
click at [0, 0] on input "radio" at bounding box center [0, 0] width 0 height 0
drag, startPoint x: 294, startPoint y: 200, endPoint x: 215, endPoint y: 195, distance: 79.0
click at [227, 199] on div "51 Nombre" at bounding box center [284, 202] width 222 height 25
type input "61"
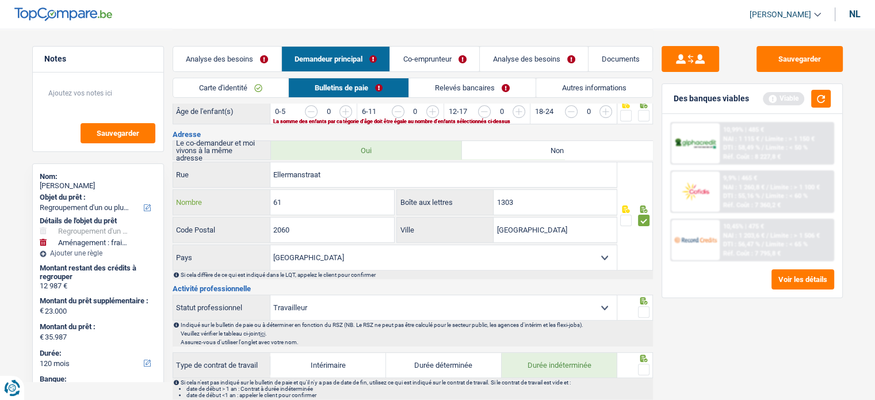
scroll to position [173, 0]
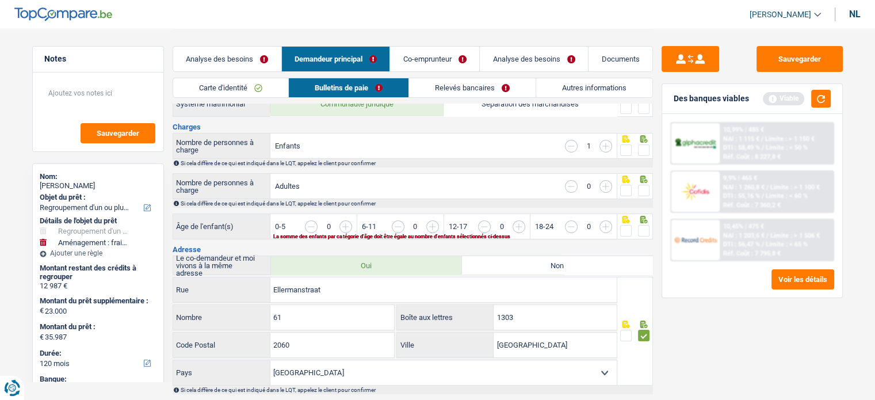
click at [438, 220] on input "button" at bounding box center [648, 232] width 444 height 25
click at [435, 227] on input "button" at bounding box center [648, 232] width 444 height 25
drag, startPoint x: 627, startPoint y: 230, endPoint x: 628, endPoint y: 172, distance: 57.6
click at [628, 230] on span at bounding box center [626, 231] width 12 height 12
click at [0, 0] on input "radio" at bounding box center [0, 0] width 0 height 0
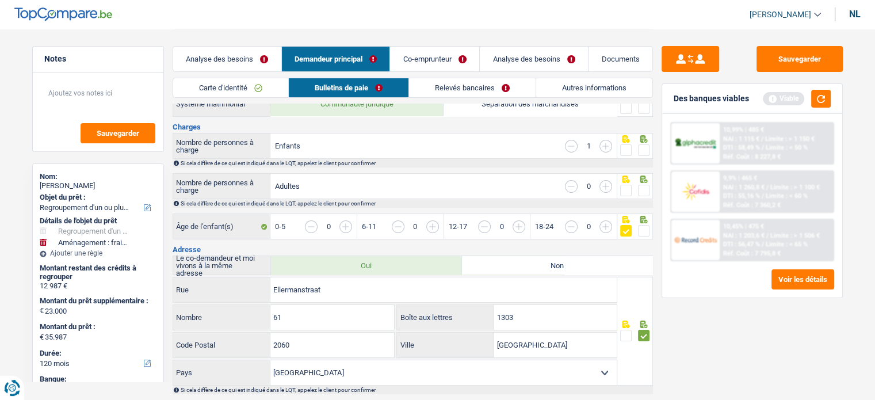
click at [643, 189] on span at bounding box center [644, 191] width 12 height 12
click at [0, 0] on input "radio" at bounding box center [0, 0] width 0 height 0
click at [641, 146] on span at bounding box center [644, 150] width 12 height 12
click at [0, 0] on input "radio" at bounding box center [0, 0] width 0 height 0
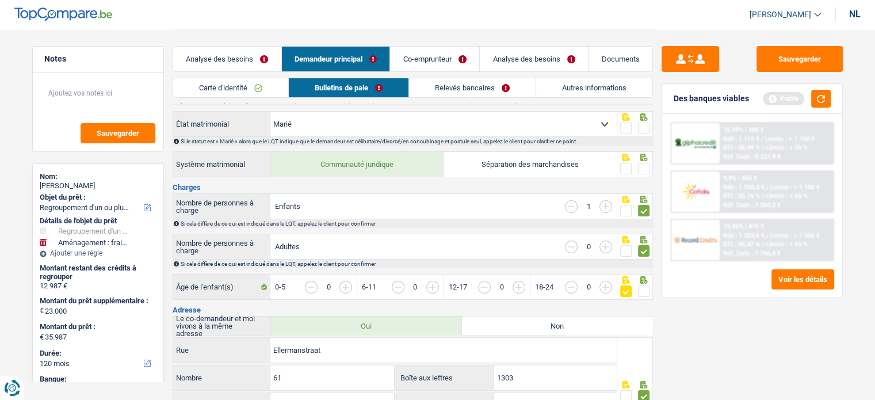
scroll to position [58, 0]
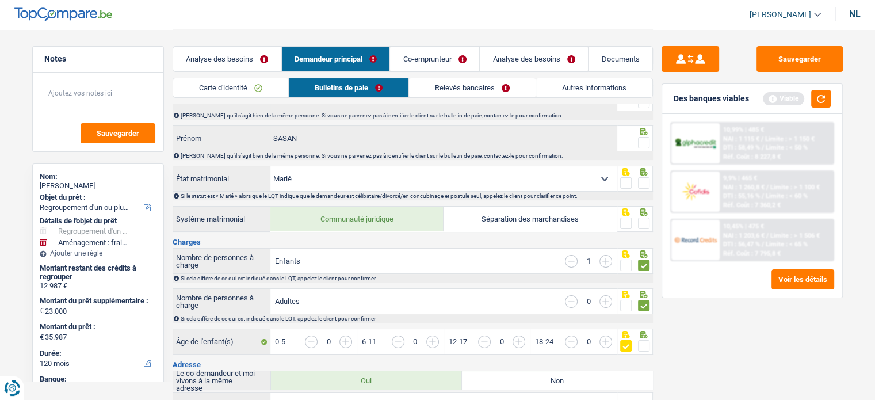
click at [643, 218] on span at bounding box center [644, 224] width 12 height 12
click at [0, 0] on input "radio" at bounding box center [0, 0] width 0 height 0
click at [644, 181] on span at bounding box center [644, 183] width 12 height 12
click at [0, 0] on input "radio" at bounding box center [0, 0] width 0 height 0
click at [642, 148] on div at bounding box center [644, 143] width 12 height 14
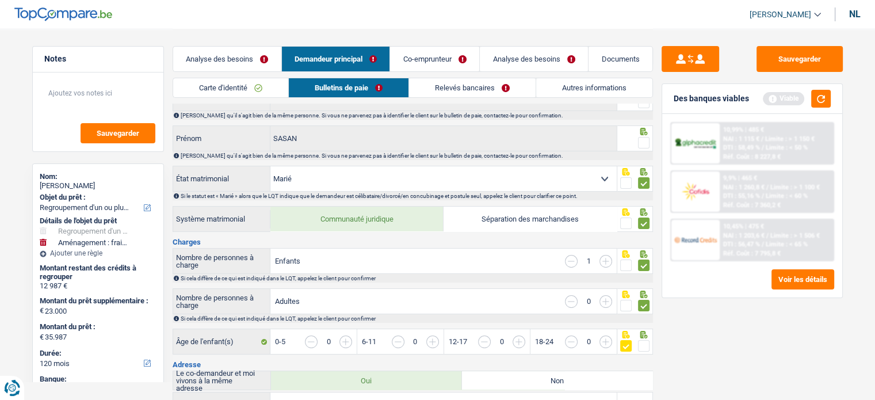
click at [645, 144] on span at bounding box center [644, 143] width 12 height 12
click at [0, 0] on input "radio" at bounding box center [0, 0] width 0 height 0
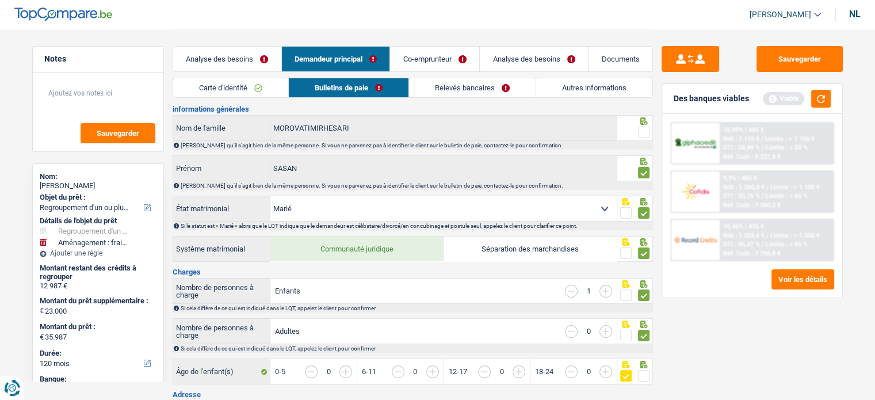
scroll to position [0, 0]
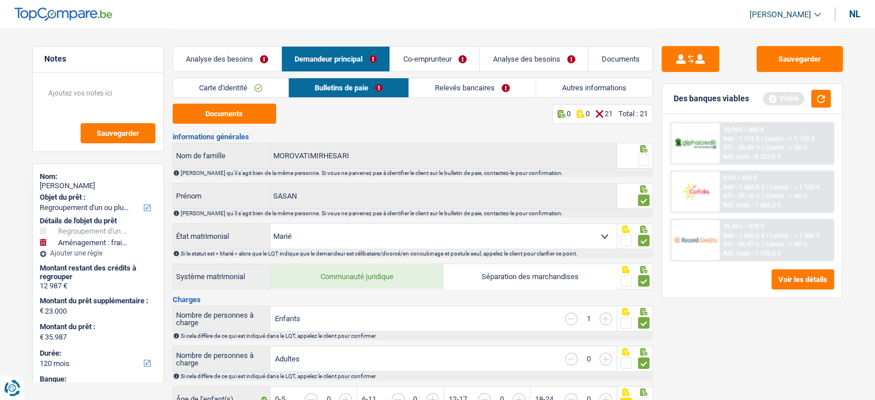
click at [639, 157] on span at bounding box center [644, 160] width 12 height 12
click at [0, 0] on input "radio" at bounding box center [0, 0] width 0 height 0
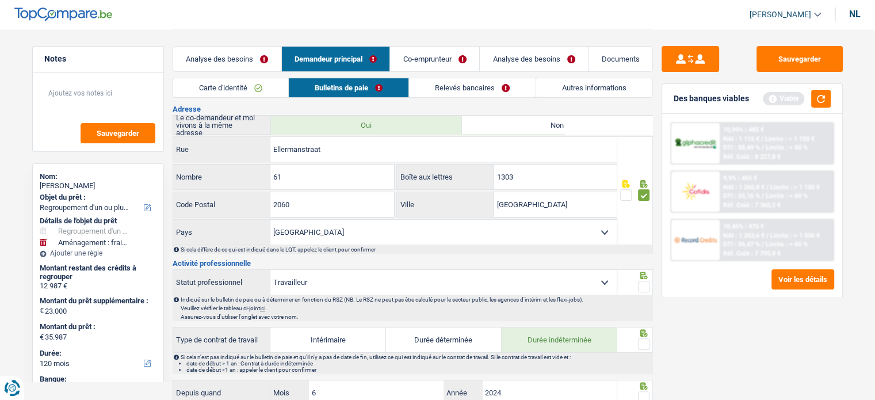
scroll to position [403, 0]
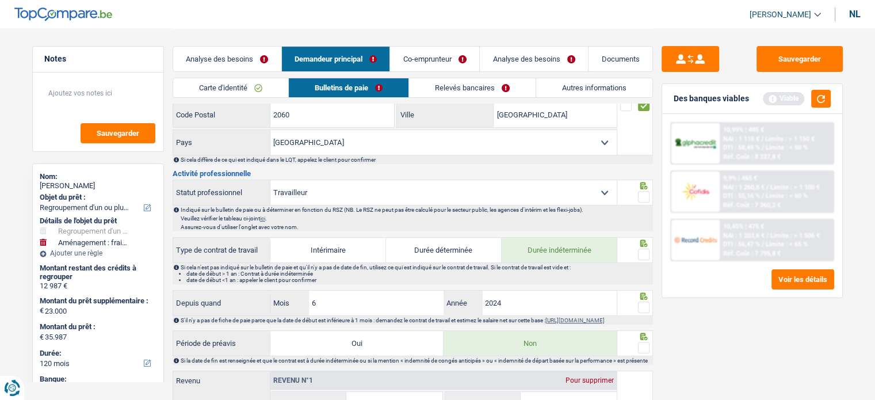
click at [639, 195] on span at bounding box center [644, 197] width 12 height 12
click at [0, 0] on input "radio" at bounding box center [0, 0] width 0 height 0
click at [460, 182] on select "Travailleur Employé (secteur privé) Fonctionnaire (secteur public) Désactivé Tr…" at bounding box center [443, 192] width 346 height 25
click at [722, 341] on div "Sauvegarder Des banques viables Viable 10,99% | 485 € NAI : 1 115 € / Limite : …" at bounding box center [752, 214] width 199 height 336
click at [638, 250] on span at bounding box center [644, 255] width 12 height 12
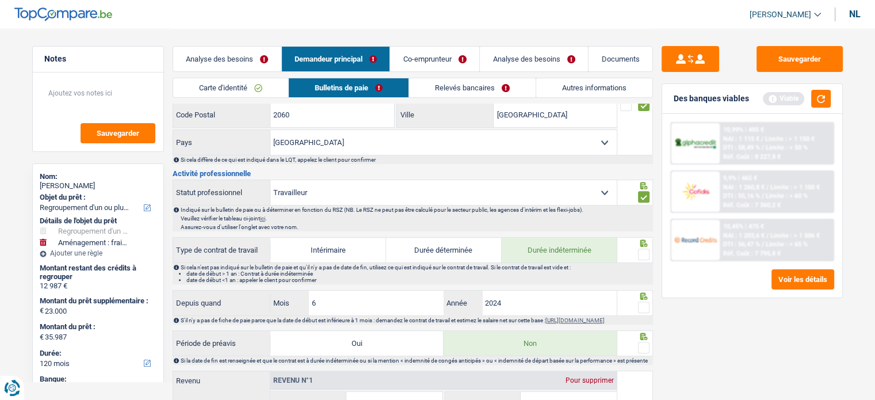
click at [0, 0] on input "radio" at bounding box center [0, 0] width 0 height 0
click at [644, 312] on div at bounding box center [636, 303] width 36 height 26
click at [644, 303] on span at bounding box center [644, 308] width 12 height 12
click at [0, 0] on input "radio" at bounding box center [0, 0] width 0 height 0
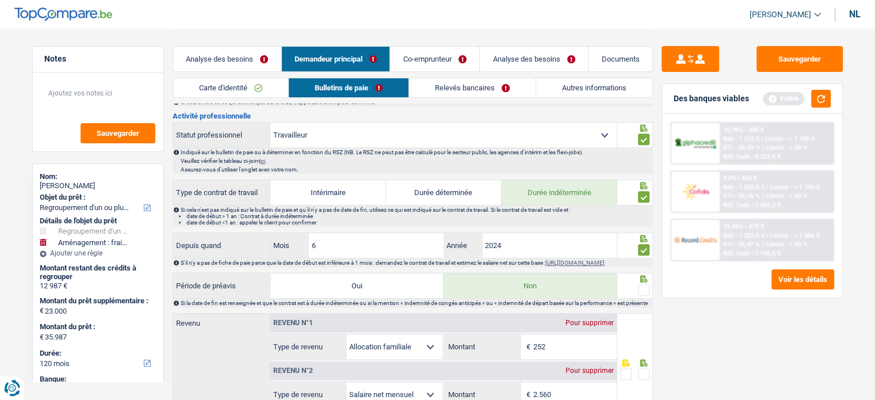
click at [448, 139] on select "Travailleur Employé (secteur privé) Fonctionnaire (secteur public) Désactivé Tr…" at bounding box center [443, 135] width 346 height 25
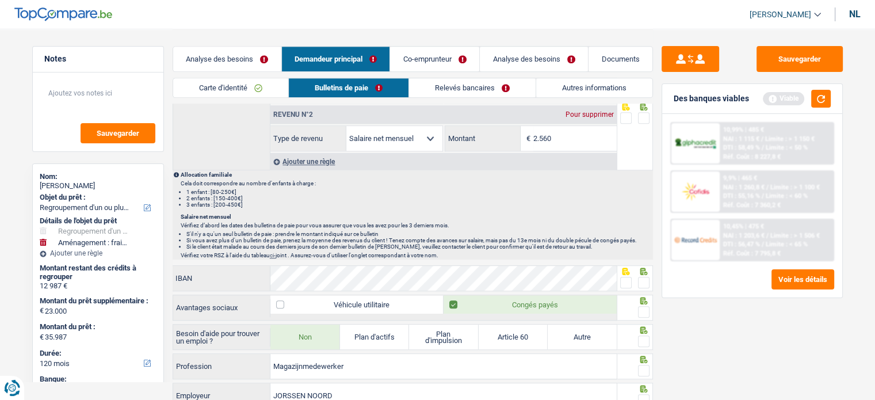
scroll to position [863, 0]
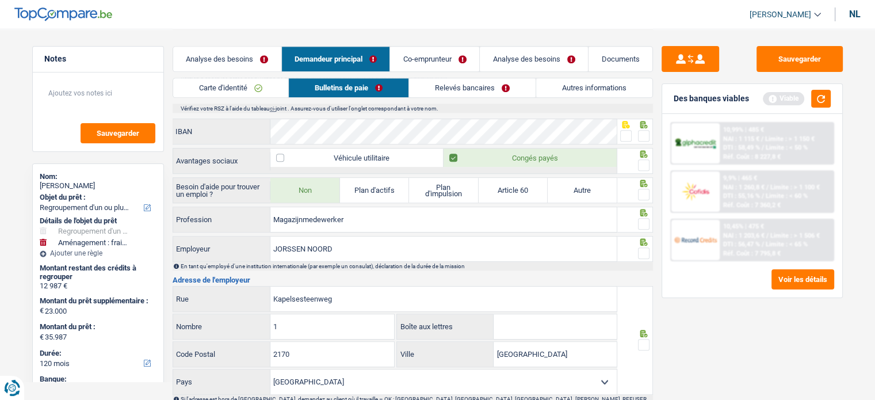
click at [218, 85] on font "Carte d'identité" at bounding box center [223, 87] width 48 height 9
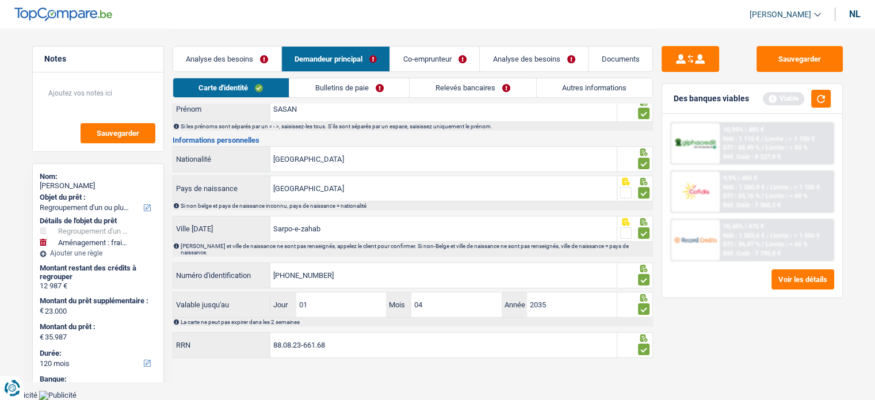
scroll to position [78, 0]
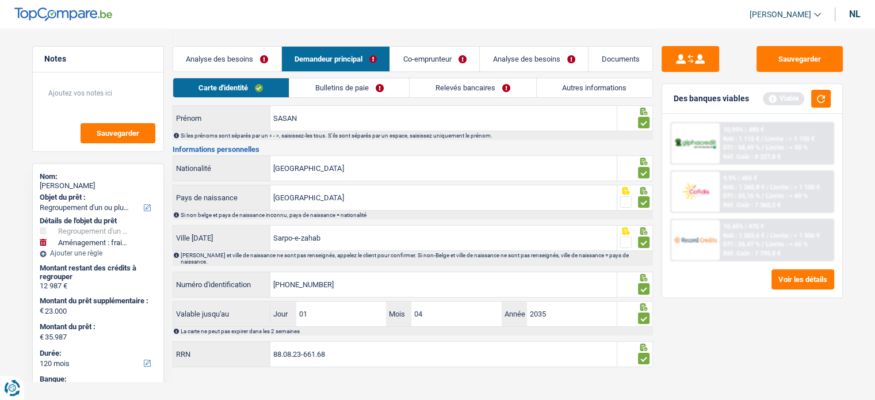
click at [382, 94] on link "Bulletins de paie" at bounding box center [349, 87] width 120 height 19
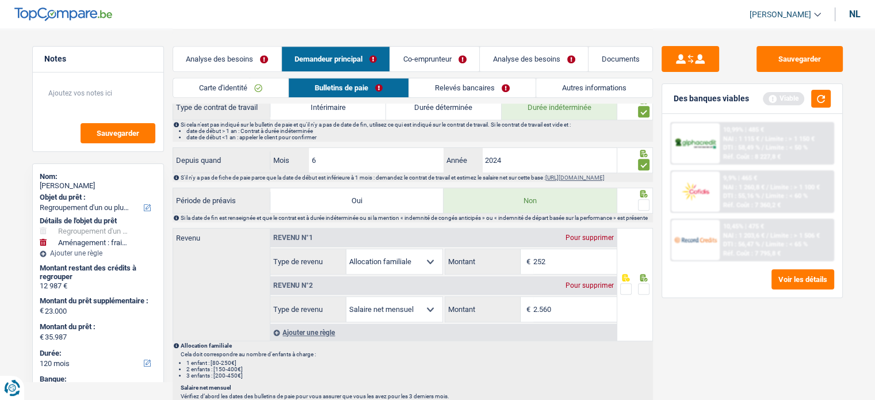
scroll to position [633, 0]
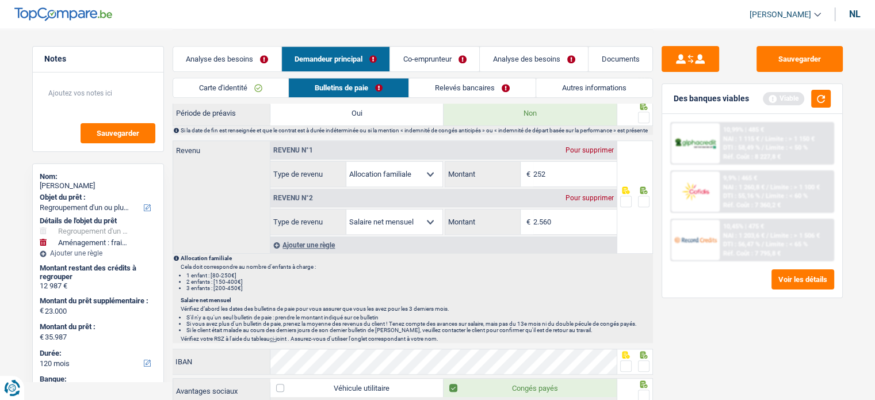
click at [645, 119] on span at bounding box center [644, 118] width 12 height 12
click at [0, 0] on input "radio" at bounding box center [0, 0] width 0 height 0
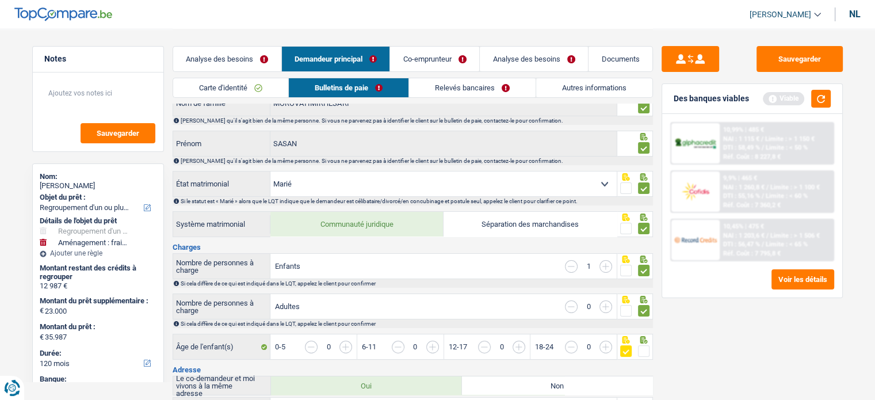
scroll to position [0, 0]
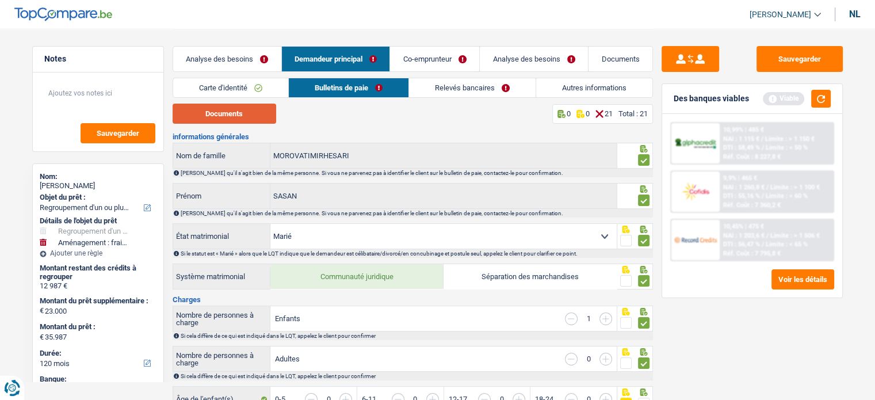
click at [198, 106] on button "Documents" at bounding box center [225, 114] width 104 height 20
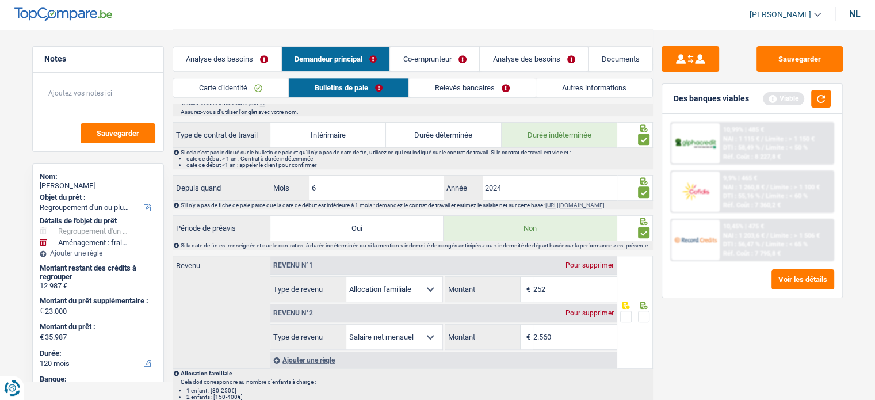
scroll to position [691, 0]
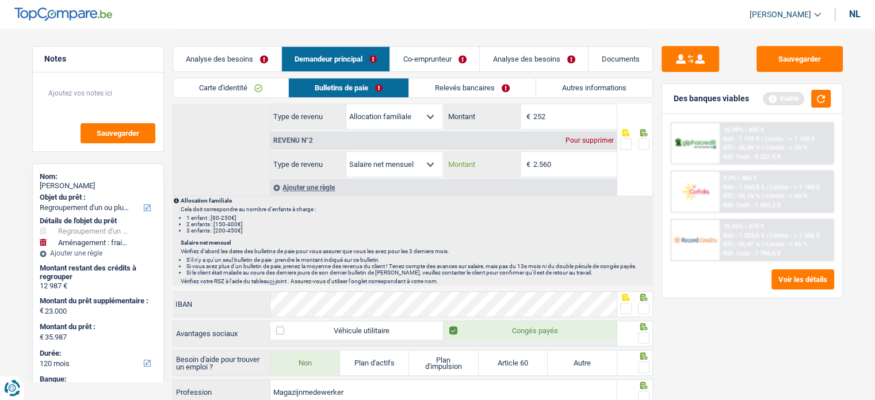
click at [569, 174] on input "2.560" at bounding box center [575, 164] width 83 height 25
drag, startPoint x: 569, startPoint y: 174, endPoint x: 464, endPoint y: 168, distance: 104.9
click at [464, 168] on div "2.560 € Montant" at bounding box center [531, 164] width 172 height 25
click at [564, 176] on input "2.560" at bounding box center [575, 164] width 83 height 25
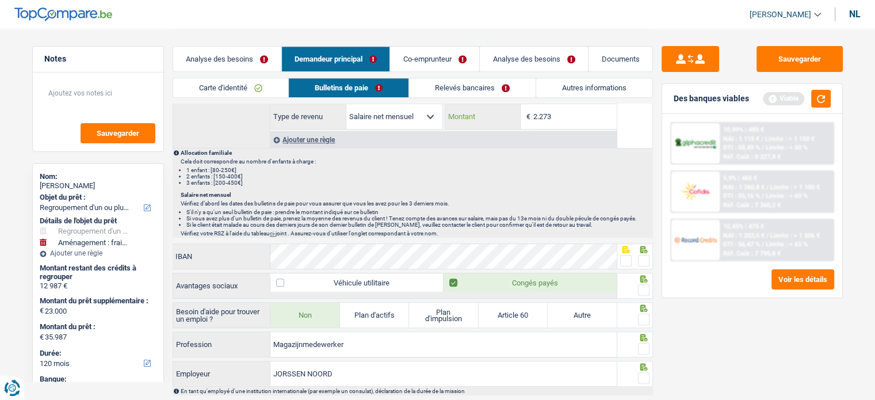
scroll to position [806, 0]
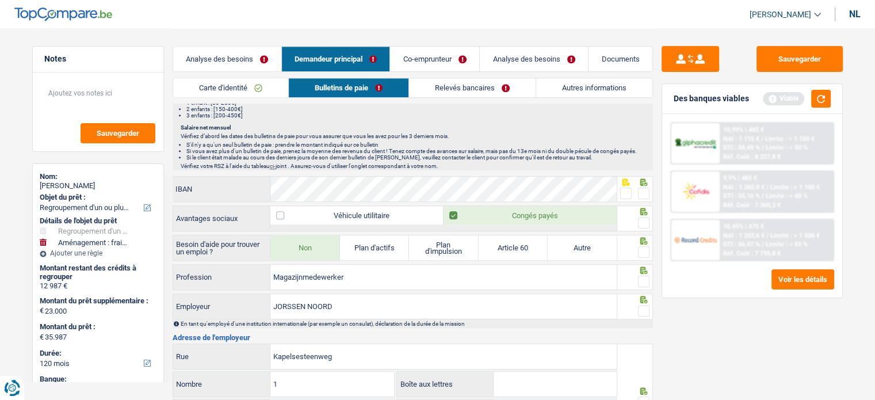
type input "2.273"
click at [628, 199] on span at bounding box center [626, 194] width 12 height 12
click at [0, 0] on input "radio" at bounding box center [0, 0] width 0 height 0
click at [642, 199] on span at bounding box center [644, 194] width 12 height 12
click at [0, 0] on input "radio" at bounding box center [0, 0] width 0 height 0
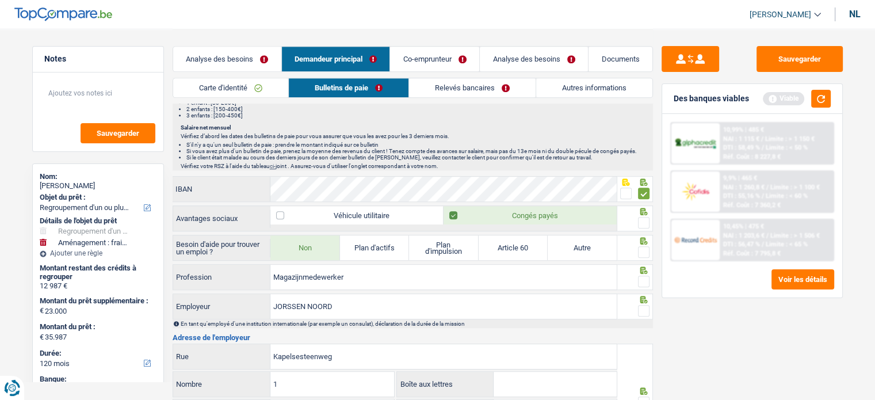
click at [641, 228] on span at bounding box center [644, 223] width 12 height 12
click at [0, 0] on input "radio" at bounding box center [0, 0] width 0 height 0
click at [641, 258] on span at bounding box center [644, 252] width 12 height 12
click at [0, 0] on input "radio" at bounding box center [0, 0] width 0 height 0
click at [641, 287] on span at bounding box center [644, 282] width 12 height 12
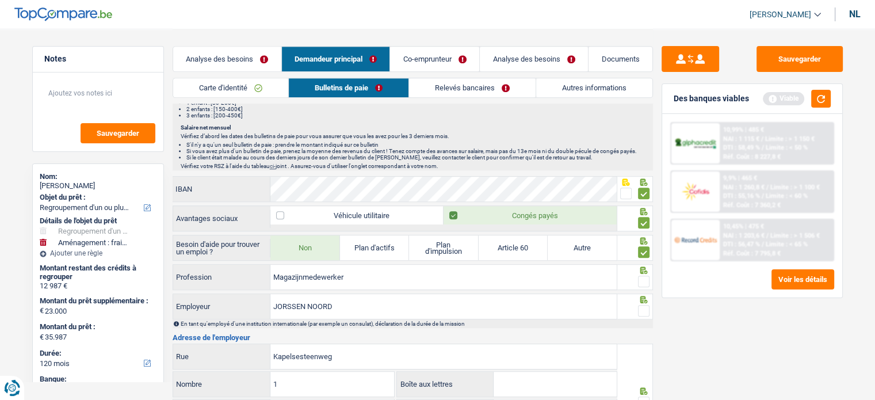
click at [0, 0] on input "radio" at bounding box center [0, 0] width 0 height 0
click at [642, 311] on div at bounding box center [644, 311] width 12 height 14
click at [649, 317] on span at bounding box center [644, 311] width 12 height 12
click at [0, 0] on input "radio" at bounding box center [0, 0] width 0 height 0
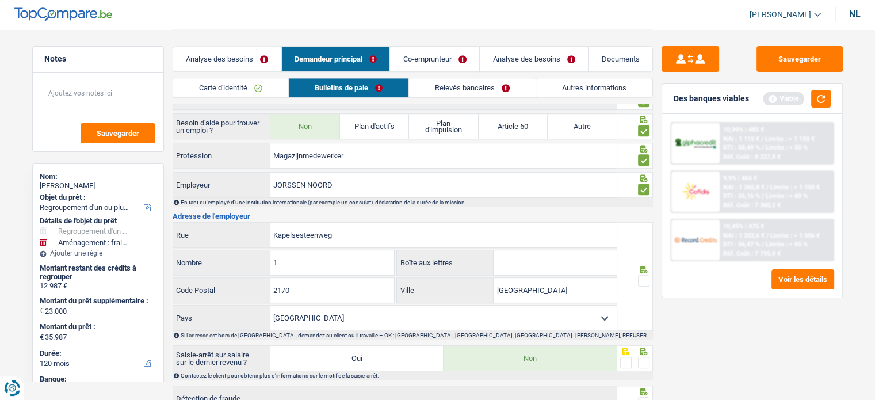
scroll to position [978, 0]
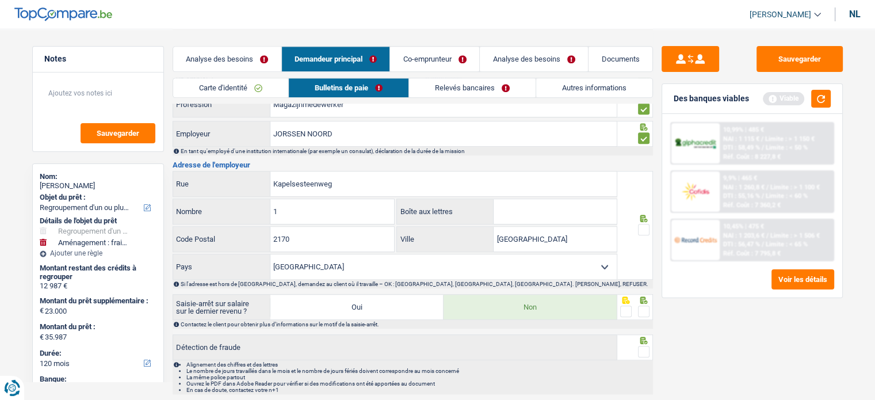
click at [563, 212] on input "Boîte aux lettres" at bounding box center [555, 211] width 123 height 25
type input "3"
click at [518, 249] on input "Antwerpen" at bounding box center [555, 239] width 123 height 25
paste input "MERKSEM"
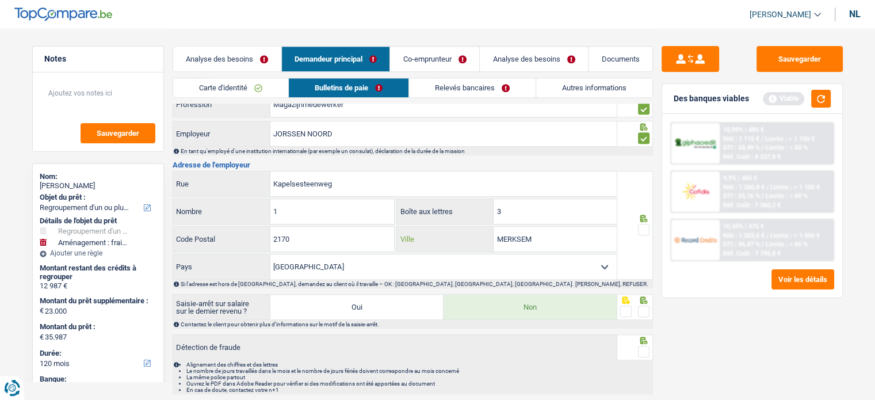
type input "MERKSEM"
drag, startPoint x: 642, startPoint y: 228, endPoint x: 643, endPoint y: 246, distance: 17.9
click at [642, 229] on div at bounding box center [636, 225] width 36 height 109
click at [640, 234] on span at bounding box center [644, 230] width 12 height 12
click at [0, 0] on input "radio" at bounding box center [0, 0] width 0 height 0
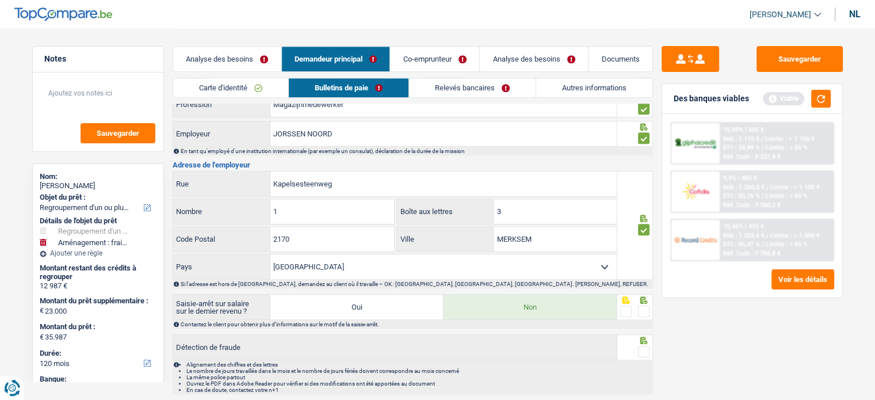
click at [642, 315] on span at bounding box center [644, 312] width 12 height 12
click at [0, 0] on input "radio" at bounding box center [0, 0] width 0 height 0
drag, startPoint x: 650, startPoint y: 355, endPoint x: 642, endPoint y: 355, distance: 8.1
click at [642, 355] on div at bounding box center [636, 347] width 36 height 26
click at [642, 355] on span at bounding box center [644, 352] width 12 height 12
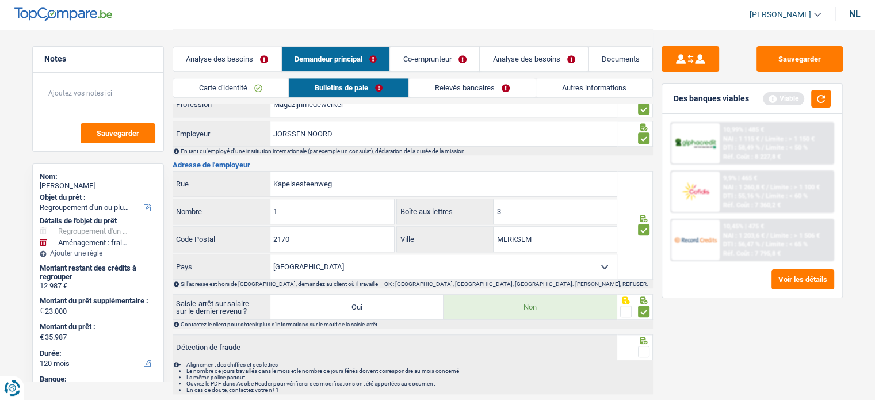
click at [0, 0] on input "radio" at bounding box center [0, 0] width 0 height 0
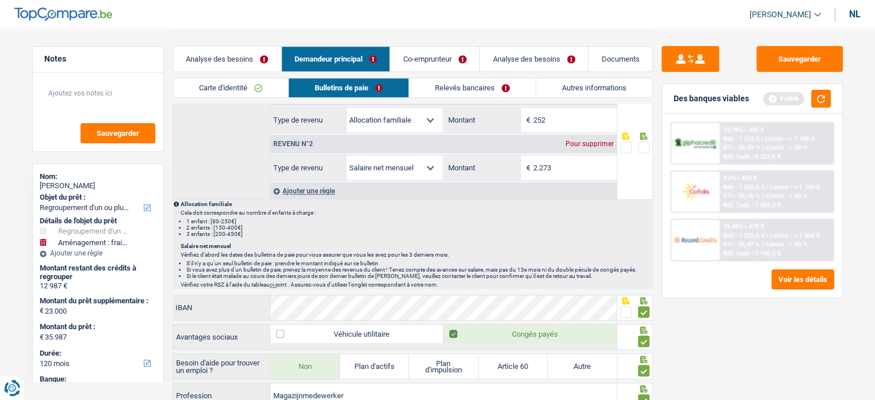
scroll to position [619, 0]
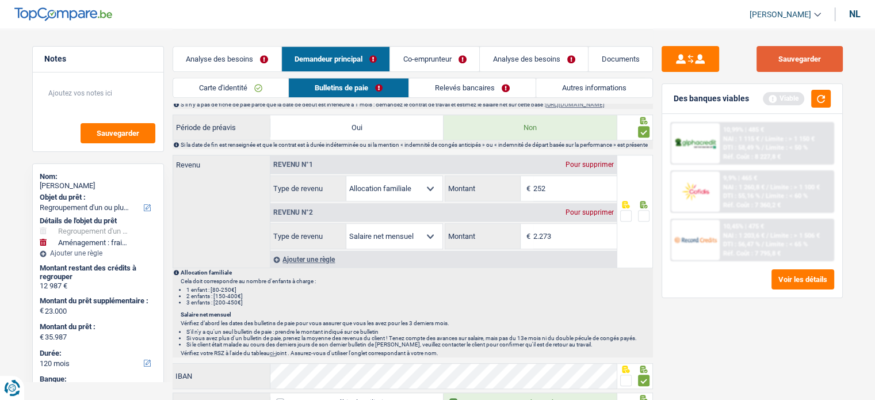
click at [792, 46] on button "Sauvegarder" at bounding box center [800, 59] width 86 height 26
click at [827, 97] on button "button" at bounding box center [821, 99] width 20 height 18
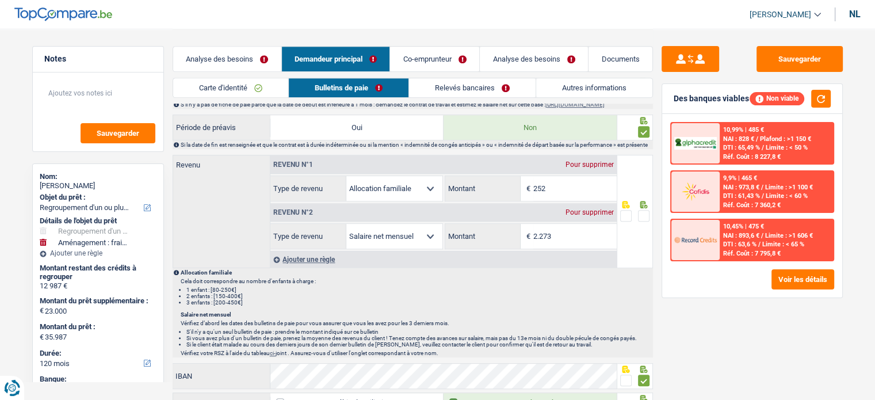
click at [464, 85] on font "Relevés bancaires" at bounding box center [465, 87] width 60 height 9
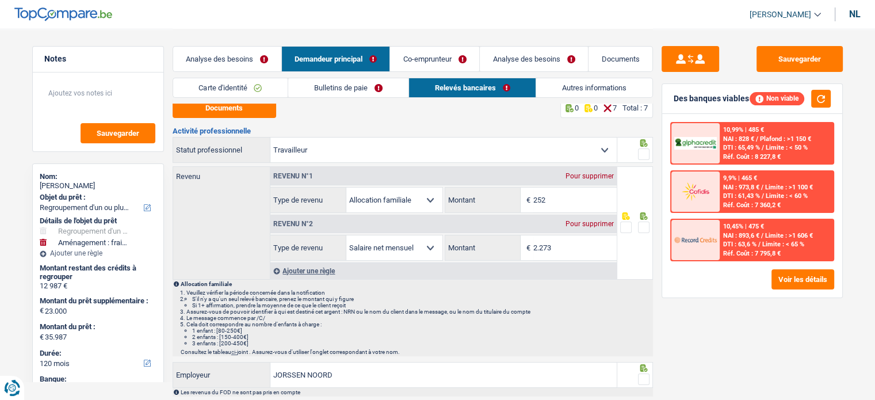
scroll to position [0, 0]
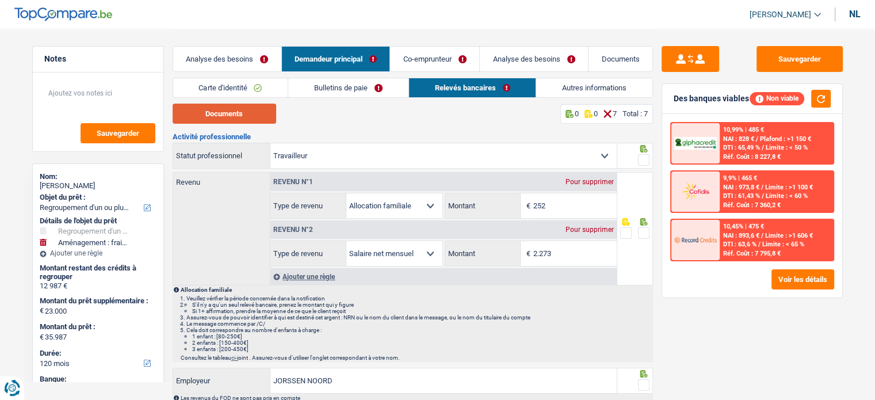
click at [250, 108] on button "Documents" at bounding box center [225, 114] width 104 height 20
drag, startPoint x: 642, startPoint y: 230, endPoint x: 647, endPoint y: 217, distance: 13.5
click at [642, 230] on span at bounding box center [644, 233] width 12 height 12
click at [0, 0] on input "radio" at bounding box center [0, 0] width 0 height 0
click at [646, 158] on span at bounding box center [644, 160] width 12 height 12
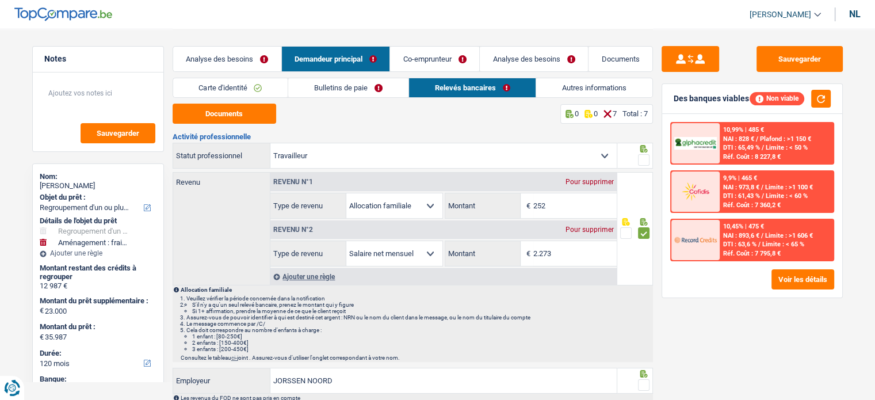
click at [0, 0] on input "radio" at bounding box center [0, 0] width 0 height 0
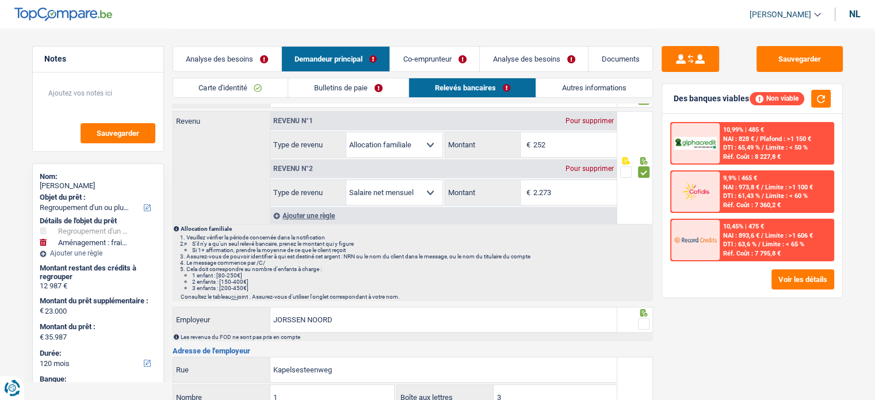
scroll to position [173, 0]
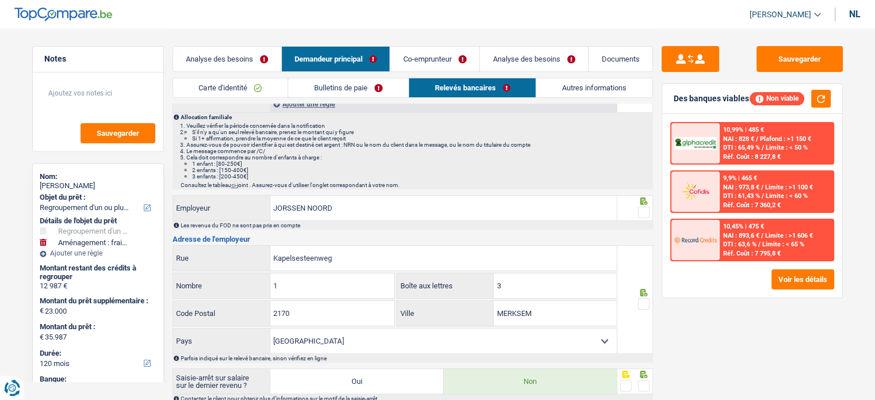
click at [643, 216] on span at bounding box center [644, 213] width 12 height 12
click at [0, 0] on input "radio" at bounding box center [0, 0] width 0 height 0
click at [645, 294] on icon at bounding box center [643, 292] width 7 height 7
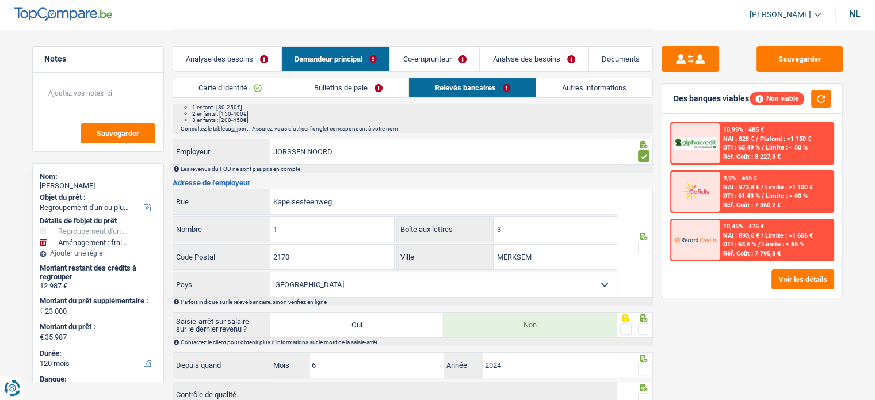
scroll to position [288, 0]
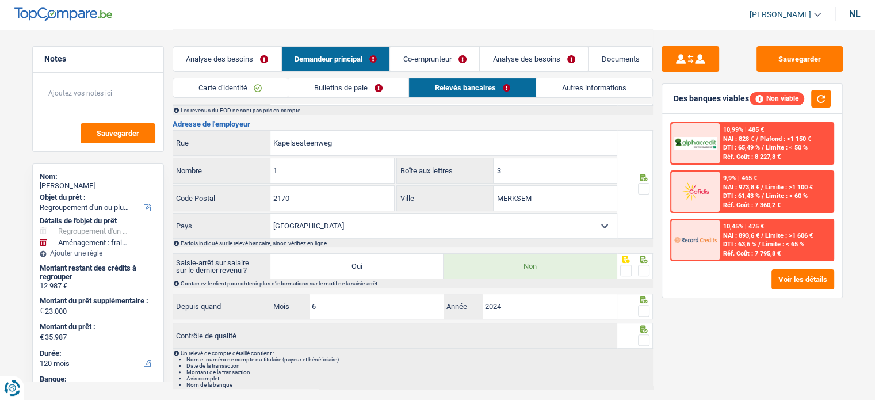
click at [642, 257] on icon at bounding box center [644, 259] width 12 height 7
click at [645, 268] on span at bounding box center [644, 271] width 12 height 12
click at [0, 0] on input "radio" at bounding box center [0, 0] width 0 height 0
click at [640, 186] on span at bounding box center [644, 189] width 12 height 12
click at [0, 0] on input "radio" at bounding box center [0, 0] width 0 height 0
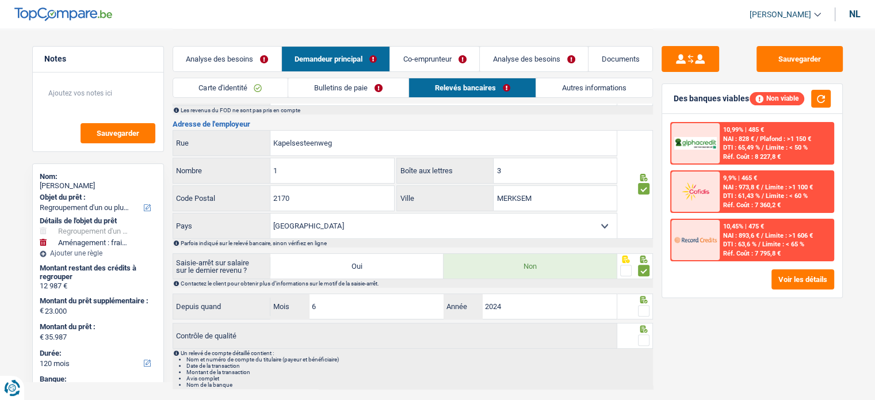
drag, startPoint x: 645, startPoint y: 303, endPoint x: 651, endPoint y: 335, distance: 32.7
click at [645, 305] on span at bounding box center [644, 311] width 12 height 12
click at [0, 0] on input "radio" at bounding box center [0, 0] width 0 height 0
click at [651, 335] on div at bounding box center [636, 336] width 36 height 26
click at [647, 336] on span at bounding box center [644, 340] width 12 height 12
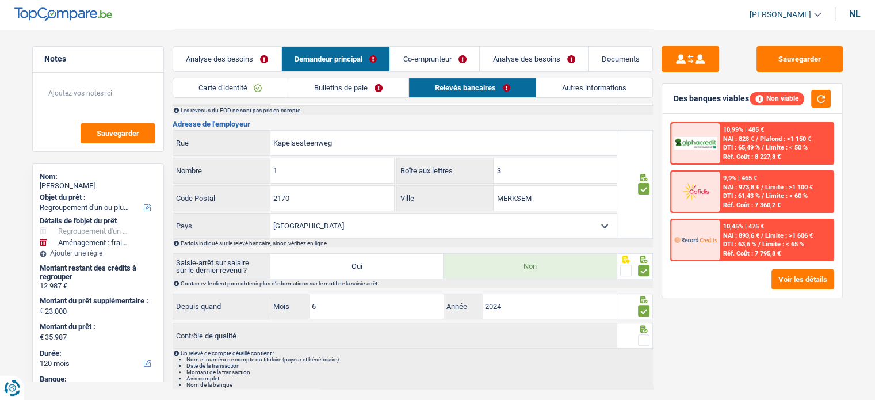
click at [0, 0] on input "radio" at bounding box center [0, 0] width 0 height 0
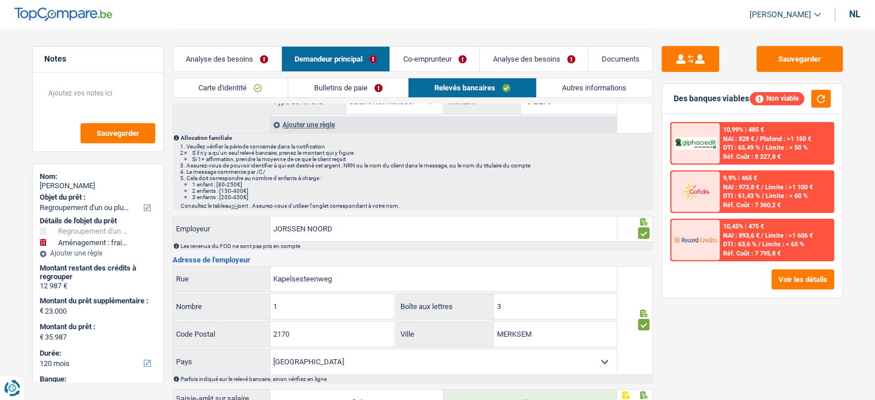
scroll to position [87, 0]
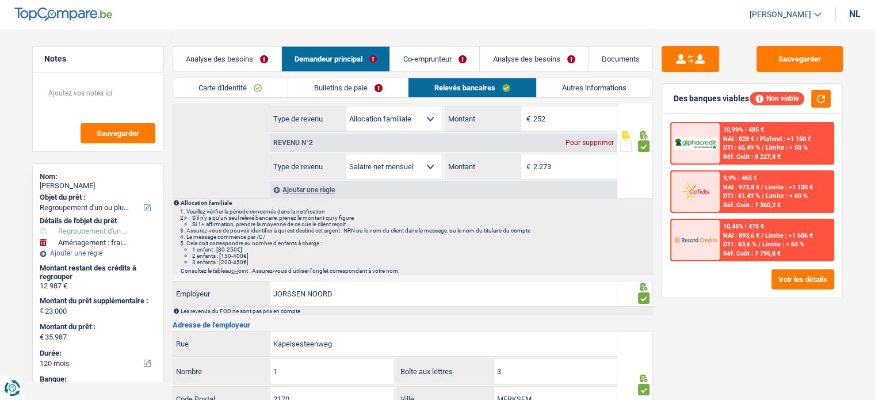
click at [578, 96] on link "Autres informations" at bounding box center [595, 87] width 116 height 19
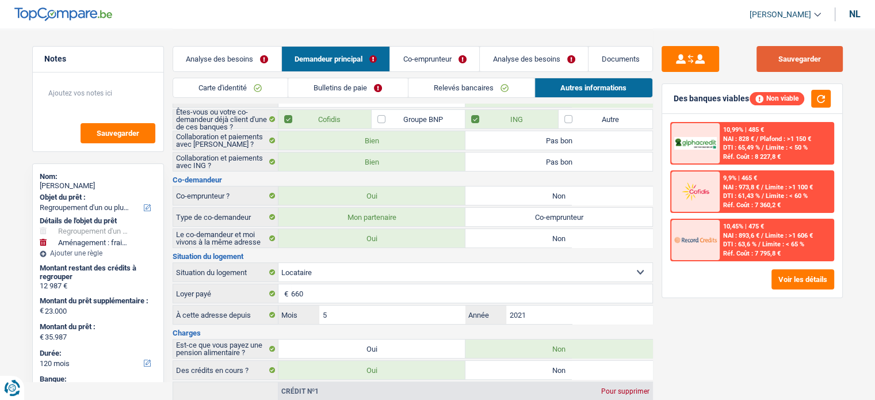
click at [784, 57] on font "Sauvegarder" at bounding box center [800, 59] width 43 height 9
click at [824, 98] on button "button" at bounding box center [821, 99] width 20 height 18
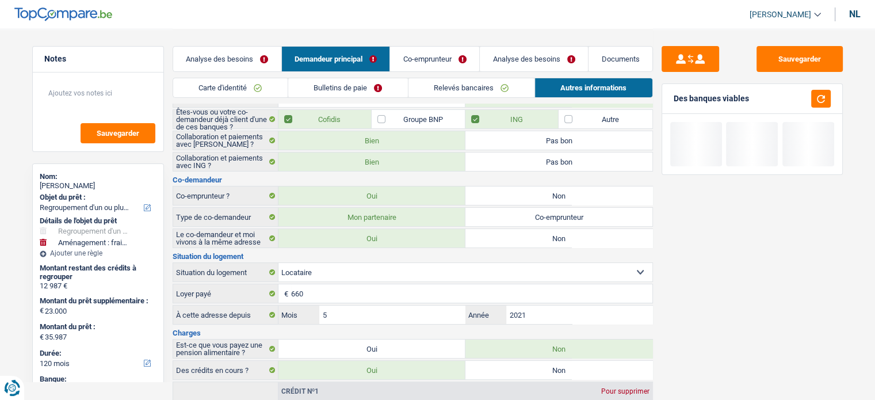
click at [431, 58] on font "Co-emprunteur" at bounding box center [427, 59] width 48 height 9
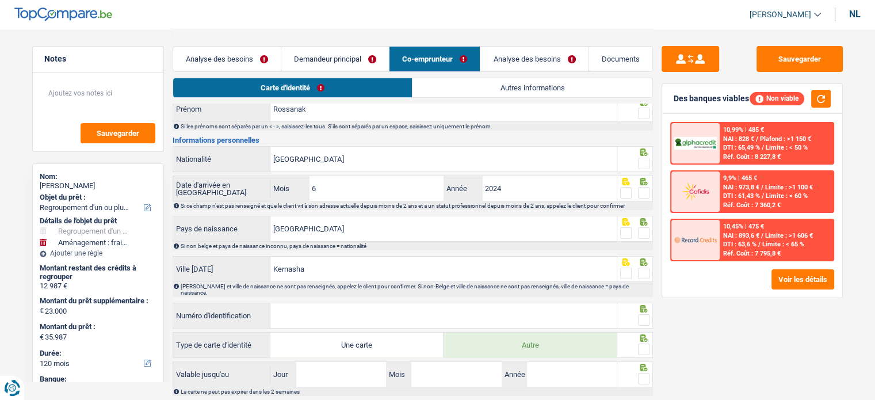
scroll to position [0, 0]
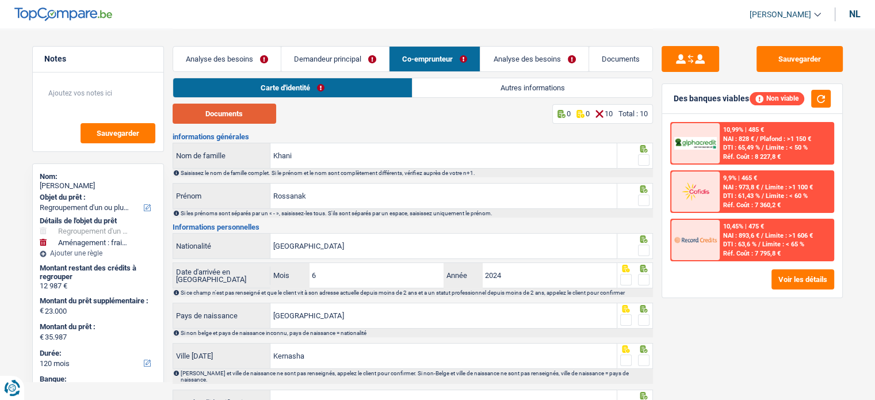
drag, startPoint x: 231, startPoint y: 102, endPoint x: 233, endPoint y: 112, distance: 9.9
click at [231, 106] on div "Carte d'identité Autres informations Documents 0 0 10 Total : 10 informations g…" at bounding box center [413, 297] width 481 height 439
click at [240, 119] on button "Documents" at bounding box center [225, 114] width 104 height 20
click at [643, 163] on span at bounding box center [644, 160] width 12 height 12
click at [0, 0] on input "radio" at bounding box center [0, 0] width 0 height 0
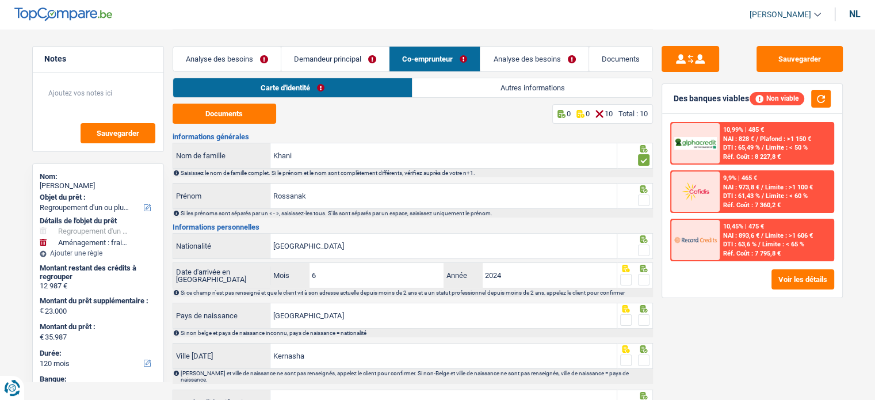
click at [644, 195] on label at bounding box center [644, 201] width 12 height 12
click at [0, 0] on input "radio" at bounding box center [0, 0] width 0 height 0
drag, startPoint x: 645, startPoint y: 240, endPoint x: 645, endPoint y: 250, distance: 9.8
click at [645, 241] on icon at bounding box center [644, 238] width 12 height 7
click at [645, 250] on span at bounding box center [644, 251] width 12 height 12
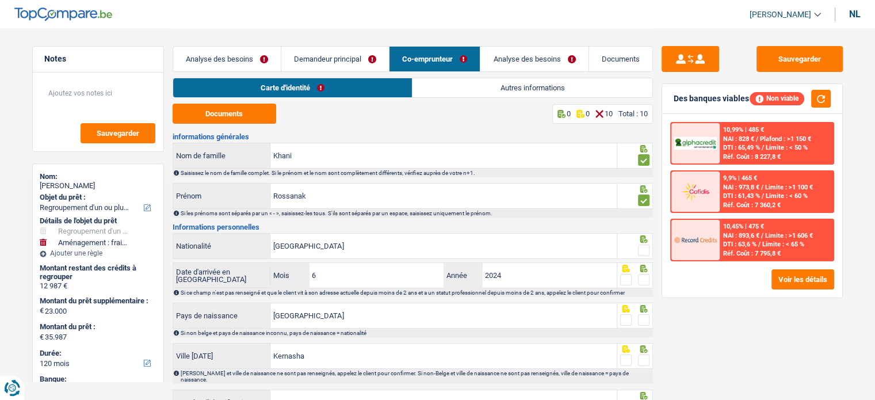
click at [0, 0] on input "radio" at bounding box center [0, 0] width 0 height 0
click at [649, 278] on span at bounding box center [644, 280] width 12 height 12
click at [0, 0] on input "radio" at bounding box center [0, 0] width 0 height 0
drag, startPoint x: 325, startPoint y: 188, endPoint x: 250, endPoint y: 188, distance: 74.8
click at [250, 188] on div "Rossanak Prénom" at bounding box center [395, 196] width 444 height 25
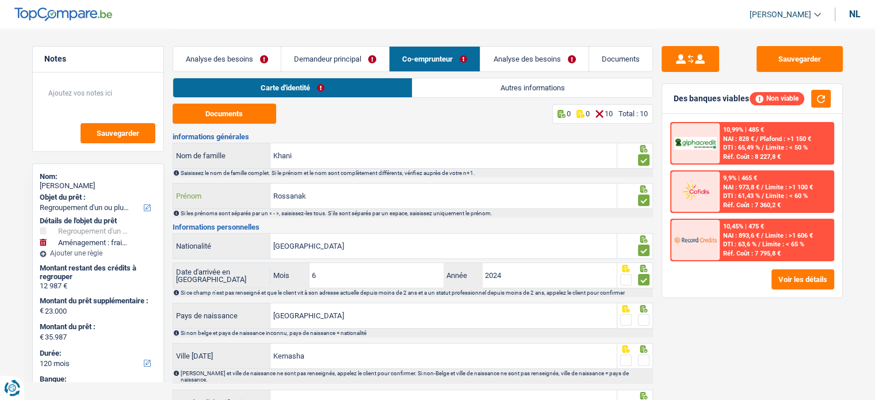
paste input "h"
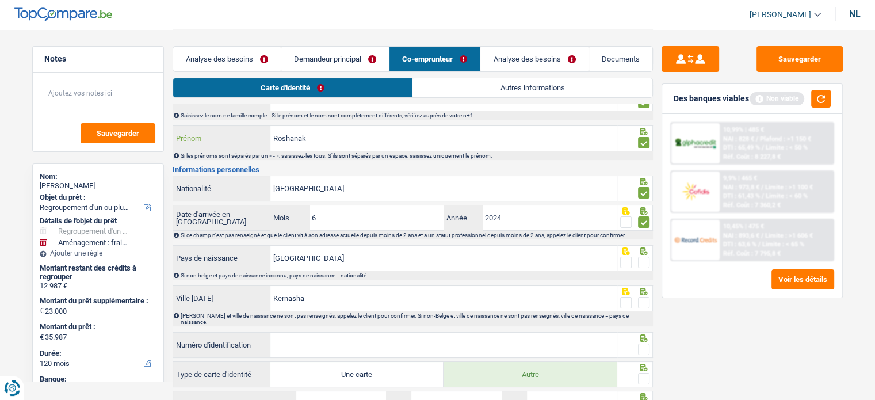
scroll to position [147, 0]
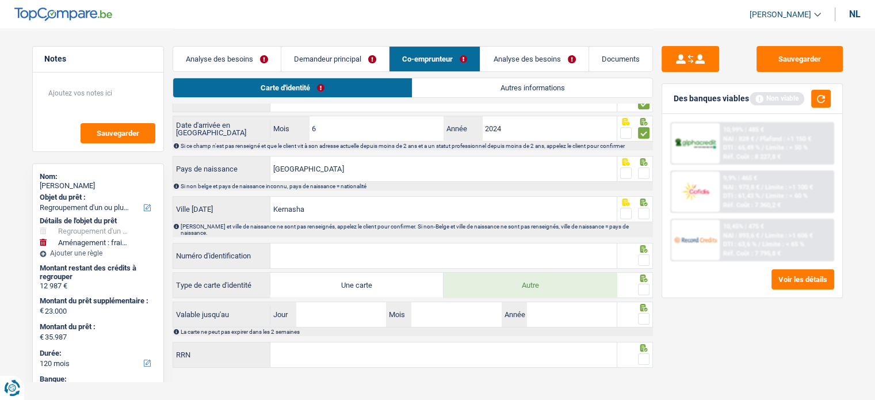
type input "Roshanak"
click at [642, 171] on span at bounding box center [644, 173] width 12 height 12
click at [0, 0] on input "radio" at bounding box center [0, 0] width 0 height 0
click at [642, 215] on span at bounding box center [644, 214] width 12 height 12
click at [0, 0] on input "radio" at bounding box center [0, 0] width 0 height 0
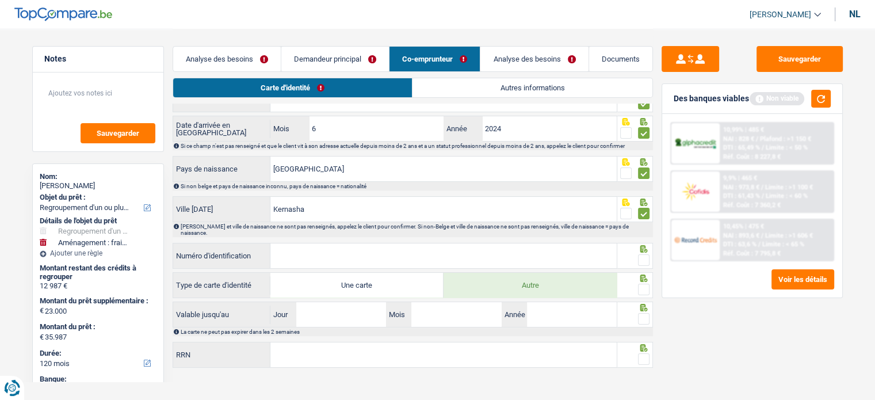
click at [643, 254] on span at bounding box center [644, 260] width 12 height 12
click at [0, 0] on input "radio" at bounding box center [0, 0] width 0 height 0
paste input "B-6766870"
type input "B-6766870-53"
click at [642, 284] on span at bounding box center [644, 290] width 12 height 12
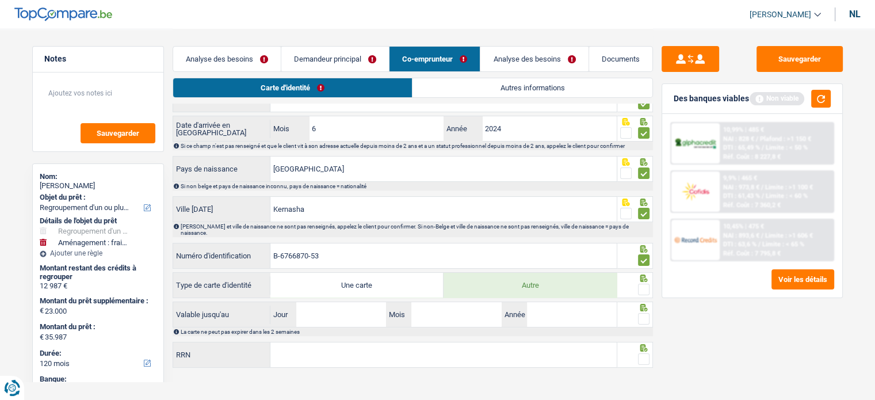
click at [0, 0] on input "radio" at bounding box center [0, 0] width 0 height 0
click at [645, 313] on span at bounding box center [644, 319] width 12 height 12
click at [0, 0] on input "radio" at bounding box center [0, 0] width 0 height 0
click at [650, 356] on div at bounding box center [636, 355] width 36 height 26
click at [647, 354] on span at bounding box center [644, 359] width 12 height 12
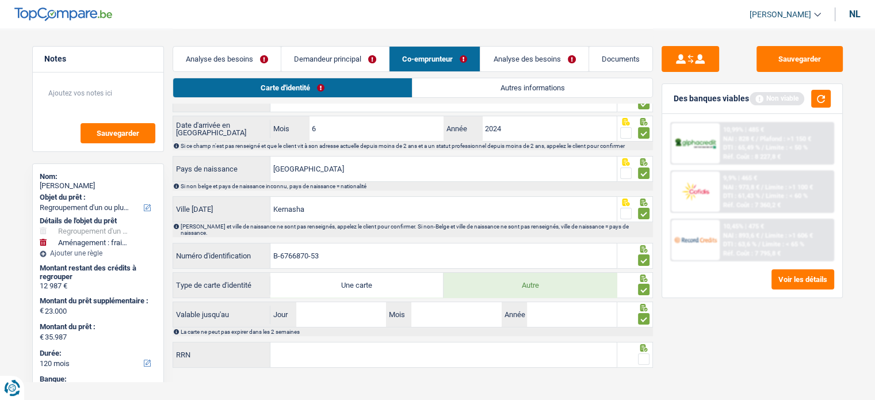
click at [0, 0] on input "radio" at bounding box center [0, 0] width 0 height 0
click at [356, 303] on input "Jour" at bounding box center [341, 314] width 90 height 25
type input "28"
type input "08"
type input "2026"
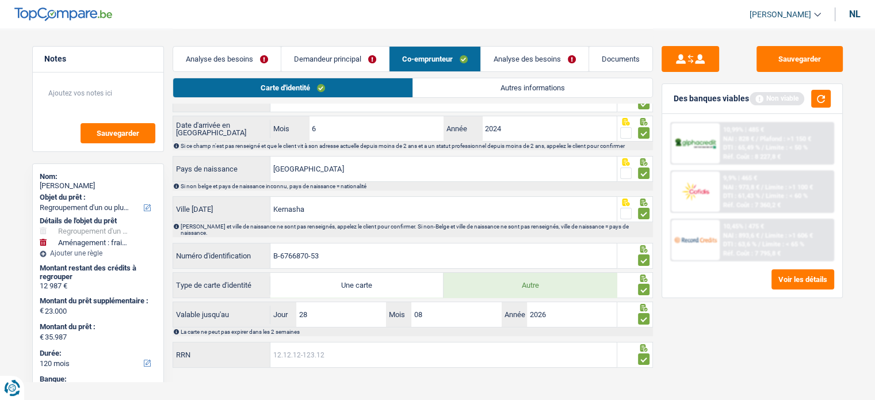
paste input "88.02.21-560.90"
type input "88.02.21-560.90"
click at [790, 48] on button "Sauvegarder" at bounding box center [800, 59] width 86 height 26
click at [817, 93] on button "button" at bounding box center [821, 99] width 20 height 18
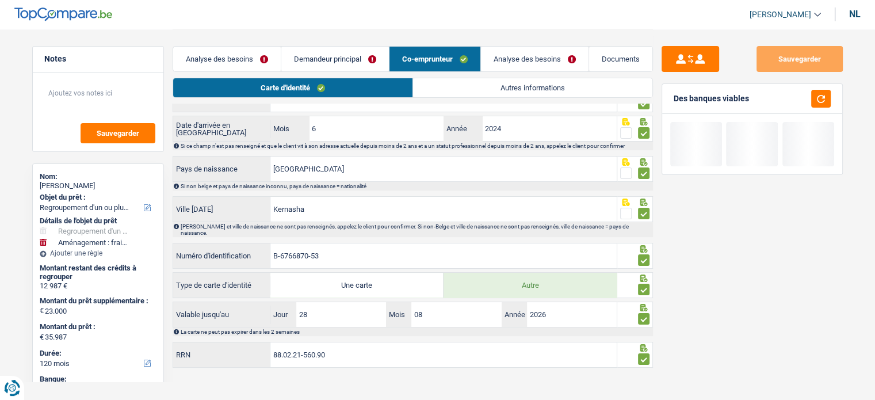
click at [501, 85] on font "Autres informations" at bounding box center [533, 87] width 64 height 9
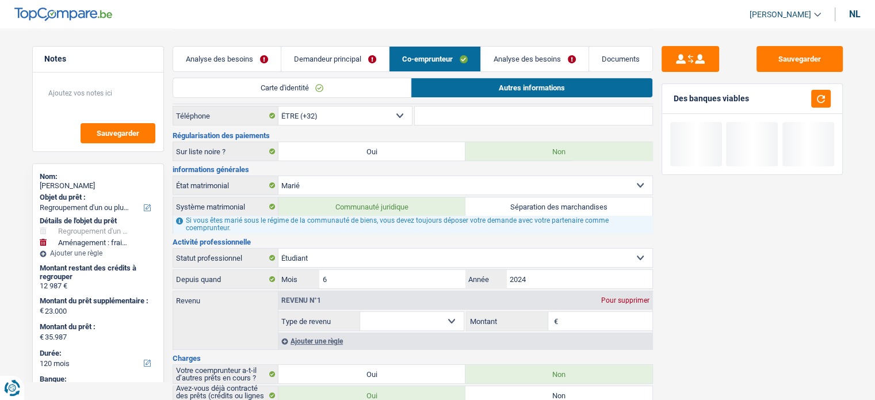
scroll to position [0, 0]
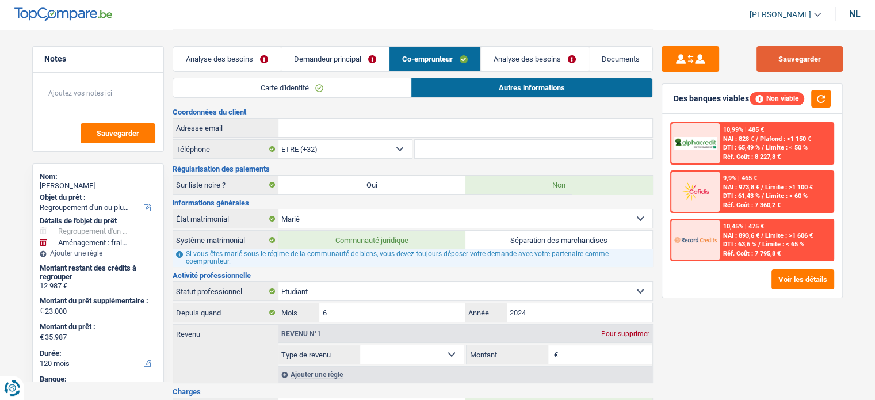
drag, startPoint x: 795, startPoint y: 62, endPoint x: 495, endPoint y: 1, distance: 306.4
click at [794, 59] on font "Sauvegarder" at bounding box center [800, 59] width 43 height 9
click at [356, 56] on font "Demandeur principal" at bounding box center [327, 59] width 67 height 9
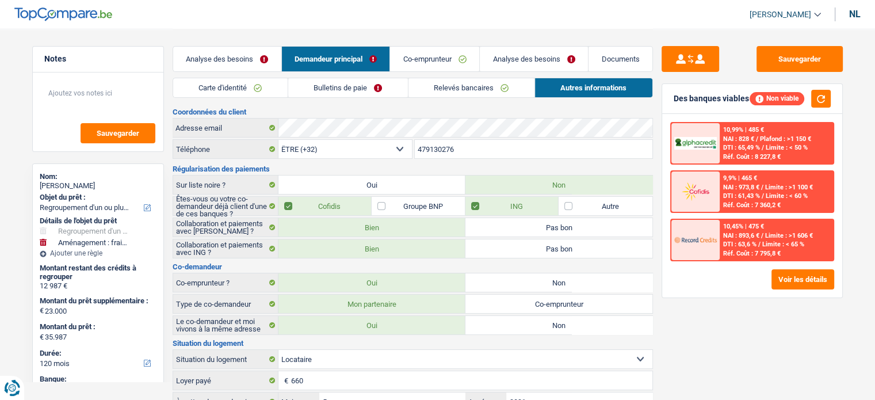
click at [329, 77] on div "Analyse des besoins Demandeur principal Co-emprunteur Analyse des besoins Docum…" at bounding box center [413, 53] width 481 height 49
click at [328, 89] on font "Bulletins de paie" at bounding box center [341, 87] width 54 height 9
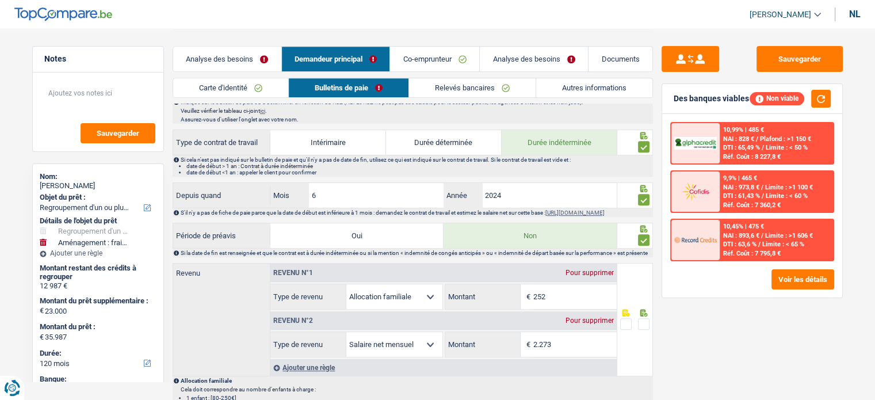
scroll to position [576, 0]
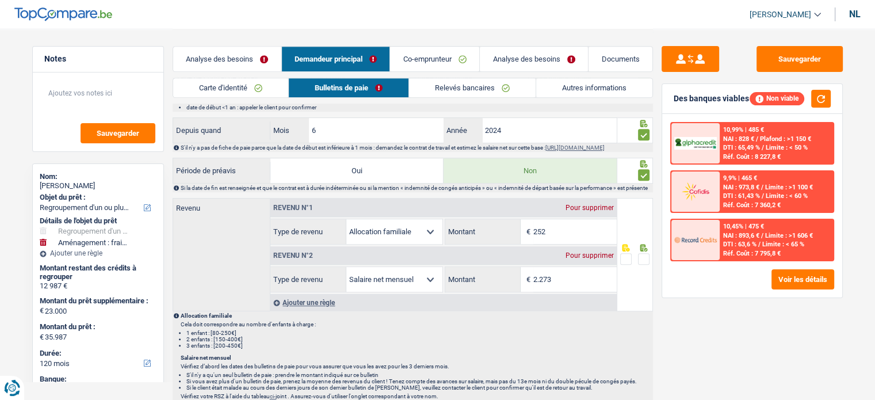
click at [624, 264] on span at bounding box center [626, 259] width 12 height 12
click at [0, 0] on input "radio" at bounding box center [0, 0] width 0 height 0
click at [797, 45] on div "Sauvegarder Des banques viables Non viable 10,99% | 485 € NAI : 828 € / Plafond…" at bounding box center [752, 128] width 199 height 1350
click at [806, 64] on button "Sauvegarder" at bounding box center [800, 59] width 86 height 26
click at [814, 93] on button "button" at bounding box center [821, 99] width 20 height 18
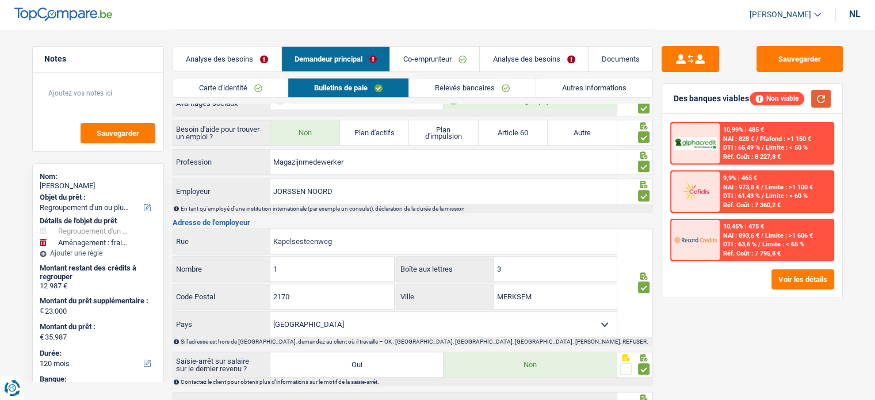
scroll to position [1022, 0]
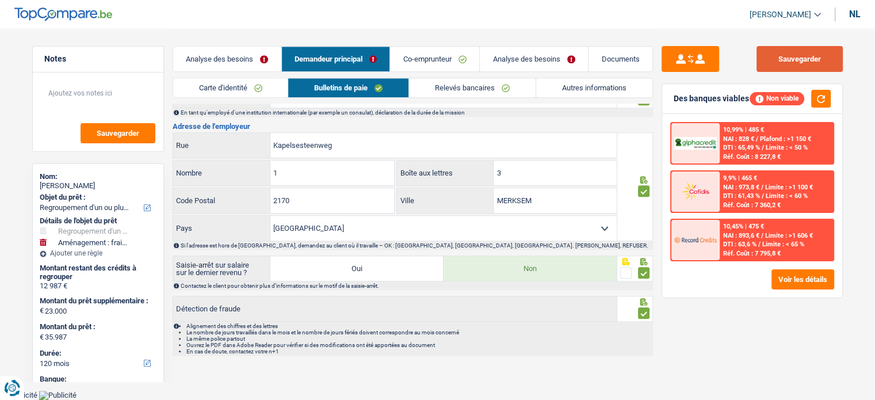
click at [798, 56] on font "Sauvegarder" at bounding box center [800, 59] width 43 height 9
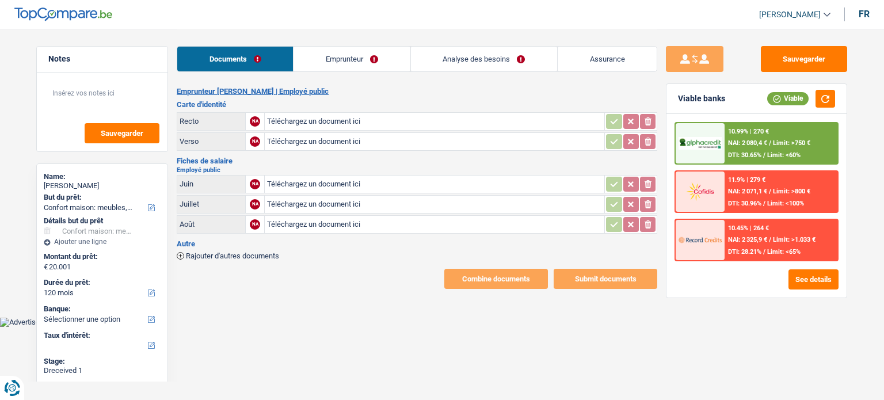
select select "household"
select select "120"
type input "C:\fakepath\20250925_103206.jpg"
type input "C:\fakepath\20250925_103221.jpg"
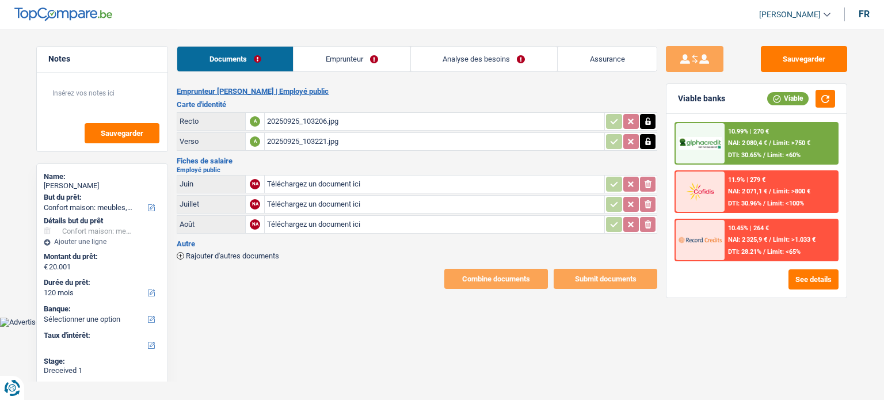
type input "C:\fakepath\image2.jpeg"
type input "C:\fakepath\image3.jpeg"
type input "C:\fakepath\image4.jpeg"
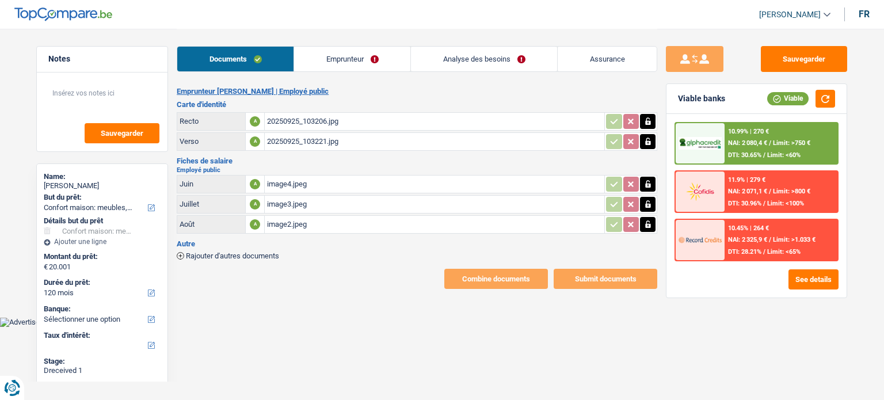
click at [319, 62] on link "Emprunteur" at bounding box center [352, 59] width 116 height 25
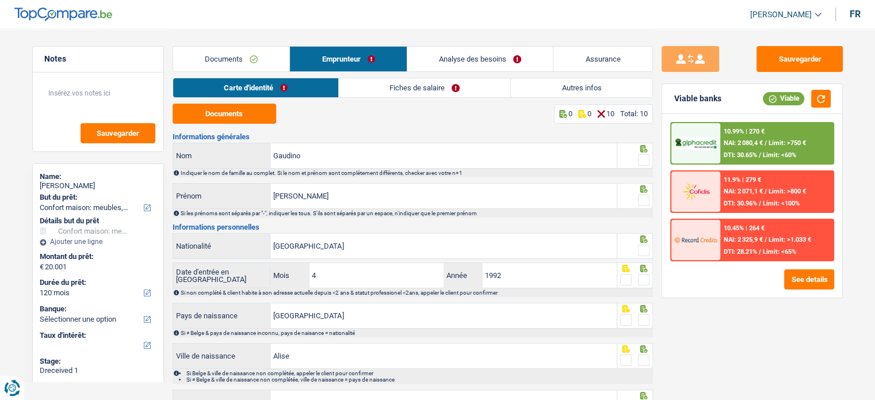
click at [246, 124] on div "Documents 0 0 10 Total: 10 Informations générales Gaudino Nom Indiquer le nom d…" at bounding box center [413, 310] width 481 height 413
click at [262, 119] on button "Documents" at bounding box center [225, 114] width 104 height 20
click at [637, 161] on fieldset at bounding box center [634, 160] width 29 height 14
click at [640, 163] on span at bounding box center [644, 160] width 12 height 12
click at [0, 0] on input "radio" at bounding box center [0, 0] width 0 height 0
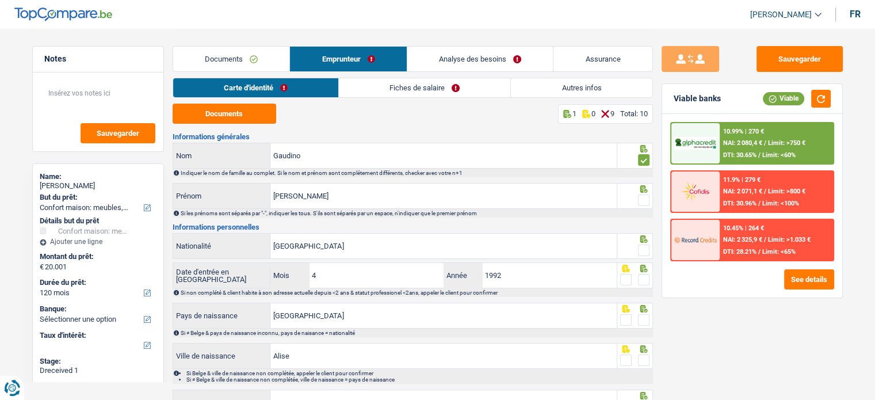
click at [642, 201] on span at bounding box center [644, 201] width 12 height 12
click at [0, 0] on input "radio" at bounding box center [0, 0] width 0 height 0
click at [640, 250] on span at bounding box center [644, 251] width 12 height 12
click at [0, 0] on input "radio" at bounding box center [0, 0] width 0 height 0
click at [643, 277] on span at bounding box center [644, 280] width 12 height 12
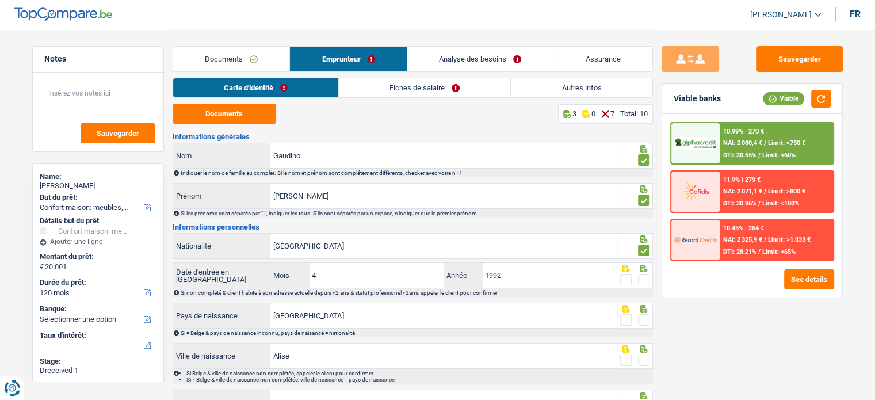
click at [0, 0] on input "radio" at bounding box center [0, 0] width 0 height 0
click at [640, 323] on span at bounding box center [644, 320] width 12 height 12
click at [0, 0] on input "radio" at bounding box center [0, 0] width 0 height 0
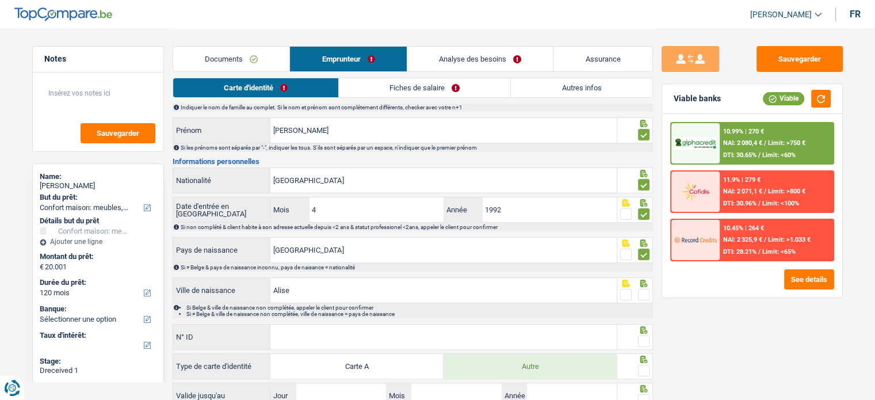
scroll to position [115, 0]
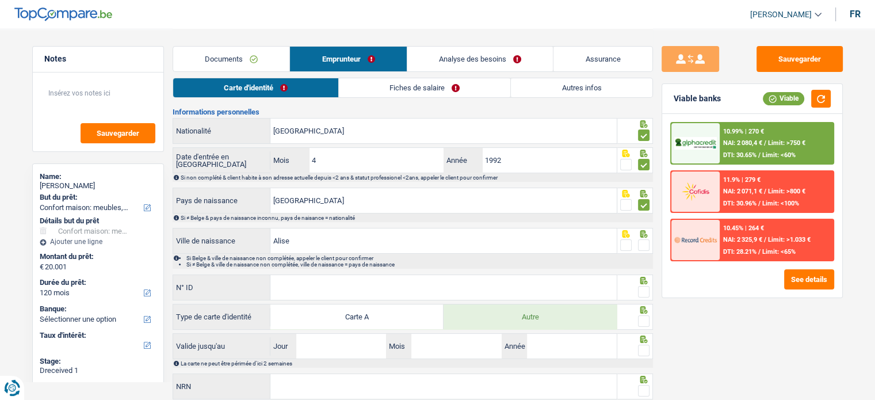
click at [644, 249] on span at bounding box center [644, 245] width 12 height 12
click at [0, 0] on input "radio" at bounding box center [0, 0] width 0 height 0
click at [647, 291] on span at bounding box center [644, 292] width 12 height 12
click at [0, 0] on input "radio" at bounding box center [0, 0] width 0 height 0
drag, startPoint x: 552, startPoint y: 292, endPoint x: 552, endPoint y: 181, distance: 111.1
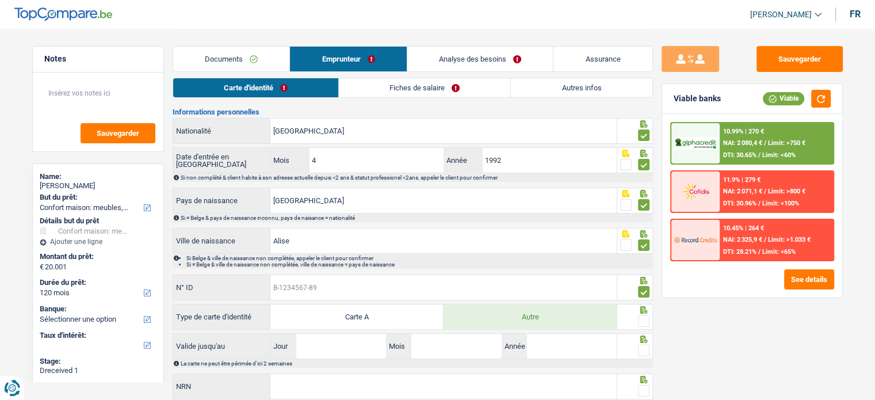
click at [552, 292] on input "N° ID" at bounding box center [443, 287] width 346 height 25
paste input "B-5015083-86"
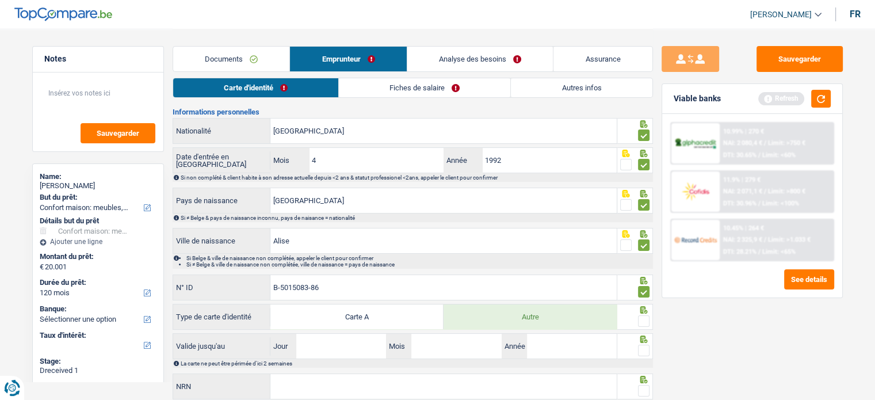
type input "B-5015083-86"
click at [322, 343] on input "Jour" at bounding box center [341, 346] width 90 height 25
type input "29"
type input "06"
click at [549, 353] on input "Année" at bounding box center [572, 346] width 90 height 25
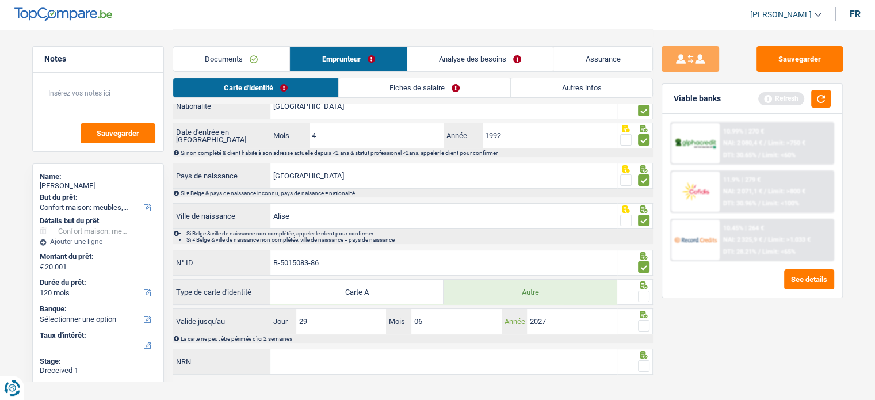
scroll to position [153, 0]
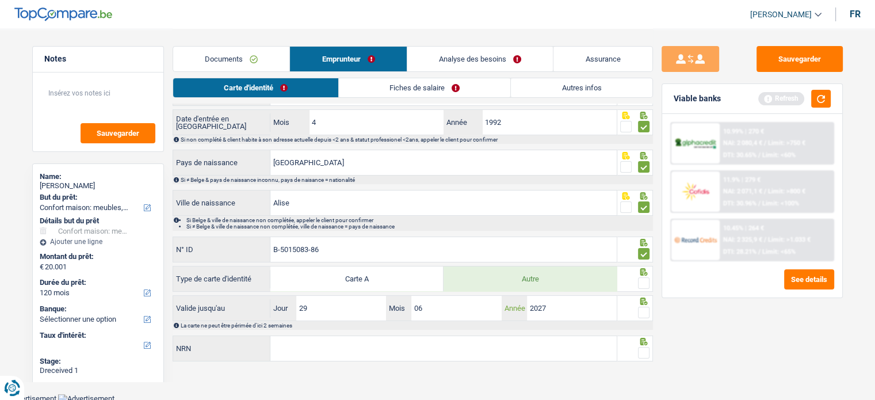
type input "2027"
paste input "71.02.25-457.07"
type input "71.02.25-457.07"
click at [380, 97] on link "Fiches de salaire" at bounding box center [425, 87] width 172 height 19
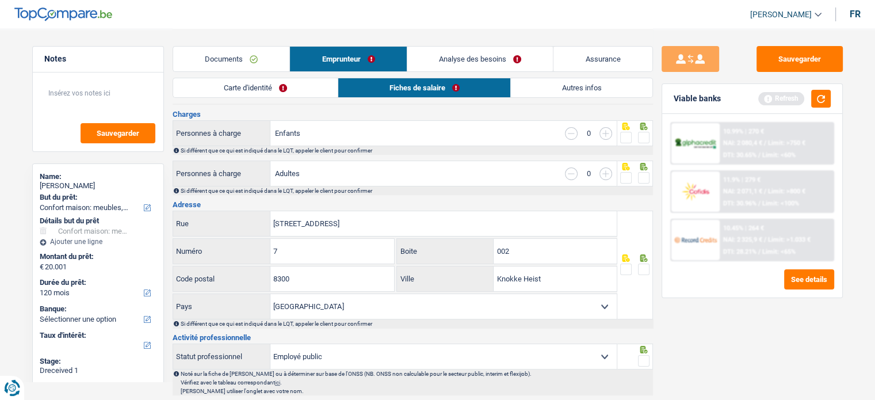
click at [284, 96] on link "Carte d'identité" at bounding box center [255, 87] width 165 height 19
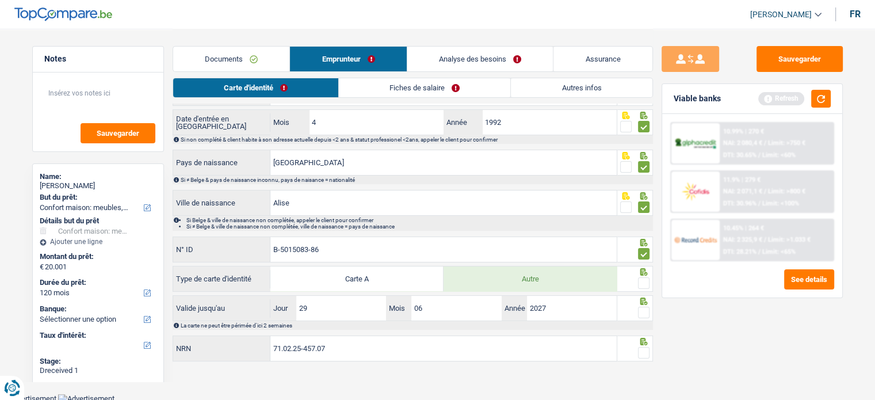
drag, startPoint x: 643, startPoint y: 278, endPoint x: 645, endPoint y: 315, distance: 36.9
click at [644, 278] on span at bounding box center [644, 283] width 12 height 12
click at [0, 0] on input "radio" at bounding box center [0, 0] width 0 height 0
click at [645, 315] on span at bounding box center [644, 313] width 12 height 12
click at [0, 0] on input "radio" at bounding box center [0, 0] width 0 height 0
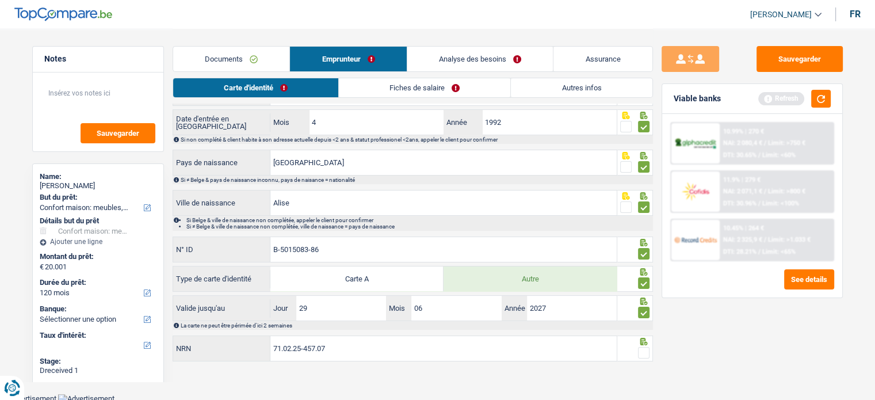
click at [642, 347] on span at bounding box center [644, 353] width 12 height 12
click at [0, 0] on input "radio" at bounding box center [0, 0] width 0 height 0
click at [644, 350] on span at bounding box center [644, 353] width 12 height 12
click at [0, 0] on input "radio" at bounding box center [0, 0] width 0 height 0
click at [644, 350] on span at bounding box center [644, 353] width 12 height 12
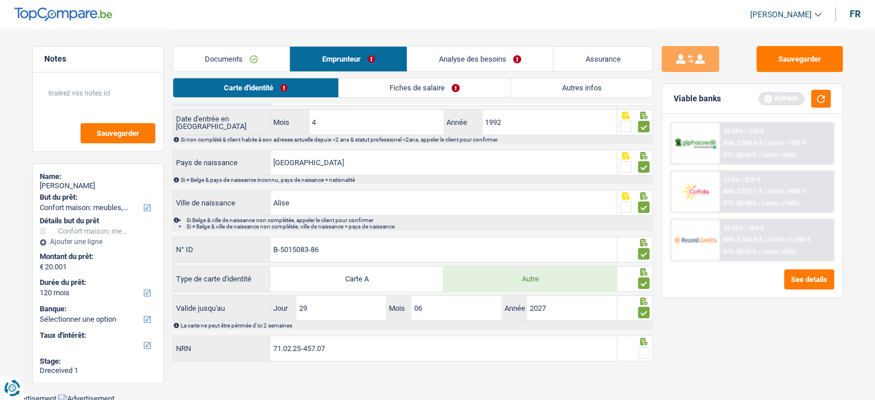
click at [0, 0] on input "radio" at bounding box center [0, 0] width 0 height 0
click at [398, 90] on link "Fiches de salaire" at bounding box center [426, 87] width 172 height 19
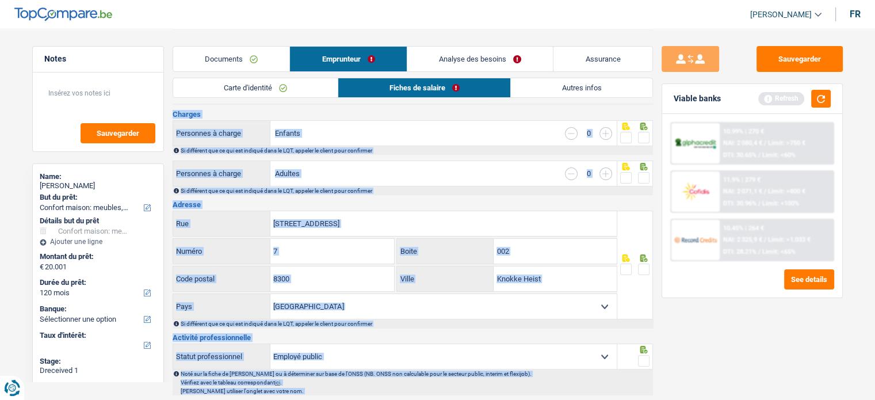
click at [368, 110] on h3 "Charges" at bounding box center [413, 113] width 481 height 7
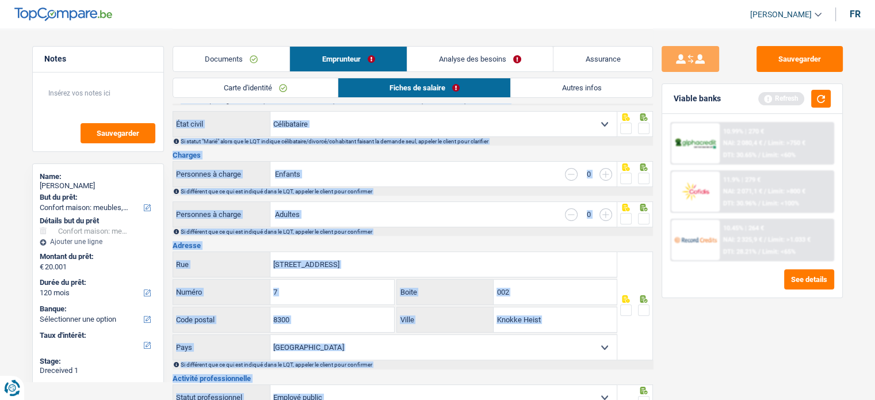
scroll to position [38, 0]
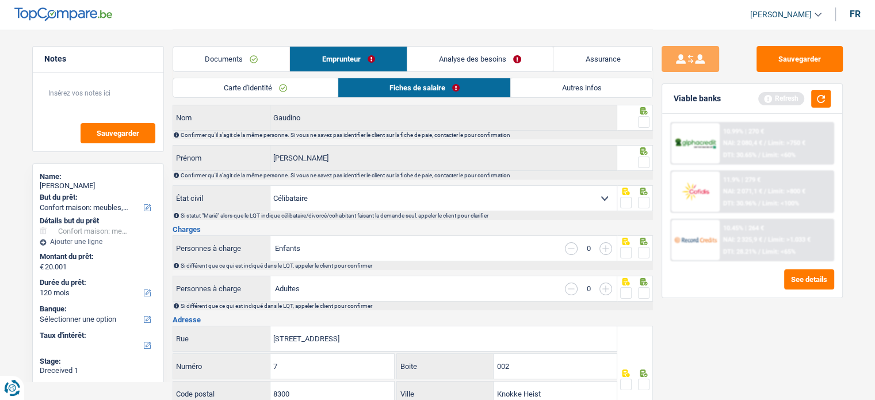
click at [785, 367] on div "Sauvegarder Viable banks Refresh 10.99% | 270 € NAI: 2 080,4 € / Limit: >750 € …" at bounding box center [752, 214] width 199 height 336
click at [642, 124] on span at bounding box center [644, 122] width 12 height 12
click at [0, 0] on input "radio" at bounding box center [0, 0] width 0 height 0
drag, startPoint x: 645, startPoint y: 156, endPoint x: 645, endPoint y: 162, distance: 6.4
click at [645, 161] on span at bounding box center [644, 163] width 12 height 12
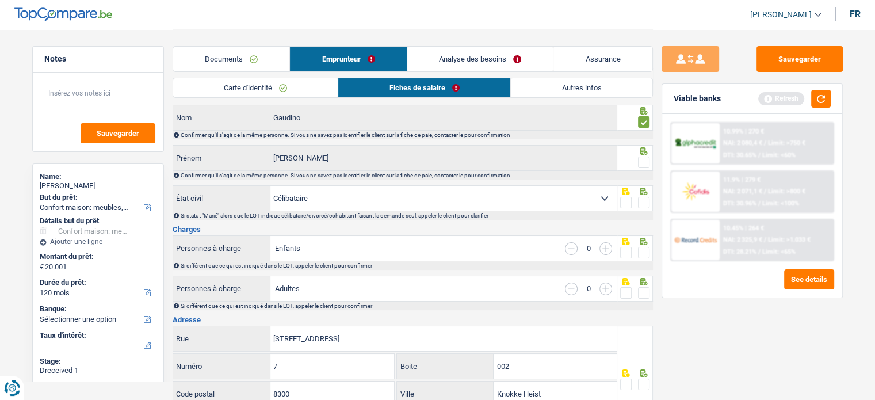
click at [0, 0] on input "radio" at bounding box center [0, 0] width 0 height 0
click at [642, 204] on span at bounding box center [644, 203] width 12 height 12
click at [0, 0] on input "radio" at bounding box center [0, 0] width 0 height 0
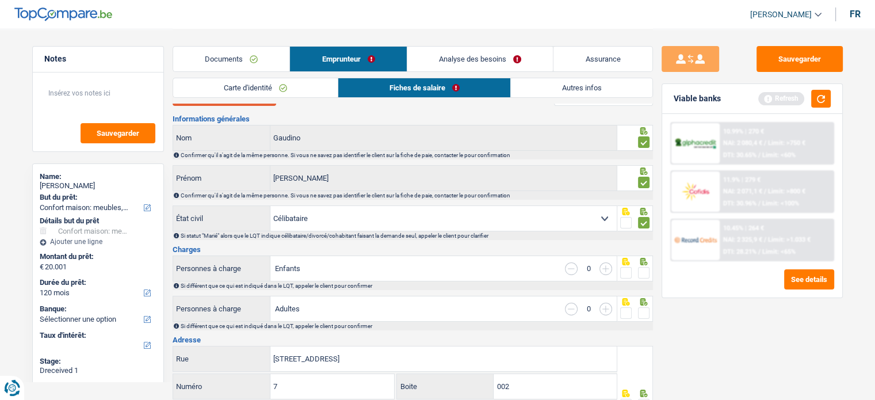
scroll to position [0, 0]
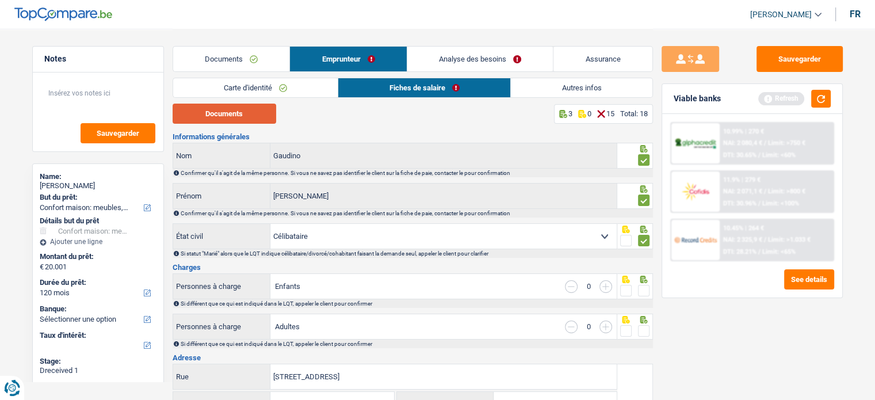
click at [235, 110] on button "Documents" at bounding box center [225, 114] width 104 height 20
drag, startPoint x: 645, startPoint y: 285, endPoint x: 643, endPoint y: 315, distance: 30.0
click at [645, 285] on span at bounding box center [644, 291] width 12 height 12
click at [0, 0] on input "radio" at bounding box center [0, 0] width 0 height 0
click at [645, 329] on span at bounding box center [644, 331] width 12 height 12
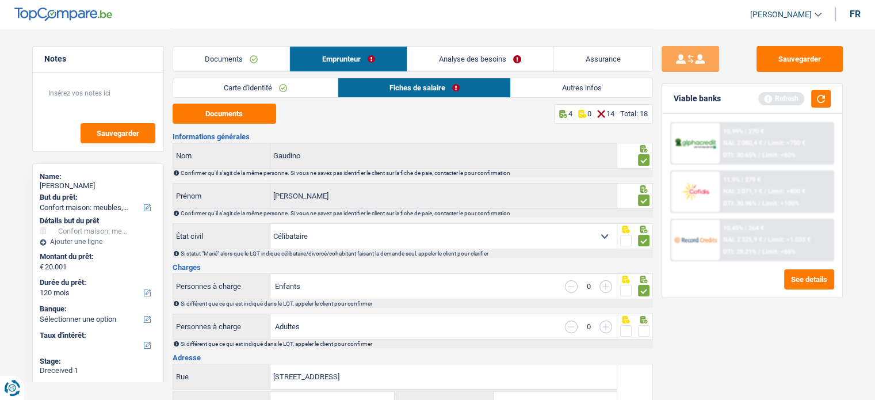
click at [0, 0] on input "radio" at bounding box center [0, 0] width 0 height 0
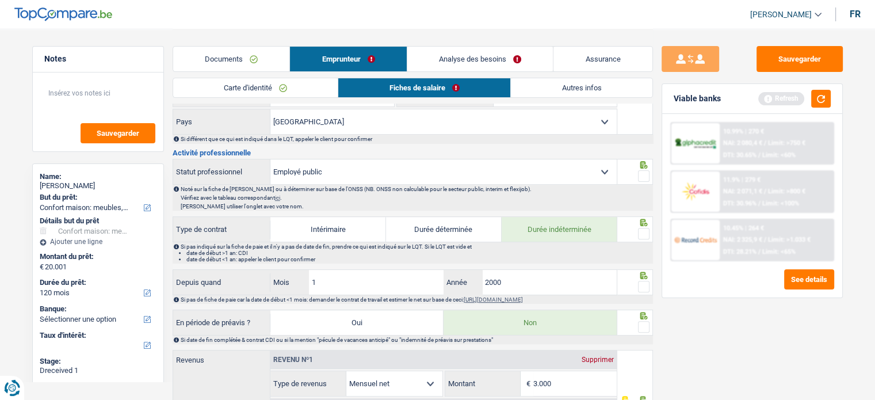
scroll to position [403, 0]
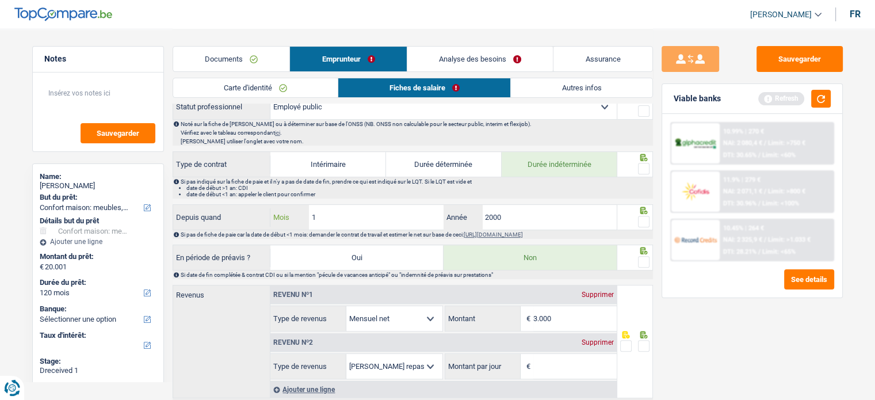
drag, startPoint x: 353, startPoint y: 204, endPoint x: 295, endPoint y: 201, distance: 58.2
click at [295, 204] on div "Depuis quand 1 Mois / 2000 Année" at bounding box center [395, 217] width 445 height 26
type input "09"
click at [539, 214] on input "2000" at bounding box center [549, 217] width 135 height 25
type input "2013"
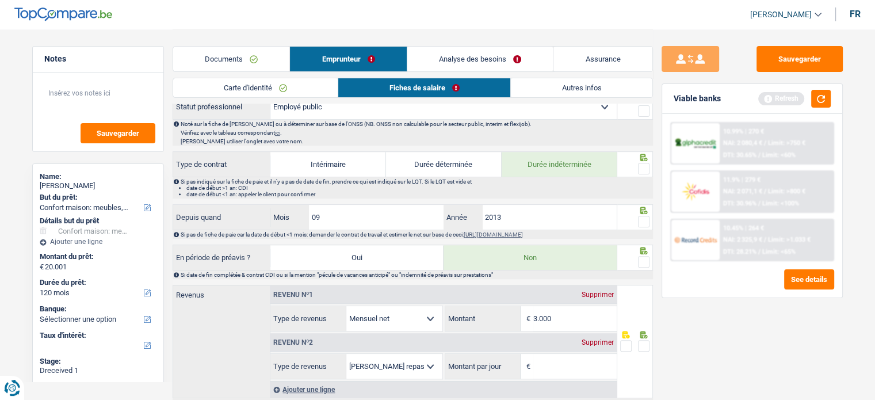
click at [639, 215] on div at bounding box center [644, 222] width 12 height 14
click at [640, 216] on span at bounding box center [644, 222] width 12 height 12
click at [0, 0] on input "radio" at bounding box center [0, 0] width 0 height 0
click at [646, 168] on span at bounding box center [644, 169] width 12 height 12
click at [0, 0] on input "radio" at bounding box center [0, 0] width 0 height 0
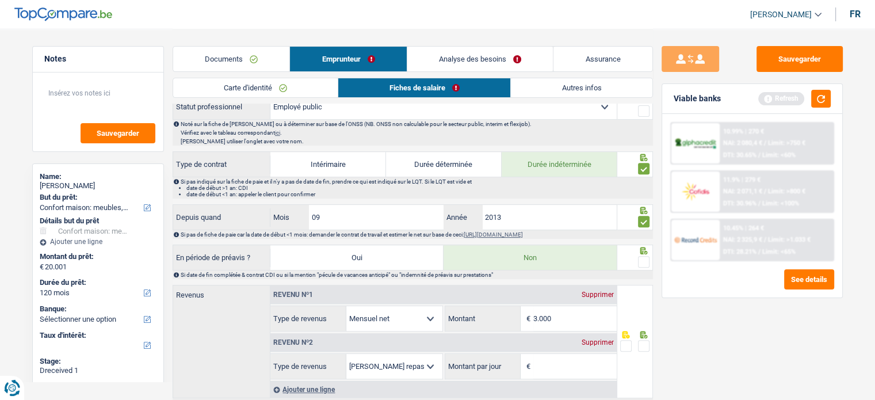
click at [643, 259] on span at bounding box center [644, 262] width 12 height 12
click at [0, 0] on input "radio" at bounding box center [0, 0] width 0 height 0
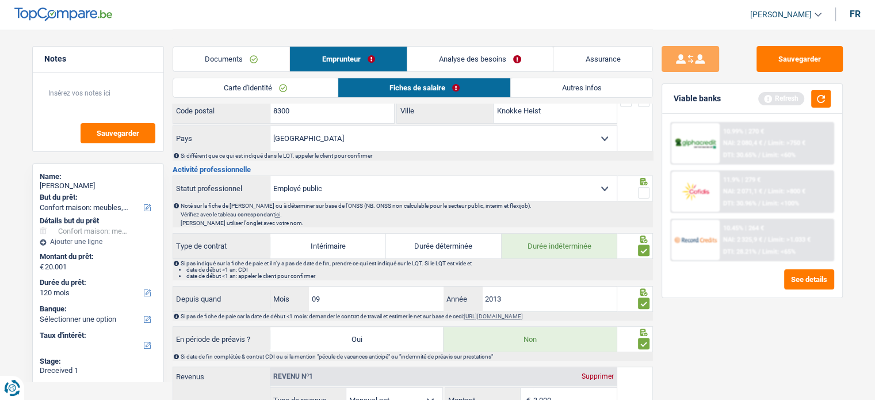
scroll to position [230, 0]
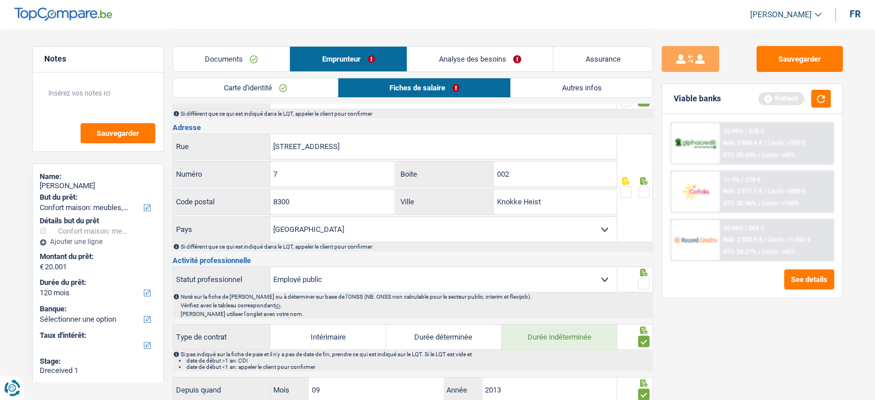
click at [647, 281] on span at bounding box center [644, 284] width 12 height 12
click at [0, 0] on input "radio" at bounding box center [0, 0] width 0 height 0
click at [551, 276] on select "Ouvrier Employé privé Employé public Invalide Indépendant Pensionné Chômeur Mut…" at bounding box center [443, 279] width 346 height 25
select select "worker"
click at [270, 267] on select "Ouvrier Employé privé Employé public Invalide Indépendant Pensionné Chômeur Mut…" at bounding box center [443, 279] width 346 height 25
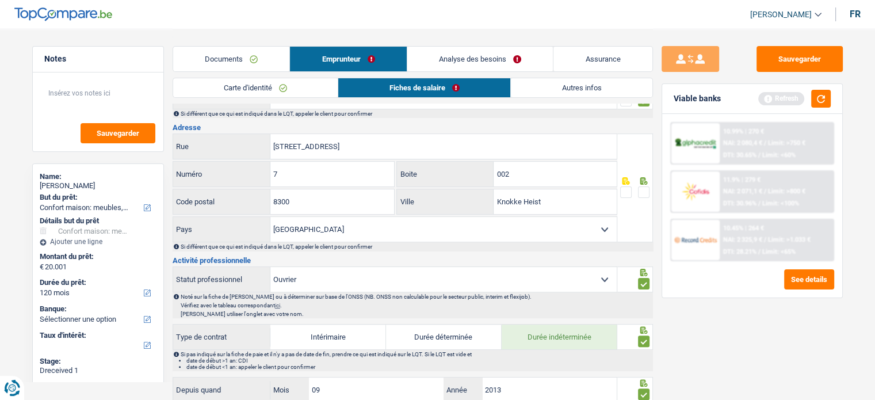
radio input "false"
checkbox input "false"
radio input "false"
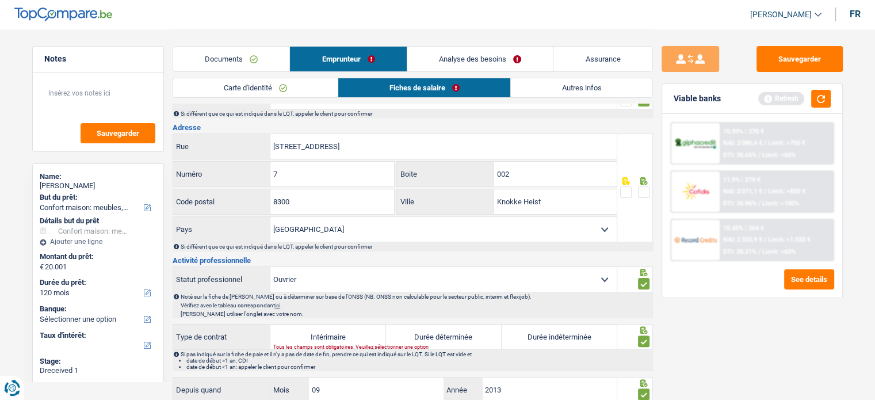
click at [547, 329] on label "Durée indéterminée" at bounding box center [560, 337] width 116 height 25
click at [547, 329] on input "Durée indéterminée" at bounding box center [560, 337] width 116 height 25
radio input "true"
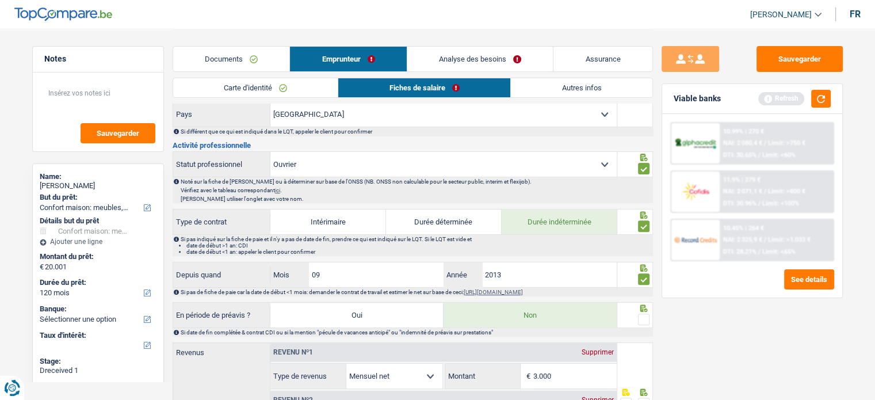
scroll to position [460, 0]
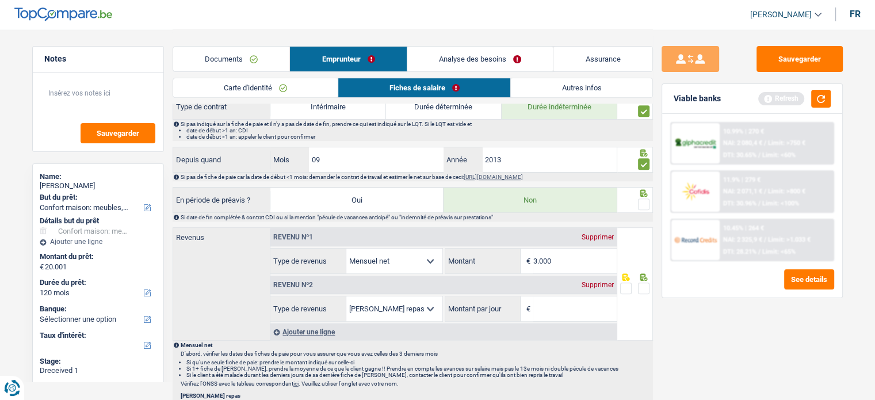
click at [638, 208] on div at bounding box center [644, 204] width 12 height 14
click at [640, 205] on span at bounding box center [644, 205] width 12 height 12
click at [0, 0] on input "radio" at bounding box center [0, 0] width 0 height 0
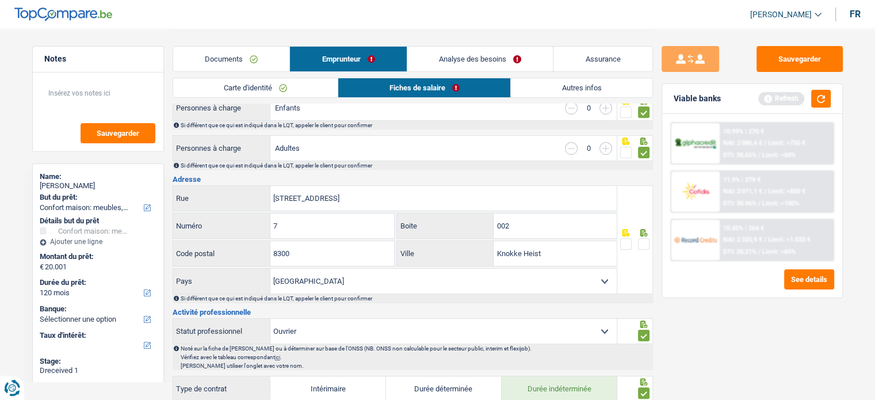
scroll to position [173, 0]
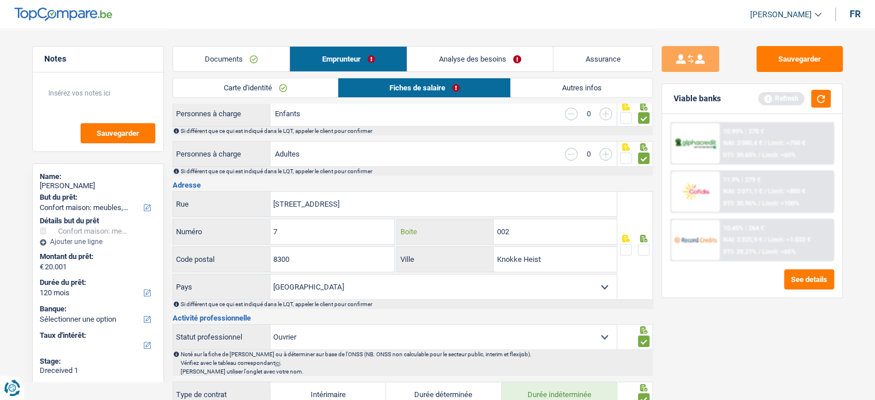
drag, startPoint x: 508, startPoint y: 235, endPoint x: 490, endPoint y: 232, distance: 18.1
click at [490, 232] on div "002 Boite" at bounding box center [507, 231] width 220 height 25
type input "2"
click at [645, 249] on span at bounding box center [644, 250] width 12 height 12
click at [0, 0] on input "radio" at bounding box center [0, 0] width 0 height 0
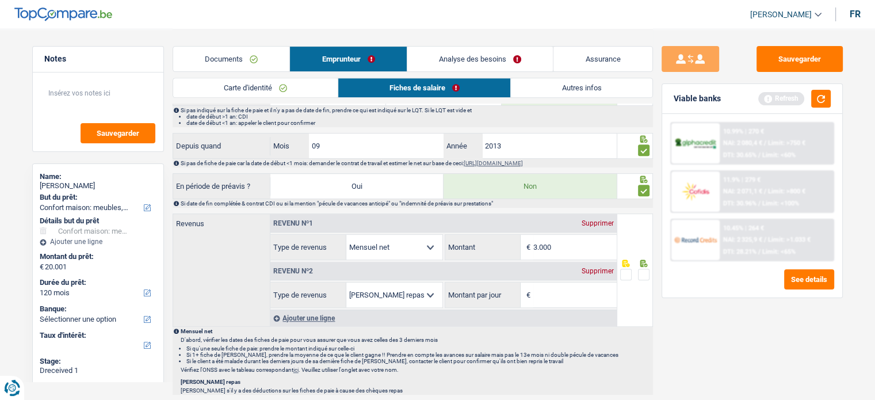
scroll to position [576, 0]
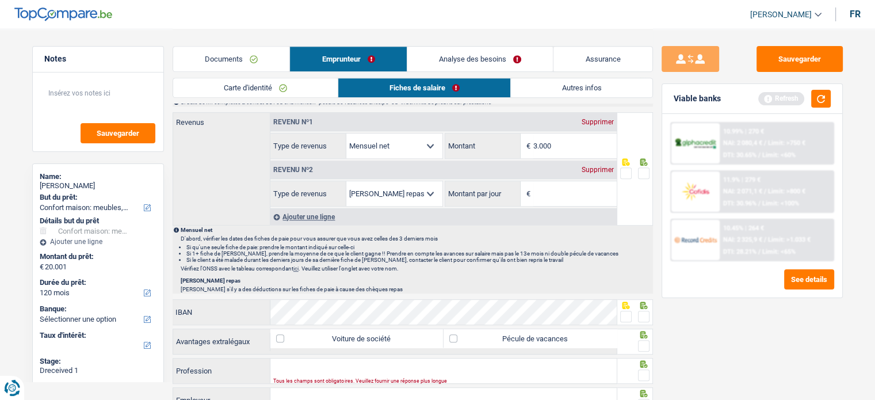
click at [653, 308] on div "Sauvegarder Viable banks Refresh 10.99% | 270 € NAI: 2 080,4 € / Limit: >750 € …" at bounding box center [752, 214] width 199 height 336
click at [646, 311] on span at bounding box center [644, 317] width 12 height 12
click at [0, 0] on input "radio" at bounding box center [0, 0] width 0 height 0
click at [652, 348] on div at bounding box center [636, 342] width 36 height 26
click at [638, 346] on span at bounding box center [644, 346] width 12 height 12
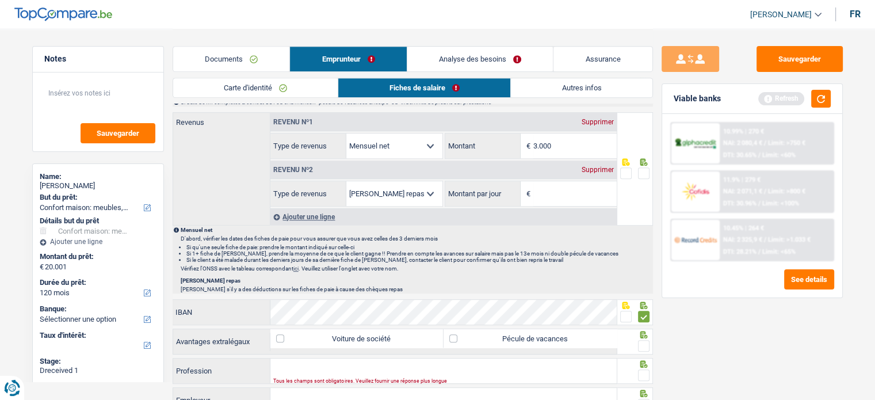
click at [0, 0] on input "radio" at bounding box center [0, 0] width 0 height 0
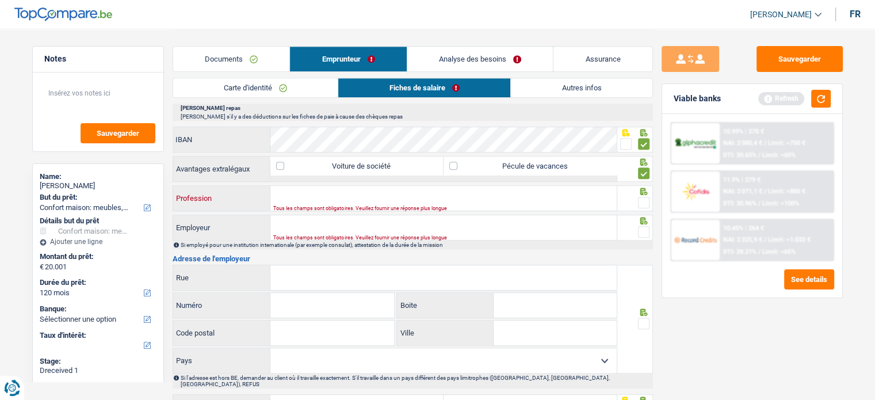
paste input "pizzaiolo"
type input "pizzaiolo"
paste input "Rigdelto"
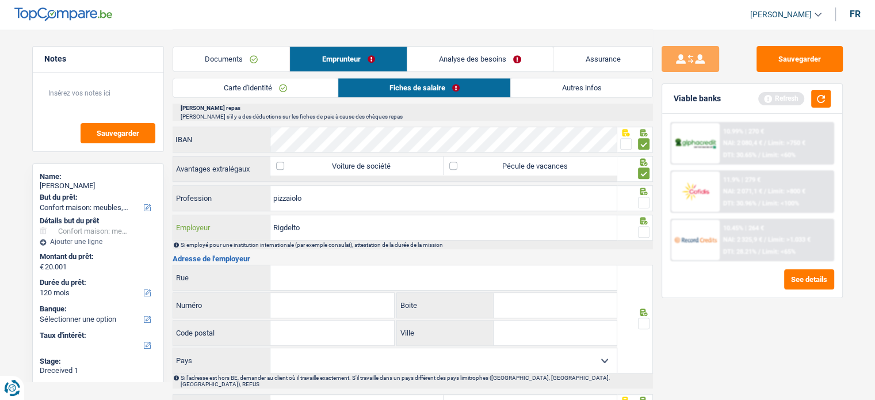
click at [283, 228] on input "Rigdelto" at bounding box center [443, 227] width 346 height 25
type input "Rigoletto"
click at [368, 269] on input "Rue" at bounding box center [443, 277] width 346 height 25
paste input "Lippenslaan"
type input "Lippenslaan"
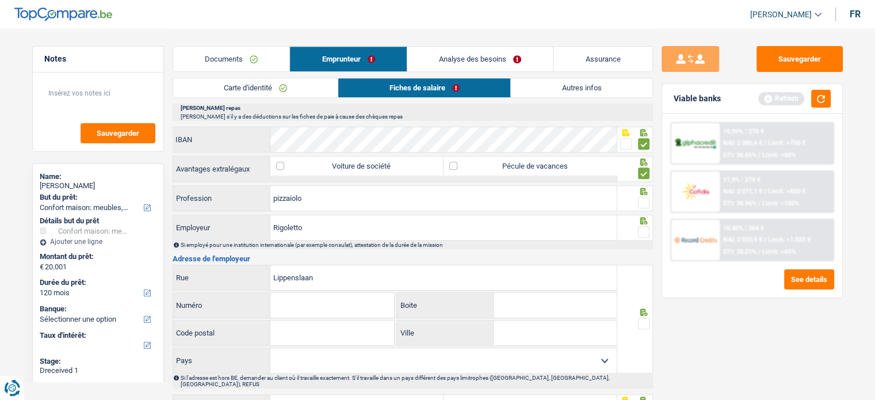
click at [310, 308] on input "Numéro" at bounding box center [332, 305] width 124 height 25
type input "389"
click at [346, 330] on input "Code postal" at bounding box center [332, 333] width 124 height 25
type input "8300"
click at [387, 352] on select "Belgique France Allemagne Italie Luxembourg Pays-Bas Espagne Suisse Sélectionne…" at bounding box center [443, 360] width 346 height 25
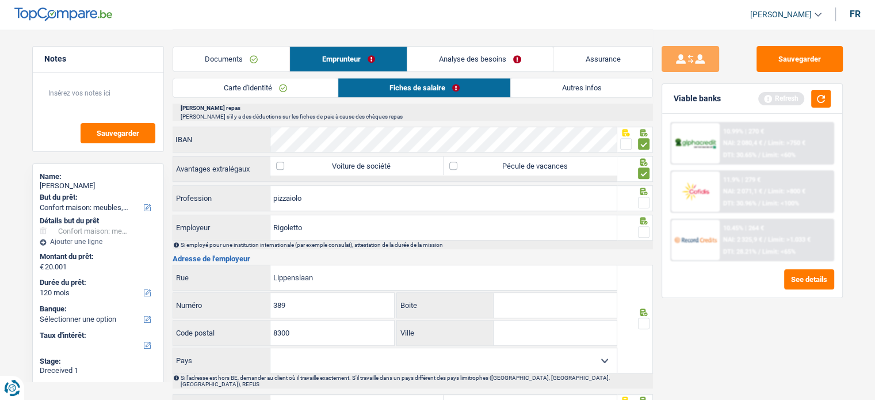
select select "BE"
click at [270, 348] on select "Belgique France Allemagne Italie Luxembourg Pays-Bas Espagne Suisse Sélectionne…" at bounding box center [443, 360] width 346 height 25
click at [639, 318] on span at bounding box center [644, 324] width 12 height 12
click at [0, 0] on input "radio" at bounding box center [0, 0] width 0 height 0
click at [646, 226] on span at bounding box center [644, 232] width 12 height 12
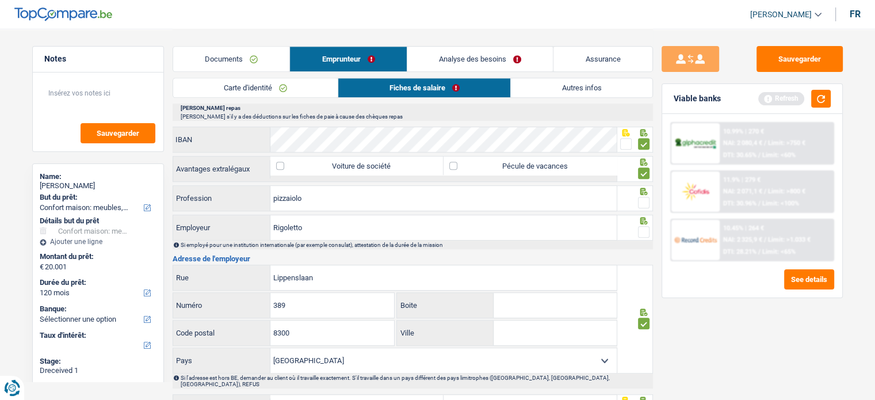
click at [0, 0] on input "radio" at bounding box center [0, 0] width 0 height 0
click at [645, 197] on span at bounding box center [644, 203] width 12 height 12
click at [0, 0] on input "radio" at bounding box center [0, 0] width 0 height 0
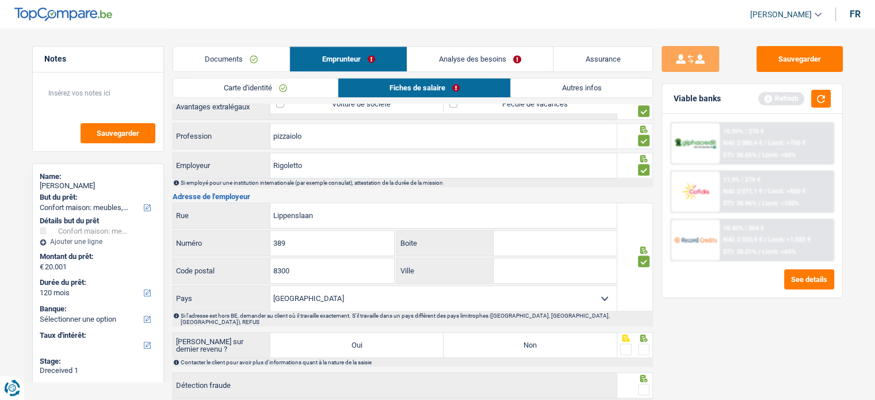
scroll to position [873, 0]
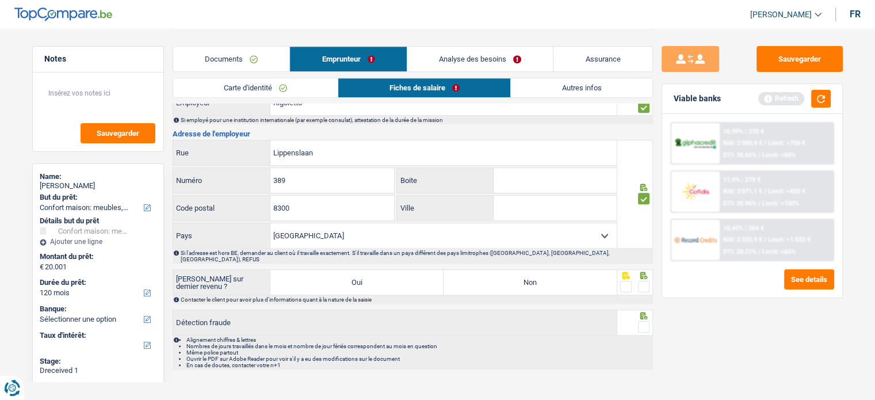
click at [642, 281] on span at bounding box center [644, 287] width 12 height 12
click at [0, 0] on input "radio" at bounding box center [0, 0] width 0 height 0
click at [576, 274] on label "Non" at bounding box center [530, 282] width 173 height 25
click at [576, 274] on input "Non" at bounding box center [530, 282] width 173 height 25
radio input "true"
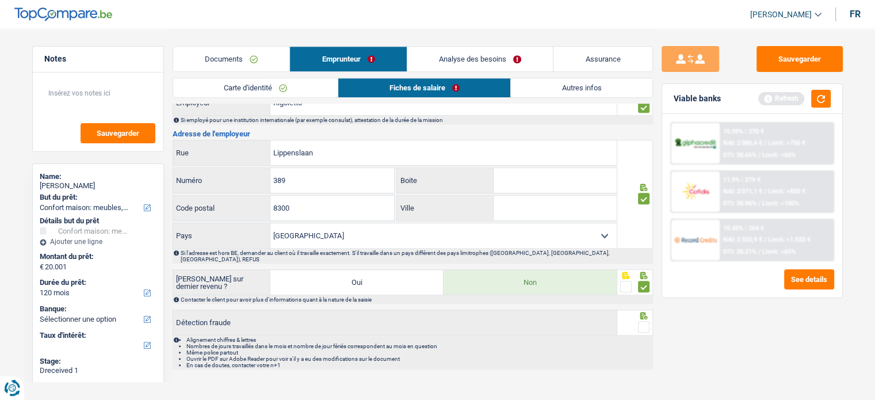
click at [651, 320] on div at bounding box center [636, 323] width 36 height 26
click at [646, 321] on span at bounding box center [644, 327] width 12 height 12
click at [0, 0] on input "radio" at bounding box center [0, 0] width 0 height 0
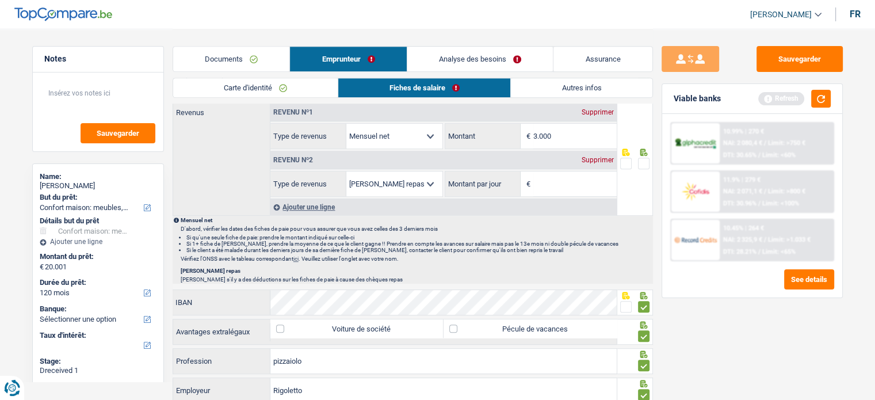
scroll to position [355, 0]
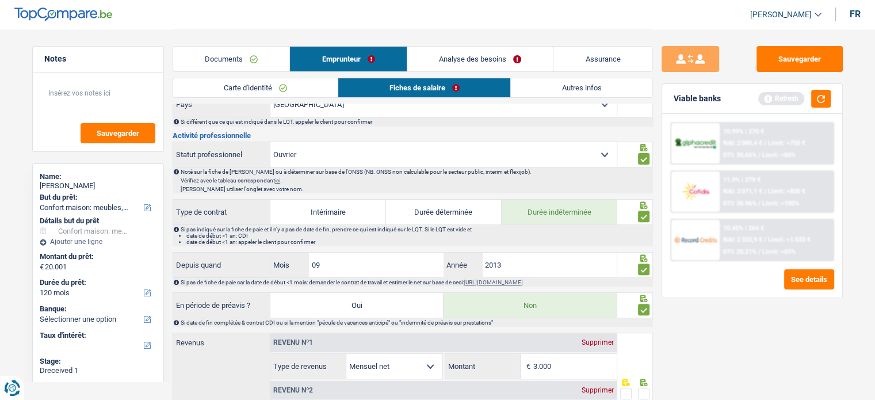
click at [571, 361] on input "3.000" at bounding box center [575, 366] width 83 height 25
drag, startPoint x: 571, startPoint y: 361, endPoint x: 498, endPoint y: 362, distance: 73.1
click at [498, 362] on div "3.000 € Montant" at bounding box center [531, 366] width 172 height 25
type input "3.293"
click at [638, 393] on span at bounding box center [644, 394] width 12 height 12
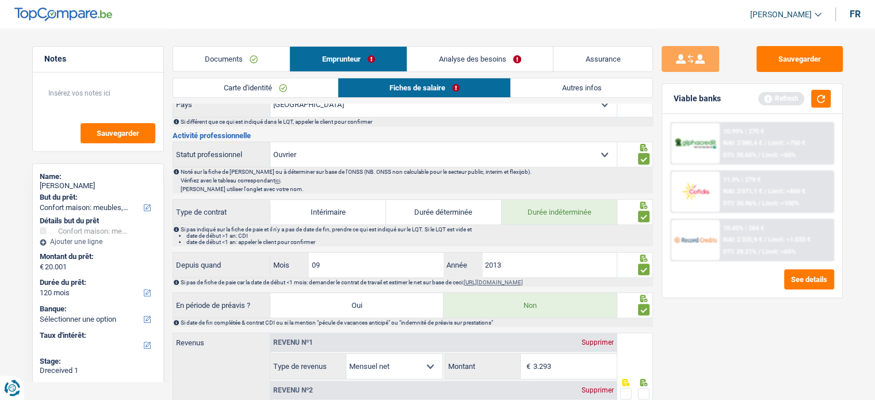
click at [0, 0] on input "radio" at bounding box center [0, 0] width 0 height 0
click at [612, 94] on link "Autres infos" at bounding box center [581, 87] width 141 height 19
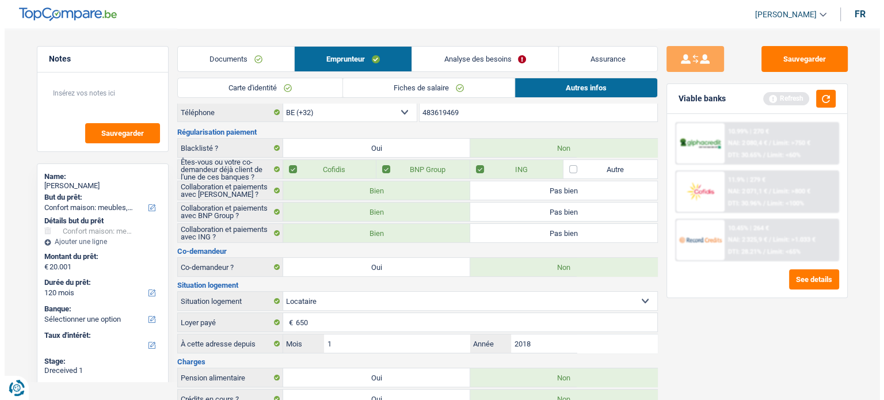
scroll to position [0, 0]
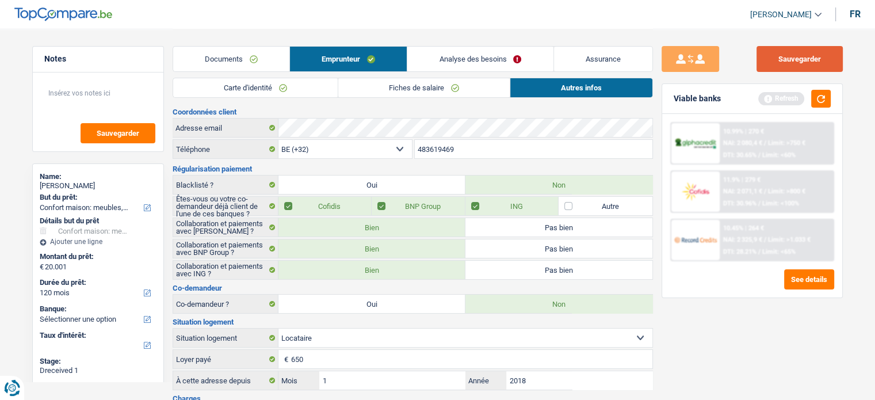
click at [803, 60] on button "Sauvegarder" at bounding box center [800, 59] width 86 height 26
click at [820, 99] on button "button" at bounding box center [821, 99] width 20 height 18
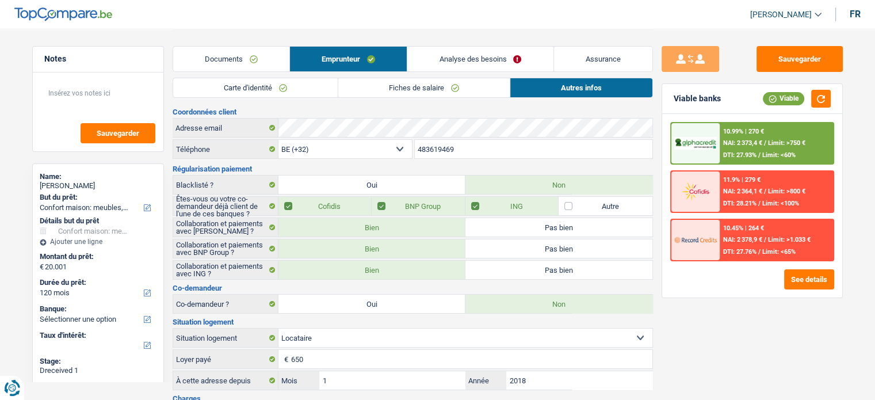
click at [756, 140] on span "NAI: 2 373,4 €" at bounding box center [742, 142] width 39 height 7
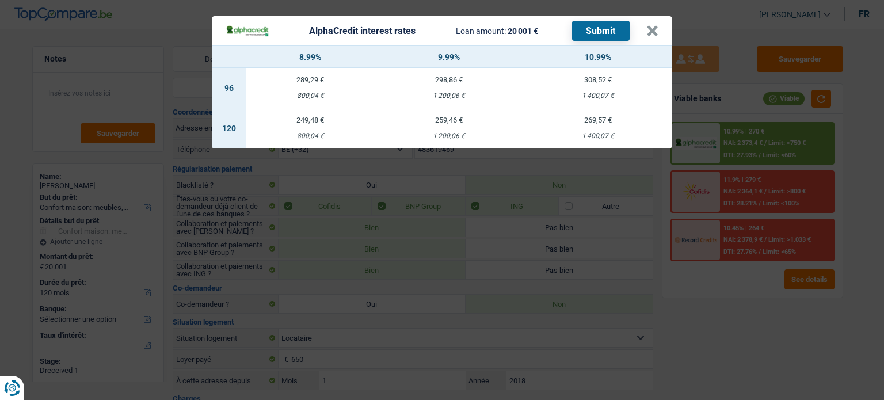
click at [779, 248] on div "AlphaCredit interest rates Loan amount: 20 001 € Submit × 8.99% 9.99% 10.99% 96…" at bounding box center [442, 200] width 884 height 400
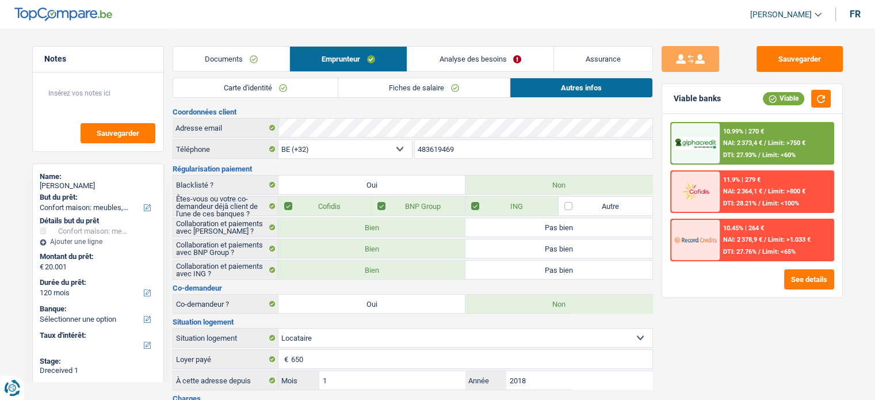
click at [527, 59] on link "Analyse des besoins" at bounding box center [480, 59] width 146 height 25
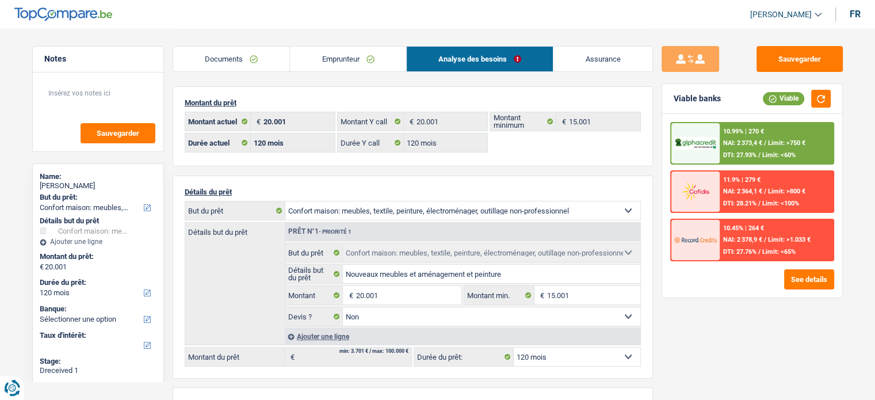
click at [788, 138] on div "10.99% | 270 € NAI: 2 373,4 € / Limit: >750 € DTI: 27.93% / Limit: <60%" at bounding box center [776, 143] width 113 height 40
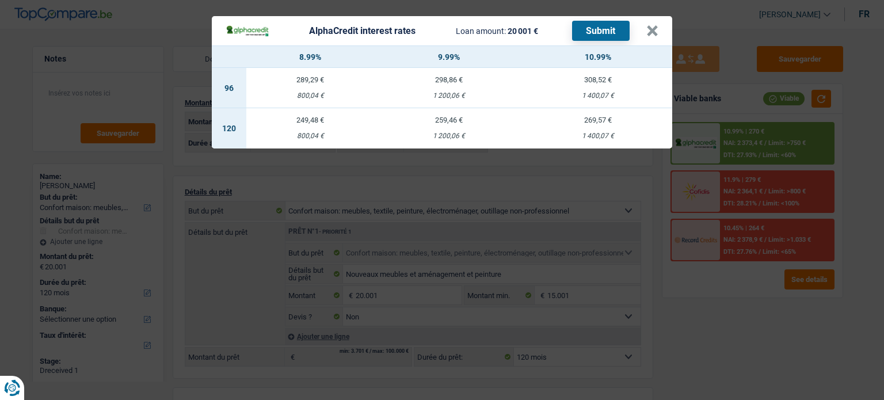
click at [424, 138] on div "1 200,06 €" at bounding box center [448, 135] width 149 height 7
select select "alphacredit"
type input "9,99"
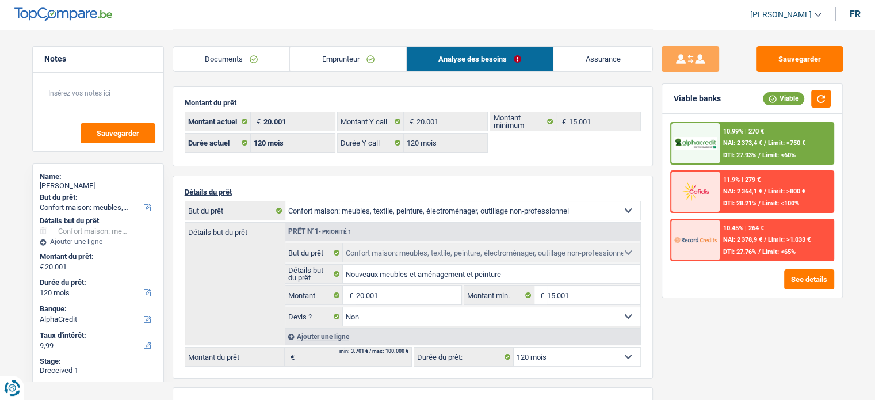
click at [768, 120] on div "10.99% | 270 € NAI: 2 373,4 € / Limit: >750 € DTI: 27.93% / Limit: <60% 11.9% |…" at bounding box center [752, 206] width 180 height 184
click at [786, 135] on div "10.99% | 270 € NAI: 2 373,4 € / Limit: >750 € DTI: 27.93% / Limit: <60%" at bounding box center [776, 143] width 113 height 40
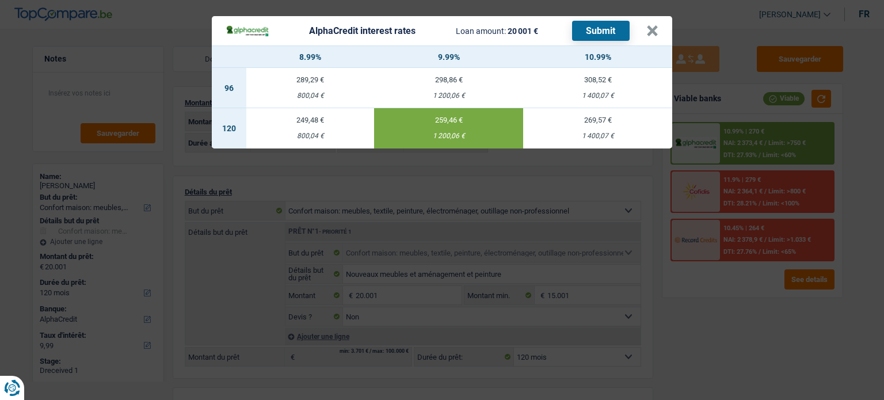
click at [580, 27] on button "Submit" at bounding box center [601, 31] width 58 height 20
click at [642, 33] on div "AlphaCredit interest rates Loan amount: 20 001 € Submit" at bounding box center [436, 31] width 421 height 20
click at [649, 32] on button "×" at bounding box center [652, 31] width 12 height 12
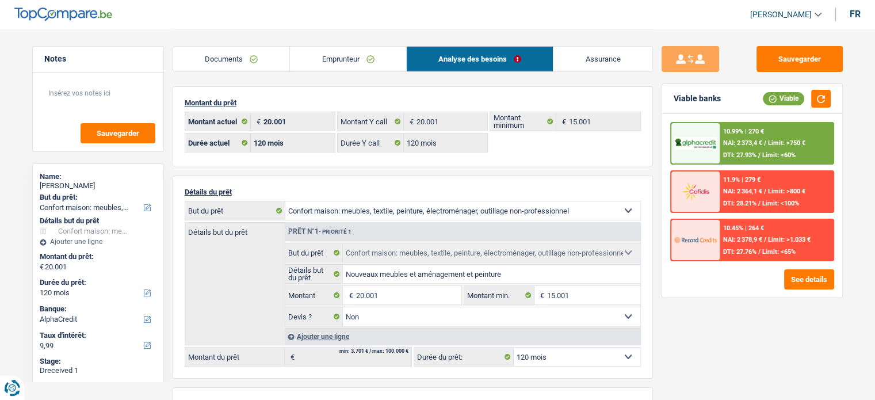
click at [86, 185] on div "Girolamo Gaudino" at bounding box center [98, 185] width 117 height 9
click at [56, 183] on div "Girolamo Gaudino" at bounding box center [98, 185] width 117 height 9
drag, startPoint x: 294, startPoint y: 59, endPoint x: 284, endPoint y: 65, distance: 11.9
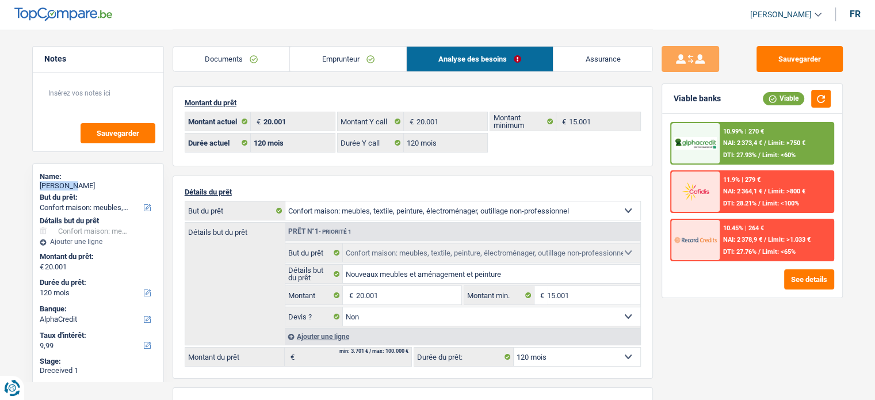
click at [294, 59] on link "Emprunteur" at bounding box center [348, 59] width 116 height 25
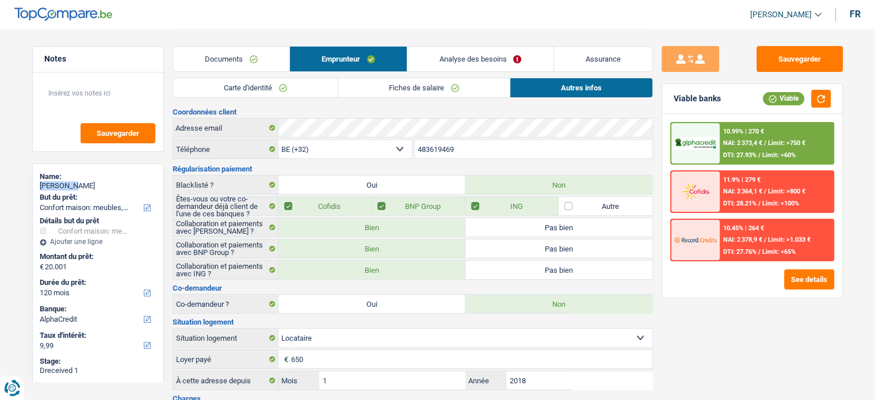
click at [231, 90] on link "Carte d'identité" at bounding box center [255, 87] width 165 height 19
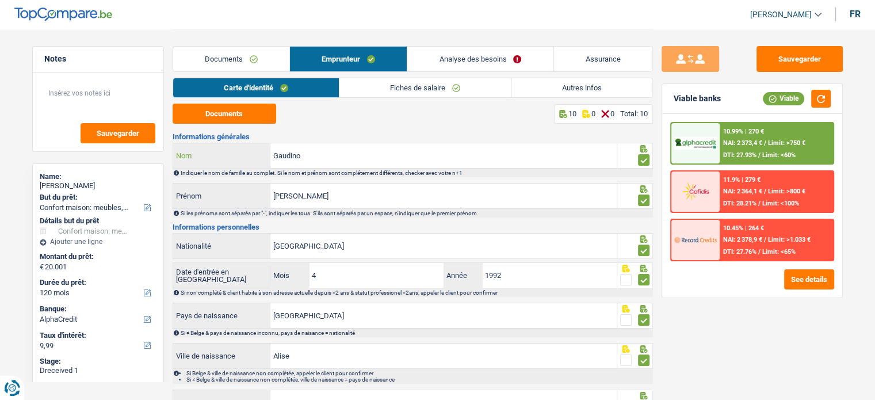
drag, startPoint x: 313, startPoint y: 157, endPoint x: 242, endPoint y: 157, distance: 71.4
click at [242, 157] on div "Gaudino Nom" at bounding box center [395, 155] width 444 height 25
click at [782, 281] on div "See details" at bounding box center [752, 279] width 164 height 20
click at [787, 280] on button "See details" at bounding box center [809, 279] width 50 height 20
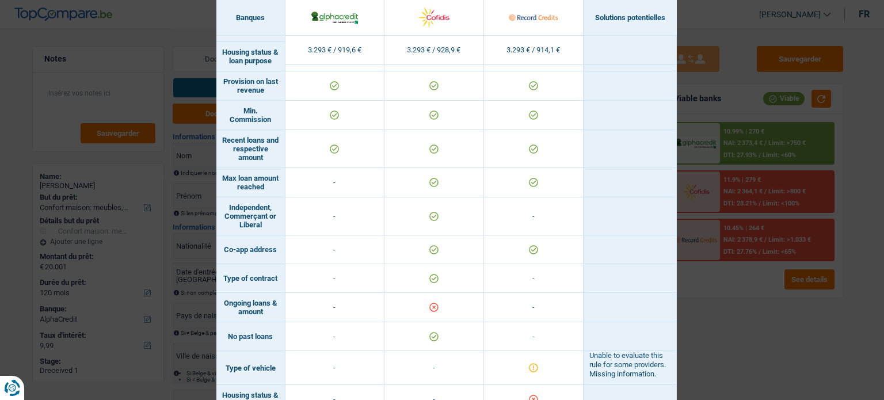
scroll to position [734, 0]
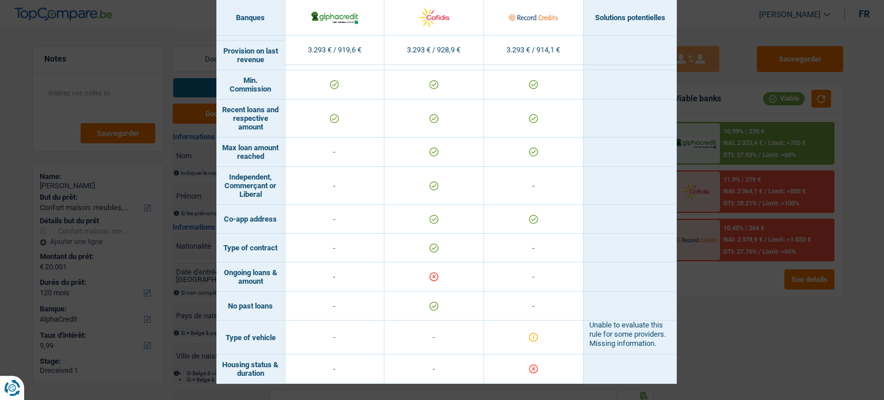
click at [756, 338] on div "Banks conditions × Banques Solutions potentielles Revenus / Charges 3.293 € / 9…" at bounding box center [442, 200] width 884 height 400
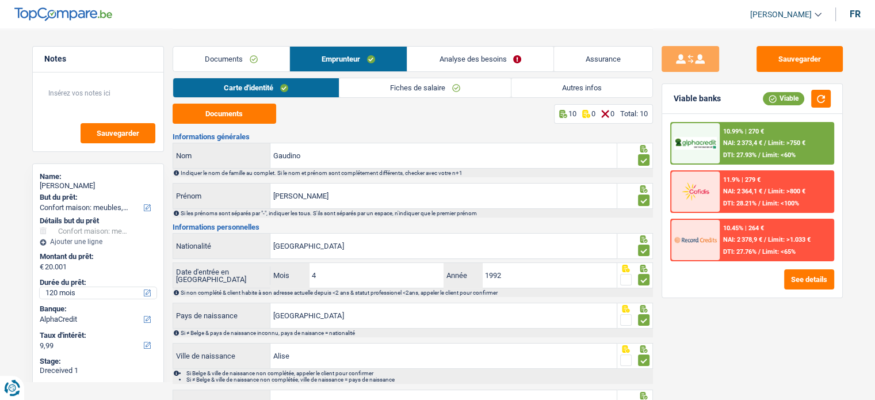
click at [76, 292] on select "12 mois 18 mois 24 mois 30 mois 36 mois 42 mois 48 mois 60 mois 72 mois 84 mois…" at bounding box center [98, 293] width 117 height 12
select select "84"
click at [40, 287] on select "12 mois 18 mois 24 mois 30 mois 36 mois 42 mois 48 mois 60 mois 72 mois 84 mois…" at bounding box center [98, 293] width 117 height 12
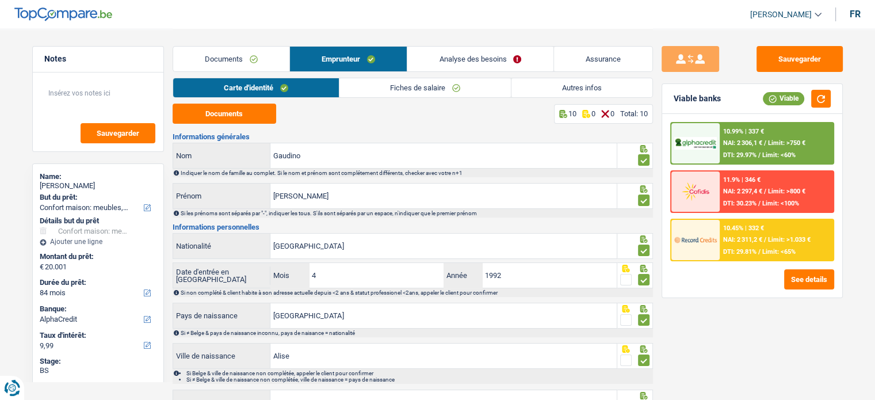
click at [235, 54] on link "Documents" at bounding box center [231, 59] width 116 height 25
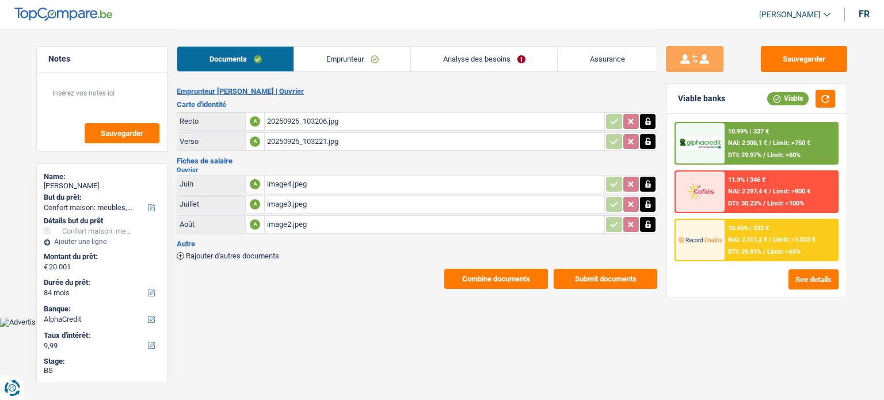
click at [313, 181] on div "image4.jpeg" at bounding box center [434, 184] width 335 height 17
click at [783, 60] on button "Sauvegarder" at bounding box center [804, 59] width 86 height 26
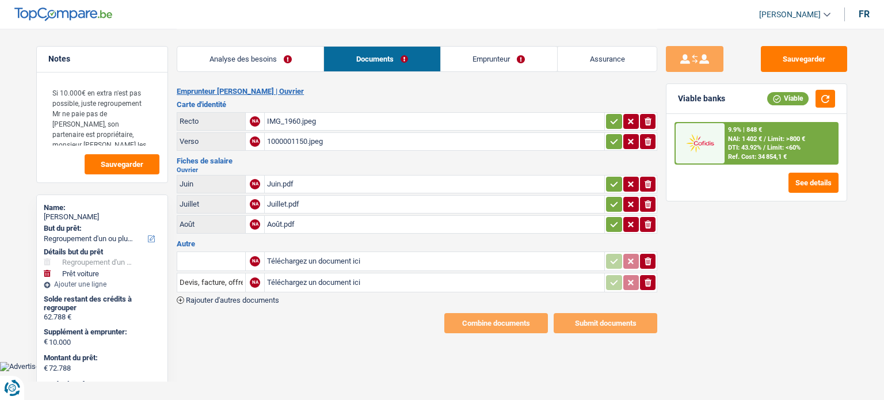
select select "refinancing"
select select "car"
select select "144"
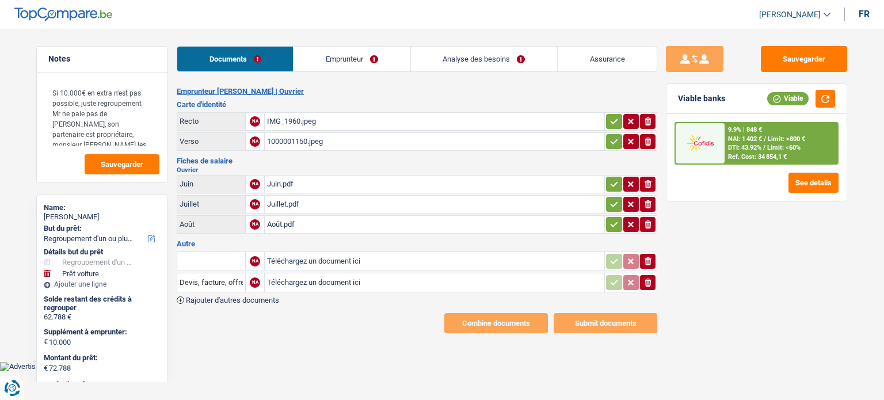
click at [348, 116] on div "IMG_1960.jpeg" at bounding box center [434, 121] width 335 height 17
click at [616, 118] on icon "button" at bounding box center [613, 122] width 9 height 12
click at [612, 144] on icon "button" at bounding box center [613, 142] width 9 height 12
click at [478, 138] on div "1000001150.jpeg" at bounding box center [434, 141] width 335 height 17
click at [394, 176] on div "Juin.pdf" at bounding box center [434, 184] width 335 height 17
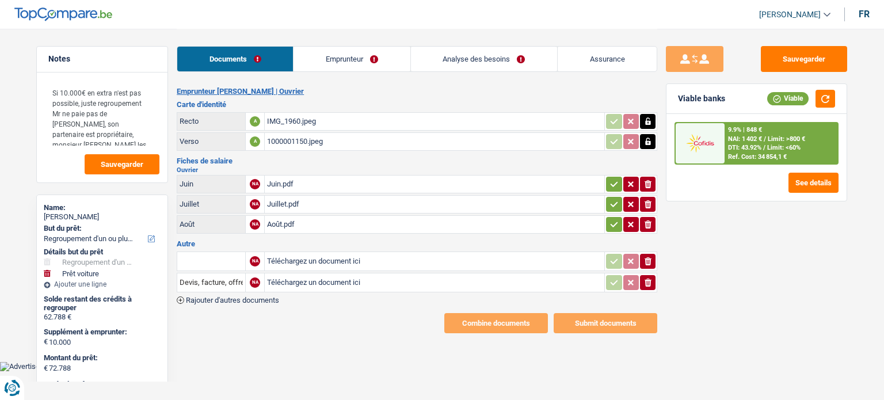
click at [372, 204] on div "Juillet.pdf" at bounding box center [434, 204] width 335 height 17
click at [612, 184] on icon "button" at bounding box center [614, 183] width 7 height 5
click at [609, 204] on icon "button" at bounding box center [613, 205] width 9 height 12
click at [615, 225] on icon "button" at bounding box center [613, 225] width 9 height 12
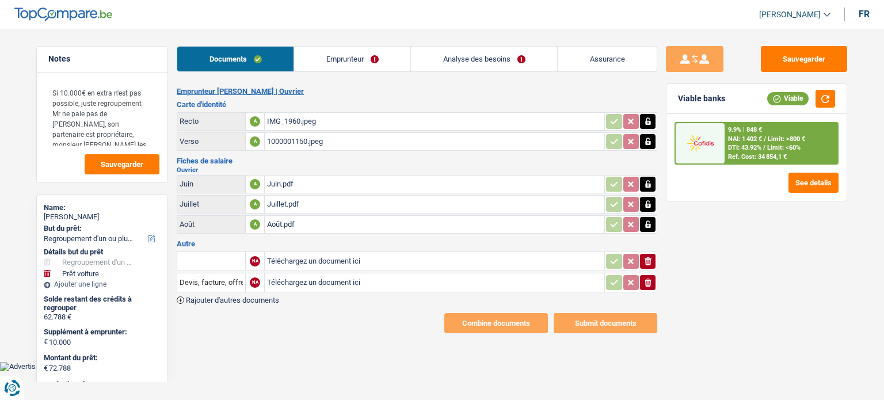
click at [652, 278] on button "ionicons-v5-e" at bounding box center [648, 282] width 16 height 15
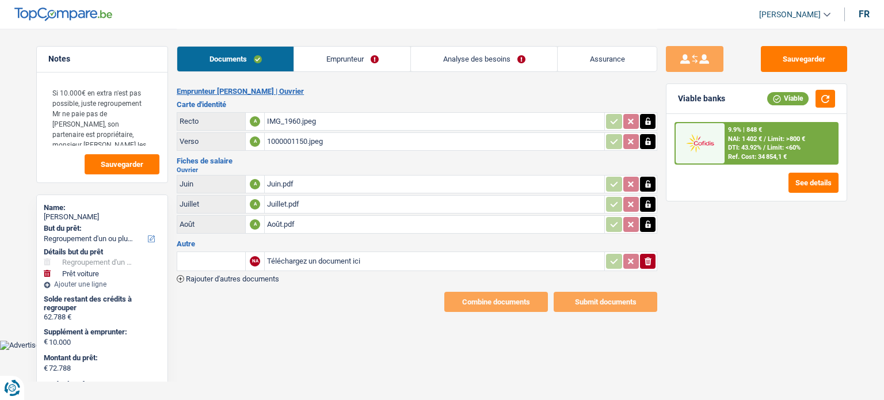
click at [650, 257] on icon "button" at bounding box center [648, 261] width 7 height 8
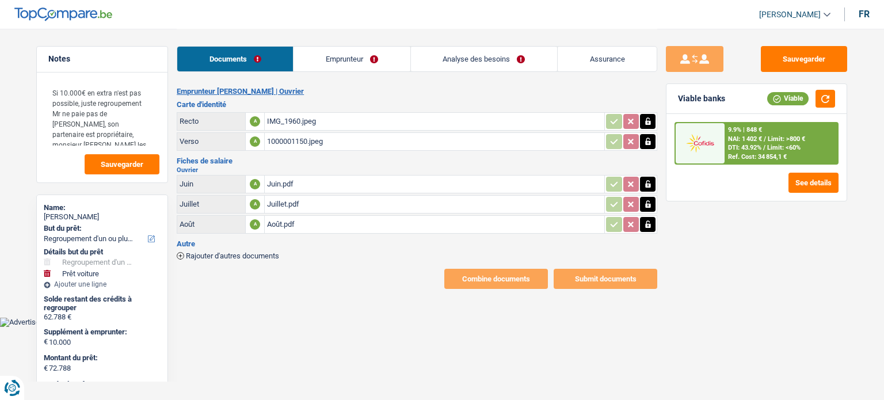
click at [327, 62] on link "Emprunteur" at bounding box center [352, 59] width 116 height 25
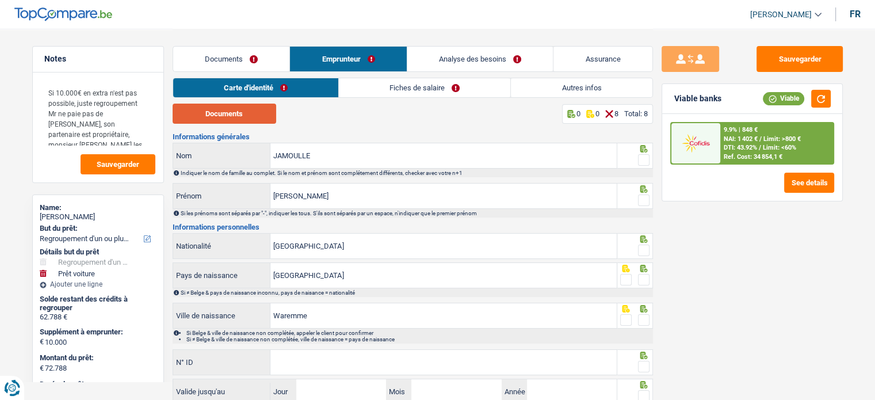
click at [243, 110] on button "Documents" at bounding box center [225, 114] width 104 height 20
click at [655, 165] on div "Sauvegarder Viable banks Viable 9.9% | 848 € NAI: 1 402 € / Limit: >800 € DTI: …" at bounding box center [752, 214] width 199 height 336
click at [639, 163] on span at bounding box center [644, 160] width 12 height 12
click at [0, 0] on input "radio" at bounding box center [0, 0] width 0 height 0
click at [649, 197] on span at bounding box center [644, 201] width 12 height 12
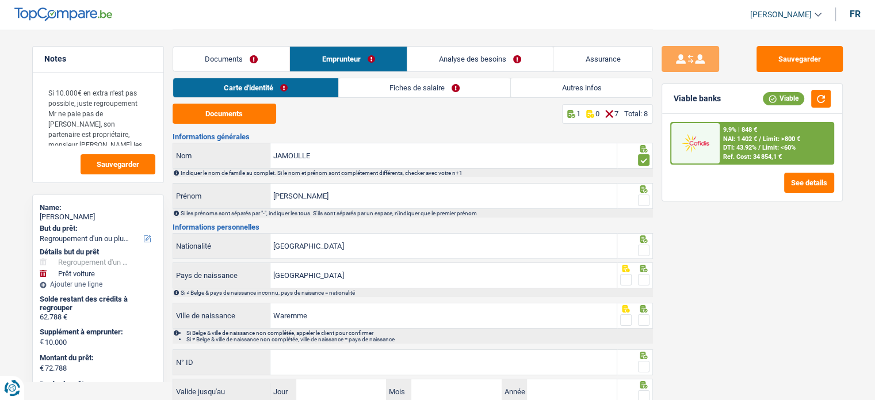
click at [0, 0] on input "radio" at bounding box center [0, 0] width 0 height 0
click at [646, 249] on span at bounding box center [644, 251] width 12 height 12
click at [0, 0] on input "radio" at bounding box center [0, 0] width 0 height 0
click at [640, 289] on div "Si ≠ Belge & pays de naissance inconnu, pays de naisance = nationalité" at bounding box center [416, 292] width 471 height 6
click at [644, 316] on span at bounding box center [644, 320] width 12 height 12
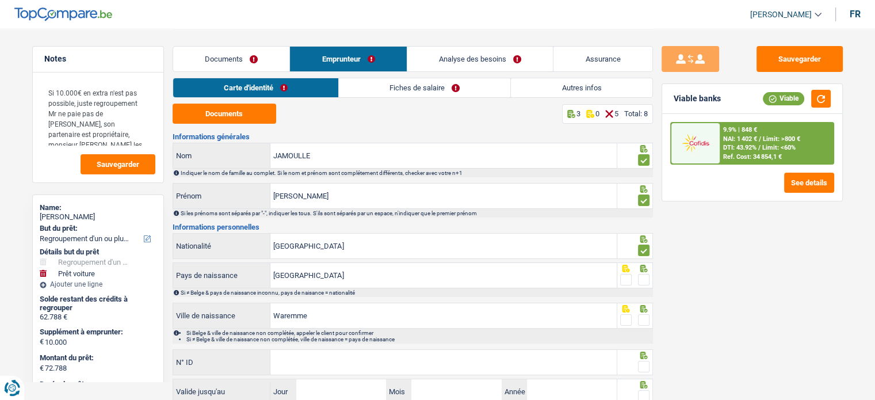
click at [0, 0] on input "radio" at bounding box center [0, 0] width 0 height 0
click at [644, 282] on span at bounding box center [644, 280] width 12 height 12
click at [0, 0] on input "radio" at bounding box center [0, 0] width 0 height 0
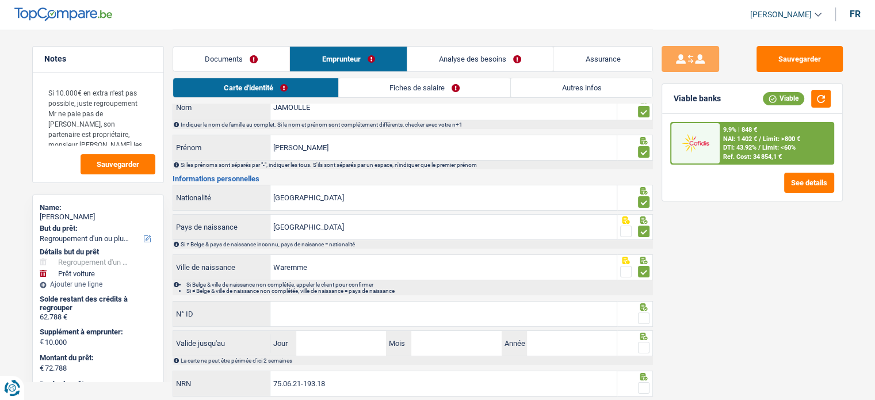
scroll to position [83, 0]
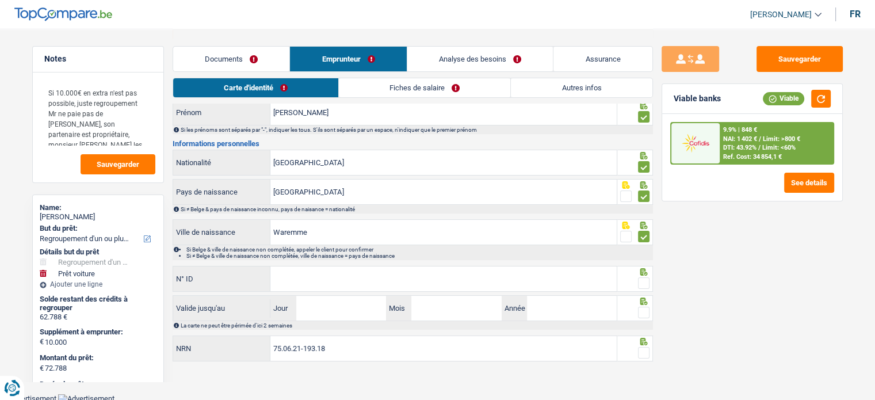
click at [646, 277] on span at bounding box center [644, 283] width 12 height 12
click at [0, 0] on input "radio" at bounding box center [0, 0] width 0 height 0
paste input "592-7786135-26"
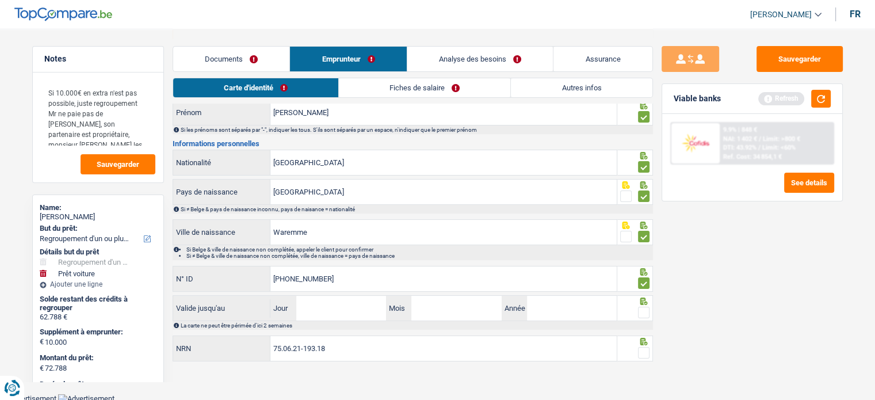
type input "592-7786135-26"
click at [642, 310] on span at bounding box center [644, 313] width 12 height 12
click at [0, 0] on input "radio" at bounding box center [0, 0] width 0 height 0
click at [331, 299] on input "Jour" at bounding box center [341, 308] width 90 height 25
type input "28"
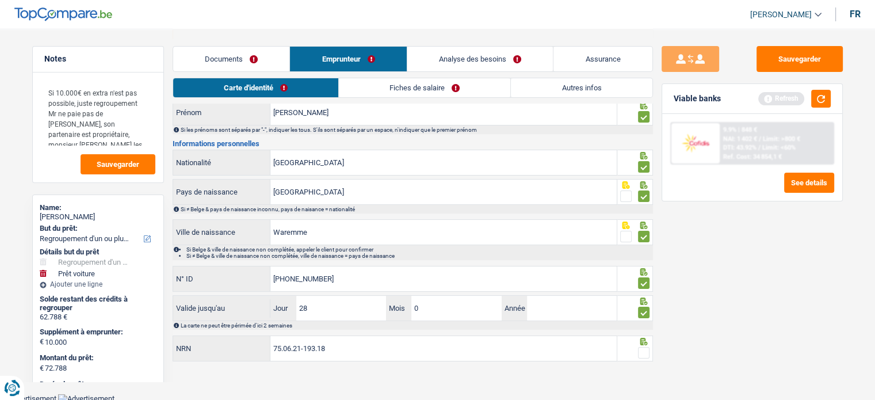
type input "03"
type input "2028"
click at [645, 352] on span at bounding box center [644, 353] width 12 height 12
click at [0, 0] on input "radio" at bounding box center [0, 0] width 0 height 0
click at [407, 90] on link "Fiches de salaire" at bounding box center [426, 87] width 172 height 19
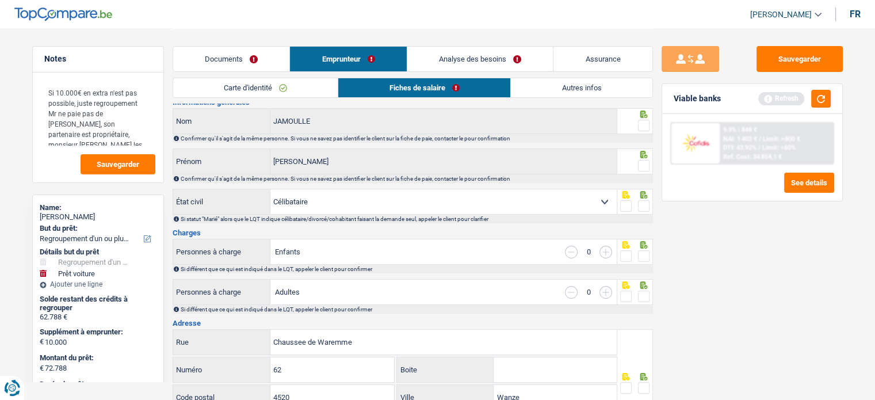
scroll to position [0, 0]
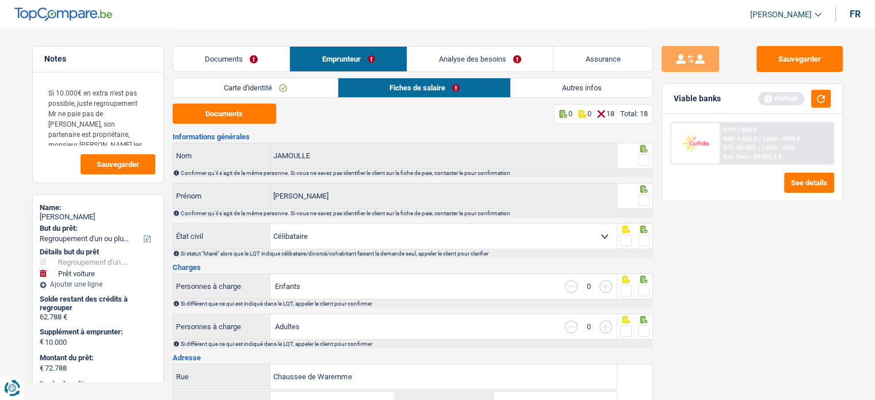
click at [644, 153] on div at bounding box center [644, 160] width 12 height 14
click at [644, 158] on span at bounding box center [644, 160] width 12 height 12
click at [0, 0] on input "radio" at bounding box center [0, 0] width 0 height 0
click at [642, 197] on span at bounding box center [644, 201] width 12 height 12
click at [0, 0] on input "radio" at bounding box center [0, 0] width 0 height 0
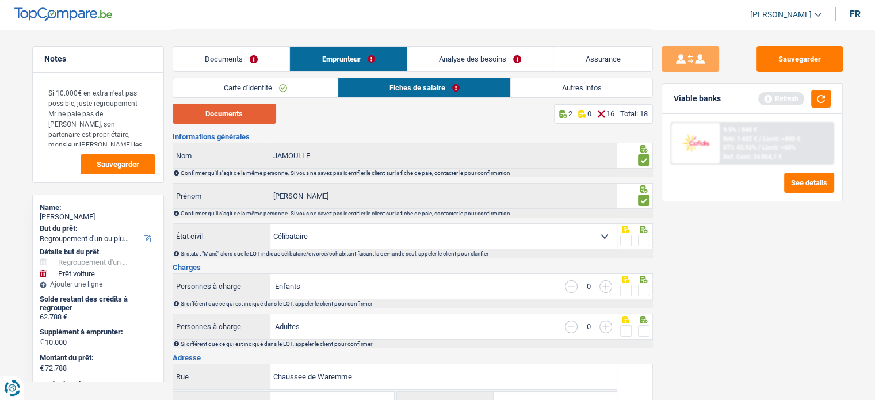
click at [254, 120] on button "Documents" at bounding box center [225, 114] width 104 height 20
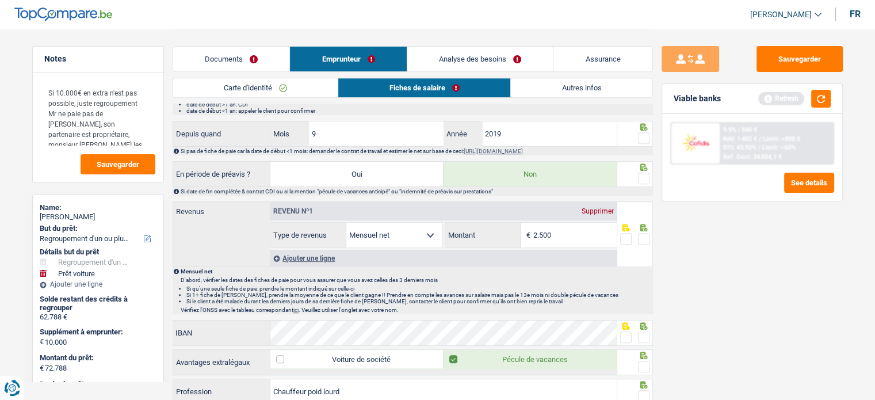
scroll to position [576, 0]
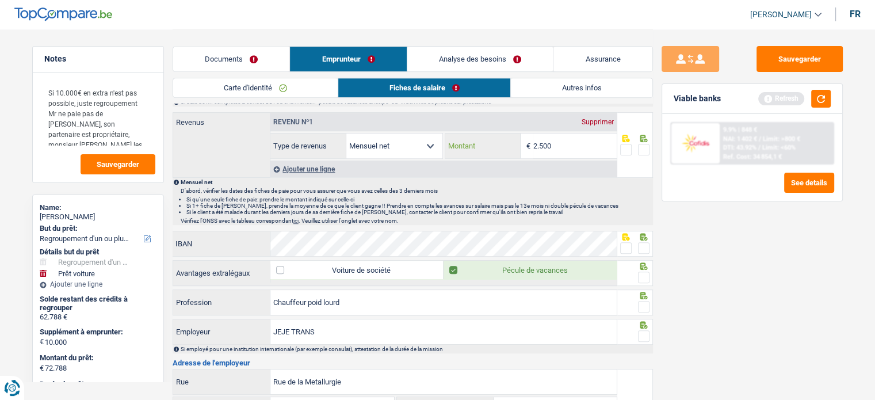
click at [564, 134] on input "2.500" at bounding box center [575, 146] width 83 height 25
drag, startPoint x: 567, startPoint y: 135, endPoint x: 484, endPoint y: 136, distance: 82.9
click at [484, 136] on div "2.500 € Montant" at bounding box center [531, 146] width 172 height 25
type input "2.409"
click at [642, 151] on span at bounding box center [644, 150] width 12 height 12
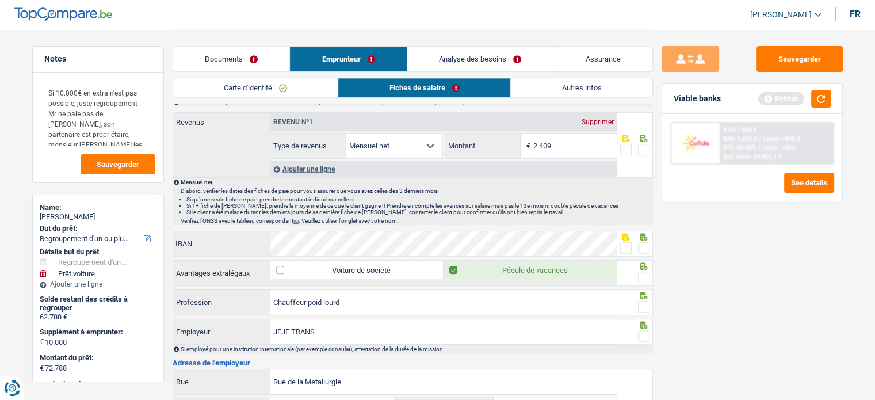
click at [0, 0] on input "radio" at bounding box center [0, 0] width 0 height 0
drag, startPoint x: 628, startPoint y: 233, endPoint x: 641, endPoint y: 269, distance: 37.9
click at [628, 233] on icon at bounding box center [626, 236] width 12 height 7
click at [623, 241] on div at bounding box center [626, 248] width 12 height 14
click at [623, 246] on span at bounding box center [626, 248] width 12 height 12
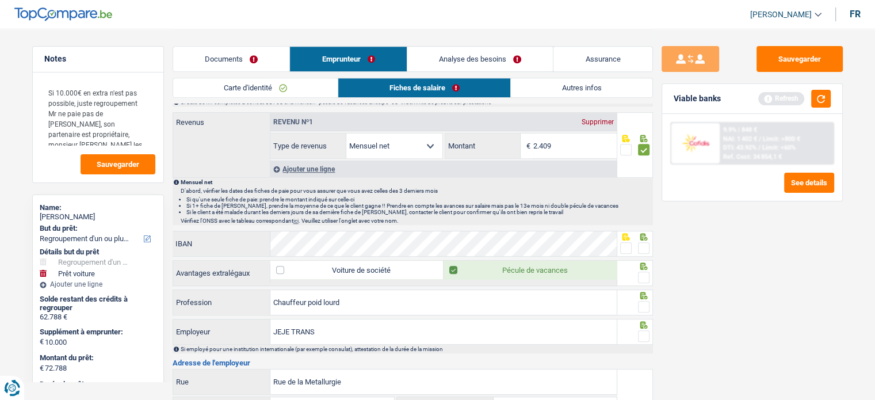
click at [0, 0] on input "radio" at bounding box center [0, 0] width 0 height 0
click at [645, 274] on span at bounding box center [644, 278] width 12 height 12
click at [0, 0] on input "radio" at bounding box center [0, 0] width 0 height 0
click at [649, 301] on span at bounding box center [644, 307] width 12 height 12
click at [0, 0] on input "radio" at bounding box center [0, 0] width 0 height 0
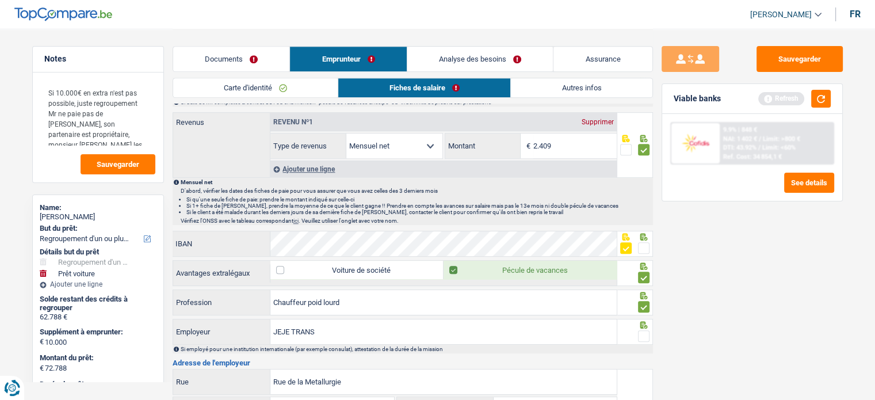
click at [648, 322] on icon at bounding box center [644, 324] width 12 height 7
click at [644, 330] on span at bounding box center [644, 336] width 12 height 12
click at [0, 0] on input "radio" at bounding box center [0, 0] width 0 height 0
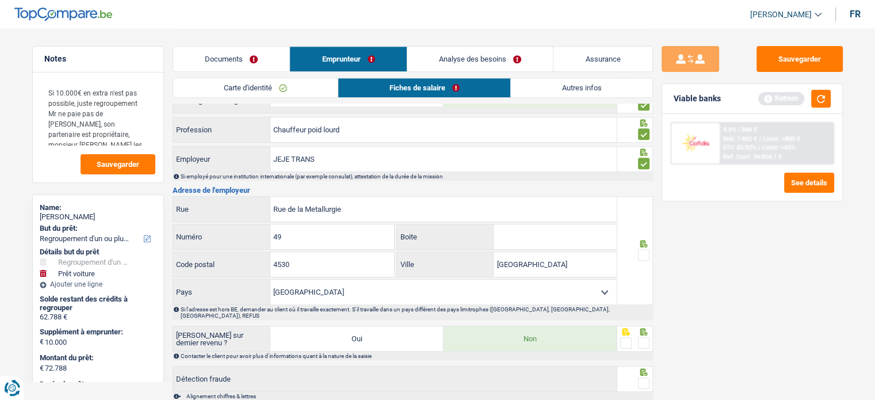
drag, startPoint x: 649, startPoint y: 246, endPoint x: 645, endPoint y: 172, distance: 74.9
click at [649, 249] on span at bounding box center [644, 255] width 12 height 12
click at [0, 0] on input "radio" at bounding box center [0, 0] width 0 height 0
drag, startPoint x: 650, startPoint y: 328, endPoint x: 645, endPoint y: 332, distance: 7.0
click at [649, 328] on div at bounding box center [636, 339] width 36 height 26
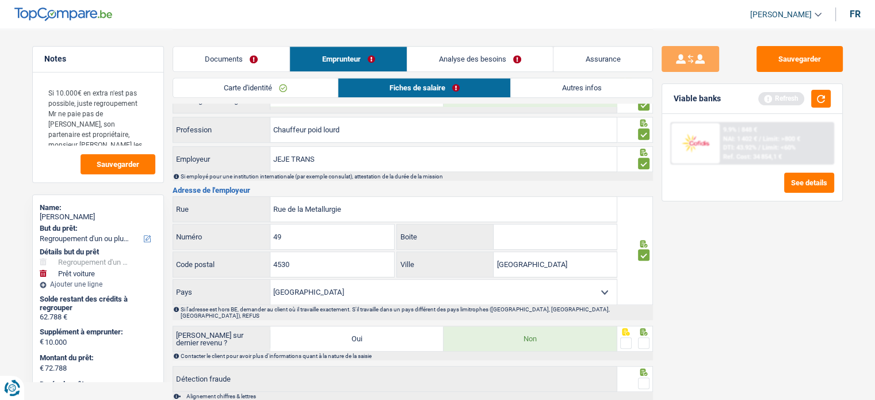
click at [645, 337] on span at bounding box center [644, 343] width 12 height 12
click at [0, 0] on input "radio" at bounding box center [0, 0] width 0 height 0
click at [641, 368] on icon at bounding box center [643, 371] width 7 height 7
click at [640, 378] on span at bounding box center [644, 384] width 12 height 12
click at [0, 0] on input "radio" at bounding box center [0, 0] width 0 height 0
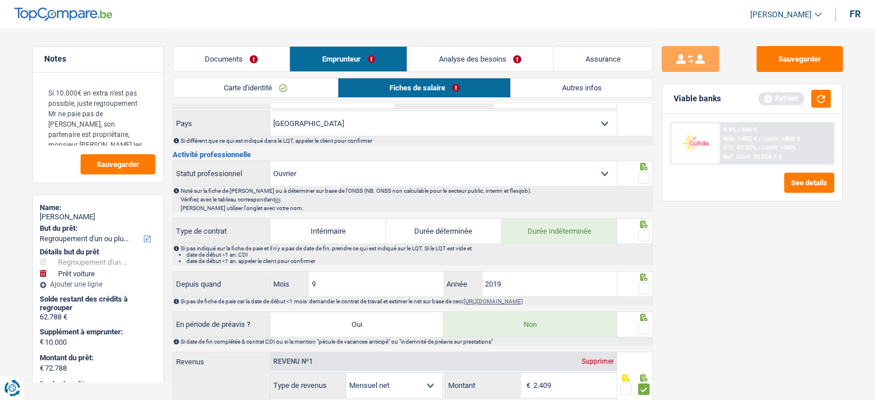
scroll to position [331, 0]
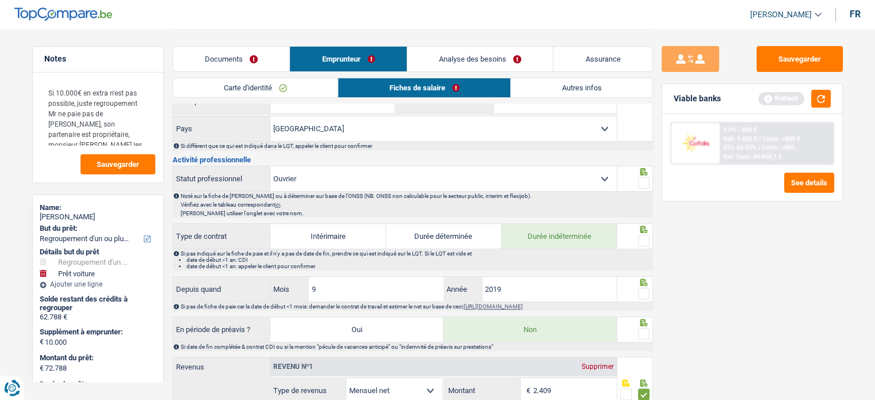
click at [640, 330] on span at bounding box center [644, 334] width 12 height 12
click at [0, 0] on input "radio" at bounding box center [0, 0] width 0 height 0
click at [643, 288] on span at bounding box center [644, 294] width 12 height 12
click at [0, 0] on input "radio" at bounding box center [0, 0] width 0 height 0
click at [649, 239] on span at bounding box center [644, 241] width 12 height 12
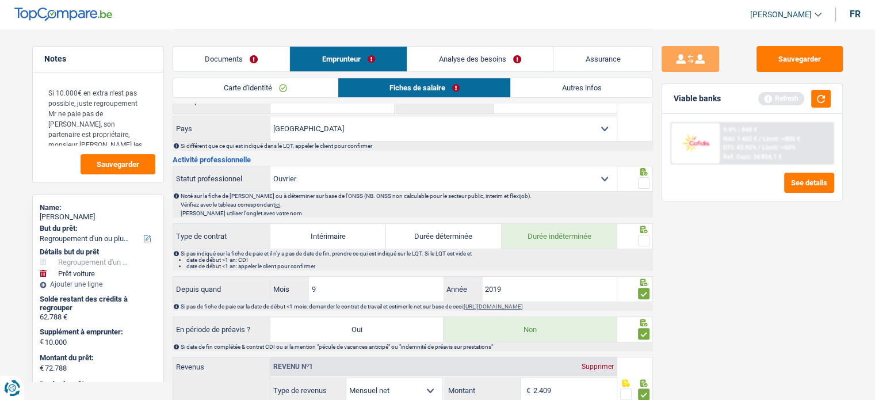
click at [0, 0] on input "radio" at bounding box center [0, 0] width 0 height 0
click at [642, 176] on div at bounding box center [644, 183] width 12 height 14
click at [647, 186] on div at bounding box center [644, 183] width 12 height 14
click at [647, 180] on span at bounding box center [644, 183] width 12 height 12
click at [0, 0] on input "radio" at bounding box center [0, 0] width 0 height 0
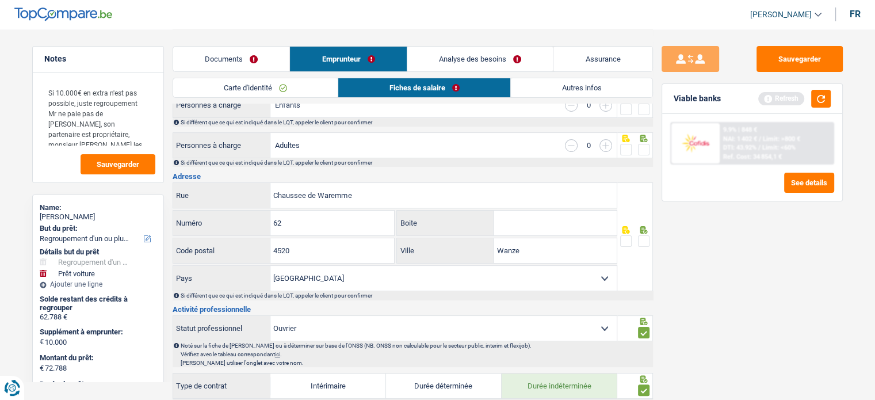
scroll to position [101, 0]
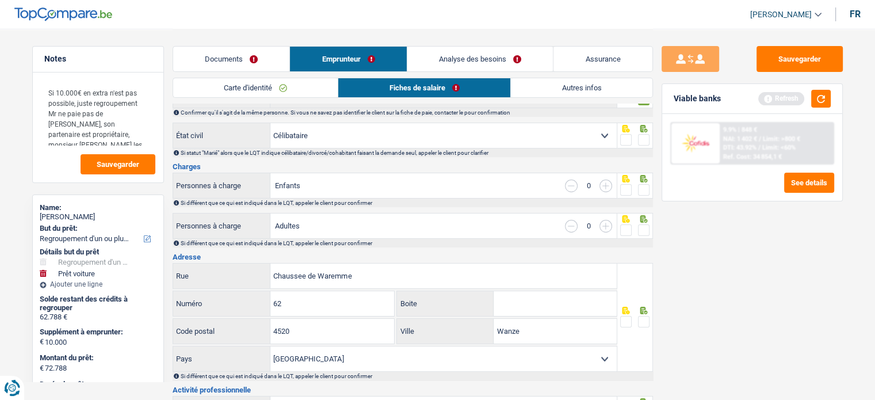
click at [642, 317] on span at bounding box center [644, 322] width 12 height 12
click at [0, 0] on input "radio" at bounding box center [0, 0] width 0 height 0
click at [640, 228] on span at bounding box center [644, 230] width 12 height 12
click at [0, 0] on input "radio" at bounding box center [0, 0] width 0 height 0
click at [641, 193] on span at bounding box center [644, 190] width 12 height 12
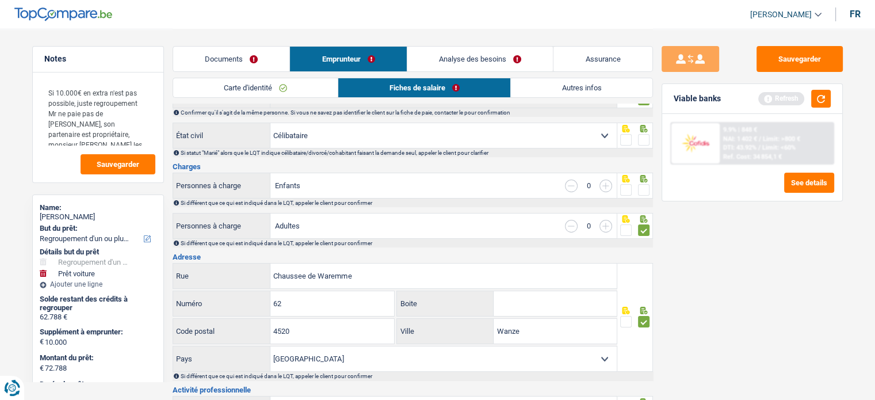
click at [0, 0] on input "radio" at bounding box center [0, 0] width 0 height 0
click at [642, 136] on span at bounding box center [644, 140] width 12 height 12
click at [0, 0] on input "radio" at bounding box center [0, 0] width 0 height 0
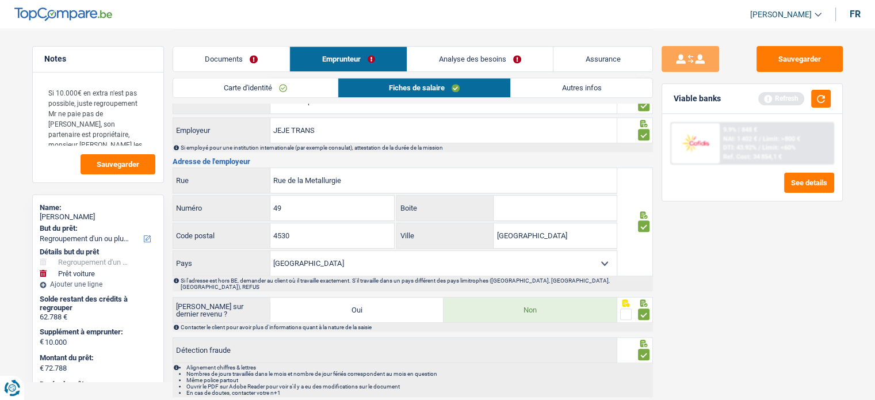
scroll to position [805, 0]
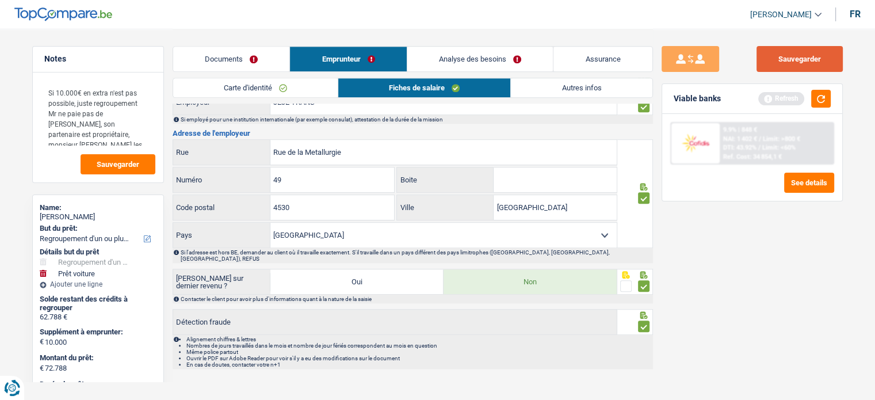
click at [790, 56] on button "Sauvegarder" at bounding box center [800, 59] width 86 height 26
click at [825, 106] on button "button" at bounding box center [821, 99] width 20 height 18
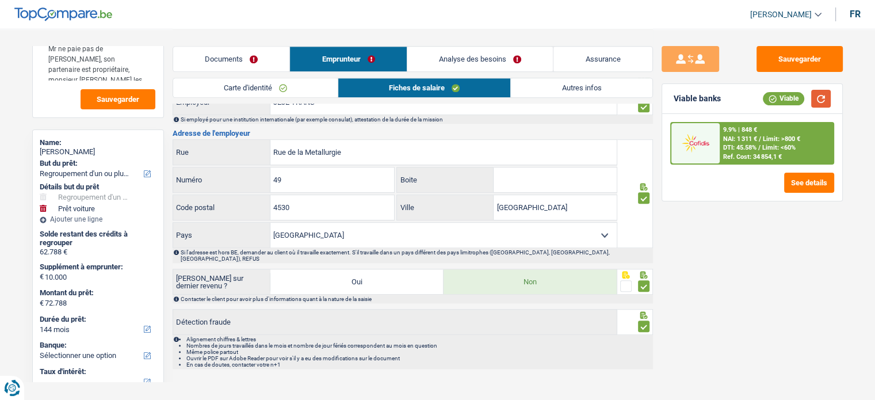
scroll to position [115, 0]
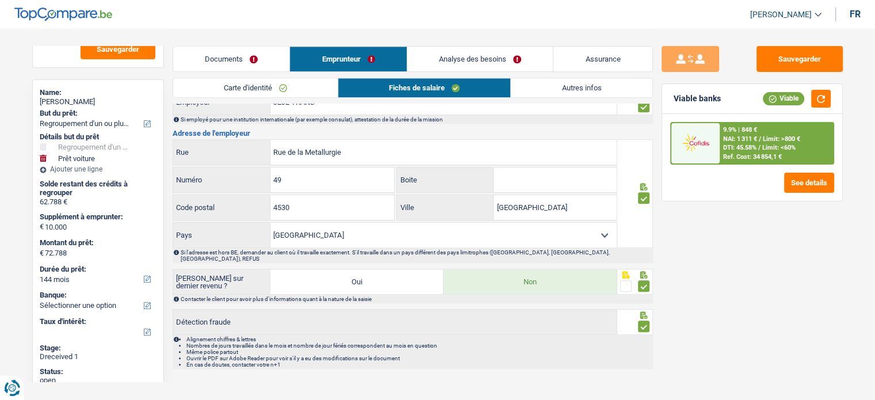
click at [474, 66] on link "Analyse des besoins" at bounding box center [480, 59] width 146 height 25
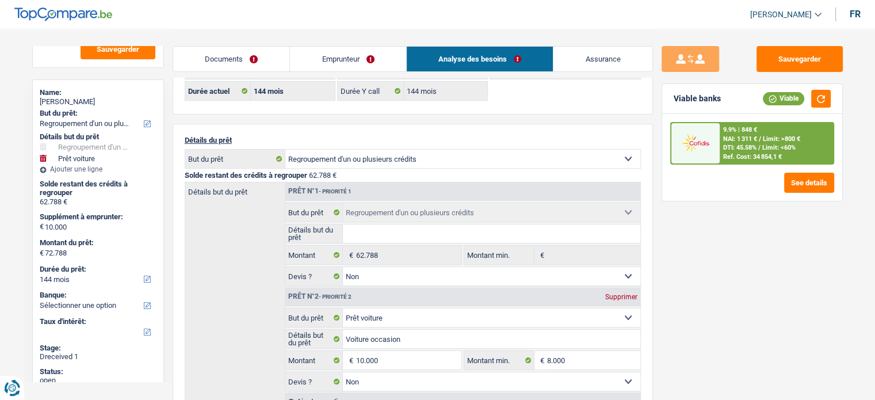
scroll to position [0, 0]
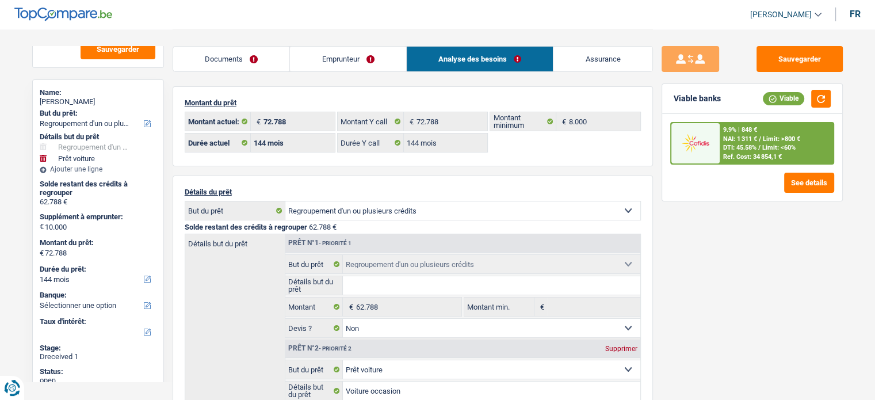
click at [346, 55] on link "Emprunteur" at bounding box center [348, 59] width 116 height 25
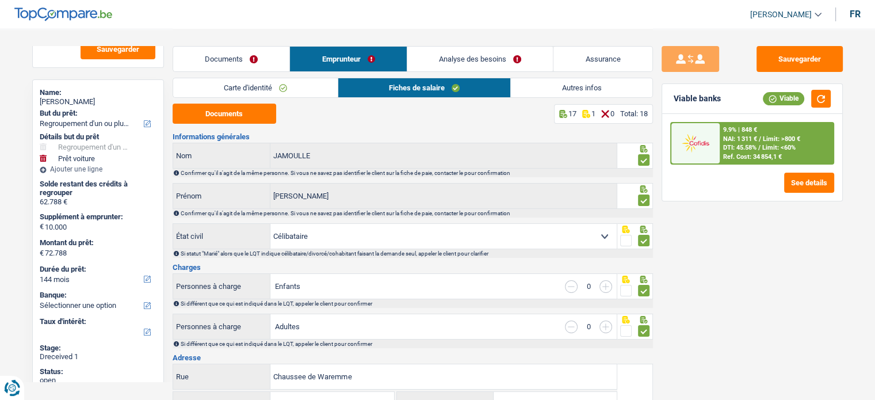
click at [759, 148] on span "/" at bounding box center [760, 147] width 2 height 7
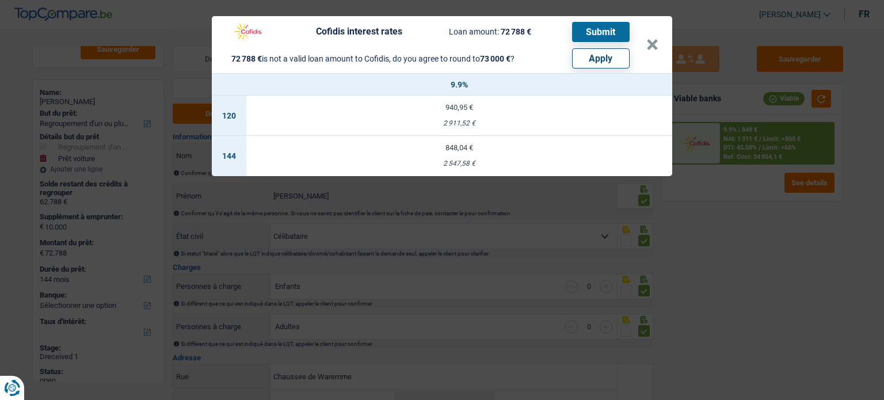
click at [607, 59] on button "Apply" at bounding box center [601, 58] width 58 height 20
type input "10.212"
type input "73.000"
select select "other"
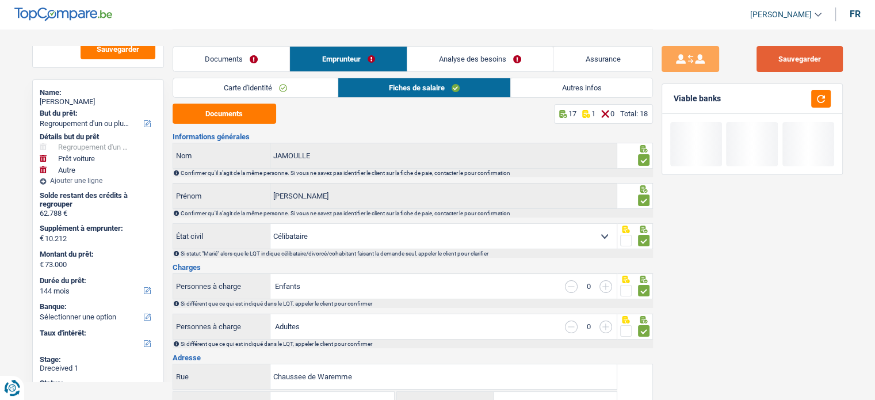
click at [815, 64] on button "Sauvegarder" at bounding box center [800, 59] width 86 height 26
click at [825, 90] on button "button" at bounding box center [821, 99] width 20 height 18
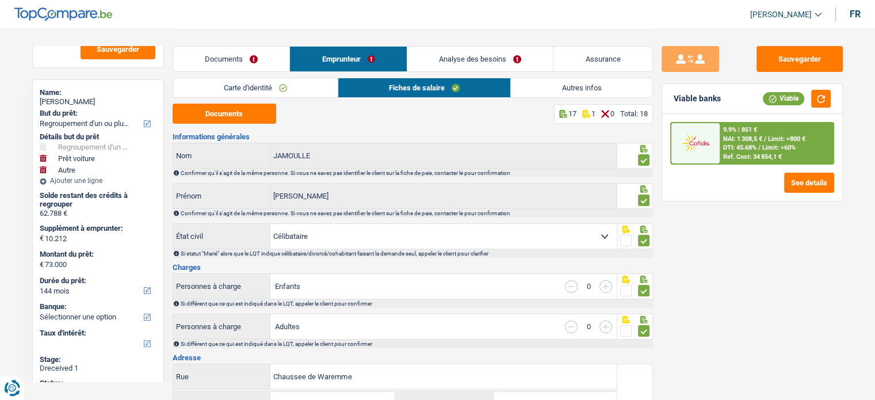
click at [757, 156] on div "Ref. Cost: 34 854,1 €" at bounding box center [752, 156] width 59 height 7
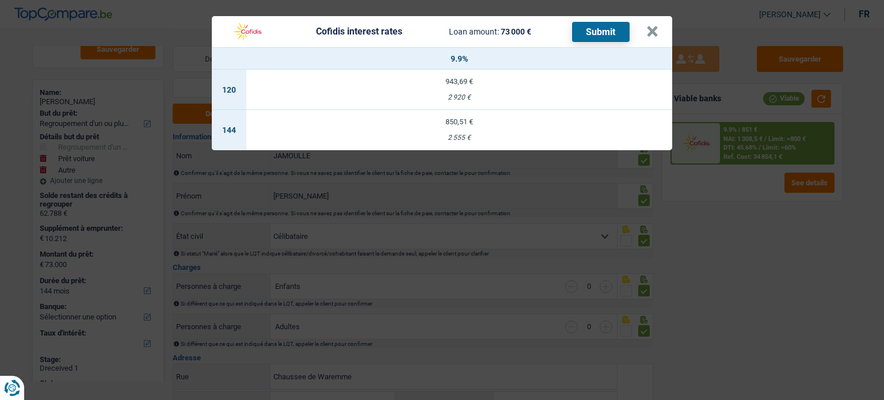
click at [470, 129] on td "850,51 € 2 555 €" at bounding box center [459, 130] width 426 height 40
select select "cofidis"
type input "9,90"
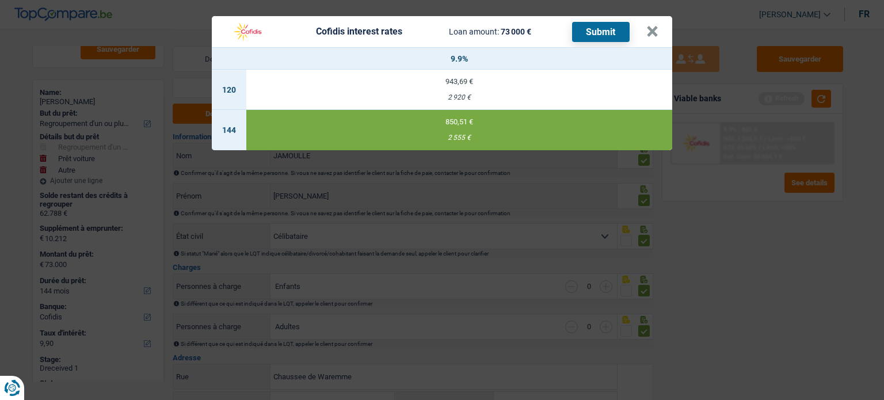
click at [601, 35] on button "Submit" at bounding box center [601, 32] width 58 height 20
click at [645, 32] on div "Cofidis interest rates Loan amount: 73 000 € Submit" at bounding box center [436, 32] width 421 height 22
click at [647, 33] on button "×" at bounding box center [652, 32] width 12 height 12
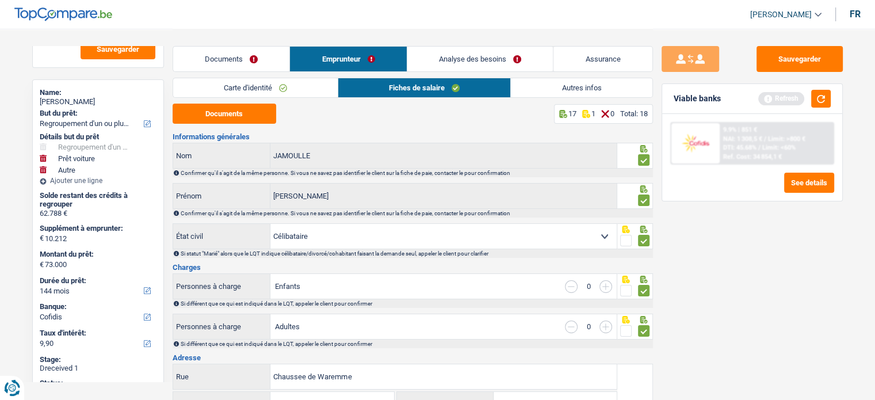
click at [203, 64] on link "Documents" at bounding box center [231, 59] width 117 height 25
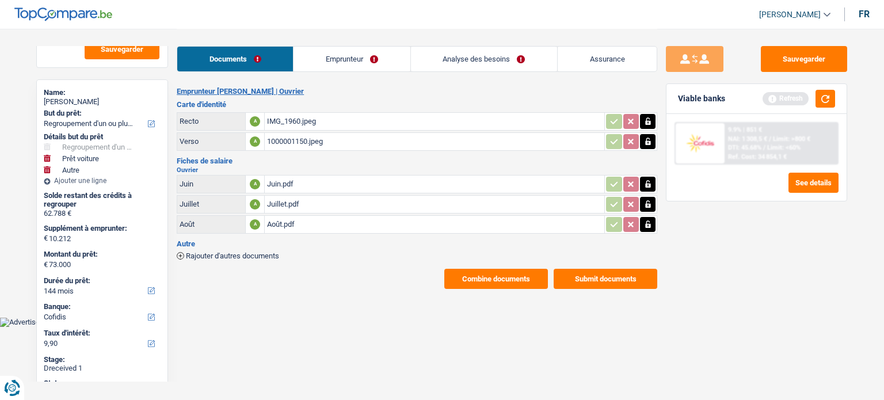
click at [500, 273] on button "Combine documents" at bounding box center [496, 279] width 104 height 20
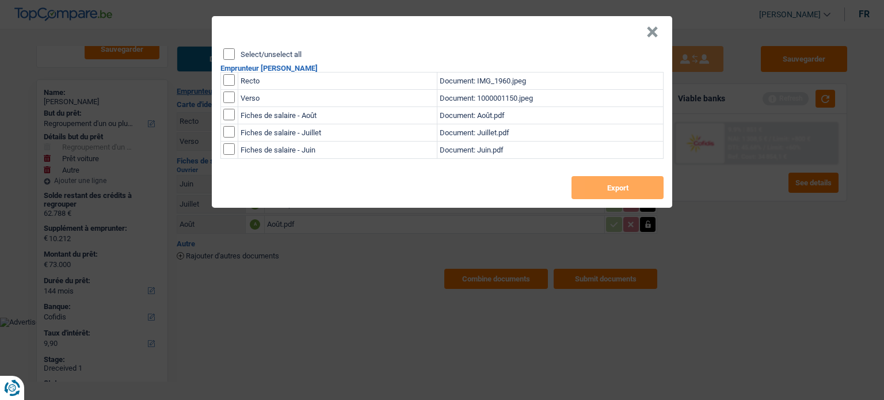
click at [233, 51] on input "Select/unselect all" at bounding box center [229, 54] width 12 height 12
checkbox input "true"
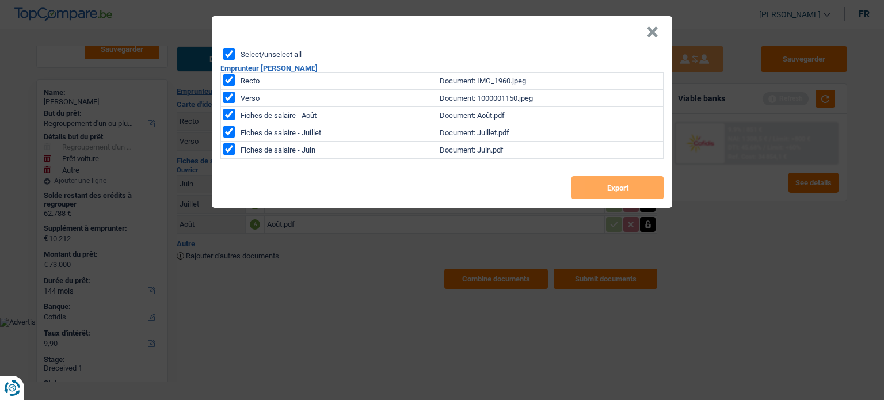
checkbox input "true"
click at [629, 186] on button "Export" at bounding box center [617, 187] width 92 height 23
click at [651, 32] on button "×" at bounding box center [652, 32] width 12 height 12
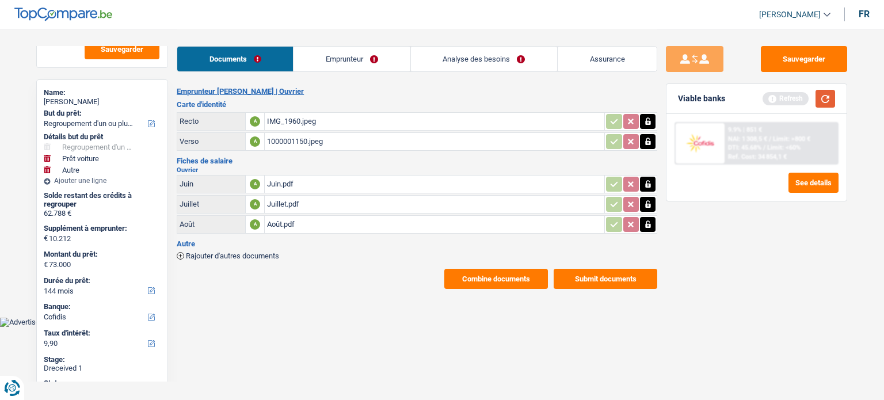
click at [823, 105] on button "button" at bounding box center [826, 99] width 20 height 18
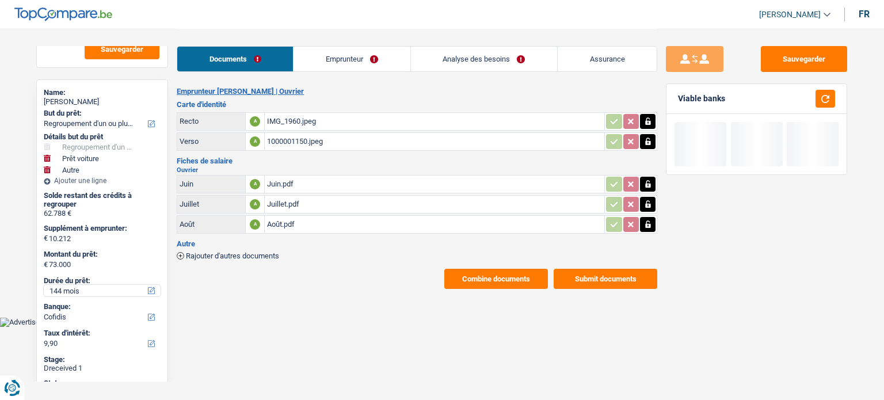
click at [74, 290] on select "12 mois 18 mois 24 mois 30 mois 36 mois 42 mois 48 mois 60 mois 72 mois 84 mois…" at bounding box center [102, 291] width 117 height 12
select select "120"
click at [44, 285] on select "12 mois 18 mois 24 mois 30 mois 36 mois 42 mois 48 mois 60 mois 72 mois 84 mois…" at bounding box center [102, 291] width 117 height 12
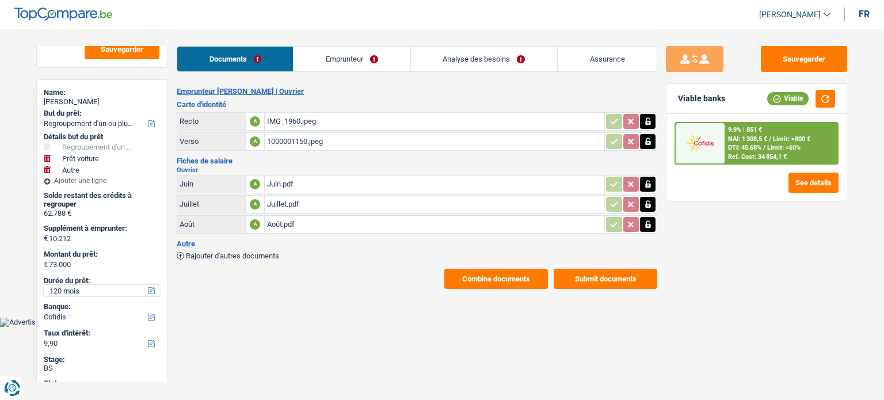
click at [74, 292] on select "12 mois 18 mois 24 mois 30 mois 36 mois 42 mois 48 mois 60 mois 72 mois 84 mois…" at bounding box center [102, 291] width 117 height 12
click at [44, 285] on select "12 mois 18 mois 24 mois 30 mois 36 mois 42 mois 48 mois 60 mois 72 mois 84 mois…" at bounding box center [102, 291] width 117 height 12
click at [828, 105] on button "button" at bounding box center [826, 99] width 20 height 18
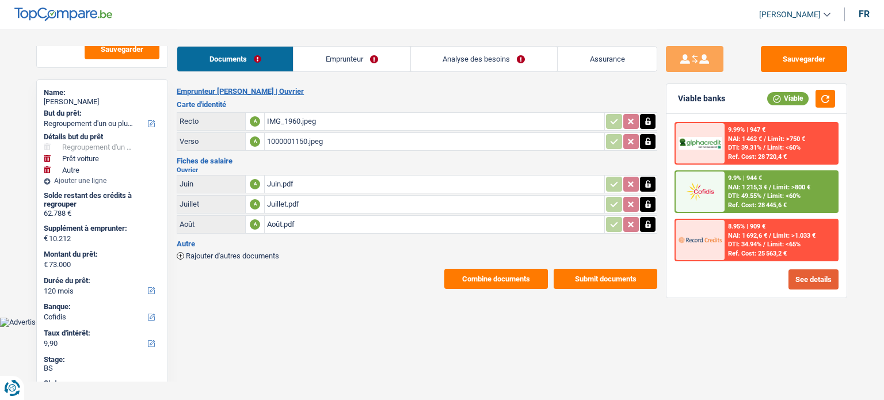
click at [814, 273] on button "See details" at bounding box center [813, 279] width 50 height 20
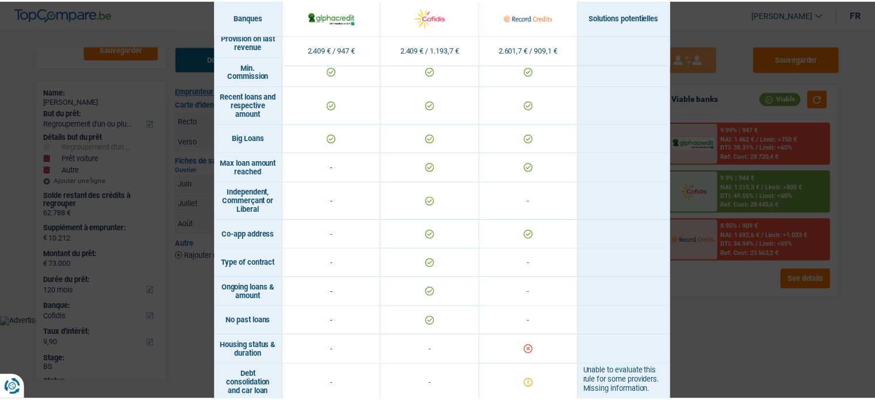
scroll to position [757, 0]
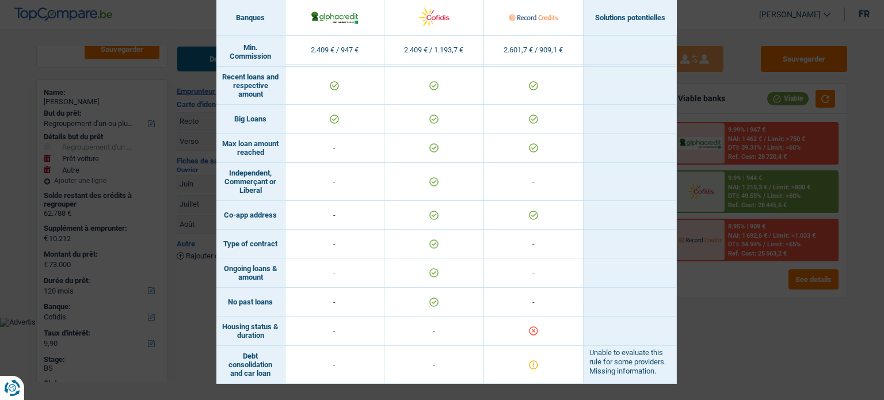
click at [706, 312] on div "Banks conditions × Banques Solutions potentielles Revenus / Charges 2.409 € / 9…" at bounding box center [442, 200] width 884 height 400
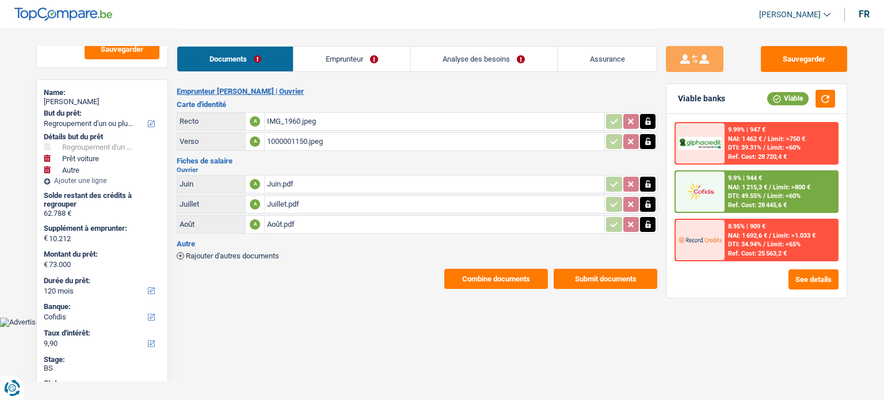
click at [389, 46] on li "Emprunteur" at bounding box center [351, 59] width 117 height 26
click at [444, 62] on link "Analyse des besoins" at bounding box center [484, 59] width 146 height 25
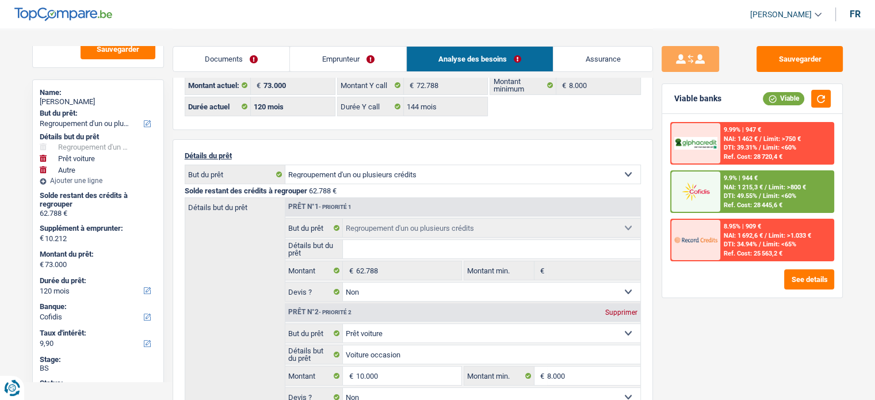
scroll to position [173, 0]
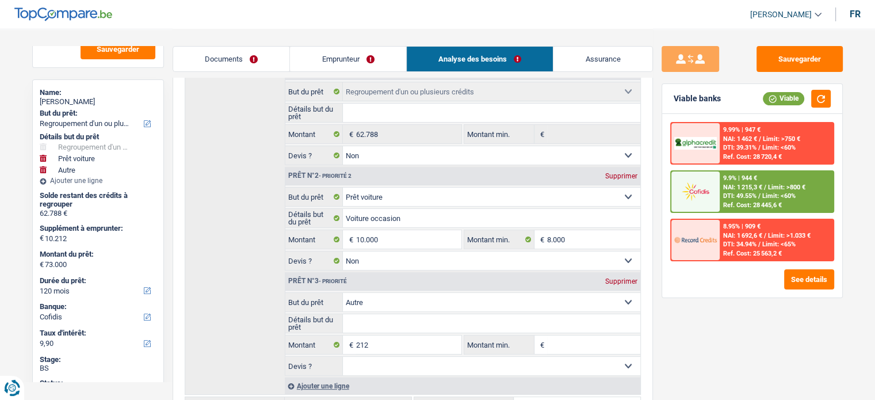
click at [610, 281] on div "Supprimer" at bounding box center [622, 281] width 38 height 7
type input "10.000"
type input "72.788"
select select "144"
type input "72.788"
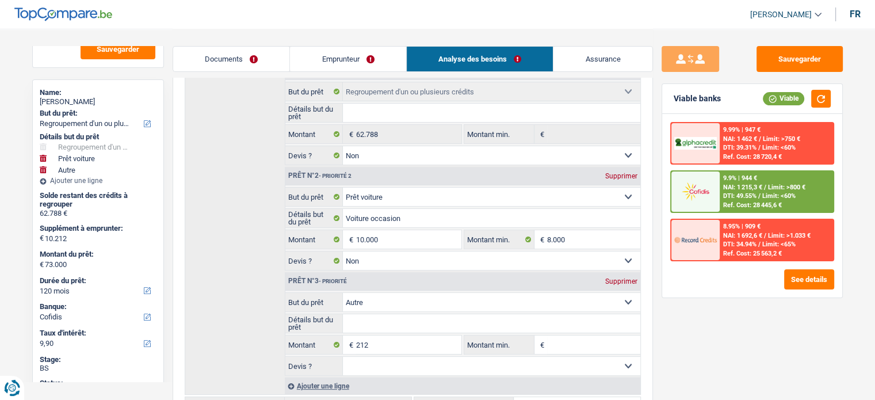
select select "144"
type input "72.788"
select select "144"
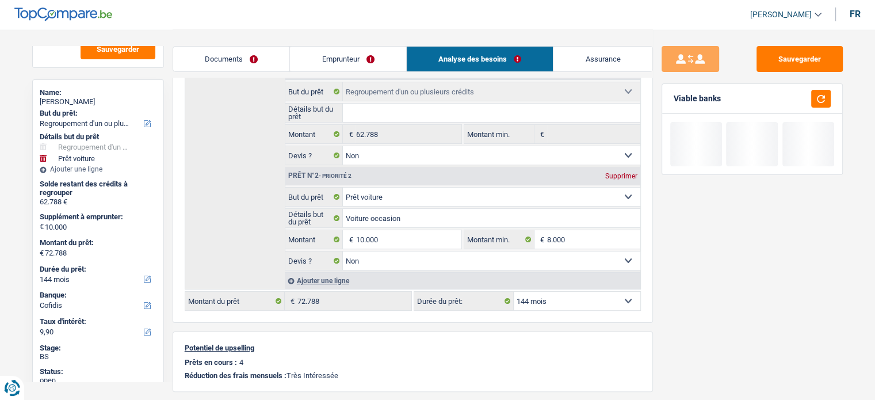
click at [619, 178] on div "Prêt n°2 - Priorité 2 Supprimer" at bounding box center [462, 176] width 355 height 18
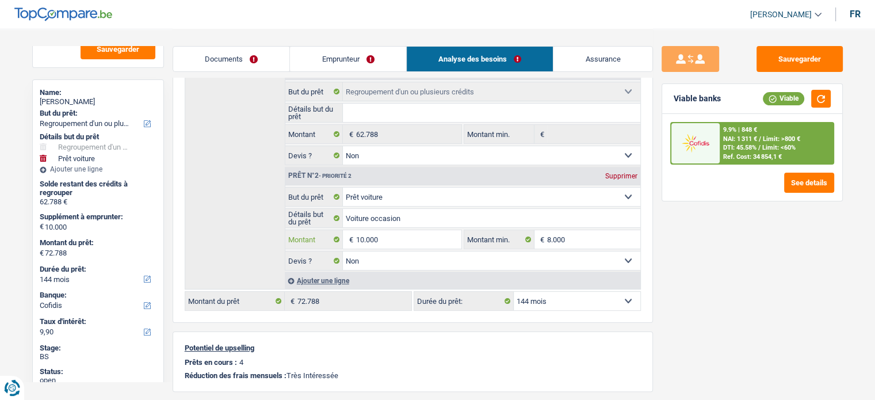
click at [451, 230] on input "10.000" at bounding box center [408, 239] width 105 height 18
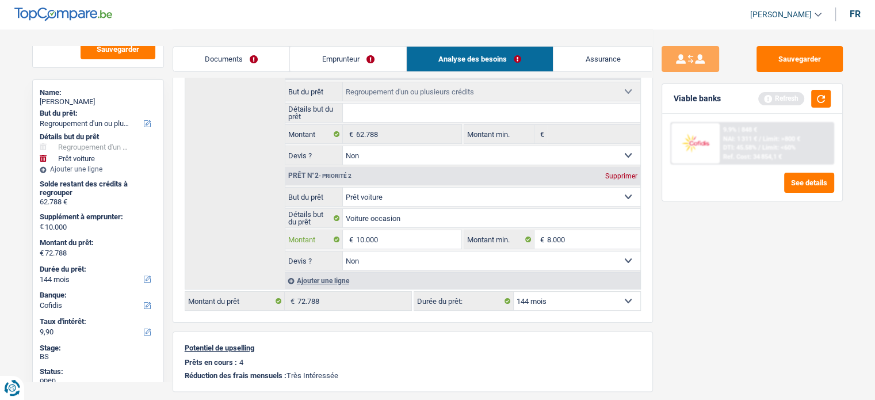
click at [369, 234] on input "10.000" at bounding box center [408, 239] width 105 height 18
type input "0"
type input "62.788"
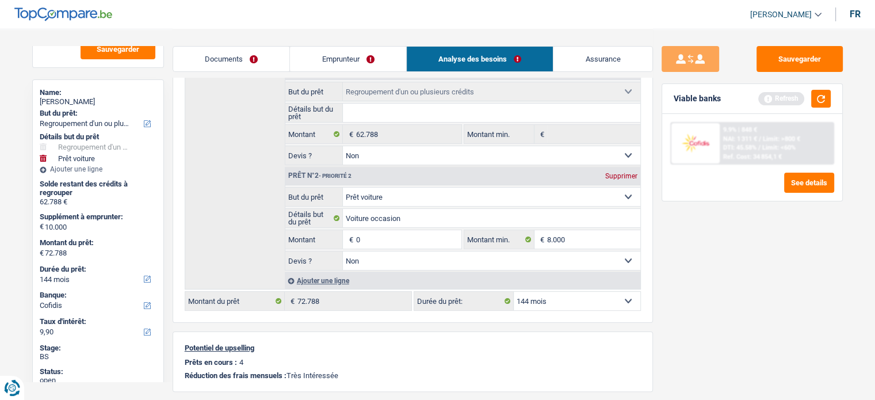
type input "62.788"
click at [721, 312] on div "Sauvegarder Viable banks Refresh 9.9% | 848 € NAI: 1 311 € / Limit: >800 € DTI:…" at bounding box center [752, 214] width 199 height 336
click at [819, 96] on button "button" at bounding box center [821, 99] width 20 height 18
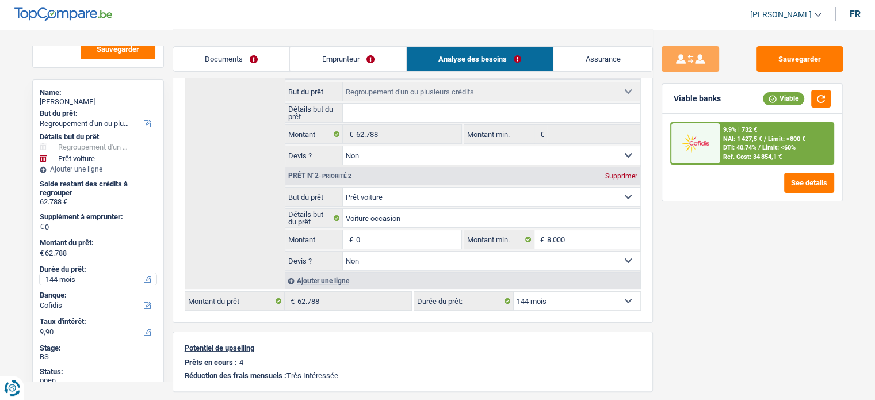
click at [94, 273] on select "12 mois 18 mois 24 mois 30 mois 36 mois 42 mois 48 mois 60 mois 72 mois 84 mois…" at bounding box center [98, 279] width 117 height 12
select select "120"
click at [40, 273] on select "12 mois 18 mois 24 mois 30 mois 36 mois 42 mois 48 mois 60 mois 72 mois 84 mois…" at bounding box center [98, 279] width 117 height 12
select select "120"
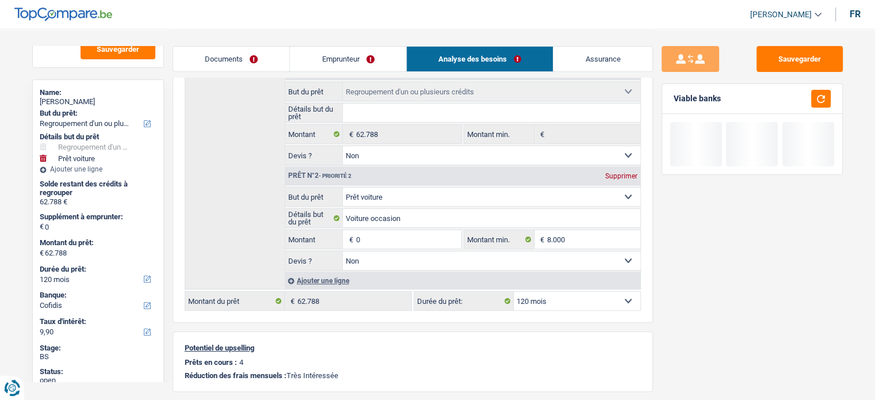
click at [756, 370] on div "Sauvegarder Viable banks" at bounding box center [752, 214] width 199 height 336
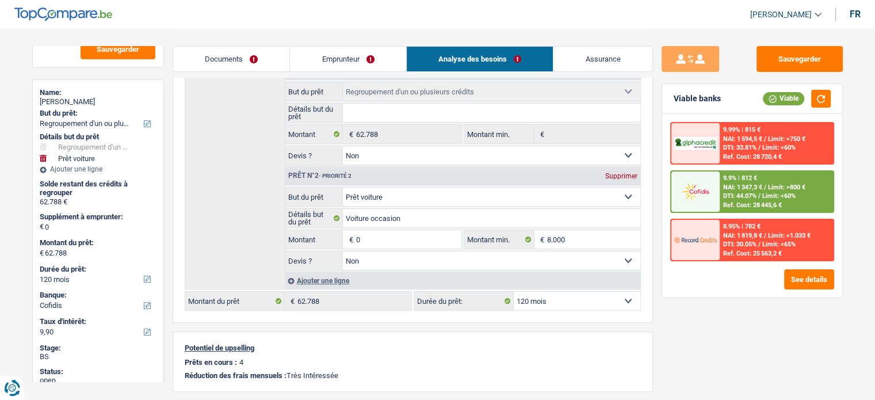
scroll to position [58, 0]
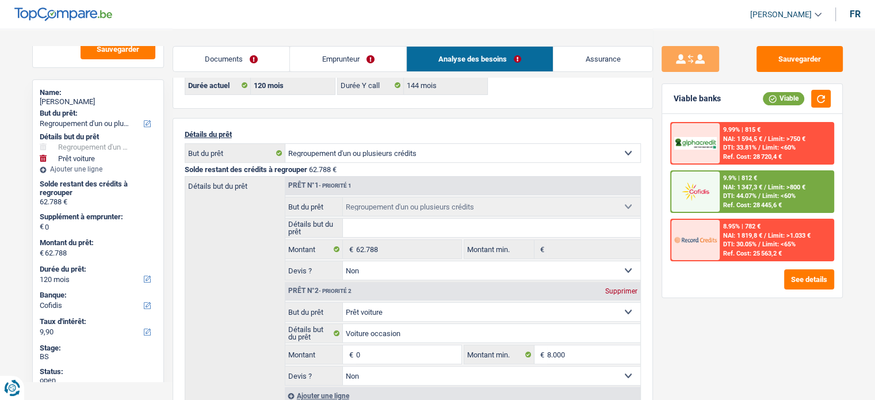
click at [383, 59] on link "Emprunteur" at bounding box center [348, 59] width 116 height 25
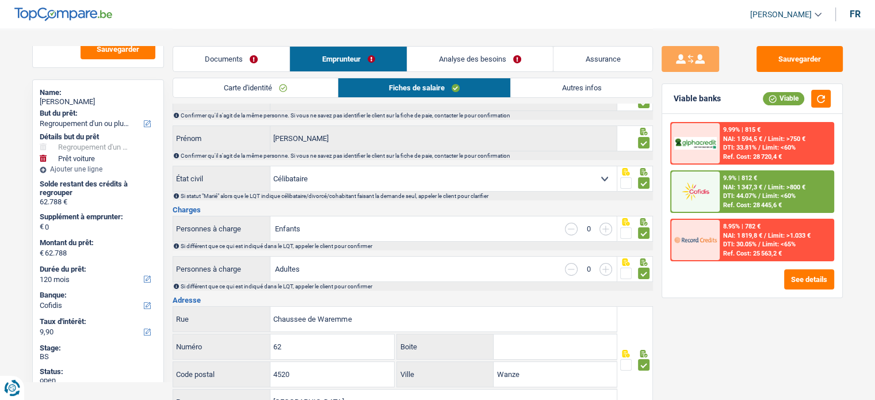
click at [587, 83] on link "Autres infos" at bounding box center [581, 87] width 141 height 19
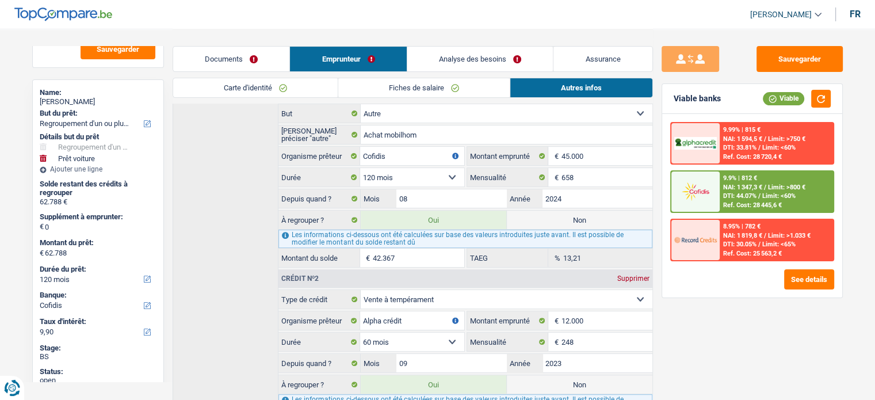
scroll to position [288, 0]
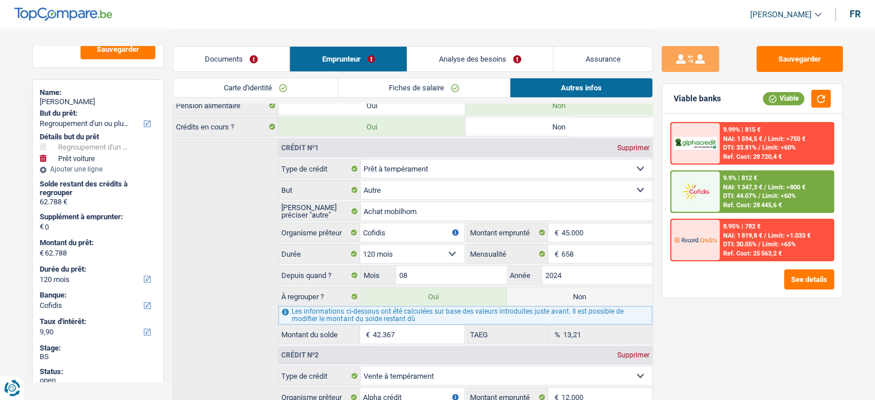
click at [244, 59] on link "Documents" at bounding box center [231, 59] width 117 height 25
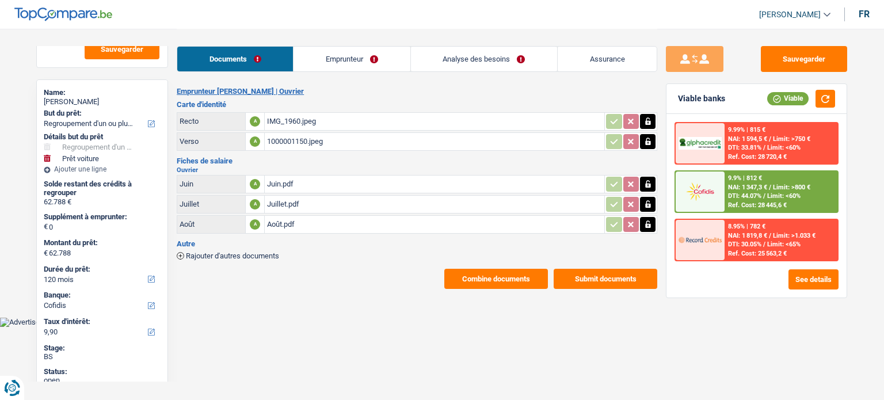
click at [331, 63] on link "Emprunteur" at bounding box center [352, 59] width 116 height 25
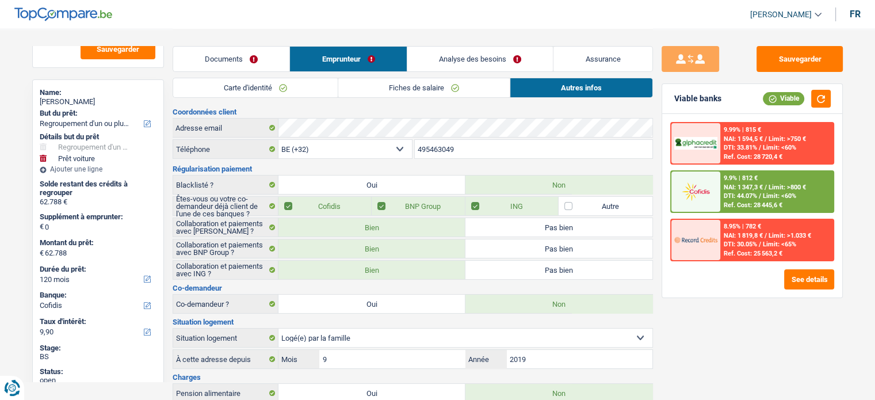
click at [244, 90] on link "Carte d'identité" at bounding box center [255, 87] width 165 height 19
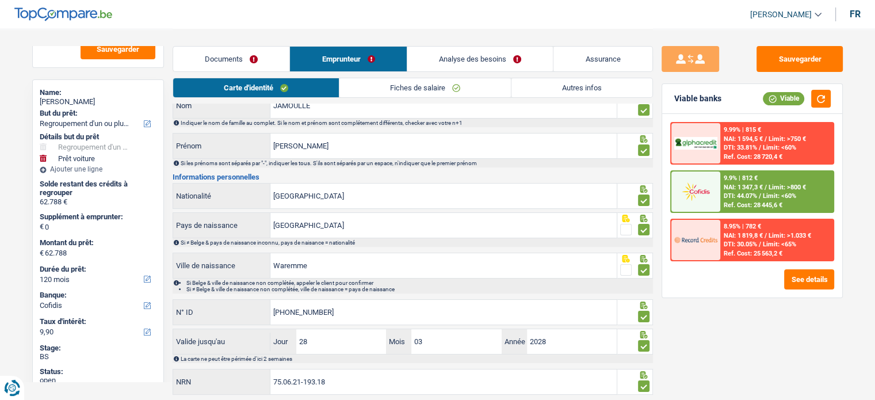
scroll to position [83, 0]
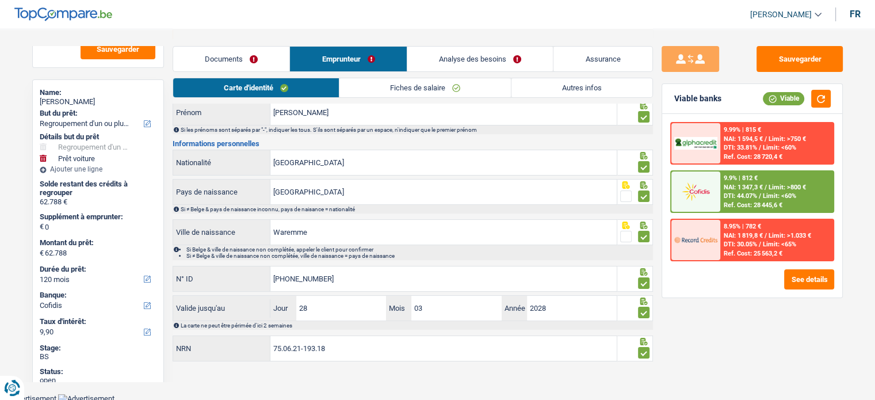
click at [411, 86] on link "Fiches de salaire" at bounding box center [426, 87] width 172 height 19
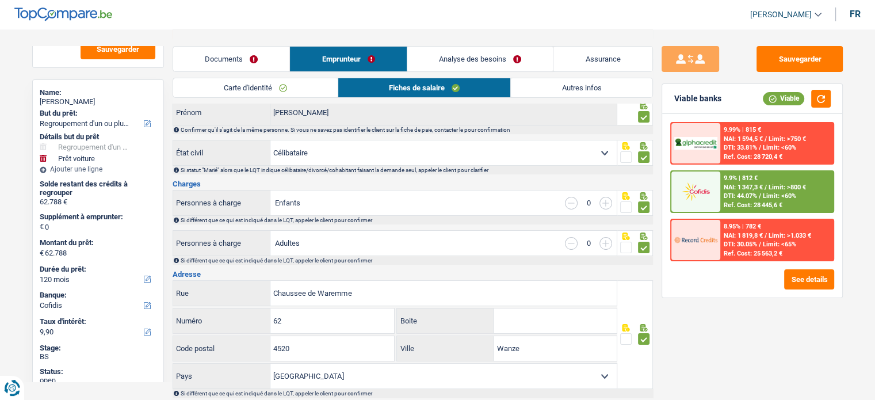
click at [565, 91] on link "Autres infos" at bounding box center [581, 87] width 141 height 19
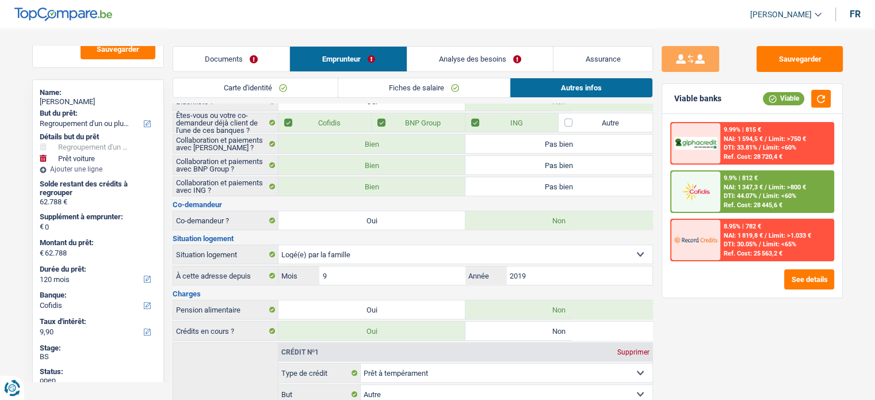
click at [460, 67] on link "Analyse des besoins" at bounding box center [480, 59] width 146 height 25
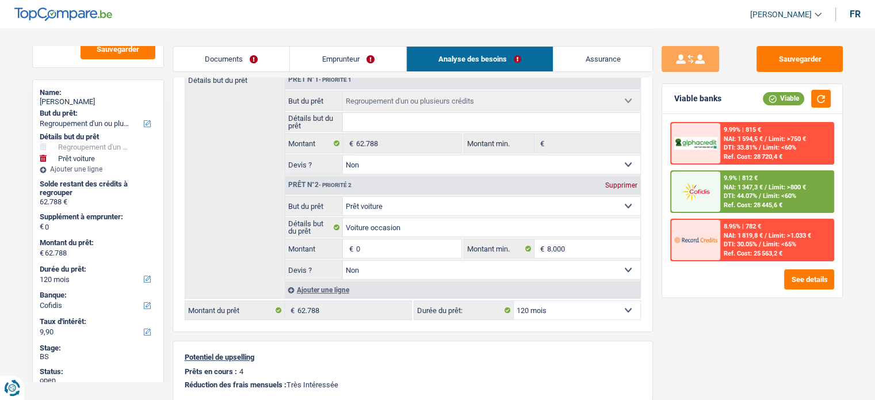
scroll to position [199, 0]
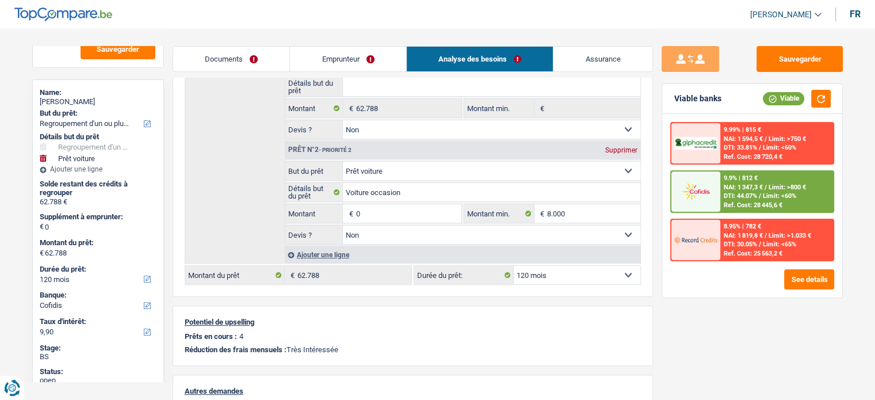
click at [349, 211] on span "€" at bounding box center [349, 213] width 13 height 18
click at [359, 211] on input "0" at bounding box center [408, 213] width 105 height 18
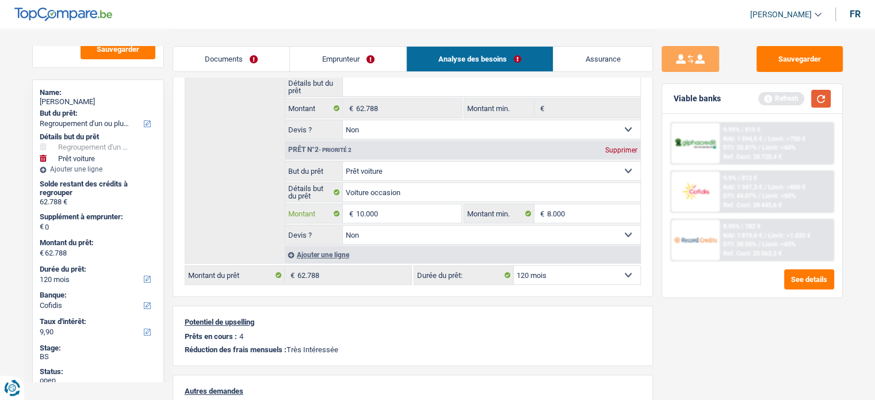
type input "10.000"
type input "72.788"
select select "144"
type input "72.788"
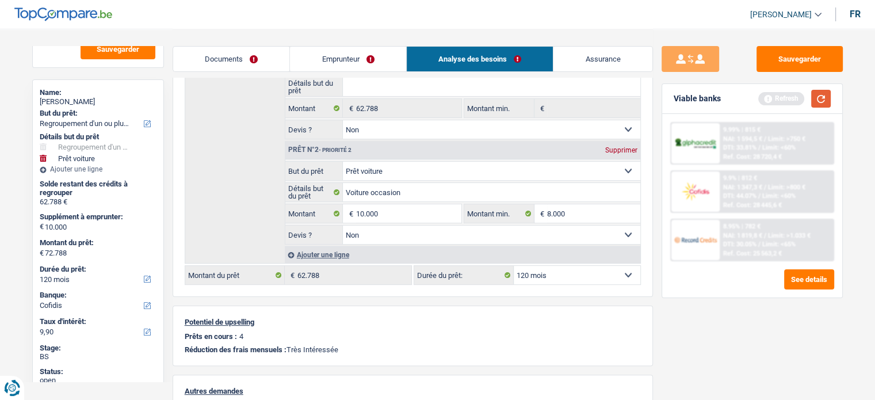
select select "144"
type input "72.788"
select select "144"
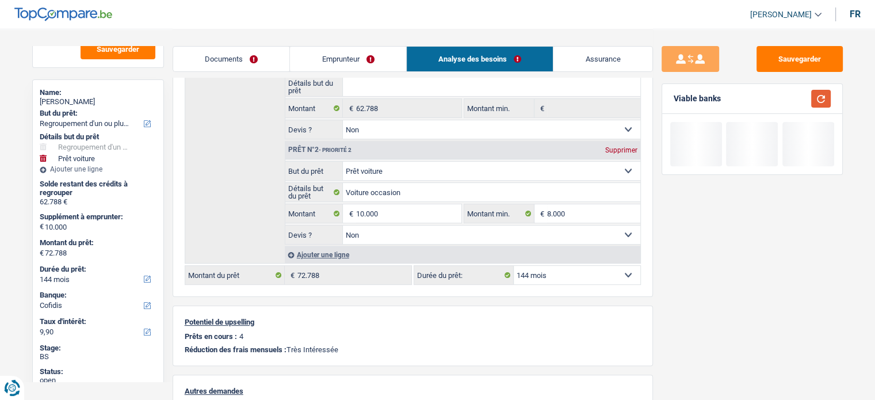
click at [824, 98] on button "button" at bounding box center [821, 99] width 20 height 18
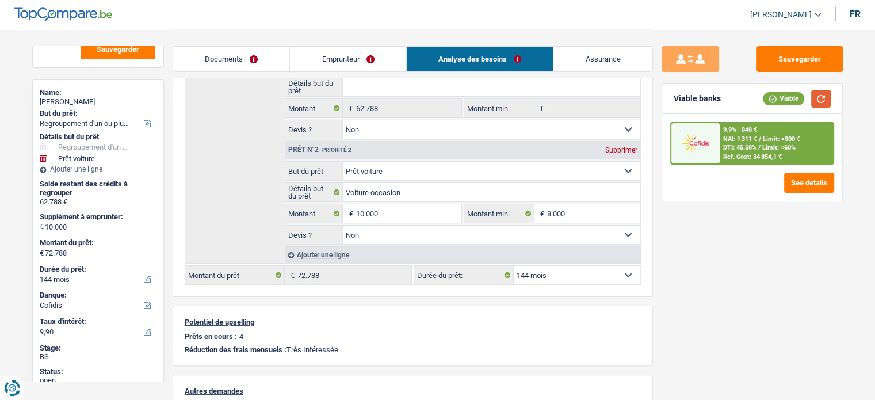
click at [821, 97] on button "button" at bounding box center [821, 99] width 20 height 18
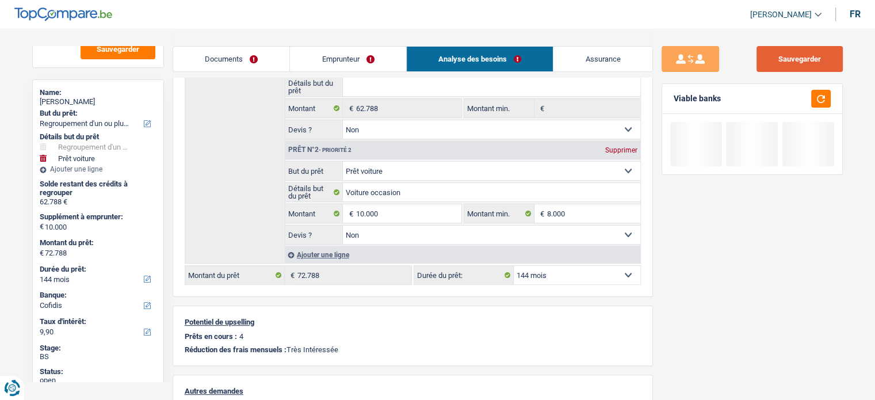
click at [799, 64] on button "Sauvegarder" at bounding box center [800, 59] width 86 height 26
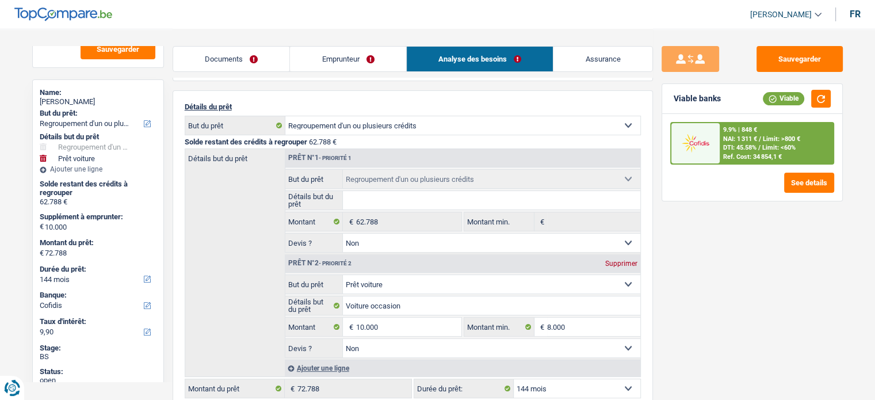
scroll to position [83, 0]
click at [243, 48] on link "Documents" at bounding box center [231, 59] width 117 height 25
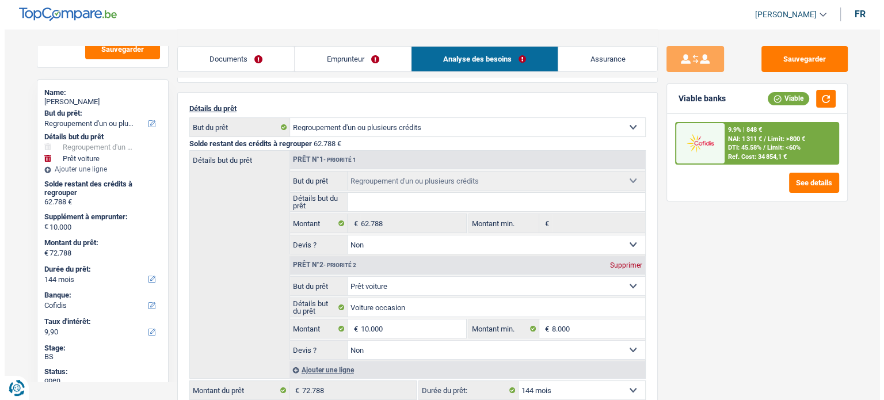
scroll to position [0, 0]
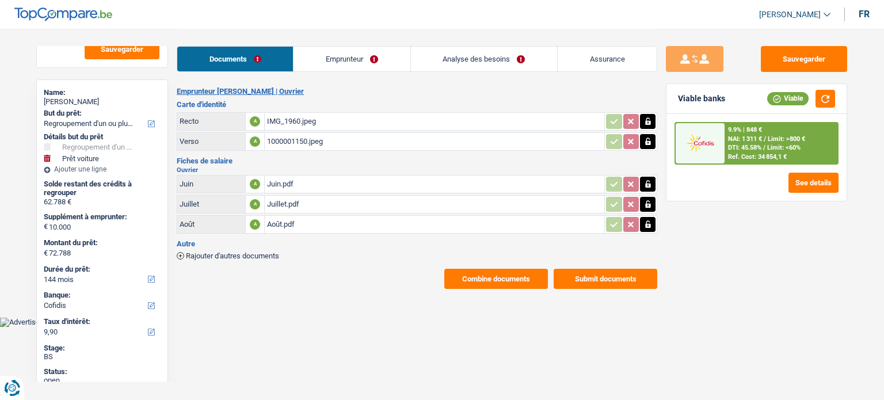
click at [607, 283] on button "Submit documents" at bounding box center [606, 279] width 104 height 20
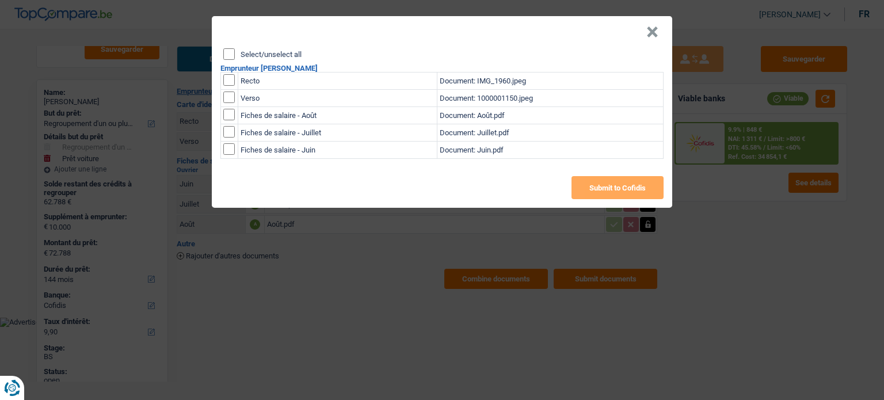
click at [226, 51] on input "Select/unselect all" at bounding box center [229, 54] width 12 height 12
checkbox input "true"
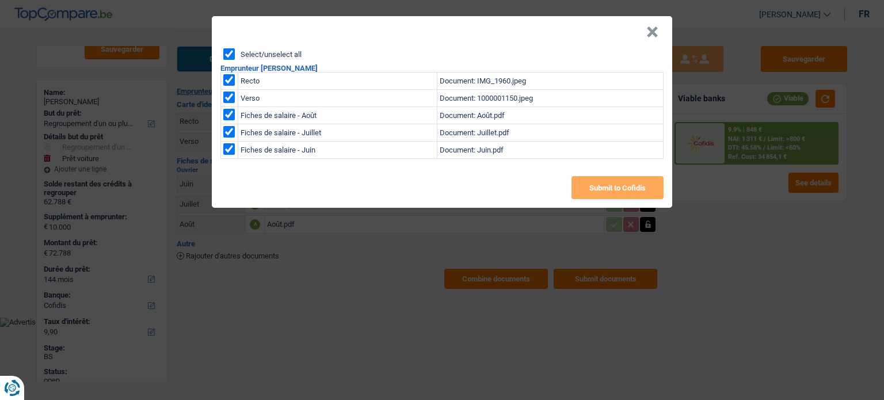
checkbox input "true"
click at [629, 181] on button "Submit to Cofidis" at bounding box center [617, 187] width 92 height 23
click at [653, 37] on button "×" at bounding box center [652, 32] width 12 height 12
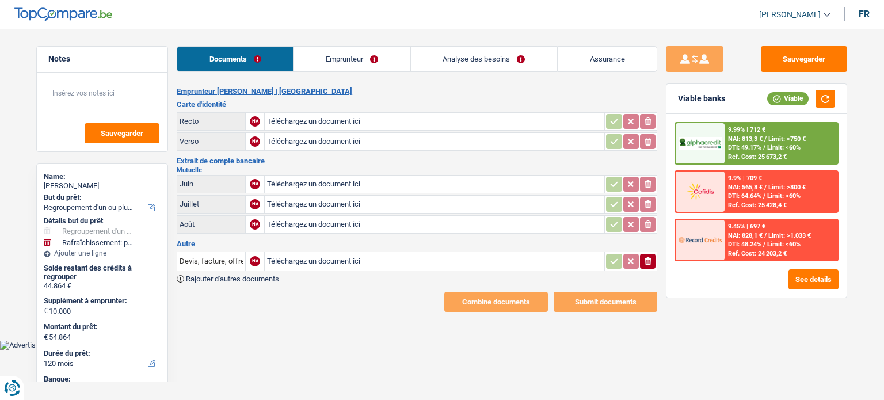
select select "refinancing"
select select "houseOrGarden"
select select "120"
select select "alphacredit"
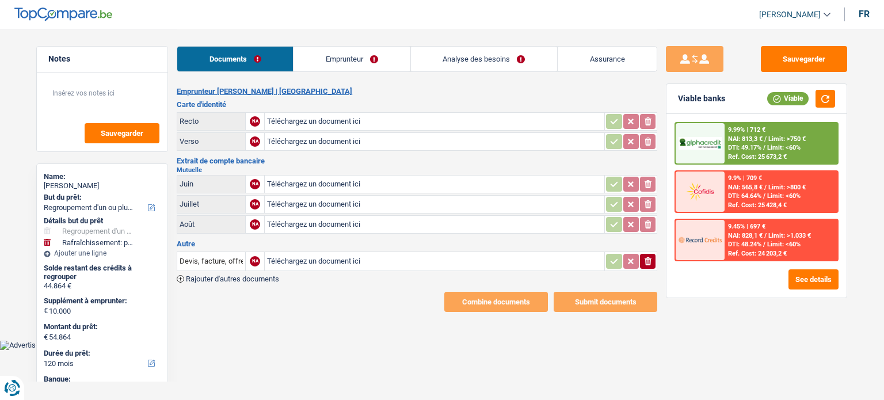
drag, startPoint x: 295, startPoint y: 209, endPoint x: 291, endPoint y: 216, distance: 7.7
click at [291, 216] on table "Juin NA Téléchargez un document ici ionicons-v5-e Juillet NA Téléchargez un doc…" at bounding box center [417, 204] width 481 height 62
click at [291, 222] on input "Téléchargez un document ici" at bounding box center [434, 224] width 335 height 17
type input "C:\fakepath\IMG_2613.jpeg"
click at [285, 204] on input "Téléchargez un document ici" at bounding box center [434, 204] width 335 height 17
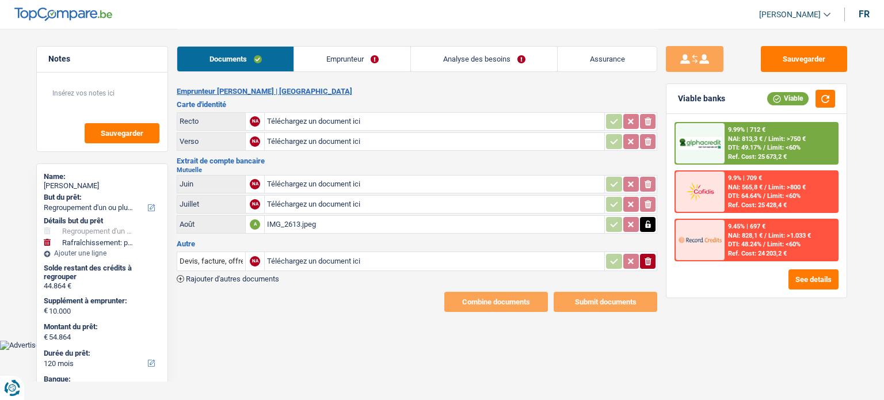
type input "C:\fakepath\IMG_2614.jpeg"
click at [278, 186] on input "Téléchargez un document ici" at bounding box center [434, 184] width 335 height 17
type input "C:\fakepath\Image.jpeg"
click at [359, 119] on input "Téléchargez un document ici" at bounding box center [434, 121] width 335 height 17
type input "C:\fakepath\processed-9098892E-B509-4C19-9F80-AF31248C7946.jpeg"
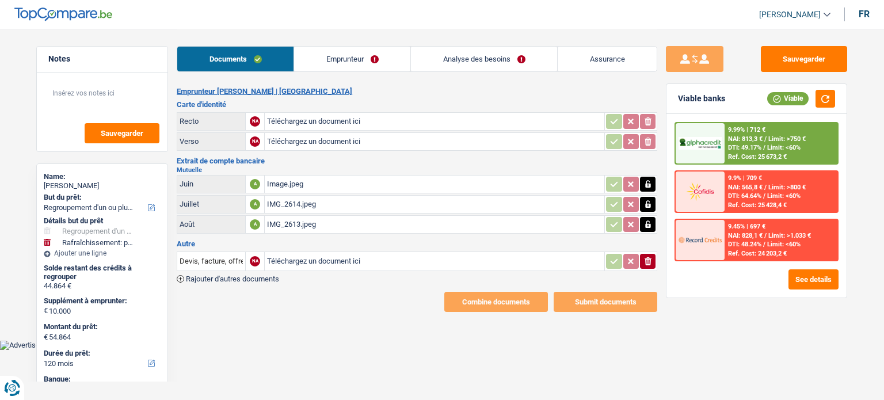
click at [301, 142] on input "Téléchargez un document ici" at bounding box center [434, 141] width 335 height 17
type input "C:\fakepath\processed-C05135F1-2ED7-498C-9D69-6488B27D4430.jpeg"
click at [348, 64] on link "Emprunteur" at bounding box center [352, 59] width 116 height 25
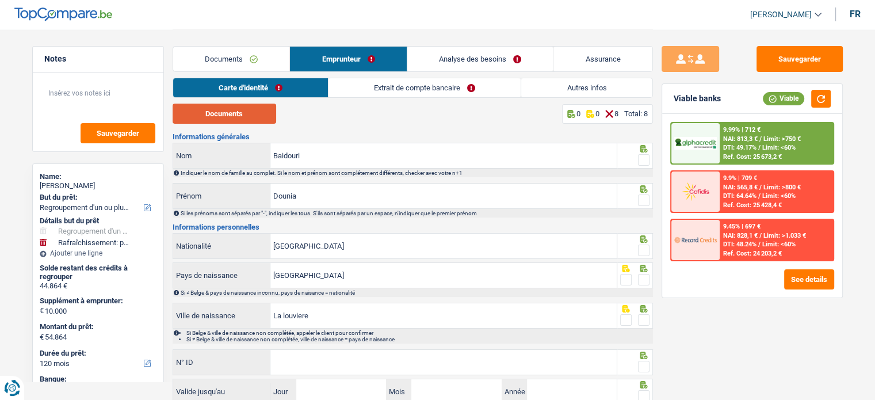
click at [247, 113] on button "Documents" at bounding box center [225, 114] width 104 height 20
click at [643, 159] on span at bounding box center [644, 160] width 12 height 12
click at [0, 0] on input "radio" at bounding box center [0, 0] width 0 height 0
click at [646, 210] on div "Si les prénoms sont séparés par "-", indiquer les tous. S'ils sont séparés par …" at bounding box center [416, 213] width 471 height 6
click at [643, 199] on span at bounding box center [644, 201] width 12 height 12
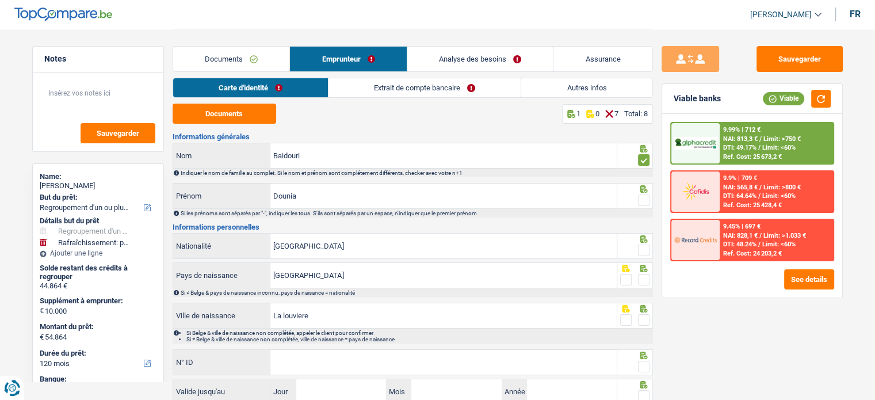
click at [0, 0] on input "radio" at bounding box center [0, 0] width 0 height 0
click at [647, 241] on icon at bounding box center [643, 238] width 7 height 7
click at [645, 252] on span at bounding box center [644, 251] width 12 height 12
click at [0, 0] on input "radio" at bounding box center [0, 0] width 0 height 0
click at [645, 280] on span at bounding box center [644, 280] width 12 height 12
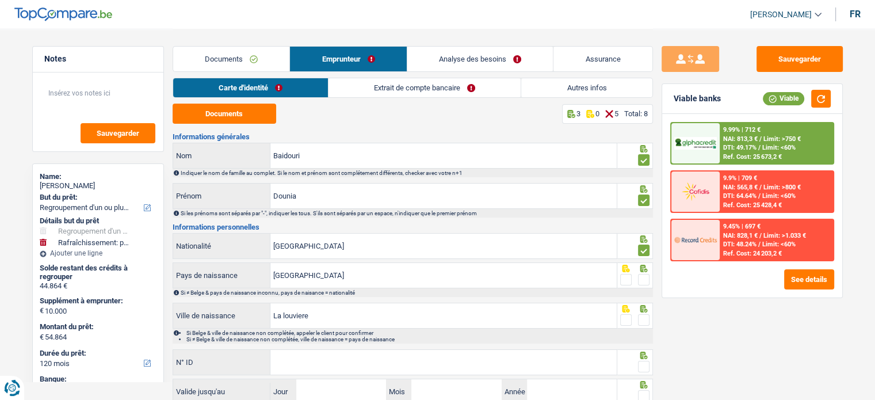
click at [0, 0] on input "radio" at bounding box center [0, 0] width 0 height 0
click at [645, 320] on span at bounding box center [644, 320] width 12 height 12
click at [0, 0] on input "radio" at bounding box center [0, 0] width 0 height 0
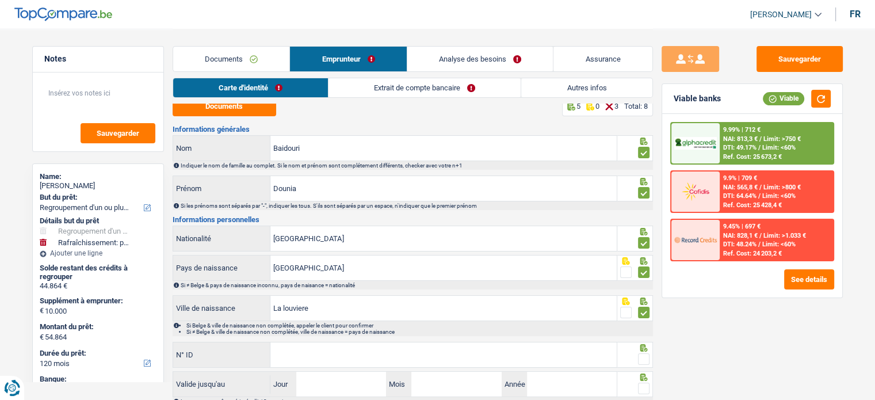
scroll to position [83, 0]
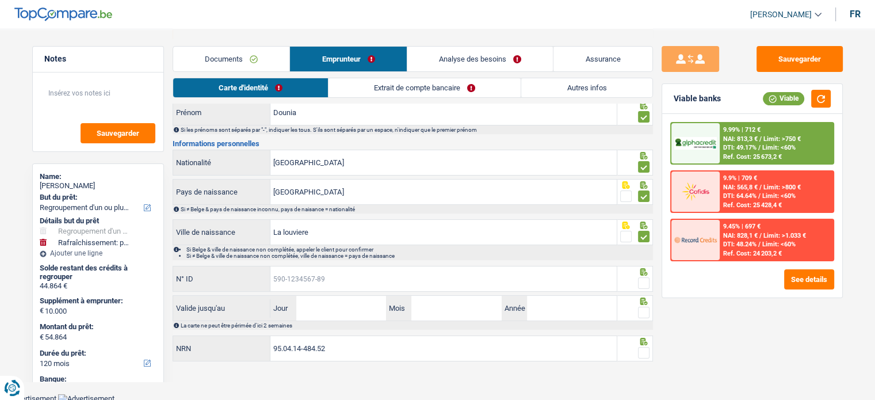
paste input "[PHONE_NUMBER]"
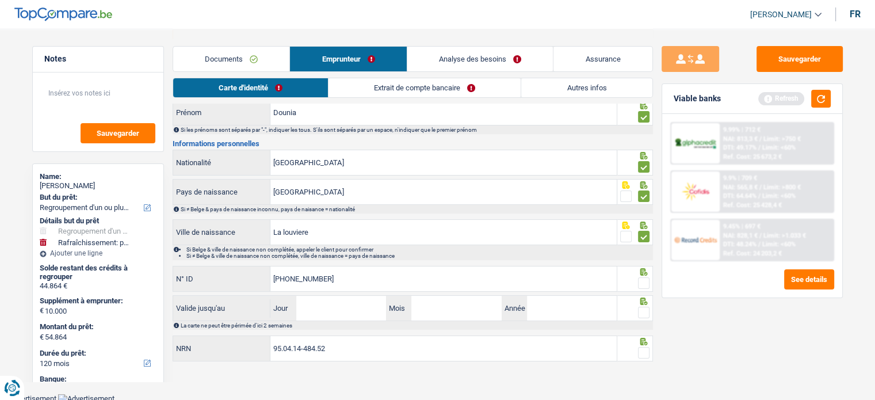
type input "[PHONE_NUMBER]"
click at [346, 303] on input "Jour" at bounding box center [341, 308] width 90 height 25
type input "14"
type input "06"
type input "2027"
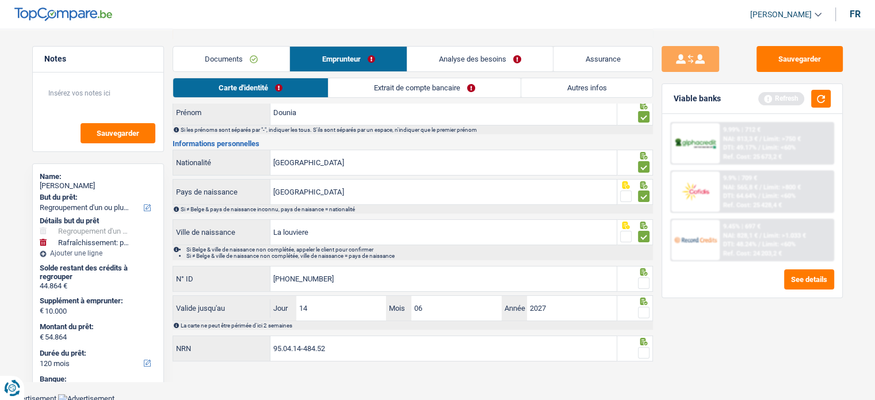
drag, startPoint x: 637, startPoint y: 287, endPoint x: 642, endPoint y: 283, distance: 6.1
click at [638, 286] on fieldset at bounding box center [634, 283] width 29 height 14
click at [642, 283] on span at bounding box center [644, 283] width 12 height 12
click at [0, 0] on input "radio" at bounding box center [0, 0] width 0 height 0
click at [638, 314] on fieldset at bounding box center [634, 313] width 29 height 14
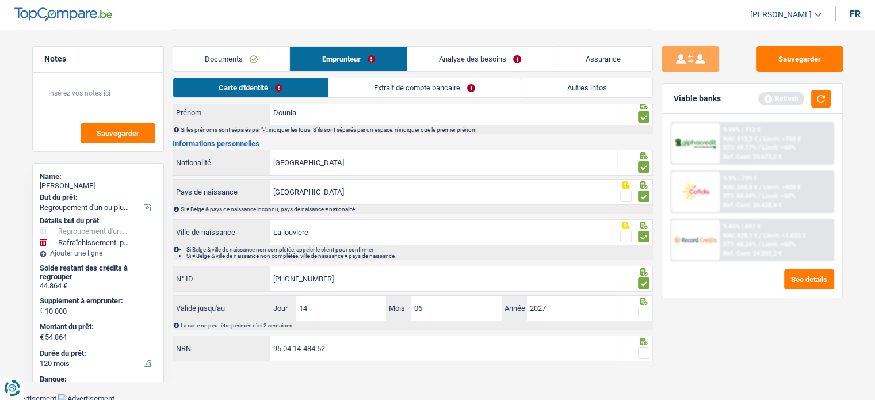
click at [645, 350] on span at bounding box center [644, 353] width 12 height 12
click at [0, 0] on input "radio" at bounding box center [0, 0] width 0 height 0
click at [647, 313] on span at bounding box center [644, 313] width 12 height 12
click at [0, 0] on input "radio" at bounding box center [0, 0] width 0 height 0
click at [378, 91] on link "Extrait de compte bancaire" at bounding box center [425, 87] width 192 height 19
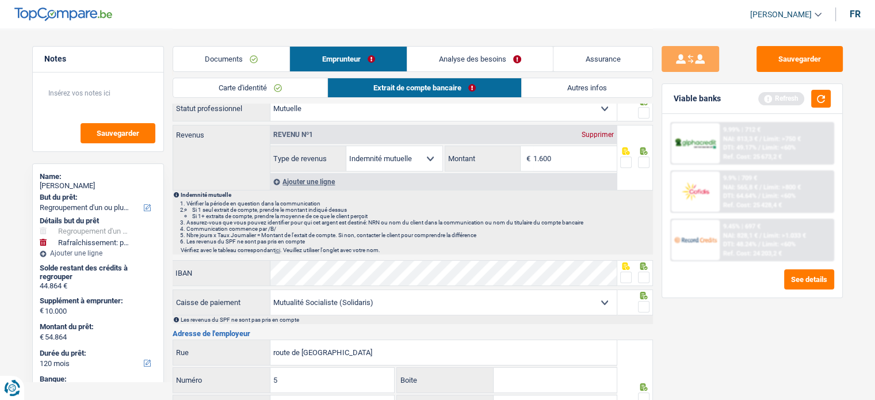
scroll to position [0, 0]
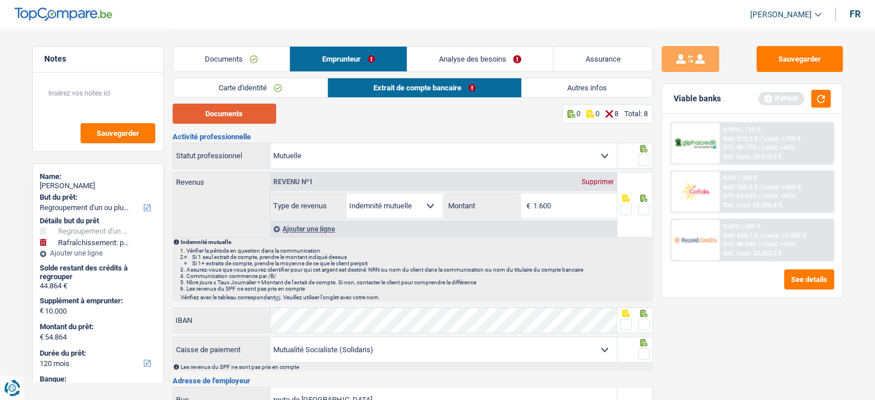
click at [227, 113] on button "Documents" at bounding box center [225, 114] width 104 height 20
click at [557, 198] on input "1.600" at bounding box center [575, 205] width 83 height 25
drag, startPoint x: 558, startPoint y: 202, endPoint x: 505, endPoint y: 197, distance: 52.6
click at [508, 199] on div "1.600 € Montant" at bounding box center [531, 205] width 172 height 25
type input "1.561"
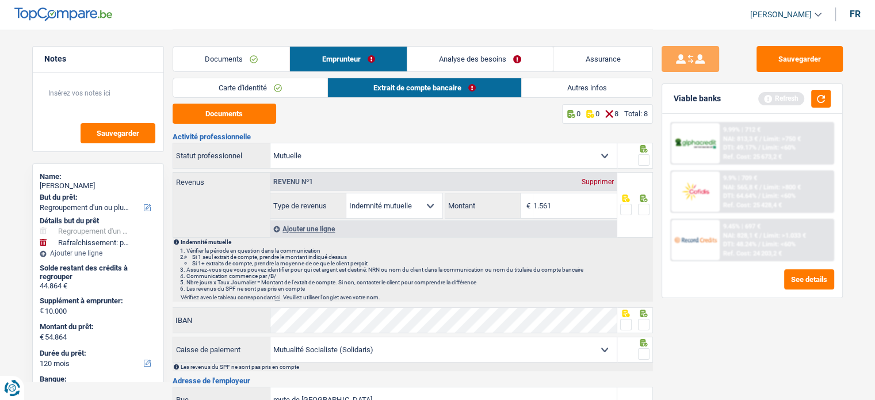
click at [642, 167] on div at bounding box center [636, 156] width 36 height 26
click at [643, 163] on span at bounding box center [644, 160] width 12 height 12
click at [0, 0] on input "radio" at bounding box center [0, 0] width 0 height 0
click at [637, 205] on fieldset at bounding box center [634, 210] width 29 height 14
click at [638, 207] on fieldset at bounding box center [634, 210] width 29 height 14
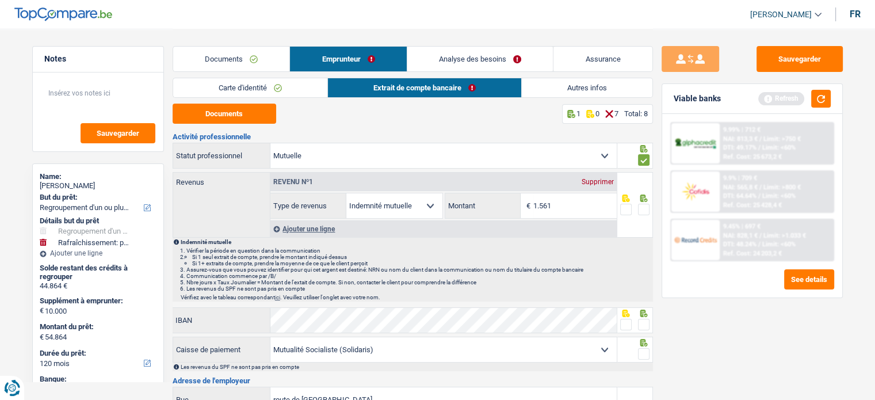
click at [638, 208] on span at bounding box center [644, 210] width 12 height 12
click at [0, 0] on input "radio" at bounding box center [0, 0] width 0 height 0
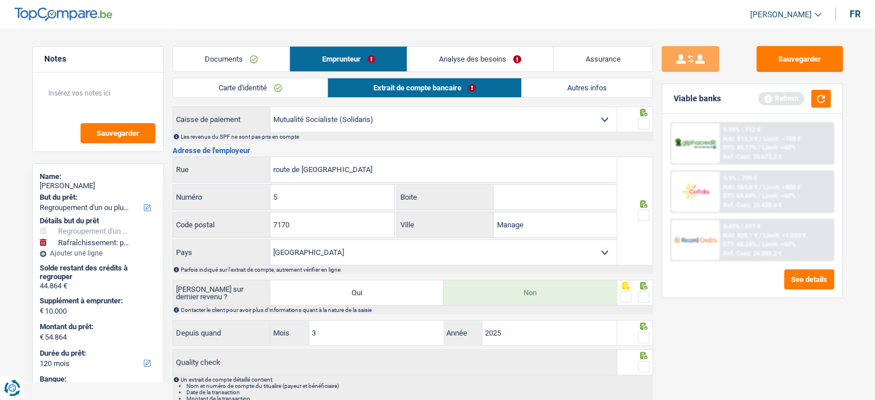
click at [638, 120] on span at bounding box center [644, 124] width 12 height 12
click at [0, 0] on input "radio" at bounding box center [0, 0] width 0 height 0
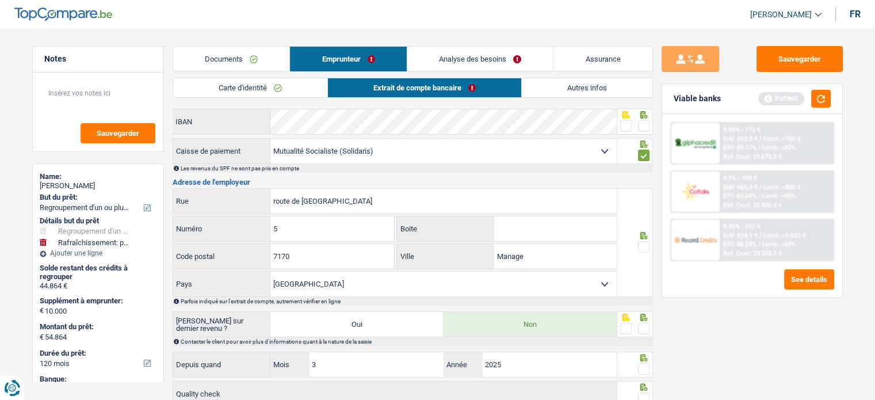
scroll to position [115, 0]
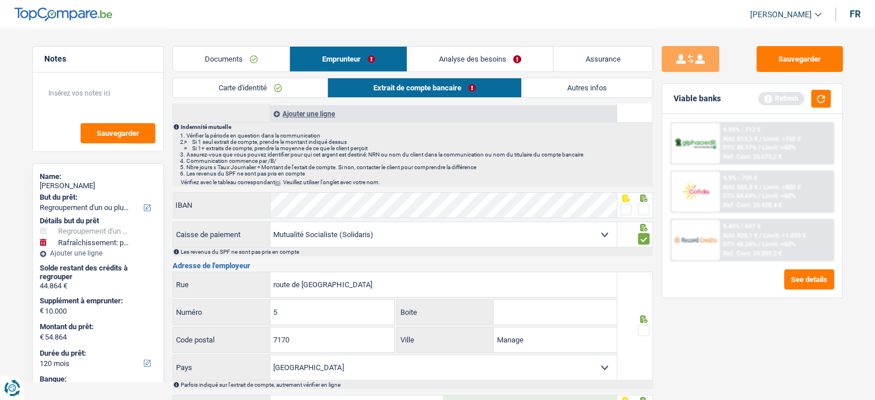
click at [630, 209] on span at bounding box center [626, 210] width 12 height 12
click at [0, 0] on input "radio" at bounding box center [0, 0] width 0 height 0
click at [642, 325] on span at bounding box center [644, 331] width 12 height 12
click at [0, 0] on input "radio" at bounding box center [0, 0] width 0 height 0
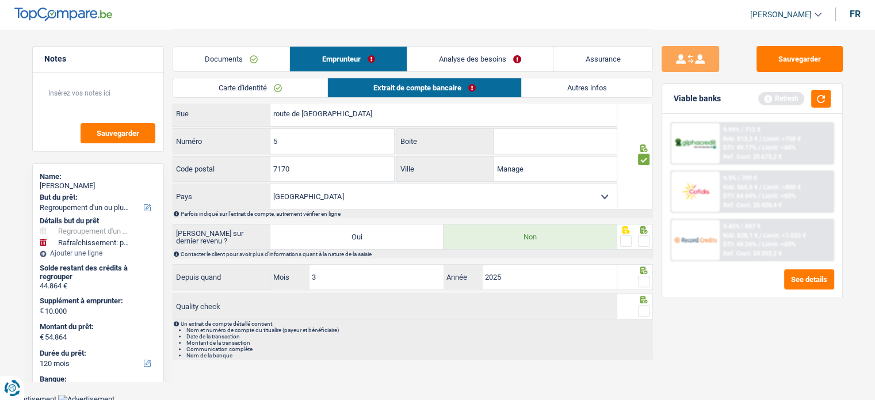
click at [643, 242] on span at bounding box center [644, 241] width 12 height 12
click at [0, 0] on input "radio" at bounding box center [0, 0] width 0 height 0
click at [642, 280] on span at bounding box center [644, 282] width 12 height 12
click at [0, 0] on input "radio" at bounding box center [0, 0] width 0 height 0
click at [643, 304] on div at bounding box center [644, 311] width 12 height 14
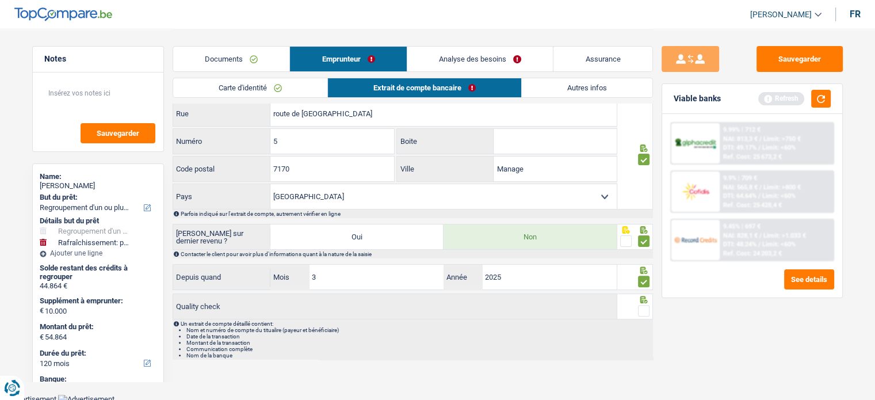
click at [643, 307] on span at bounding box center [644, 311] width 12 height 12
click at [0, 0] on input "radio" at bounding box center [0, 0] width 0 height 0
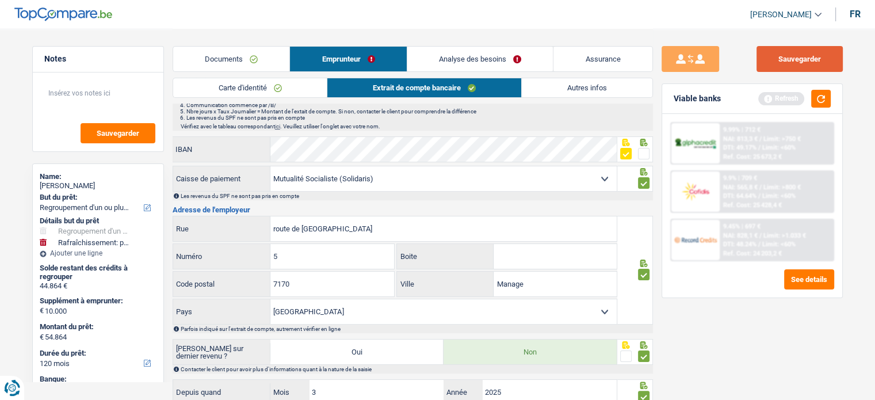
click at [787, 64] on button "Sauvegarder" at bounding box center [800, 59] width 86 height 26
click at [817, 96] on button "button" at bounding box center [821, 99] width 20 height 18
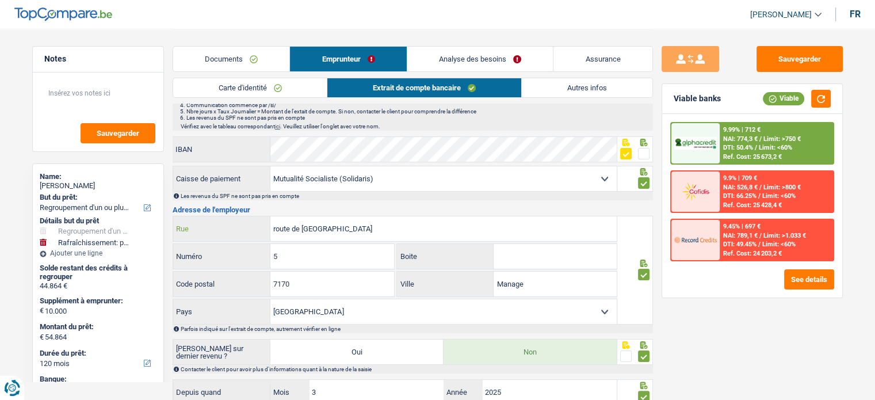
drag, startPoint x: 246, startPoint y: 209, endPoint x: 222, endPoint y: 211, distance: 24.8
click at [222, 211] on div "Activité professionnelle Ouvrier Employé privé Employé public Invalide Indépend…" at bounding box center [413, 218] width 481 height 513
paste input "AVENUE DES ALLIES 2"
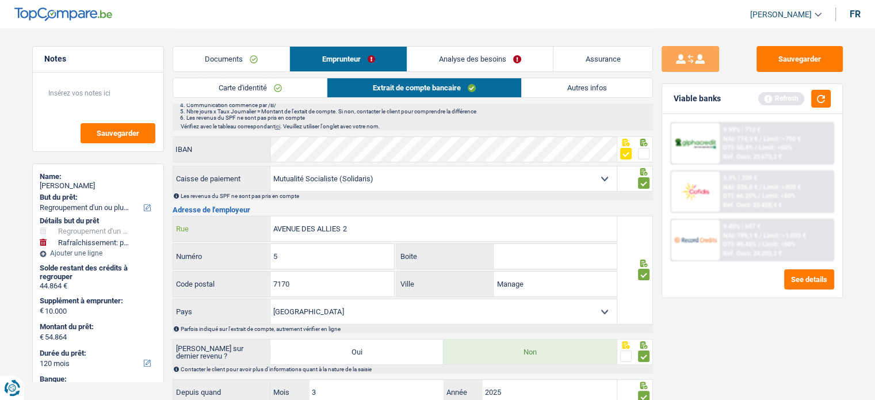
drag, startPoint x: 342, startPoint y: 226, endPoint x: 361, endPoint y: 227, distance: 18.5
click at [361, 227] on input "AVENUE DES ALLIES 2" at bounding box center [443, 228] width 346 height 25
type input "AVENUE DES ALLIES"
drag, startPoint x: 303, startPoint y: 253, endPoint x: 231, endPoint y: 254, distance: 71.4
click at [231, 254] on div "5 Numéro" at bounding box center [284, 256] width 222 height 25
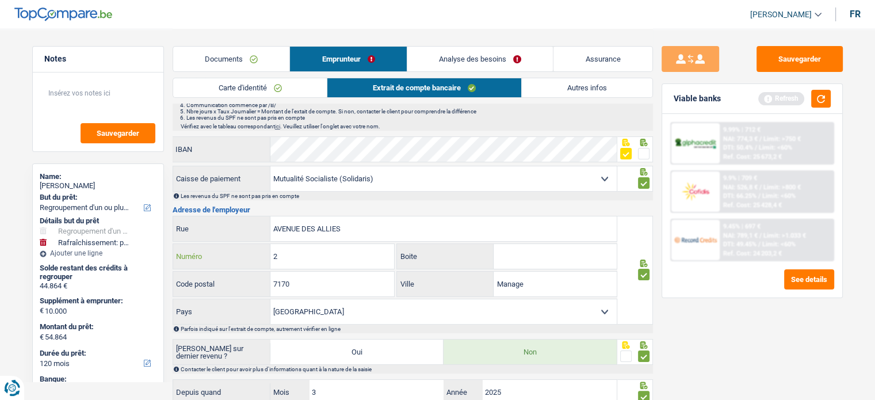
type input "2"
drag, startPoint x: 319, startPoint y: 278, endPoint x: 227, endPoint y: 280, distance: 92.7
click at [227, 280] on div "7170 Code postal" at bounding box center [284, 284] width 222 height 25
type input "6000"
drag, startPoint x: 539, startPoint y: 261, endPoint x: 535, endPoint y: 285, distance: 24.4
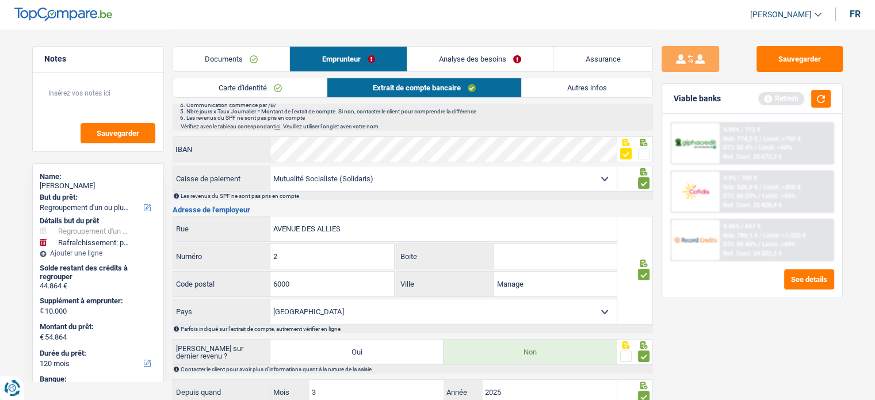
click at [538, 269] on div "AVENUE DES ALLIES Rue 2 Numéro Boite 6000 Code postal Manage Ville [GEOGRAPHIC_…" at bounding box center [395, 270] width 445 height 109
click at [535, 285] on input "Manage" at bounding box center [555, 284] width 123 height 25
drag, startPoint x: 535, startPoint y: 285, endPoint x: 497, endPoint y: 285, distance: 38.0
click at [497, 285] on input "Manage" at bounding box center [555, 284] width 123 height 25
paste input "[GEOGRAPHIC_DATA]"
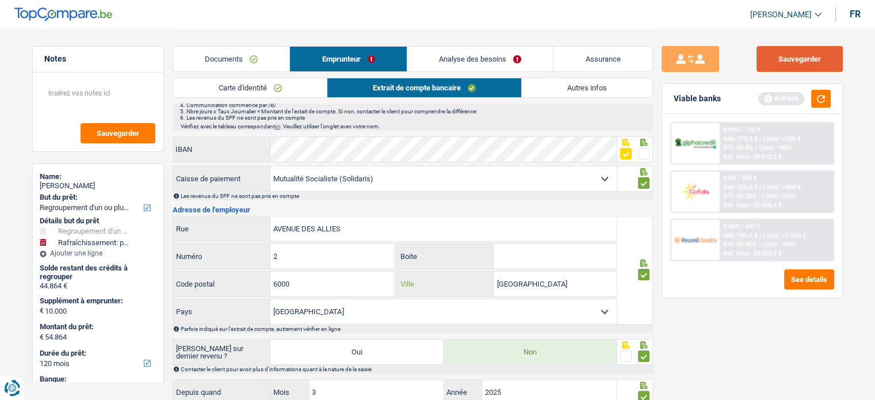
type input "[GEOGRAPHIC_DATA]"
click at [800, 64] on button "Sauvegarder" at bounding box center [800, 59] width 86 height 26
drag, startPoint x: 813, startPoint y: 97, endPoint x: 816, endPoint y: 104, distance: 7.0
click at [816, 104] on button "button" at bounding box center [821, 99] width 20 height 18
drag, startPoint x: 638, startPoint y: 154, endPoint x: 680, endPoint y: 142, distance: 43.0
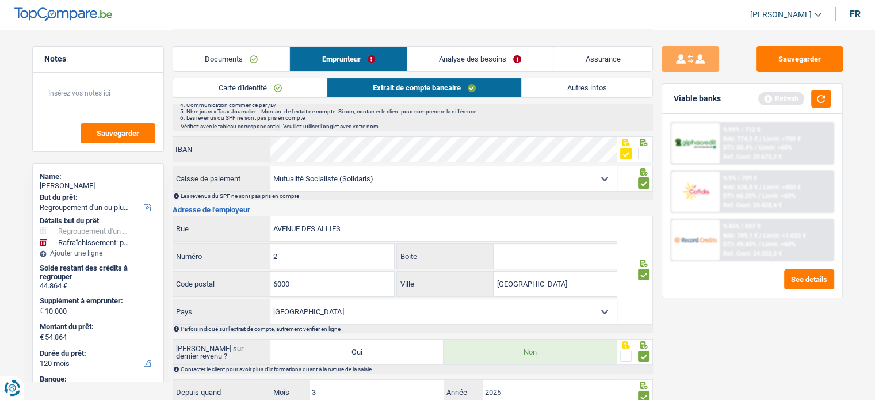
click at [638, 154] on span at bounding box center [644, 154] width 12 height 12
click at [0, 0] on input "radio" at bounding box center [0, 0] width 0 height 0
click at [803, 71] on button "Sauvegarder" at bounding box center [800, 59] width 86 height 26
click at [821, 102] on button "button" at bounding box center [821, 99] width 20 height 18
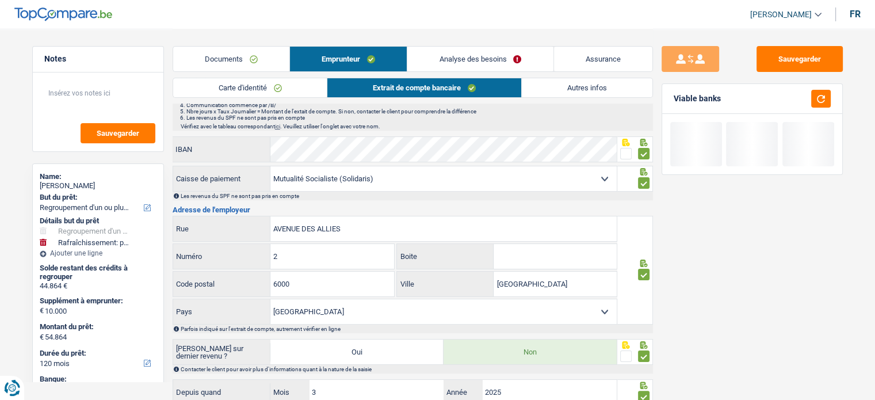
click at [577, 89] on link "Autres infos" at bounding box center [587, 87] width 131 height 19
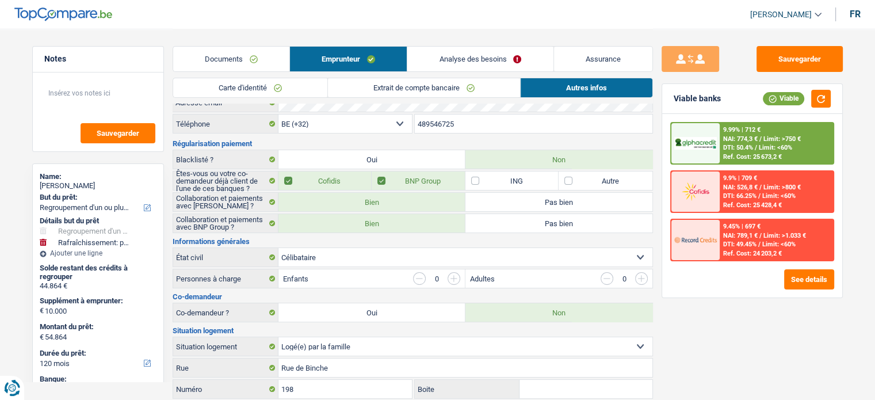
scroll to position [0, 0]
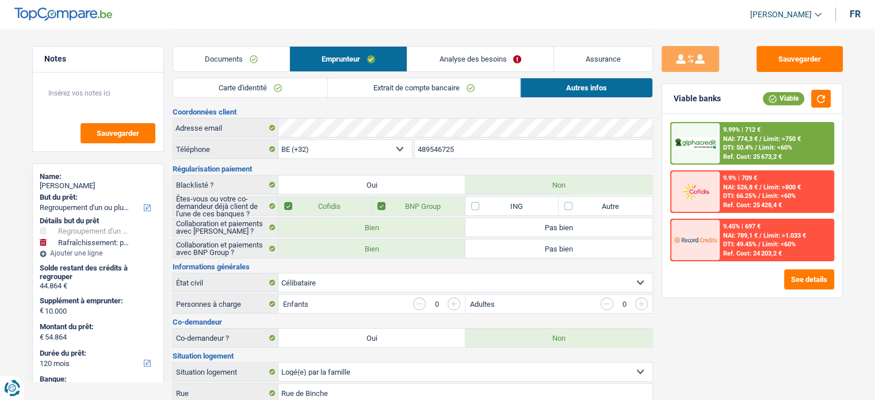
click at [786, 195] on span "Limit: <60%" at bounding box center [779, 195] width 33 height 7
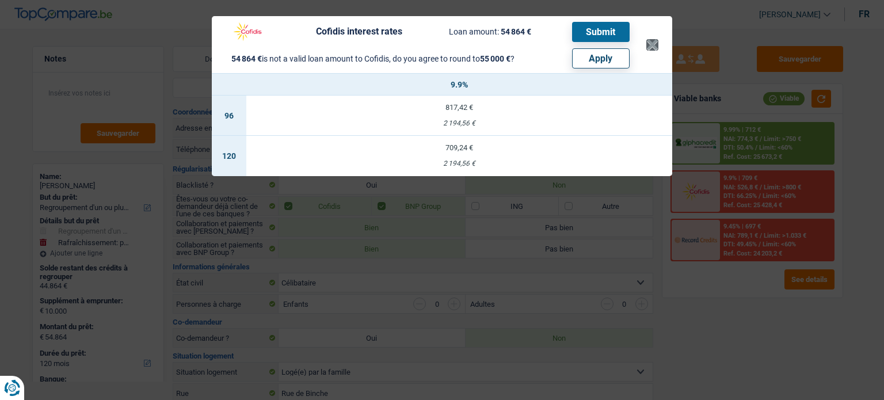
drag, startPoint x: 661, startPoint y: 37, endPoint x: 657, endPoint y: 47, distance: 10.6
click at [660, 40] on header "Cofidis interest rates Loan amount: 54 864 € Submit 54 864 € is not a valid loa…" at bounding box center [442, 44] width 460 height 57
click at [657, 47] on button "×" at bounding box center [652, 45] width 12 height 12
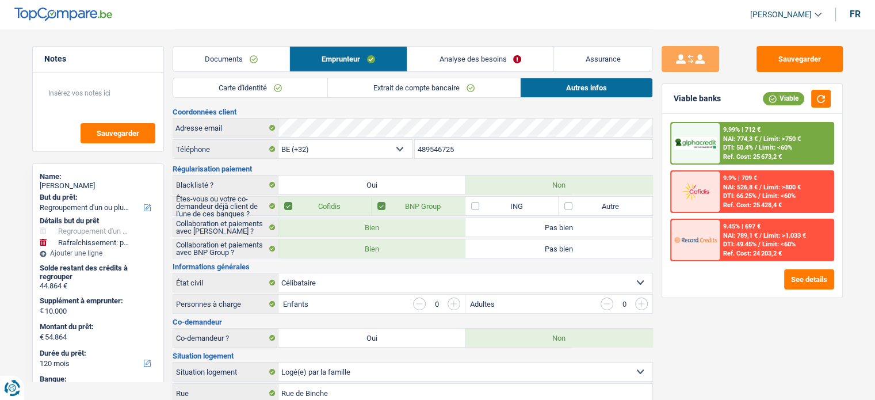
click at [440, 60] on link "Analyse des besoins" at bounding box center [480, 59] width 146 height 25
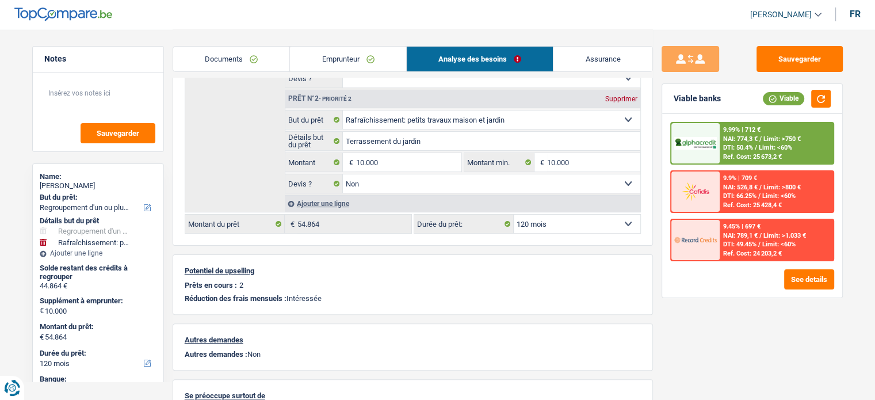
scroll to position [230, 0]
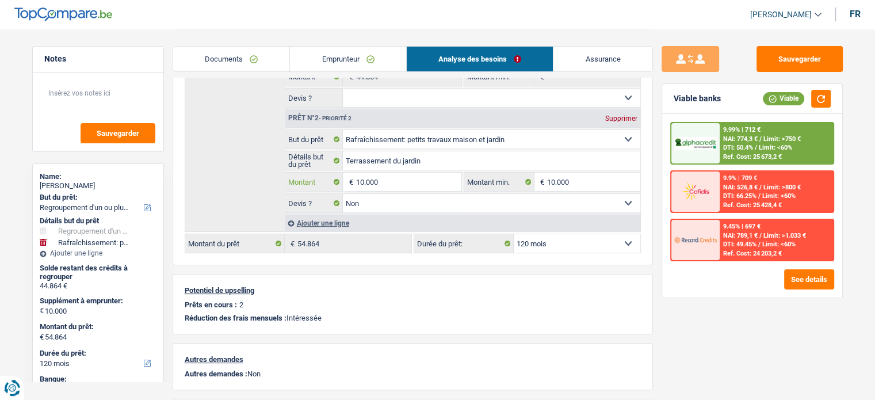
click at [384, 177] on input "10.000" at bounding box center [408, 182] width 105 height 18
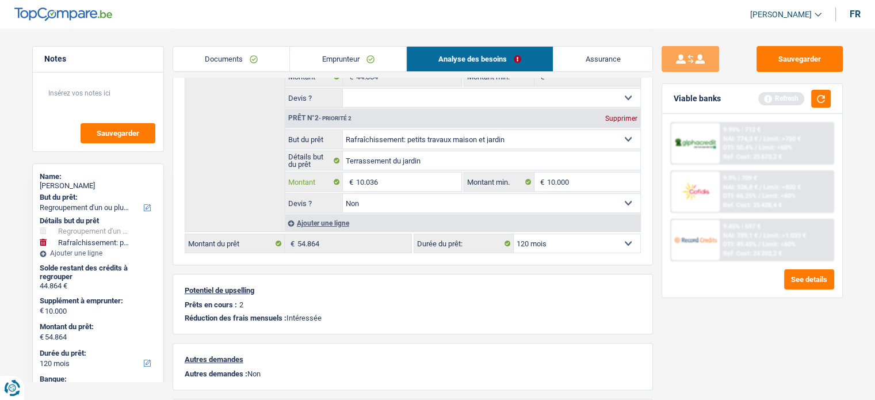
type input "10.036"
type input "54.900"
select select "144"
type input "54.900"
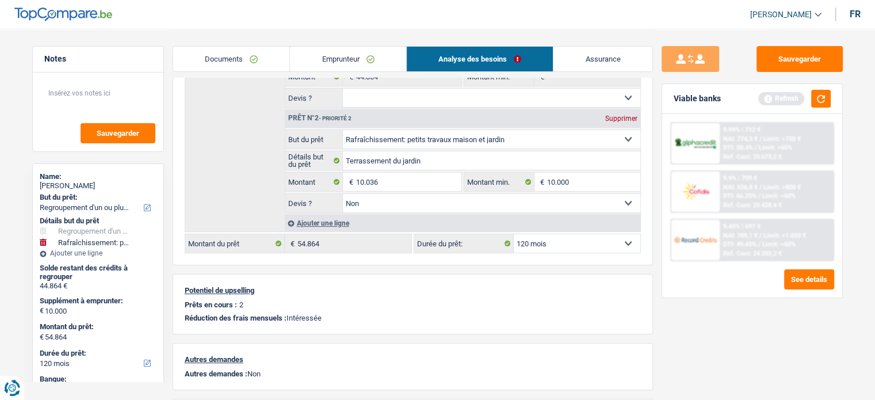
select select "144"
type input "54.900"
select select "144"
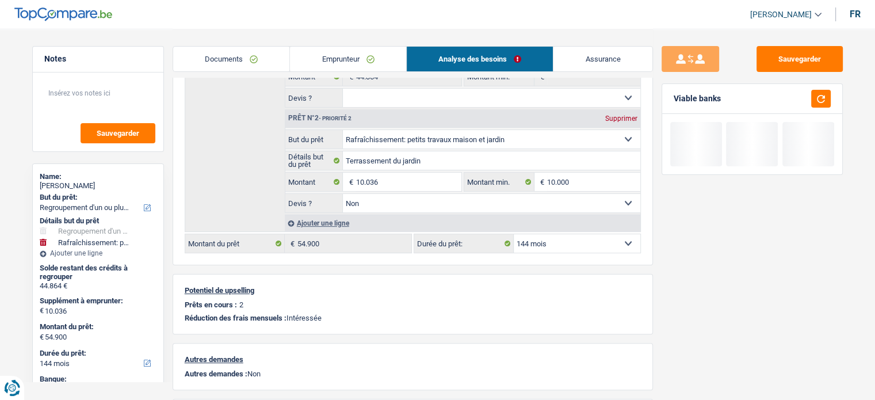
click at [717, 356] on div "Sauvegarder Viable banks" at bounding box center [752, 214] width 199 height 336
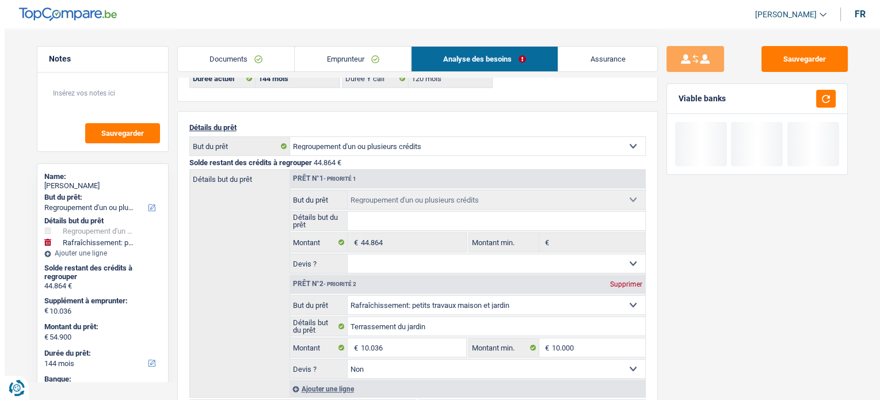
scroll to position [0, 0]
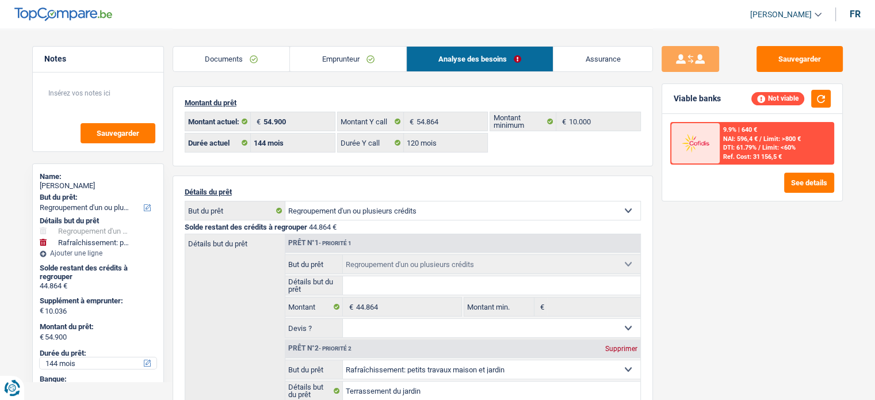
click at [63, 360] on select "12 mois 18 mois 24 mois 30 mois 36 mois 42 mois 48 mois 60 mois 72 mois 84 mois…" at bounding box center [98, 363] width 117 height 12
select select "120"
click at [40, 357] on select "12 mois 18 mois 24 mois 30 mois 36 mois 42 mois 48 mois 60 mois 72 mois 84 mois…" at bounding box center [98, 363] width 117 height 12
select select "120"
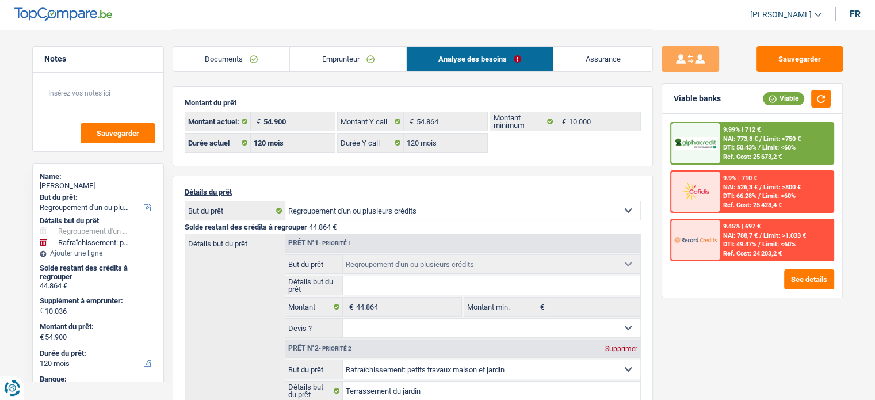
click at [738, 137] on span "NAI: 773,8 €" at bounding box center [740, 138] width 35 height 7
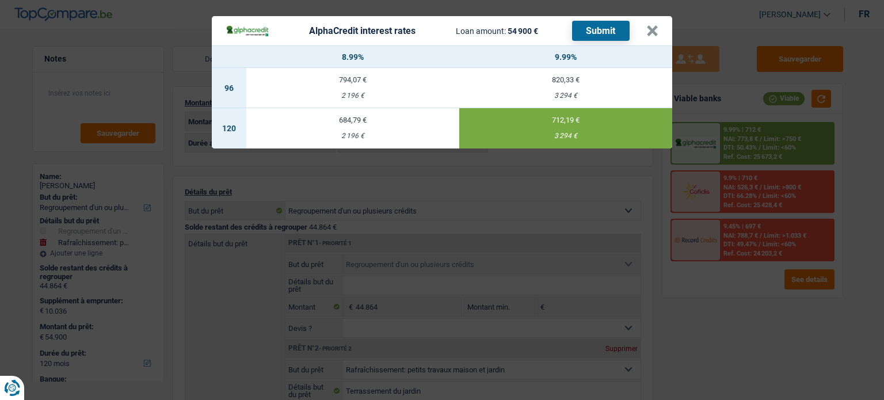
click at [391, 132] on div "2 196 €" at bounding box center [352, 135] width 213 height 7
type input "8,99"
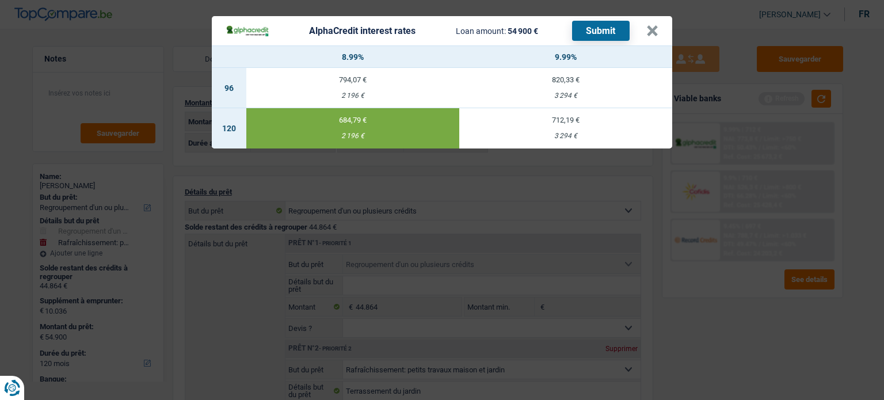
click at [588, 41] on header "AlphaCredit interest rates Loan amount: 54 900 € Submit ×" at bounding box center [442, 30] width 460 height 29
click at [591, 32] on button "Submit" at bounding box center [601, 31] width 58 height 20
click at [656, 26] on button "×" at bounding box center [652, 31] width 12 height 12
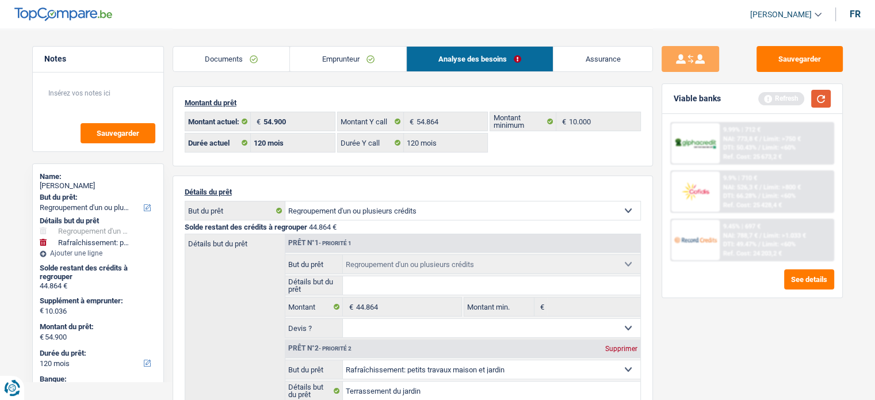
click at [826, 94] on button "button" at bounding box center [821, 99] width 20 height 18
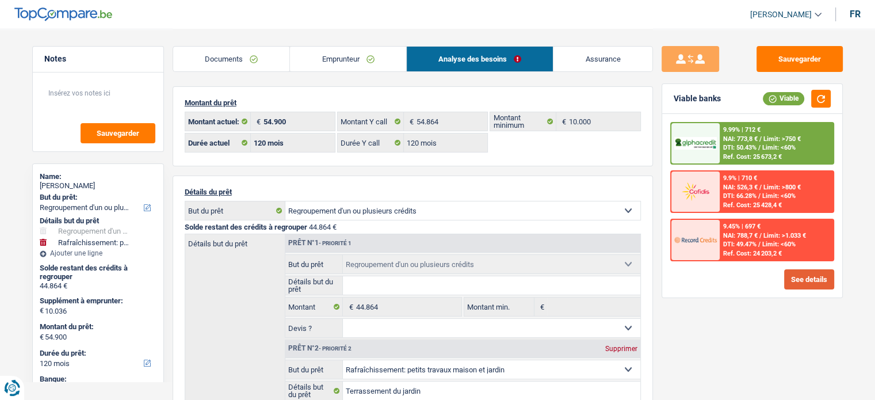
click at [809, 278] on button "See details" at bounding box center [809, 279] width 50 height 20
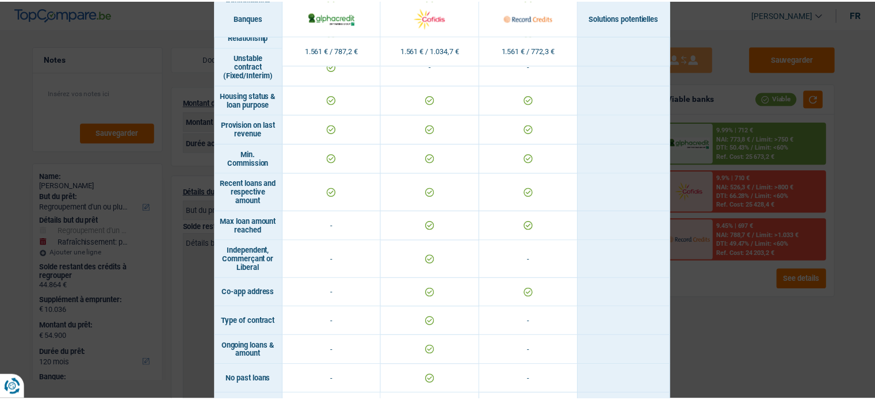
scroll to position [664, 0]
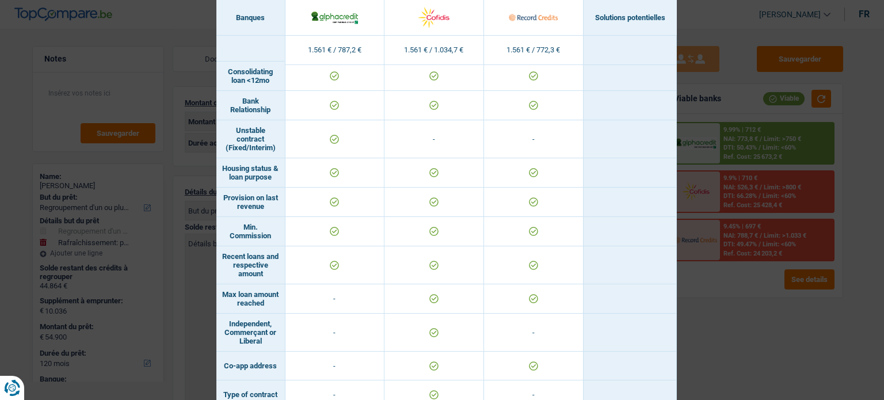
click at [746, 303] on div "Banks conditions × Banques Solutions potentielles Revenus / Charges 1.561 € / 7…" at bounding box center [442, 200] width 884 height 400
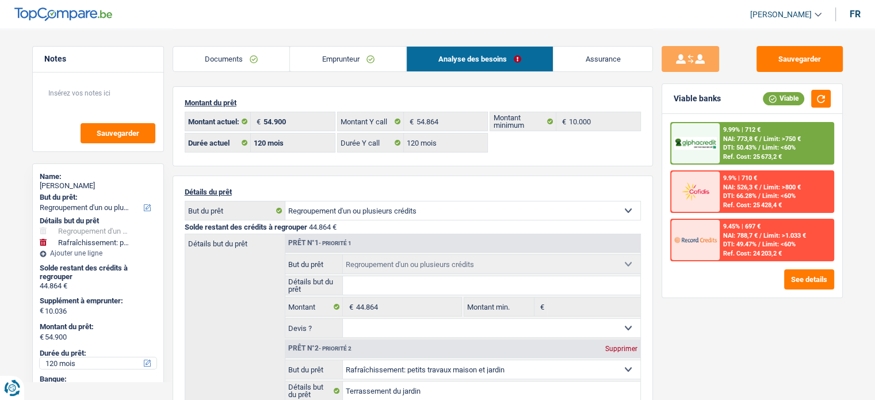
click at [70, 363] on select "12 mois 18 mois 24 mois 30 mois 36 mois 42 mois 48 mois 60 mois 72 mois 84 mois…" at bounding box center [98, 363] width 117 height 12
select select "84"
click at [40, 357] on select "12 mois 18 mois 24 mois 30 mois 36 mois 42 mois 48 mois 60 mois 72 mois 84 mois…" at bounding box center [98, 363] width 117 height 12
select select "84"
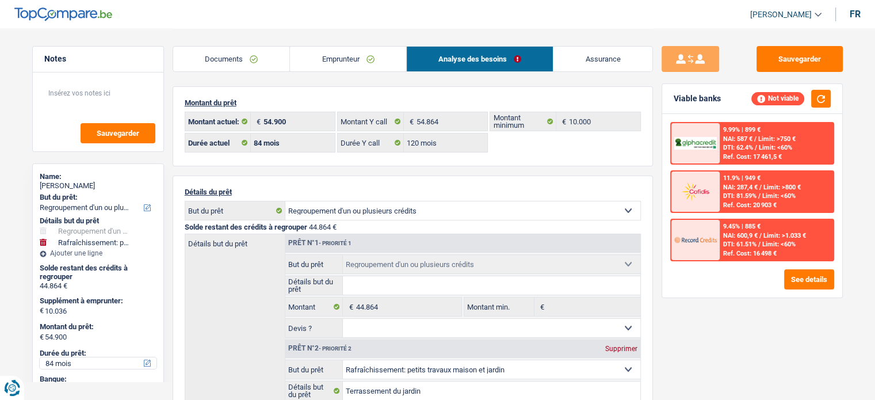
click at [94, 365] on select "12 mois 18 mois 24 mois 30 mois 36 mois 42 mois 48 mois 60 mois 72 mois 84 mois…" at bounding box center [98, 363] width 117 height 12
select select "120"
click at [40, 357] on select "12 mois 18 mois 24 mois 30 mois 36 mois 42 mois 48 mois 60 mois 72 mois 84 mois…" at bounding box center [98, 363] width 117 height 12
select select "120"
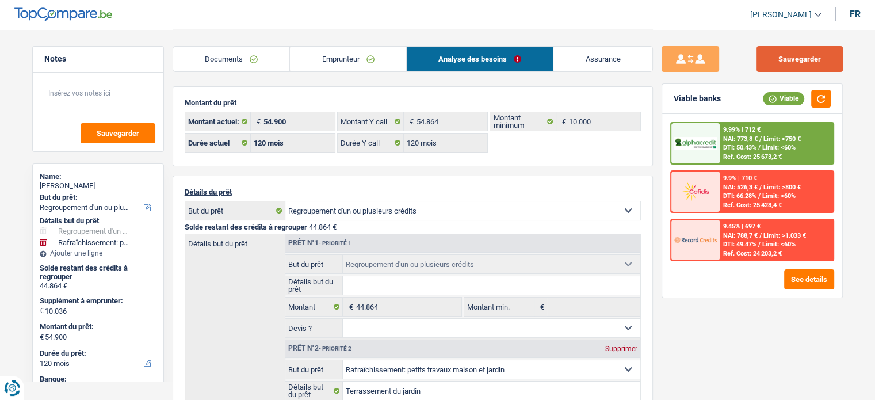
click at [802, 51] on button "Sauvegarder" at bounding box center [800, 59] width 86 height 26
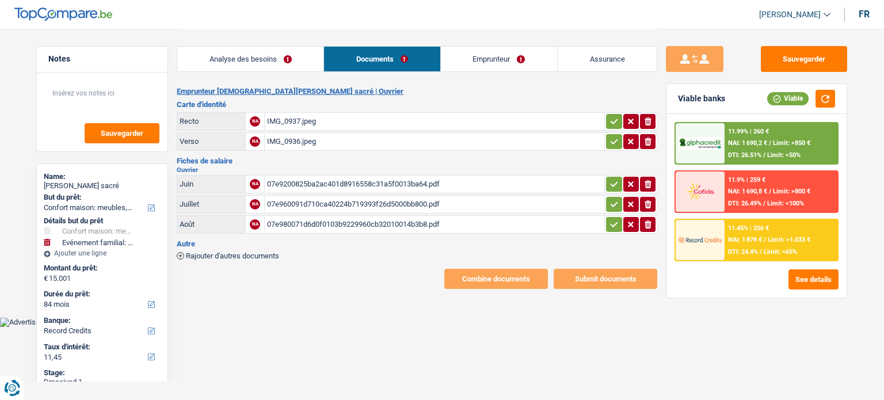
select select "household"
select select "familyEvent"
select select "84"
select select "record credits"
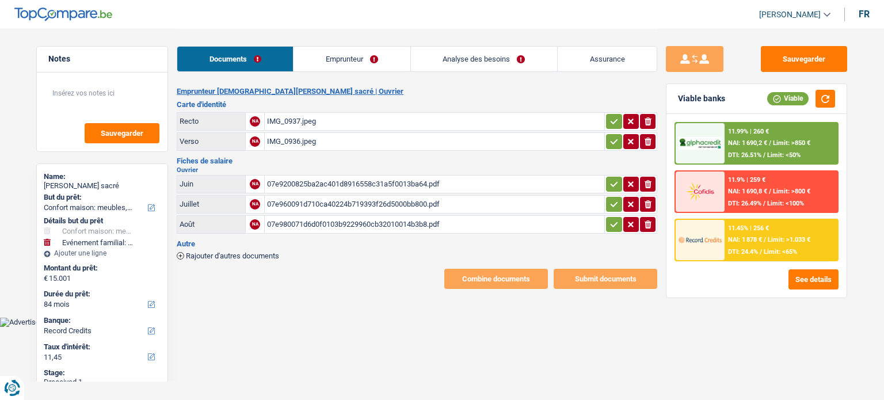
click at [327, 121] on div "IMG_0937.jpeg" at bounding box center [434, 121] width 335 height 17
click at [357, 179] on div "07e9200825ba2ac401d8916558c31a5f0013ba64.pdf" at bounding box center [434, 184] width 335 height 17
click at [614, 123] on icon "button" at bounding box center [613, 122] width 9 height 12
click at [611, 140] on icon "button" at bounding box center [614, 141] width 7 height 5
click at [616, 175] on td "ionicons-v5-e" at bounding box center [630, 184] width 53 height 18
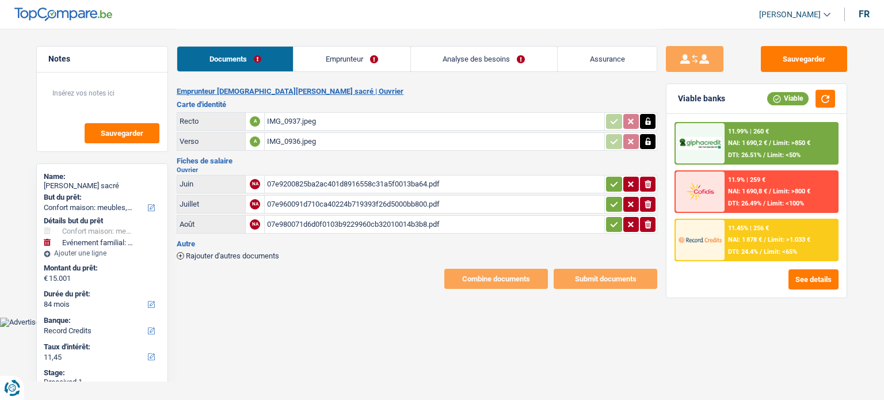
click at [616, 181] on icon "button" at bounding box center [614, 183] width 7 height 5
click at [612, 201] on icon "button" at bounding box center [613, 205] width 9 height 12
click at [611, 219] on icon "button" at bounding box center [613, 225] width 9 height 12
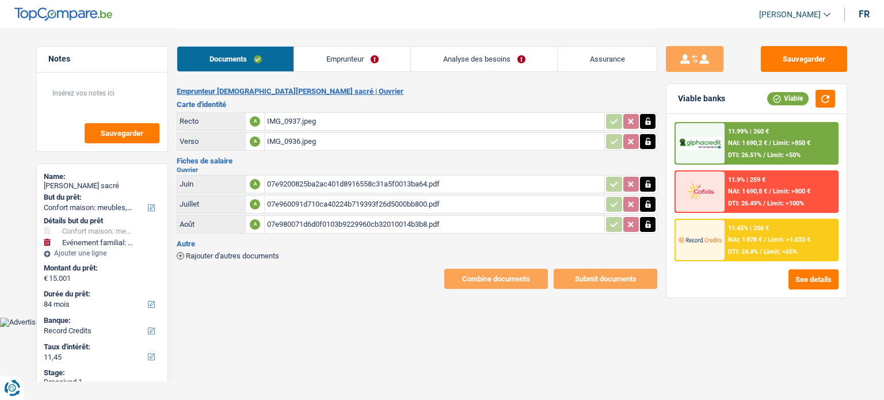
click at [297, 65] on link "Emprunteur" at bounding box center [352, 59] width 116 height 25
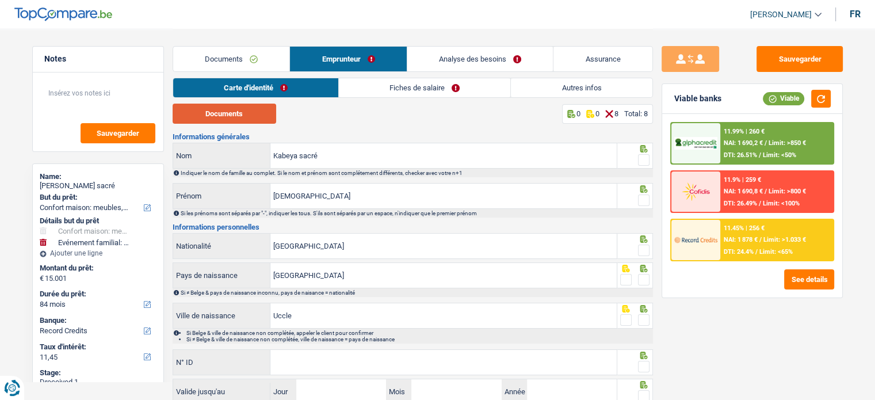
click at [249, 116] on button "Documents" at bounding box center [225, 114] width 104 height 20
click at [641, 158] on span at bounding box center [644, 160] width 12 height 12
click at [0, 0] on input "radio" at bounding box center [0, 0] width 0 height 0
click at [639, 190] on icon at bounding box center [644, 188] width 12 height 7
click at [642, 197] on span at bounding box center [644, 201] width 12 height 12
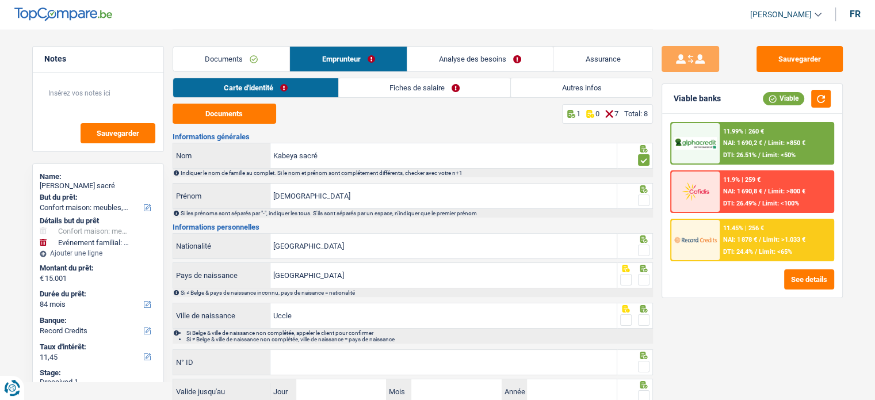
click at [0, 0] on input "radio" at bounding box center [0, 0] width 0 height 0
click at [646, 247] on span at bounding box center [644, 251] width 12 height 12
click at [0, 0] on input "radio" at bounding box center [0, 0] width 0 height 0
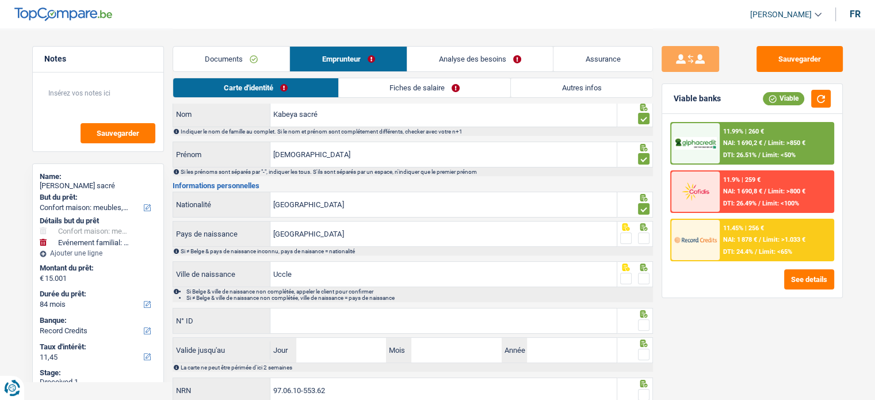
scroll to position [83, 0]
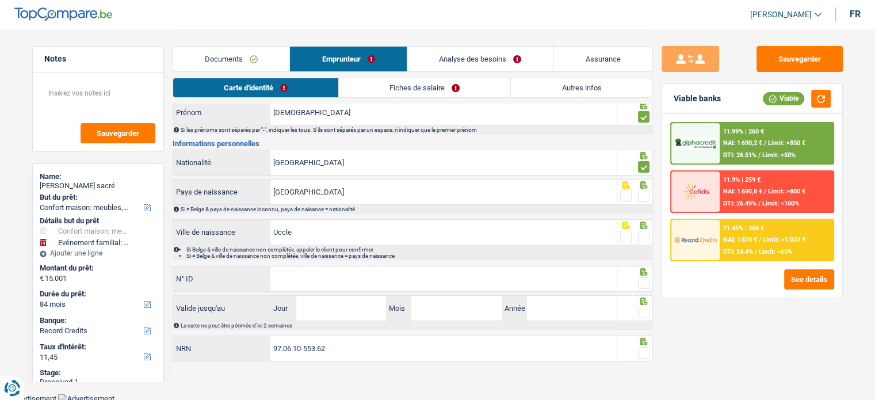
click at [642, 197] on span at bounding box center [644, 196] width 12 height 12
click at [0, 0] on input "radio" at bounding box center [0, 0] width 0 height 0
click at [641, 235] on span at bounding box center [644, 237] width 12 height 12
click at [0, 0] on input "radio" at bounding box center [0, 0] width 0 height 0
click at [641, 280] on span at bounding box center [644, 283] width 12 height 12
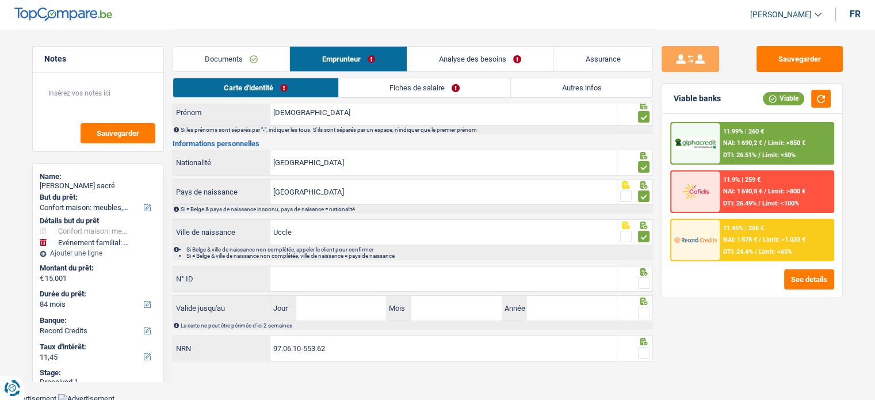
click at [0, 0] on input "radio" at bounding box center [0, 0] width 0 height 0
drag, startPoint x: 311, startPoint y: 283, endPoint x: 378, endPoint y: 273, distance: 67.5
click at [311, 283] on input "N° ID" at bounding box center [443, 278] width 346 height 25
paste input "[PHONE_NUMBER]"
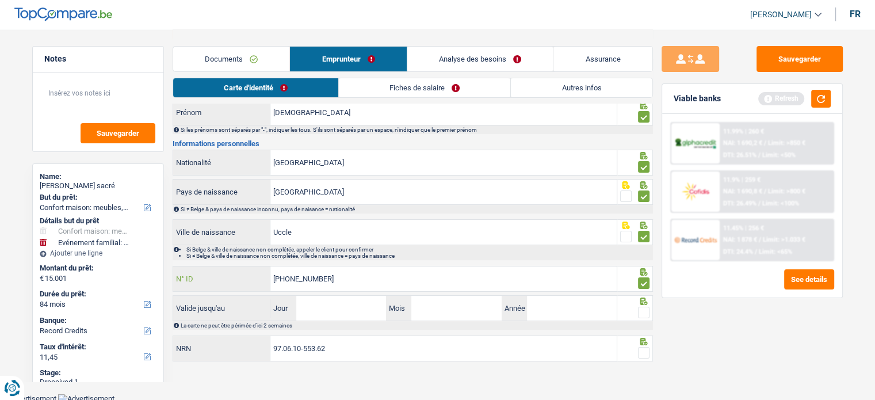
type input "[PHONE_NUMBER]"
click at [322, 315] on input "Jour" at bounding box center [341, 308] width 90 height 25
type input "03"
type input "08"
type input "2033"
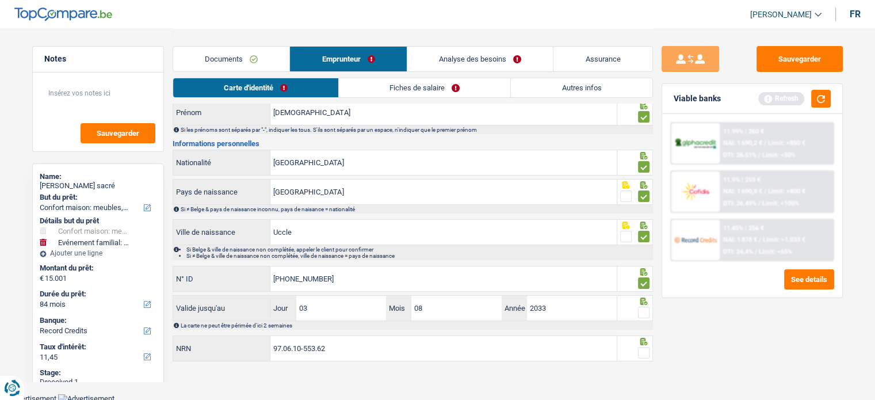
click at [638, 313] on fieldset at bounding box center [634, 313] width 29 height 14
click at [642, 315] on span at bounding box center [644, 313] width 12 height 12
click at [0, 0] on input "radio" at bounding box center [0, 0] width 0 height 0
click at [645, 349] on span at bounding box center [644, 353] width 12 height 12
click at [0, 0] on input "radio" at bounding box center [0, 0] width 0 height 0
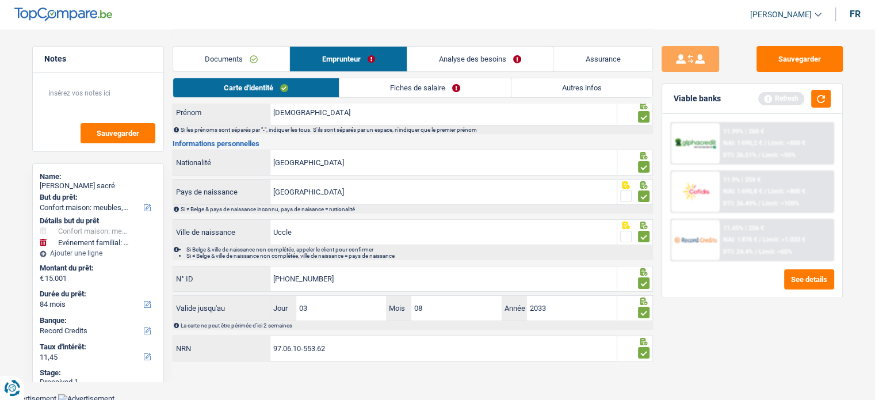
click at [363, 85] on link "Fiches de salaire" at bounding box center [426, 87] width 172 height 19
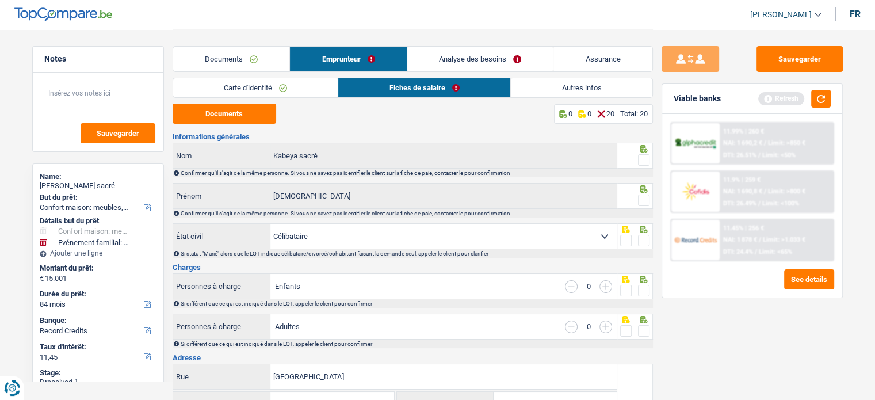
scroll to position [0, 0]
drag, startPoint x: 643, startPoint y: 158, endPoint x: 643, endPoint y: 218, distance: 59.9
click at [642, 159] on span at bounding box center [644, 160] width 12 height 12
click at [0, 0] on input "radio" at bounding box center [0, 0] width 0 height 0
click at [642, 195] on span at bounding box center [644, 201] width 12 height 12
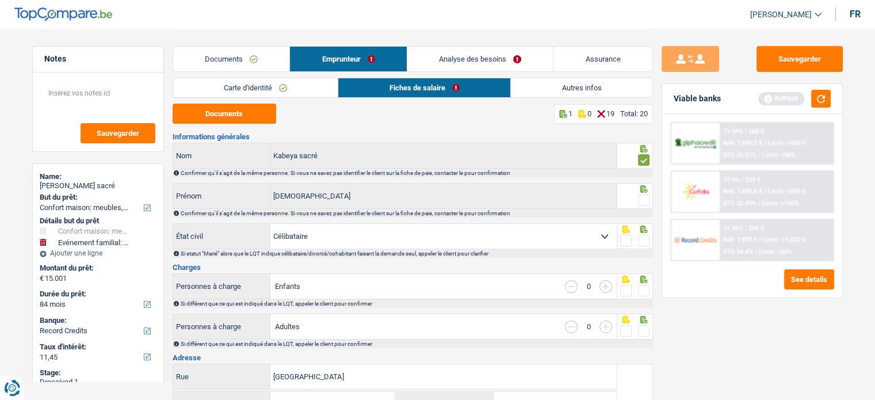
click at [0, 0] on input "radio" at bounding box center [0, 0] width 0 height 0
click at [640, 238] on span at bounding box center [644, 241] width 12 height 12
click at [0, 0] on input "radio" at bounding box center [0, 0] width 0 height 0
click at [229, 110] on button "Documents" at bounding box center [225, 114] width 104 height 20
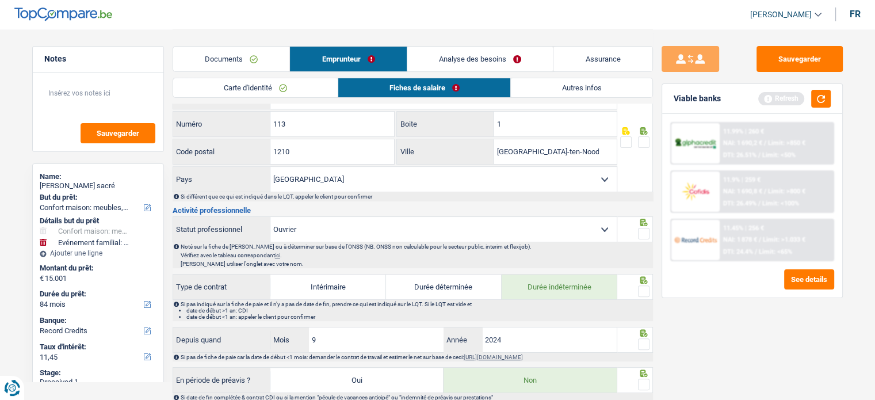
scroll to position [173, 0]
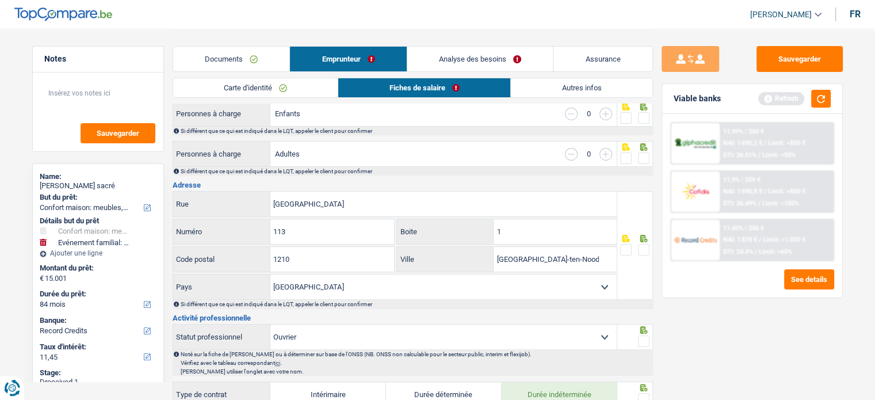
click at [647, 252] on span at bounding box center [644, 250] width 12 height 12
click at [0, 0] on input "radio" at bounding box center [0, 0] width 0 height 0
click at [645, 162] on span at bounding box center [644, 159] width 12 height 12
click at [0, 0] on input "radio" at bounding box center [0, 0] width 0 height 0
click at [644, 116] on span at bounding box center [644, 118] width 12 height 12
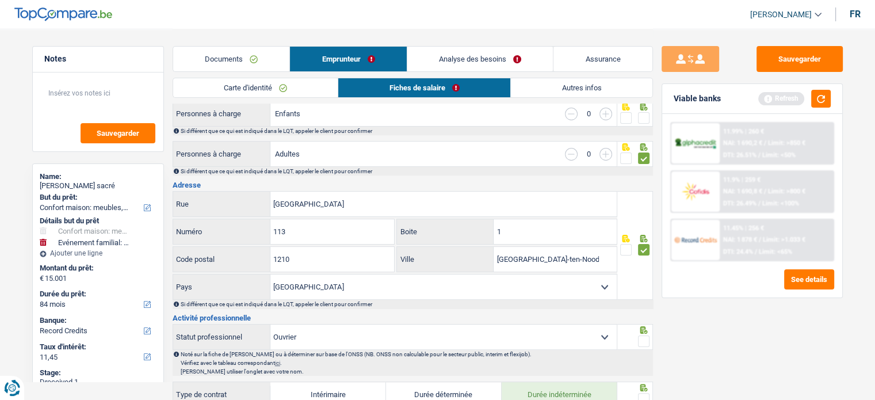
click at [0, 0] on input "radio" at bounding box center [0, 0] width 0 height 0
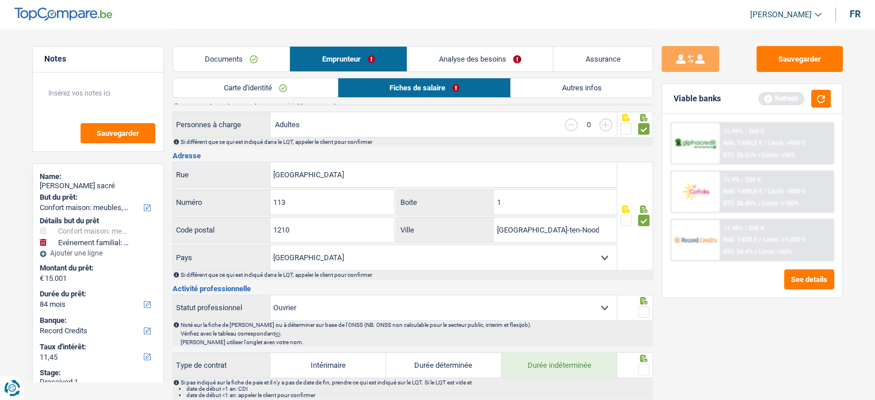
scroll to position [230, 0]
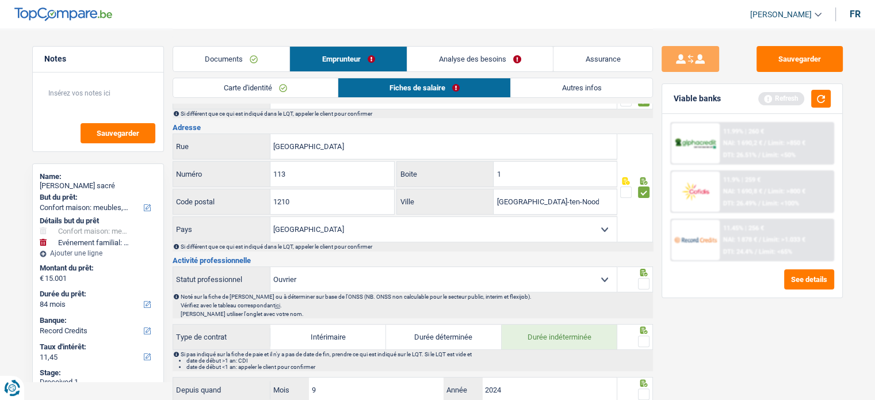
click at [649, 284] on span at bounding box center [644, 284] width 12 height 12
click at [0, 0] on input "radio" at bounding box center [0, 0] width 0 height 0
click at [379, 281] on select "Ouvrier Employé privé Employé public Invalide Indépendant Pensionné Chômeur Mut…" at bounding box center [443, 279] width 346 height 25
select select "privateEmployee"
click at [270, 267] on select "Ouvrier Employé privé Employé public Invalide Indépendant Pensionné Chômeur Mut…" at bounding box center [443, 279] width 346 height 25
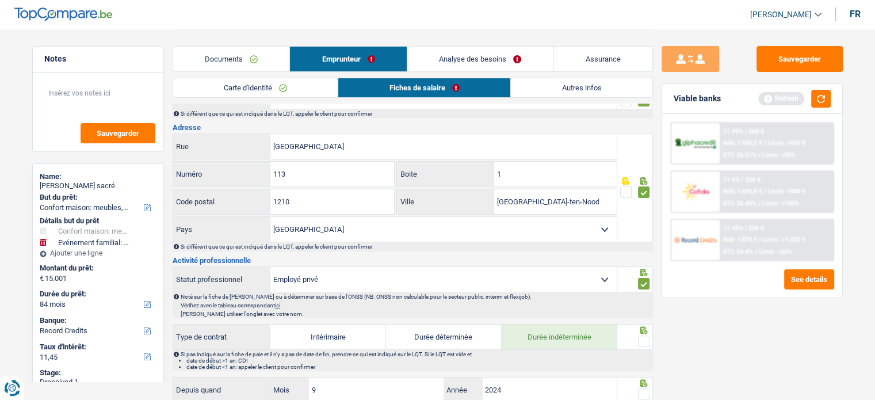
radio input "false"
select select "mealVouchers"
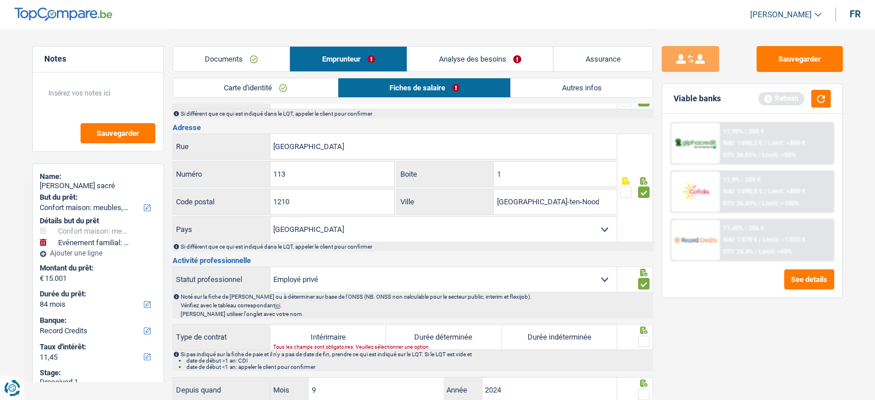
click at [568, 337] on label "Durée indéterminée" at bounding box center [560, 337] width 116 height 25
click at [568, 337] on input "Durée indéterminée" at bounding box center [560, 337] width 116 height 25
radio input "true"
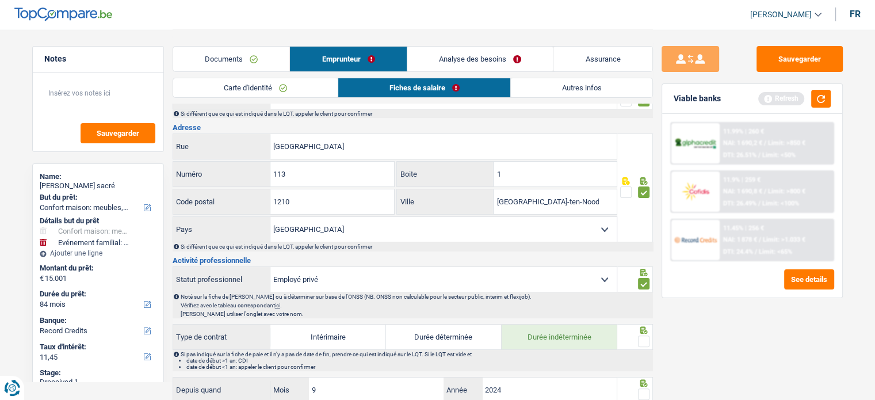
click at [638, 340] on fieldset at bounding box center [634, 341] width 29 height 14
click at [646, 341] on span at bounding box center [644, 342] width 12 height 12
click at [0, 0] on input "radio" at bounding box center [0, 0] width 0 height 0
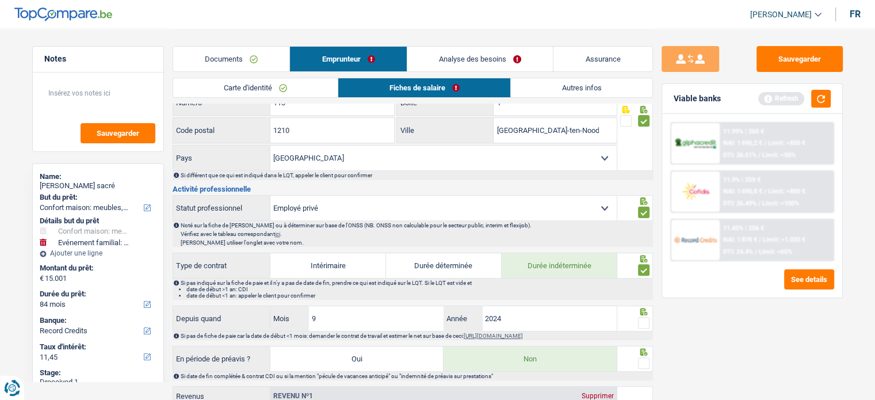
scroll to position [345, 0]
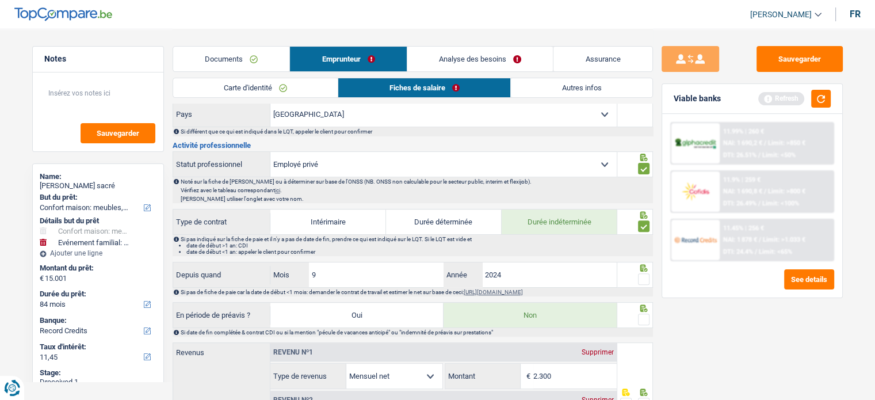
click at [642, 276] on span at bounding box center [644, 279] width 12 height 12
click at [0, 0] on input "radio" at bounding box center [0, 0] width 0 height 0
click at [646, 319] on span at bounding box center [644, 320] width 12 height 12
click at [0, 0] on input "radio" at bounding box center [0, 0] width 0 height 0
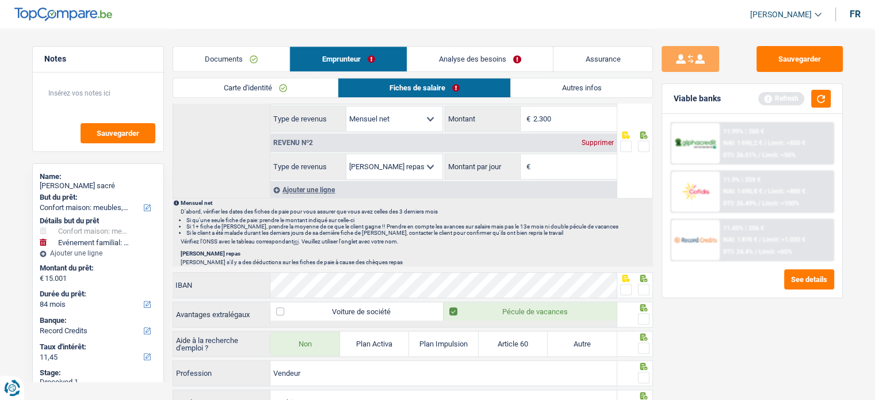
scroll to position [576, 0]
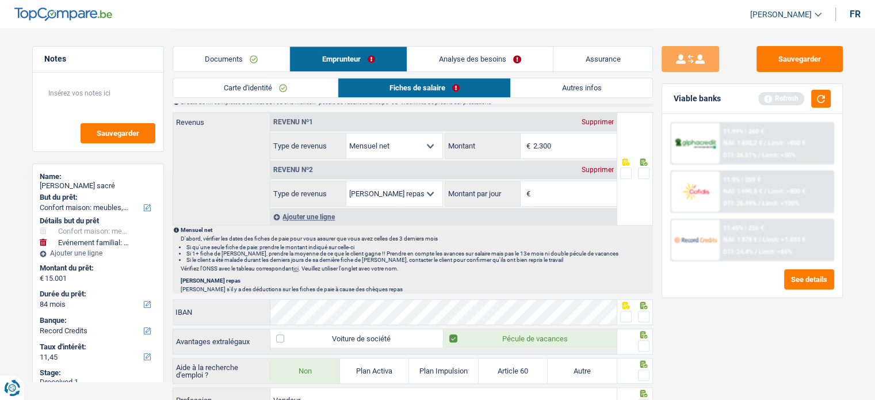
click at [642, 170] on span at bounding box center [644, 173] width 12 height 12
click at [0, 0] on input "radio" at bounding box center [0, 0] width 0 height 0
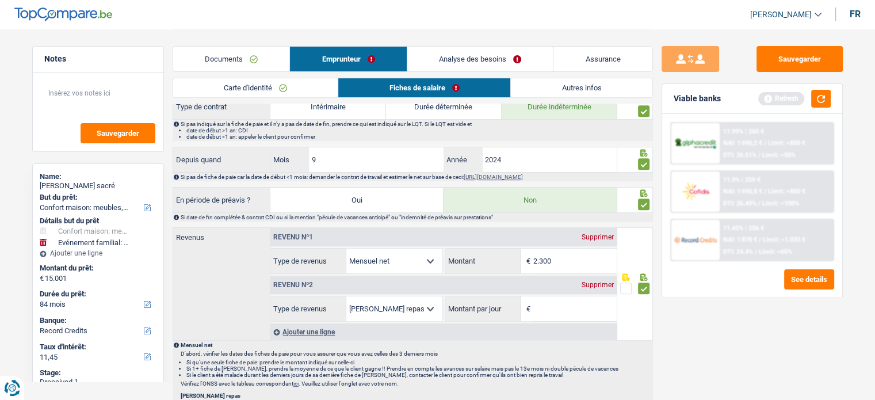
scroll to position [518, 0]
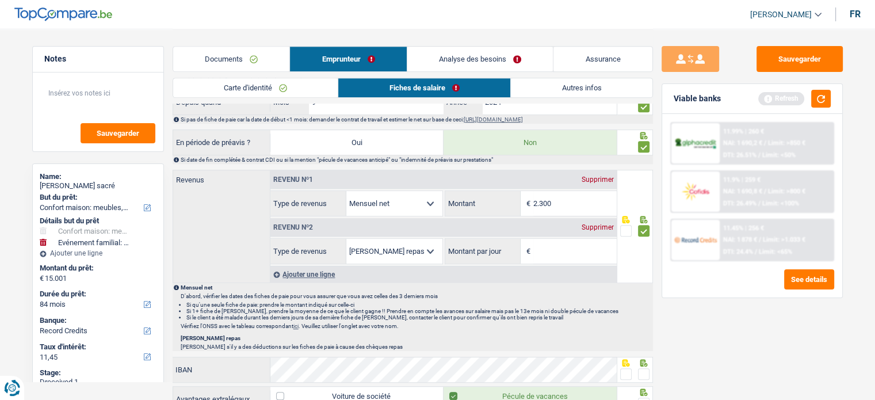
click at [576, 199] on input "2.300" at bounding box center [575, 203] width 83 height 25
drag, startPoint x: 576, startPoint y: 199, endPoint x: 485, endPoint y: 196, distance: 90.4
click at [489, 196] on div "2.300 € Montant" at bounding box center [531, 203] width 172 height 25
type input "2.194"
click at [596, 229] on div "Revenu nº2 Supprimer" at bounding box center [443, 227] width 346 height 18
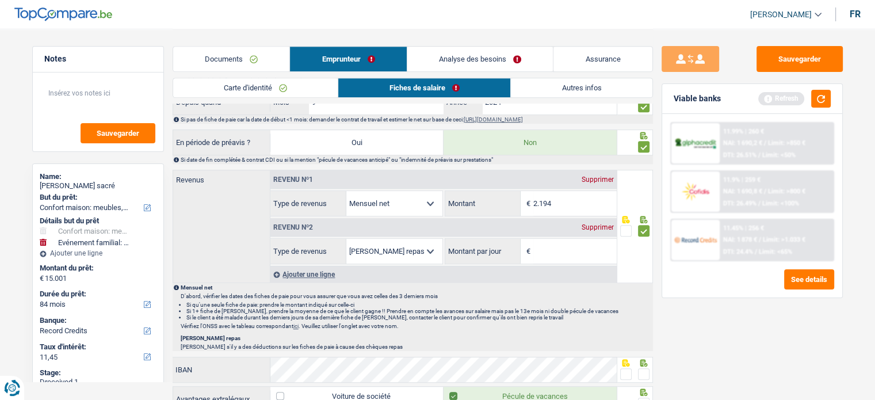
drag, startPoint x: 603, startPoint y: 225, endPoint x: 606, endPoint y: 235, distance: 10.8
click at [603, 225] on div "Supprimer" at bounding box center [598, 227] width 38 height 7
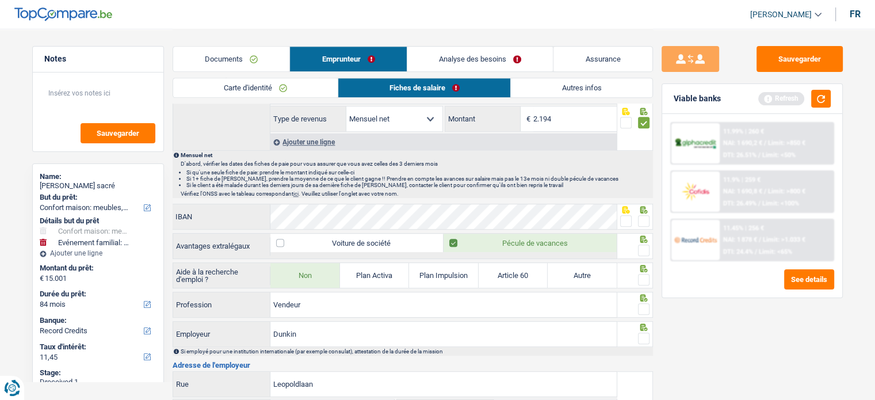
scroll to position [691, 0]
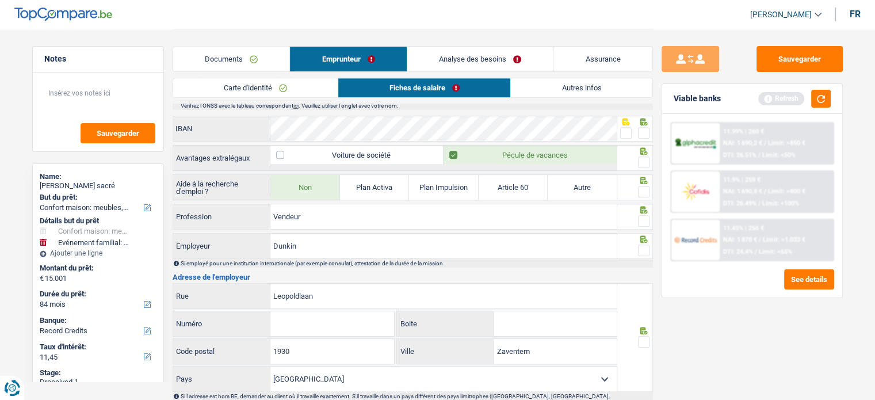
click at [624, 128] on span at bounding box center [626, 133] width 12 height 12
click at [0, 0] on input "radio" at bounding box center [0, 0] width 0 height 0
click at [642, 162] on span at bounding box center [644, 163] width 12 height 12
click at [0, 0] on input "radio" at bounding box center [0, 0] width 0 height 0
click at [645, 121] on icon at bounding box center [644, 121] width 12 height 7
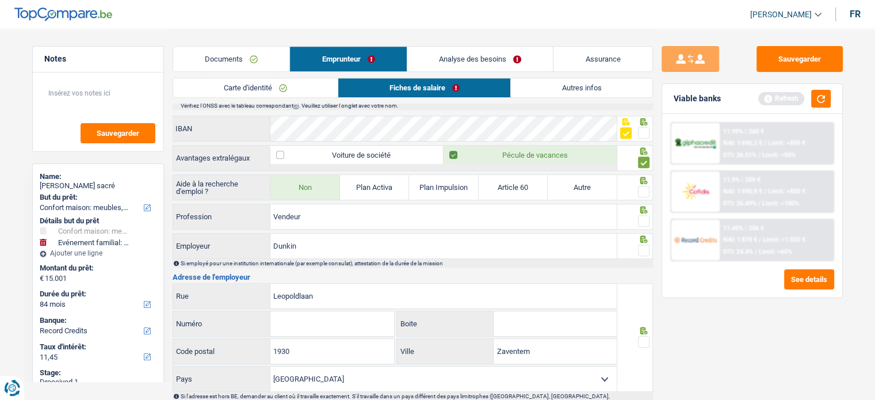
click at [644, 129] on span at bounding box center [644, 133] width 12 height 12
click at [0, 0] on input "radio" at bounding box center [0, 0] width 0 height 0
click at [640, 190] on div "Aide à la recherche d'emploi ? Non Plan Activa Plan Impulsion Article 60 Autre" at bounding box center [413, 188] width 481 height 28
click at [640, 190] on span at bounding box center [644, 192] width 12 height 12
click at [0, 0] on input "radio" at bounding box center [0, 0] width 0 height 0
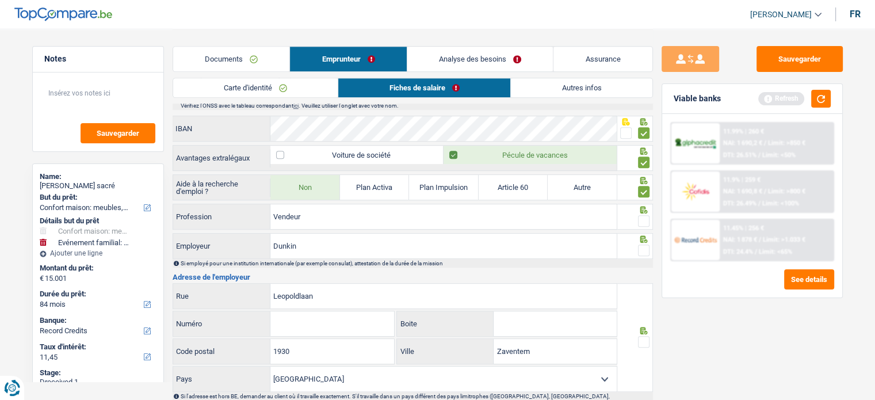
click at [643, 215] on span at bounding box center [644, 221] width 12 height 12
click at [0, 0] on input "radio" at bounding box center [0, 0] width 0 height 0
click at [643, 236] on icon at bounding box center [644, 238] width 12 height 7
click at [642, 245] on span at bounding box center [644, 251] width 12 height 12
click at [0, 0] on input "radio" at bounding box center [0, 0] width 0 height 0
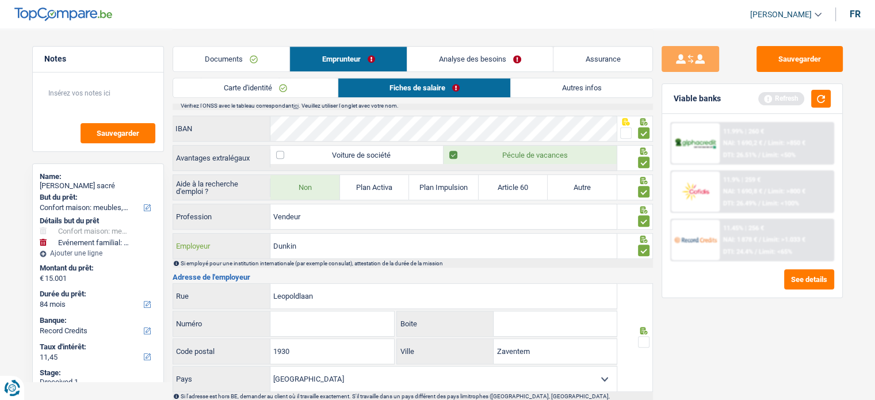
drag, startPoint x: 281, startPoint y: 234, endPoint x: 260, endPoint y: 234, distance: 20.7
click at [260, 234] on div "Dunkin Employeur" at bounding box center [395, 246] width 444 height 25
paste input "ARSANI"
type input "ARSANI"
drag, startPoint x: 334, startPoint y: 290, endPoint x: 256, endPoint y: 284, distance: 78.5
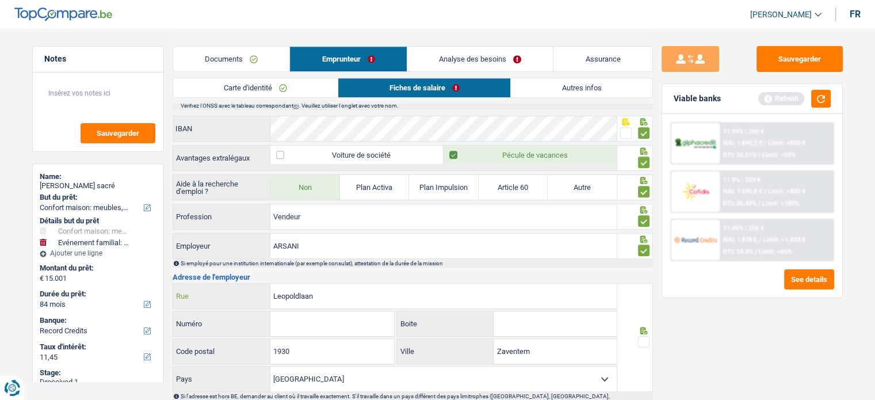
click at [256, 284] on div "Leopoldlaan Rue" at bounding box center [395, 296] width 444 height 25
paste input "DE KEYSERLEI"
type input "DE KEYSERLEI"
drag, startPoint x: 308, startPoint y: 341, endPoint x: 243, endPoint y: 342, distance: 65.6
click at [243, 342] on div "1930 Code postal" at bounding box center [284, 351] width 222 height 25
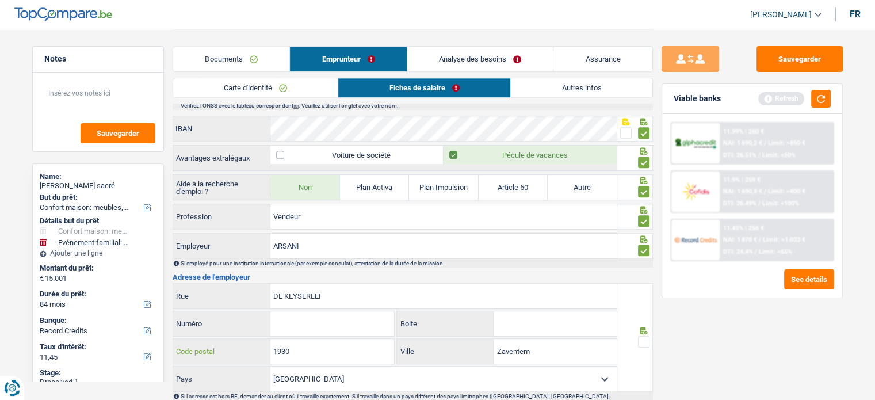
paste input "text"
click at [312, 311] on input "Numéro" at bounding box center [332, 323] width 124 height 25
type input "49"
click at [306, 341] on input "Code postal" at bounding box center [332, 351] width 124 height 25
paste input "text"
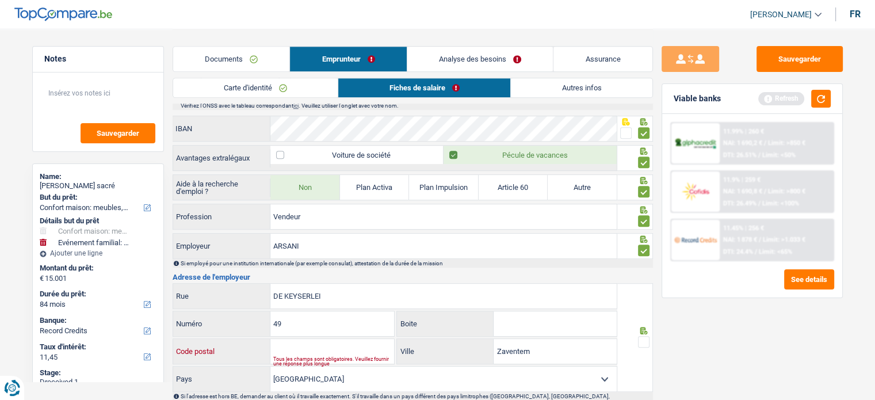
click at [306, 341] on input "Code postal" at bounding box center [332, 351] width 124 height 25
click at [335, 346] on input "20" at bounding box center [332, 351] width 124 height 25
type input "2018"
drag, startPoint x: 538, startPoint y: 345, endPoint x: 468, endPoint y: 345, distance: 69.6
click at [468, 345] on div "Zaventem Ville" at bounding box center [507, 351] width 220 height 25
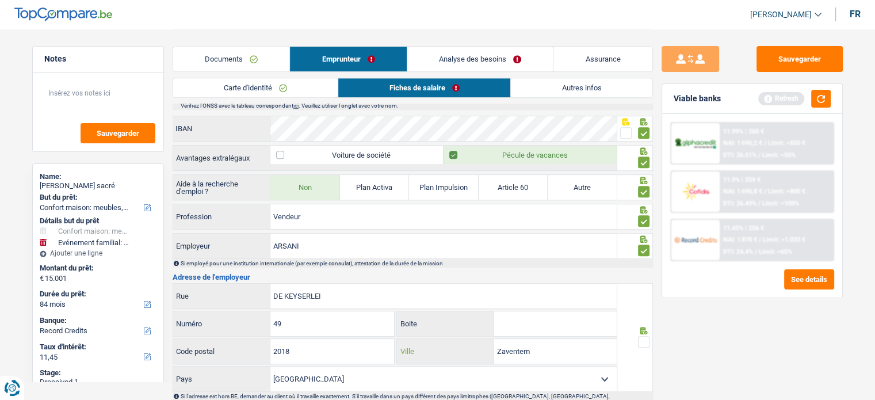
paste input "[GEOGRAPHIC_DATA]"
type input "[GEOGRAPHIC_DATA]"
click at [646, 339] on span at bounding box center [644, 342] width 12 height 12
click at [0, 0] on input "radio" at bounding box center [0, 0] width 0 height 0
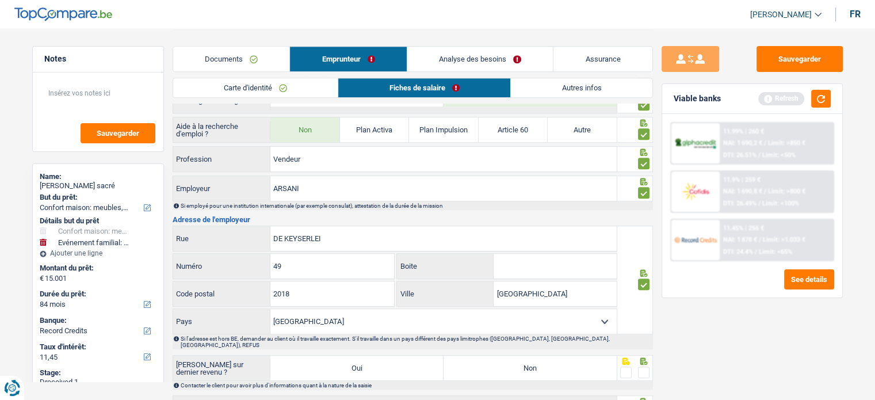
scroll to position [834, 0]
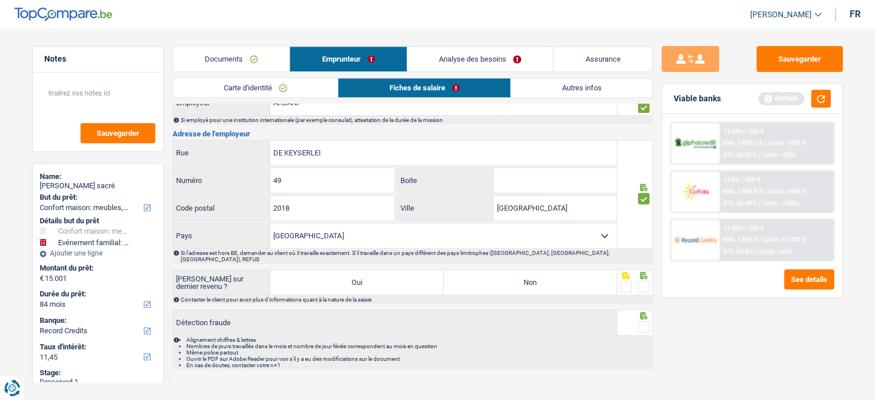
click at [637, 280] on fieldset at bounding box center [634, 287] width 29 height 14
click at [641, 281] on div at bounding box center [636, 282] width 36 height 26
click at [642, 336] on div "Alignement chiffres & lettres Nombres de jours travaillés dans le mois et nombr…" at bounding box center [413, 353] width 481 height 34
click at [644, 321] on span at bounding box center [644, 327] width 12 height 12
click at [0, 0] on input "radio" at bounding box center [0, 0] width 0 height 0
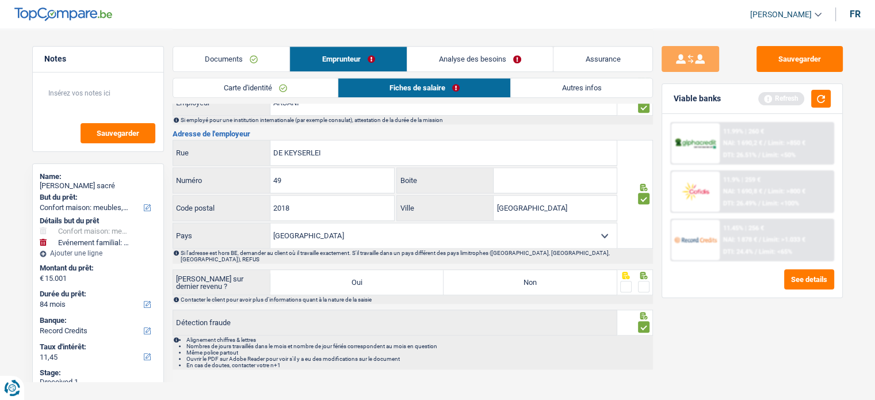
click at [646, 281] on span at bounding box center [644, 287] width 12 height 12
click at [0, 0] on input "radio" at bounding box center [0, 0] width 0 height 0
click at [571, 270] on label "Non" at bounding box center [530, 282] width 173 height 25
click at [571, 270] on input "Non" at bounding box center [530, 282] width 173 height 25
radio input "true"
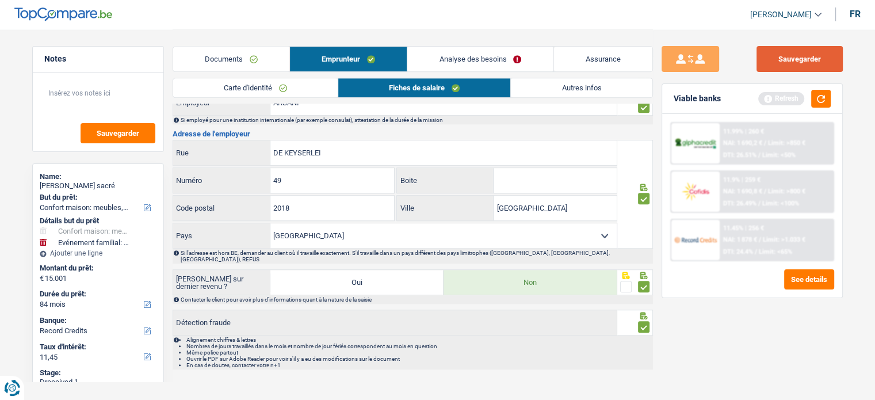
click at [795, 66] on button "Sauvegarder" at bounding box center [800, 59] width 86 height 26
click at [820, 109] on div "Viable banks Refresh" at bounding box center [752, 99] width 180 height 30
click at [820, 101] on button "button" at bounding box center [821, 99] width 20 height 18
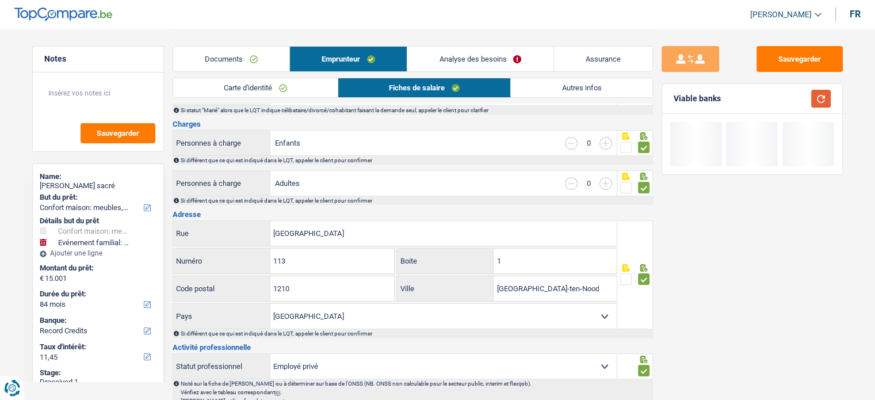
scroll to position [0, 0]
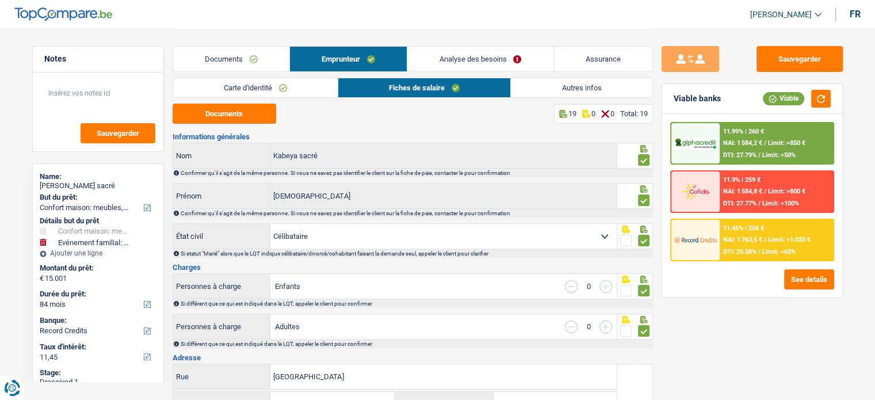
click at [569, 97] on li "Autres infos" at bounding box center [581, 88] width 142 height 20
click at [571, 86] on link "Autres infos" at bounding box center [581, 87] width 141 height 19
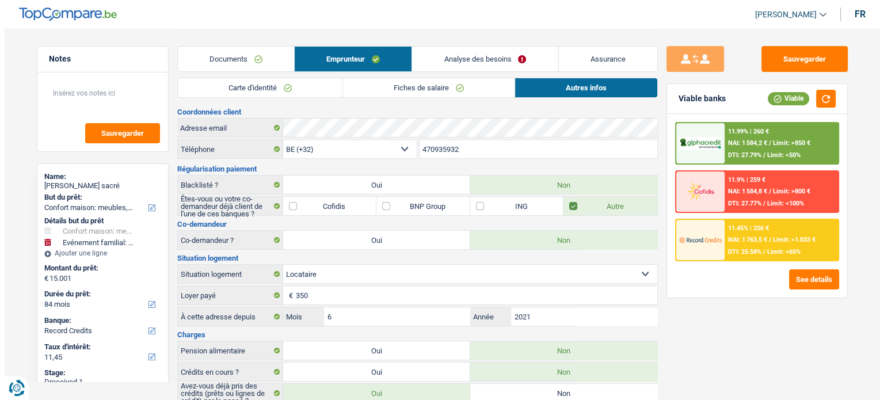
scroll to position [39, 0]
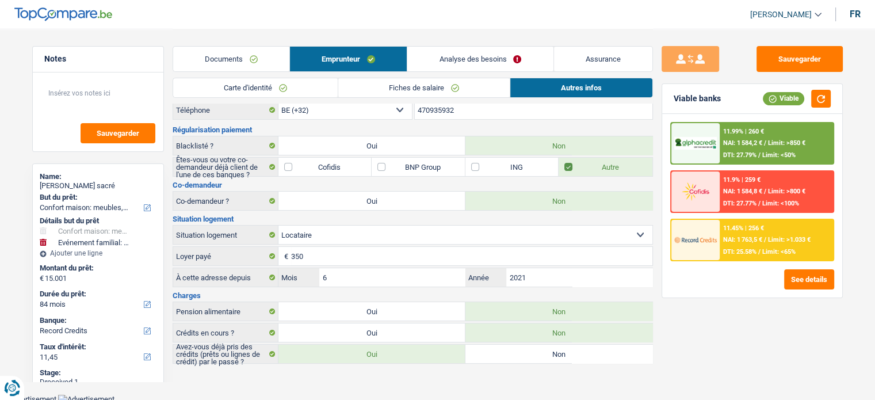
click at [745, 142] on span "NAI: 1 584,2 €" at bounding box center [742, 142] width 39 height 7
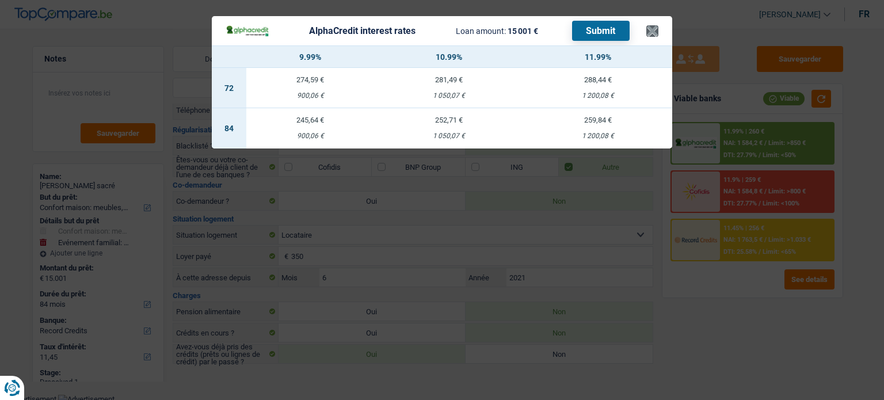
click at [646, 32] on header "AlphaCredit interest rates Loan amount: 15 001 € Submit ×" at bounding box center [442, 30] width 460 height 29
click at [650, 32] on button "×" at bounding box center [652, 31] width 12 height 12
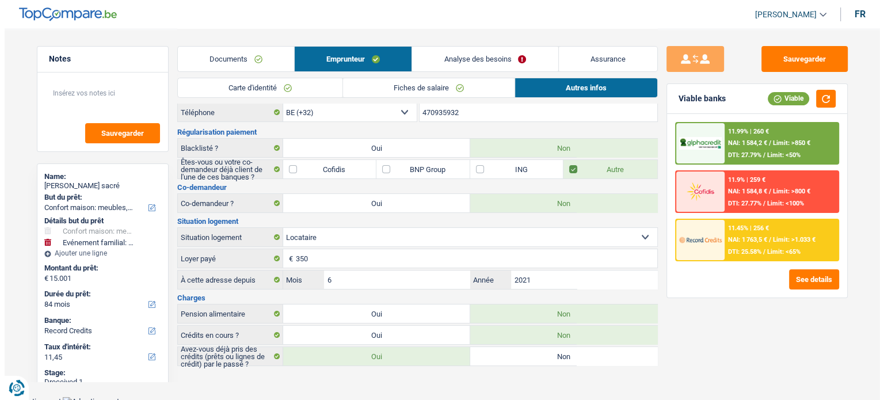
scroll to position [0, 0]
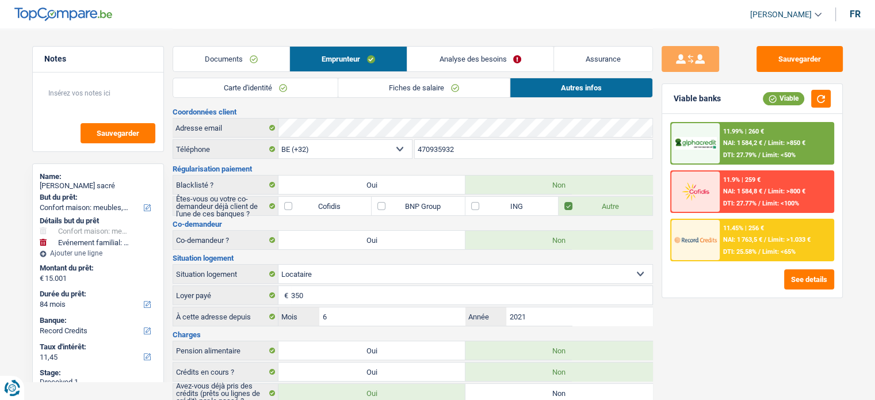
click at [471, 57] on link "Analyse des besoins" at bounding box center [480, 59] width 146 height 25
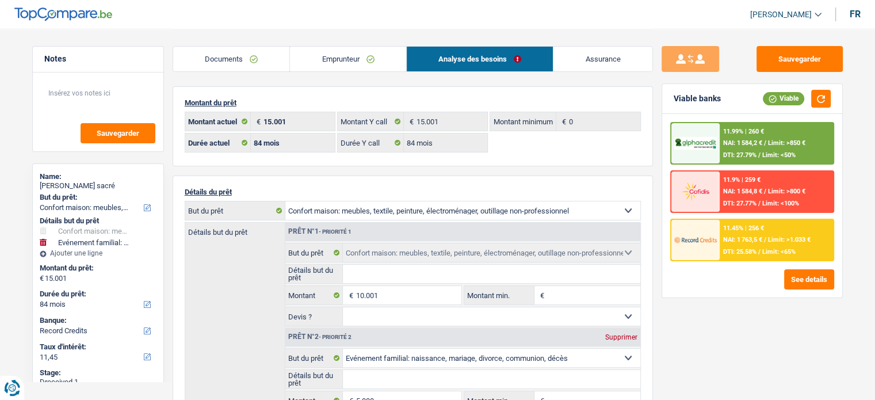
click at [776, 147] on div "11.99% | 260 € NAI: 1 584,2 € / Limit: >850 € DTI: 27.79% / Limit: <50%" at bounding box center [776, 143] width 113 height 40
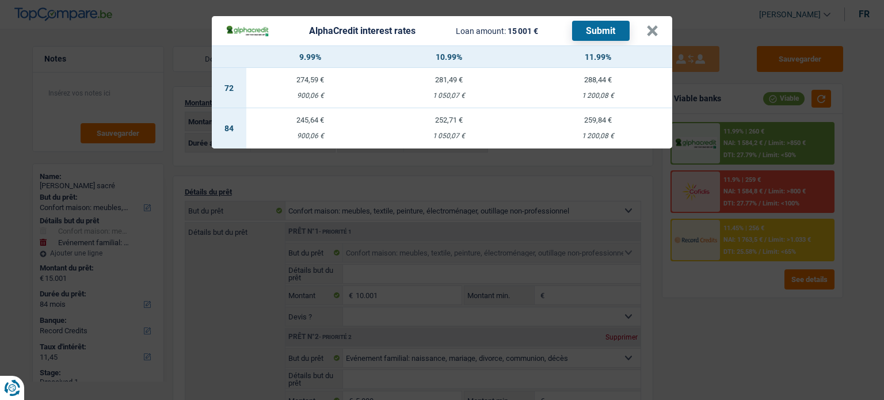
click at [580, 129] on td "259,84 € 1 200,08 €" at bounding box center [597, 128] width 149 height 40
select select "alphacredit"
type input "11,99"
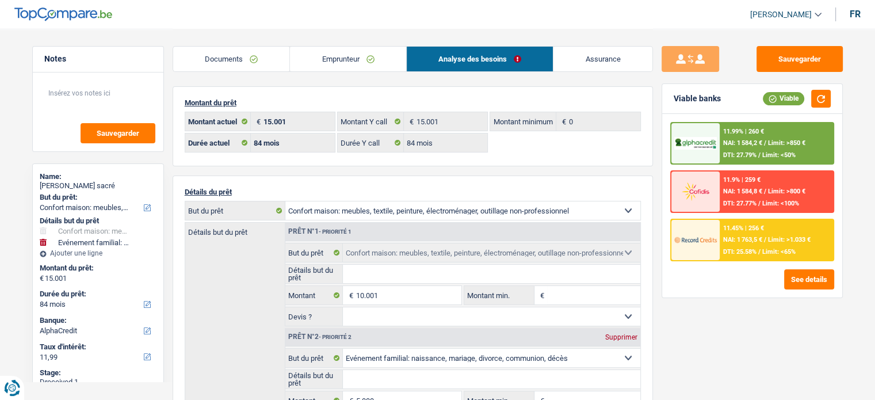
click at [782, 146] on span "Limit: >850 €" at bounding box center [786, 142] width 37 height 7
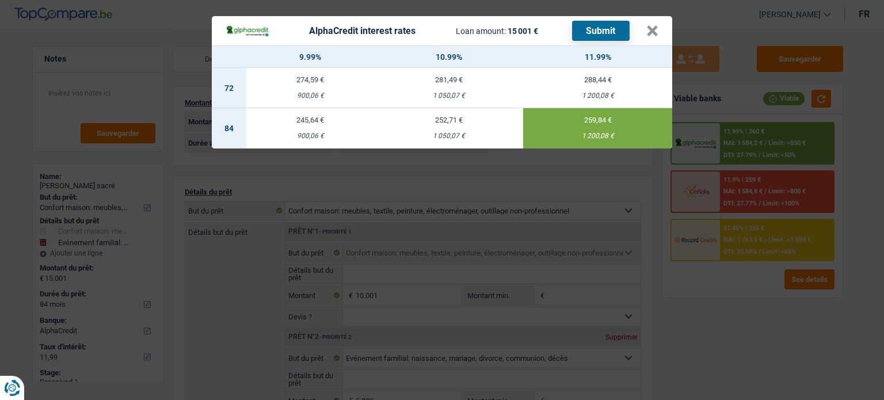
click at [595, 29] on button "Submit" at bounding box center [601, 31] width 58 height 20
